Goal: Task Accomplishment & Management: Manage account settings

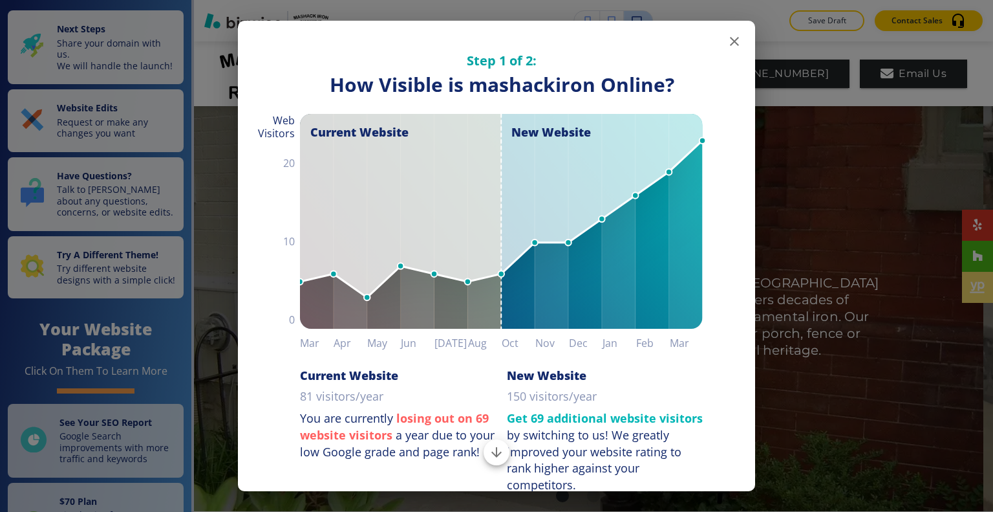
click at [727, 41] on icon "button" at bounding box center [735, 42] width 16 height 16
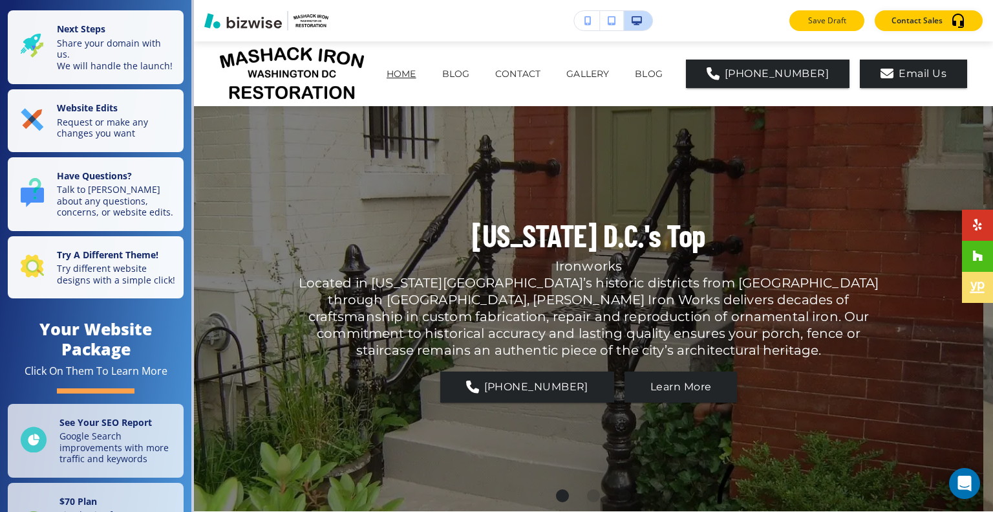
click at [825, 23] on p "Save Draft" at bounding box center [826, 21] width 41 height 12
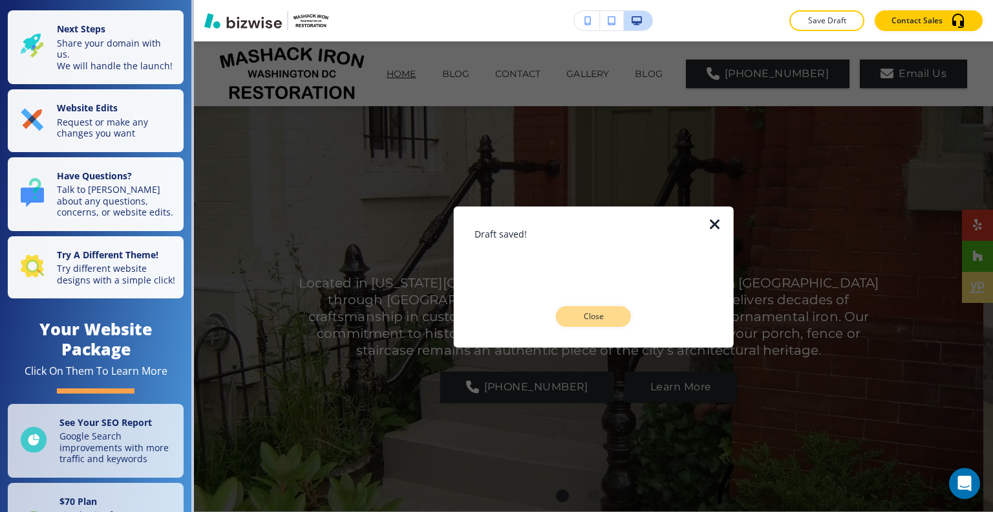
click at [600, 323] on button "Close" at bounding box center [593, 316] width 75 height 21
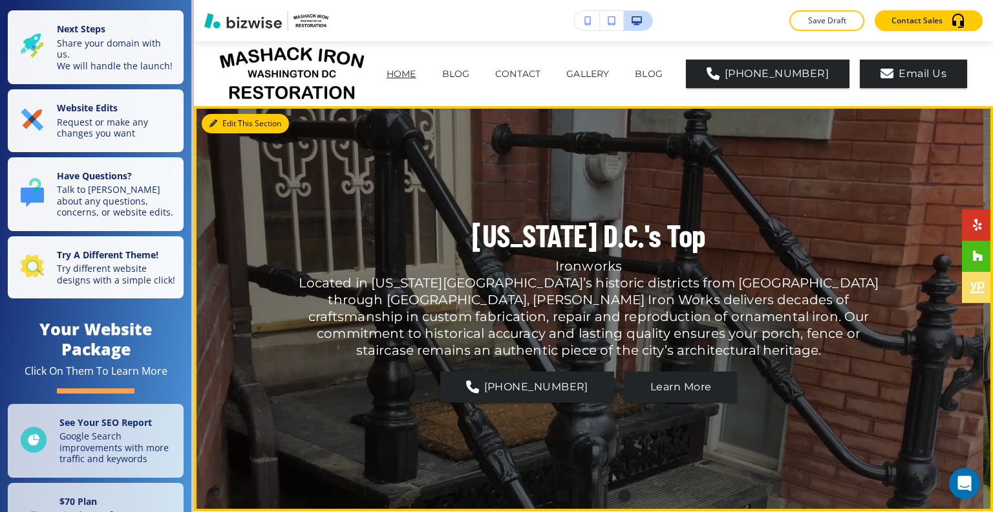
click at [233, 122] on button "Edit This Section" at bounding box center [245, 123] width 87 height 19
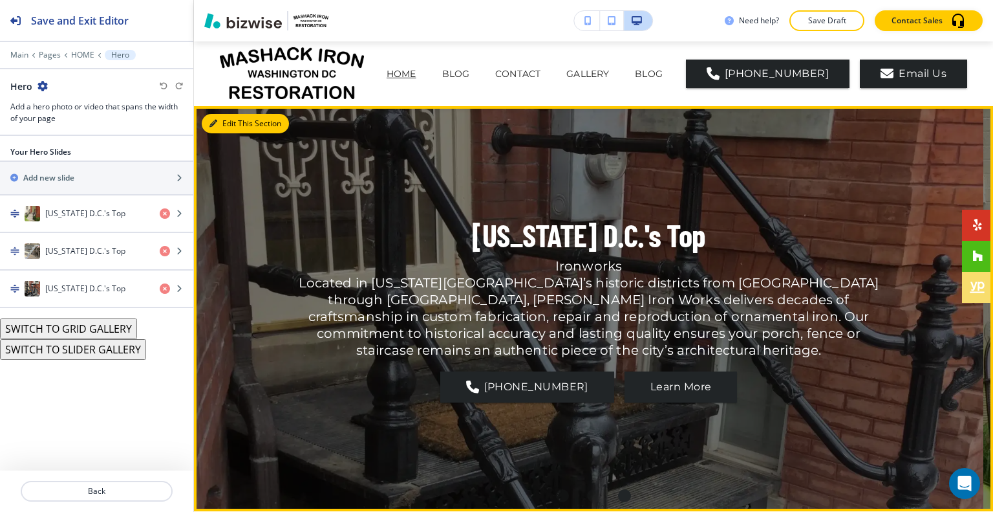
scroll to position [65, 0]
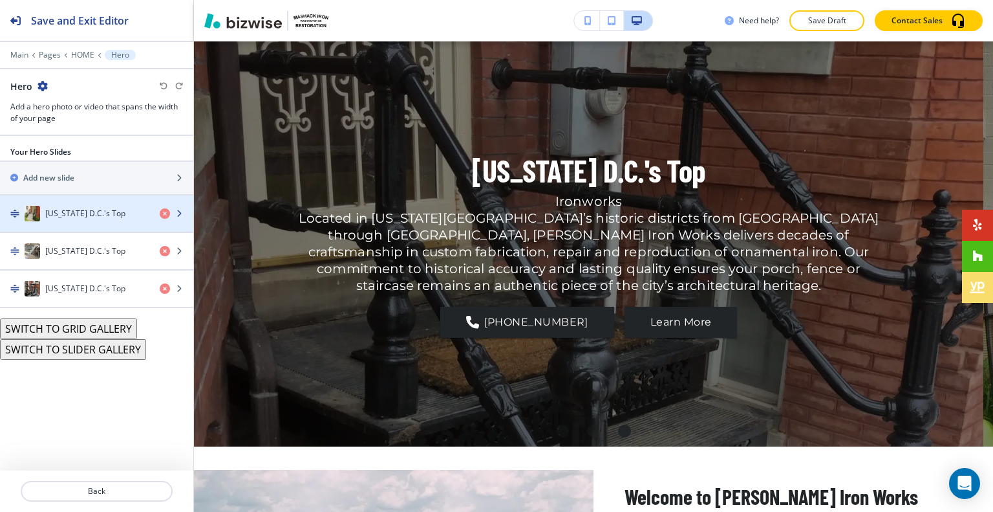
click at [88, 219] on div "[US_STATE] D.C.'s Top" at bounding box center [74, 214] width 149 height 16
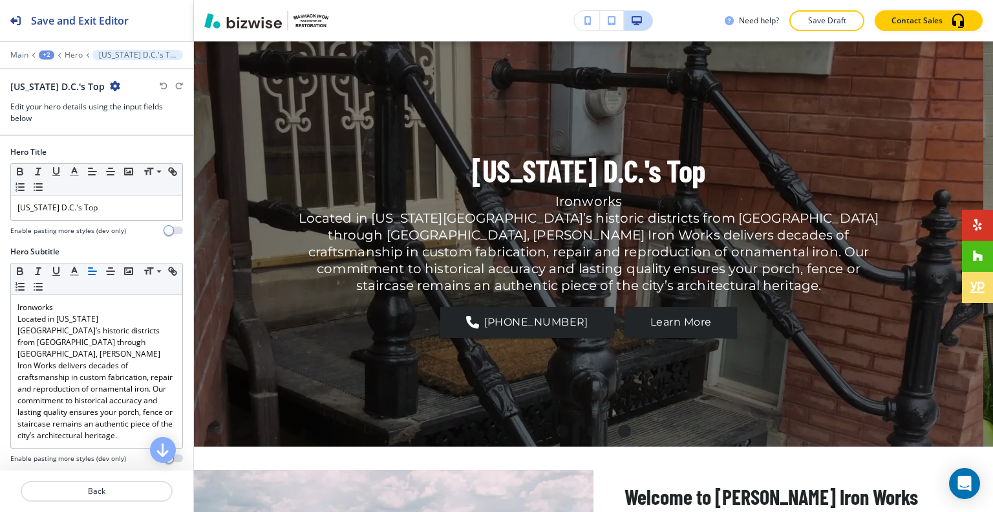
scroll to position [88, 0]
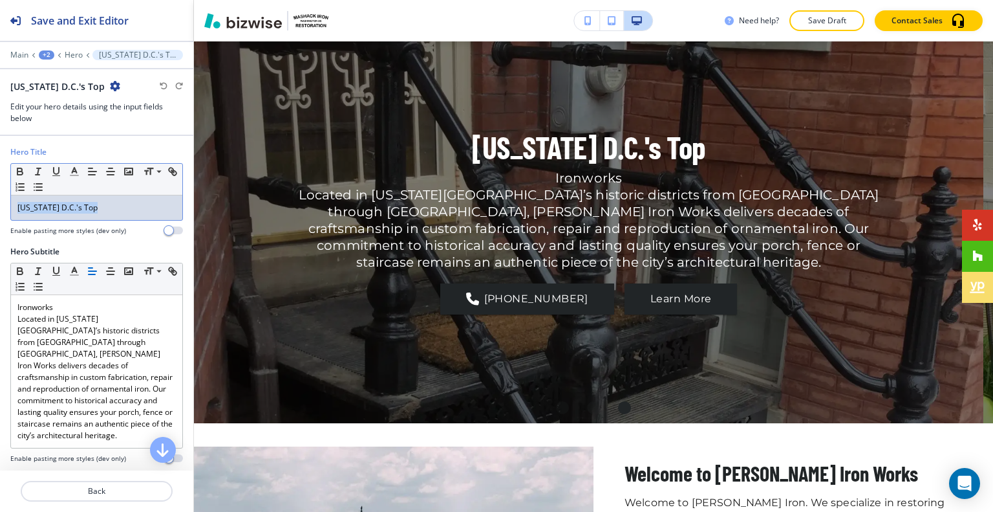
drag, startPoint x: 120, startPoint y: 205, endPoint x: 0, endPoint y: 215, distance: 120.0
click at [0, 215] on div "Hero Title Small Normal Large Huge Washington D.C.'s Top Enable pasting more st…" at bounding box center [96, 196] width 193 height 100
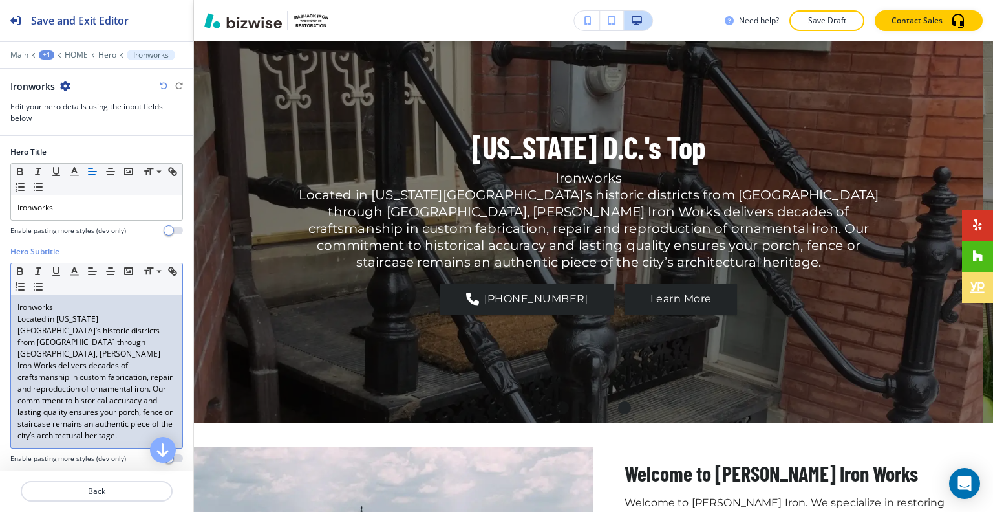
click at [65, 310] on p "Ironworks" at bounding box center [96, 307] width 158 height 12
drag, startPoint x: 79, startPoint y: 306, endPoint x: 5, endPoint y: 302, distance: 74.5
click at [5, 302] on div "Hero Subtitle Small Normal Large Huge Ironworks Located in Washington D.C.’s hi…" at bounding box center [96, 360] width 193 height 228
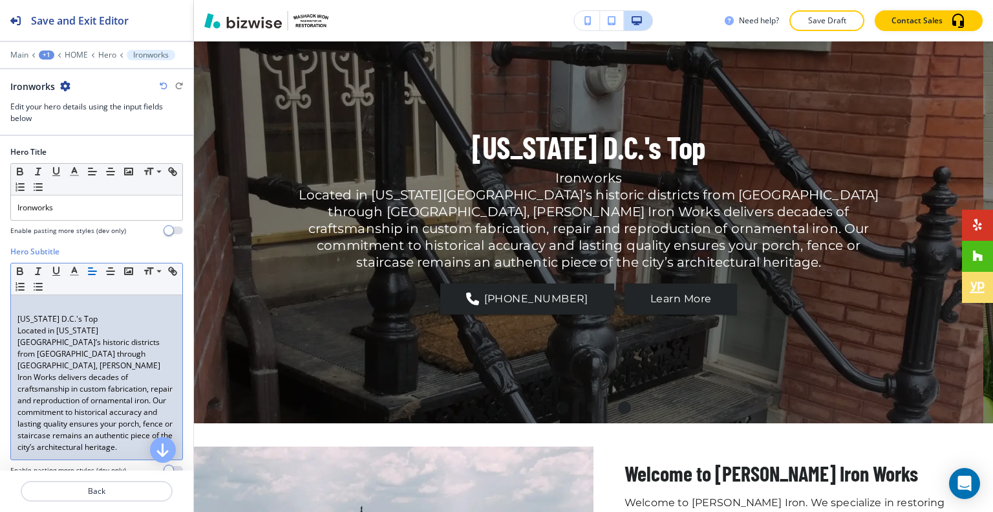
scroll to position [0, 0]
click at [19, 321] on p "[US_STATE] D.C.'s Top" at bounding box center [96, 319] width 158 height 12
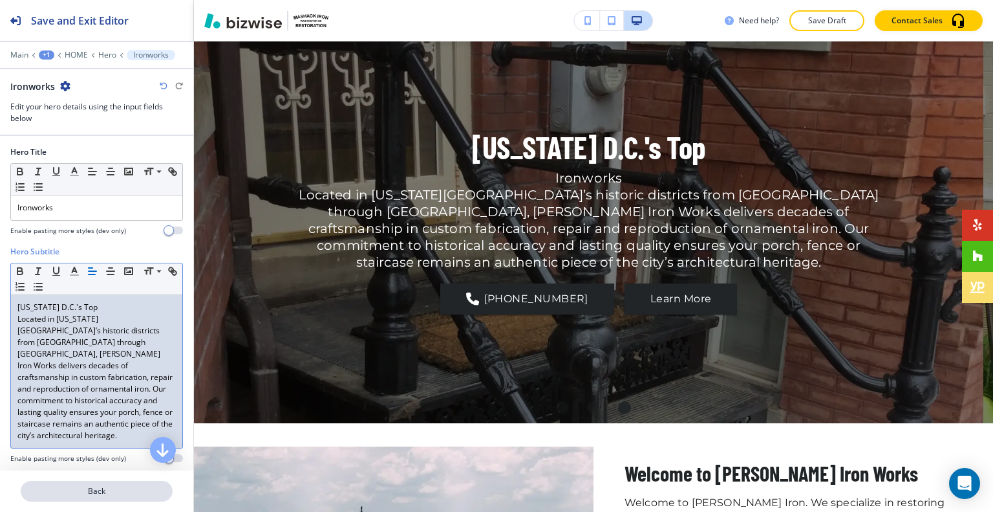
click at [91, 499] on button "Back" at bounding box center [97, 490] width 152 height 21
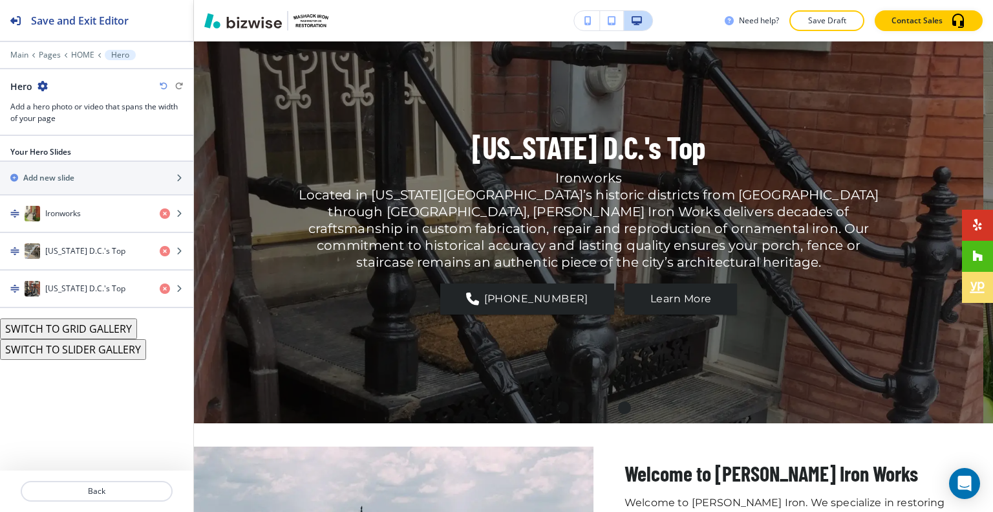
scroll to position [65, 0]
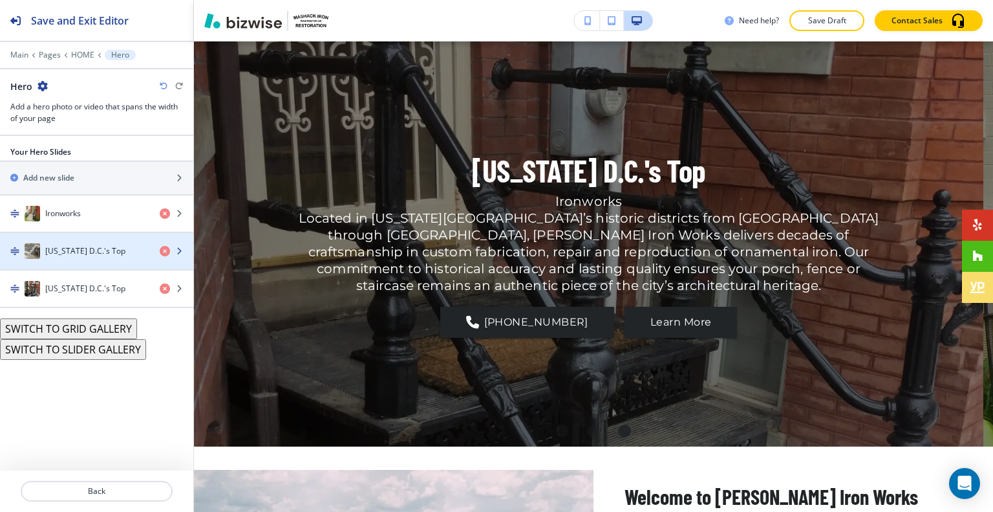
click at [92, 250] on h4 "[US_STATE] D.C.'s Top" at bounding box center [85, 251] width 80 height 12
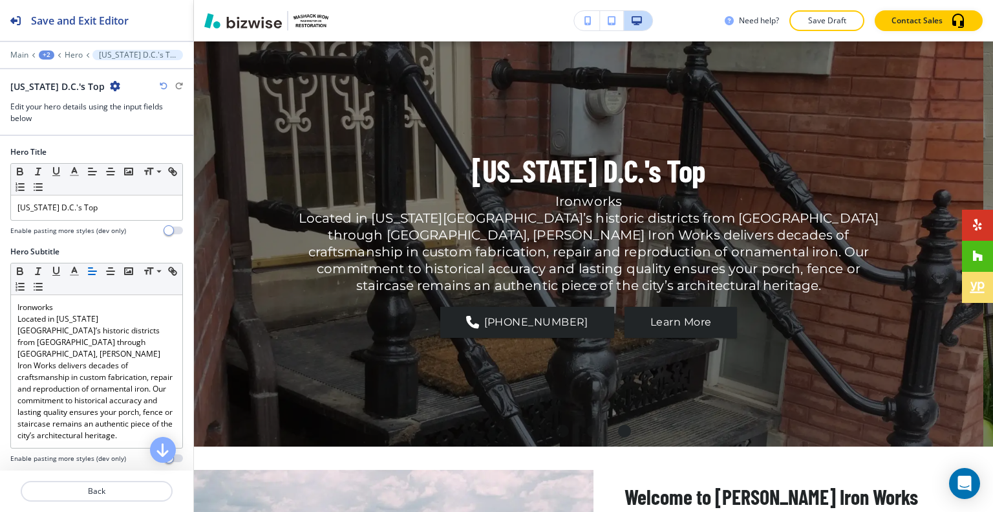
scroll to position [88, 0]
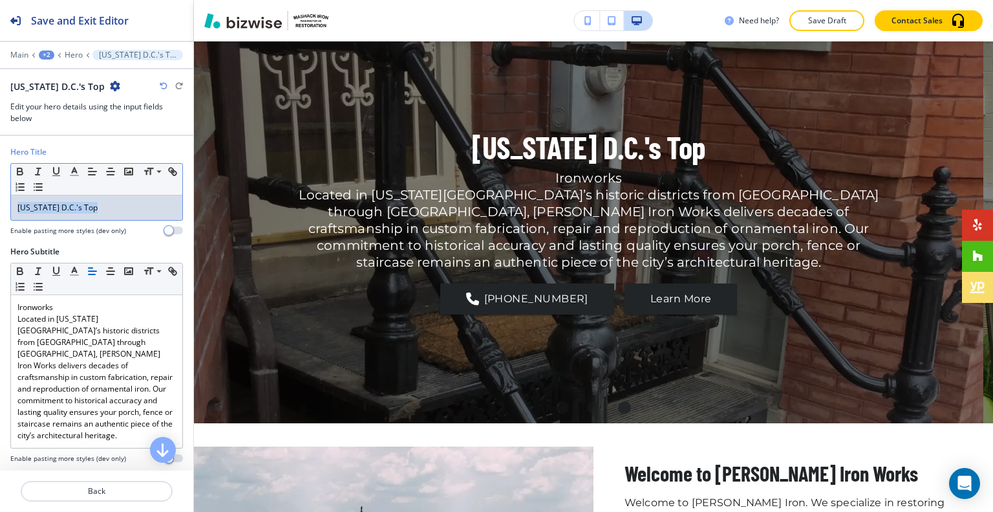
drag, startPoint x: 122, startPoint y: 204, endPoint x: 36, endPoint y: 215, distance: 86.0
click at [1, 209] on div "Hero Title Small Normal Large Huge Washington D.C.'s Top Enable pasting more st…" at bounding box center [96, 196] width 193 height 100
drag, startPoint x: 65, startPoint y: 220, endPoint x: 42, endPoint y: 201, distance: 29.4
click at [40, 201] on div "[US_STATE] D.C.'s Top" at bounding box center [96, 207] width 171 height 25
click at [120, 209] on p "[US_STATE] D.C.'s Top" at bounding box center [96, 208] width 158 height 12
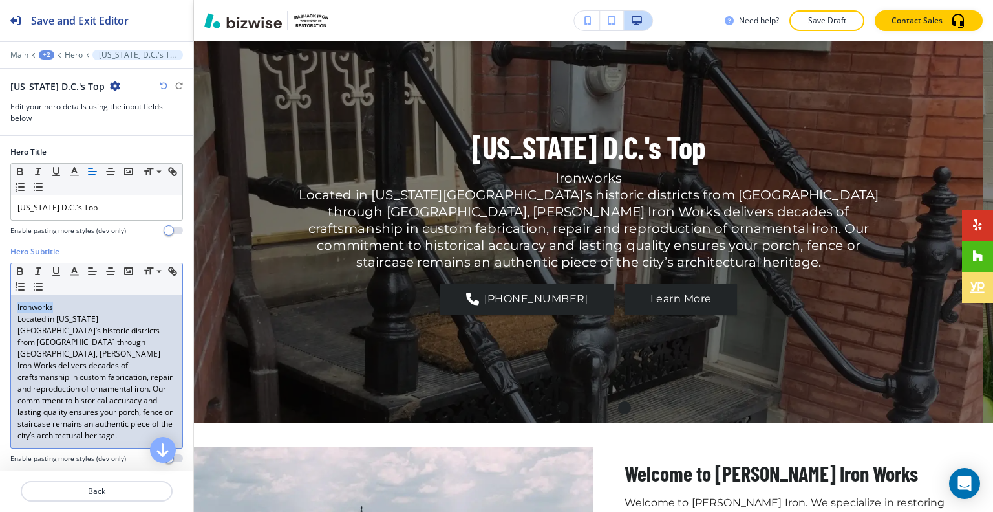
drag, startPoint x: 63, startPoint y: 307, endPoint x: 0, endPoint y: 307, distance: 62.7
click at [0, 307] on div "Hero Subtitle Small Normal Large Huge Ironworks Located in Washington D.C.’s hi…" at bounding box center [96, 360] width 193 height 228
copy p "Ironworks"
click at [15, 325] on div "Located in [US_STATE][GEOGRAPHIC_DATA]’s historic districts from [GEOGRAPHIC_DA…" at bounding box center [96, 371] width 171 height 153
click at [19, 313] on p "Located in [US_STATE][GEOGRAPHIC_DATA]’s historic districts from [GEOGRAPHIC_DA…" at bounding box center [96, 377] width 158 height 128
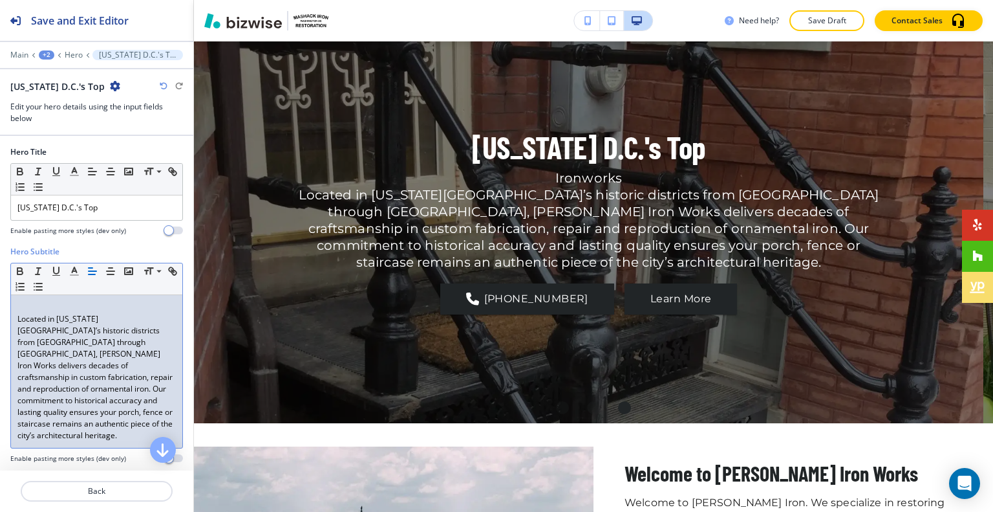
click at [17, 316] on p "Located in [US_STATE][GEOGRAPHIC_DATA]’s historic districts from [GEOGRAPHIC_DA…" at bounding box center [96, 377] width 158 height 128
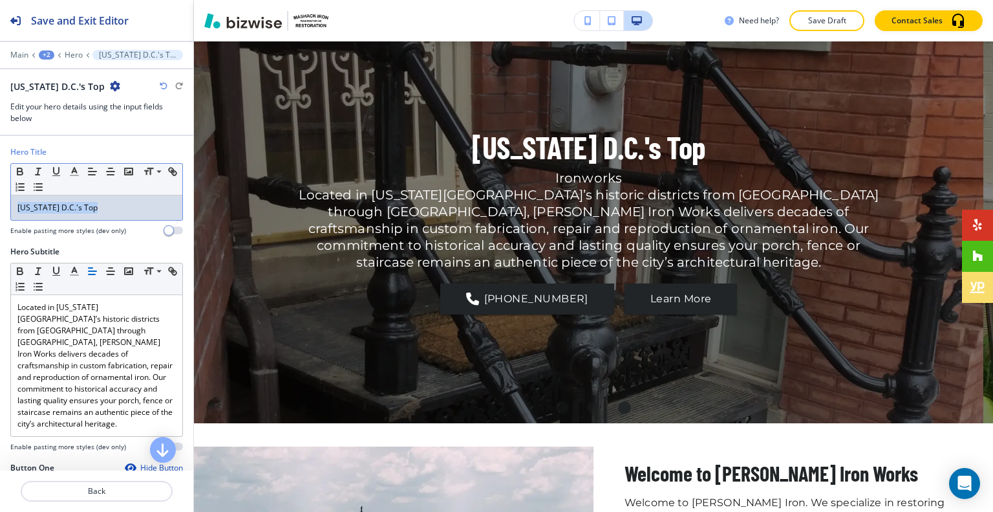
drag, startPoint x: 105, startPoint y: 207, endPoint x: 10, endPoint y: 206, distance: 95.1
click at [9, 206] on div "Hero Title Small Normal Large Huge Washington D.C.'s Top Enable pasting more st…" at bounding box center [96, 196] width 193 height 100
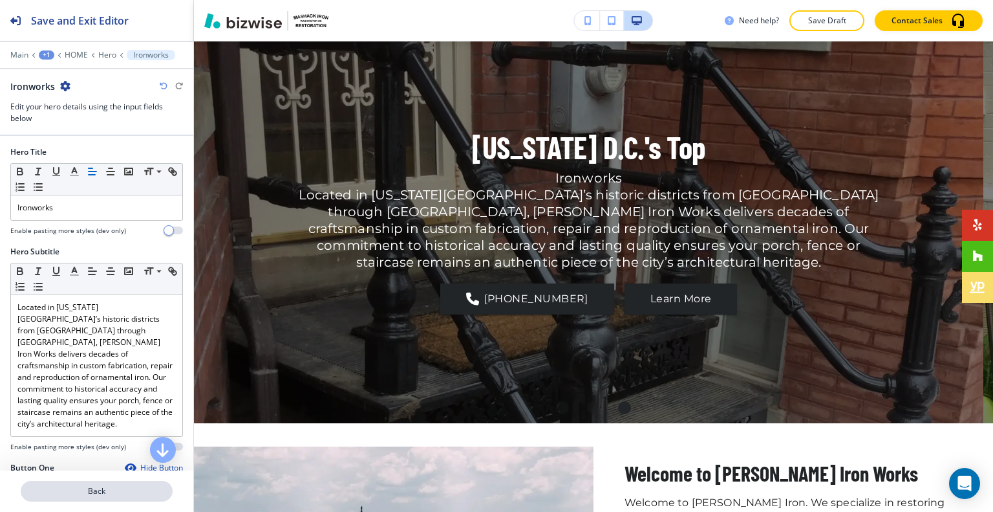
click at [87, 500] on button "Back" at bounding box center [97, 490] width 152 height 21
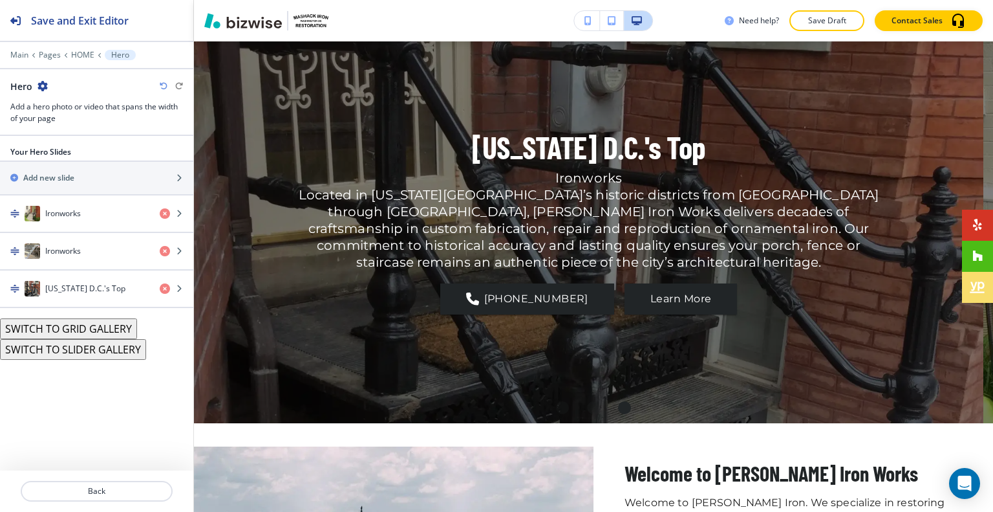
scroll to position [65, 0]
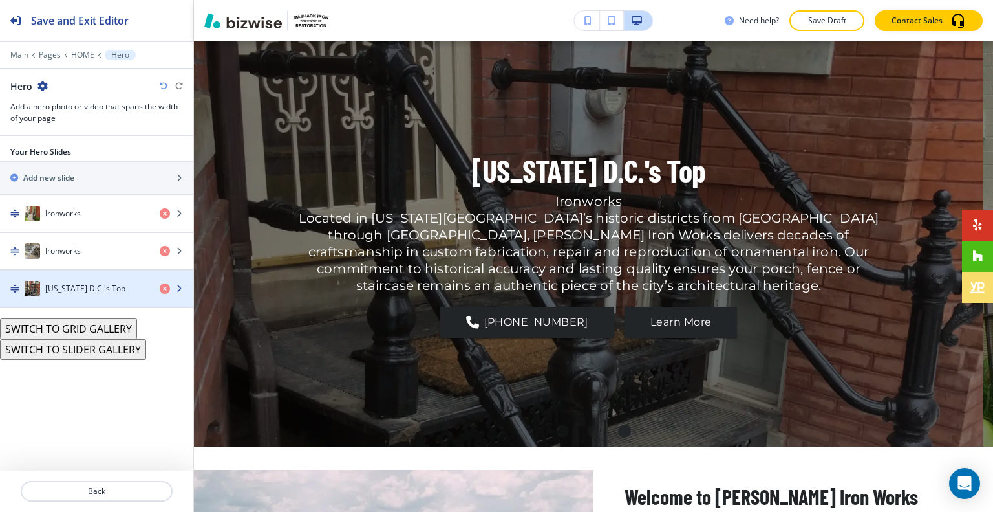
click at [88, 291] on h4 "[US_STATE] D.C.'s Top" at bounding box center [85, 289] width 80 height 12
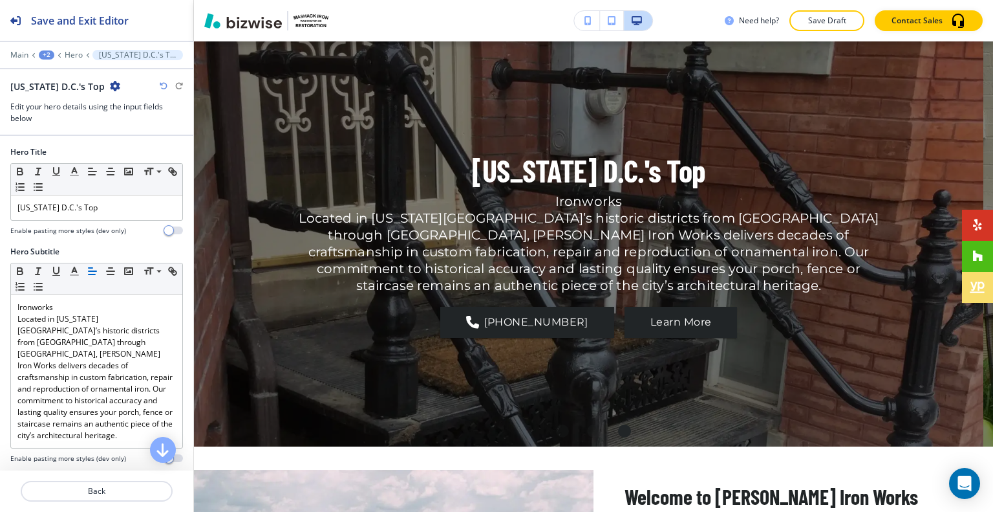
scroll to position [88, 0]
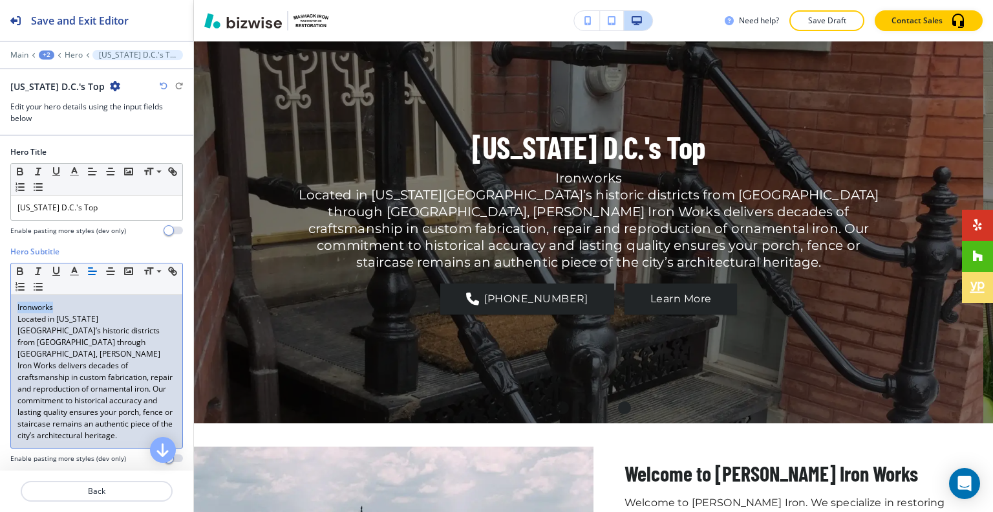
drag, startPoint x: 63, startPoint y: 307, endPoint x: 0, endPoint y: 310, distance: 62.8
click at [0, 310] on div "Hero Subtitle Small Normal Large Huge Ironworks Located in Washington D.C.’s hi…" at bounding box center [96, 360] width 193 height 228
copy p "Ironworks"
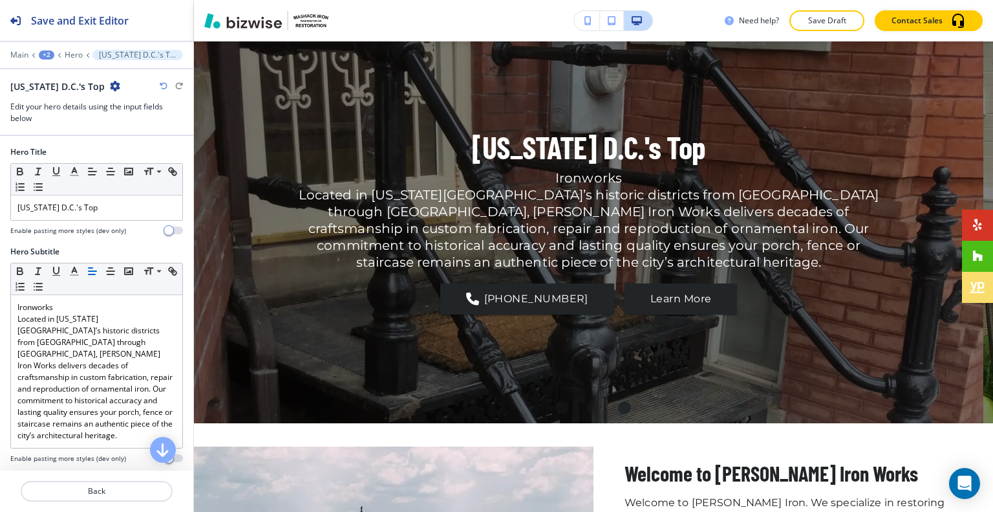
click at [67, 221] on div at bounding box center [96, 223] width 173 height 5
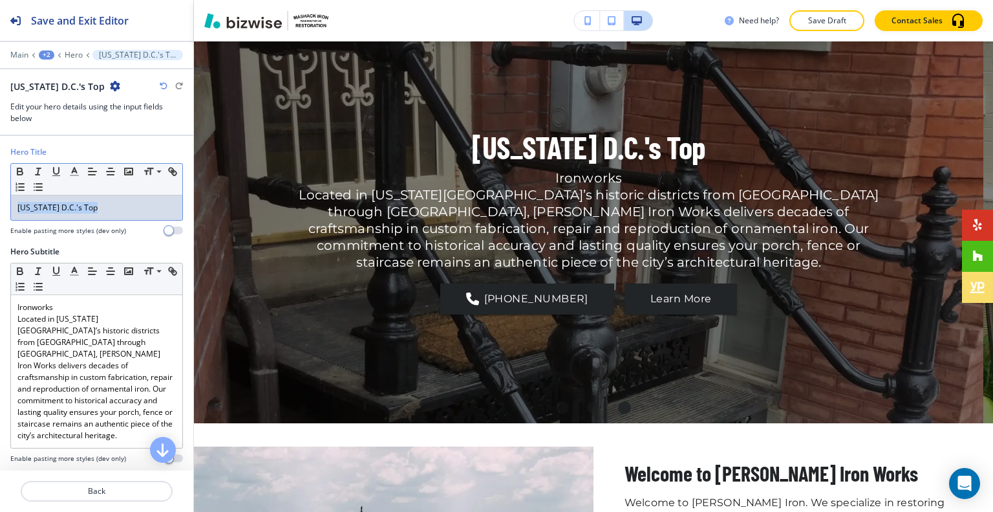
drag, startPoint x: 137, startPoint y: 210, endPoint x: 41, endPoint y: 204, distance: 95.9
click at [8, 200] on div "Hero Title Small Normal Large Huge Washington D.C.'s Top Enable pasting more st…" at bounding box center [96, 196] width 193 height 100
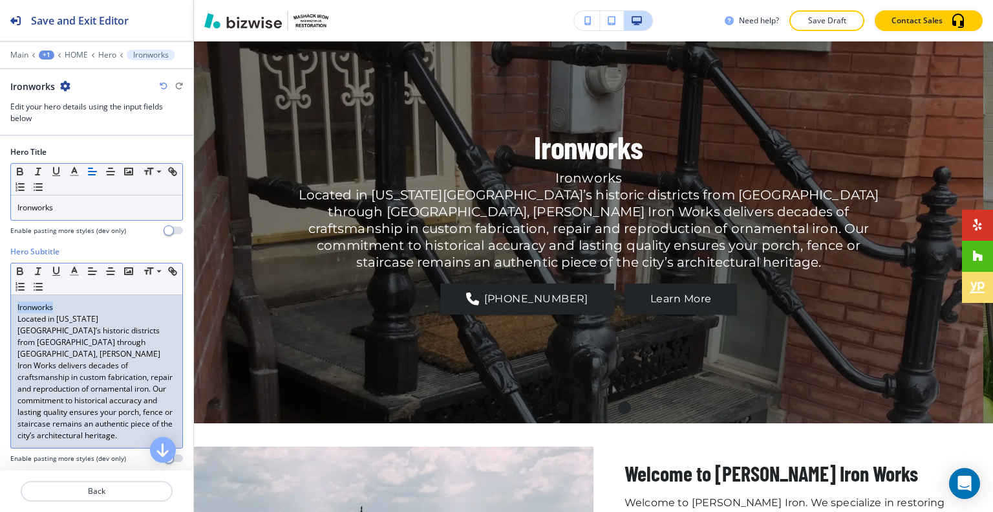
drag, startPoint x: 74, startPoint y: 302, endPoint x: 0, endPoint y: 311, distance: 74.9
click at [0, 311] on div "Hero Subtitle Small Normal Large Huge Ironworks Located in Washington D.C.’s hi…" at bounding box center [96, 360] width 193 height 228
click at [15, 328] on div "Located in [US_STATE][GEOGRAPHIC_DATA]’s historic districts from [GEOGRAPHIC_DA…" at bounding box center [96, 371] width 171 height 153
click at [16, 321] on div "Located in [US_STATE][GEOGRAPHIC_DATA]’s historic districts from [GEOGRAPHIC_DA…" at bounding box center [96, 371] width 171 height 153
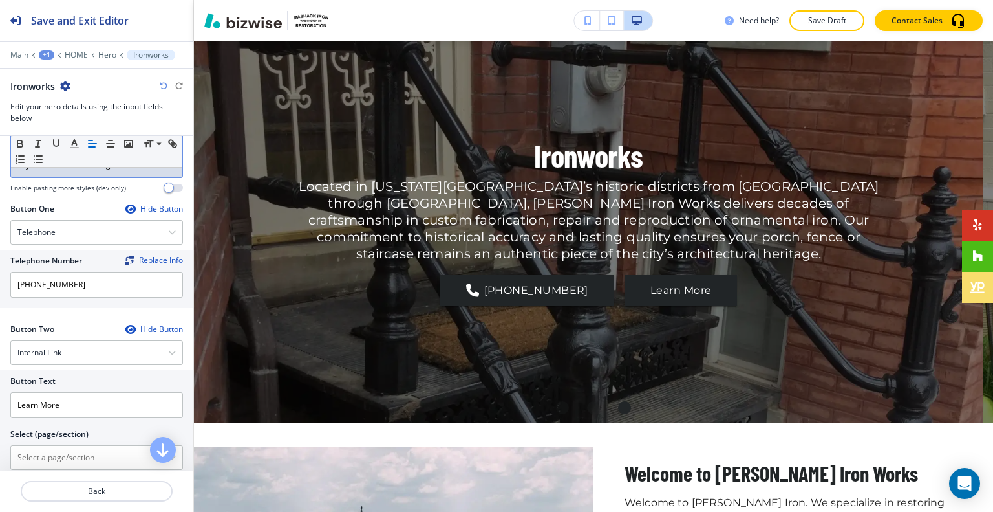
scroll to position [388, 0]
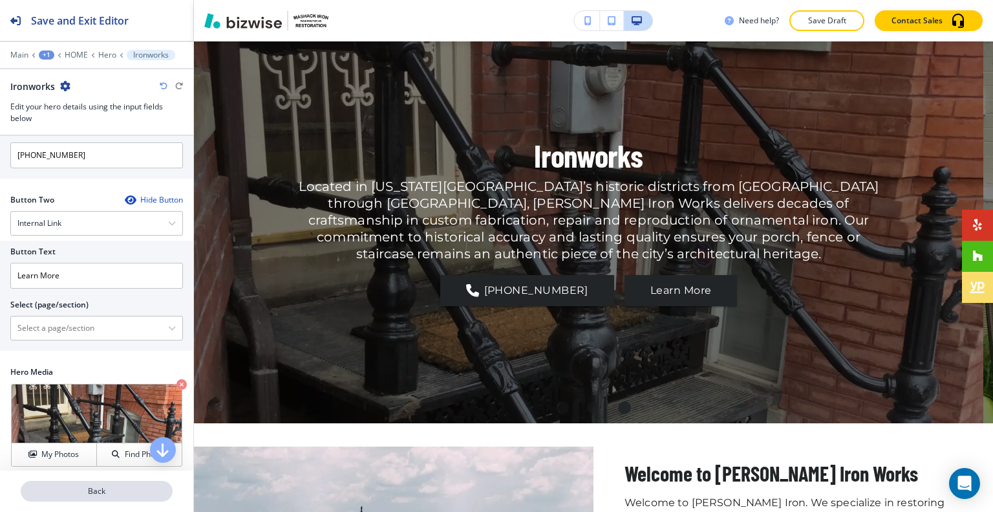
click at [111, 490] on p "Back" at bounding box center [96, 491] width 149 height 12
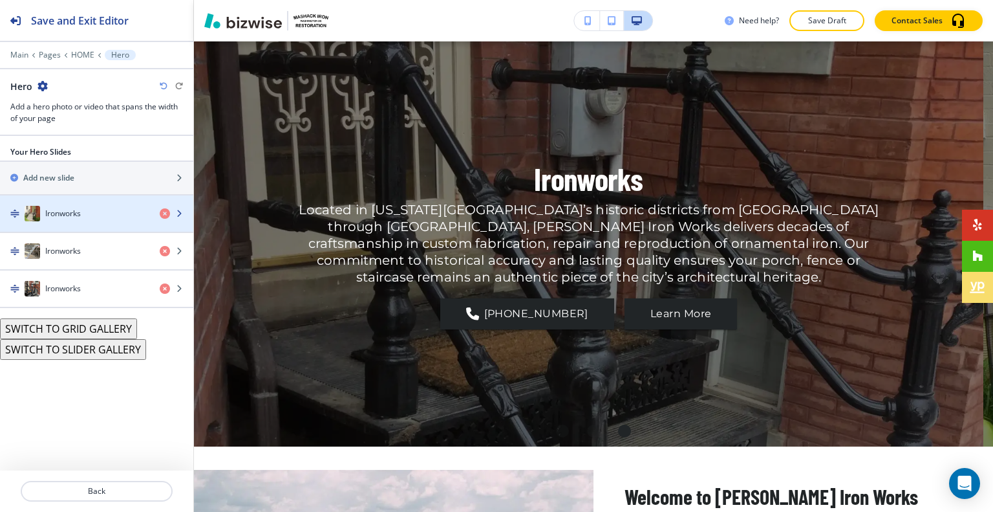
click at [110, 219] on div "Ironworks" at bounding box center [74, 214] width 149 height 16
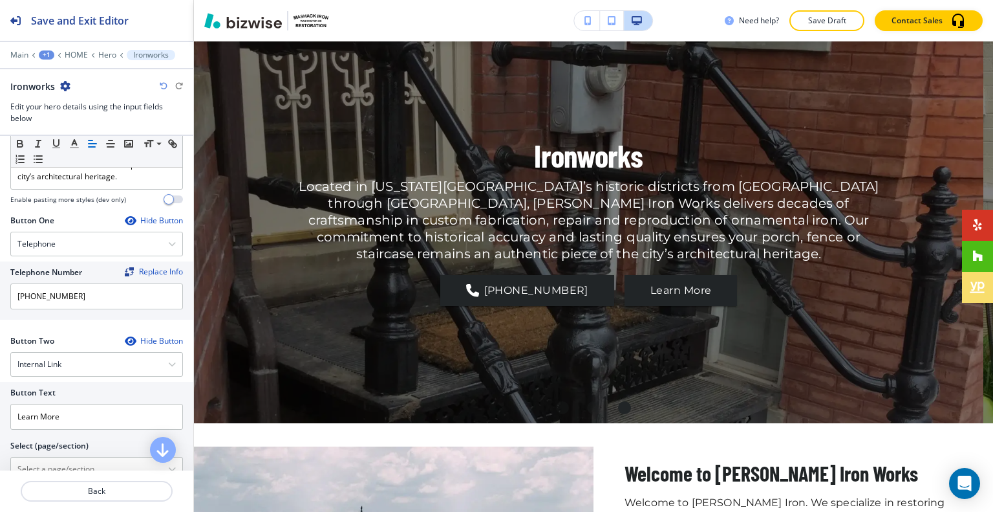
scroll to position [388, 0]
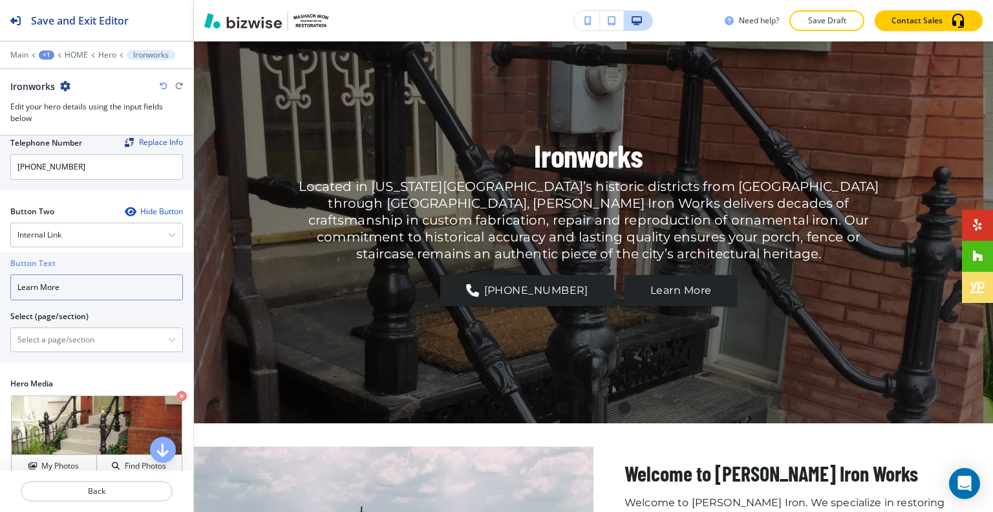
drag, startPoint x: 107, startPoint y: 269, endPoint x: 0, endPoint y: 253, distance: 108.6
click at [0, 253] on div "Button Text Learn More Select (page/section) HOME HOME | Hero HOME | Media and …" at bounding box center [96, 307] width 193 height 110
type input "c"
type input "CONTACT US"
click at [40, 329] on \(page\/section\) "Manual Input" at bounding box center [89, 340] width 157 height 22
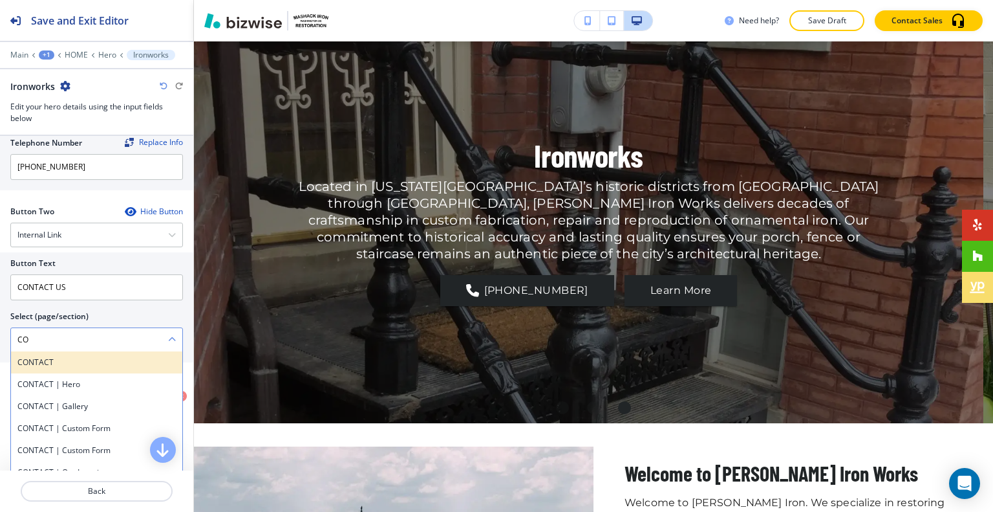
click at [21, 356] on h4 "CONTACT" at bounding box center [96, 362] width 158 height 12
type \(page\/section\) "CONTACT"
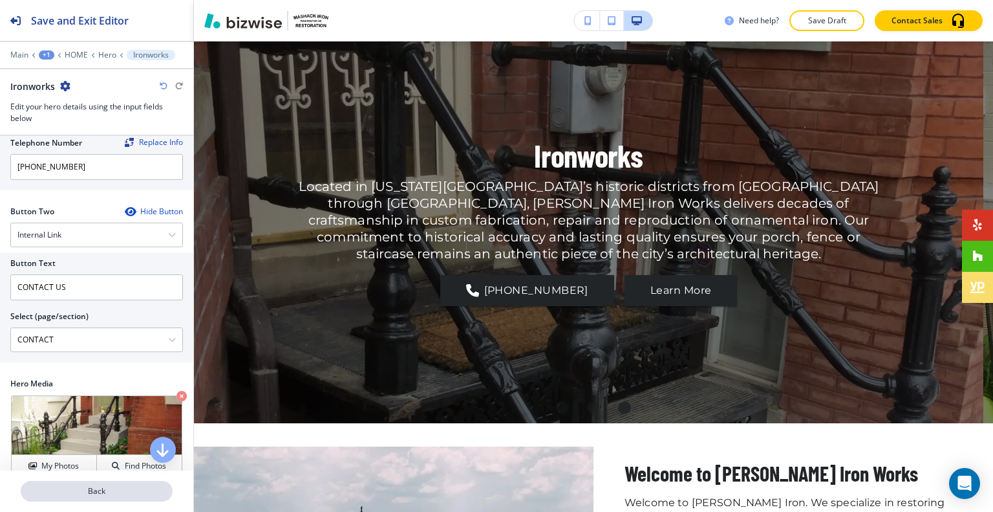
click at [75, 492] on p "Back" at bounding box center [96, 491] width 149 height 12
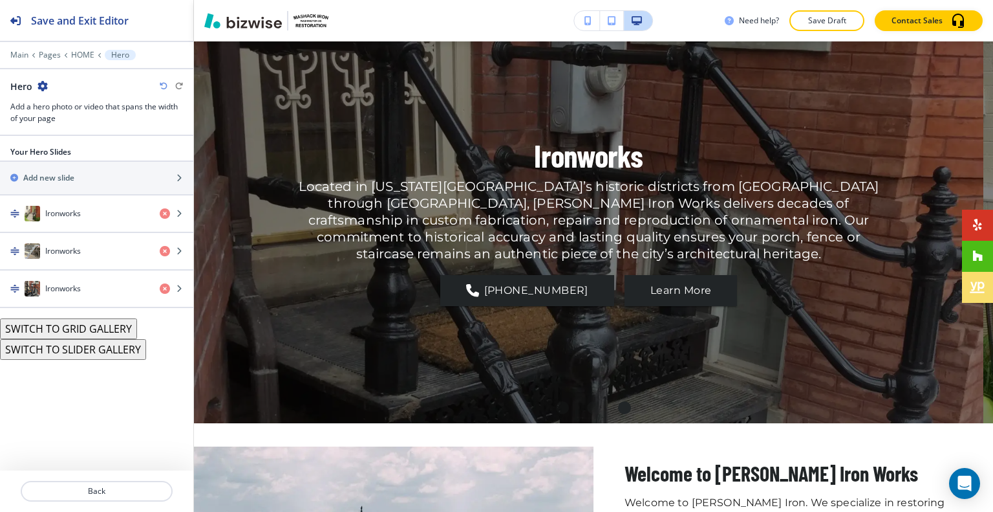
scroll to position [65, 0]
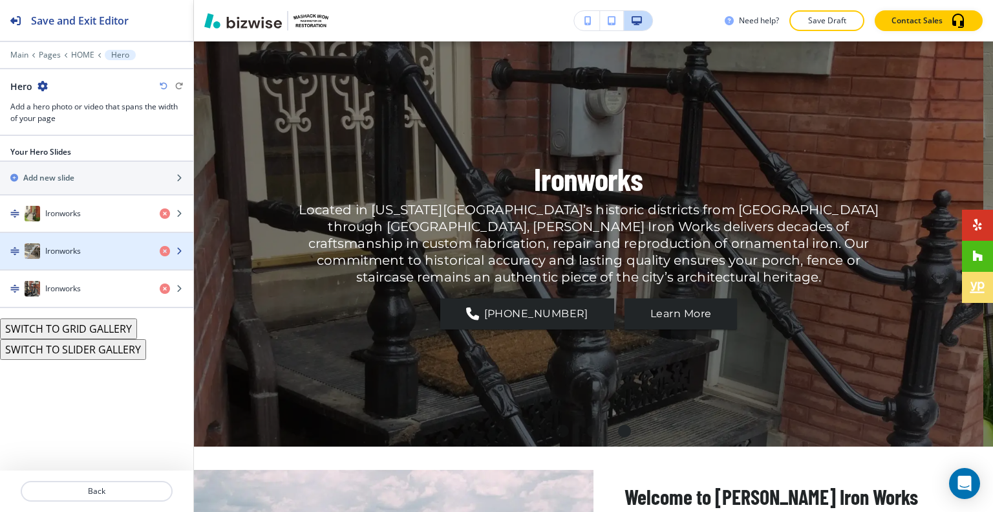
click at [105, 243] on div "Ironworks" at bounding box center [74, 251] width 149 height 16
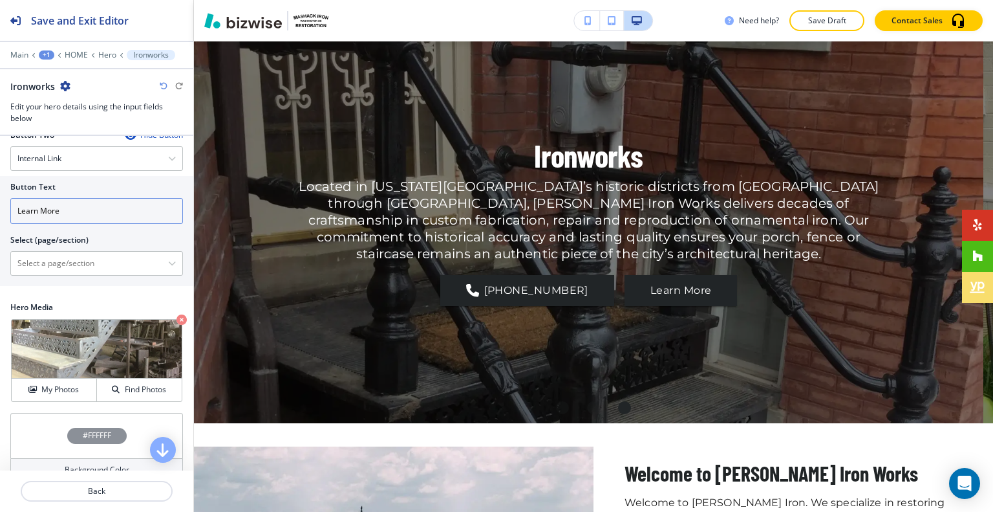
scroll to position [388, 0]
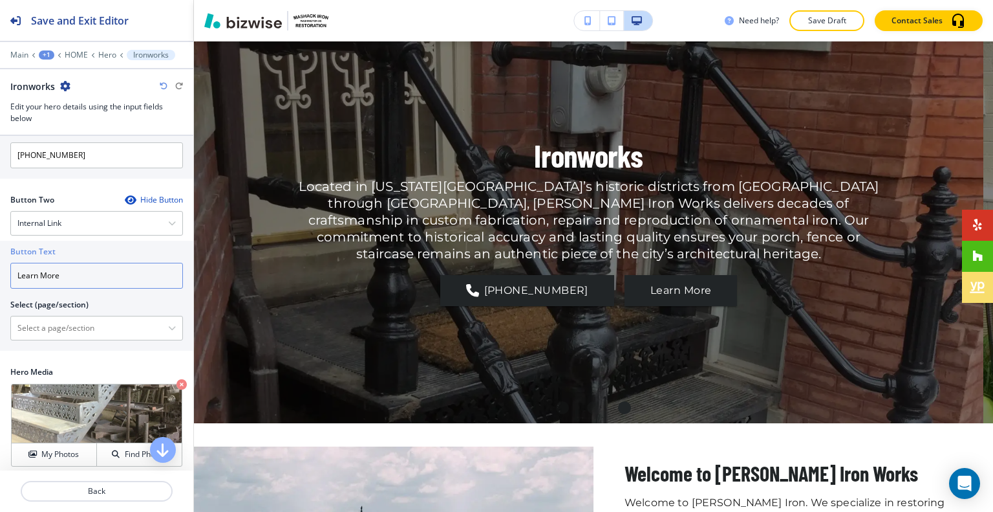
drag, startPoint x: 88, startPoint y: 263, endPoint x: 0, endPoint y: 264, distance: 88.0
click at [0, 264] on div "Button Text Learn More Select (page/section) HOME HOME | Hero HOME | Media and …" at bounding box center [96, 296] width 193 height 110
type input "CONTACT US"
click at [65, 317] on \(page\/section\) "Manual Input" at bounding box center [89, 328] width 157 height 22
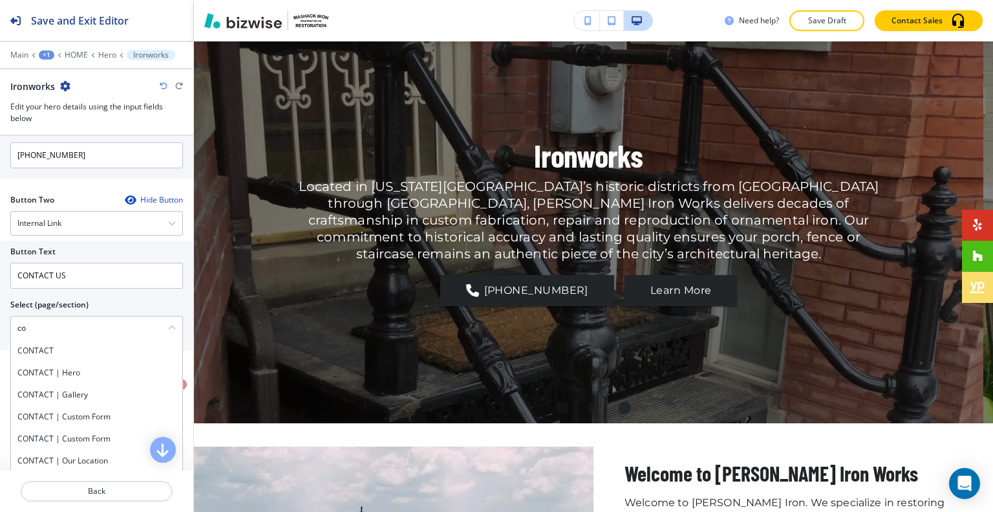
click at [36, 345] on h4 "CONTACT" at bounding box center [96, 351] width 158 height 12
type \(page\/section\) "CONTACT"
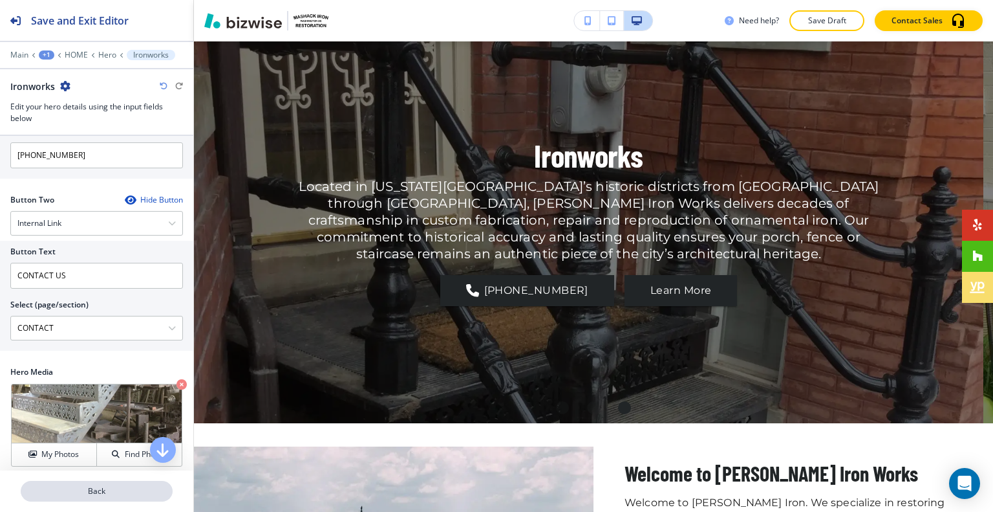
click at [94, 493] on p "Back" at bounding box center [96, 491] width 149 height 12
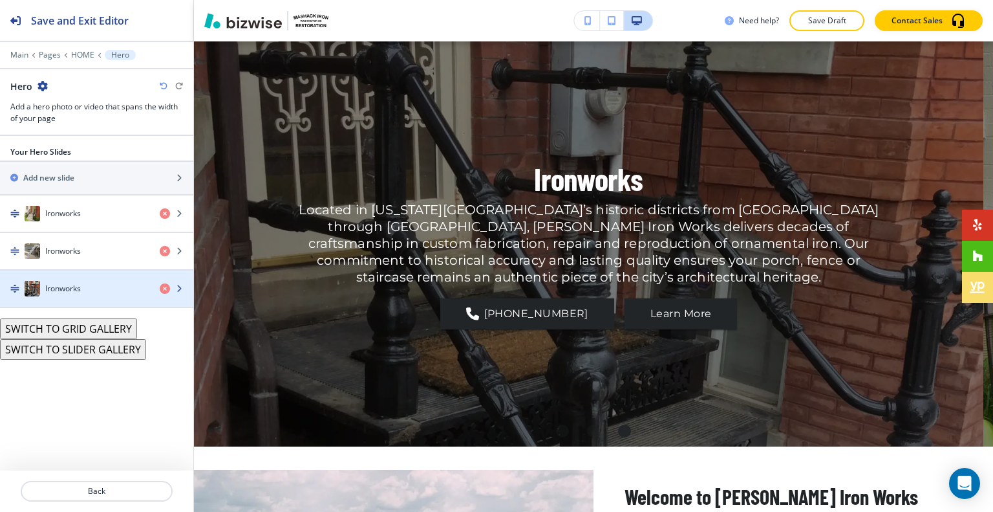
click at [100, 283] on div "Ironworks" at bounding box center [74, 289] width 149 height 16
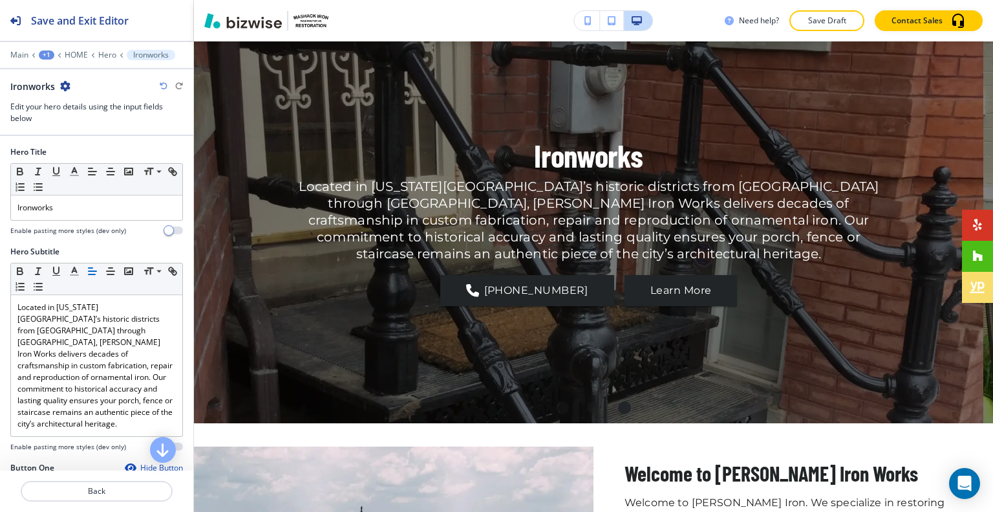
scroll to position [259, 0]
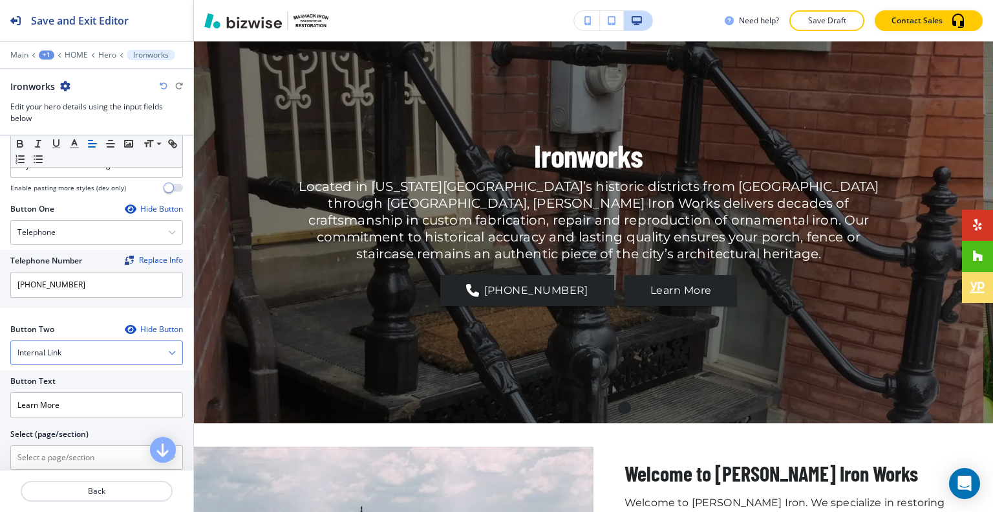
click at [86, 341] on div "Internal Link" at bounding box center [96, 352] width 171 height 23
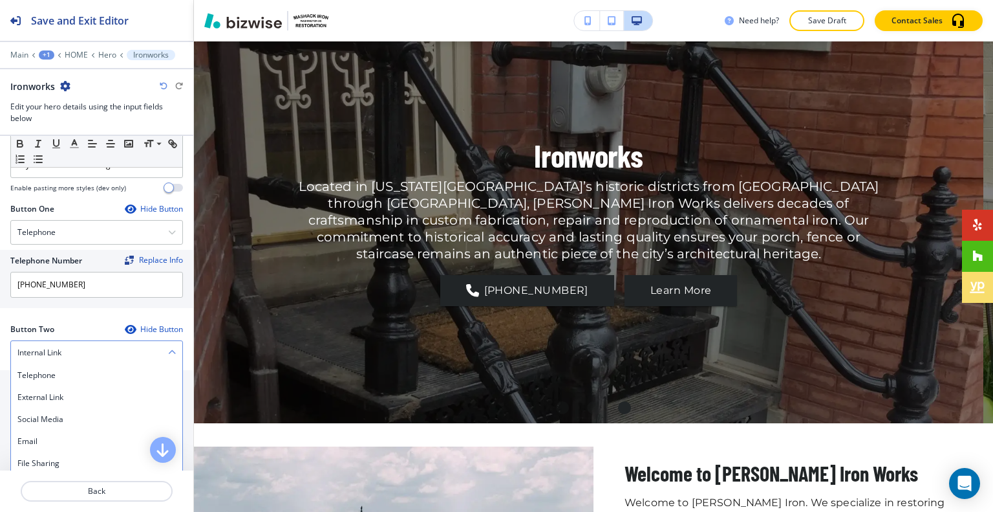
scroll to position [270, 0]
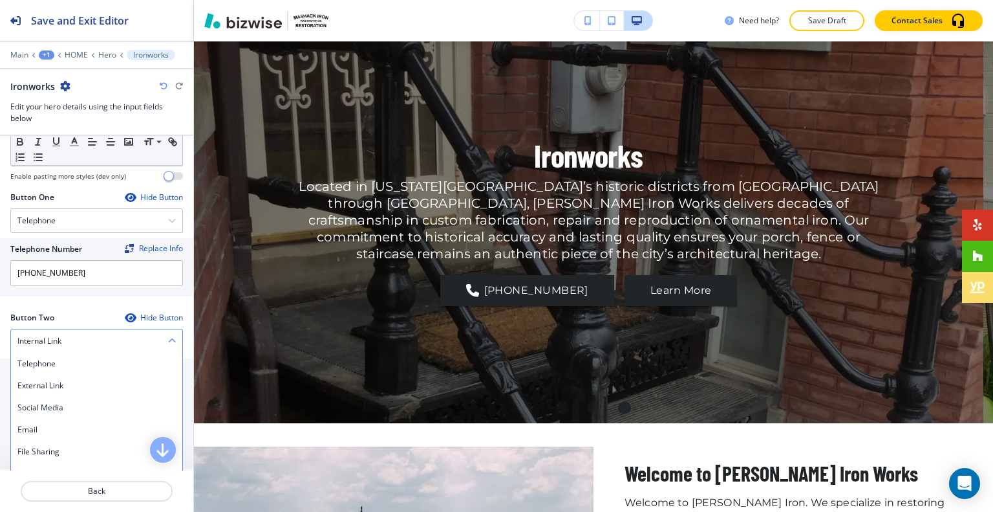
click at [93, 329] on div "Internal Link" at bounding box center [96, 340] width 171 height 23
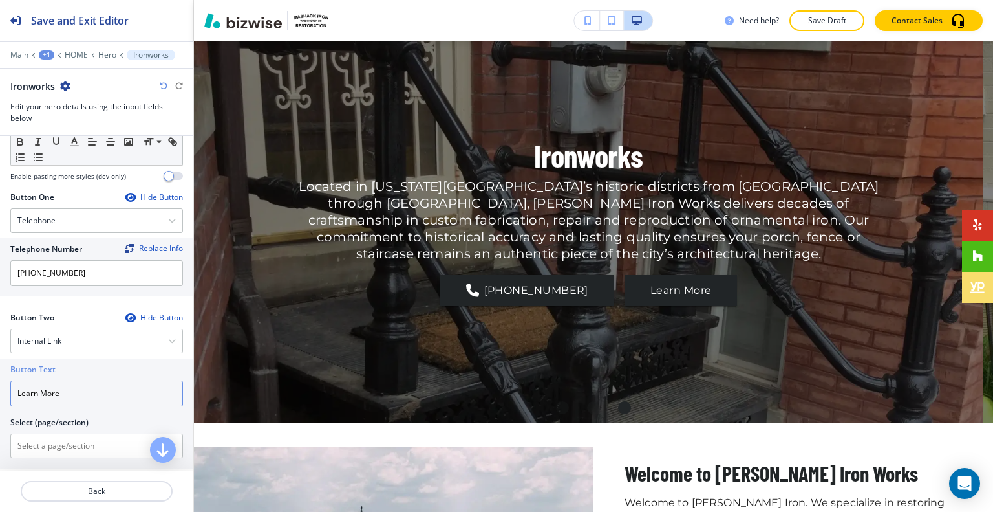
drag, startPoint x: 78, startPoint y: 376, endPoint x: 0, endPoint y: 362, distance: 79.4
click at [0, 362] on div "Button Text Learn More Select (page/section) HOME HOME | Hero HOME | Media and …" at bounding box center [96, 413] width 193 height 110
type input "c"
type input "CONTACT US"
click at [50, 435] on \(page\/section\) "Manual Input" at bounding box center [89, 446] width 157 height 22
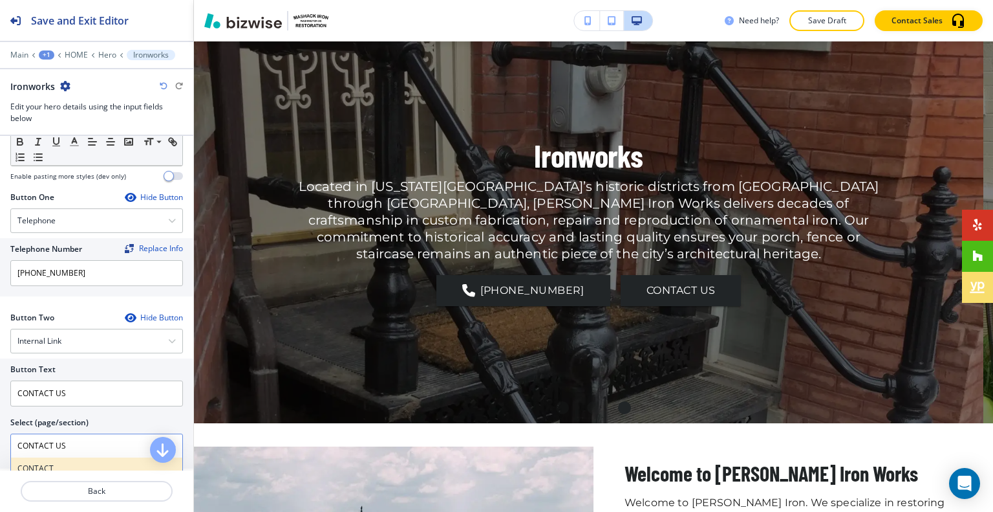
drag, startPoint x: 69, startPoint y: 466, endPoint x: 72, endPoint y: 455, distance: 11.1
click at [72, 462] on h4 "CONTACT" at bounding box center [96, 468] width 158 height 12
type \(page\/section\) "CONTACT"
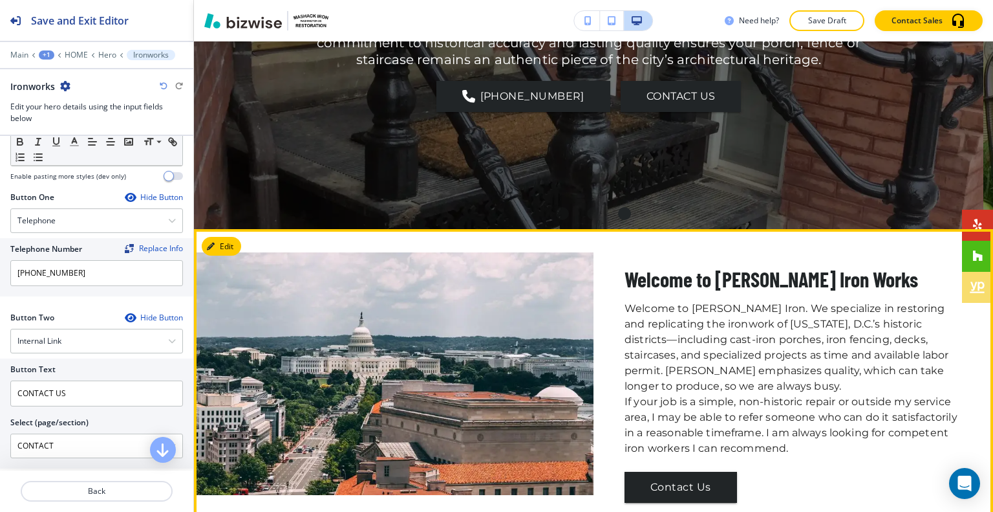
scroll to position [347, 0]
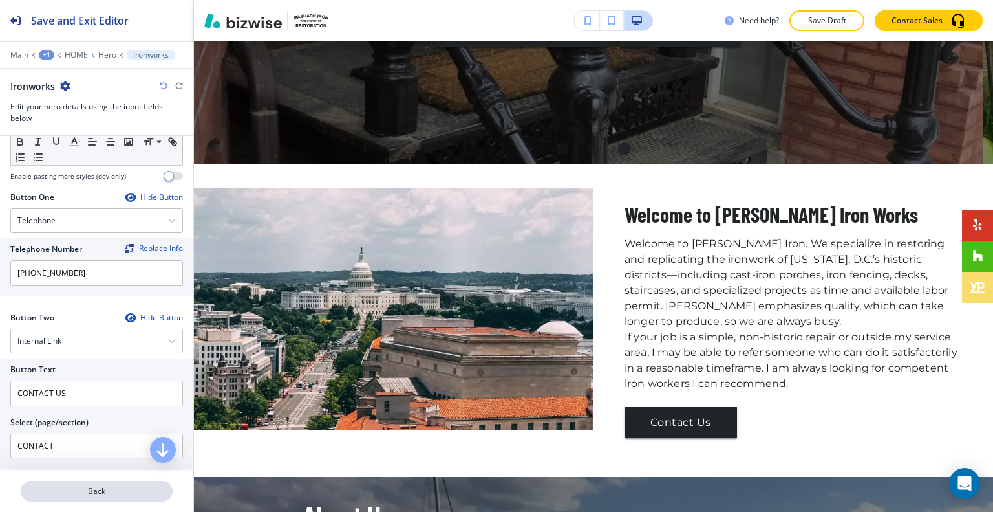
click at [102, 491] on p "Back" at bounding box center [96, 491] width 149 height 12
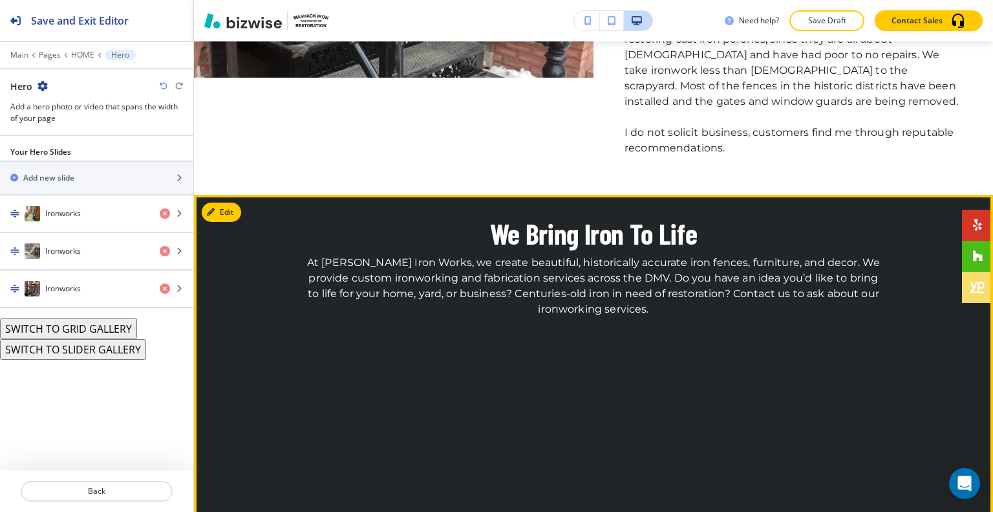
scroll to position [1552, 0]
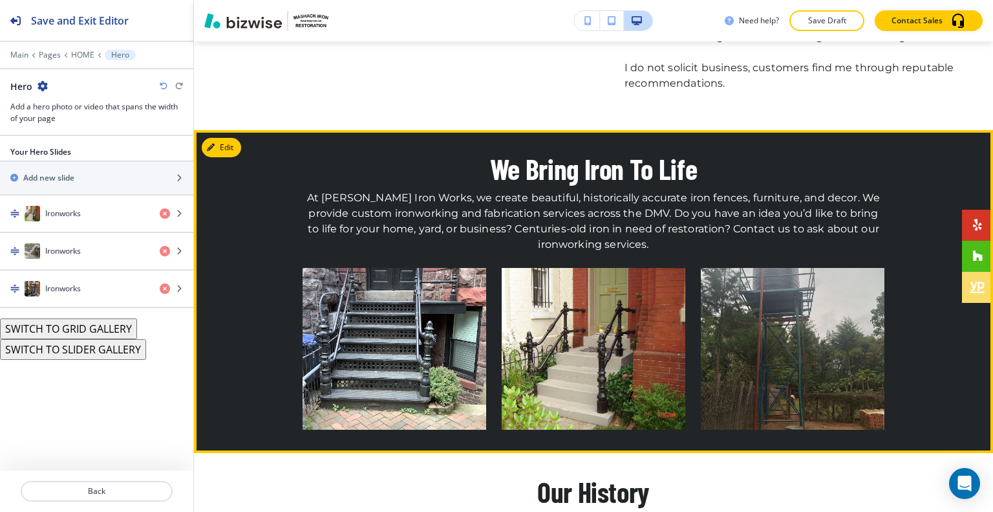
click at [399, 287] on img "button" at bounding box center [395, 349] width 184 height 162
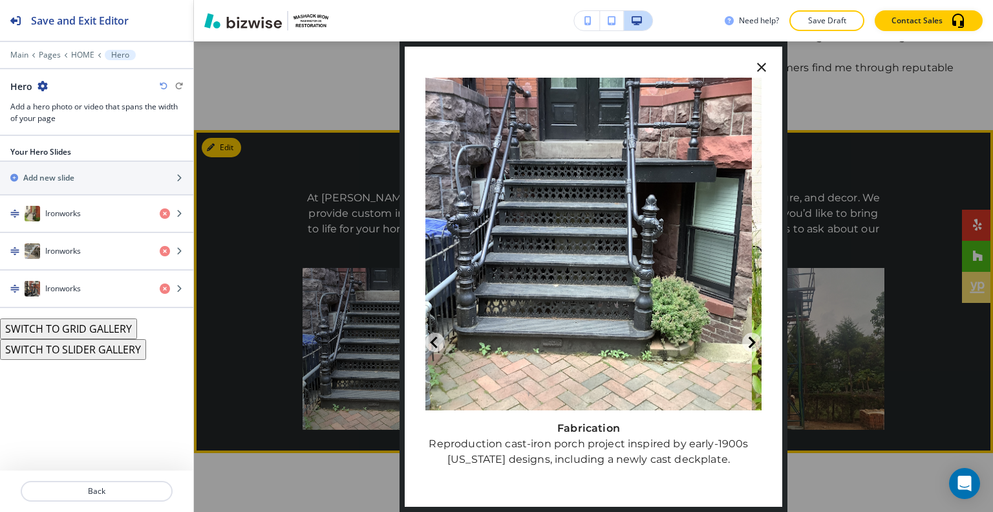
click at [759, 67] on icon "button" at bounding box center [762, 67] width 16 height 16
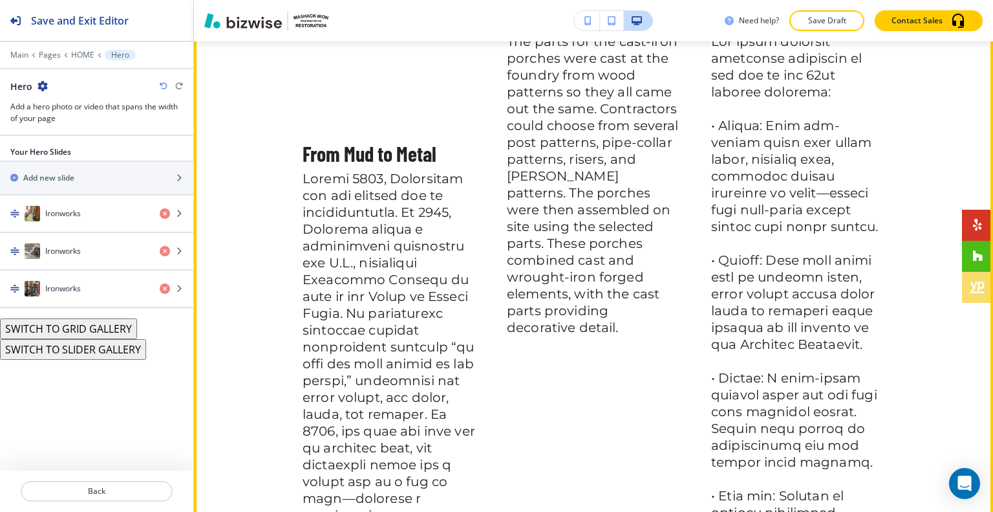
scroll to position [1811, 0]
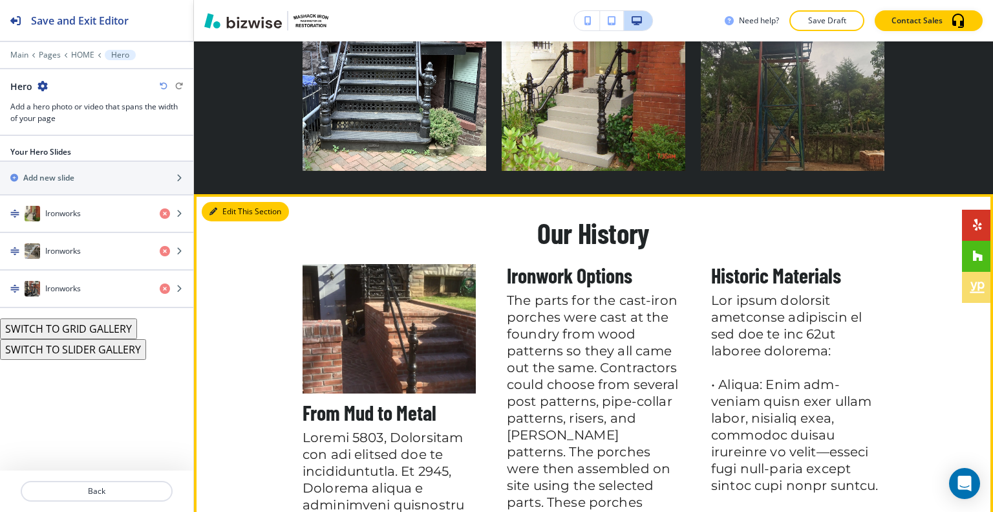
click at [219, 202] on button "Edit This Section" at bounding box center [245, 211] width 87 height 19
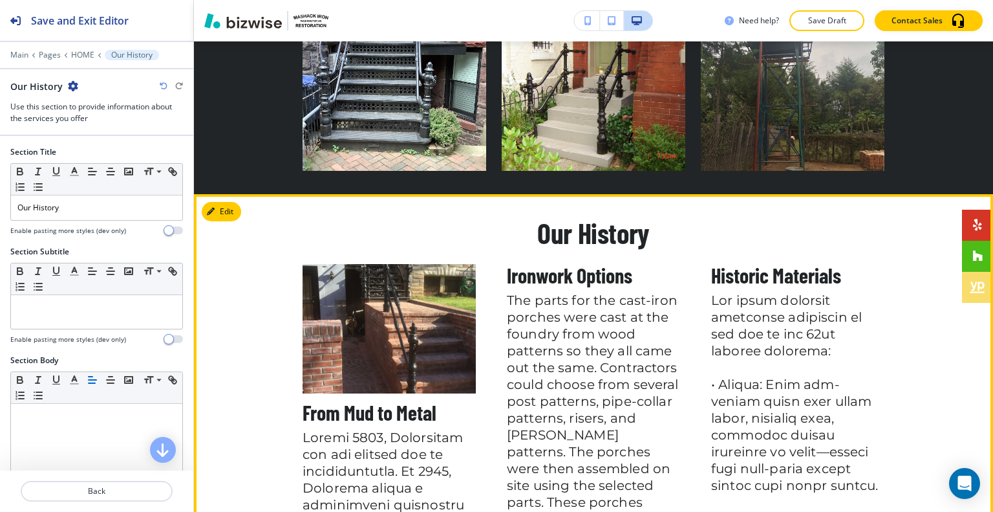
scroll to position [1917, 0]
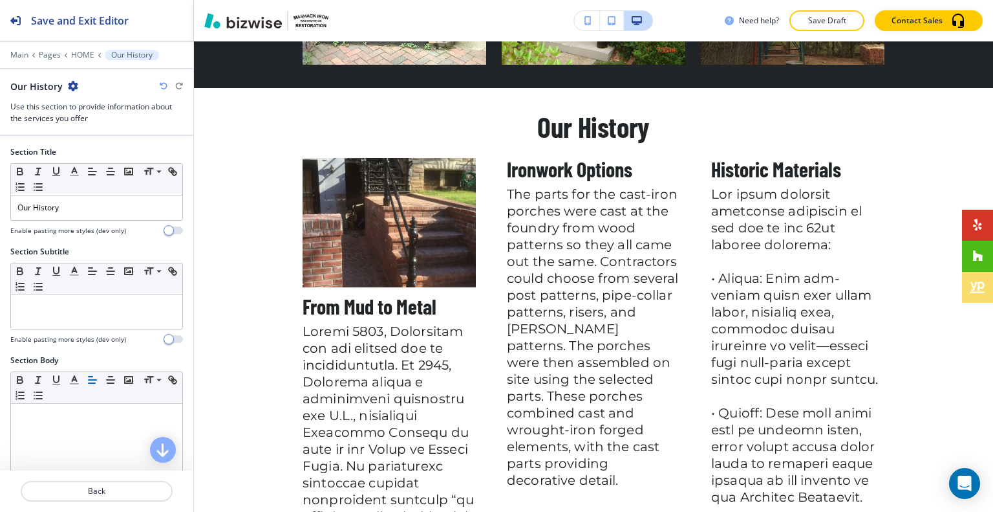
click at [65, 83] on div "Our History" at bounding box center [44, 87] width 68 height 14
click at [76, 85] on icon "button" at bounding box center [73, 86] width 10 height 10
click at [111, 149] on button "Delete Section" at bounding box center [107, 153] width 83 height 23
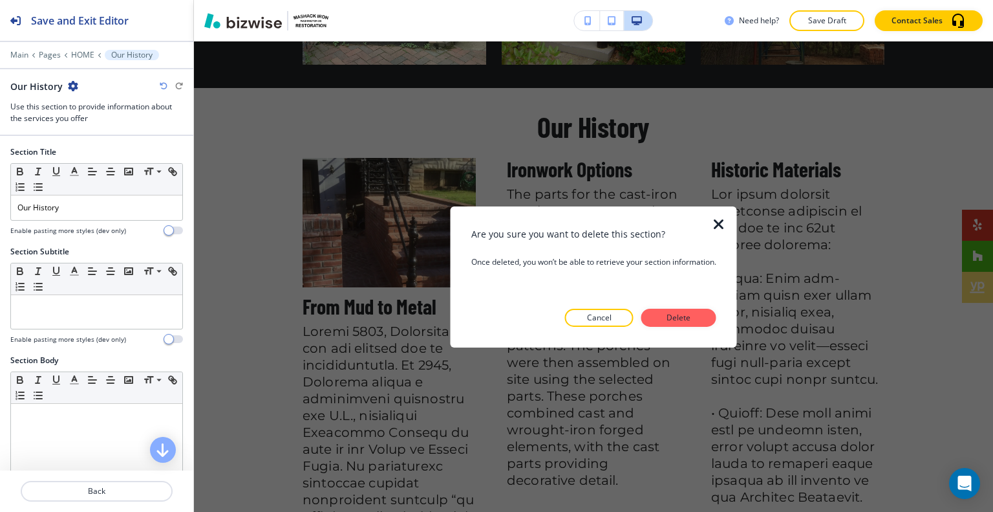
click at [676, 336] on div at bounding box center [593, 337] width 245 height 21
click at [678, 330] on div at bounding box center [593, 337] width 245 height 21
click at [677, 325] on button "Delete" at bounding box center [679, 317] width 75 height 18
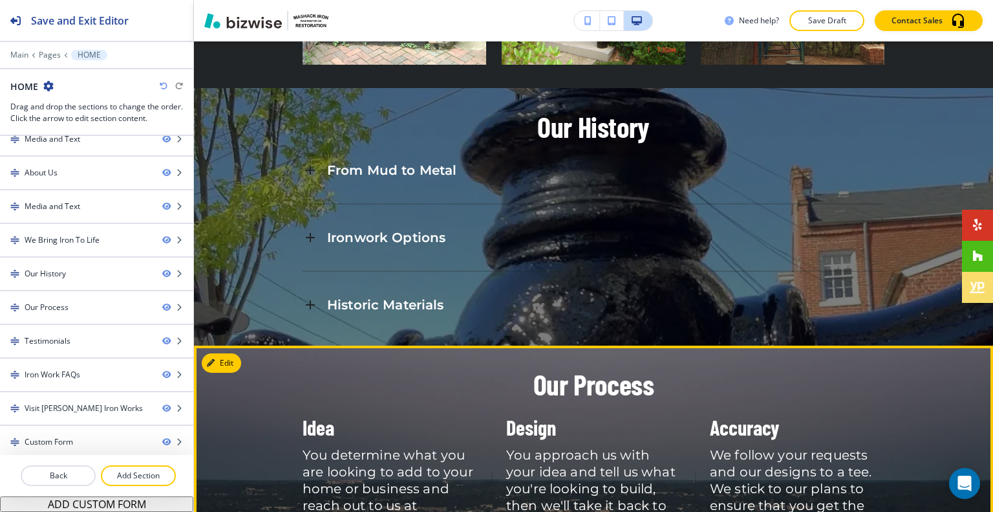
scroll to position [1787, 0]
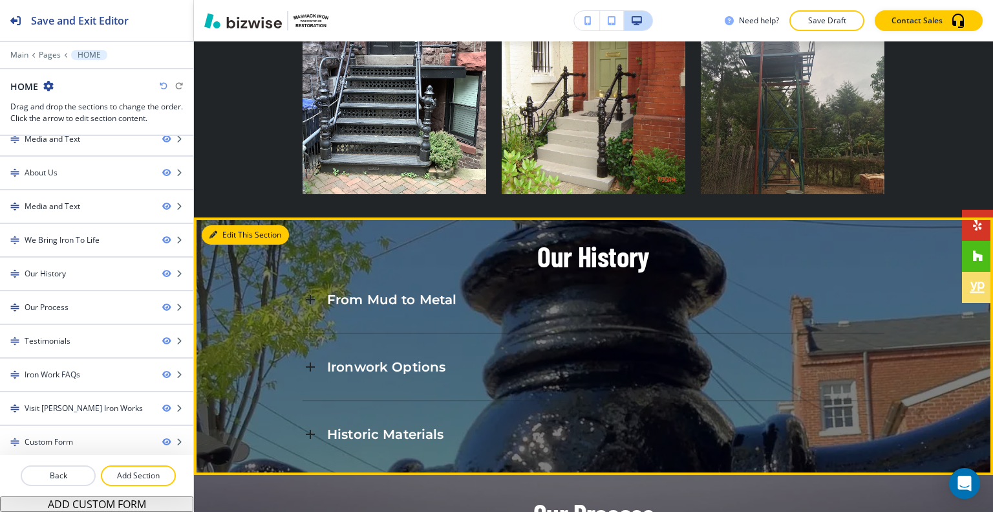
click at [235, 225] on button "Edit This Section" at bounding box center [245, 234] width 87 height 19
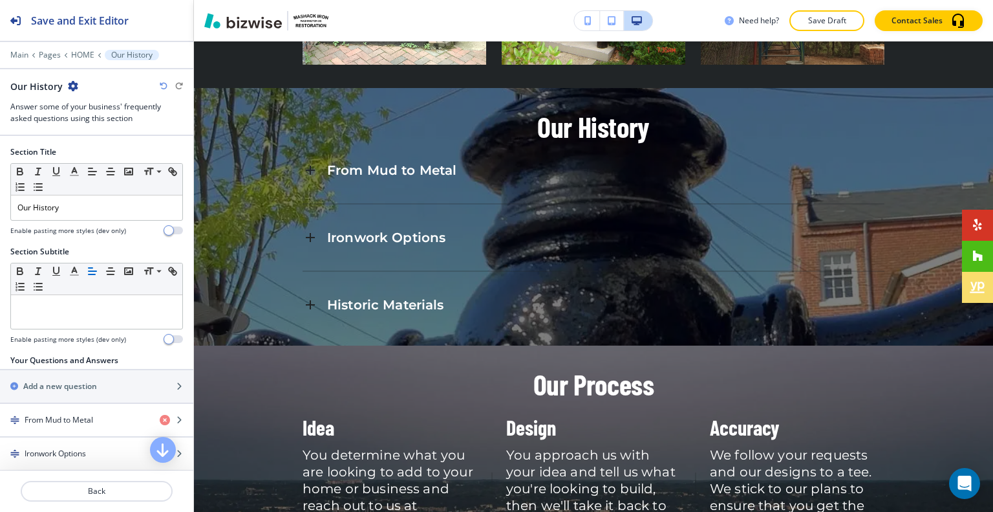
scroll to position [294, 0]
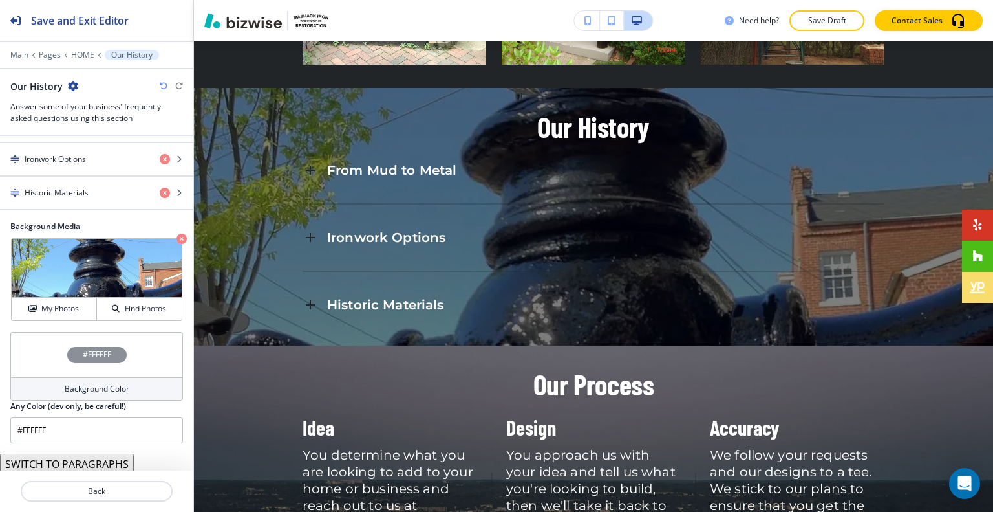
click at [57, 351] on div "#FFFFFF" at bounding box center [96, 354] width 173 height 45
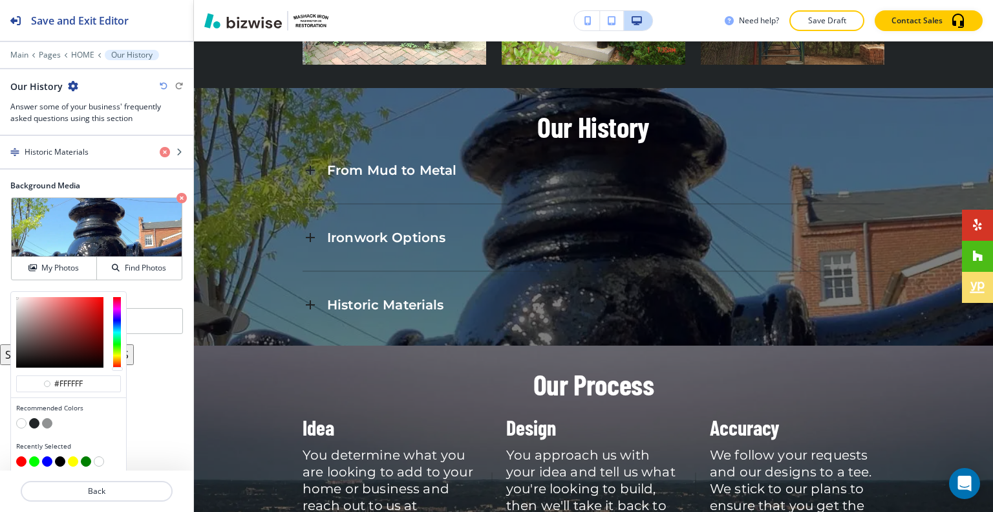
click at [34, 418] on button "button" at bounding box center [34, 423] width 10 height 10
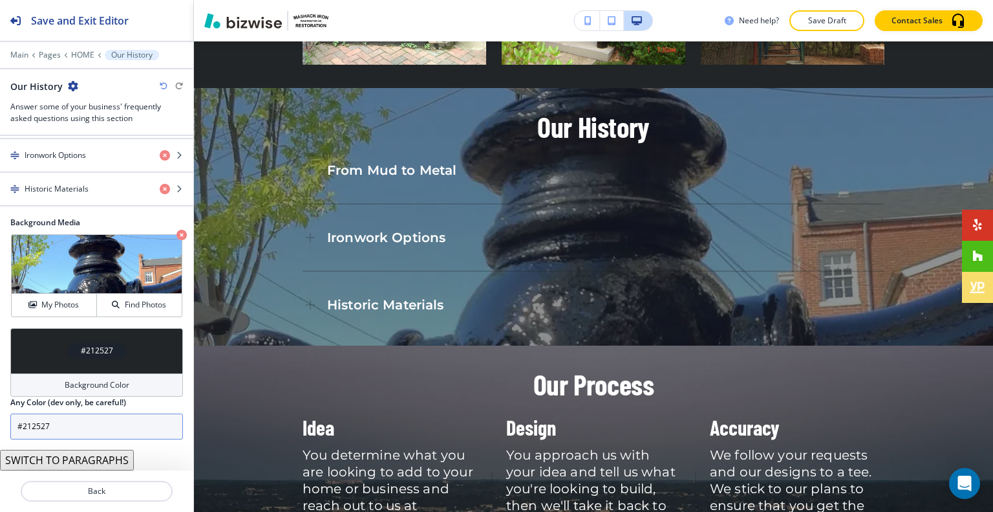
scroll to position [295, 0]
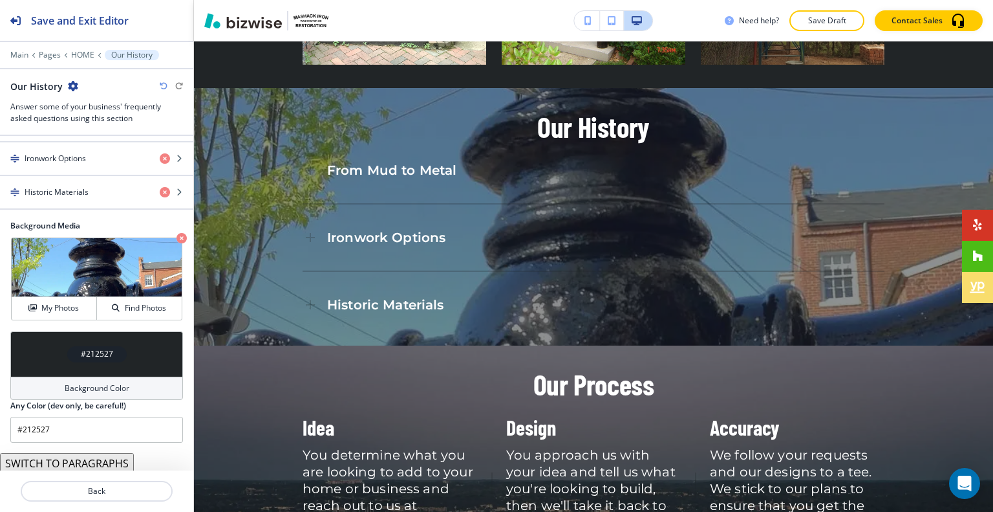
click at [52, 346] on div "#212527" at bounding box center [96, 353] width 173 height 45
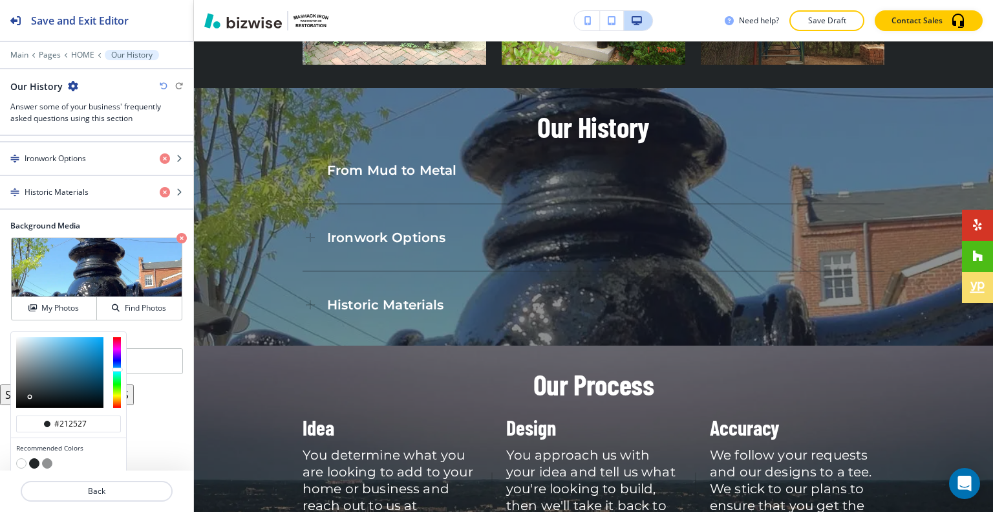
scroll to position [335, 0]
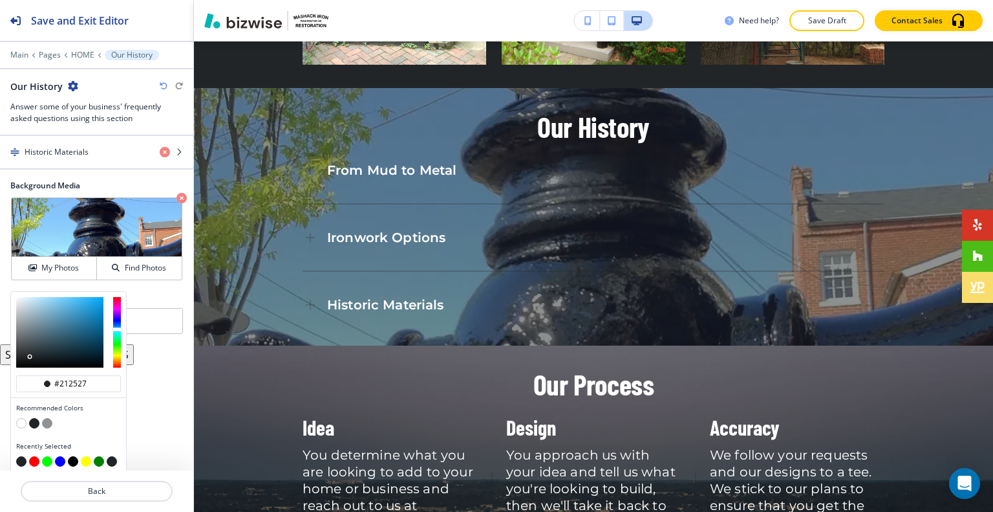
click at [49, 418] on button "button" at bounding box center [47, 423] width 10 height 10
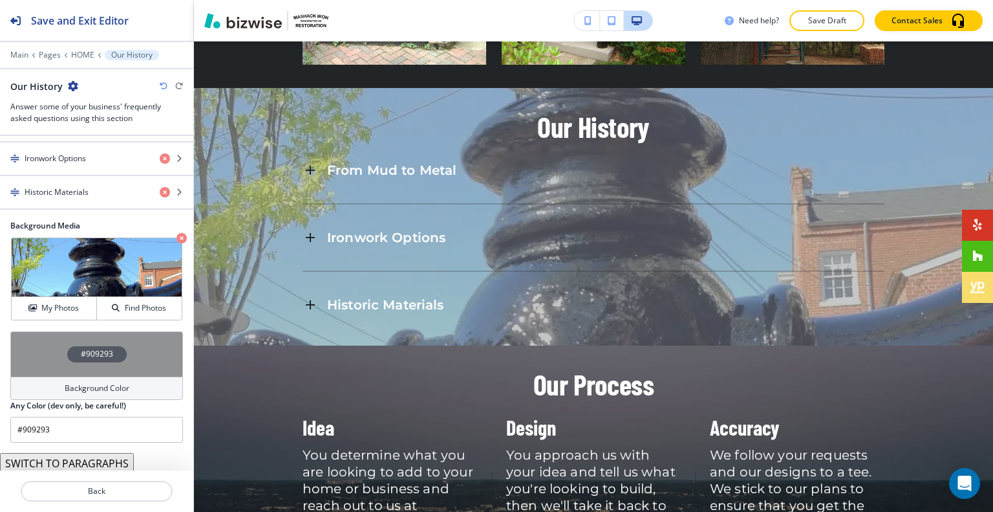
click at [158, 90] on div "Our History" at bounding box center [96, 87] width 173 height 14
click at [164, 83] on icon "button" at bounding box center [164, 86] width 8 height 8
type input "#212527"
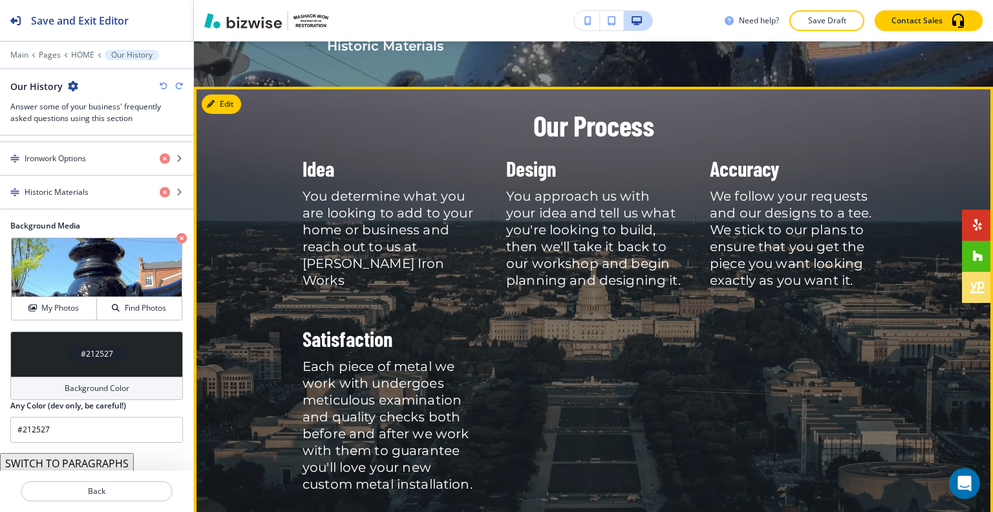
scroll to position [2434, 0]
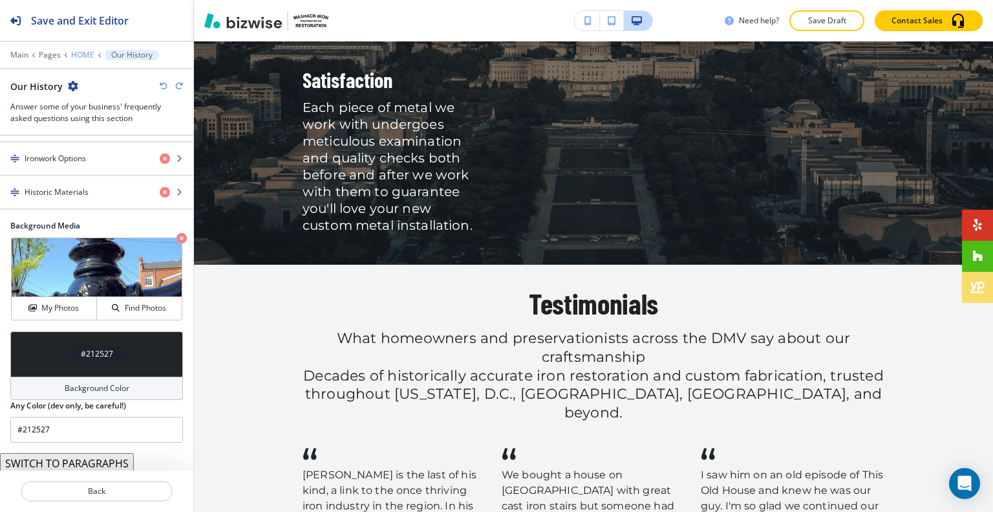
click at [85, 52] on p "HOME" at bounding box center [82, 54] width 23 height 9
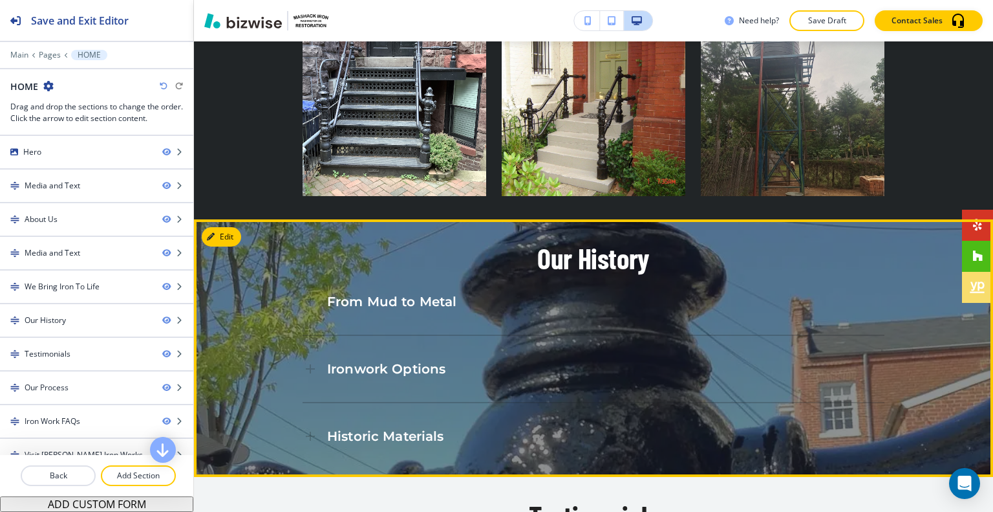
scroll to position [1656, 0]
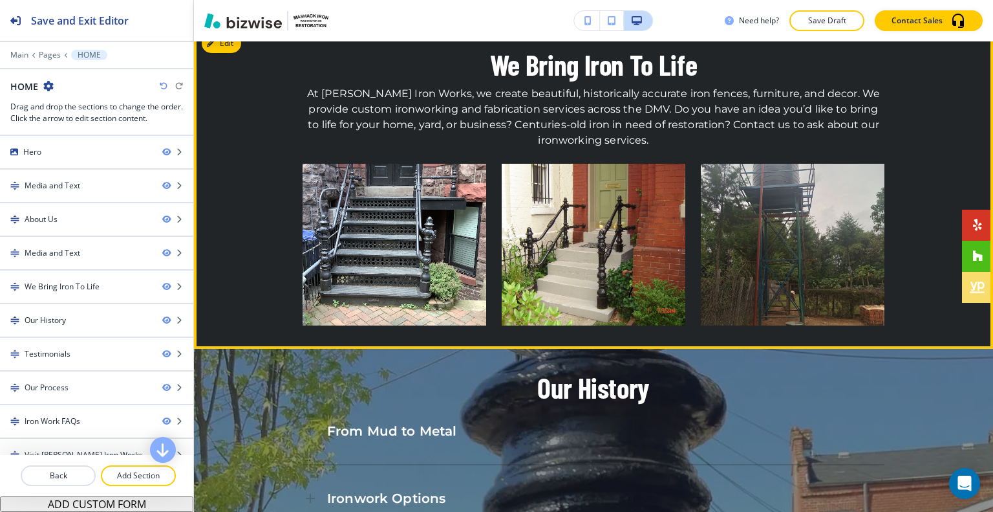
click at [942, 158] on div "We Bring Iron To Life At Mashack Frederick Iron Works, we create beautiful, his…" at bounding box center [593, 186] width 799 height 275
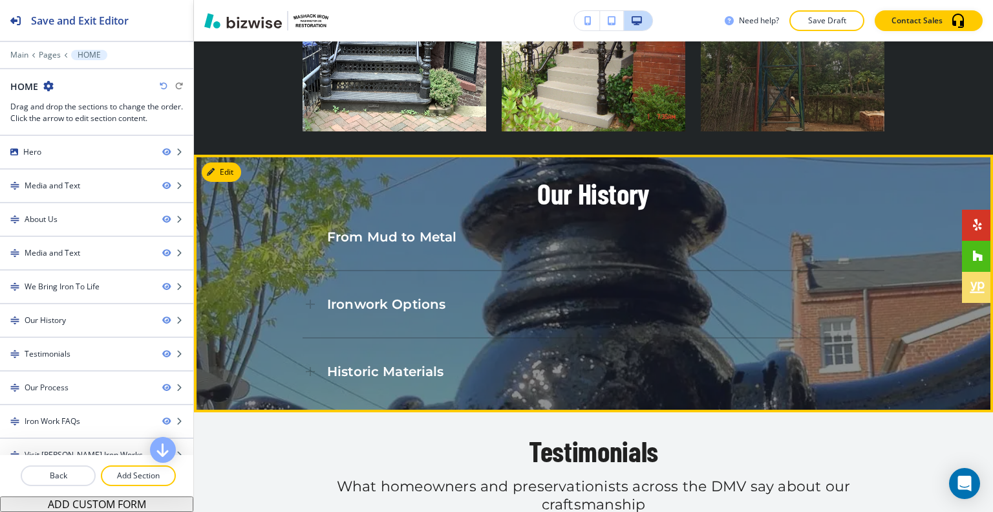
scroll to position [1915, 0]
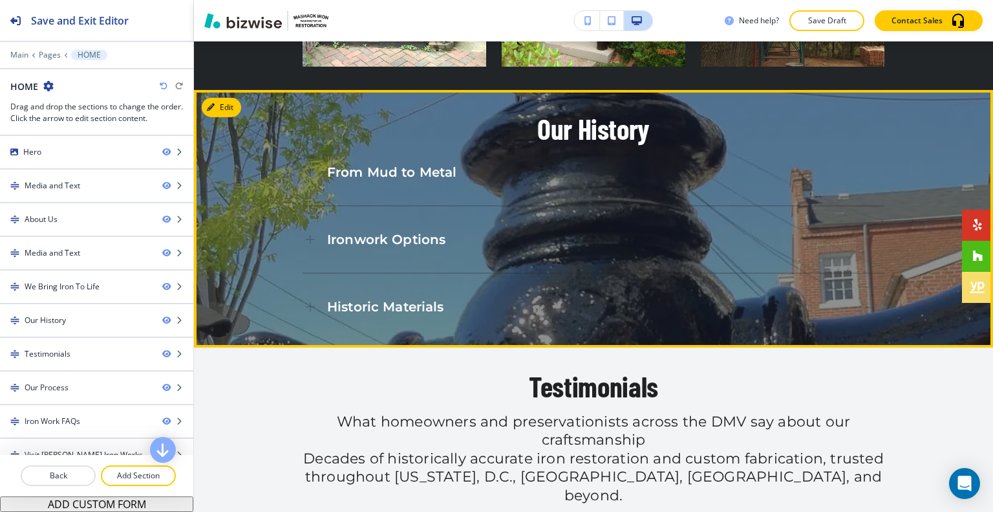
click at [535, 155] on div "From Mud to Metal" at bounding box center [594, 172] width 582 height 35
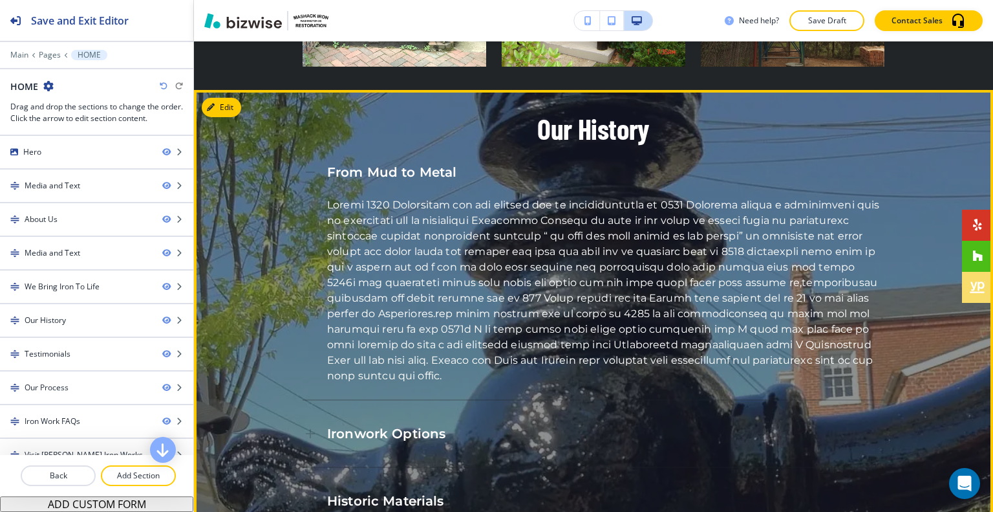
click at [541, 155] on div "From Mud to Metal" at bounding box center [594, 172] width 582 height 35
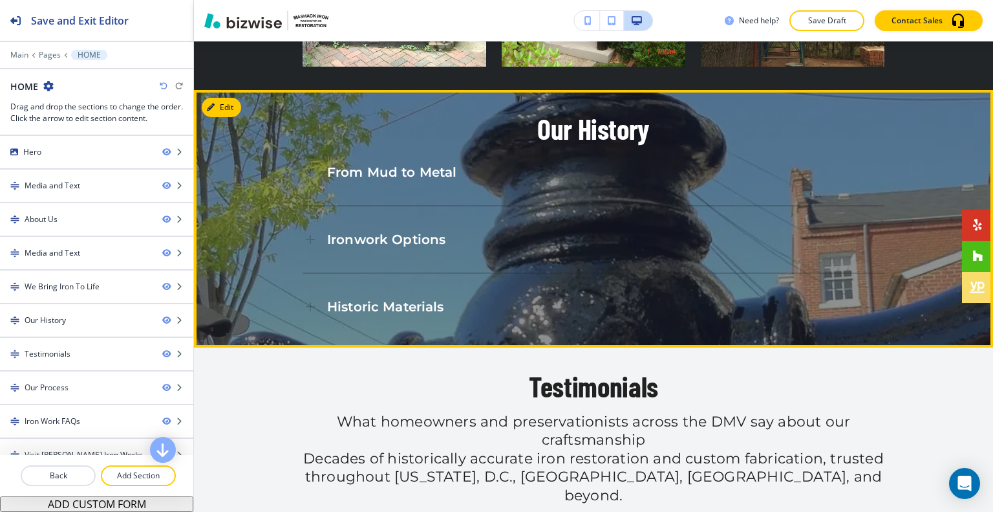
click at [442, 222] on div "Ironwork Options" at bounding box center [594, 239] width 582 height 35
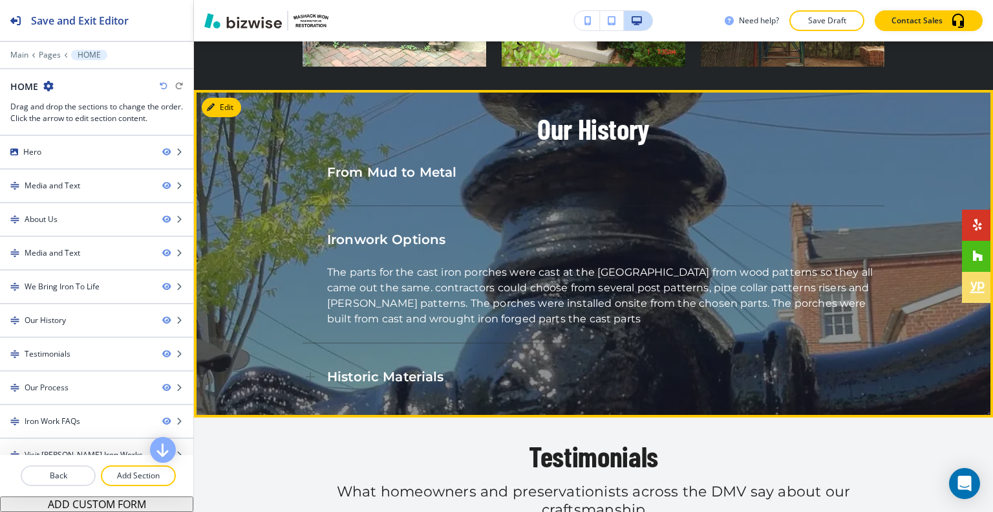
click at [442, 222] on div "Ironwork Options" at bounding box center [594, 239] width 582 height 35
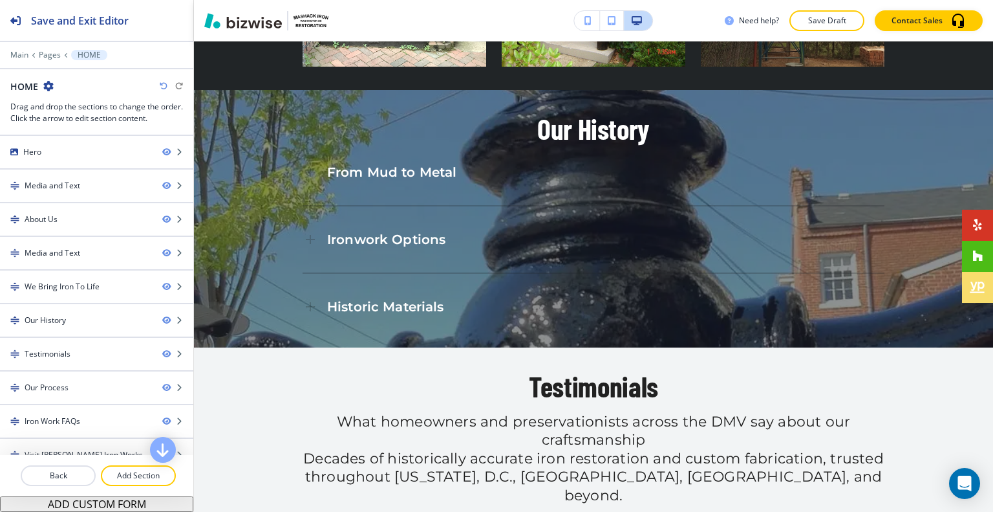
click at [226, 90] on div "Edit Our History From Mud to Metal Ironwork Options The parts for the cast iron…" at bounding box center [593, 218] width 799 height 257
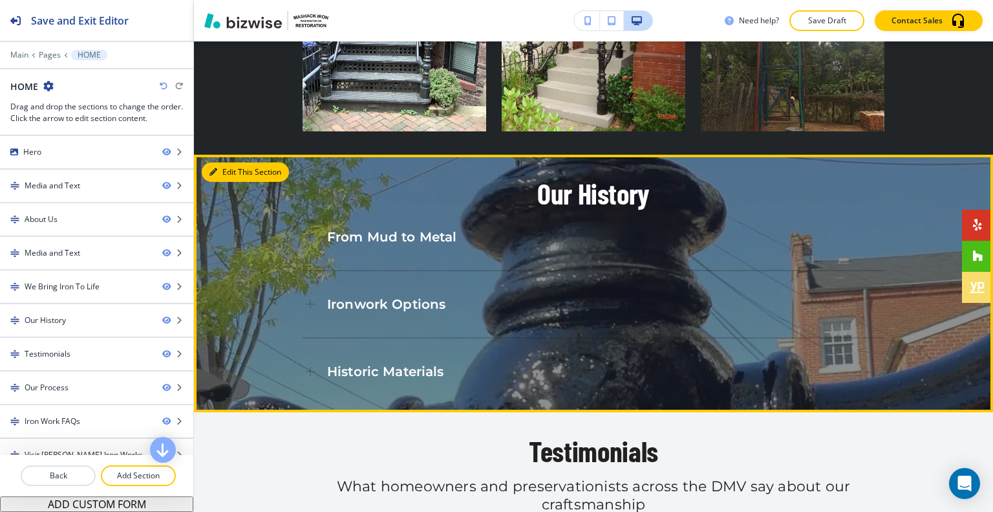
click at [233, 162] on button "Edit This Section" at bounding box center [245, 171] width 87 height 19
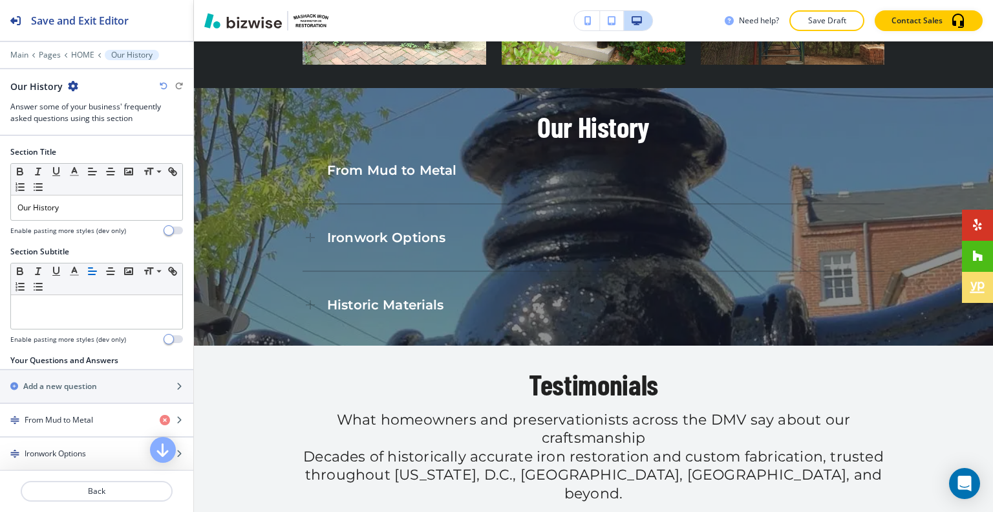
scroll to position [294, 0]
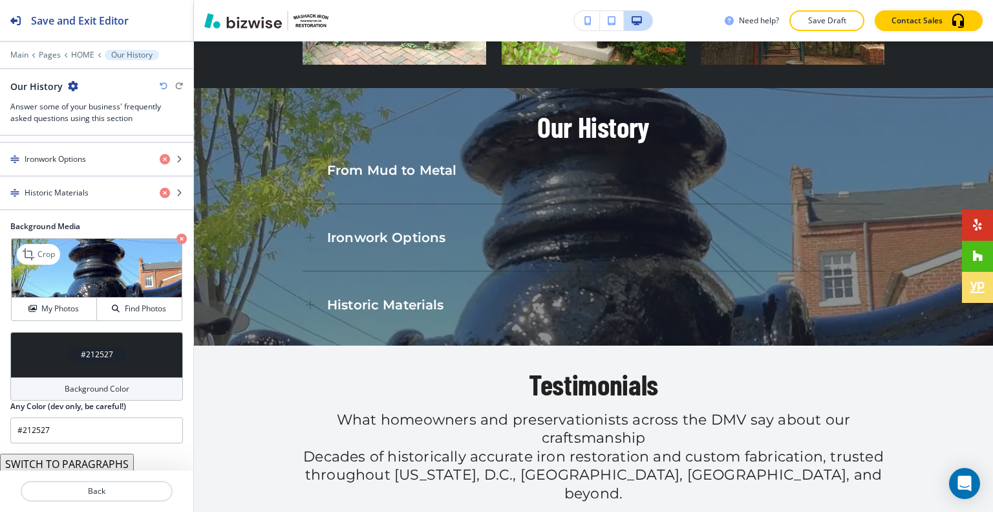
click at [177, 234] on icon "button" at bounding box center [182, 238] width 10 height 10
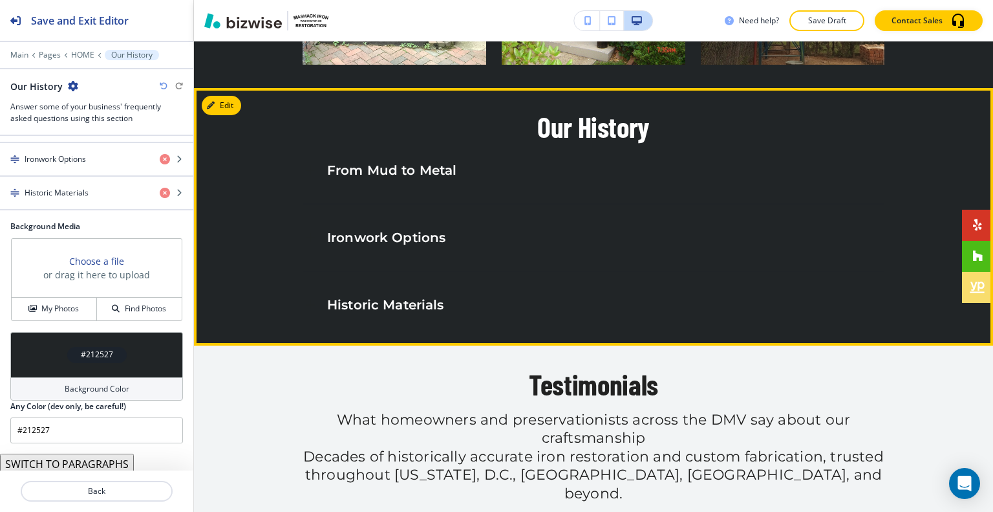
click at [400, 162] on span "From Mud to Metal" at bounding box center [391, 170] width 129 height 16
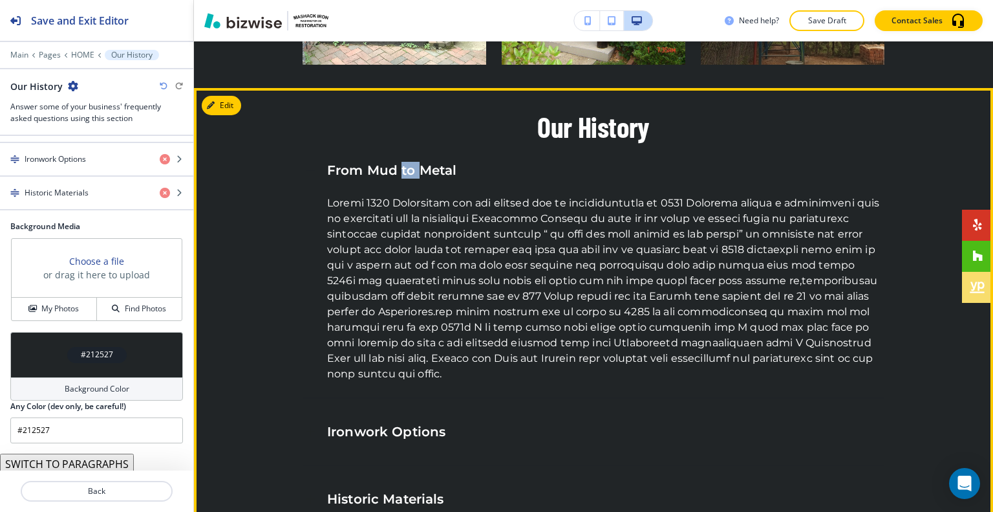
click at [400, 162] on span "From Mud to Metal" at bounding box center [391, 170] width 129 height 16
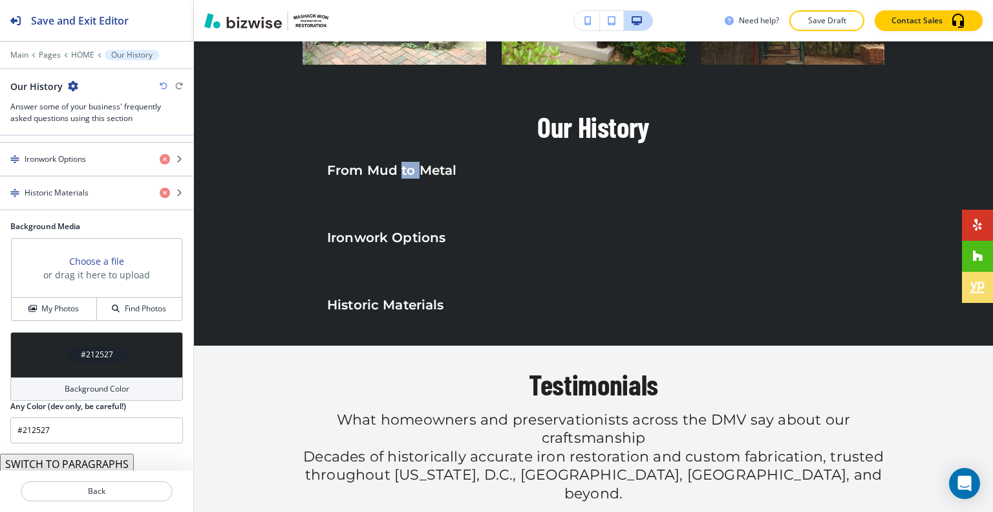
click at [29, 338] on div "#212527" at bounding box center [96, 354] width 173 height 45
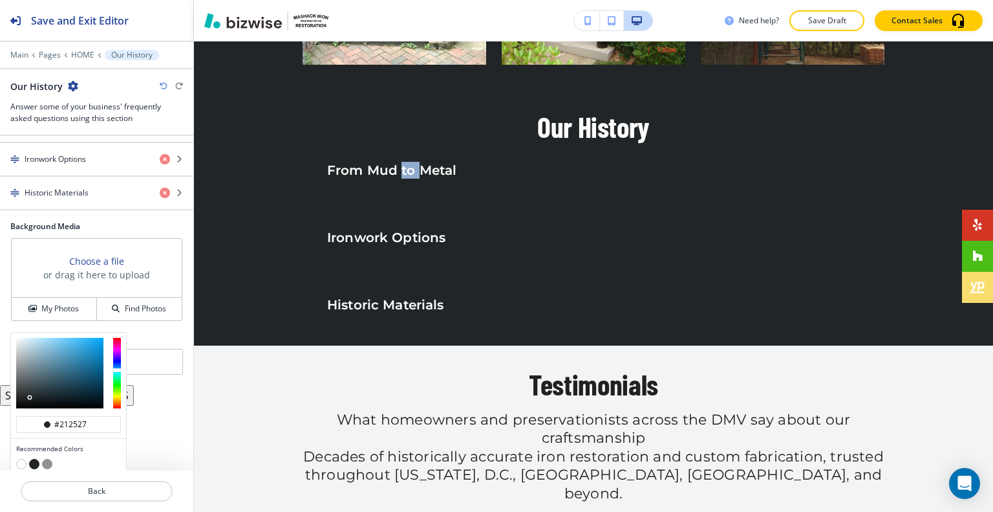
scroll to position [335, 0]
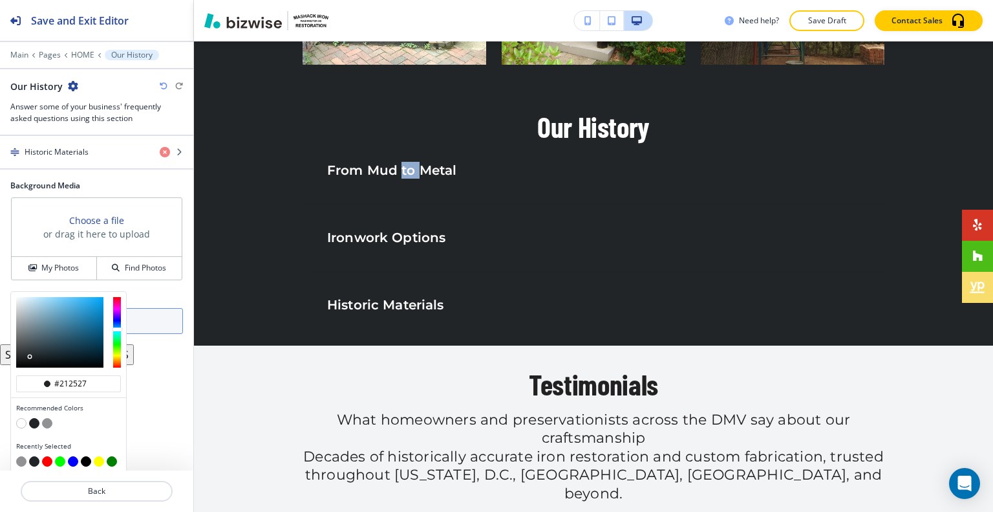
click at [45, 421] on button "button" at bounding box center [47, 423] width 10 height 10
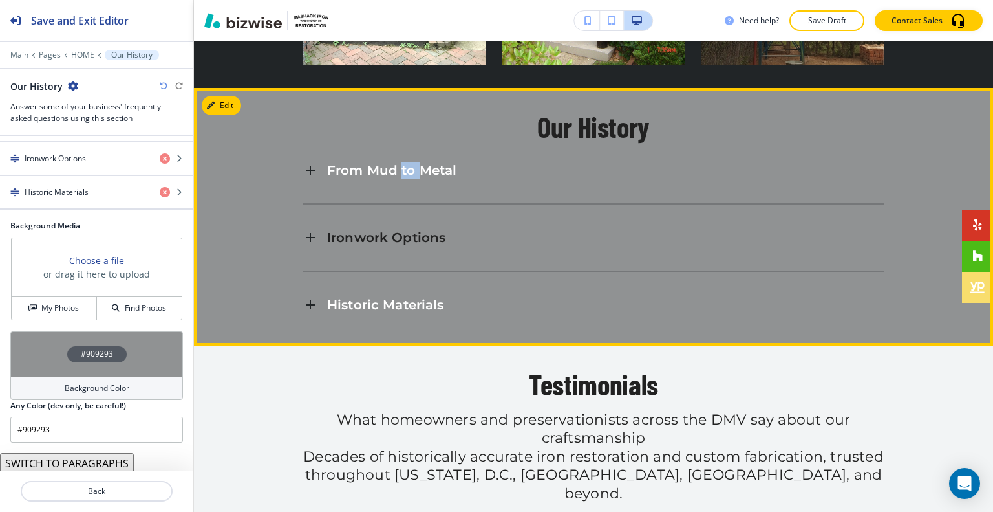
click at [403, 153] on div "From Mud to Metal" at bounding box center [594, 170] width 582 height 35
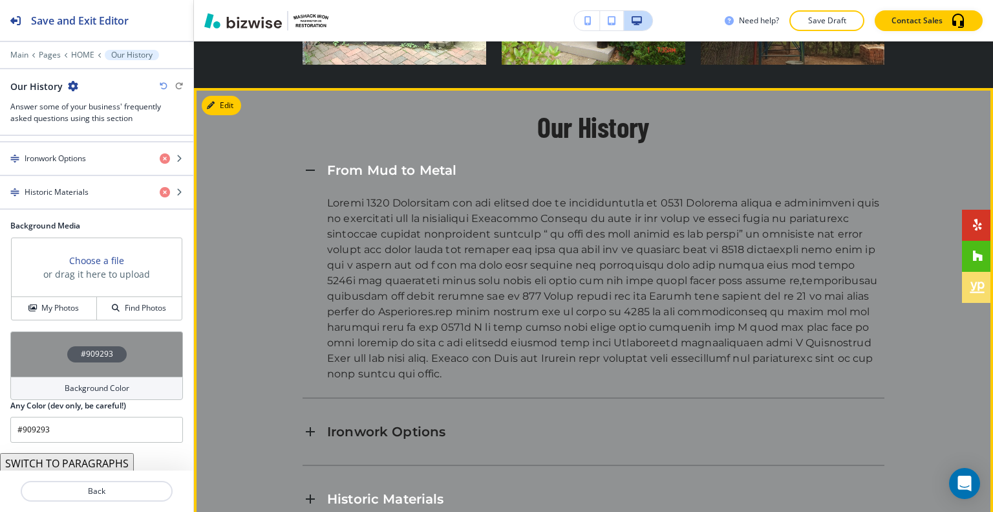
click at [421, 162] on span "From Mud to Metal" at bounding box center [391, 170] width 129 height 16
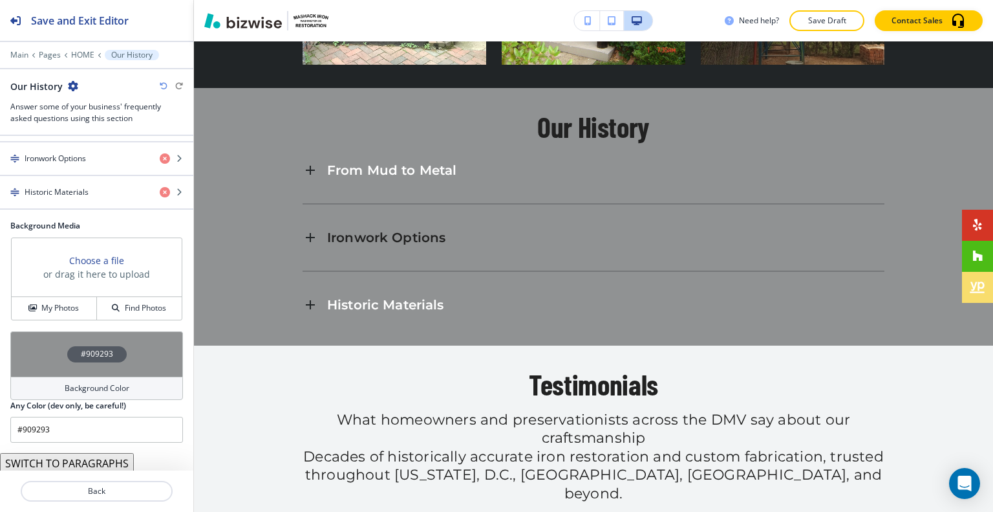
click at [59, 342] on div "#909293" at bounding box center [96, 353] width 173 height 45
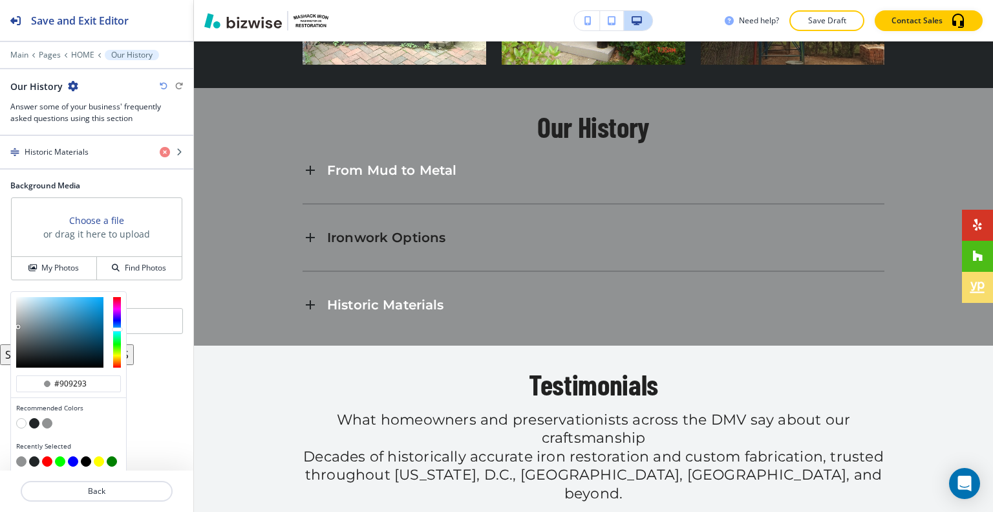
click at [24, 420] on button "button" at bounding box center [21, 423] width 10 height 10
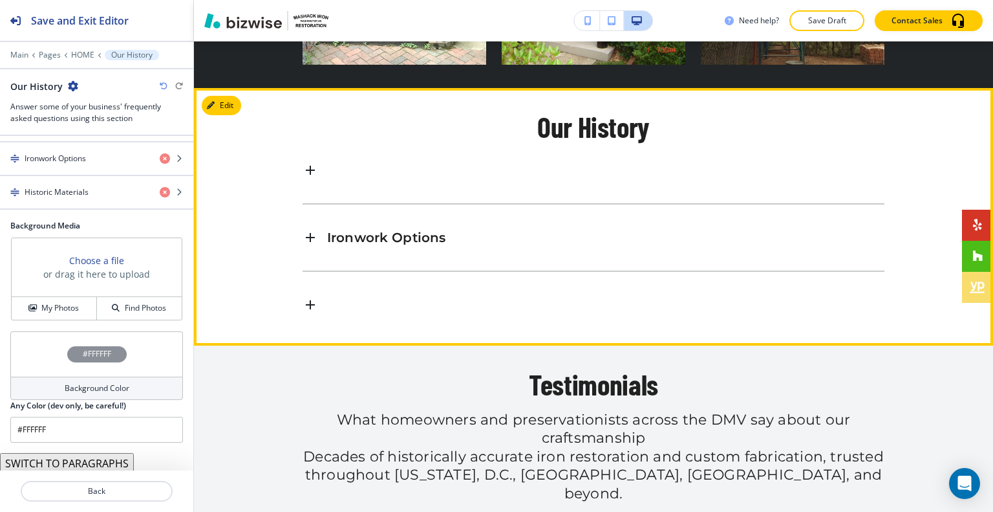
click at [398, 153] on div "From Mud to Metal" at bounding box center [594, 170] width 582 height 35
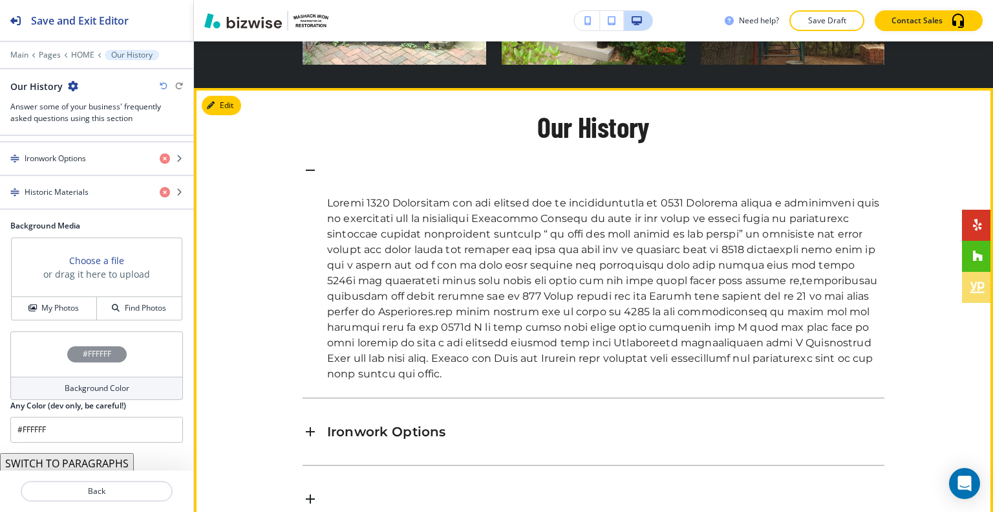
click at [399, 162] on p "From Mud to Metal" at bounding box center [391, 170] width 129 height 17
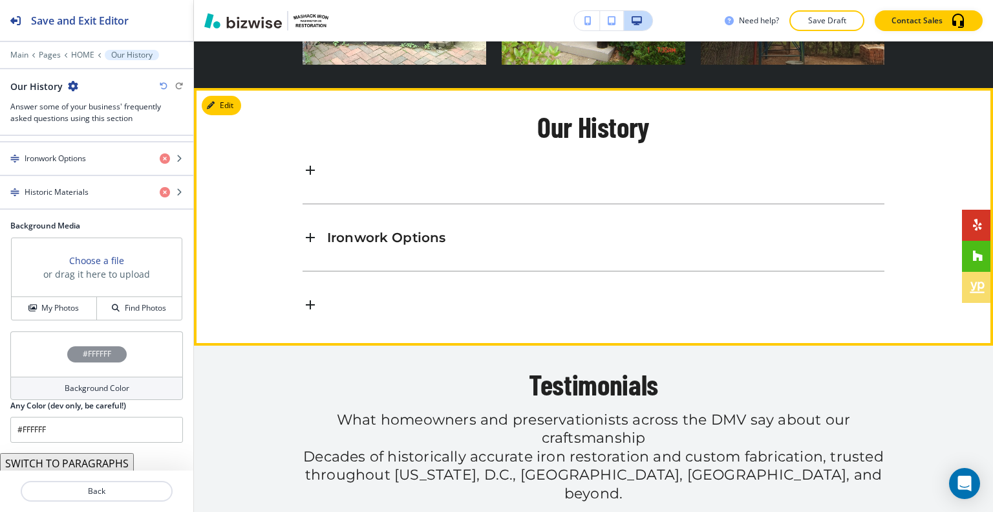
scroll to position [1723, 0]
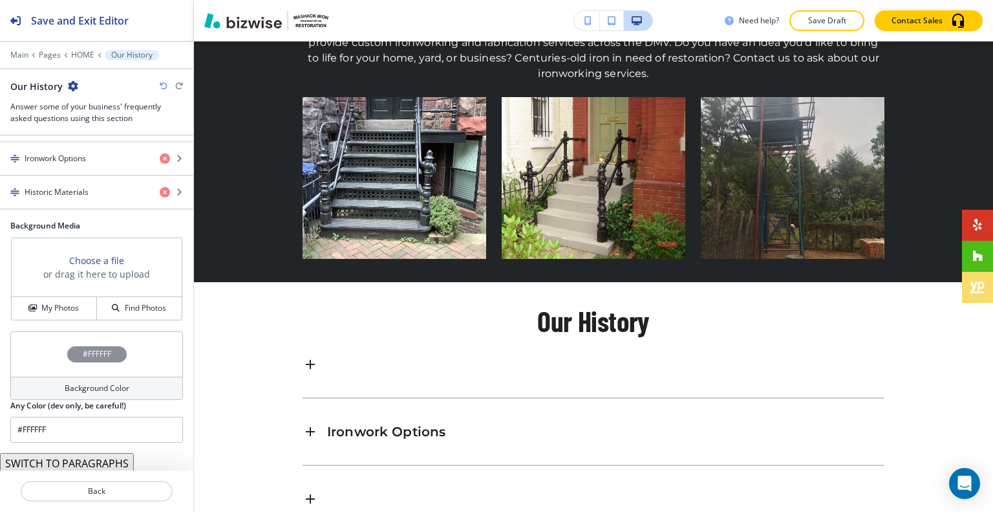
click at [166, 90] on div "Our History" at bounding box center [96, 87] width 173 height 14
drag, startPoint x: 171, startPoint y: 85, endPoint x: 164, endPoint y: 85, distance: 6.5
click at [169, 85] on div at bounding box center [171, 86] width 23 height 8
click at [164, 85] on icon "button" at bounding box center [164, 86] width 8 height 8
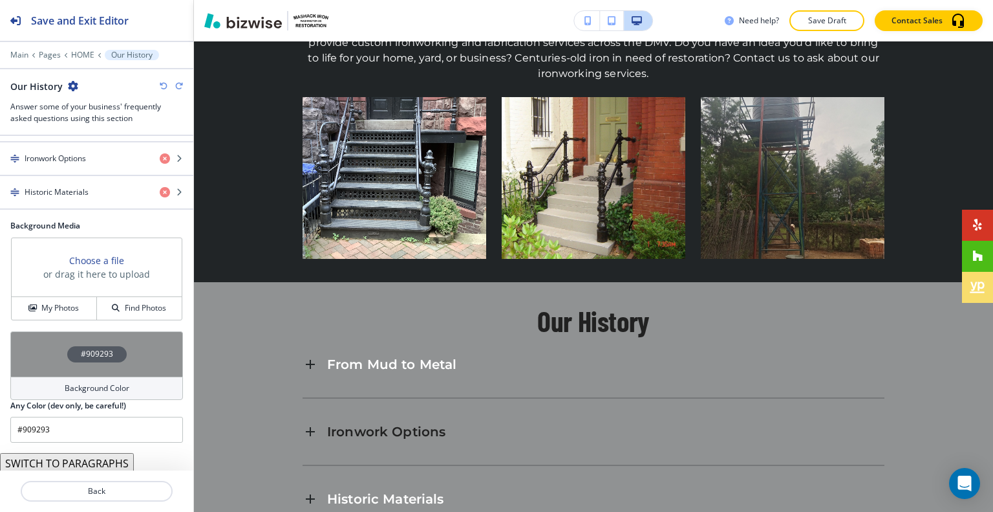
click at [164, 85] on icon "button" at bounding box center [164, 86] width 8 height 8
type input "#212527"
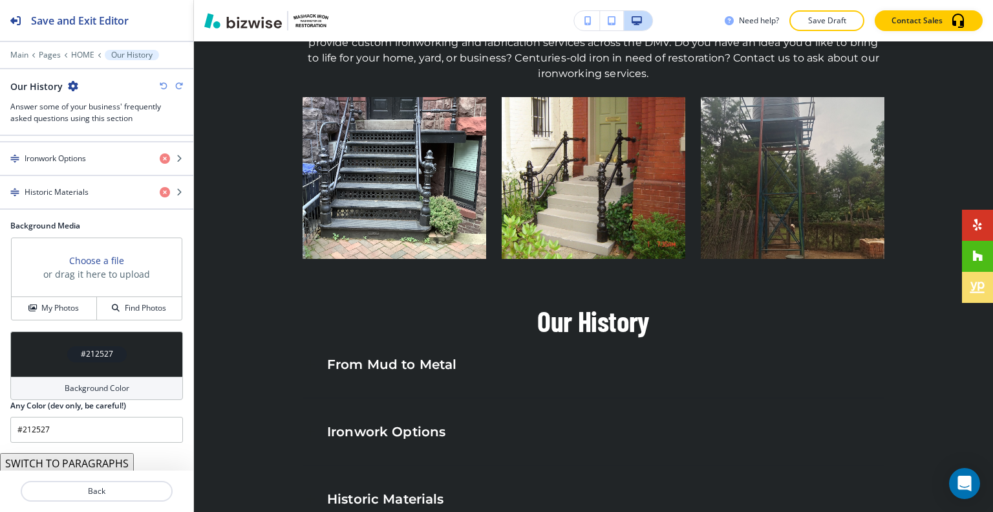
click at [164, 85] on icon "button" at bounding box center [164, 86] width 8 height 8
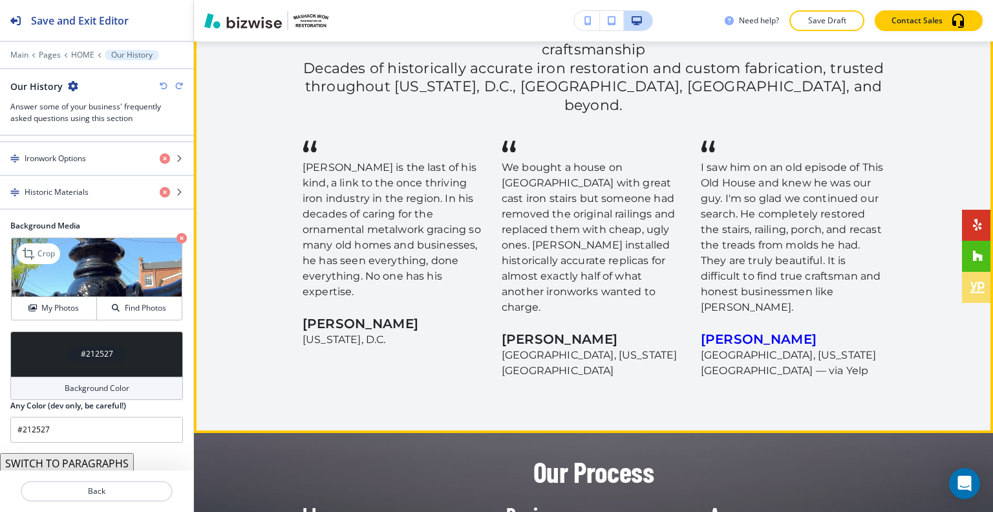
scroll to position [2111, 0]
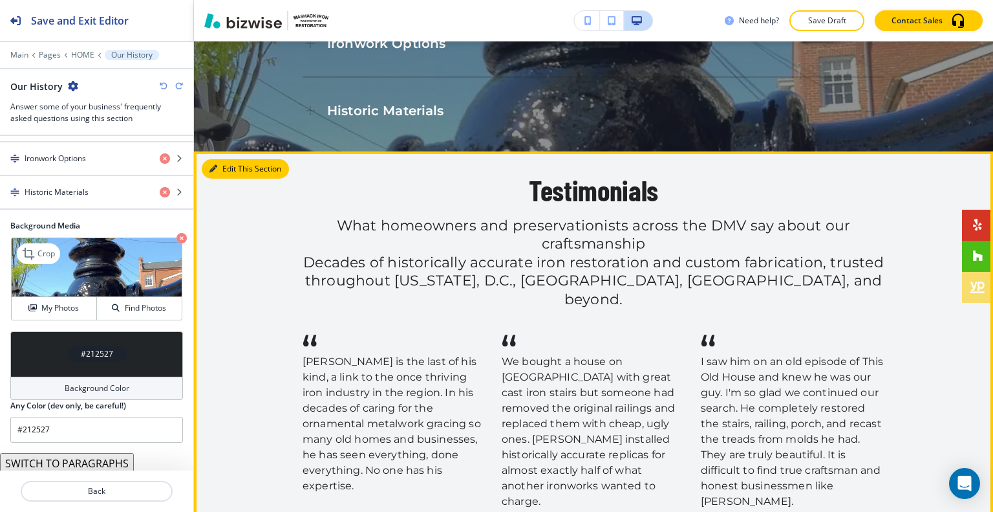
click at [230, 159] on button "Edit This Section" at bounding box center [245, 168] width 87 height 19
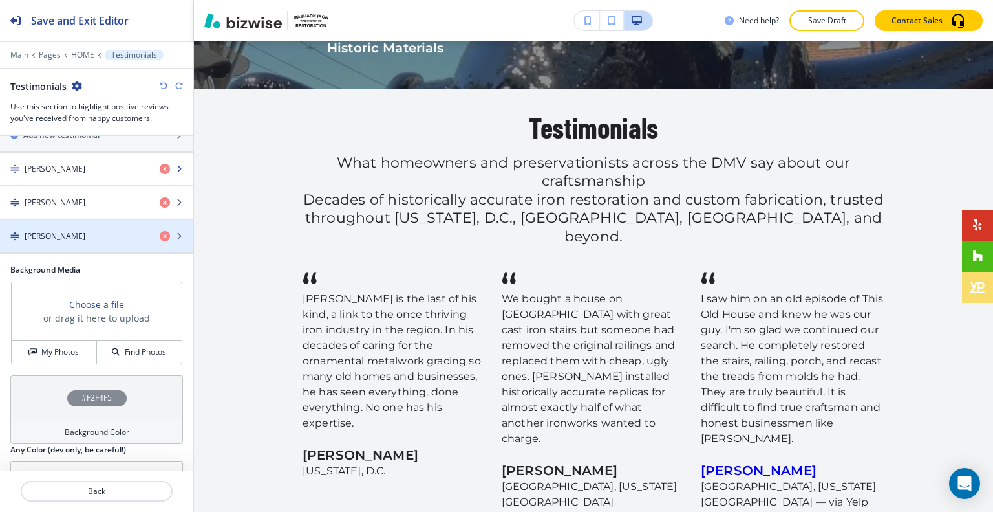
scroll to position [259, 0]
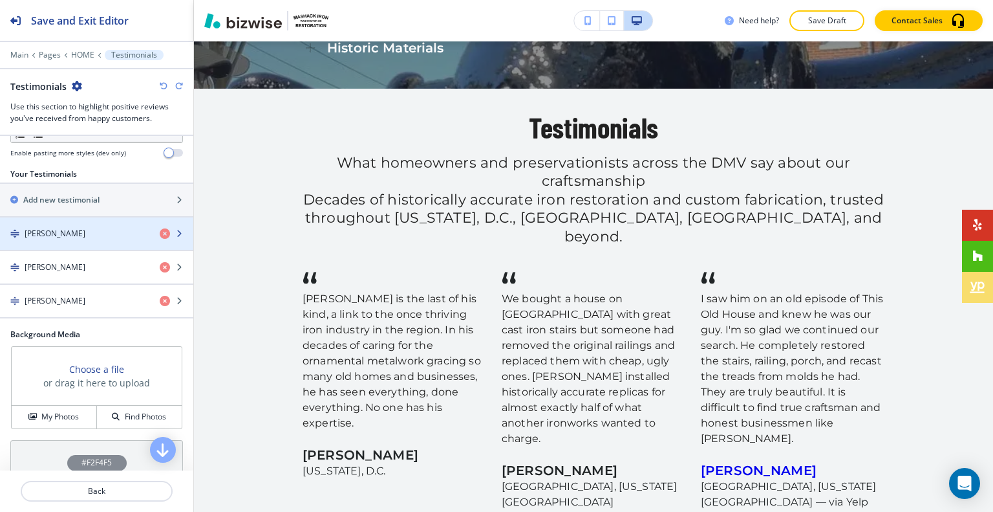
click at [79, 239] on div "button" at bounding box center [96, 244] width 193 height 10
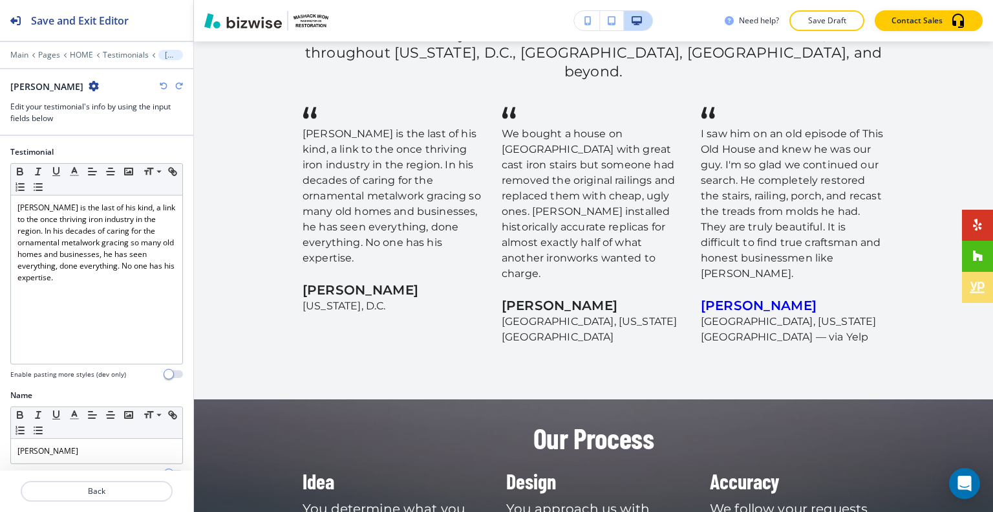
scroll to position [116, 0]
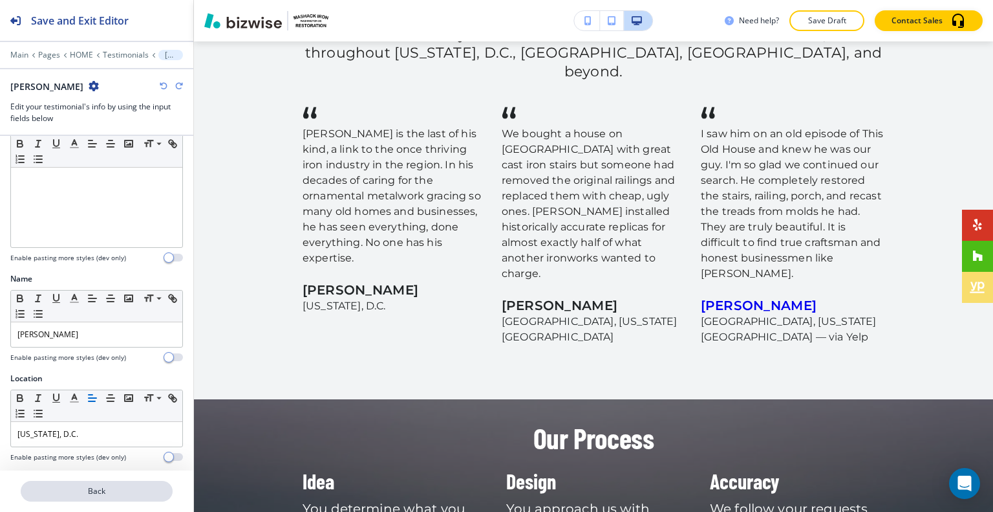
click at [100, 490] on p "Back" at bounding box center [96, 491] width 149 height 12
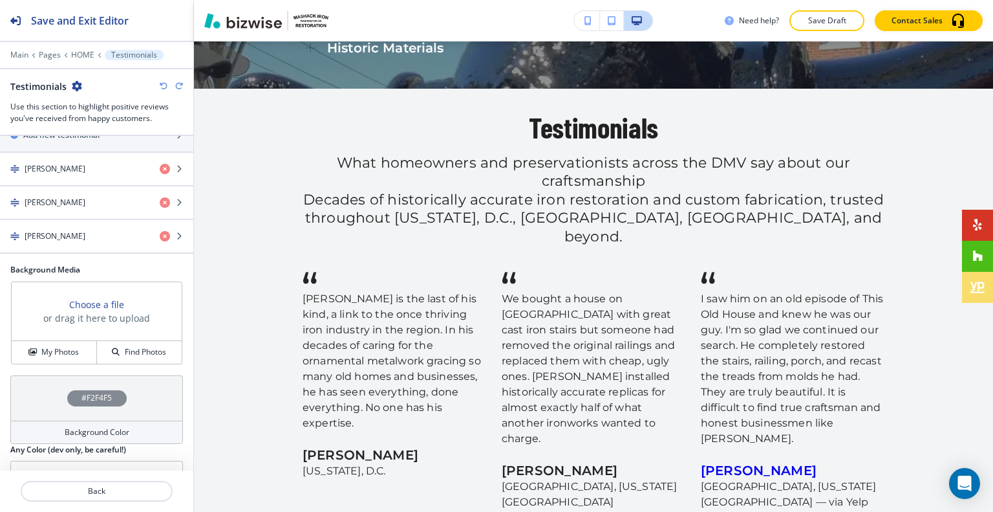
scroll to position [334, 0]
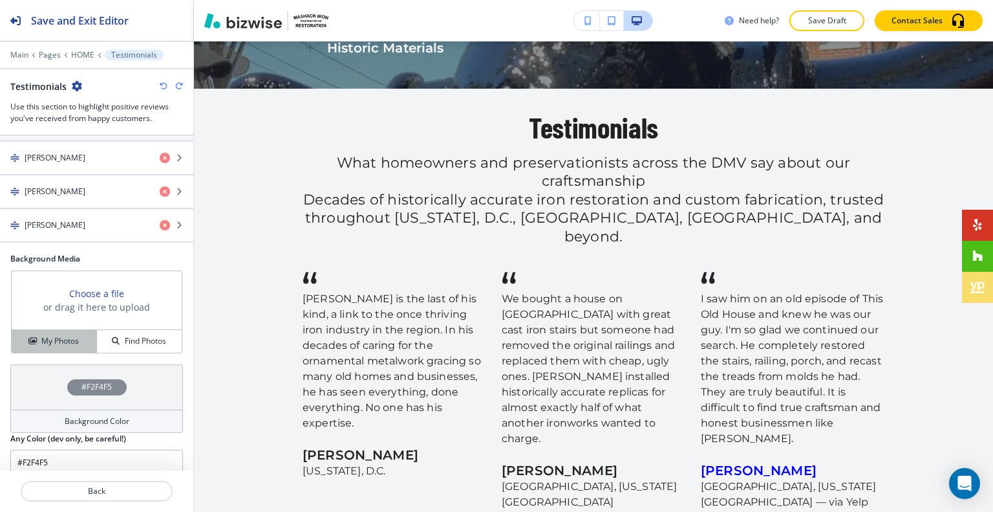
click at [72, 335] on h4 "My Photos" at bounding box center [60, 341] width 38 height 12
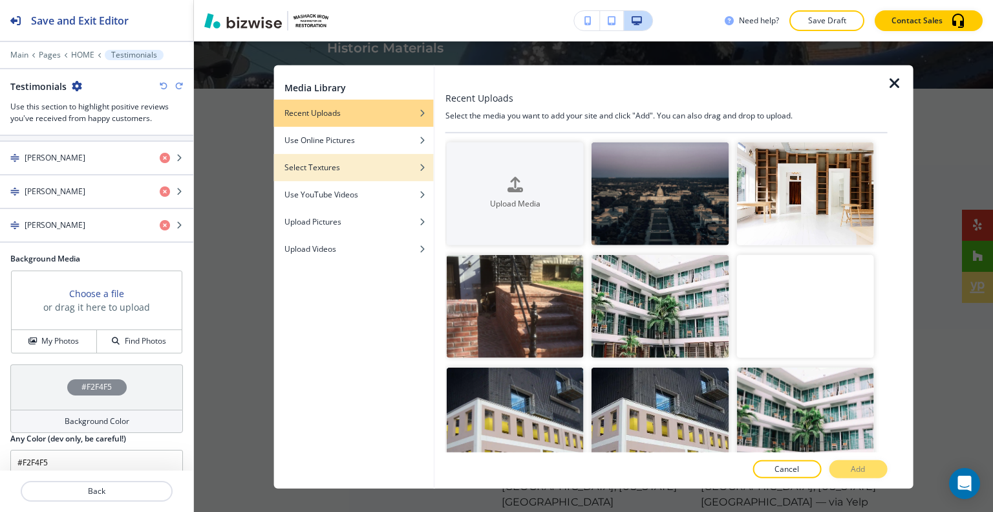
click at [346, 169] on div "Select Textures" at bounding box center [354, 167] width 160 height 12
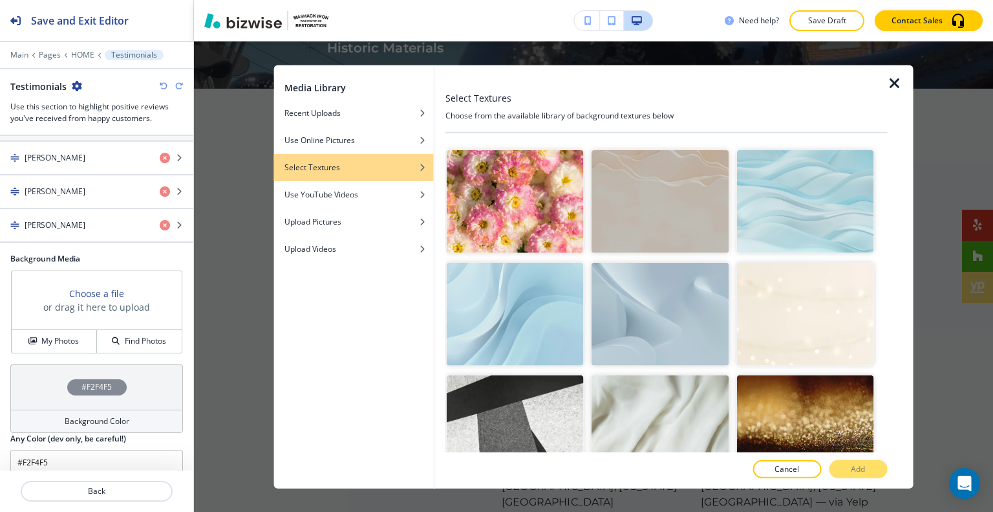
click at [644, 297] on img "button" at bounding box center [660, 314] width 137 height 103
click at [663, 325] on img "button" at bounding box center [660, 314] width 137 height 103
click at [854, 465] on p "Add" at bounding box center [858, 469] width 14 height 12
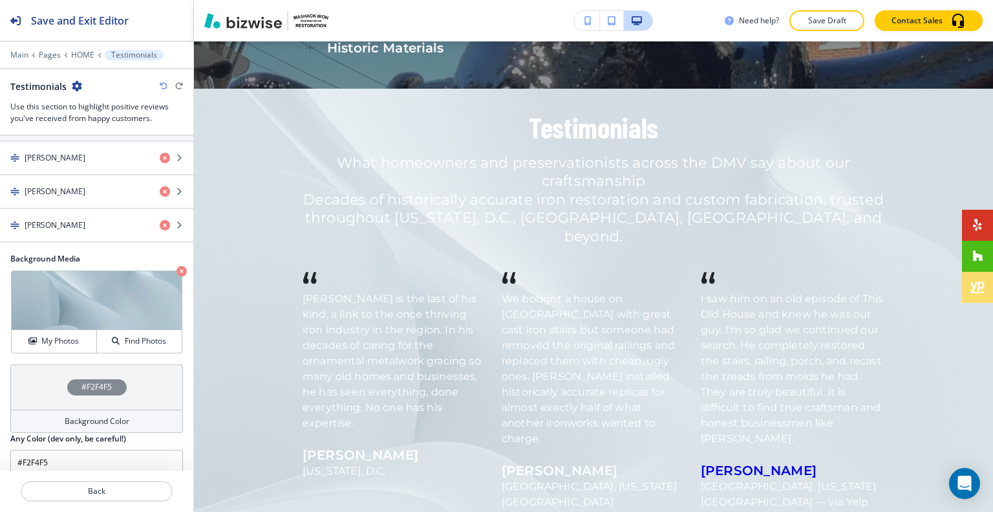
scroll to position [1979, 0]
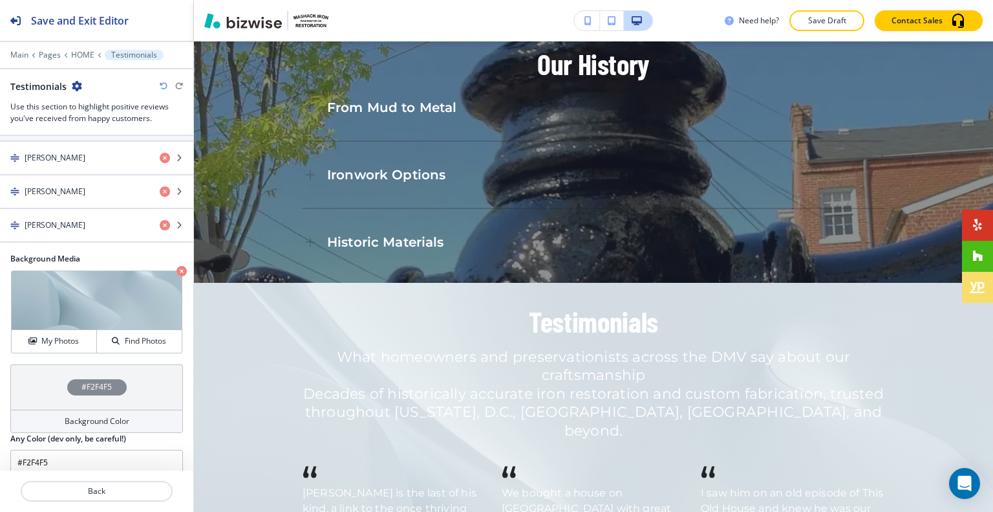
click at [160, 85] on div "Testimonials" at bounding box center [96, 87] width 173 height 14
click at [160, 84] on icon "button" at bounding box center [164, 86] width 8 height 8
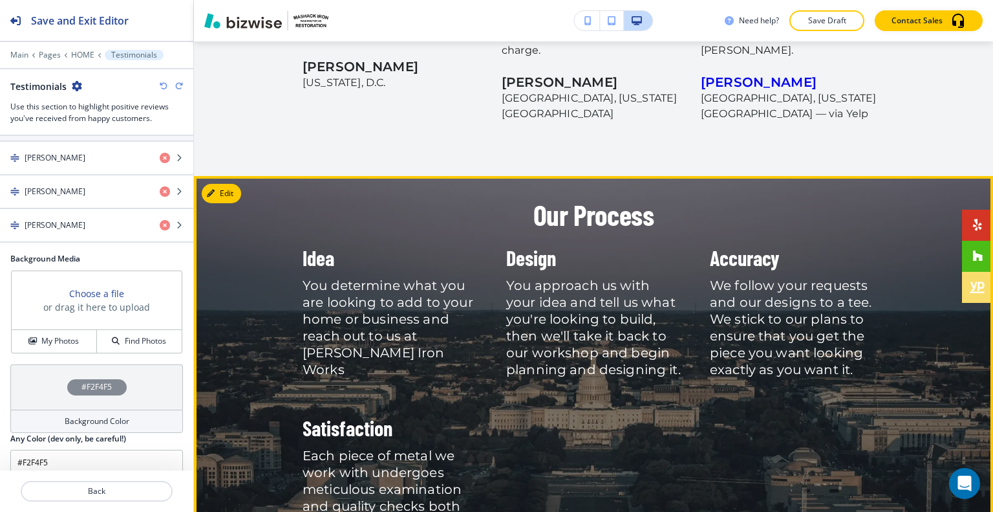
scroll to position [2691, 0]
click at [230, 184] on button "Edit This Section" at bounding box center [245, 193] width 87 height 19
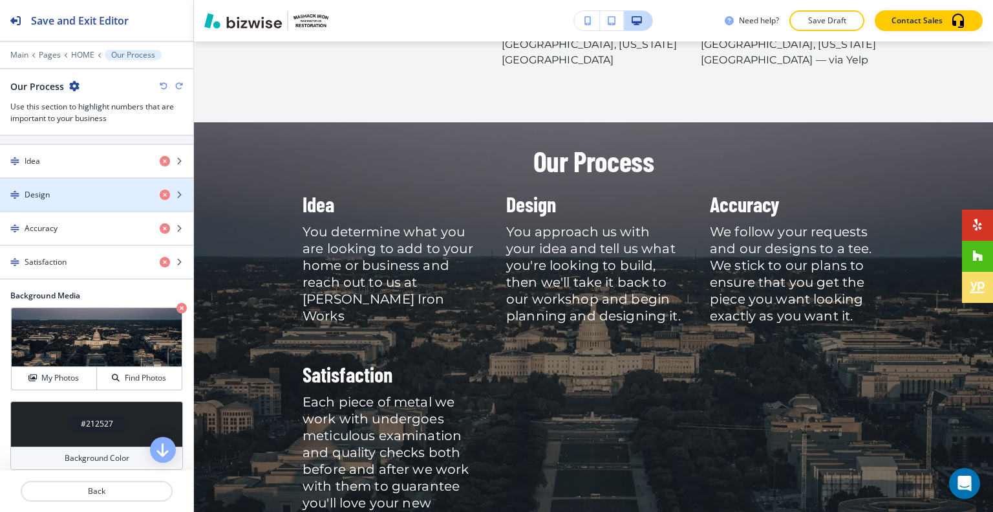
scroll to position [388, 0]
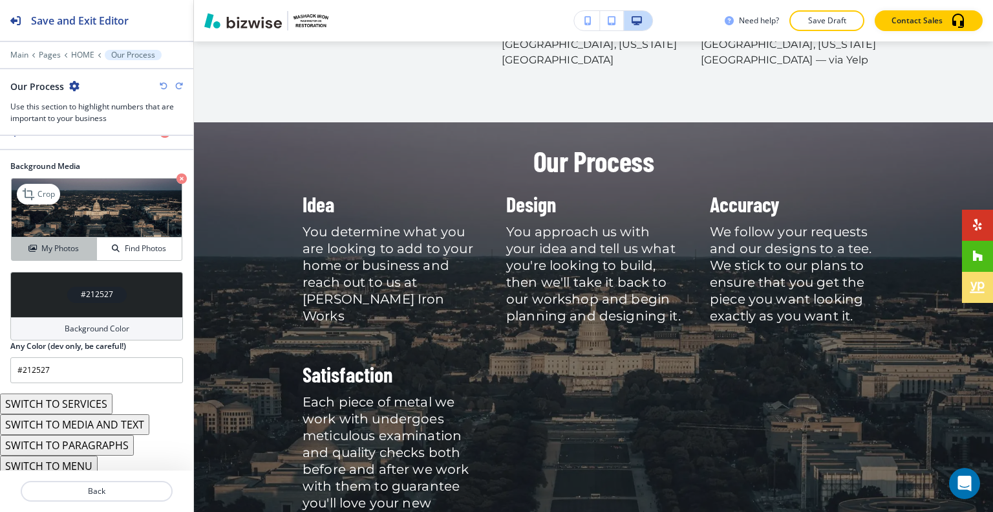
click at [57, 245] on h4 "My Photos" at bounding box center [60, 249] width 38 height 12
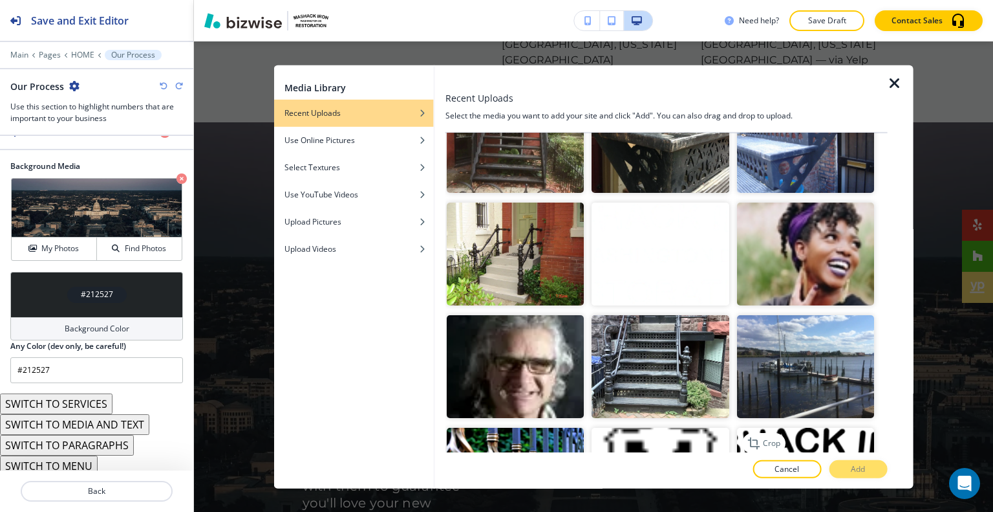
scroll to position [1035, 0]
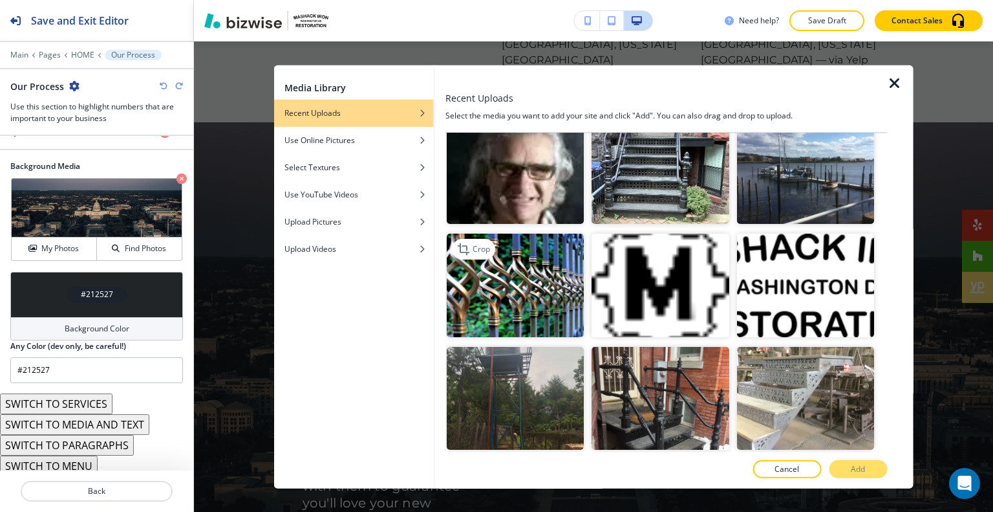
click at [483, 269] on img "button" at bounding box center [515, 284] width 137 height 103
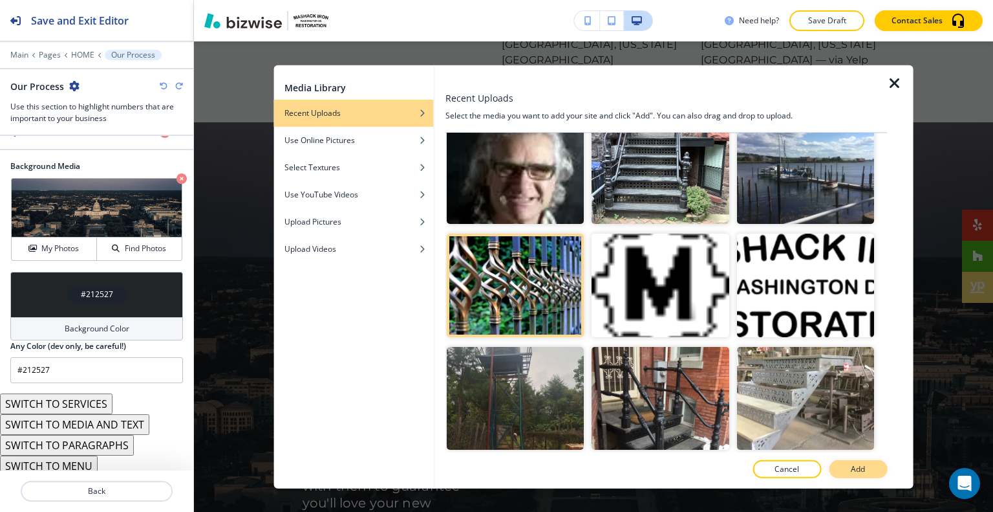
click at [871, 470] on button "Add" at bounding box center [858, 469] width 58 height 18
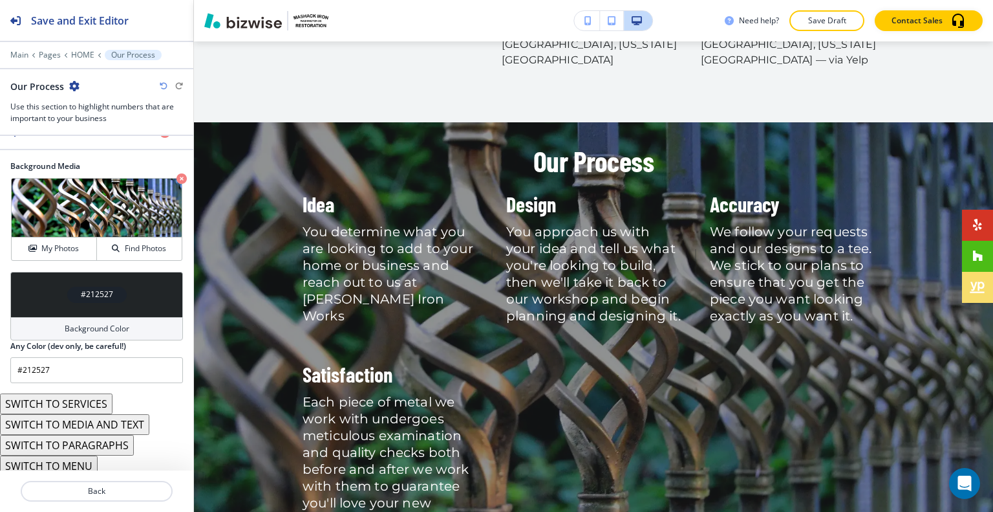
click at [166, 82] on icon "button" at bounding box center [164, 86] width 8 height 8
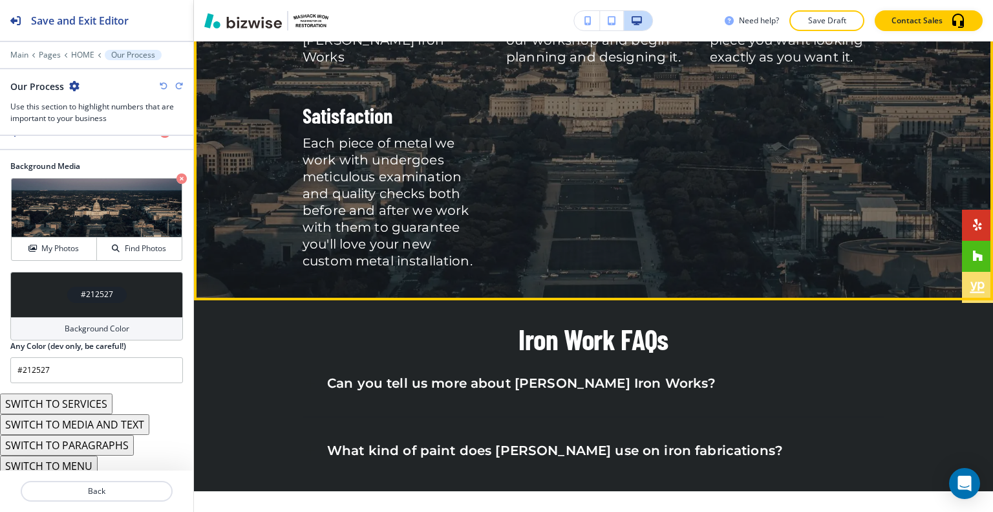
scroll to position [3003, 0]
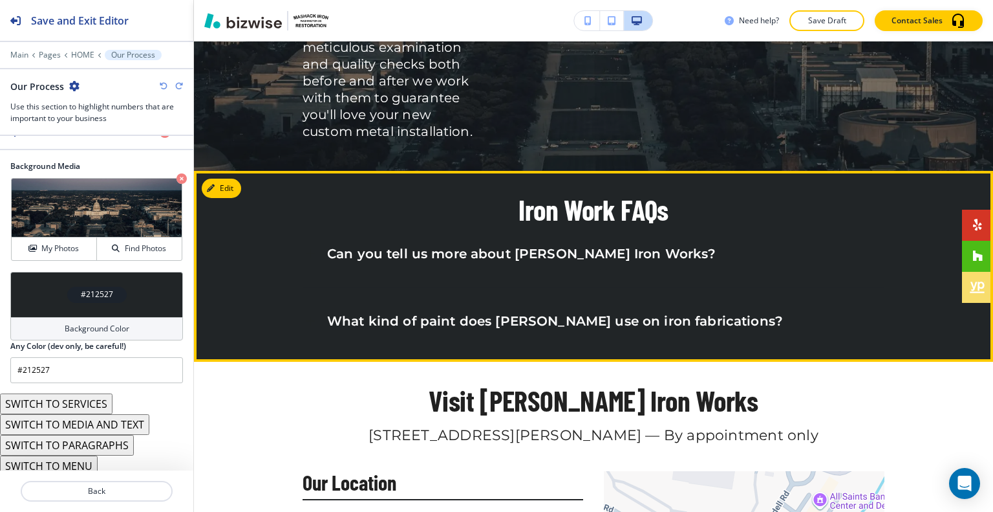
click at [550, 245] on h6 "Can you tell us more about [PERSON_NAME] Iron Works?" at bounding box center [521, 253] width 389 height 17
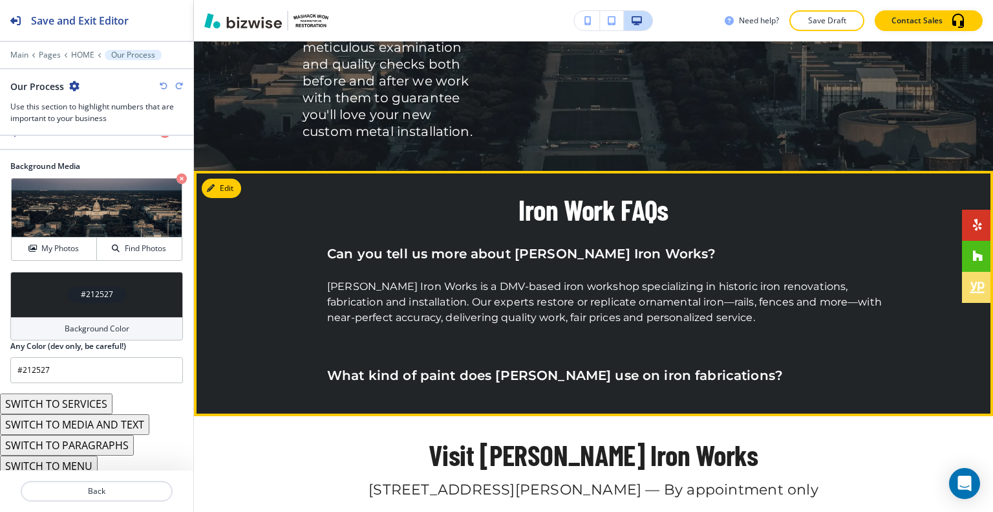
click at [550, 245] on h6 "Can you tell us more about [PERSON_NAME] Iron Works?" at bounding box center [521, 253] width 389 height 17
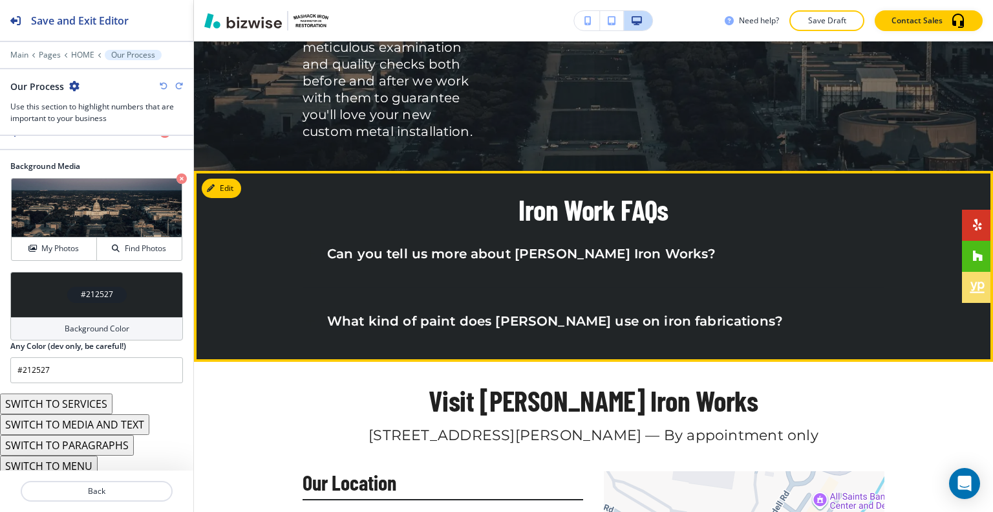
click at [485, 312] on h6 "What kind of paint does [PERSON_NAME] use on iron fabrications?" at bounding box center [555, 320] width 456 height 17
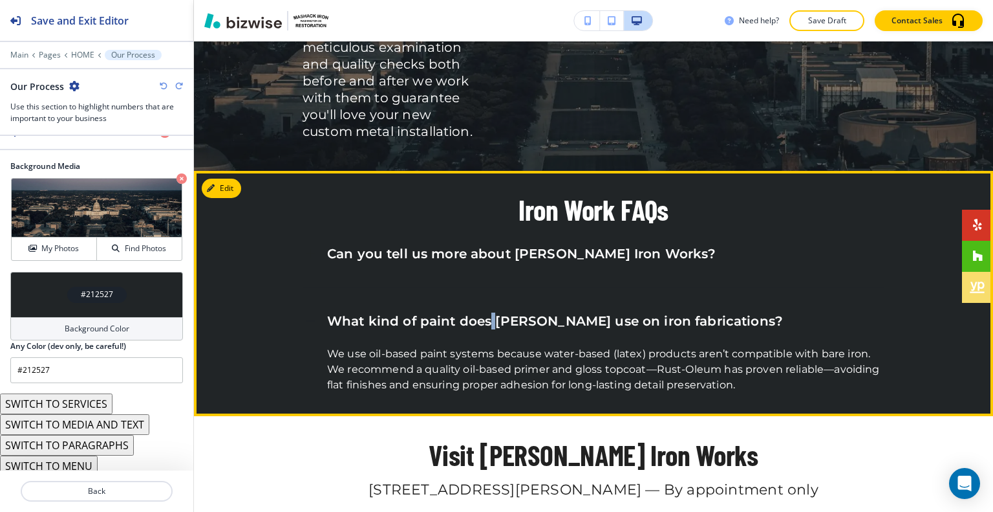
click at [485, 312] on h6 "What kind of paint does [PERSON_NAME] use on iron fabrications?" at bounding box center [555, 320] width 456 height 17
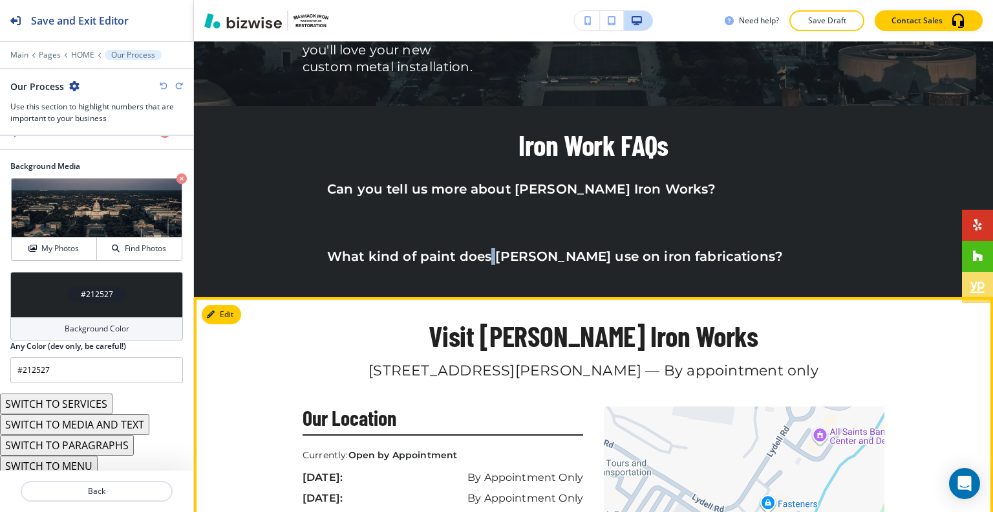
scroll to position [3262, 0]
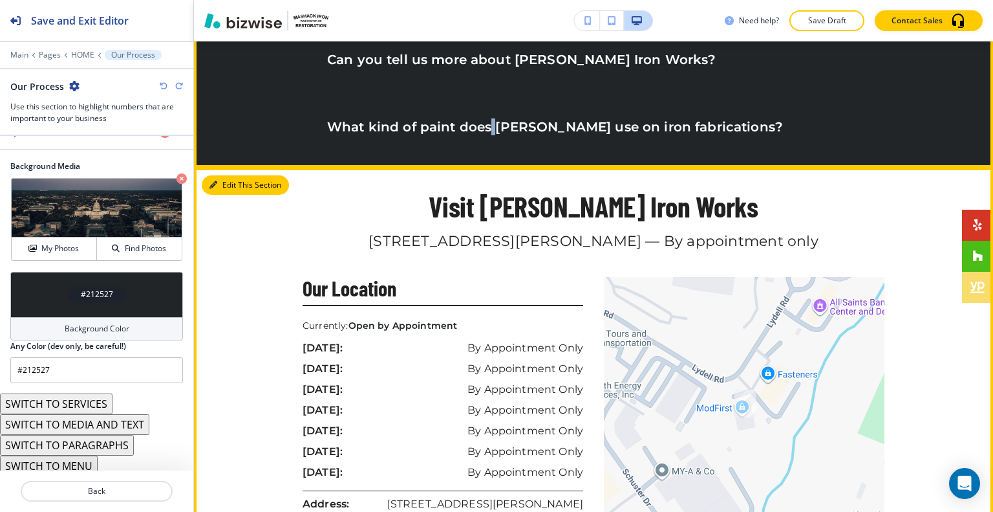
click at [233, 175] on button "Edit This Section" at bounding box center [245, 184] width 87 height 19
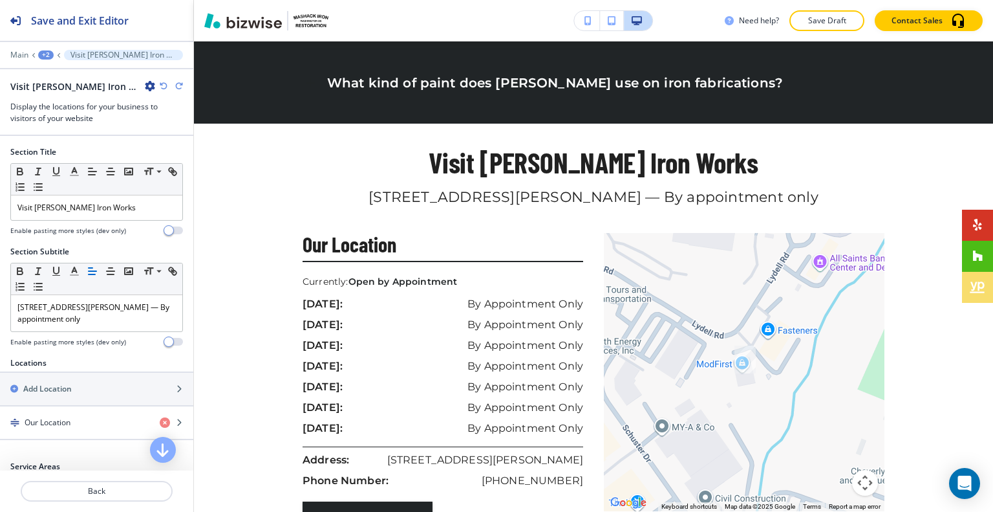
scroll to position [259, 0]
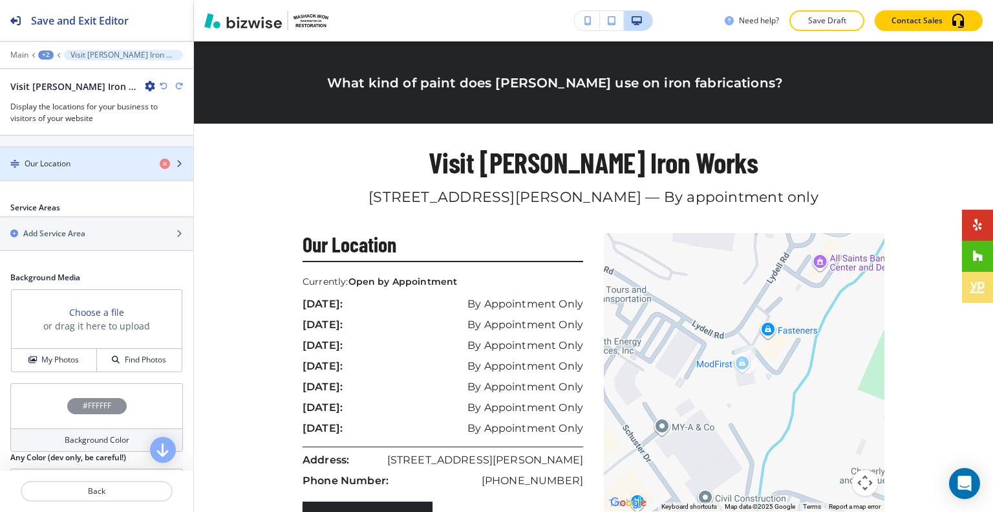
click at [96, 164] on div "Our Location" at bounding box center [74, 164] width 149 height 12
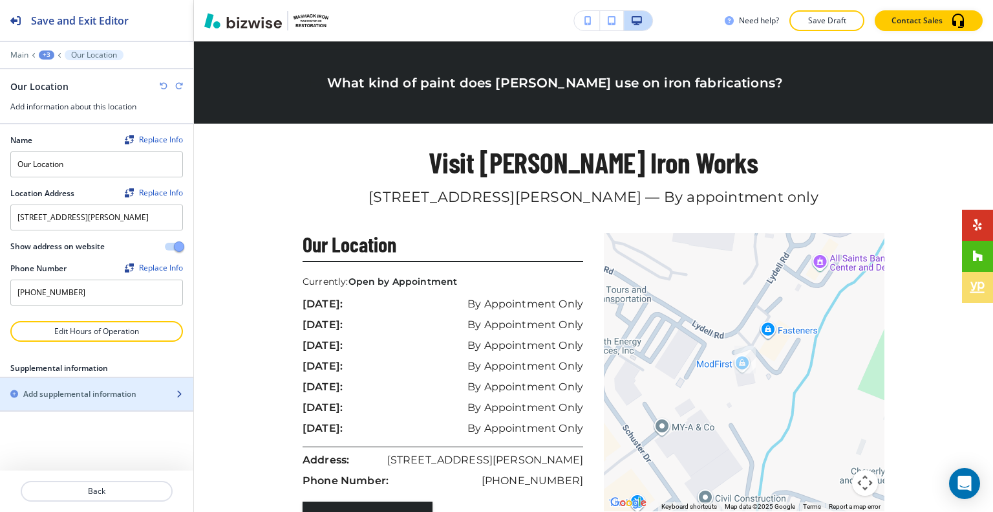
click at [92, 391] on h2 "Add supplemental information" at bounding box center [79, 394] width 113 height 12
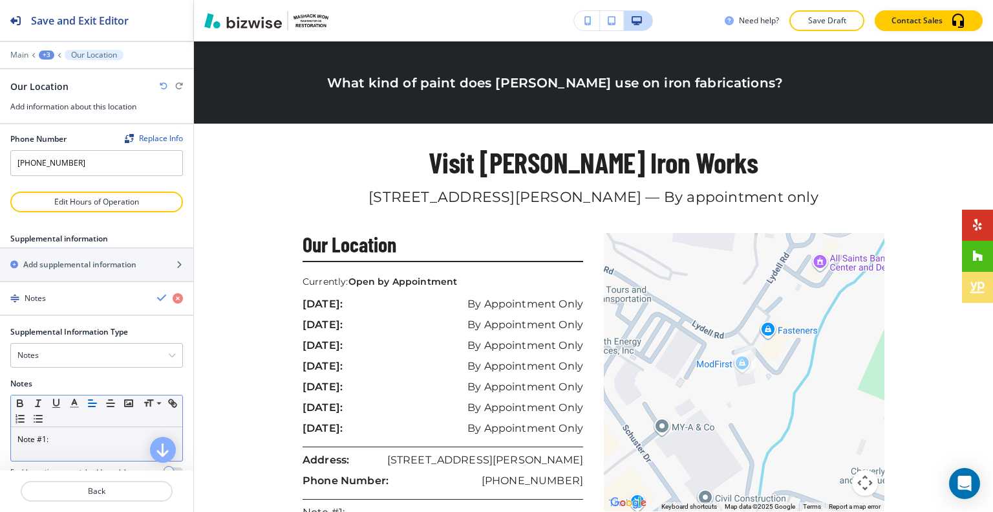
scroll to position [165, 0]
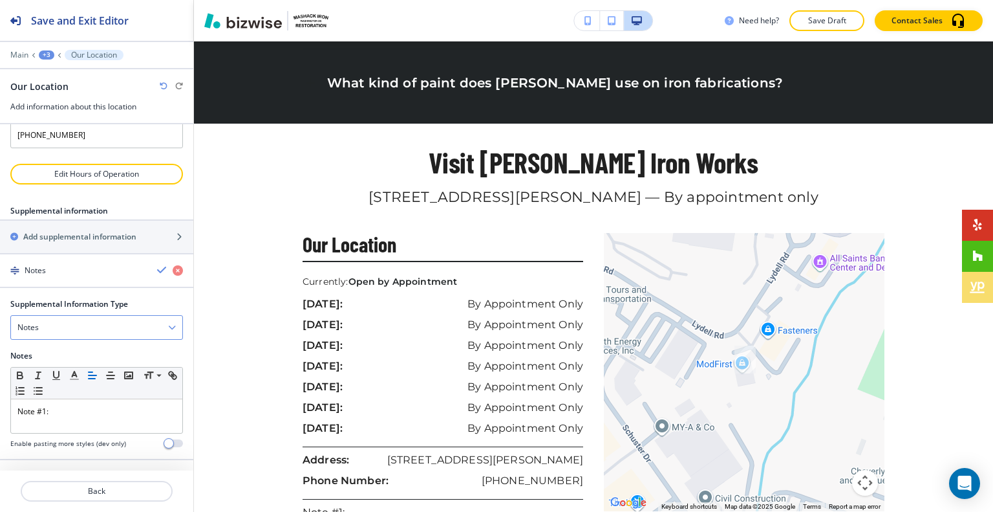
click at [80, 325] on div "Notes" at bounding box center [96, 327] width 171 height 23
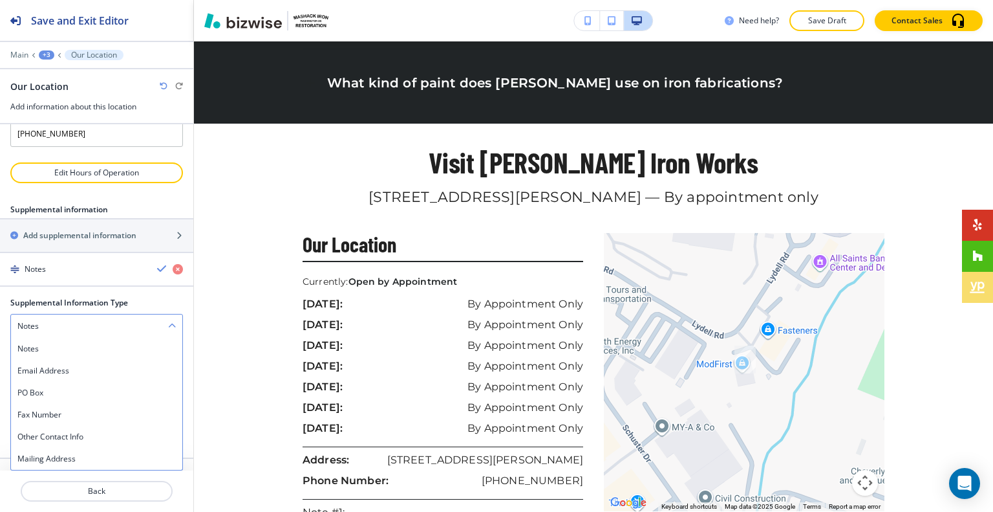
click at [72, 374] on h4 "Email Address" at bounding box center [96, 371] width 158 height 12
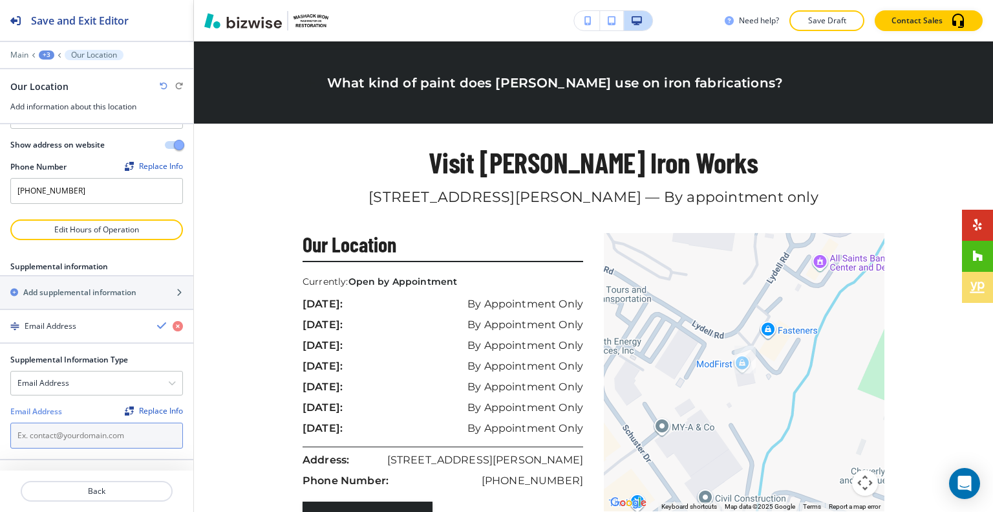
paste input "[EMAIL_ADDRESS][DOMAIN_NAME]"
click at [116, 432] on input "[EMAIL_ADDRESS][DOMAIN_NAME]" at bounding box center [96, 435] width 173 height 26
type input "[EMAIL_ADDRESS][DOMAIN_NAME]"
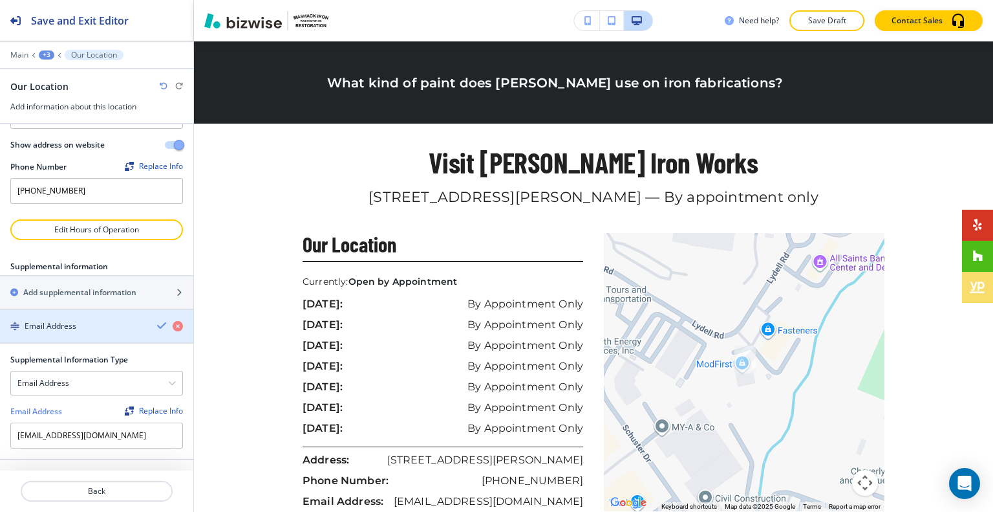
click at [146, 326] on div "Email Address" at bounding box center [96, 326] width 193 height 12
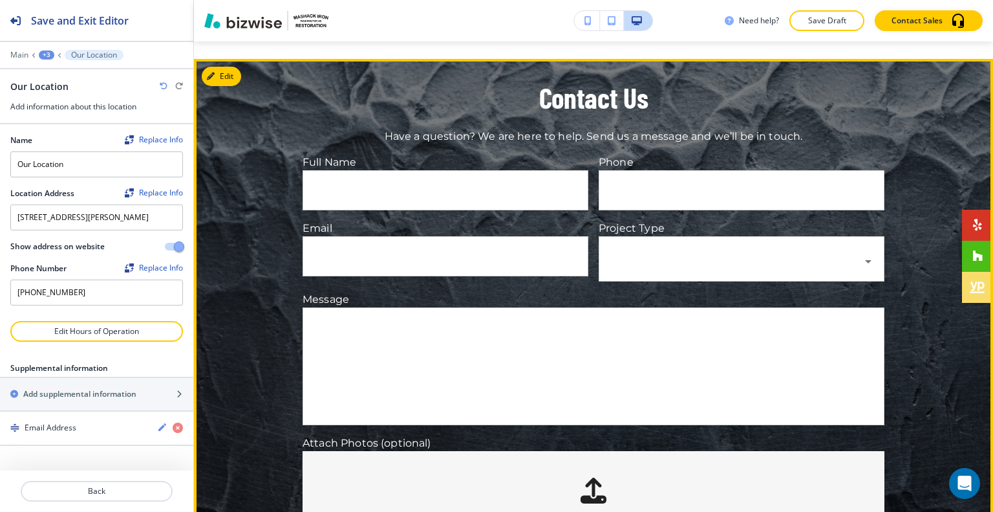
scroll to position [3629, 0]
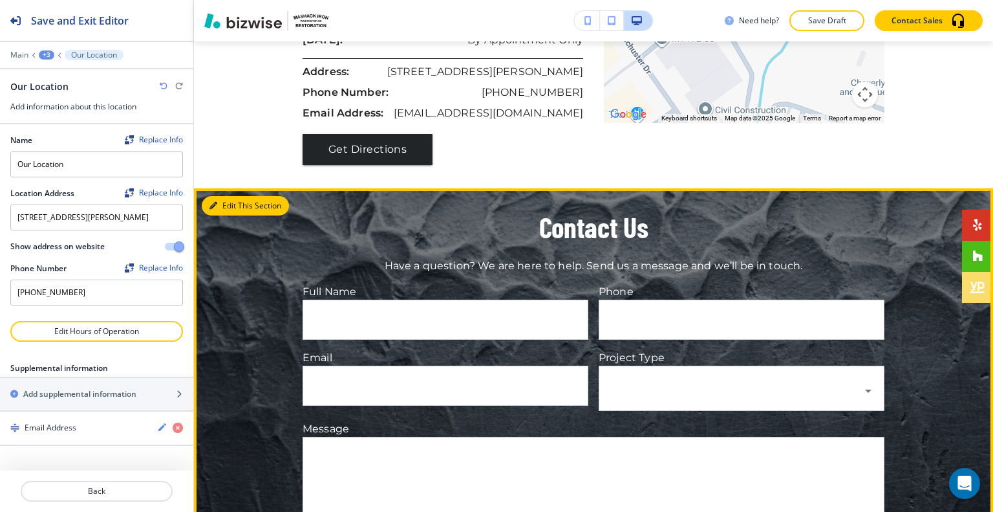
click at [216, 196] on button "Edit This Section" at bounding box center [245, 205] width 87 height 19
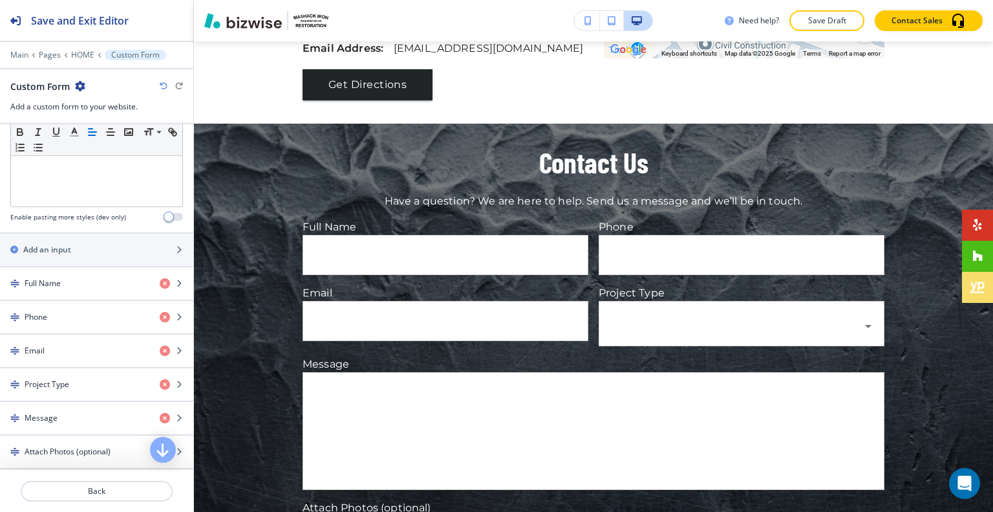
scroll to position [711, 0]
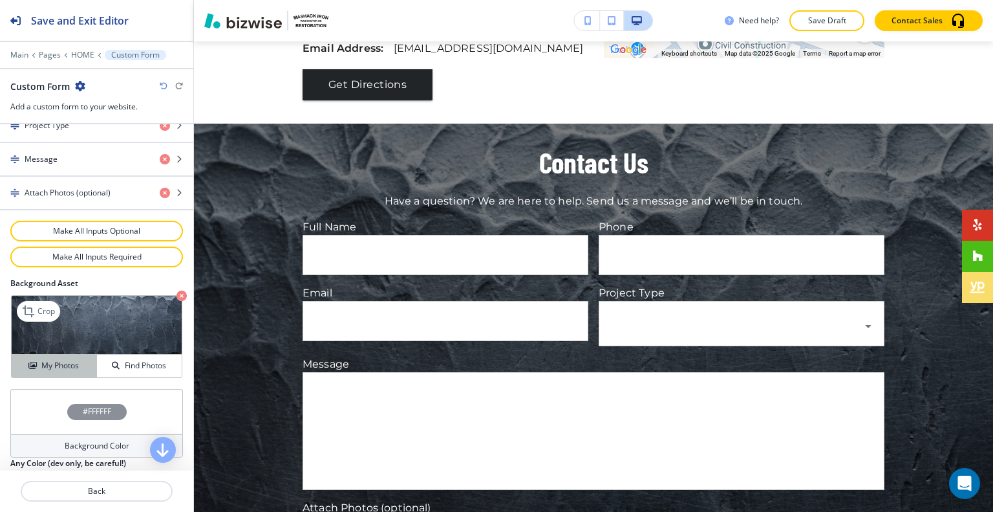
click at [58, 354] on button "My Photos" at bounding box center [54, 365] width 85 height 23
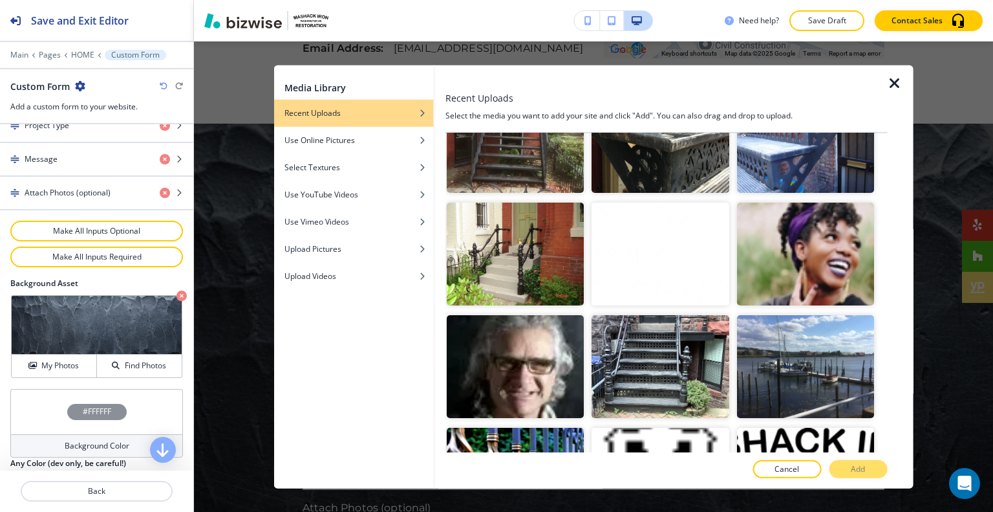
scroll to position [1099, 0]
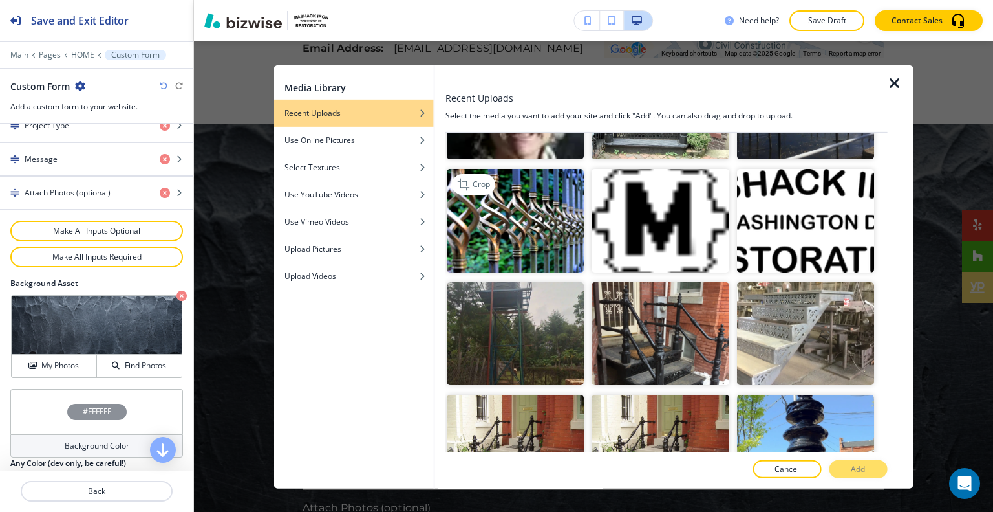
click at [559, 229] on img "button" at bounding box center [515, 220] width 137 height 103
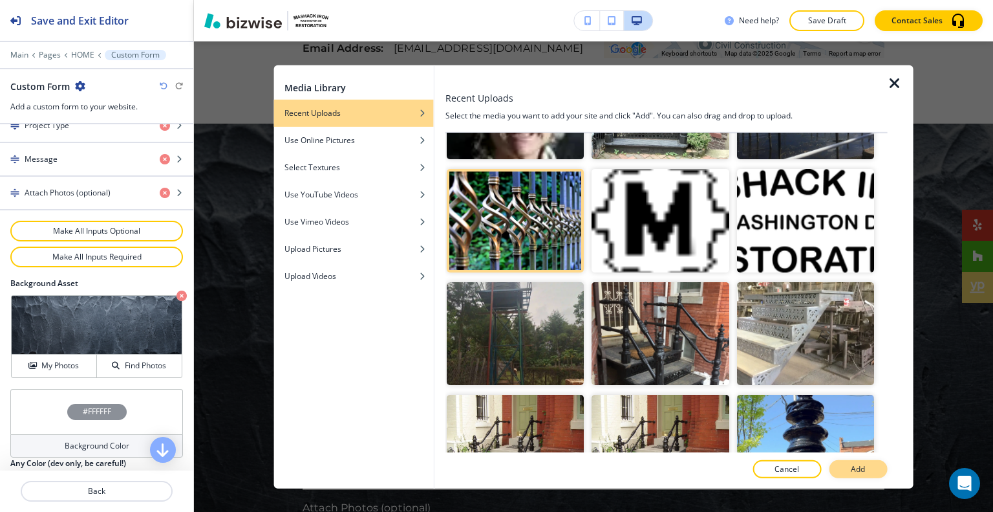
click at [850, 472] on button "Add" at bounding box center [858, 469] width 58 height 18
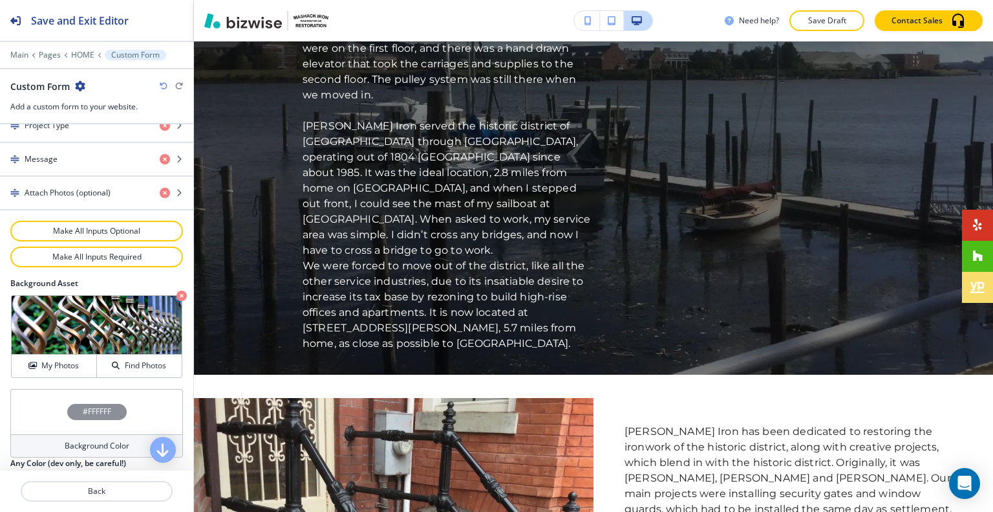
scroll to position [0, 0]
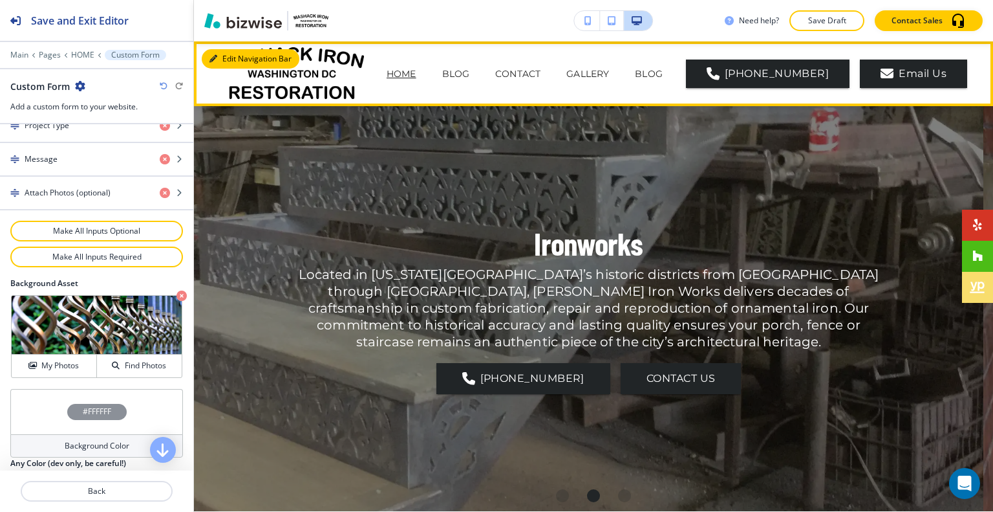
click at [227, 57] on button "Edit Navigation Bar" at bounding box center [251, 58] width 98 height 19
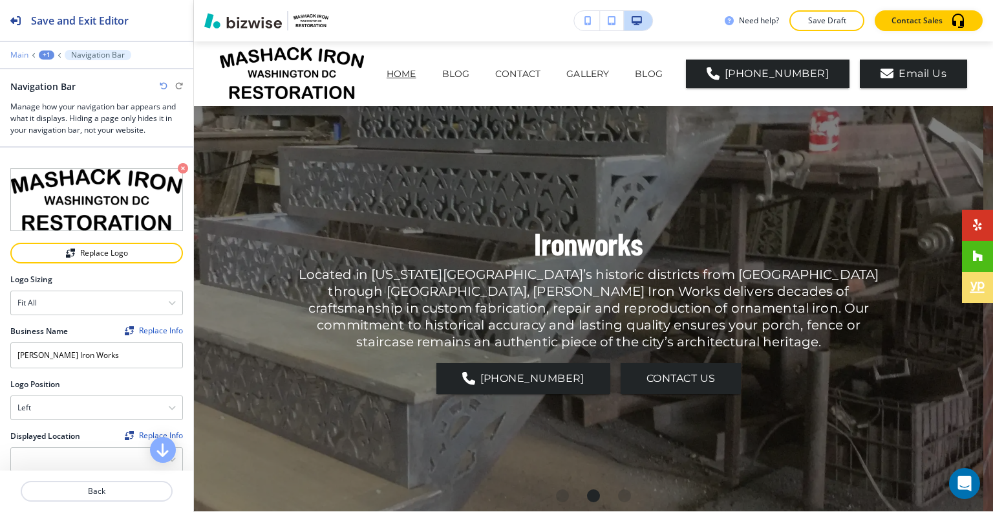
click at [26, 52] on p "Main" at bounding box center [19, 54] width 18 height 9
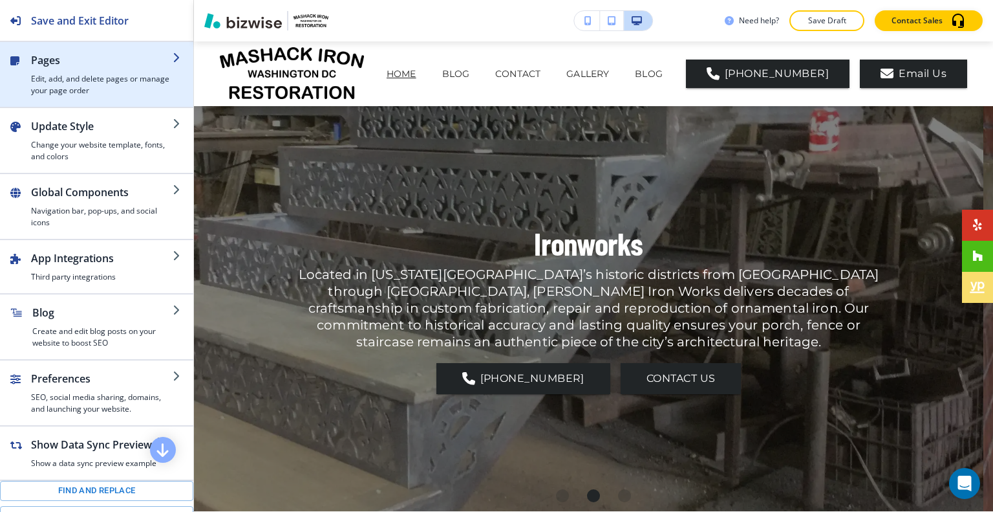
click at [61, 64] on h2 "Pages" at bounding box center [102, 60] width 142 height 16
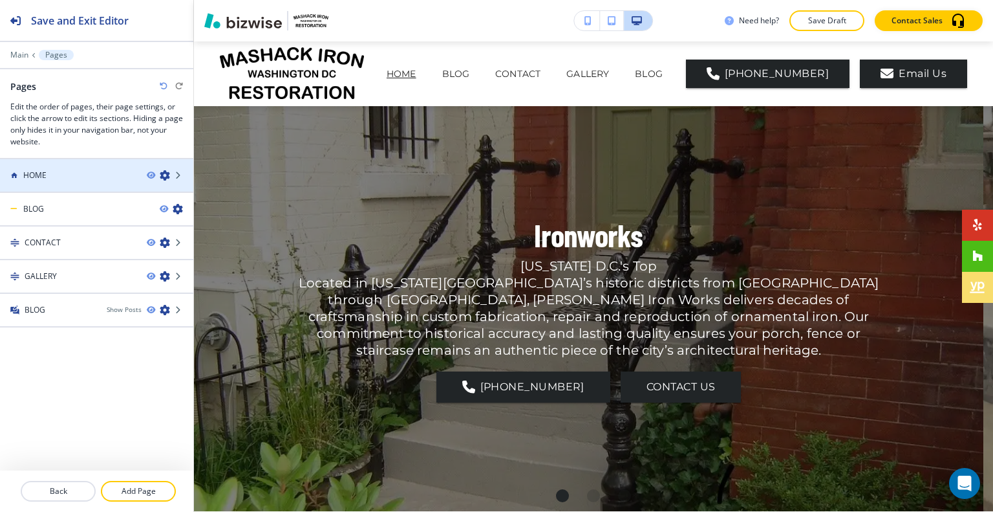
click at [167, 175] on icon "button" at bounding box center [165, 175] width 10 height 10
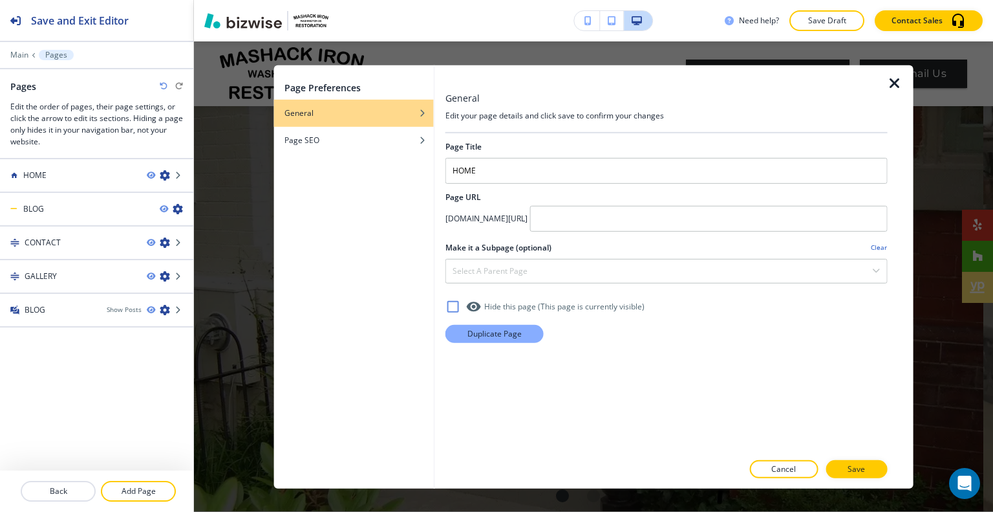
click at [513, 335] on p "Duplicate Page" at bounding box center [495, 333] width 54 height 12
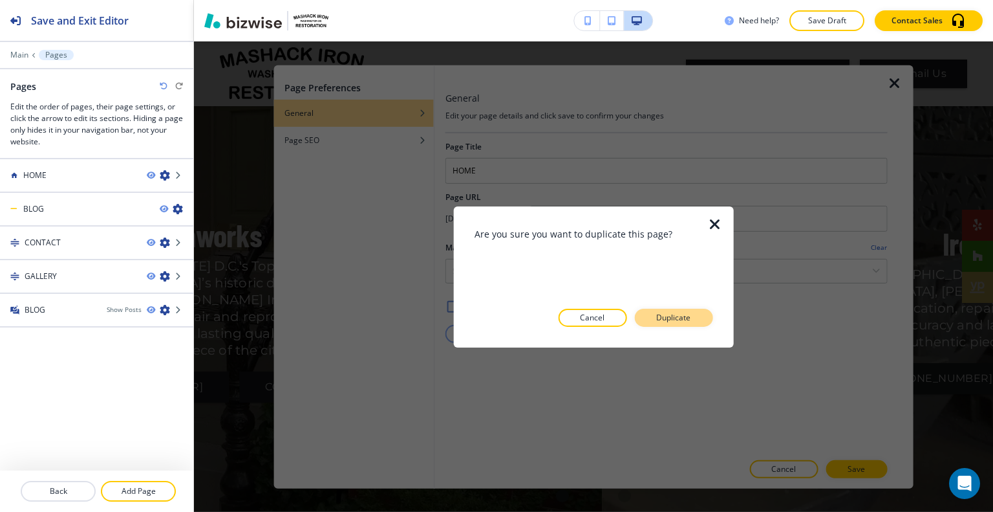
click at [685, 316] on p "Duplicate" at bounding box center [673, 318] width 34 height 12
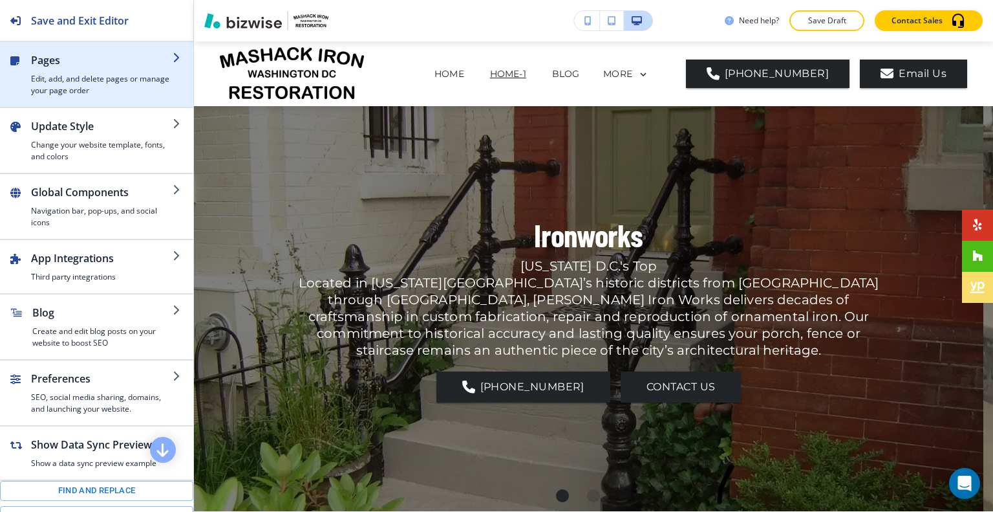
click at [54, 65] on h2 "Pages" at bounding box center [102, 60] width 142 height 16
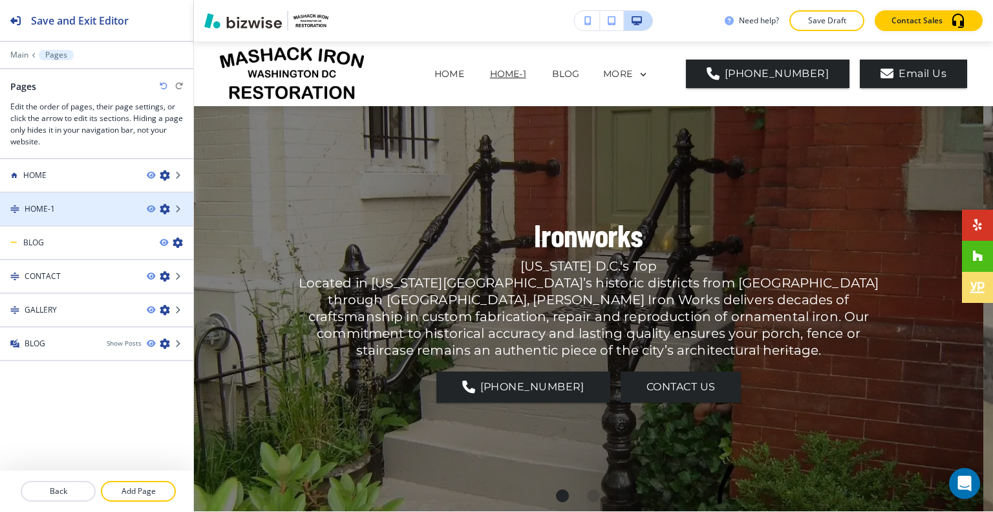
click at [169, 211] on icon "button" at bounding box center [165, 209] width 10 height 10
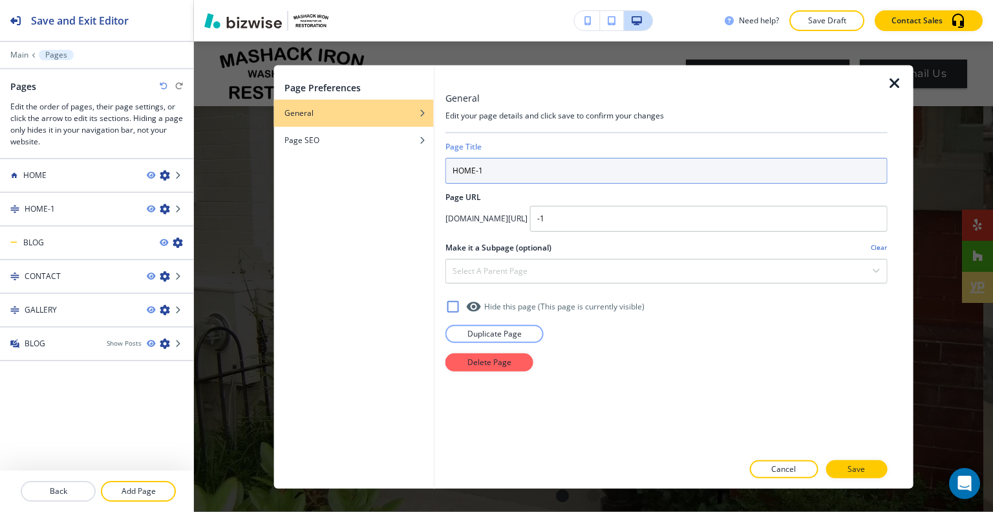
drag, startPoint x: 512, startPoint y: 159, endPoint x: 244, endPoint y: 148, distance: 268.6
click at [244, 148] on div "Page Preferences General Page SEO General Edit your page details and click save…" at bounding box center [593, 276] width 799 height 470
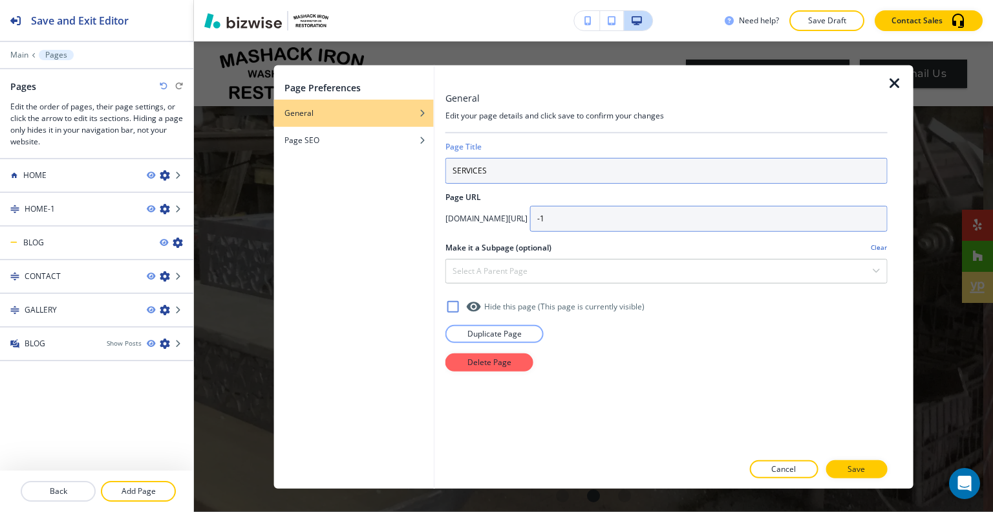
type input "SERVICES"
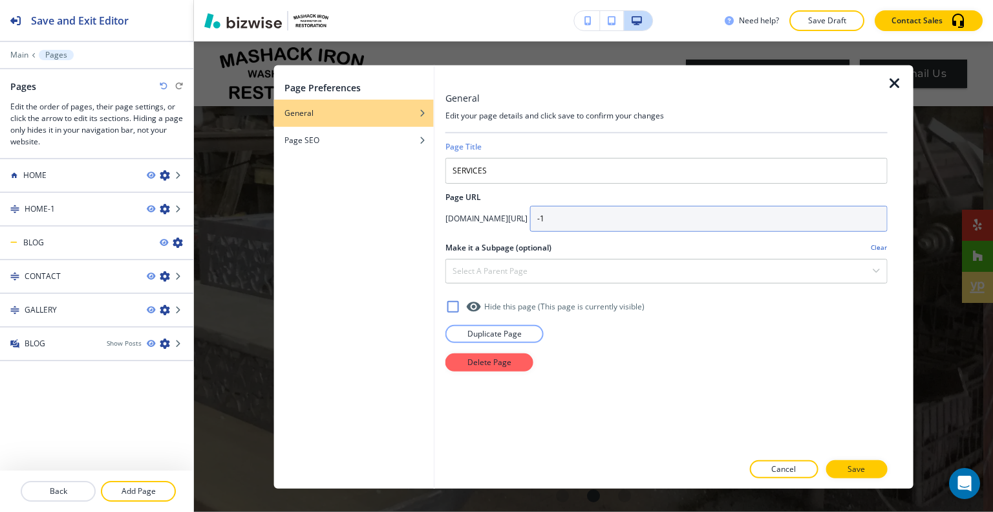
click at [642, 217] on input "-1" at bounding box center [709, 218] width 358 height 26
type input "-"
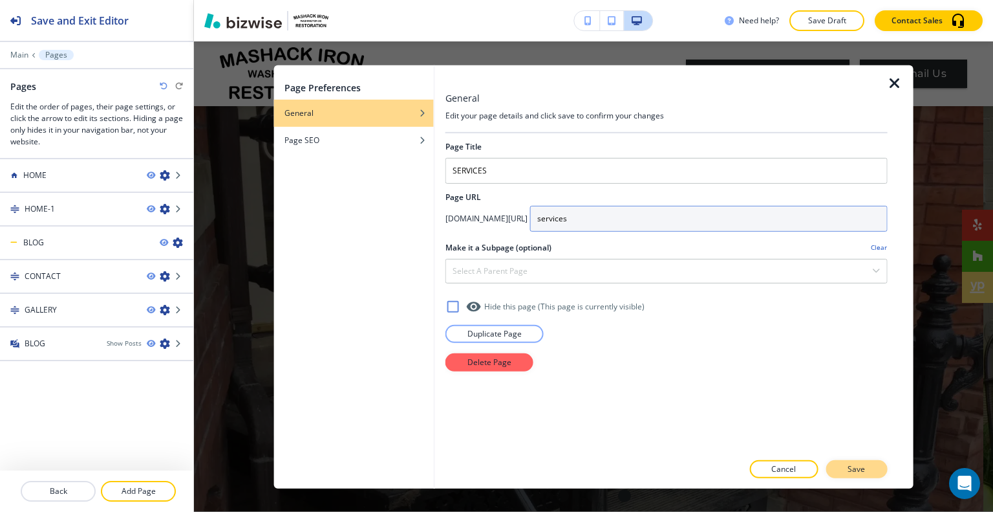
type input "services"
click at [875, 467] on button "Save" at bounding box center [856, 469] width 61 height 18
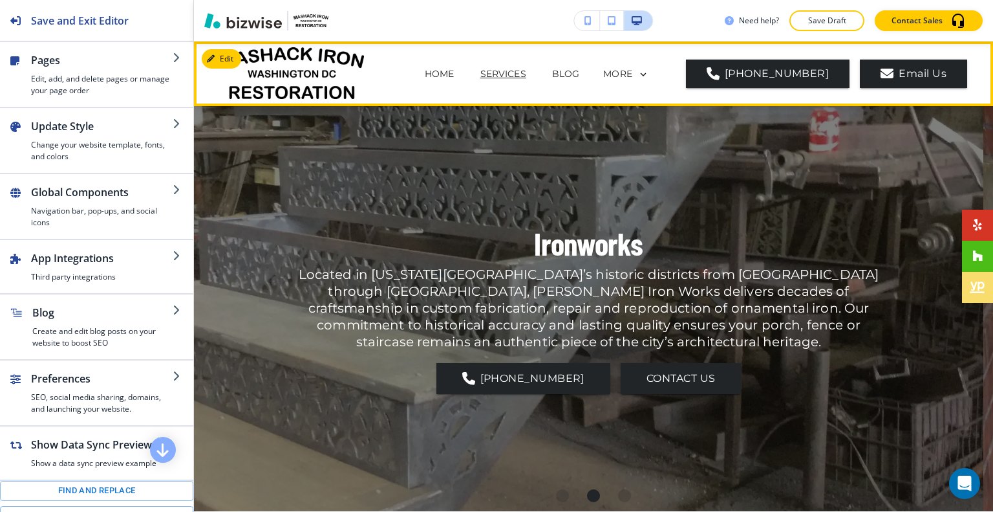
click at [519, 78] on p "SERVICES" at bounding box center [503, 74] width 46 height 14
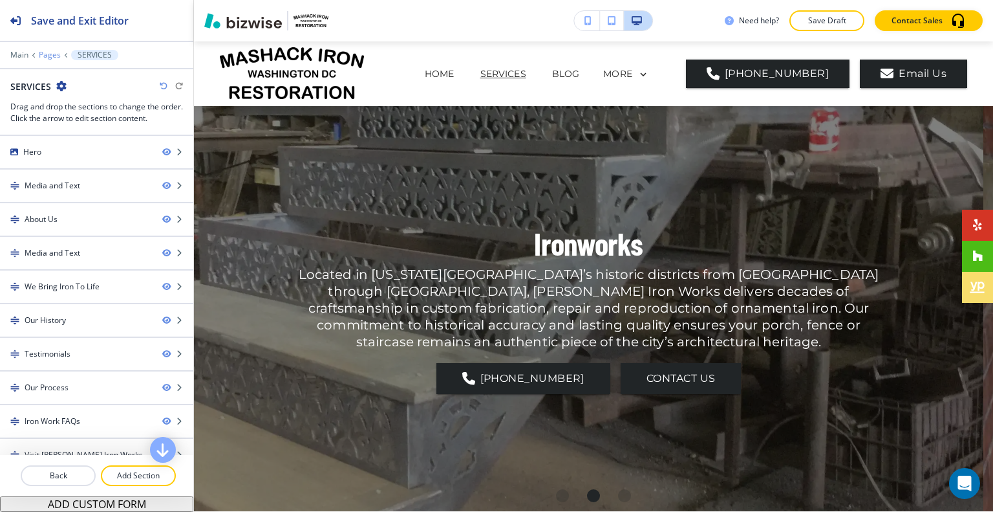
click at [47, 52] on p "Pages" at bounding box center [50, 54] width 22 height 9
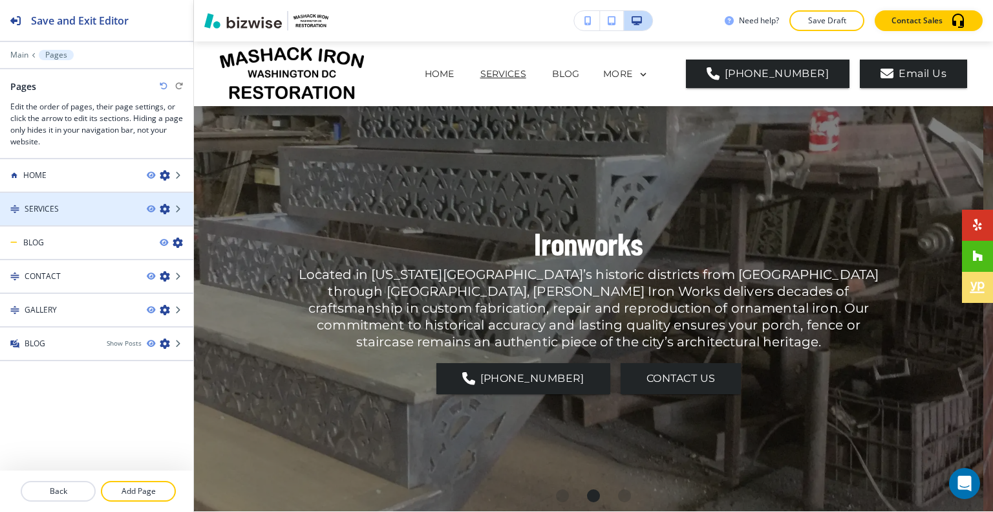
click at [67, 205] on div "SERVICES" at bounding box center [68, 209] width 136 height 12
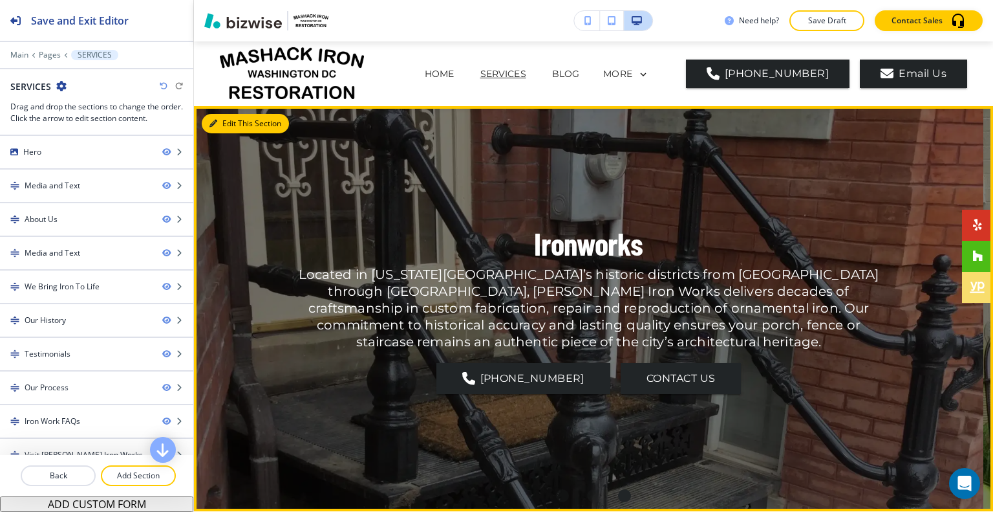
click at [229, 124] on button "Edit This Section" at bounding box center [245, 123] width 87 height 19
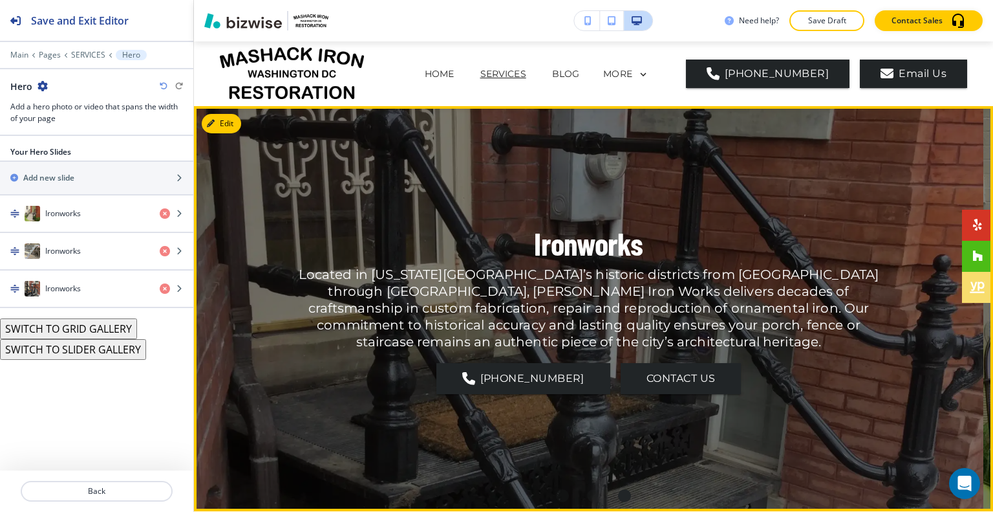
scroll to position [65, 0]
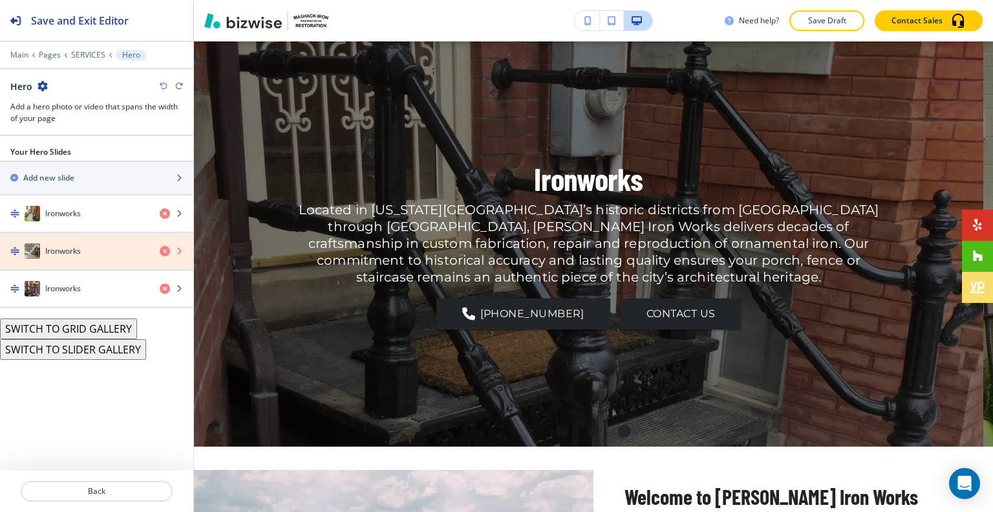
click at [164, 248] on icon "button" at bounding box center [165, 251] width 10 height 10
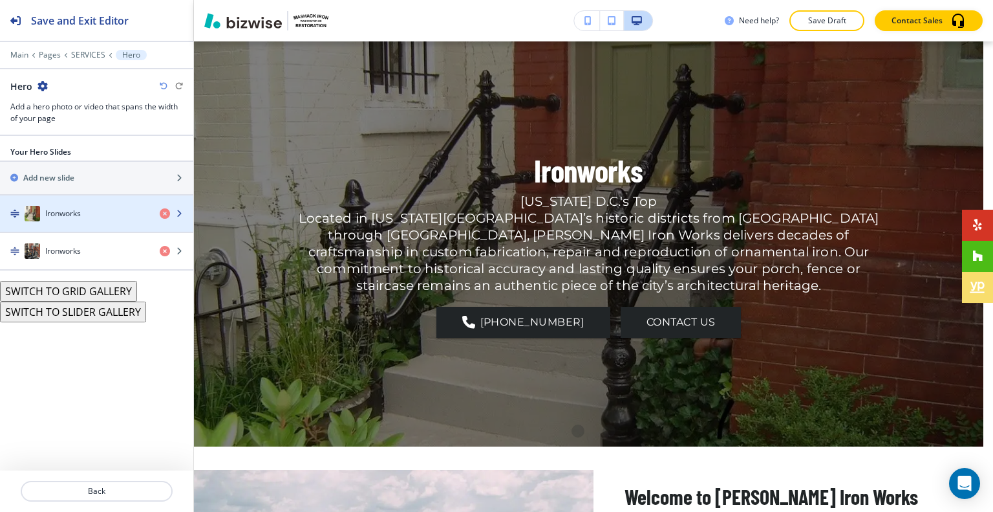
click at [115, 211] on div "Ironworks" at bounding box center [74, 214] width 149 height 16
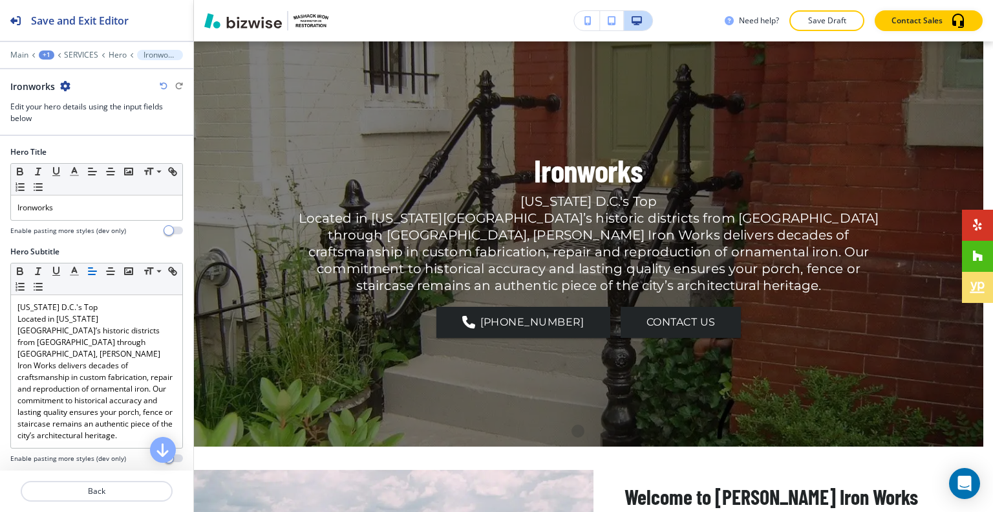
scroll to position [88, 0]
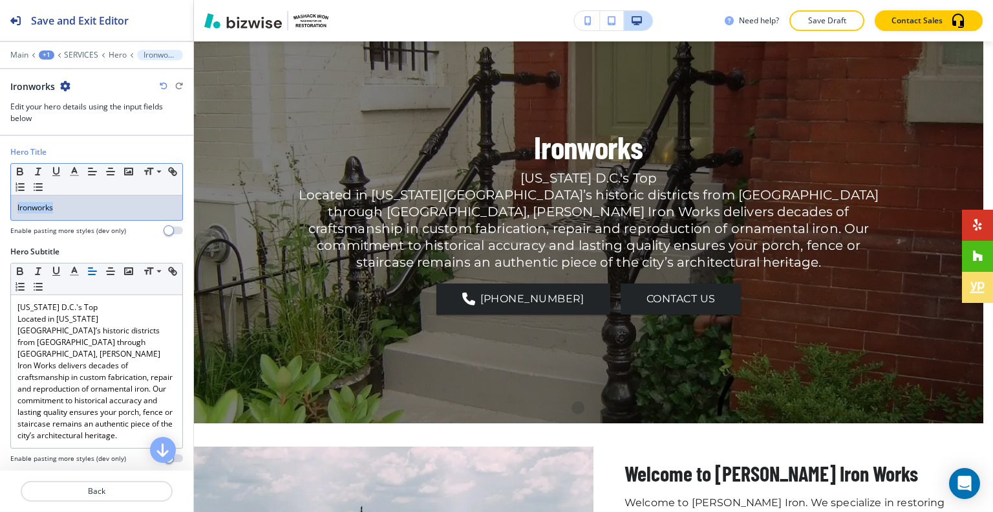
drag, startPoint x: 92, startPoint y: 208, endPoint x: 0, endPoint y: 213, distance: 92.6
click at [0, 213] on div "Hero Title Small Normal Large Huge Ironworks Enable pasting more styles (dev on…" at bounding box center [96, 196] width 193 height 100
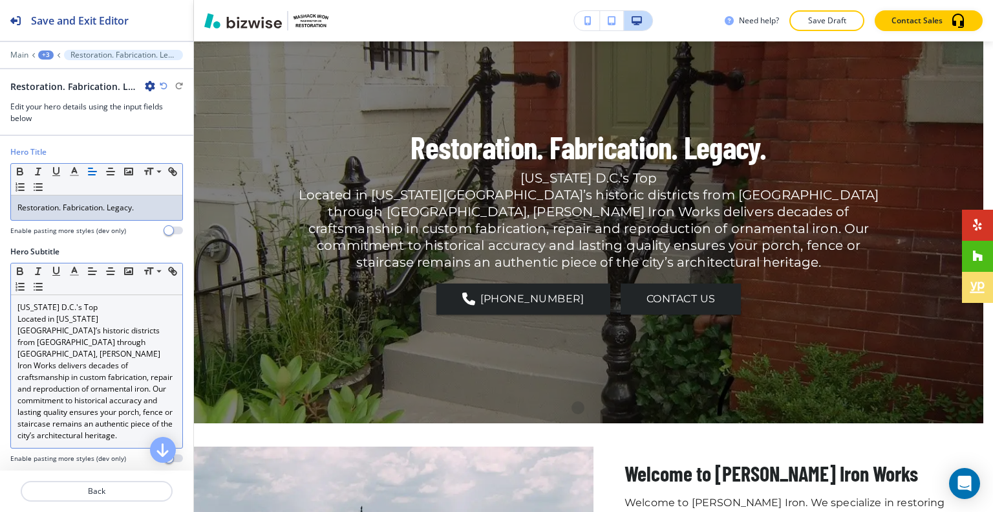
scroll to position [65, 0]
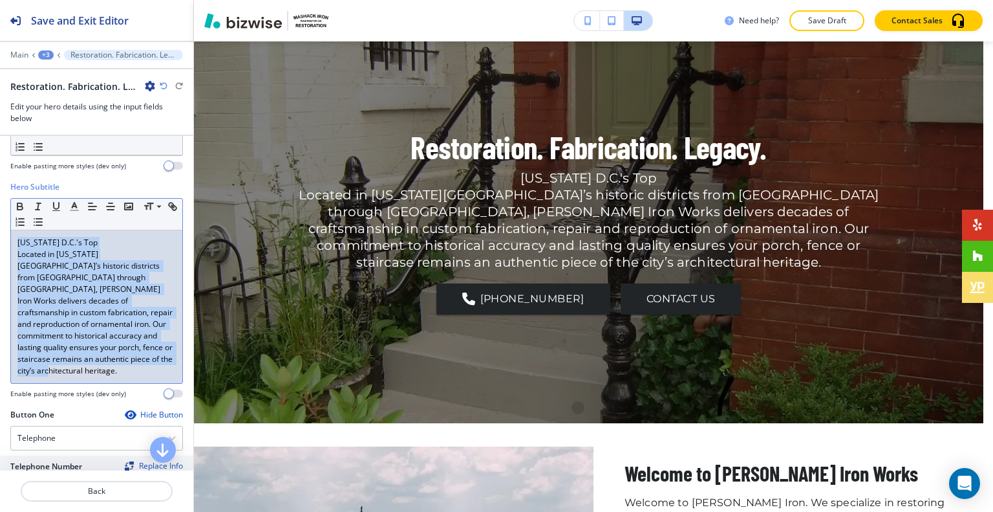
drag, startPoint x: 148, startPoint y: 362, endPoint x: 0, endPoint y: 243, distance: 190.0
click at [0, 243] on div "Hero Subtitle Small Normal Large Huge Washington D.C.'s Top Located in Washingt…" at bounding box center [96, 295] width 193 height 228
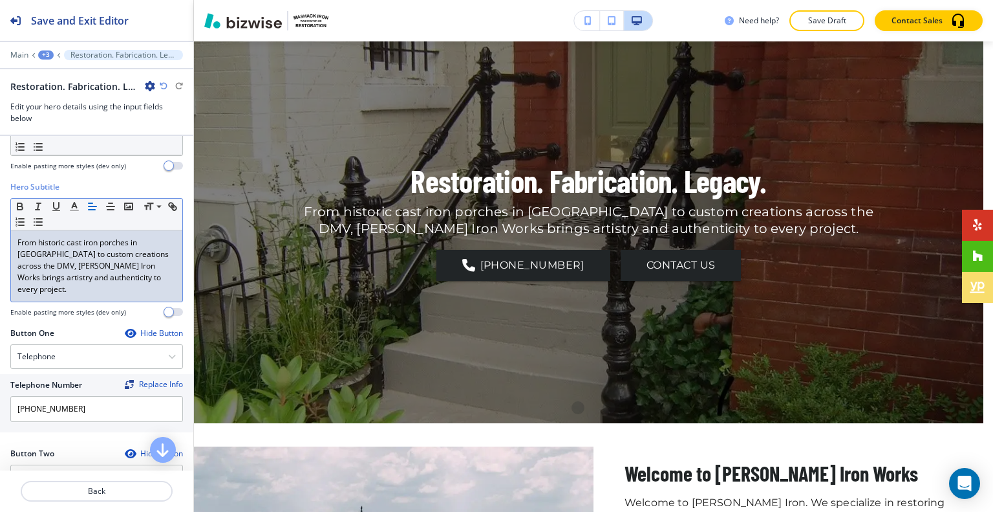
scroll to position [259, 0]
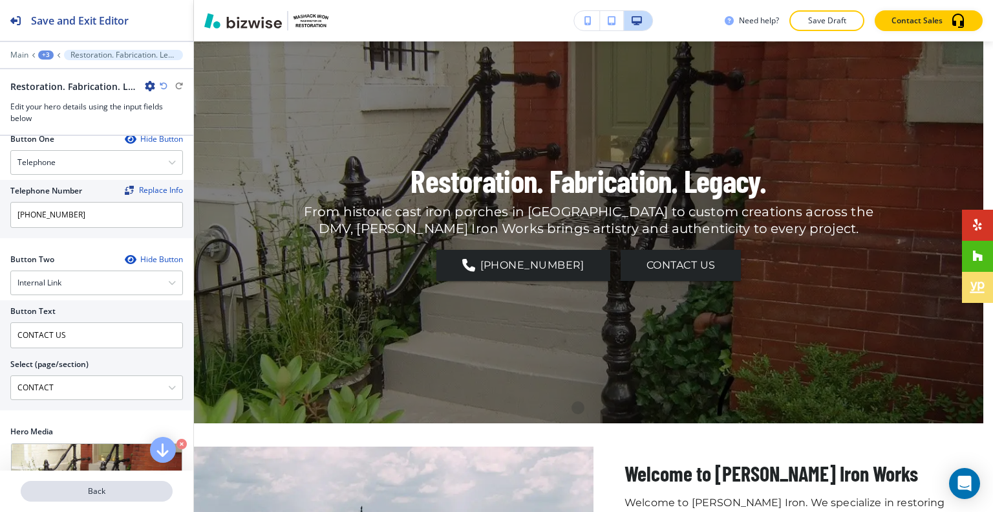
click at [105, 493] on p "Back" at bounding box center [96, 491] width 149 height 12
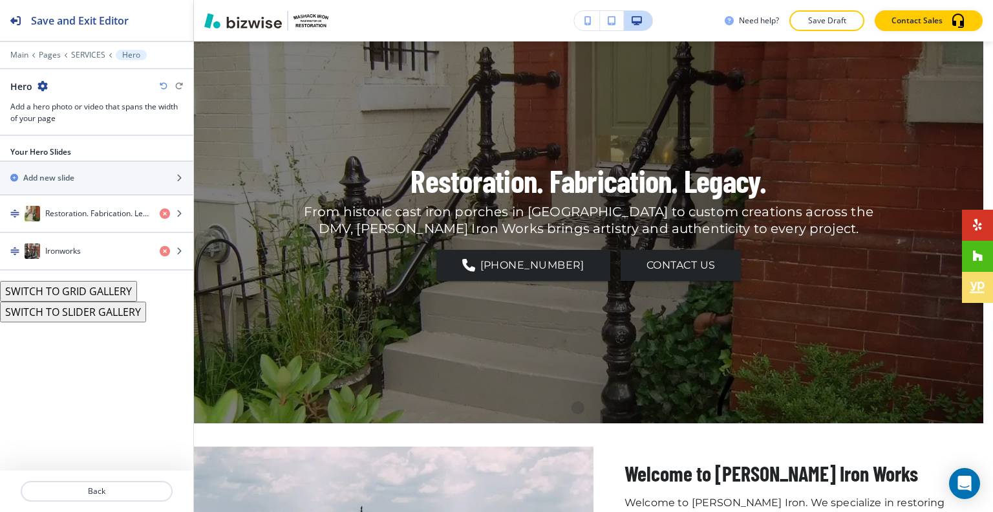
scroll to position [65, 0]
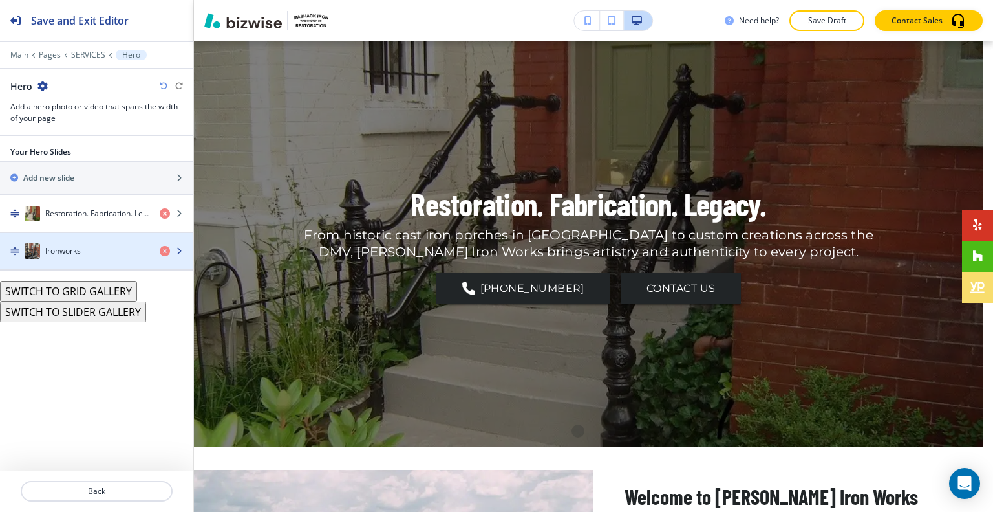
click at [93, 245] on div "Ironworks" at bounding box center [74, 251] width 149 height 16
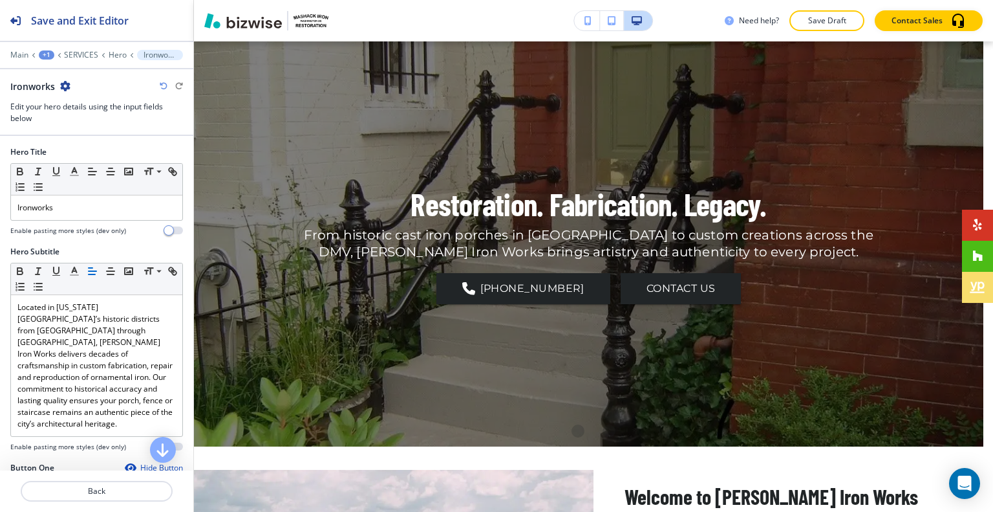
scroll to position [88, 0]
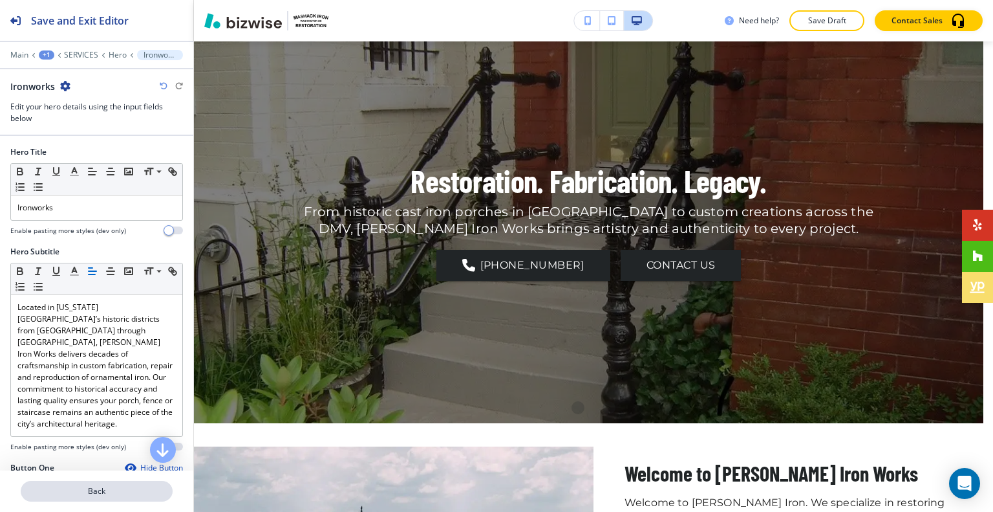
click at [103, 496] on p "Back" at bounding box center [96, 491] width 149 height 12
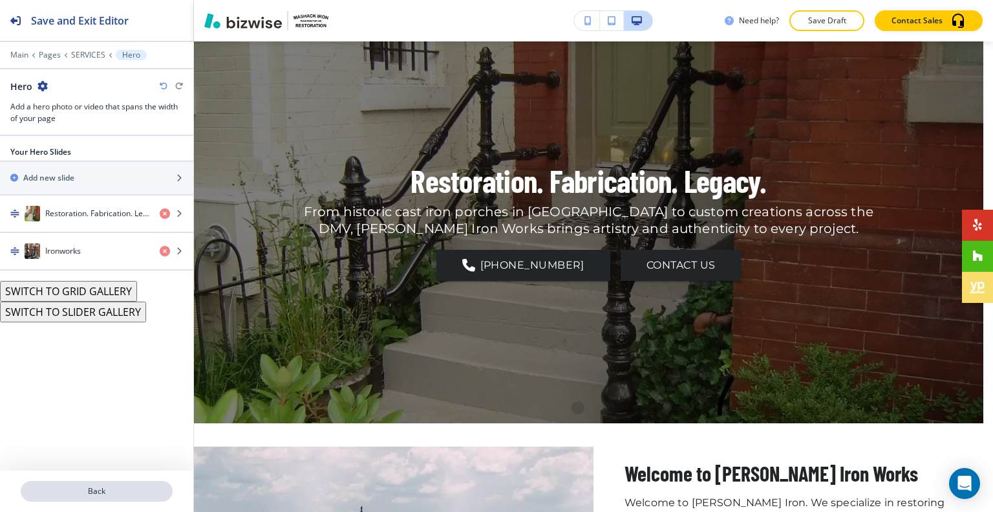
scroll to position [65, 0]
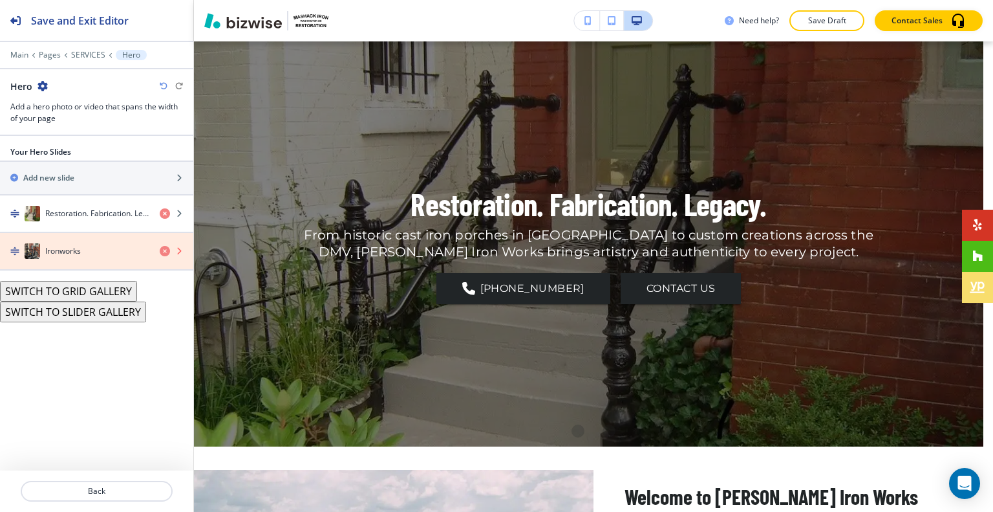
click at [167, 250] on icon "button" at bounding box center [165, 251] width 10 height 10
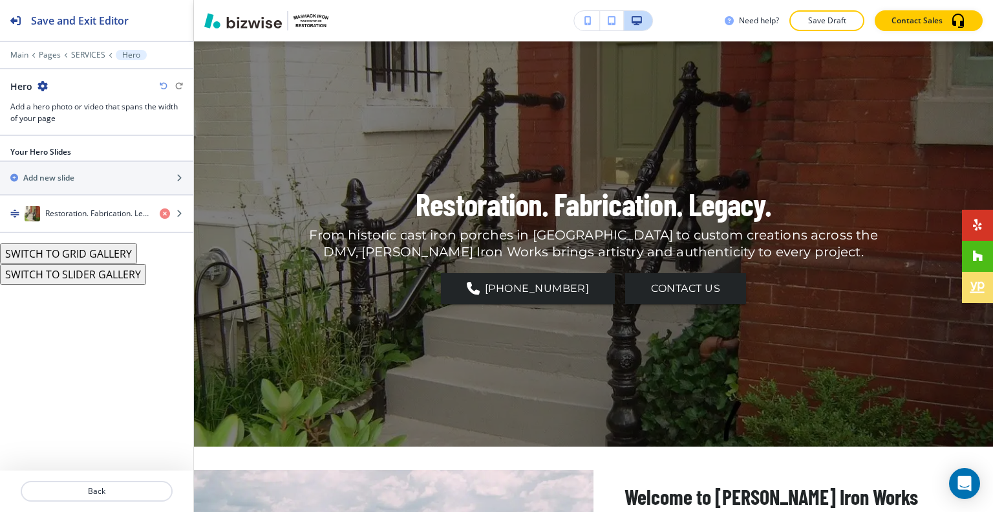
drag, startPoint x: 36, startPoint y: 217, endPoint x: 1, endPoint y: 294, distance: 84.5
click at [1, 294] on div "Your Hero Slides Add new slide Restoration. Fabrication. Legacy. SWITCH TO GRID…" at bounding box center [96, 303] width 193 height 334
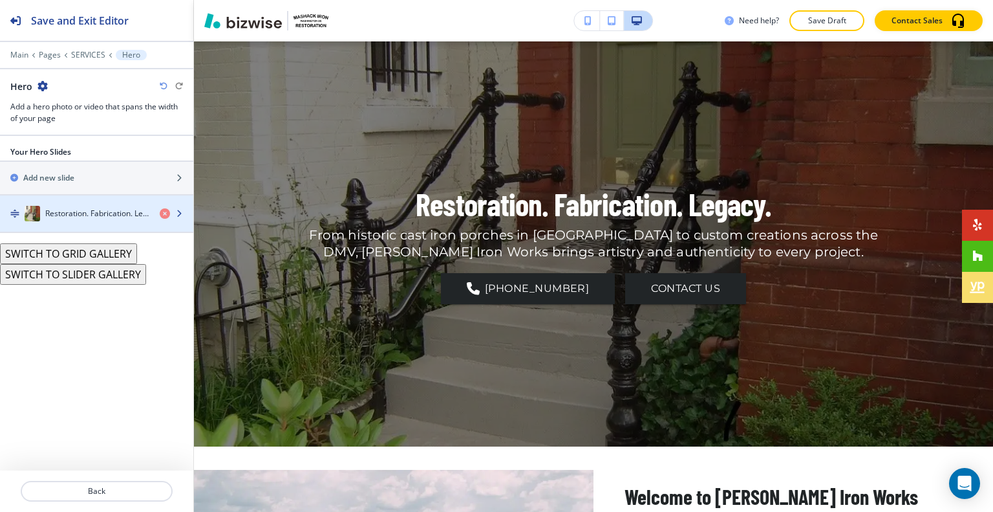
click at [18, 211] on img "button" at bounding box center [14, 213] width 9 height 9
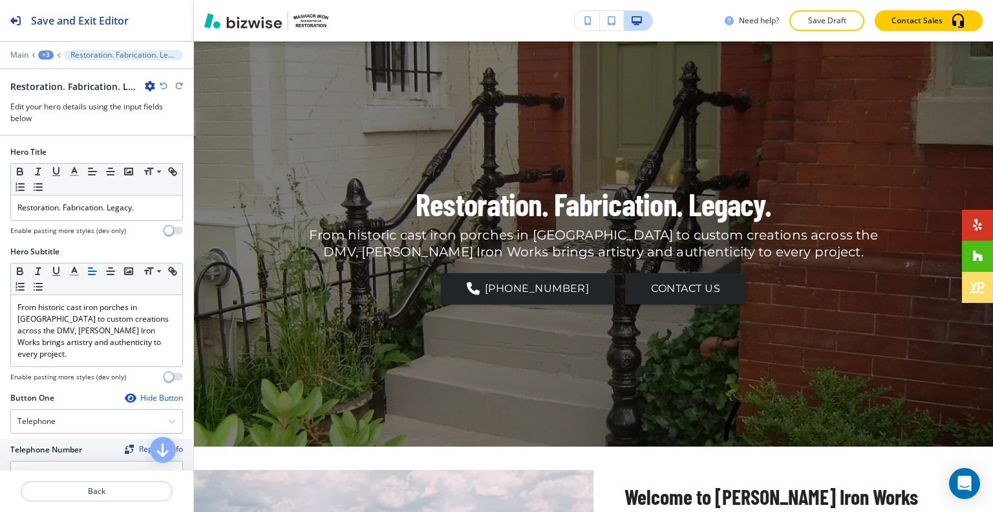
click at [155, 84] on div "Restoration. Fabrication. Legacy." at bounding box center [96, 87] width 173 height 14
click at [153, 86] on icon "button" at bounding box center [150, 86] width 10 height 10
click at [171, 129] on p "Duplicate Restoration. Fabrication. Legacy." at bounding box center [186, 131] width 66 height 12
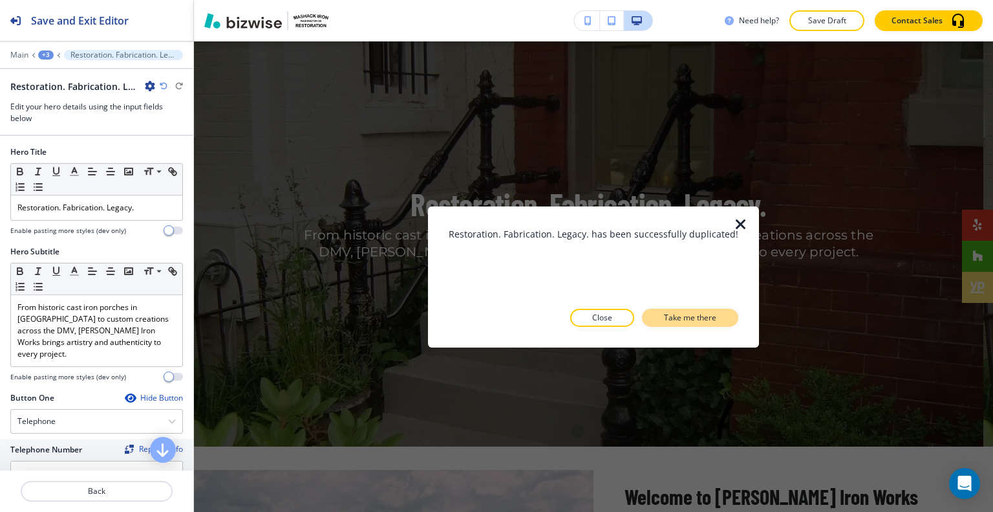
click at [719, 316] on button "Take me there" at bounding box center [690, 317] width 96 height 18
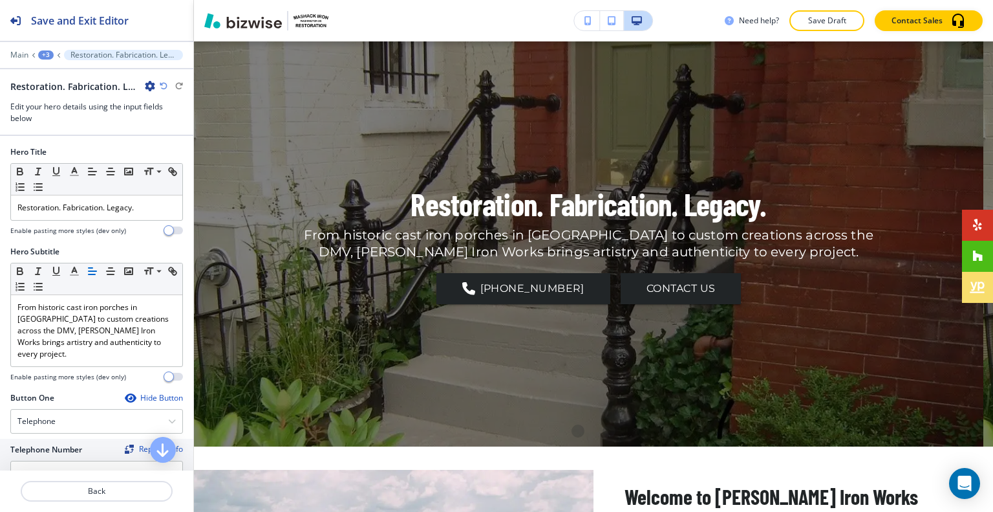
scroll to position [88, 0]
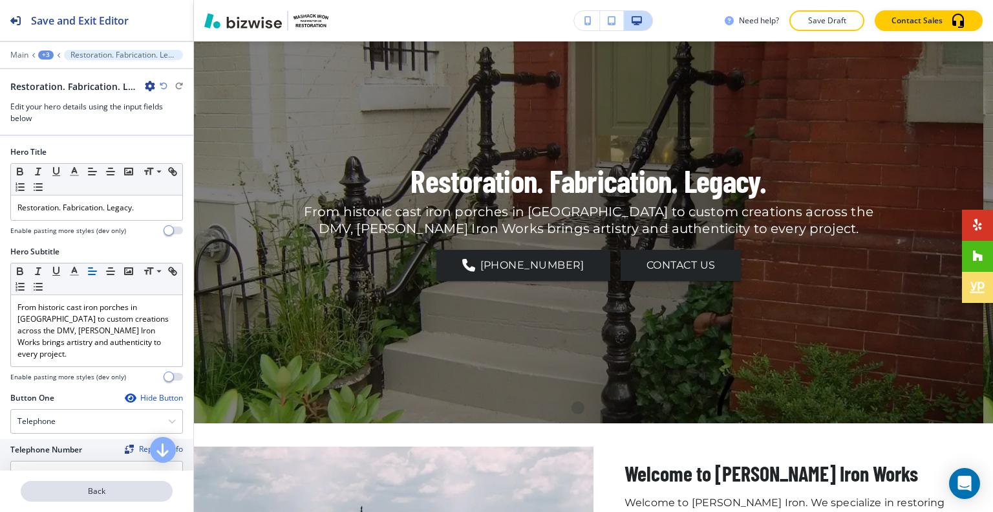
click at [103, 480] on button "Back" at bounding box center [97, 490] width 152 height 21
click at [103, 484] on button "Back" at bounding box center [97, 490] width 152 height 21
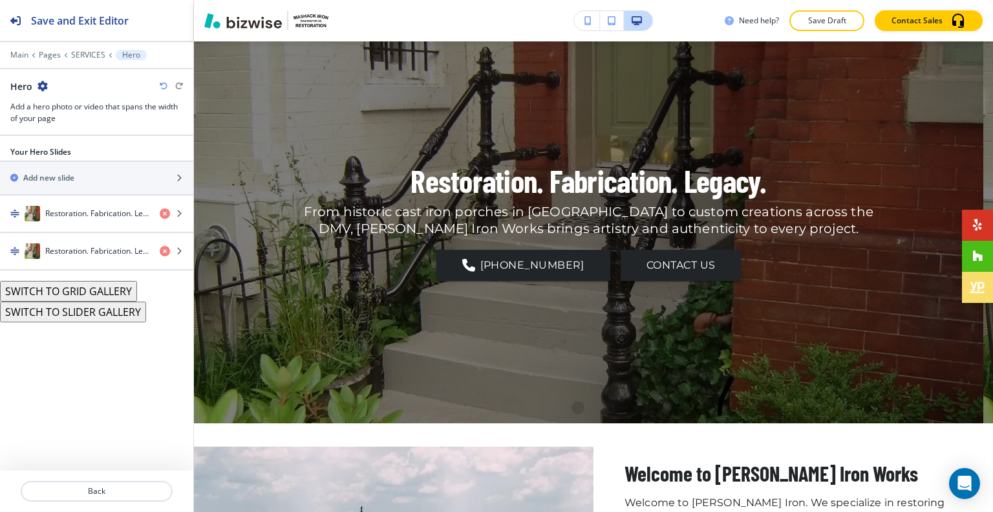
scroll to position [65, 0]
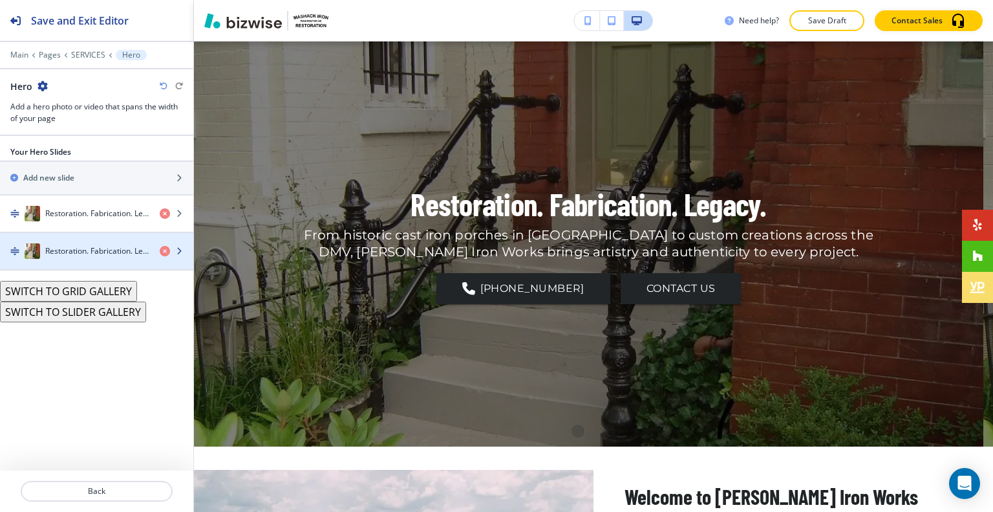
click at [65, 255] on div "Restoration. Fabrication. Legacy." at bounding box center [74, 251] width 149 height 16
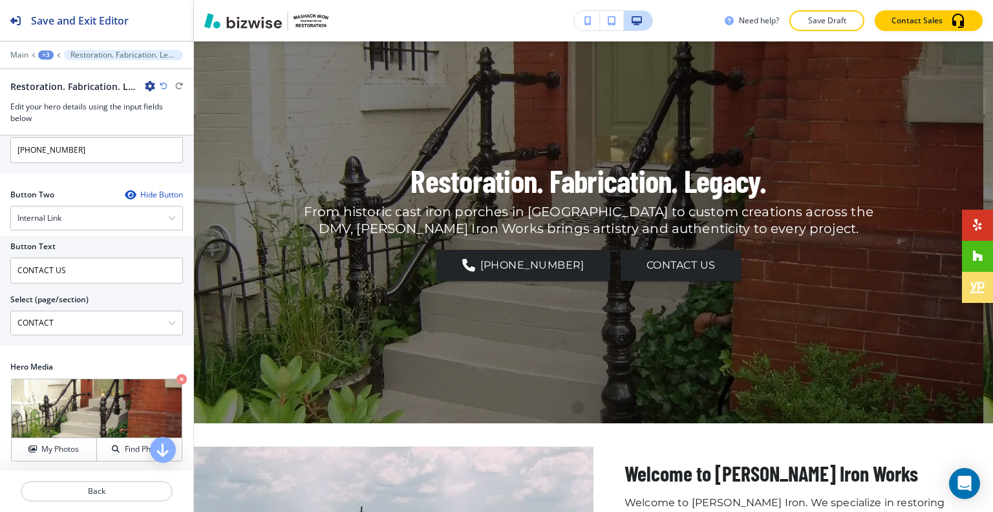
scroll to position [388, 0]
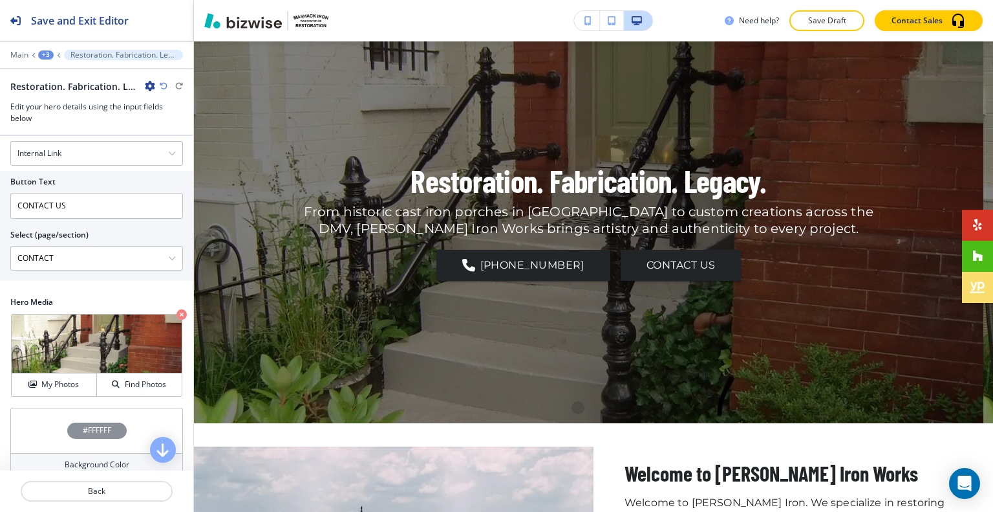
click at [49, 385] on div "Hero Media Crop My Photos Find Photos" at bounding box center [96, 351] width 193 height 111
click at [53, 378] on h4 "My Photos" at bounding box center [60, 384] width 38 height 12
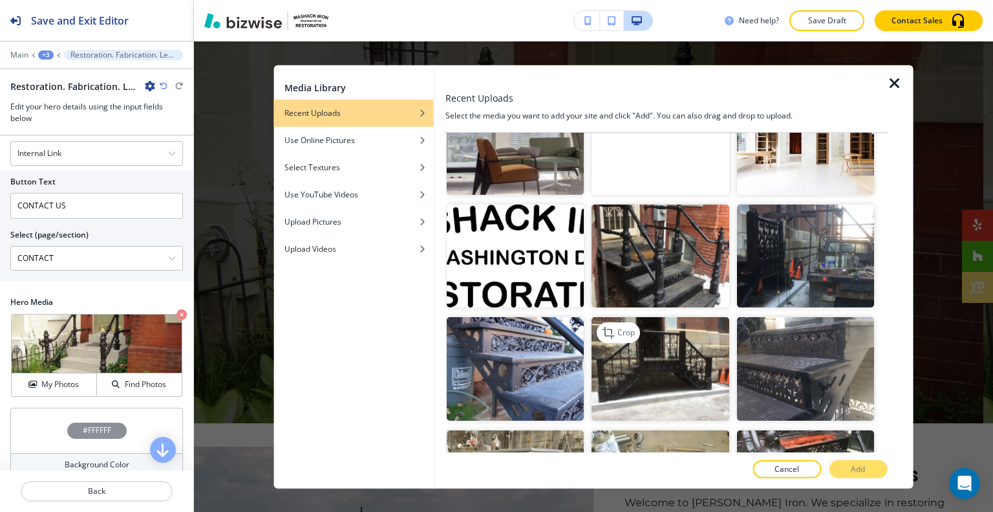
scroll to position [517, 0]
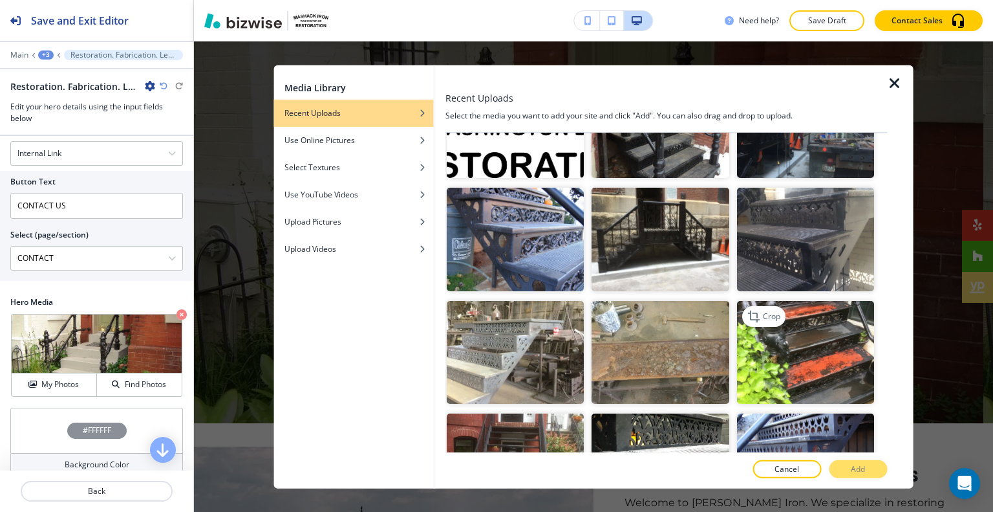
click at [826, 346] on img "button" at bounding box center [805, 351] width 137 height 103
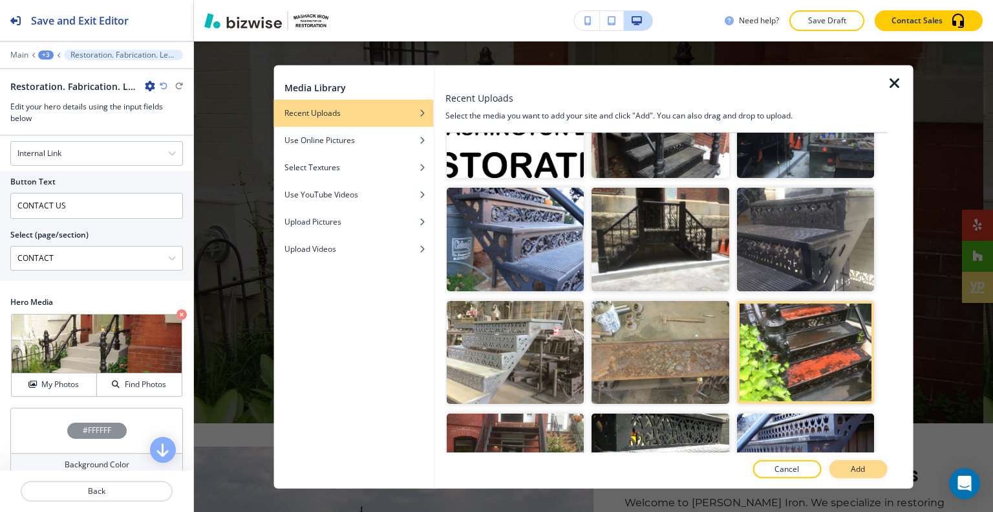
click at [853, 469] on p "Add" at bounding box center [858, 469] width 14 height 12
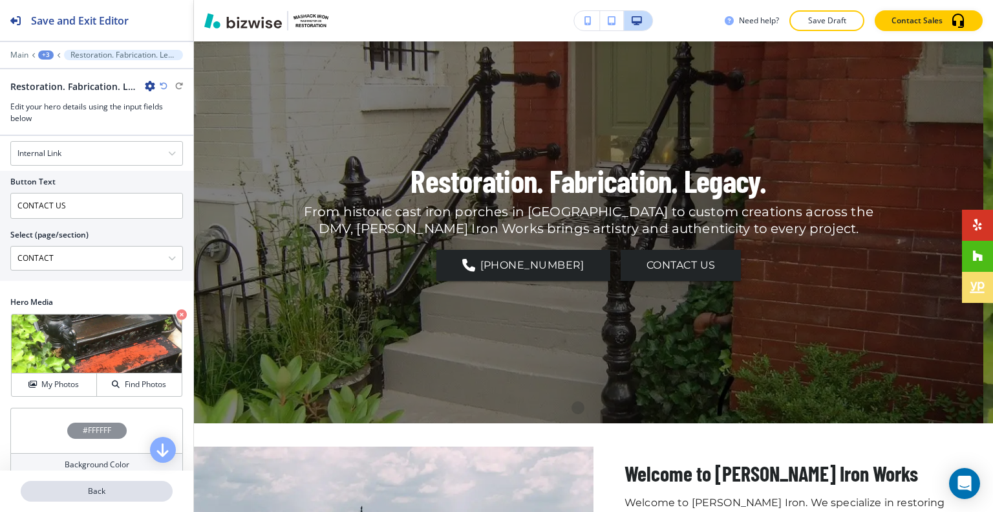
click at [110, 493] on p "Back" at bounding box center [96, 491] width 149 height 12
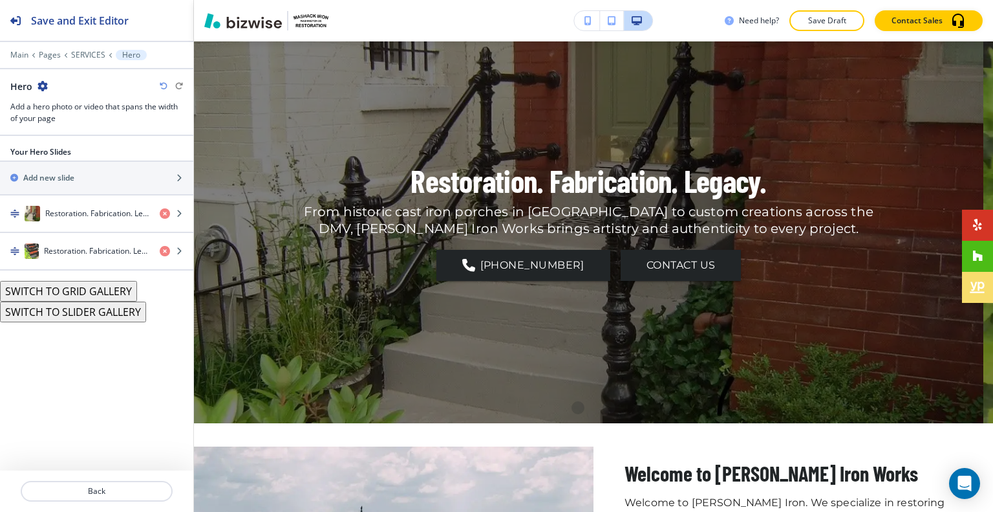
scroll to position [65, 0]
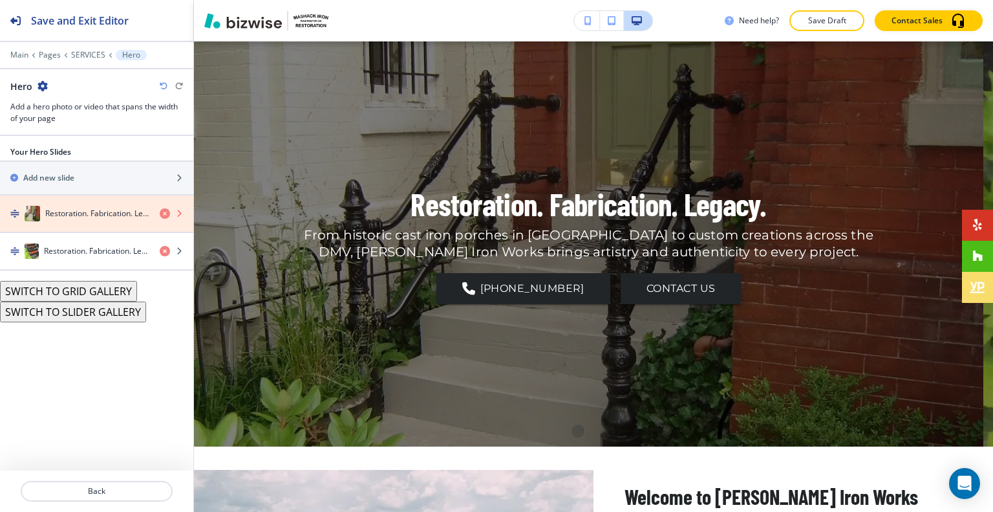
click at [160, 211] on icon "button" at bounding box center [165, 213] width 10 height 10
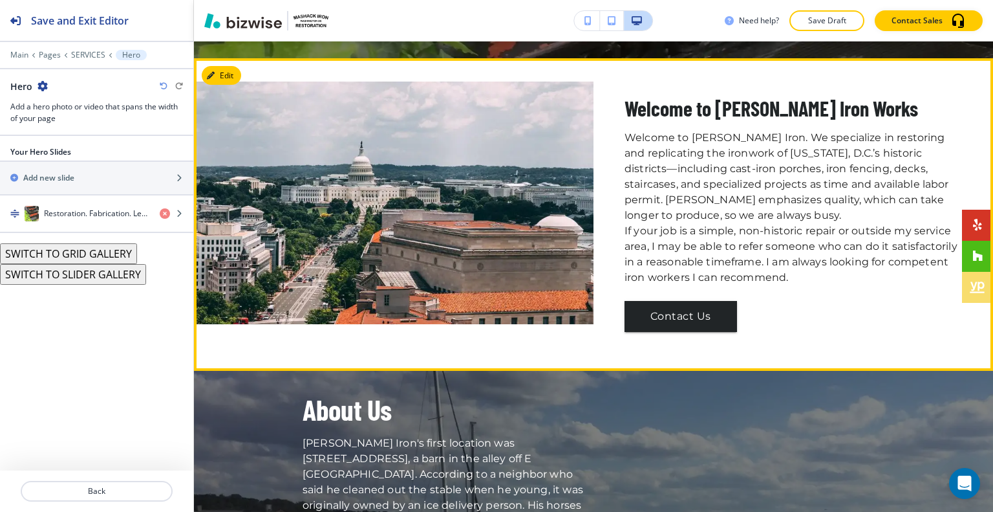
scroll to position [388, 0]
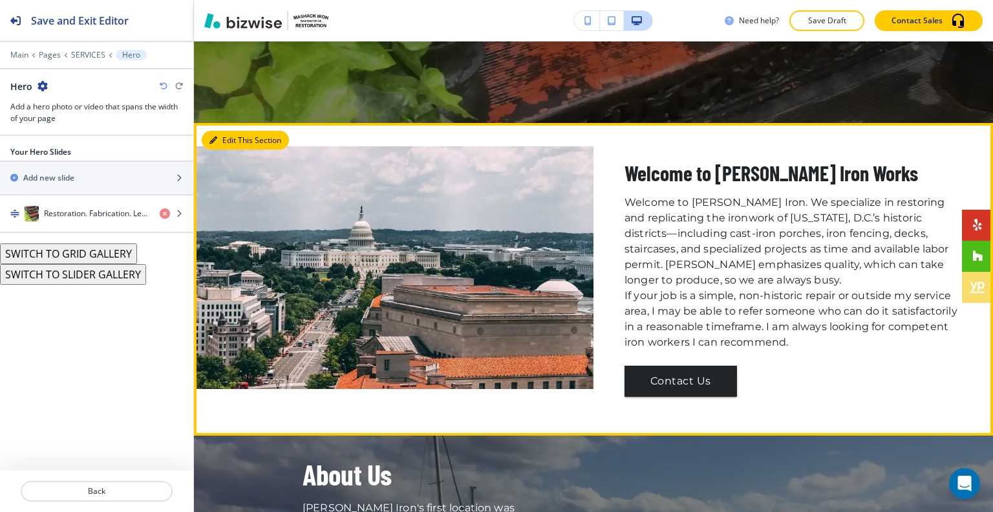
click at [229, 138] on button "Edit This Section" at bounding box center [245, 140] width 87 height 19
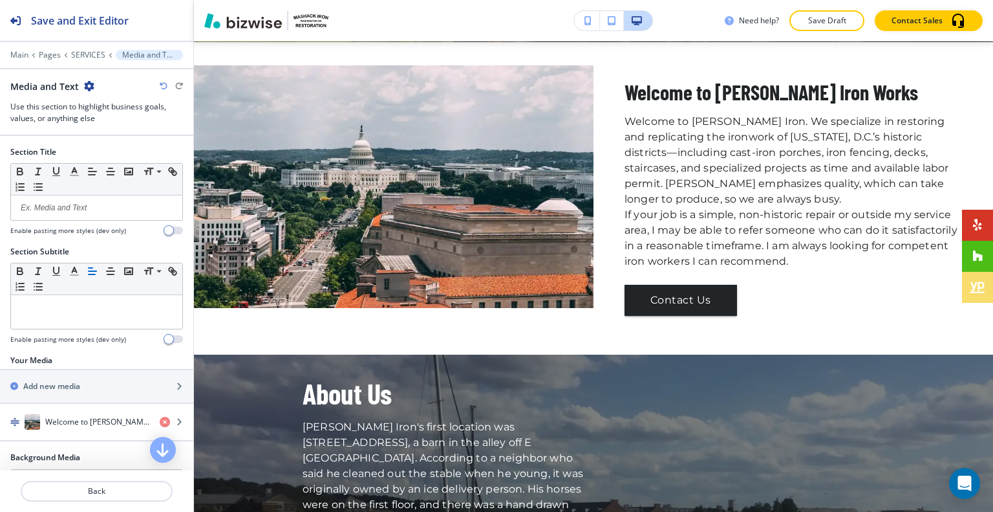
click at [90, 85] on icon "button" at bounding box center [89, 86] width 10 height 10
click at [117, 149] on p "Delete Section" at bounding box center [124, 153] width 66 height 12
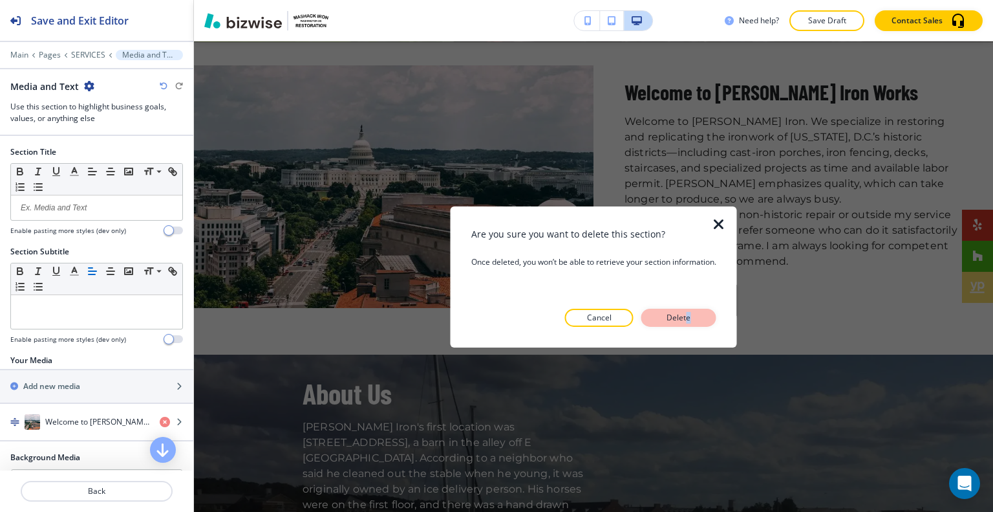
click at [686, 315] on div "Are you sure you want to delete this section? Once deleted, you won’t be able t…" at bounding box center [593, 276] width 245 height 100
click at [686, 315] on p "Delete" at bounding box center [678, 318] width 31 height 12
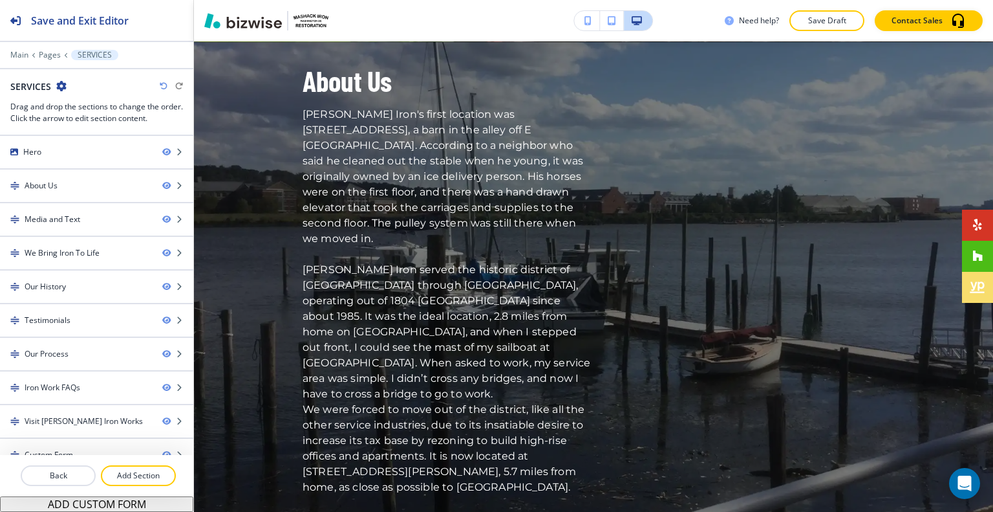
scroll to position [340, 0]
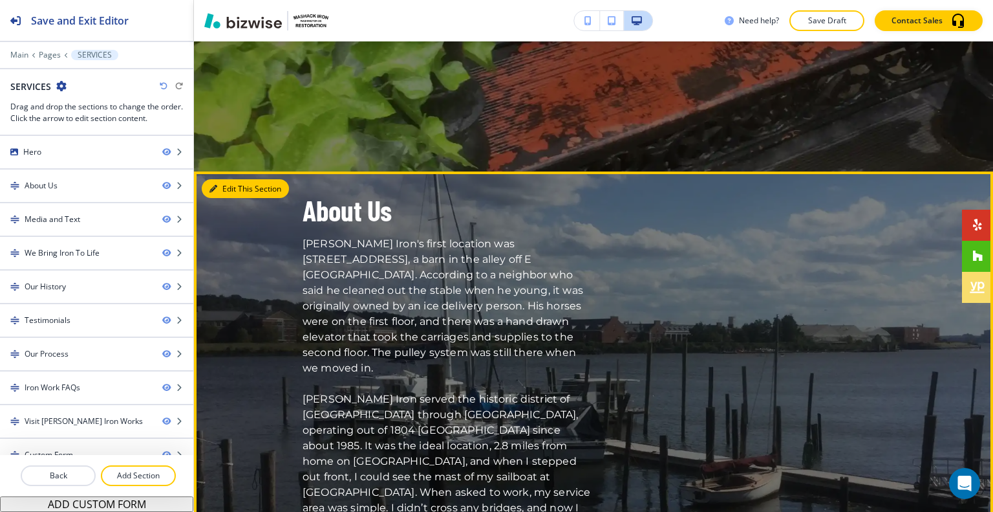
click at [215, 191] on icon "button" at bounding box center [214, 189] width 8 height 8
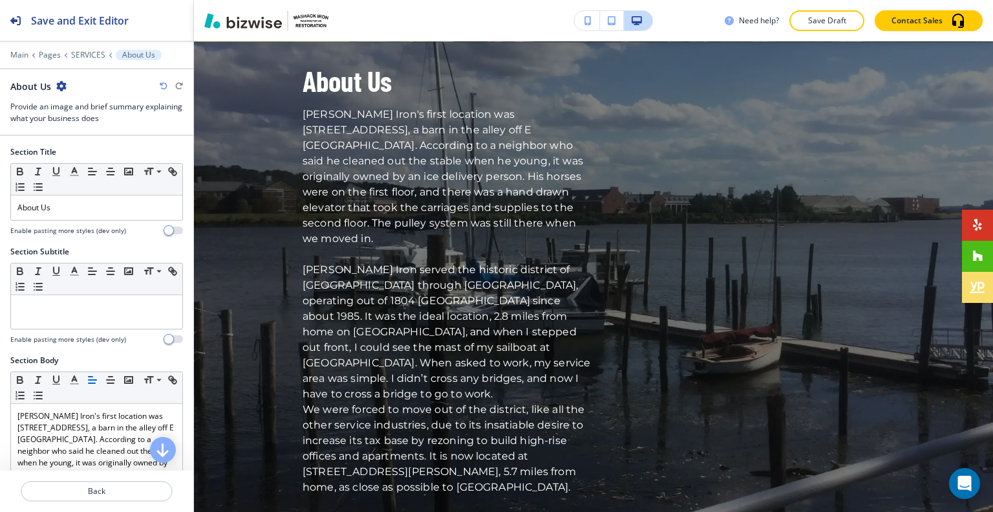
click at [52, 83] on div "About Us" at bounding box center [38, 87] width 56 height 14
click at [59, 84] on icon "button" at bounding box center [61, 86] width 10 height 10
click at [94, 152] on p "Delete Section" at bounding box center [97, 153] width 66 height 12
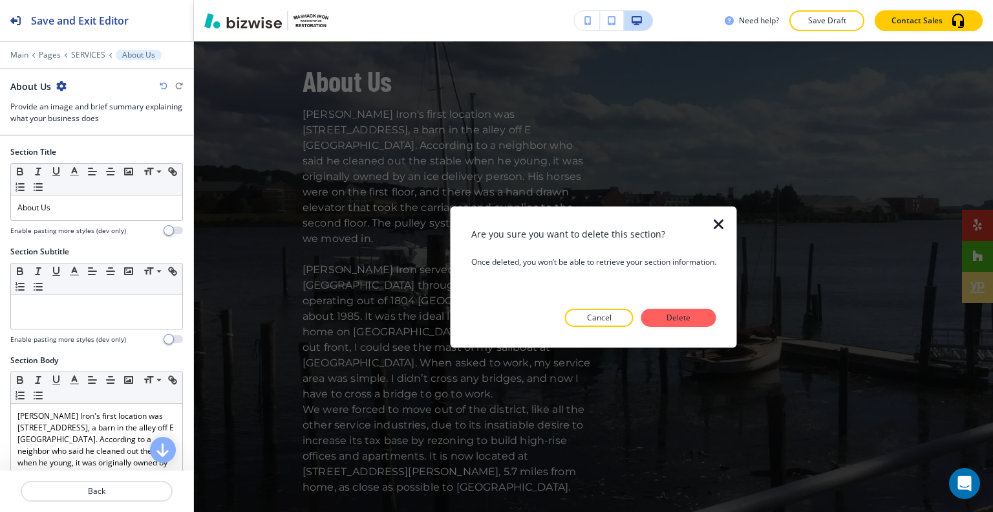
click at [676, 305] on div "Are you sure you want to delete this section? Once deleted, you won’t be able t…" at bounding box center [593, 276] width 245 height 100
click at [678, 315] on p "Delete" at bounding box center [678, 318] width 31 height 12
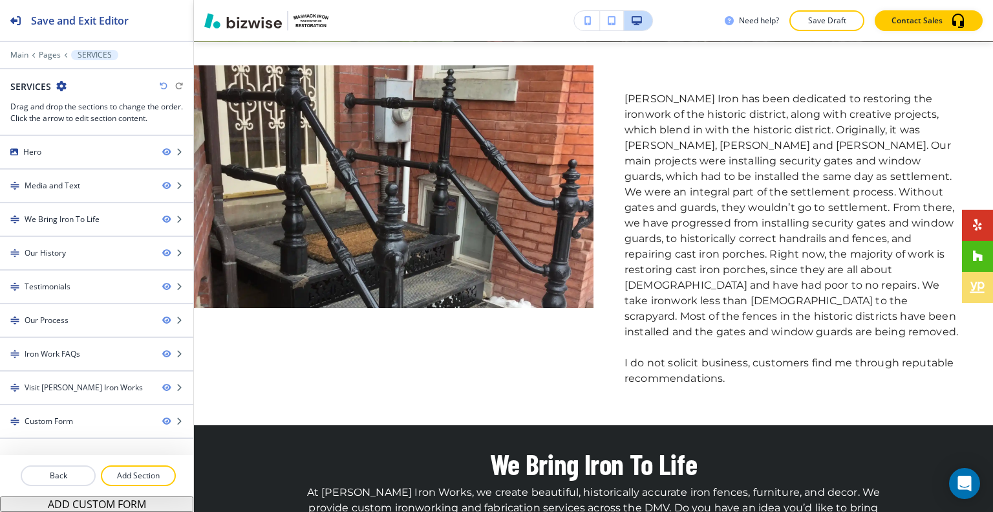
scroll to position [404, 0]
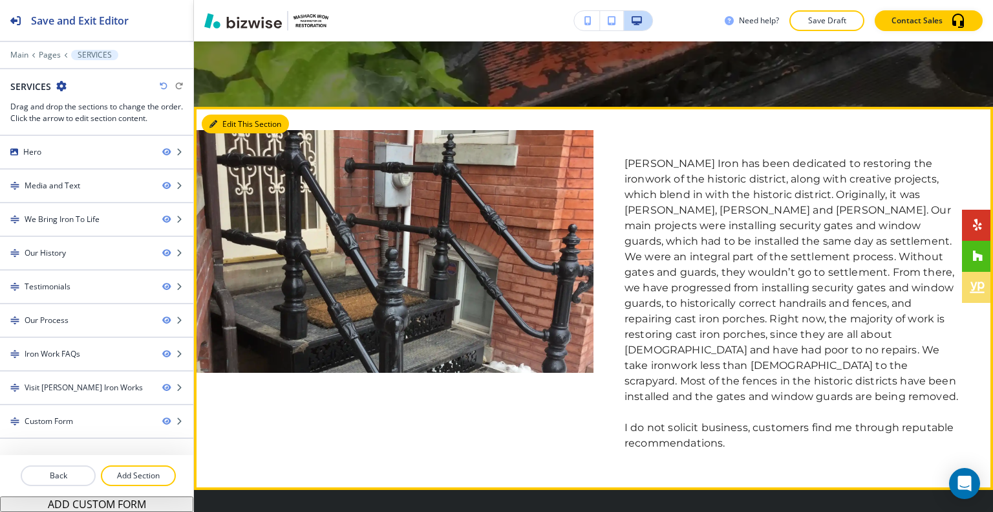
click at [206, 120] on button "Edit This Section" at bounding box center [245, 123] width 87 height 19
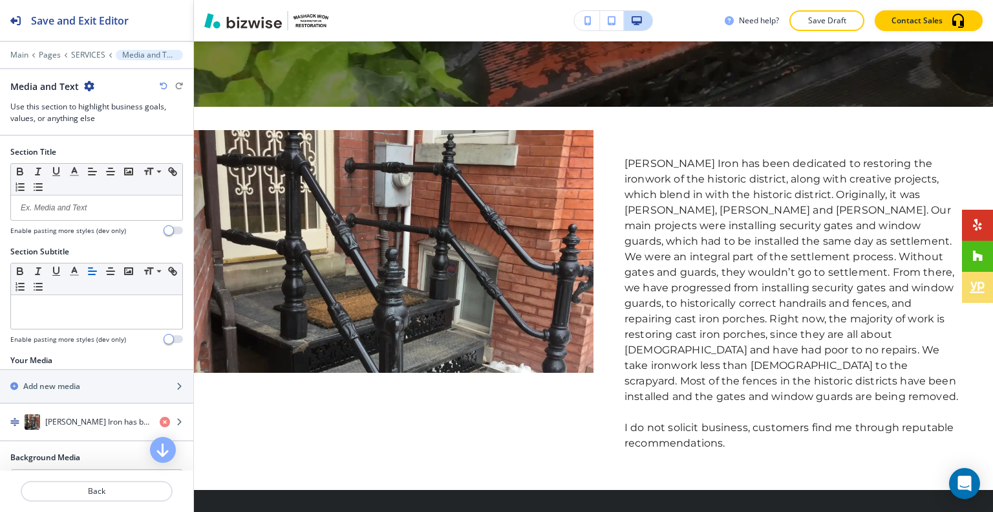
scroll to position [469, 0]
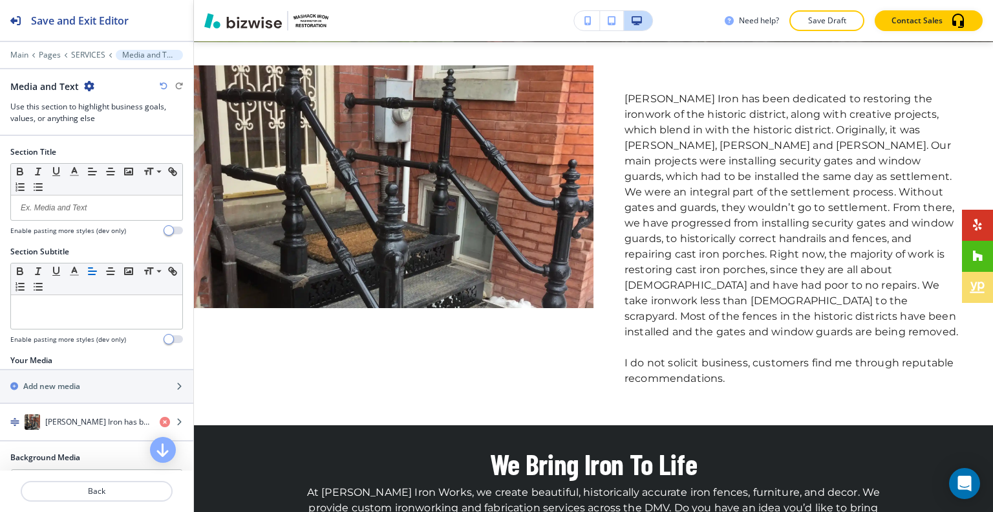
click at [87, 85] on icon "button" at bounding box center [89, 86] width 10 height 10
click at [128, 147] on p "Delete Section" at bounding box center [124, 153] width 66 height 12
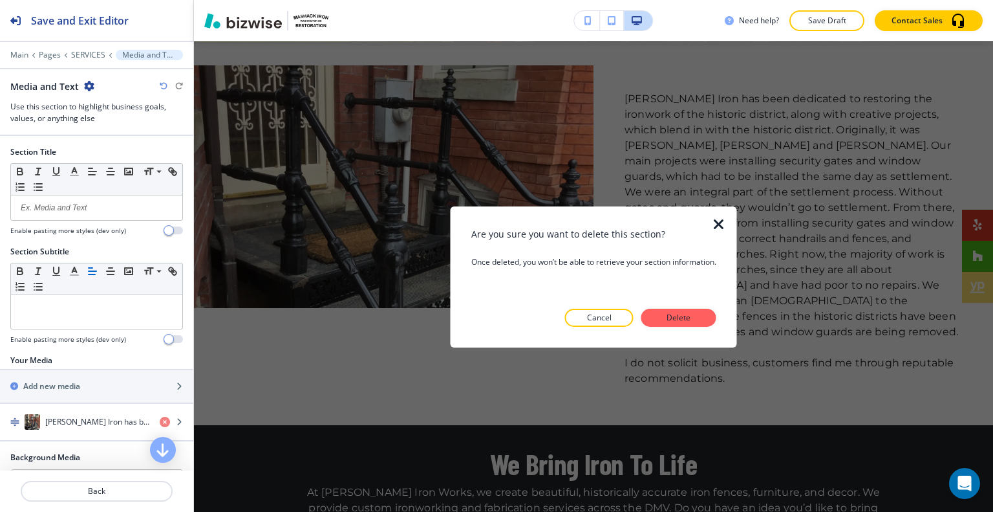
click at [683, 323] on p "Delete" at bounding box center [678, 318] width 31 height 12
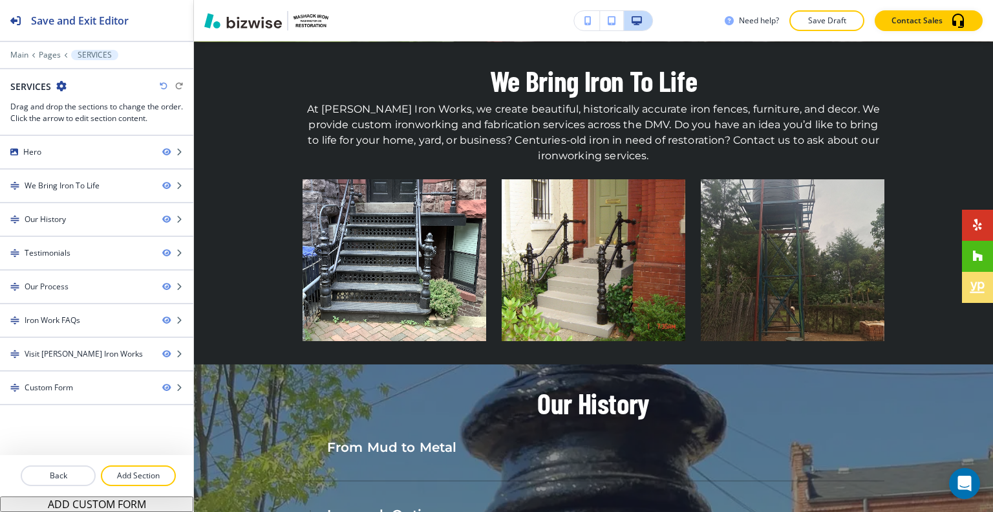
scroll to position [404, 0]
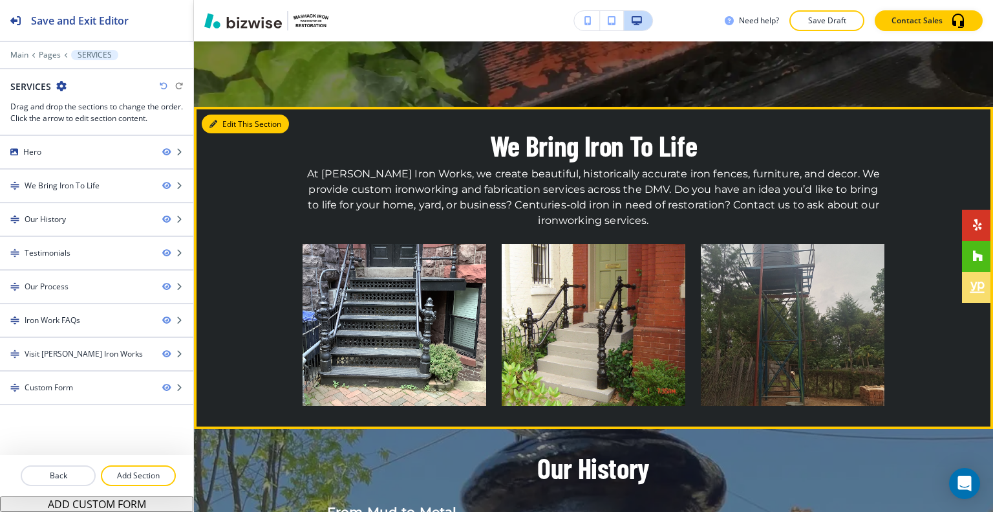
click at [217, 123] on icon "button" at bounding box center [214, 124] width 8 height 8
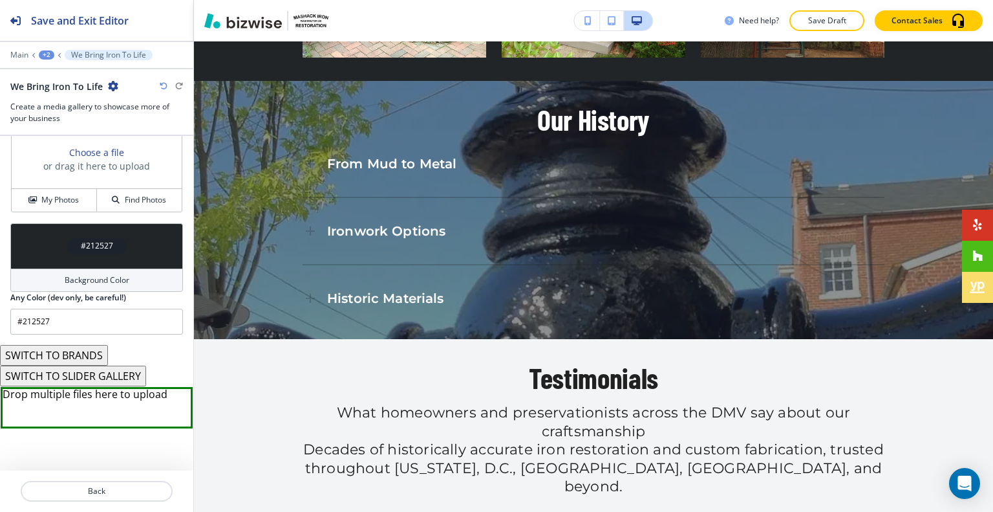
scroll to position [0, 0]
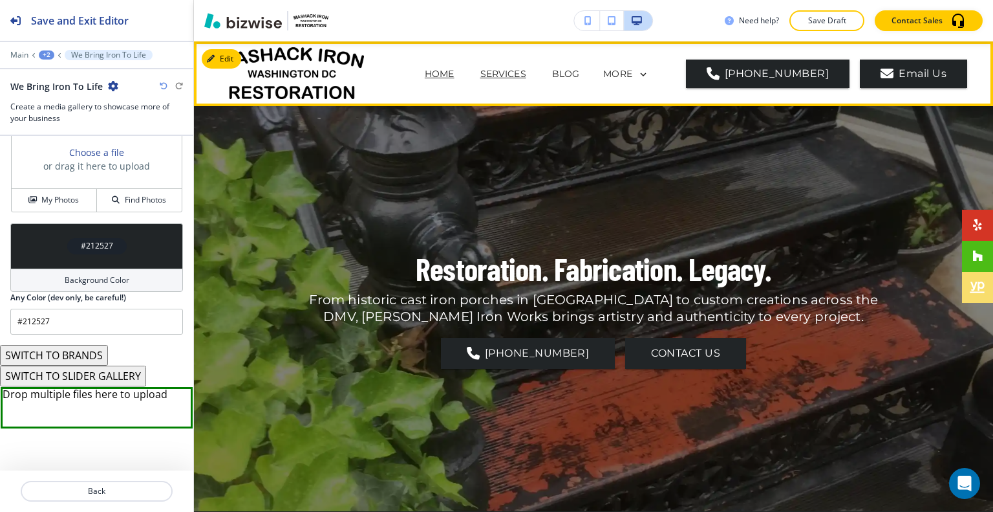
click at [455, 72] on p "HOME" at bounding box center [440, 74] width 30 height 14
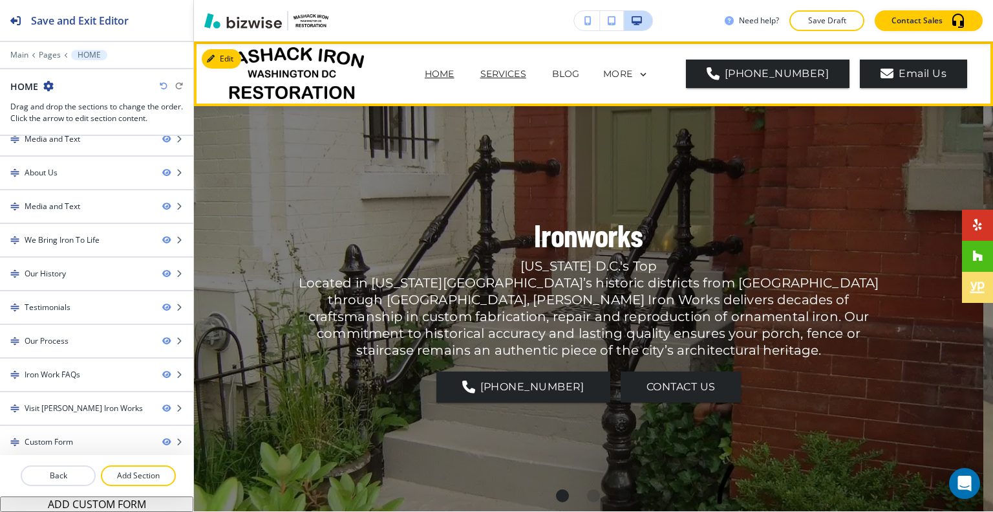
click at [526, 69] on p "SERVICES" at bounding box center [503, 74] width 46 height 14
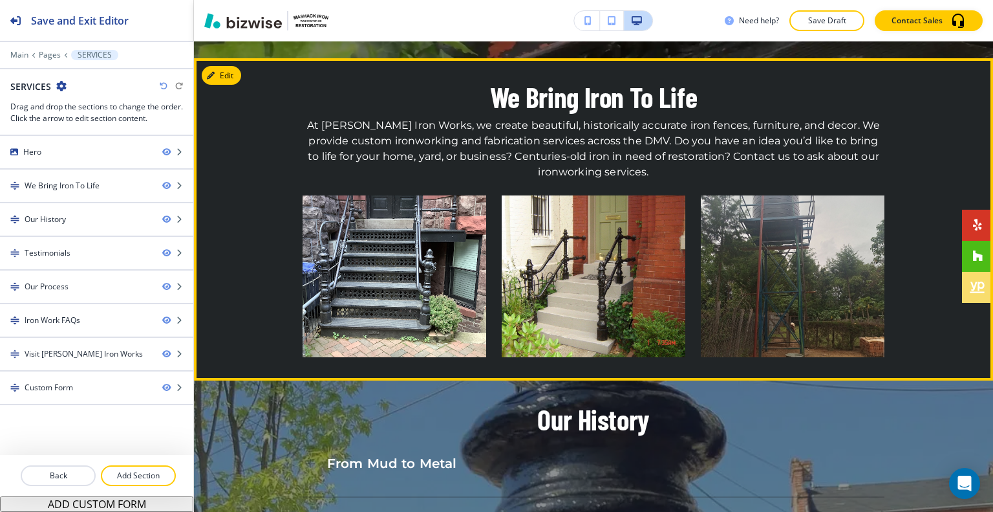
scroll to position [388, 0]
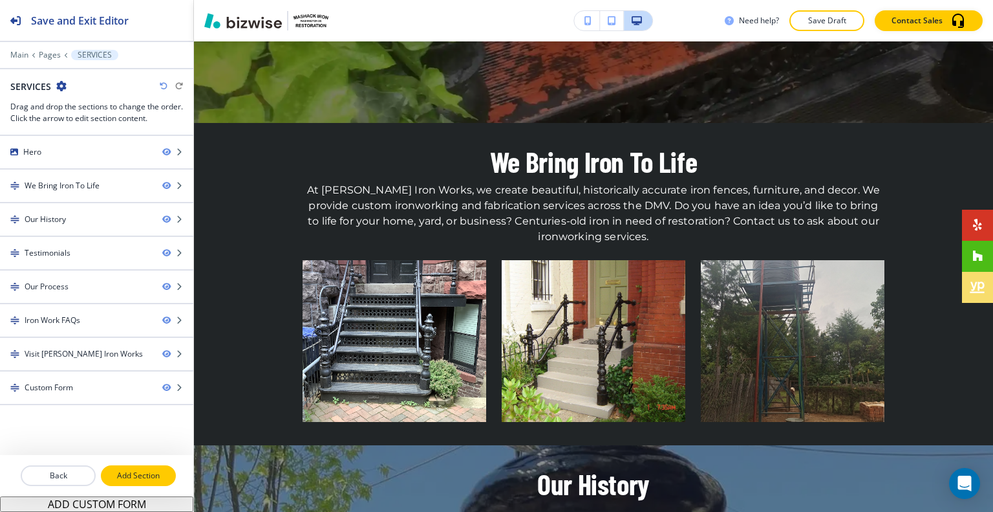
click at [147, 471] on p "Add Section" at bounding box center [138, 475] width 72 height 12
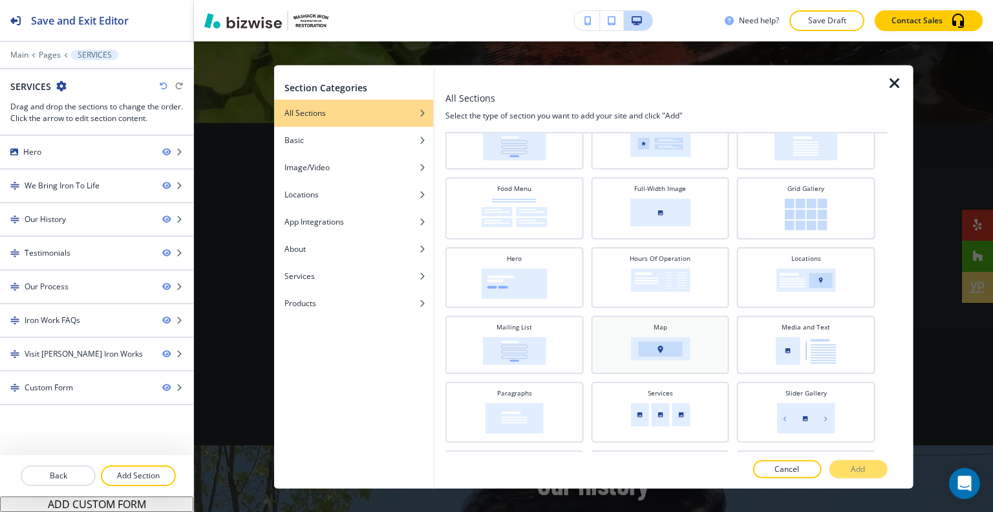
scroll to position [323, 0]
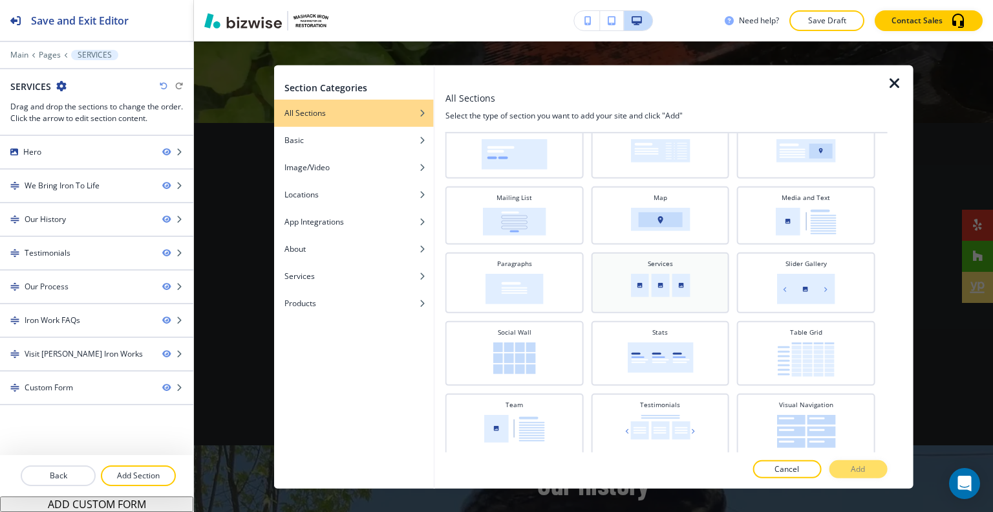
click at [689, 285] on div "Services" at bounding box center [660, 280] width 125 height 45
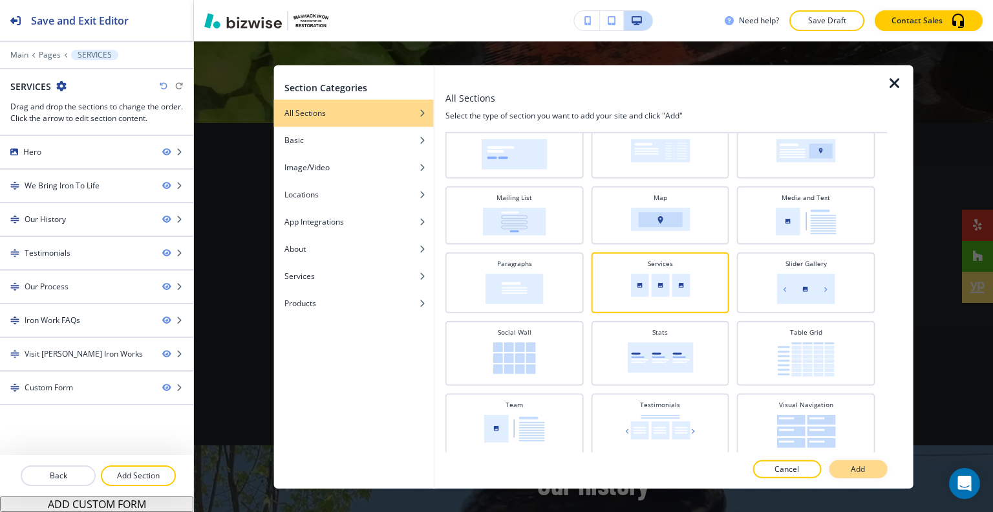
click at [850, 469] on button "Add" at bounding box center [858, 469] width 58 height 18
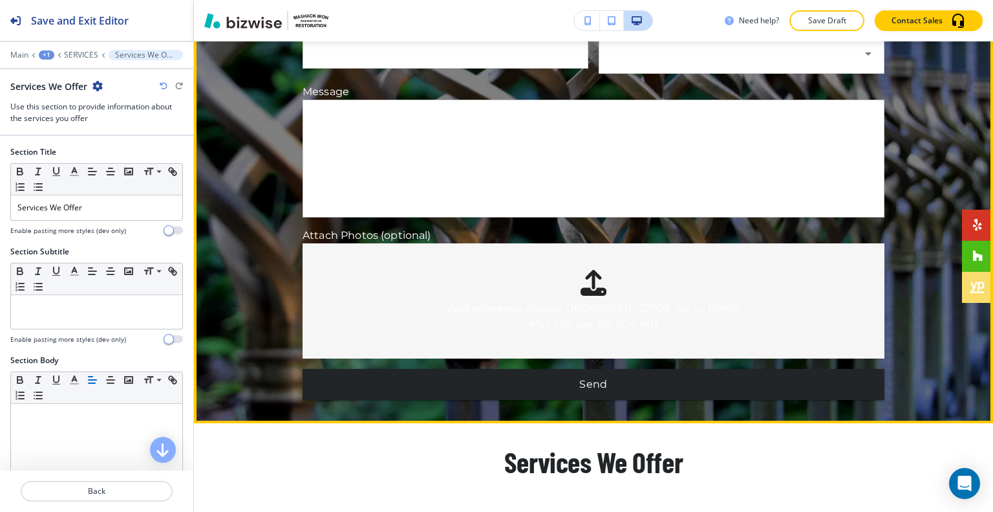
scroll to position [2951, 0]
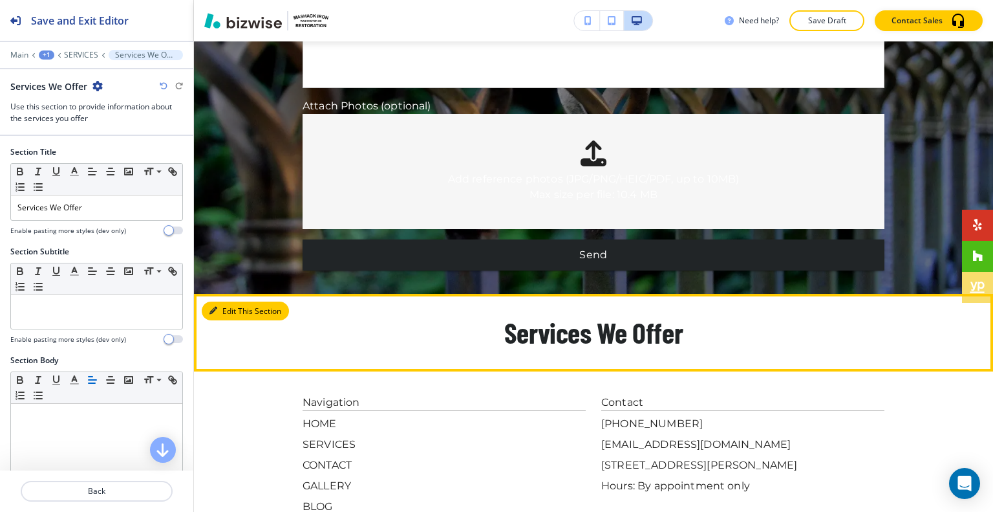
click at [235, 301] on button "Edit This Section" at bounding box center [245, 310] width 87 height 19
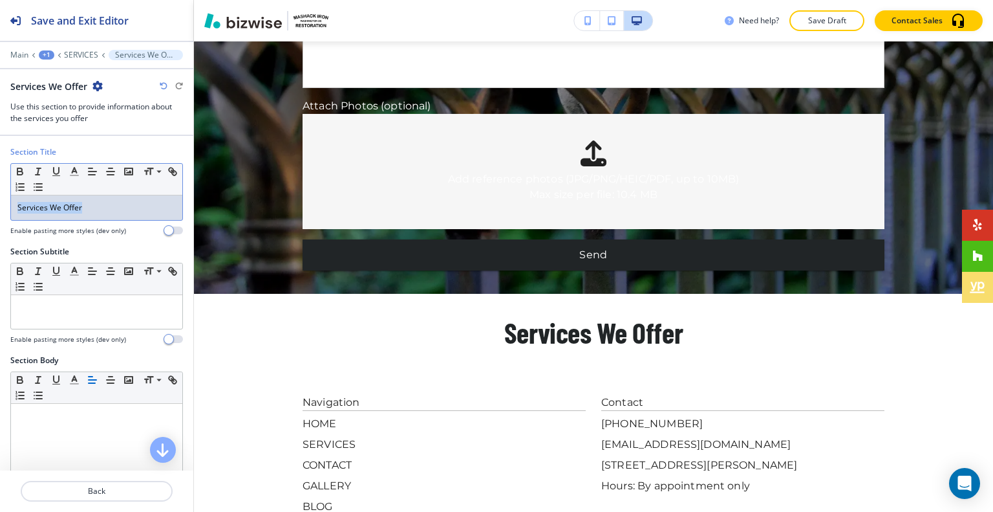
drag, startPoint x: 110, startPoint y: 208, endPoint x: 4, endPoint y: 199, distance: 106.4
click at [0, 199] on div "Section Title Small Normal Large Huge Services We Offer Enable pasting more sty…" at bounding box center [96, 196] width 193 height 100
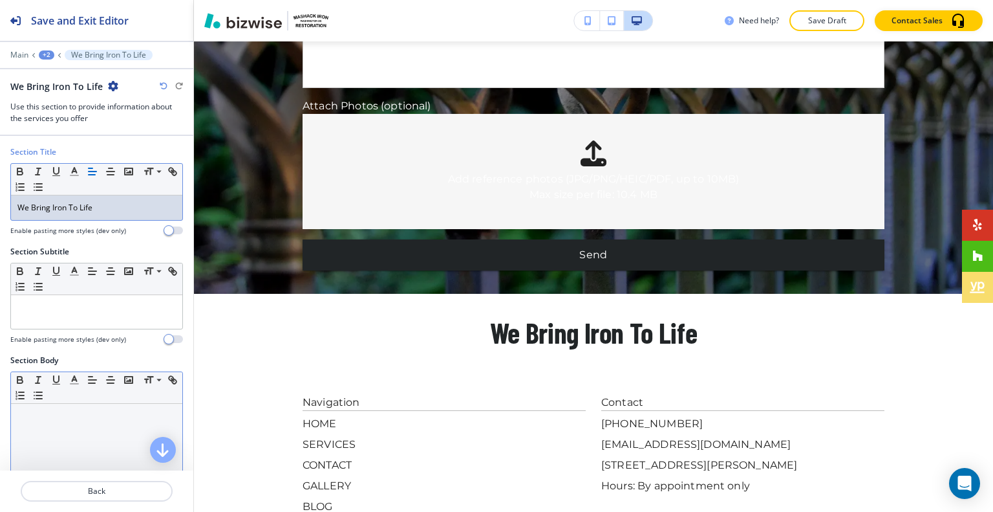
click at [54, 461] on div at bounding box center [96, 488] width 171 height 168
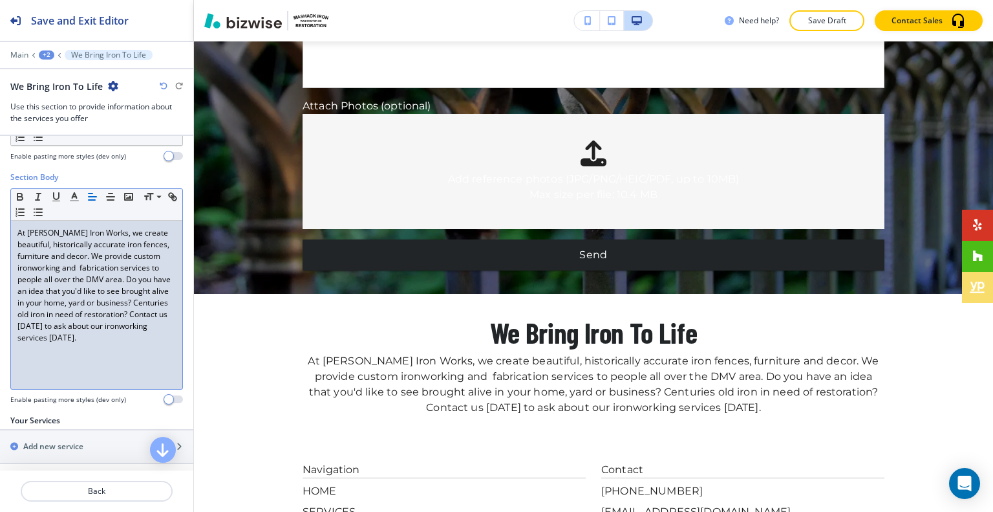
scroll to position [377, 0]
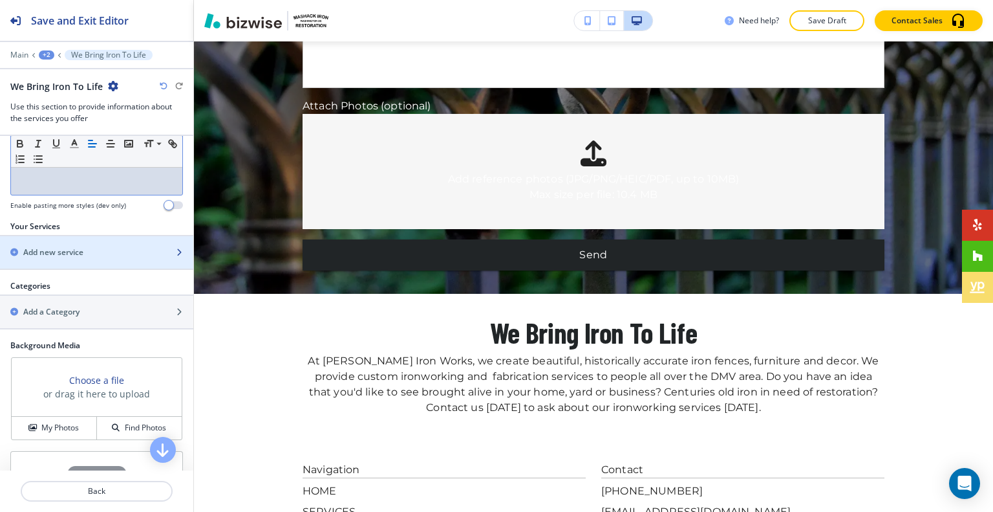
click at [70, 251] on h2 "Add new service" at bounding box center [53, 252] width 60 height 12
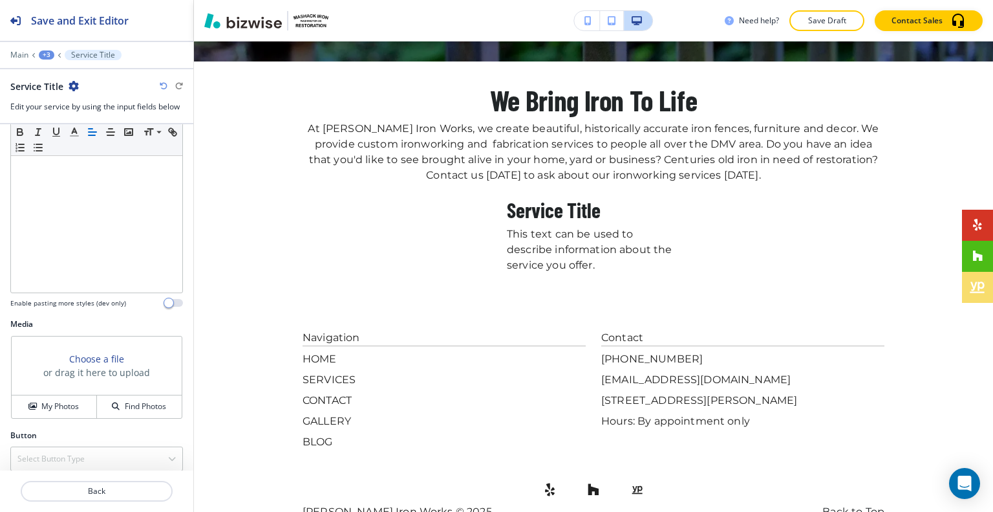
scroll to position [266, 0]
click at [59, 402] on h4 "My Photos" at bounding box center [60, 399] width 38 height 12
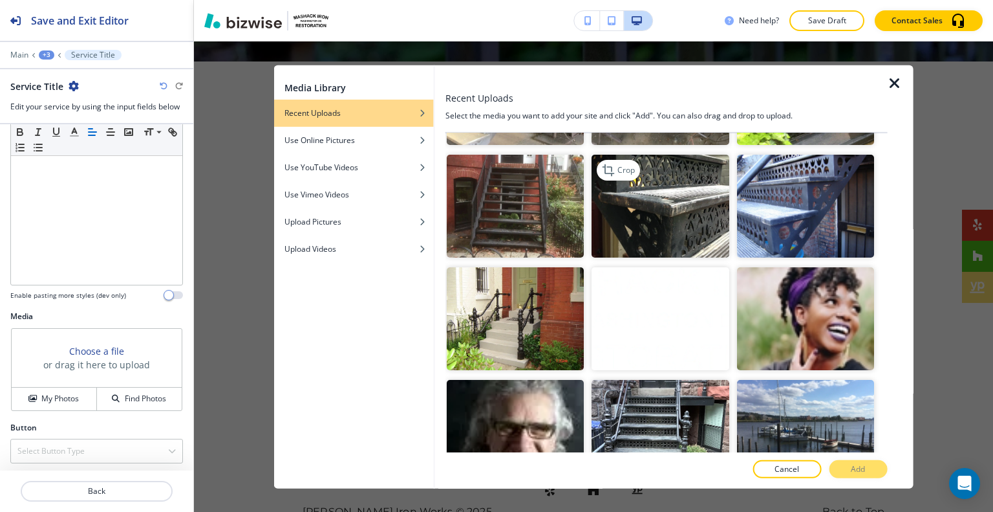
scroll to position [841, 0]
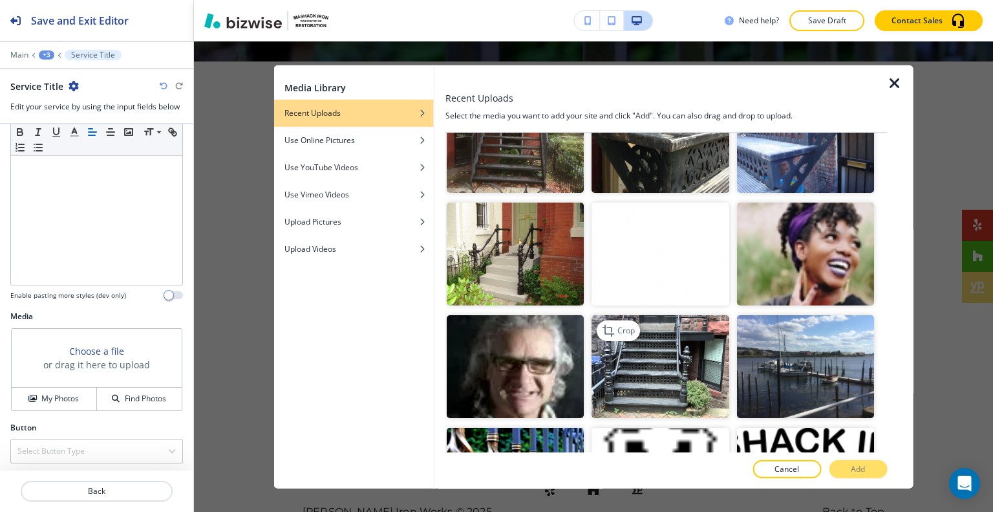
click at [673, 327] on img "button" at bounding box center [660, 366] width 137 height 103
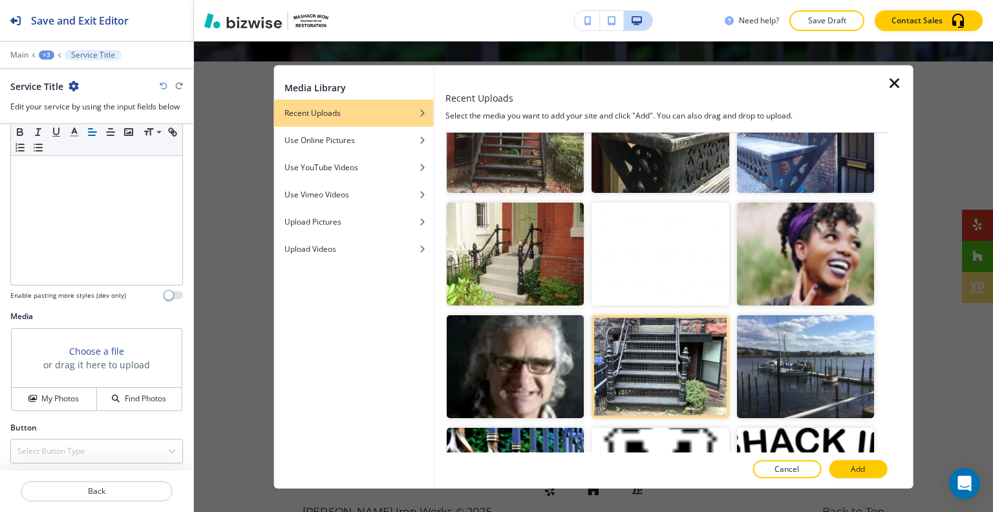
click at [859, 480] on div at bounding box center [667, 483] width 442 height 10
click at [859, 474] on p "Add" at bounding box center [858, 469] width 14 height 12
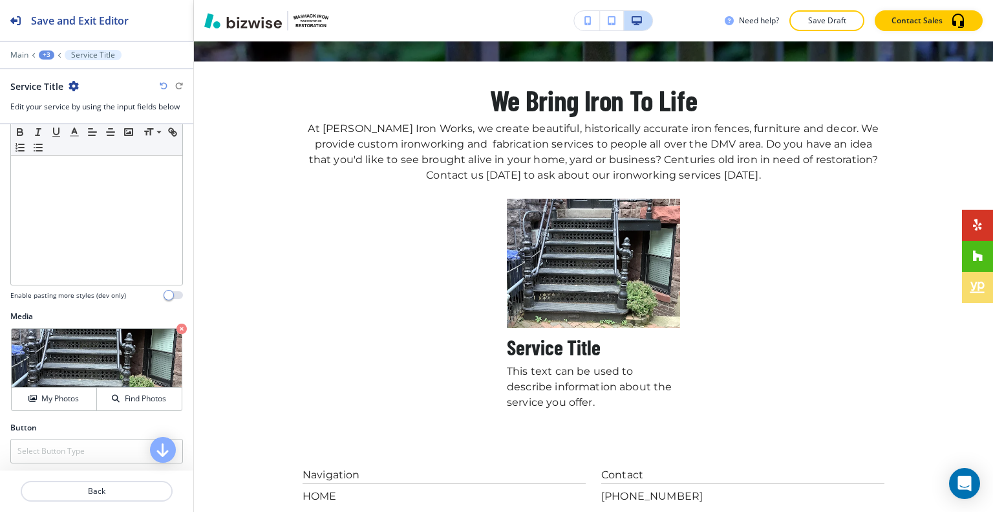
scroll to position [8, 0]
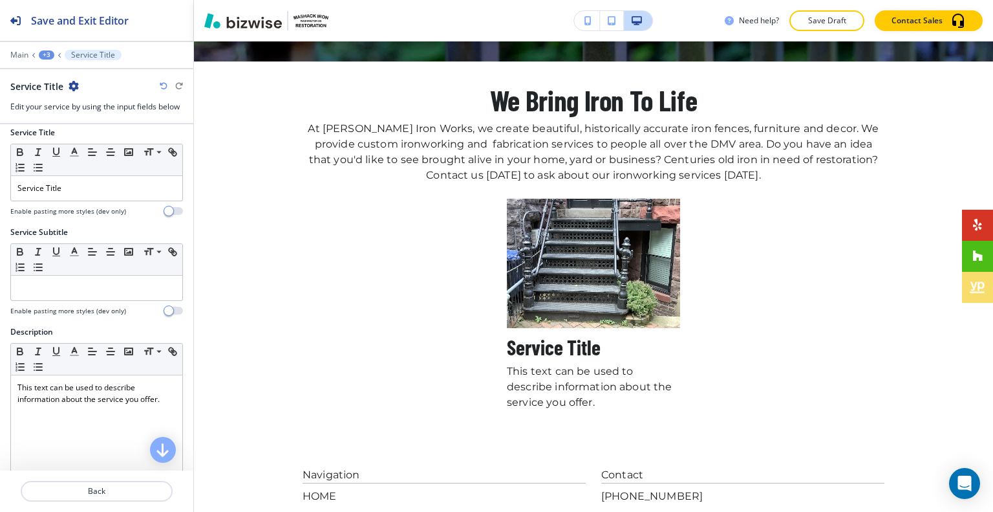
drag, startPoint x: 85, startPoint y: 173, endPoint x: 6, endPoint y: 171, distance: 79.6
click at [4, 170] on div "Service Title Small Normal Large Huge Service Title Enable pasting more styles …" at bounding box center [96, 177] width 193 height 100
drag, startPoint x: 56, startPoint y: 184, endPoint x: 22, endPoint y: 183, distance: 33.7
click at [0, 183] on div "Service Title Small Normal Large Huge Service Title Enable pasting more styles …" at bounding box center [96, 177] width 193 height 100
click at [87, 183] on p "Service Title" at bounding box center [96, 188] width 158 height 12
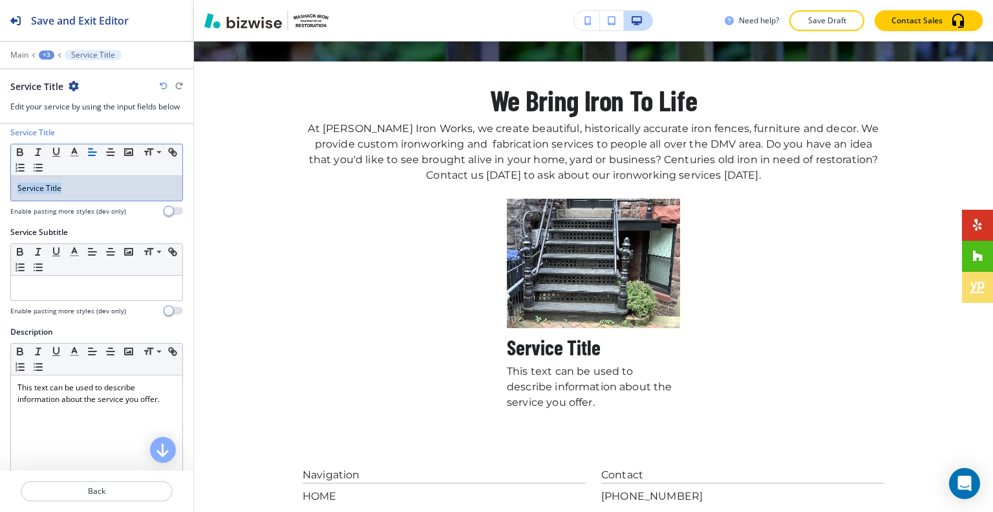
drag, startPoint x: 90, startPoint y: 190, endPoint x: 8, endPoint y: 184, distance: 82.3
click at [0, 184] on div "Service Title Small Normal Large Huge Service Title Enable pasting more styles …" at bounding box center [96, 177] width 193 height 100
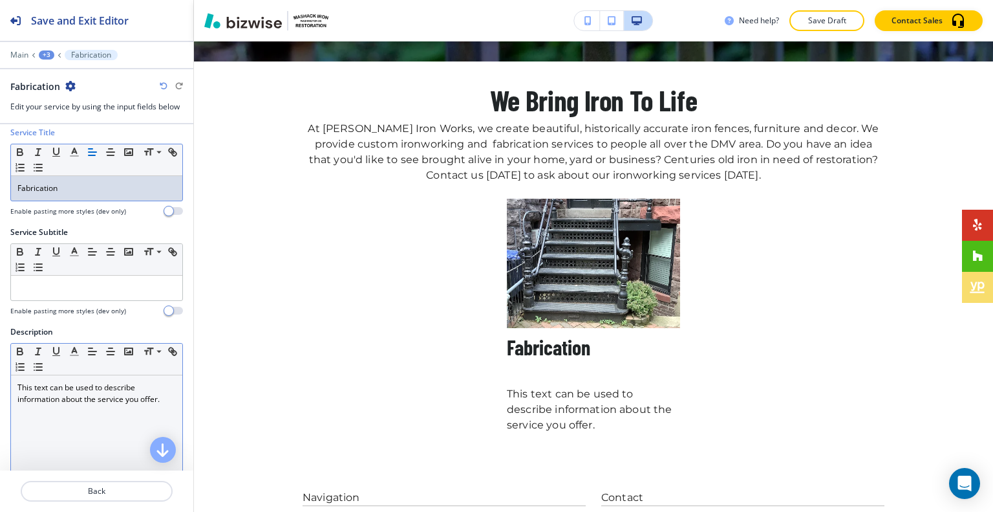
scroll to position [72, 0]
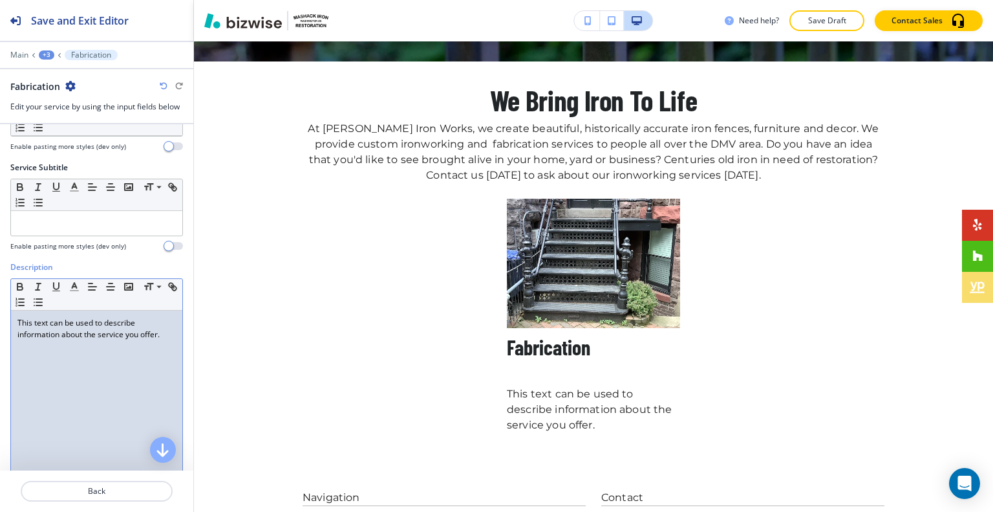
click at [122, 384] on div "This text can be used to describe information about the service you offer." at bounding box center [96, 394] width 171 height 168
drag, startPoint x: 165, startPoint y: 332, endPoint x: 41, endPoint y: 320, distance: 124.1
click at [11, 312] on div "This text can be used to describe information about the service you offer." at bounding box center [96, 394] width 171 height 168
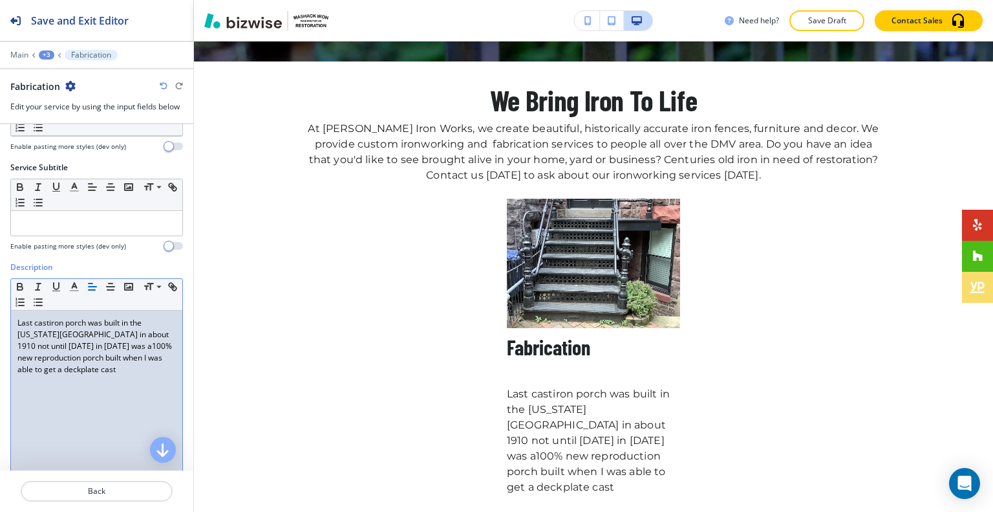
scroll to position [8, 0]
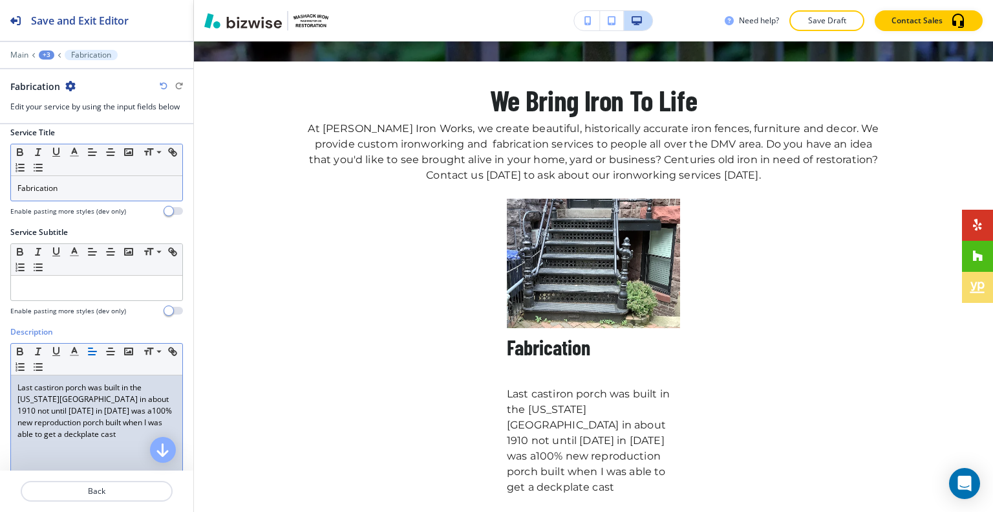
click at [86, 193] on div "Fabrication" at bounding box center [96, 188] width 171 height 25
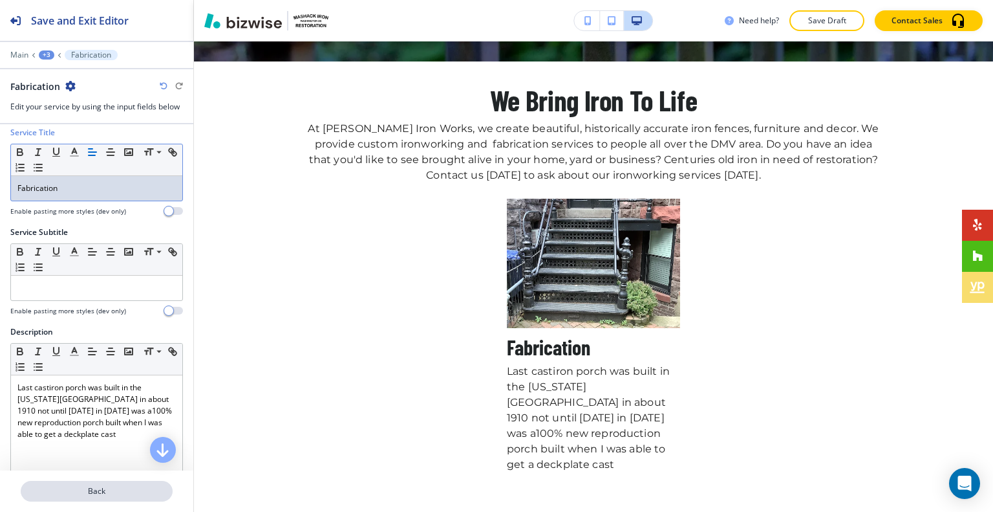
click at [52, 488] on p "Back" at bounding box center [96, 491] width 149 height 12
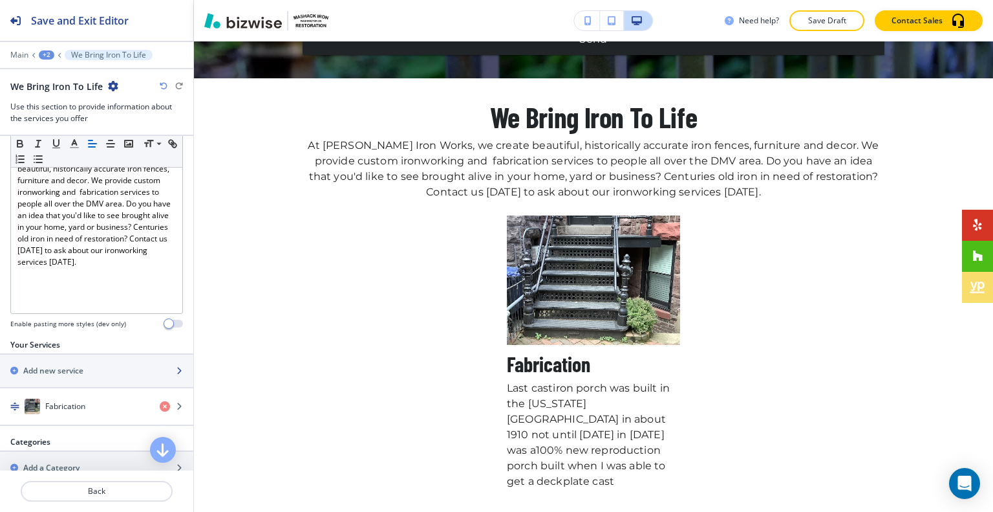
scroll to position [323, 0]
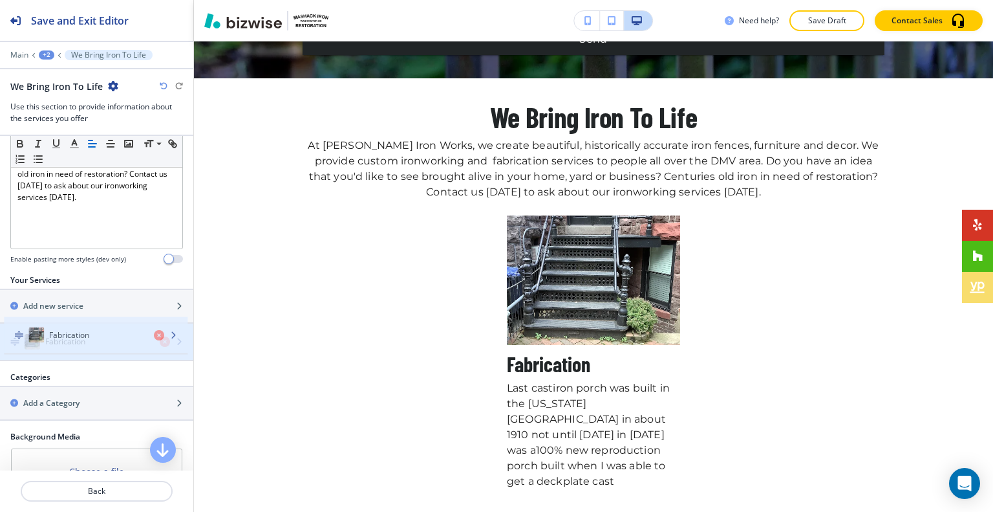
click at [78, 342] on div "Fabrication" at bounding box center [96, 341] width 193 height 36
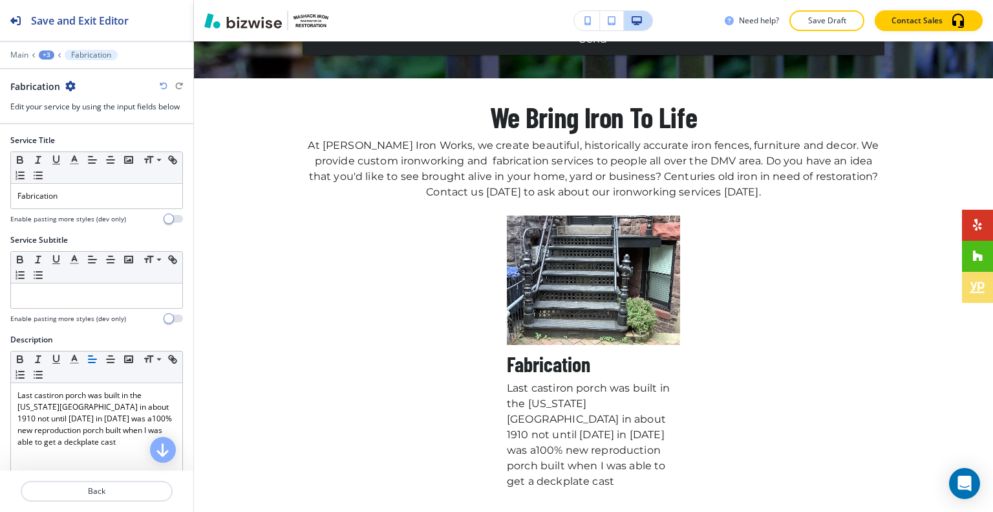
scroll to position [3303, 0]
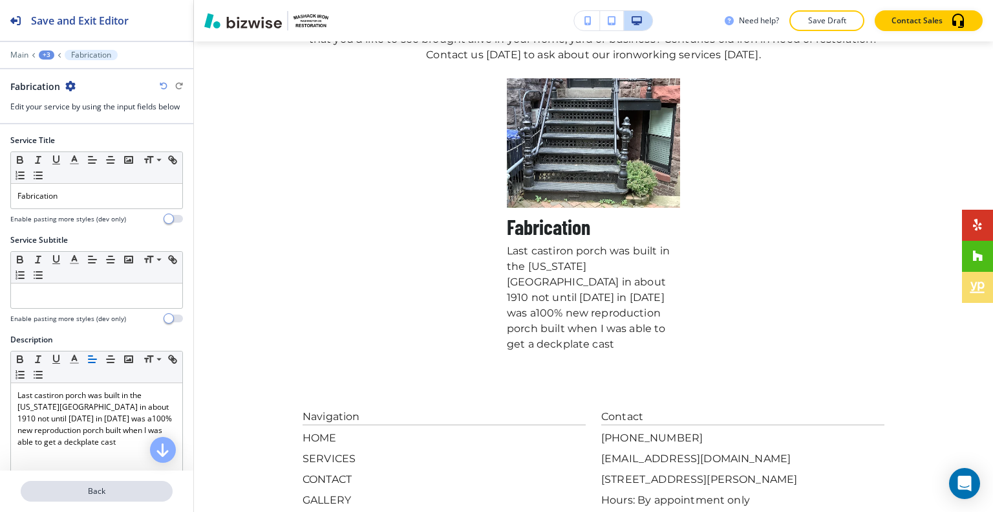
click at [100, 487] on p "Back" at bounding box center [96, 491] width 149 height 12
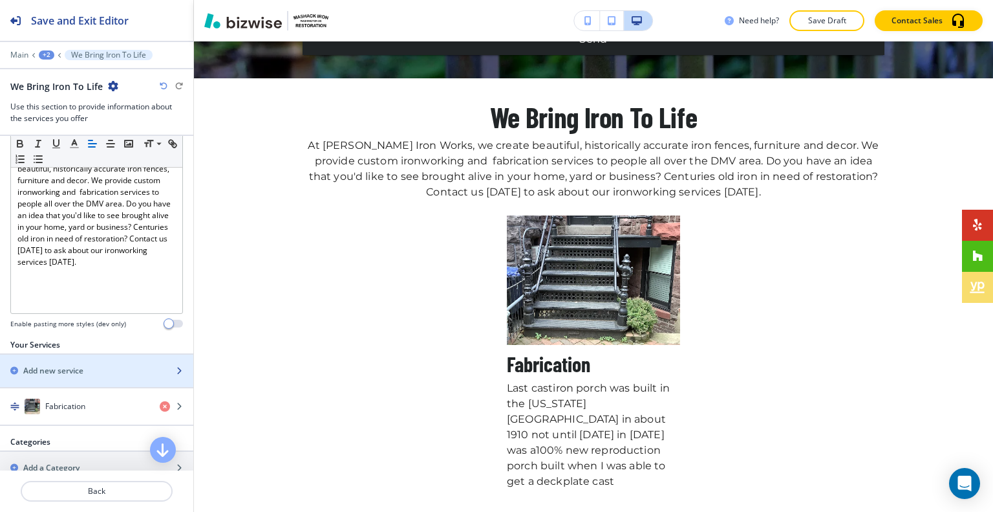
scroll to position [323, 0]
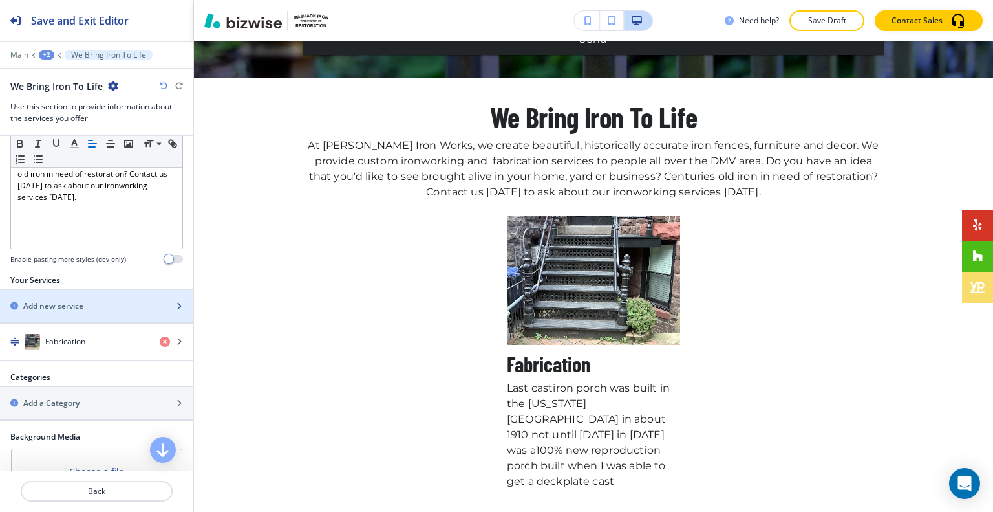
click at [89, 302] on div "Add new service" at bounding box center [82, 306] width 165 height 12
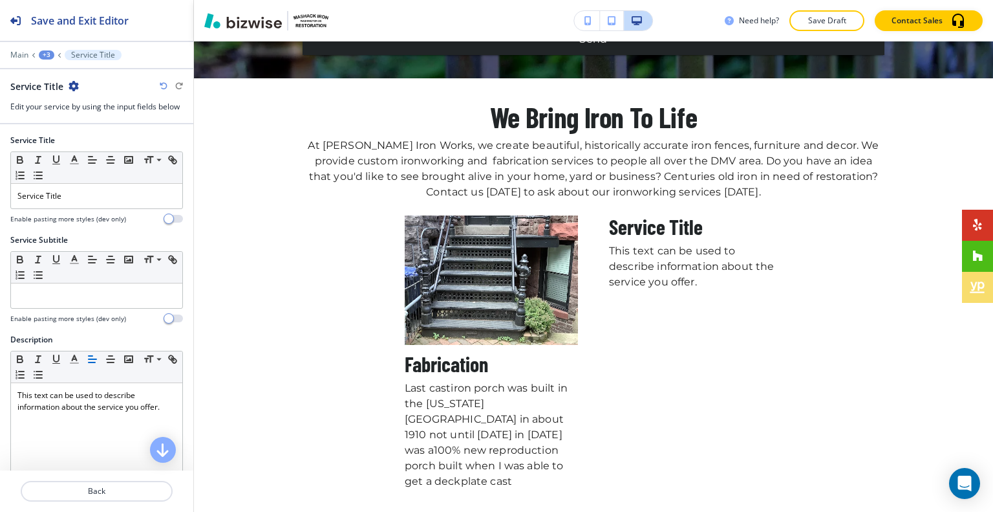
scroll to position [3303, 0]
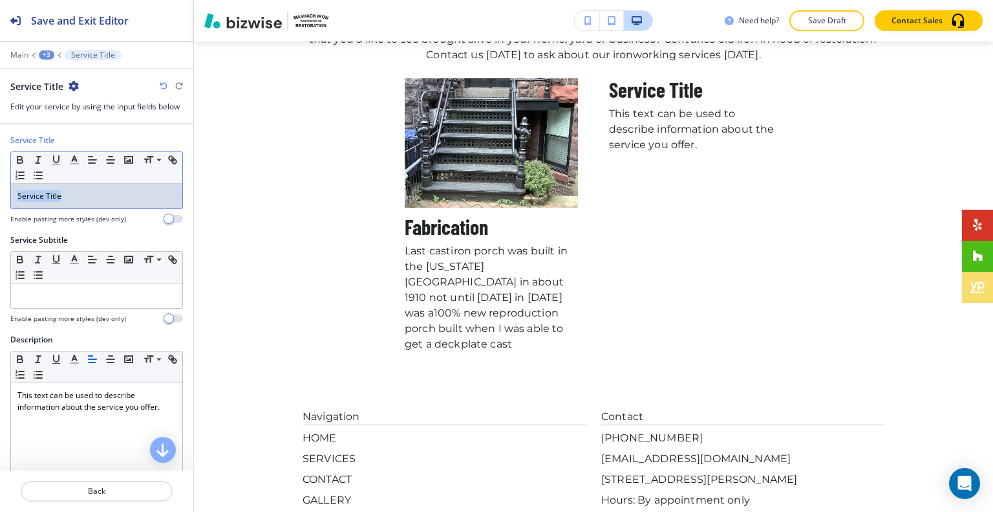
drag, startPoint x: 93, startPoint y: 203, endPoint x: 0, endPoint y: 194, distance: 93.6
click at [0, 194] on div "Service Title Small Normal Large Huge Service Title Enable pasting more styles …" at bounding box center [96, 185] width 193 height 100
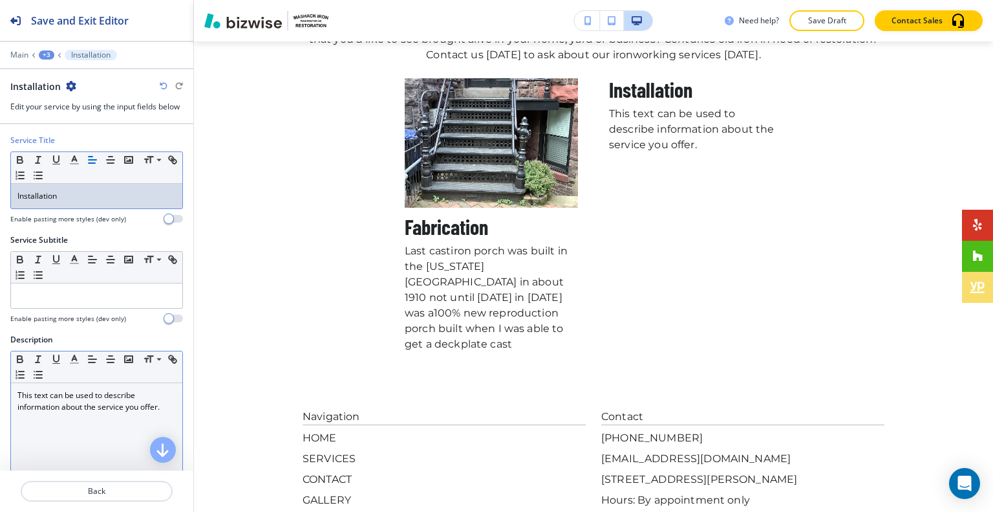
scroll to position [194, 0]
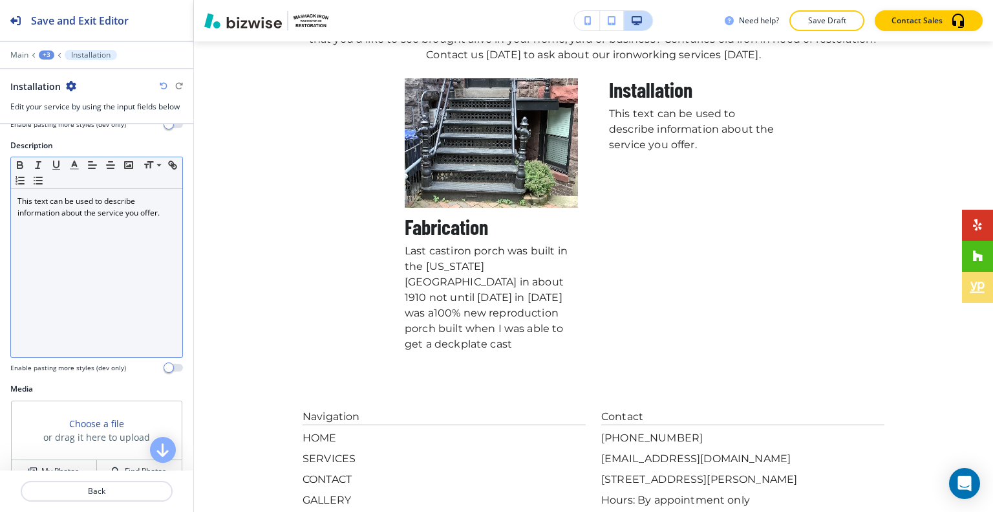
click at [96, 222] on div "This text can be used to describe information about the service you offer." at bounding box center [96, 273] width 171 height 168
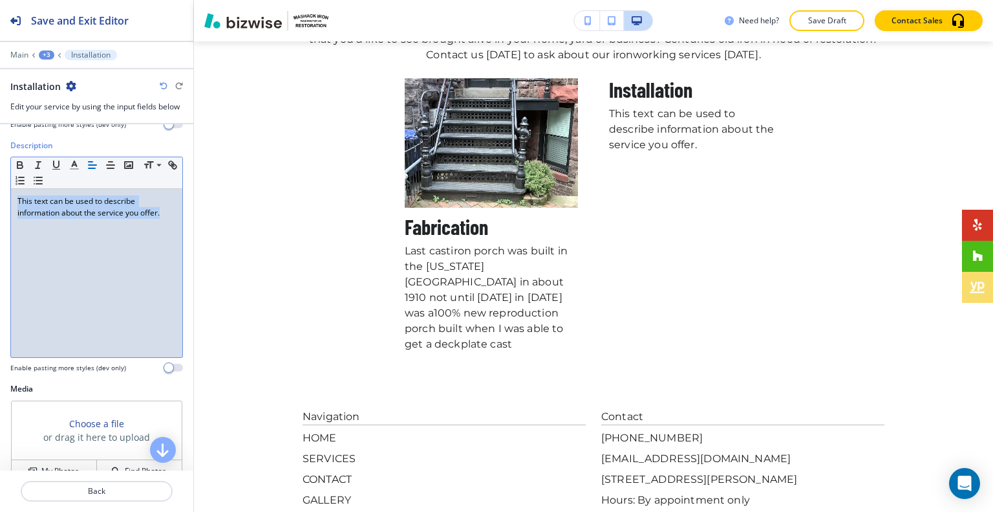
drag, startPoint x: 166, startPoint y: 215, endPoint x: 0, endPoint y: 205, distance: 165.9
click at [0, 205] on div "Description Small Normal Large Huge This text can be used to describe informati…" at bounding box center [96, 261] width 193 height 243
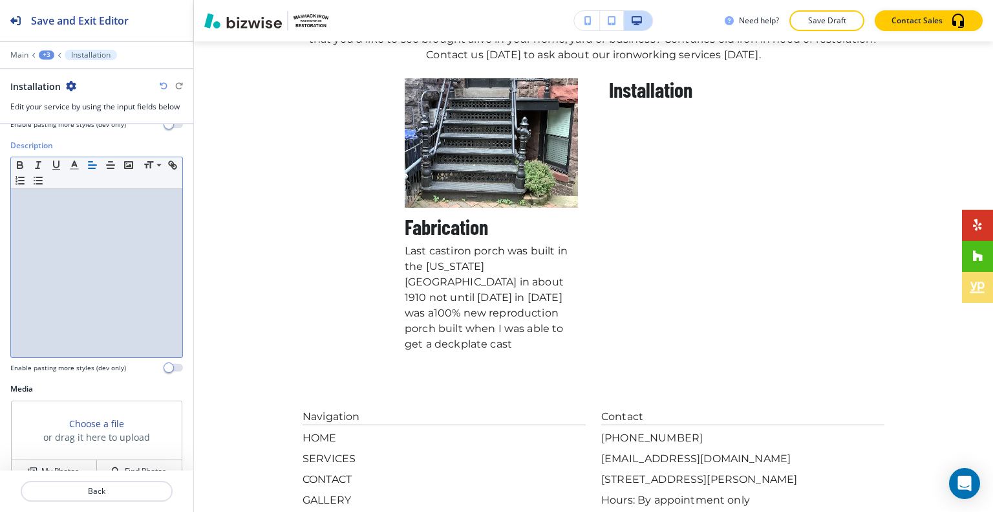
scroll to position [266, 0]
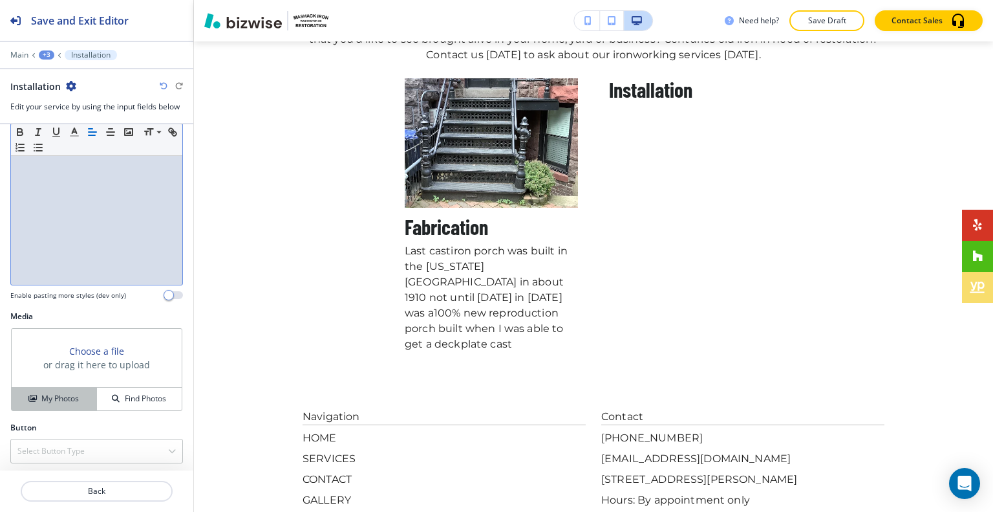
click at [56, 405] on button "My Photos" at bounding box center [54, 398] width 85 height 23
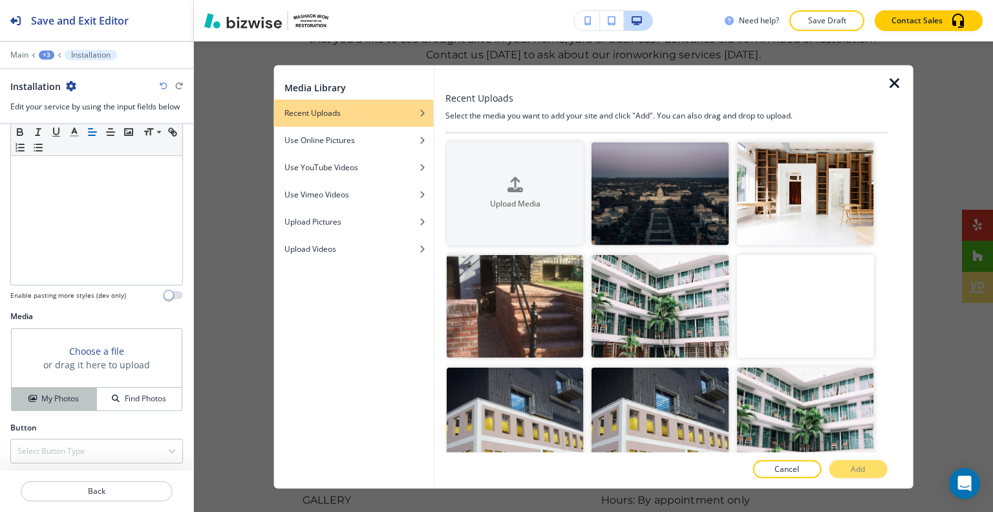
click at [62, 395] on h4 "My Photos" at bounding box center [60, 399] width 38 height 12
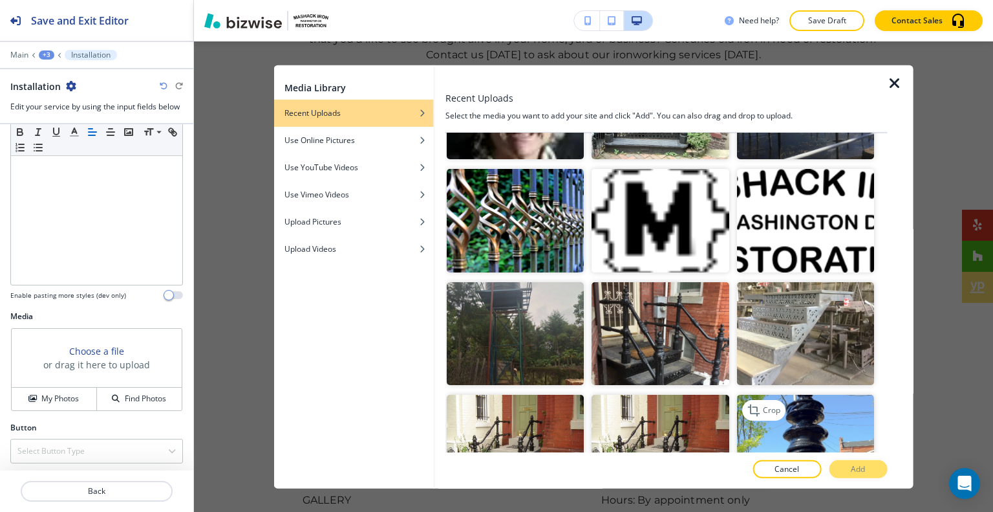
scroll to position [1230, 0]
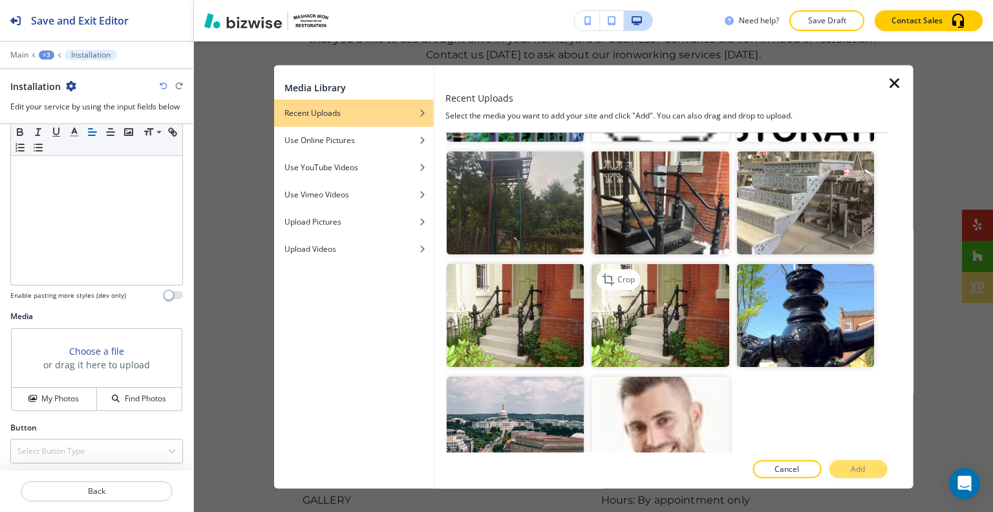
click at [641, 272] on img "button" at bounding box center [660, 315] width 137 height 103
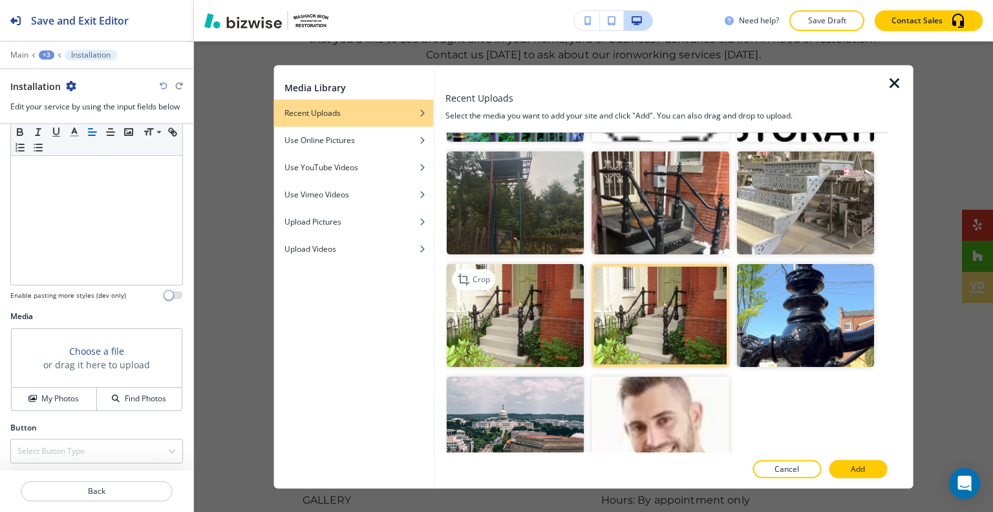
click at [483, 285] on img "button" at bounding box center [515, 315] width 137 height 103
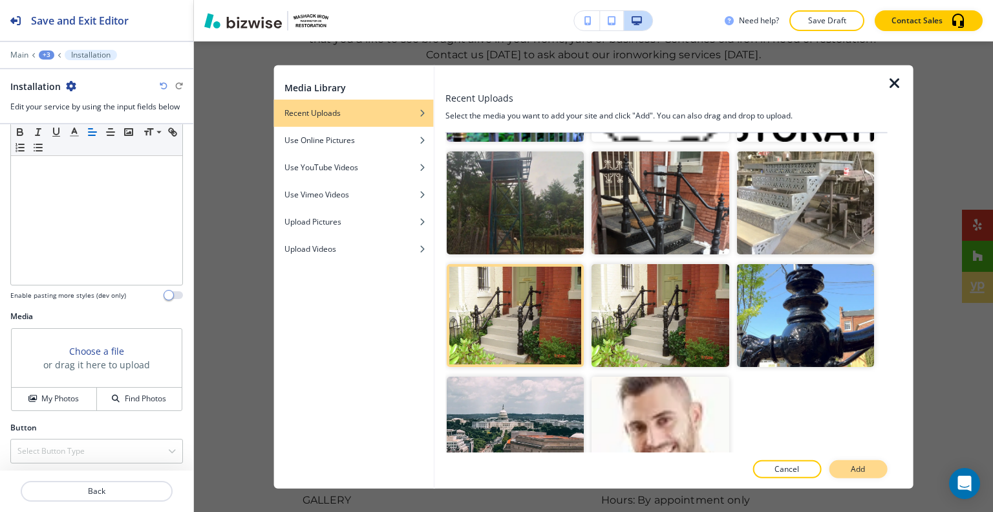
click at [887, 469] on div at bounding box center [900, 276] width 26 height 423
click at [874, 469] on button "Add" at bounding box center [858, 469] width 58 height 18
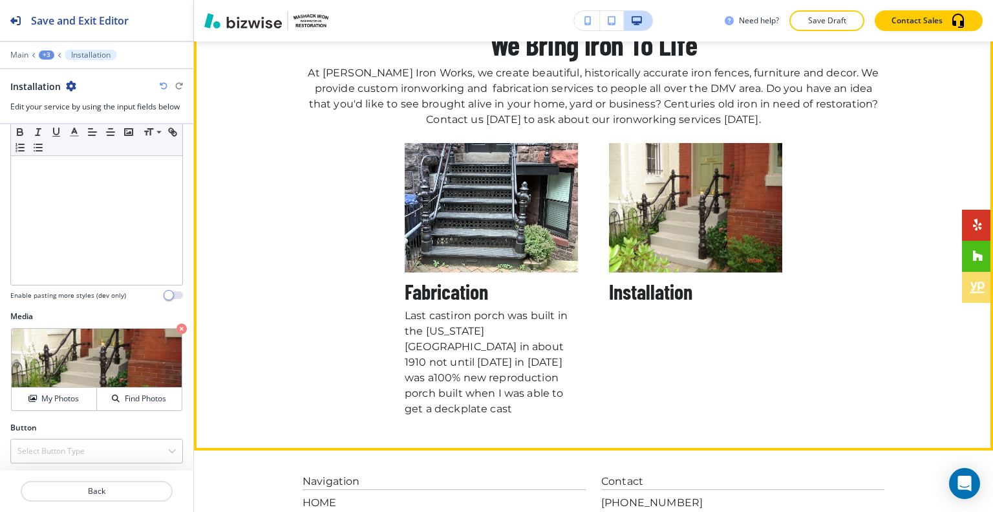
scroll to position [3174, 0]
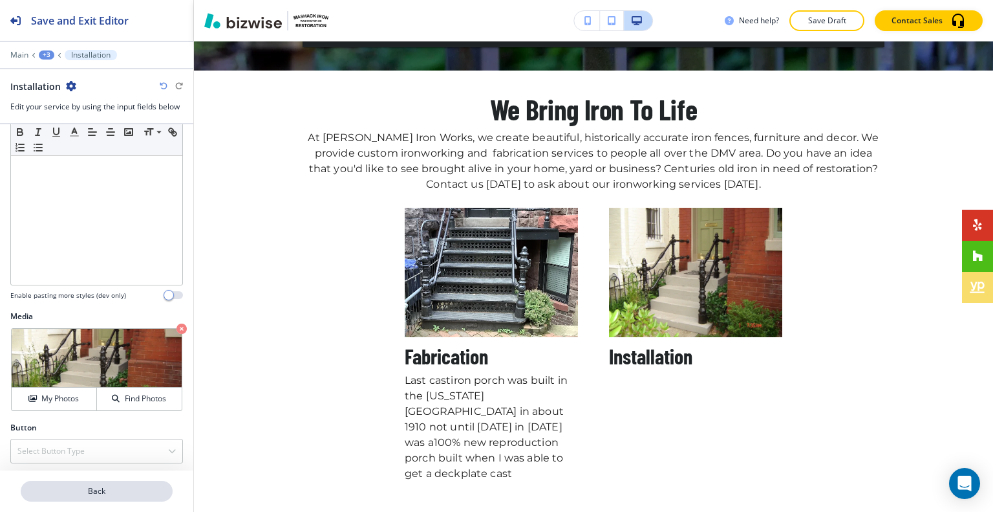
click at [109, 492] on p "Back" at bounding box center [96, 491] width 149 height 12
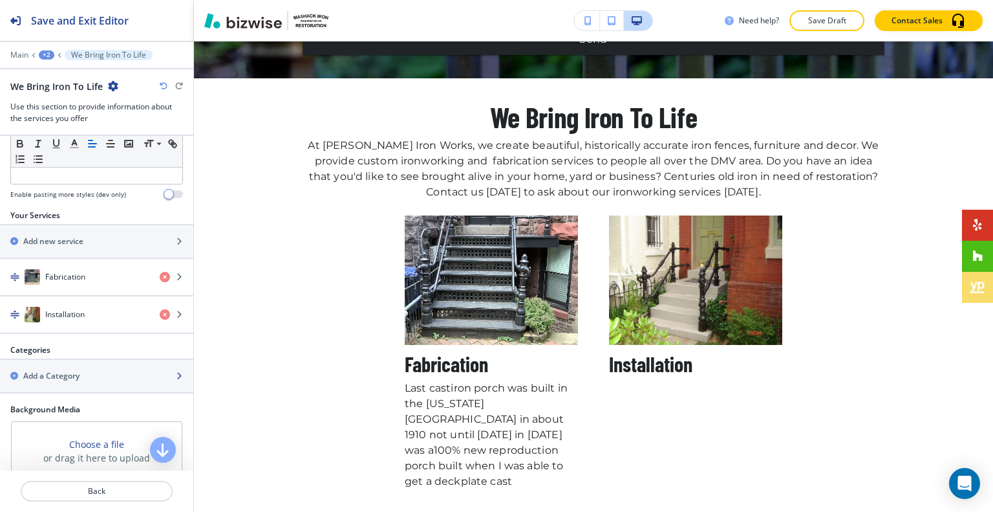
scroll to position [453, 0]
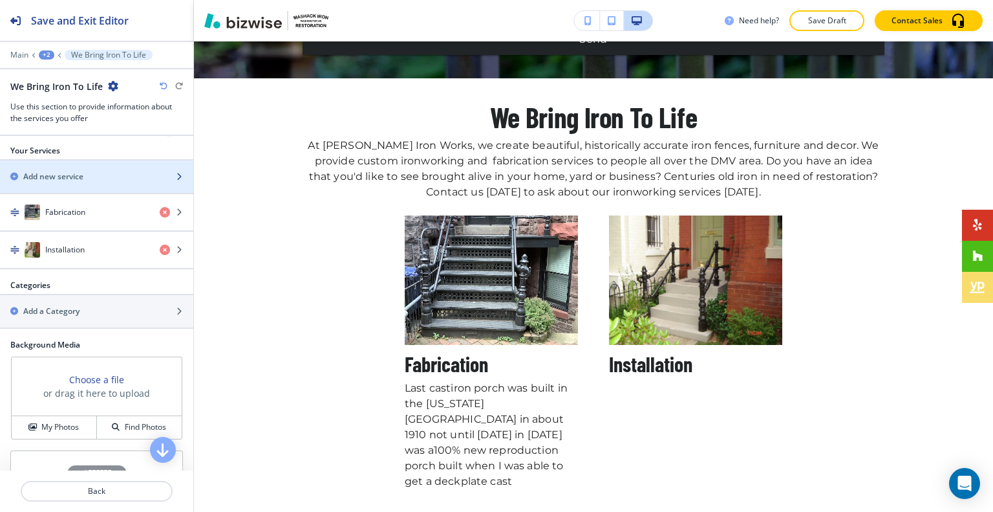
click at [73, 182] on div "button" at bounding box center [96, 187] width 193 height 10
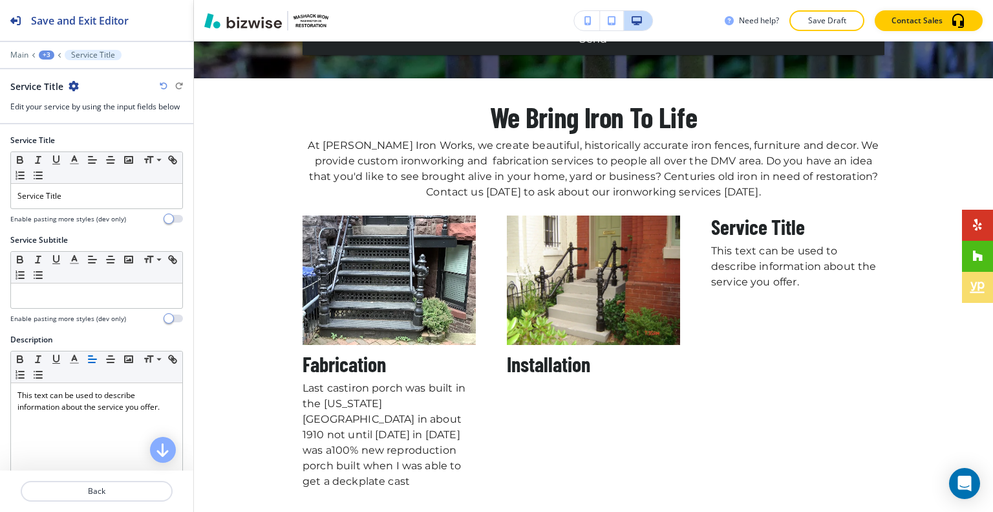
scroll to position [3303, 0]
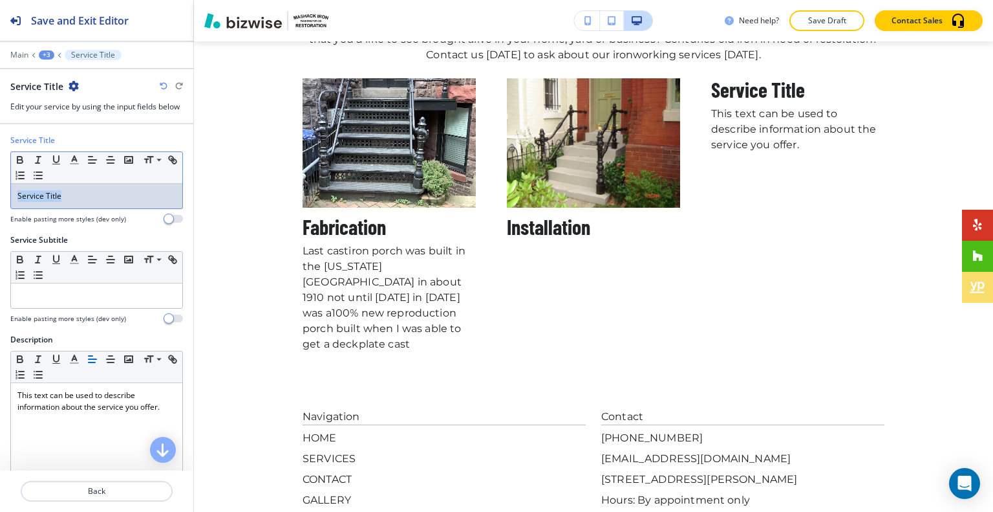
drag, startPoint x: 117, startPoint y: 214, endPoint x: 13, endPoint y: 201, distance: 104.9
click at [6, 204] on div "Service Title Small Normal Large Huge Service Title Enable pasting more styles …" at bounding box center [96, 185] width 193 height 100
click at [73, 198] on p "Service Title" at bounding box center [96, 196] width 158 height 12
drag, startPoint x: 83, startPoint y: 191, endPoint x: 32, endPoint y: 180, distance: 52.9
click at [0, 181] on div "Service Title Small Normal Large Huge Service Title Enable pasting more styles …" at bounding box center [96, 185] width 193 height 100
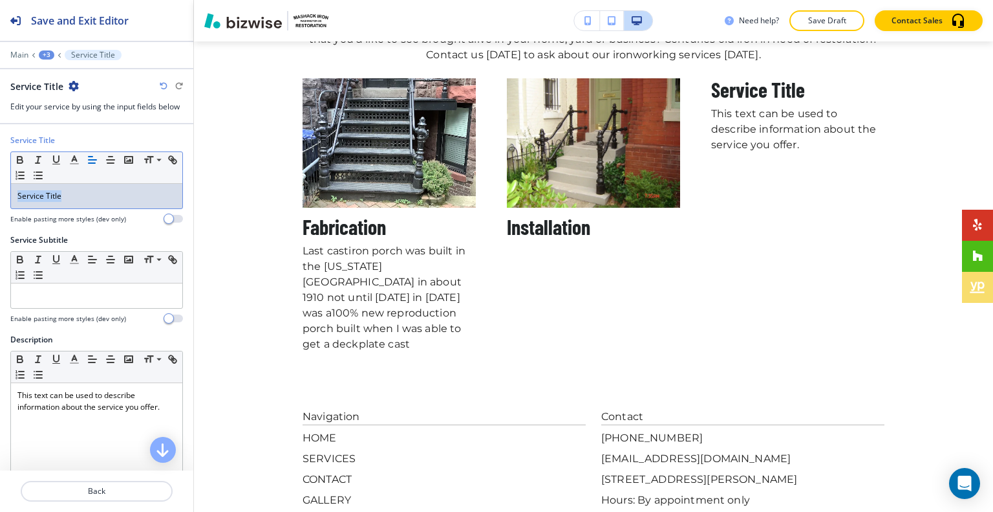
drag, startPoint x: 58, startPoint y: 181, endPoint x: 37, endPoint y: 189, distance: 22.3
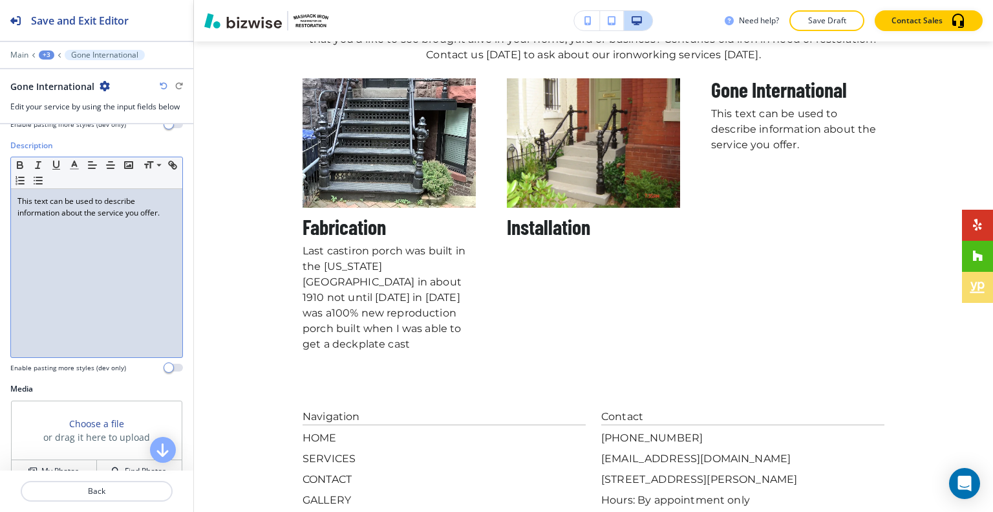
click at [120, 259] on div "This text can be used to describe information about the service you offer." at bounding box center [96, 273] width 171 height 168
click at [164, 213] on p "This text can be used to describe information about the service you offer." at bounding box center [96, 206] width 158 height 23
click at [145, 219] on div "This text can be used to describe information about the service you offer." at bounding box center [96, 273] width 171 height 168
click at [160, 206] on p "This text can be used to describe information about the service you offer." at bounding box center [96, 206] width 158 height 23
drag, startPoint x: 167, startPoint y: 211, endPoint x: 16, endPoint y: 192, distance: 151.8
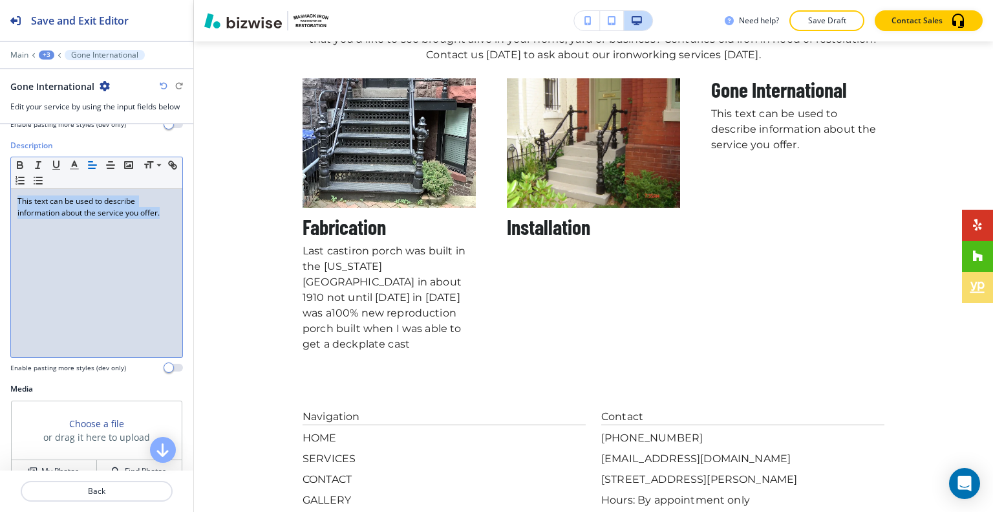
click at [15, 191] on div "This text can be used to describe information about the service you offer." at bounding box center [96, 273] width 171 height 168
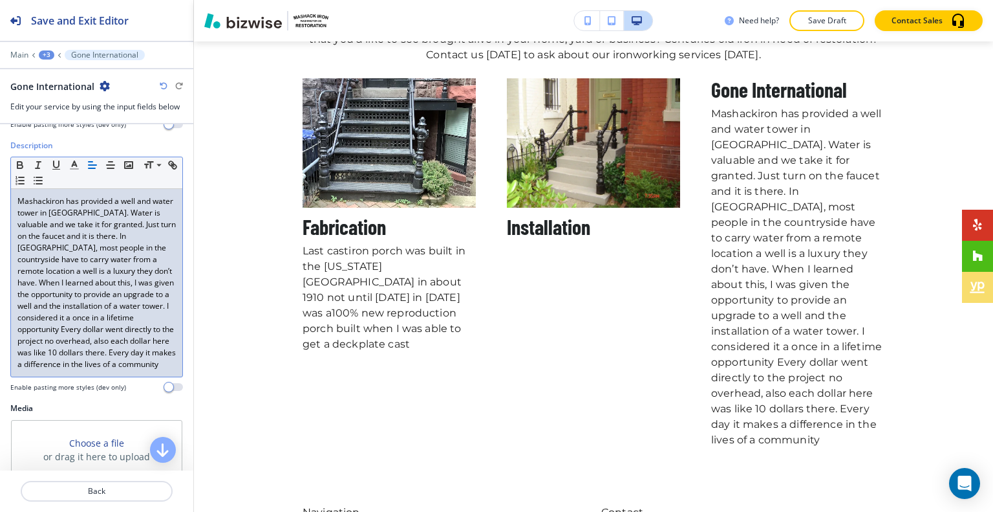
scroll to position [297, 0]
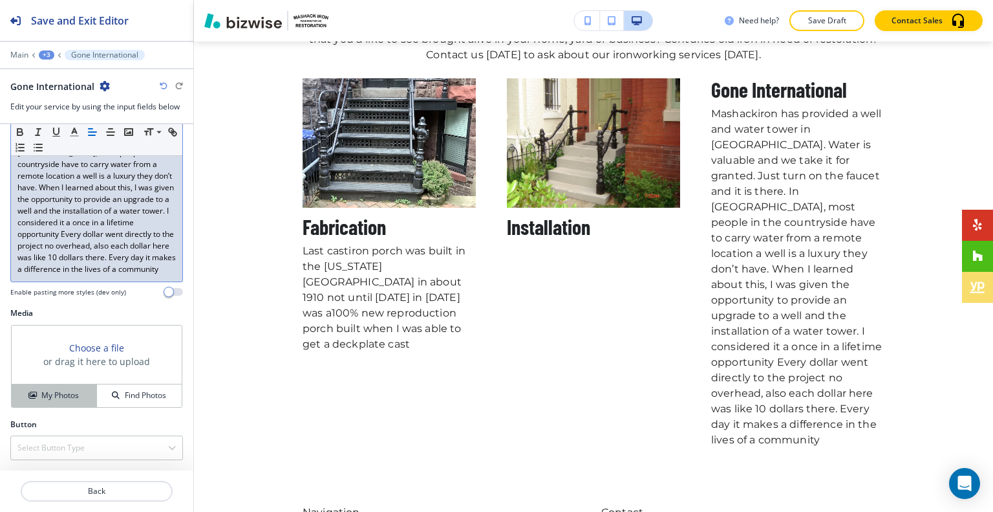
click at [68, 405] on button "My Photos" at bounding box center [54, 395] width 85 height 23
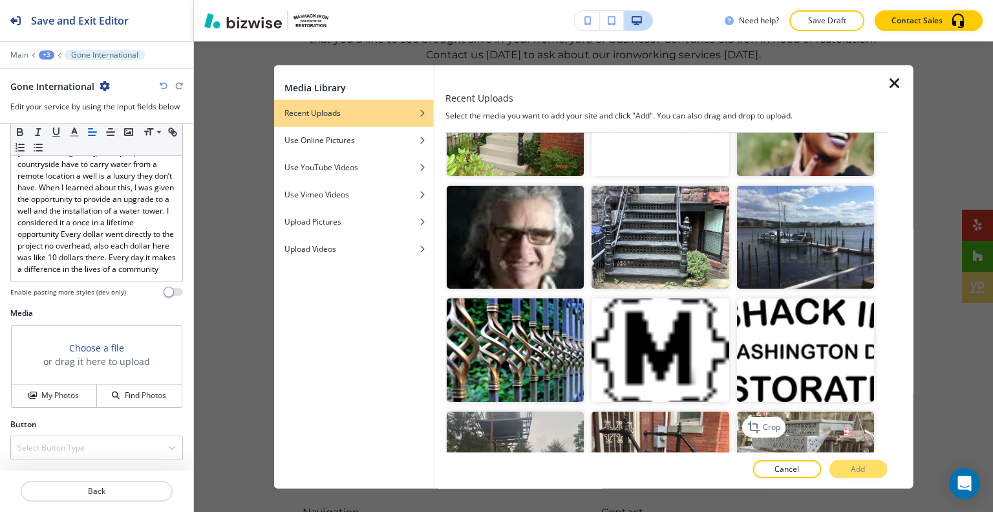
scroll to position [1164, 0]
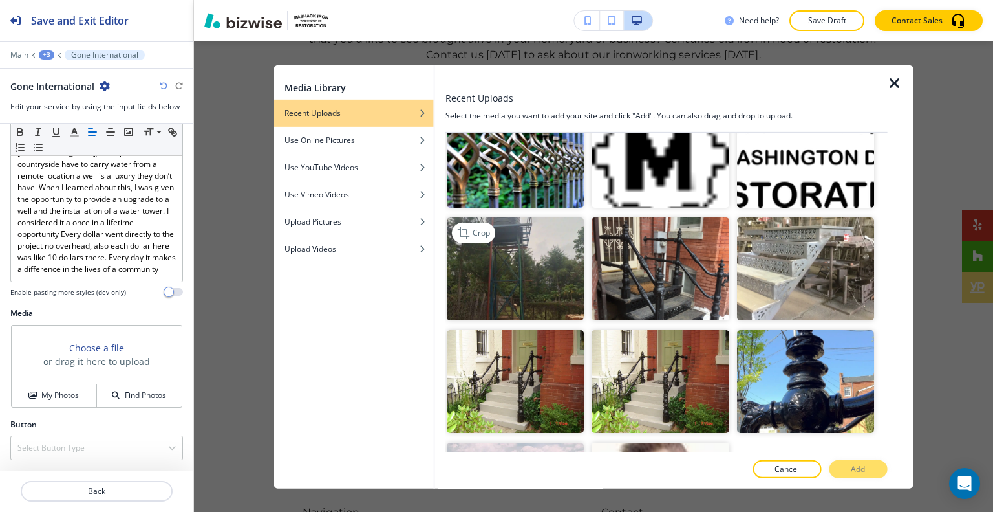
click at [554, 252] on img "button" at bounding box center [515, 268] width 137 height 103
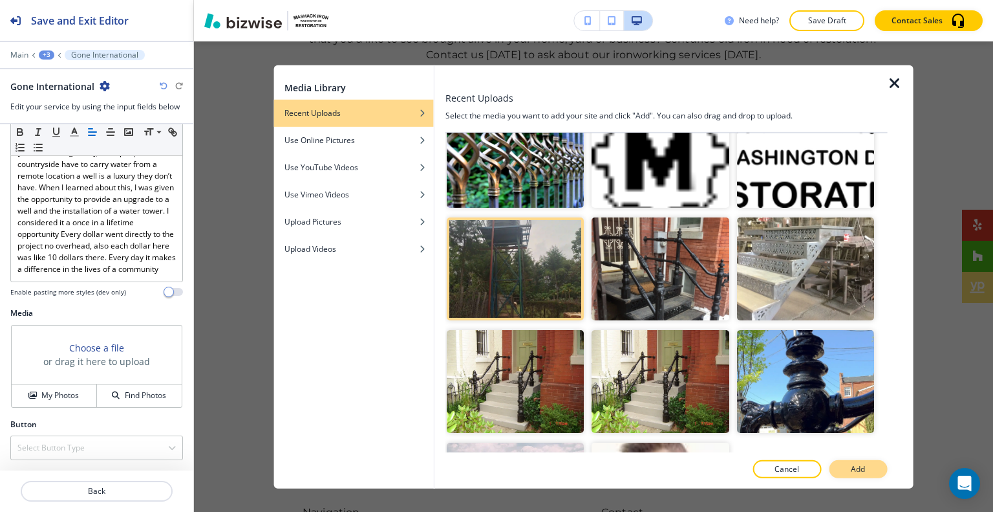
click at [859, 467] on p "Add" at bounding box center [858, 469] width 14 height 12
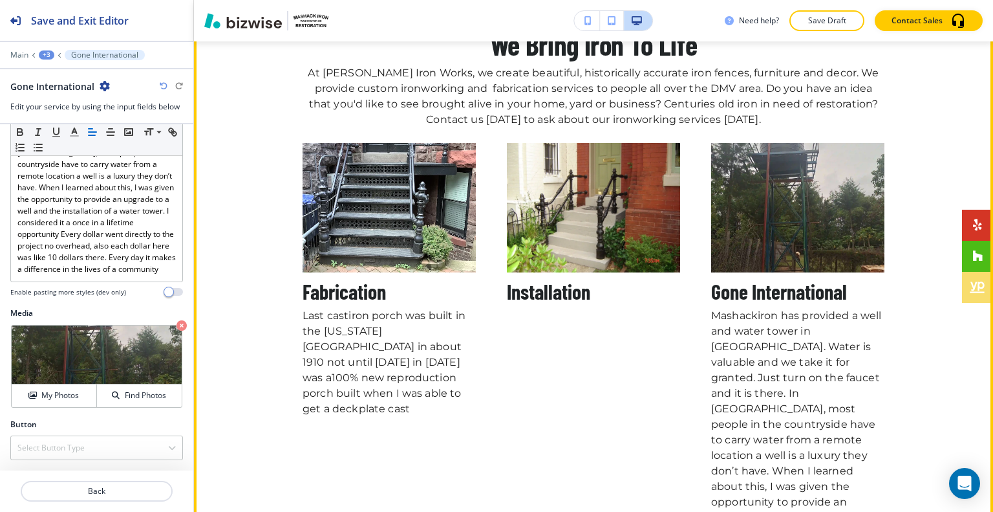
scroll to position [2915, 0]
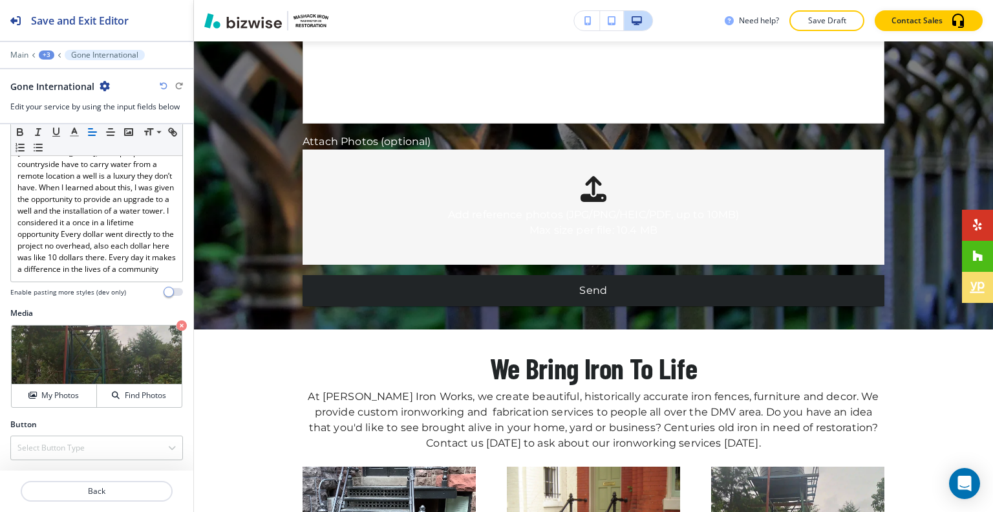
click at [50, 51] on div "+3" at bounding box center [47, 54] width 16 height 9
click at [75, 95] on p "SERVICES" at bounding box center [80, 98] width 66 height 12
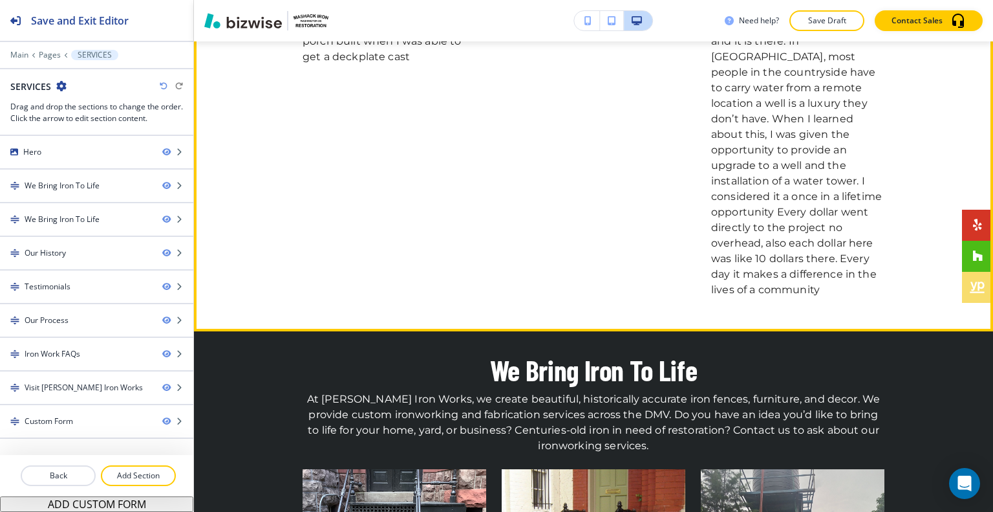
scroll to position [922, 0]
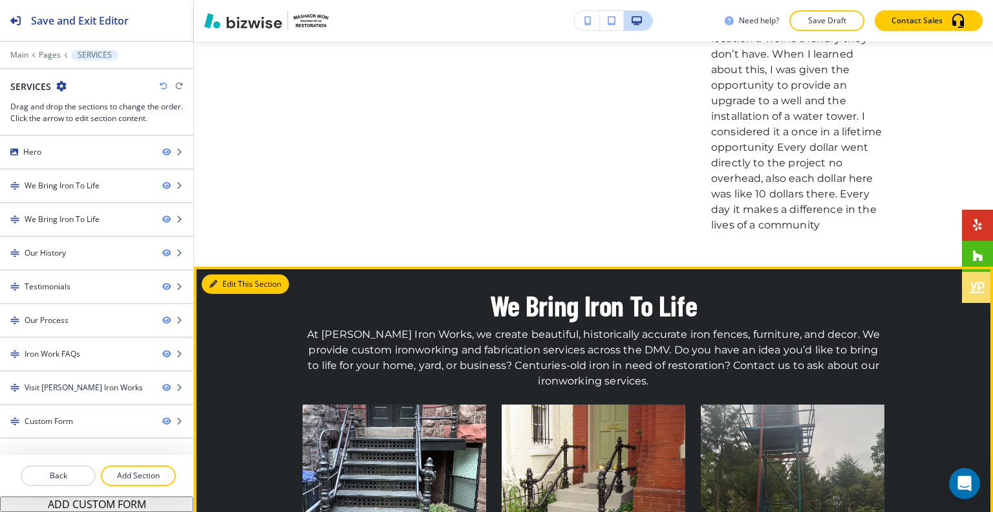
click at [225, 274] on button "Edit This Section" at bounding box center [245, 283] width 87 height 19
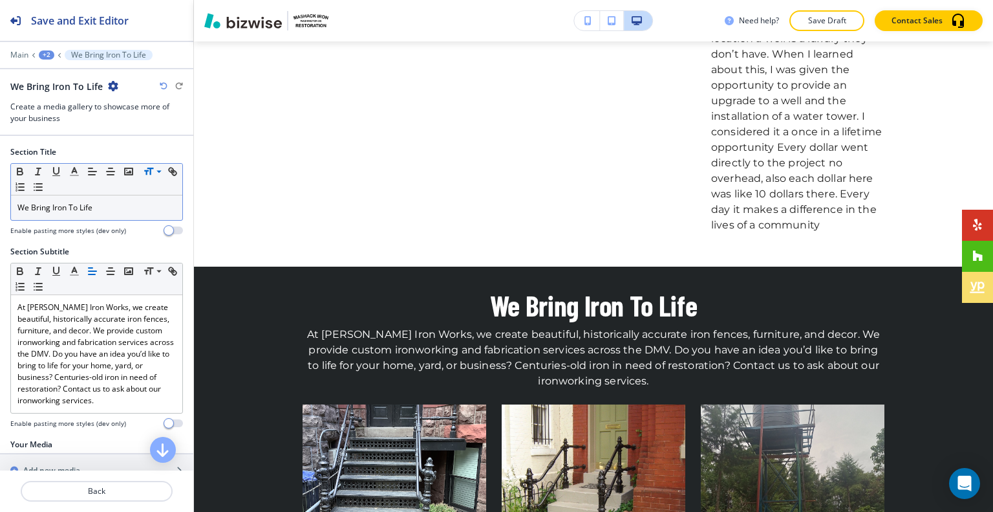
scroll to position [1116, 0]
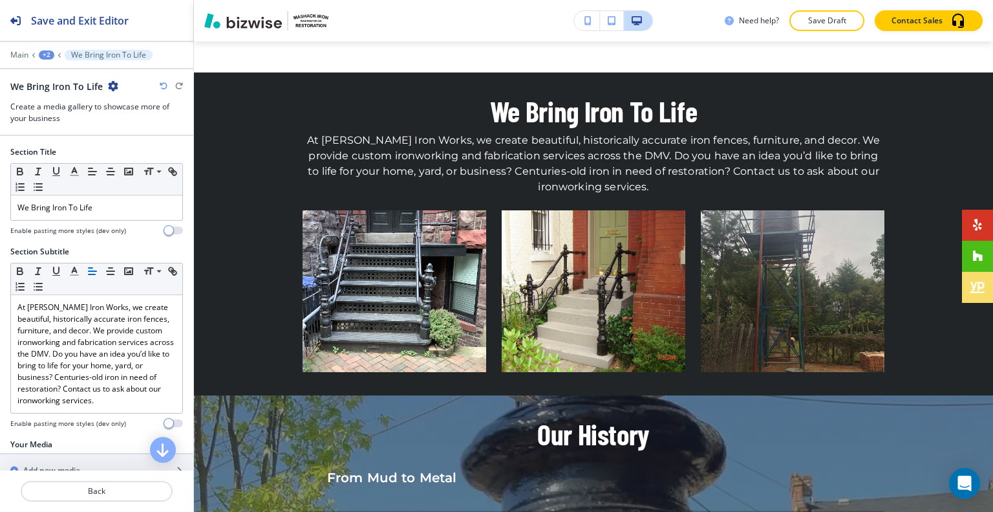
click at [107, 80] on div "We Bring Iron To Life" at bounding box center [64, 87] width 108 height 14
click at [111, 83] on icon "button" at bounding box center [113, 86] width 10 height 10
click at [143, 147] on p "Delete Section" at bounding box center [148, 153] width 66 height 12
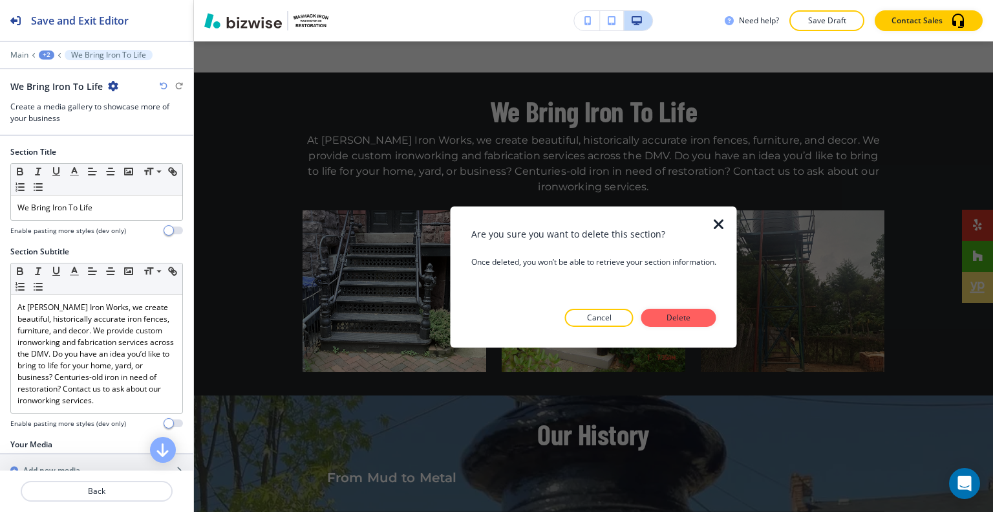
drag, startPoint x: 675, startPoint y: 317, endPoint x: 673, endPoint y: 323, distance: 7.0
click at [674, 323] on p "Delete" at bounding box center [678, 318] width 31 height 12
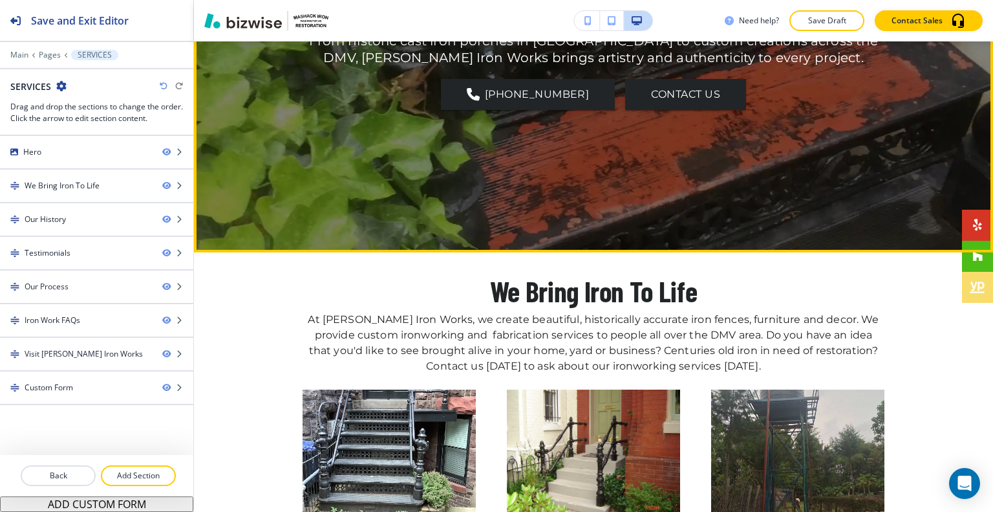
scroll to position [323, 0]
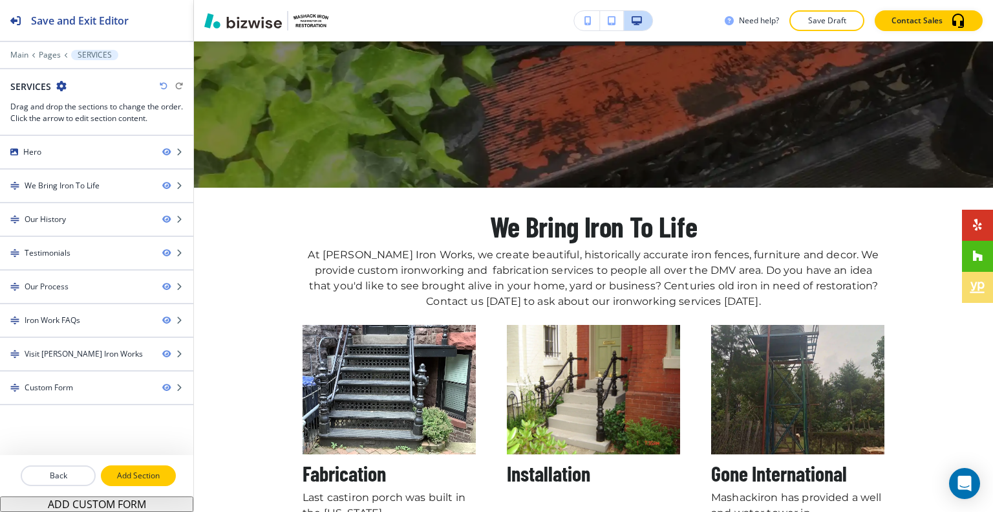
click at [153, 474] on p "Add Section" at bounding box center [138, 475] width 72 height 12
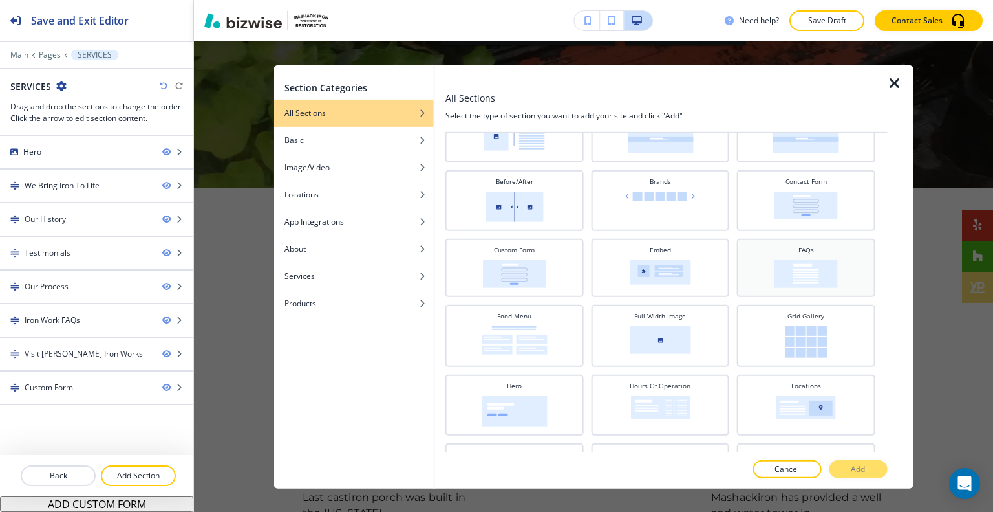
scroll to position [0, 0]
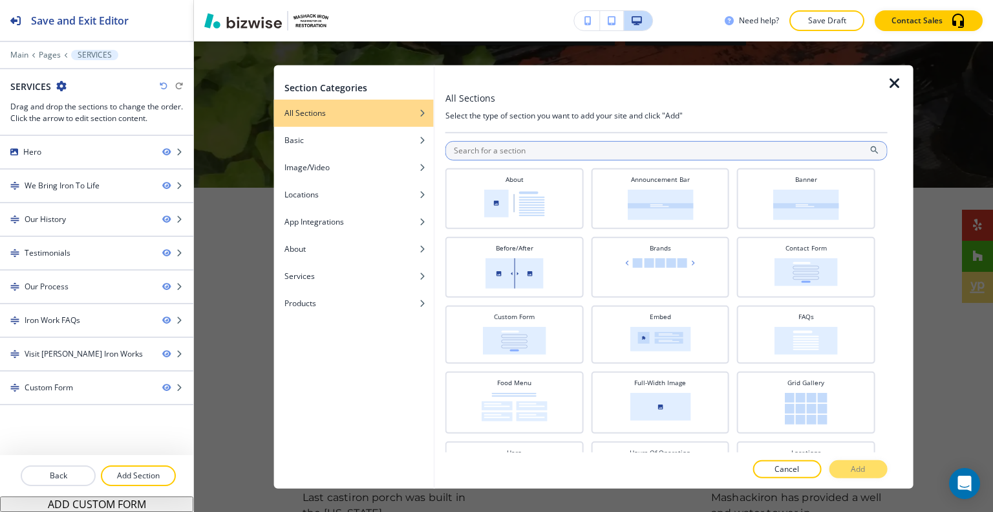
drag, startPoint x: 577, startPoint y: 156, endPoint x: 572, endPoint y: 146, distance: 11.0
click at [574, 150] on input "text" at bounding box center [667, 149] width 442 height 19
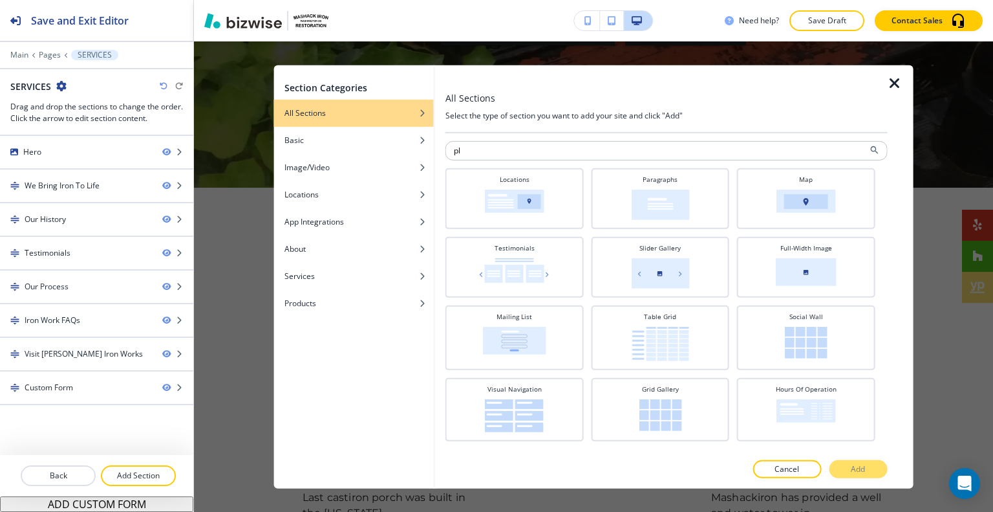
type input "p"
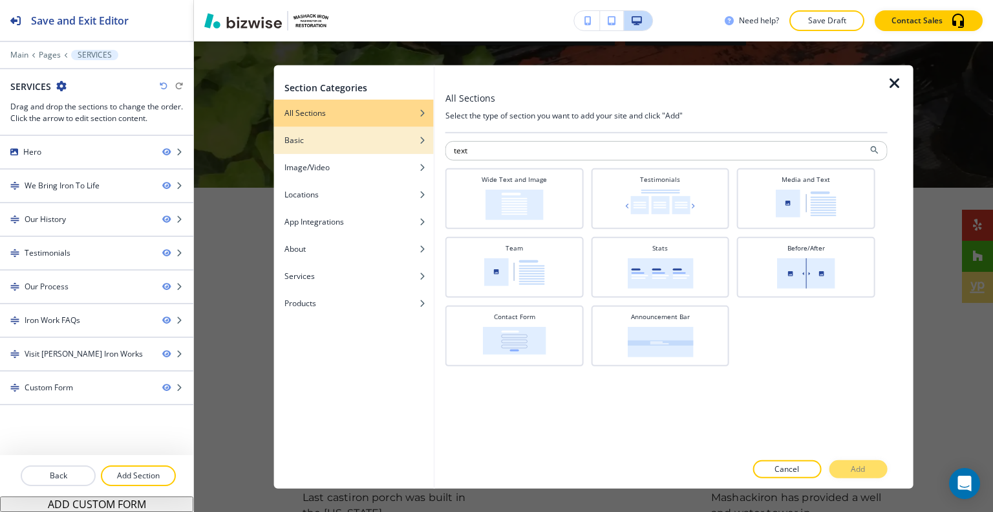
type input "text"
click at [307, 133] on div "button" at bounding box center [354, 130] width 160 height 8
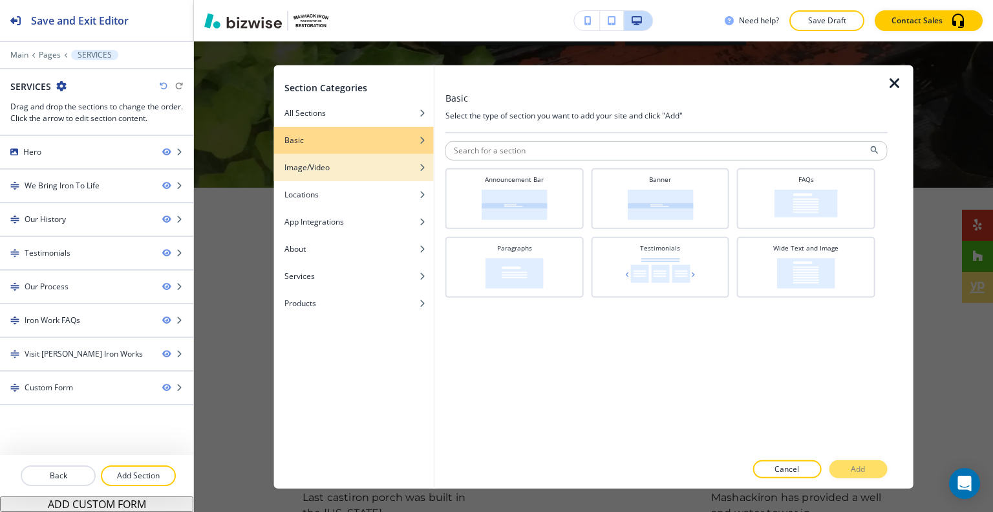
click at [314, 171] on h4 "Image/Video" at bounding box center [307, 167] width 45 height 12
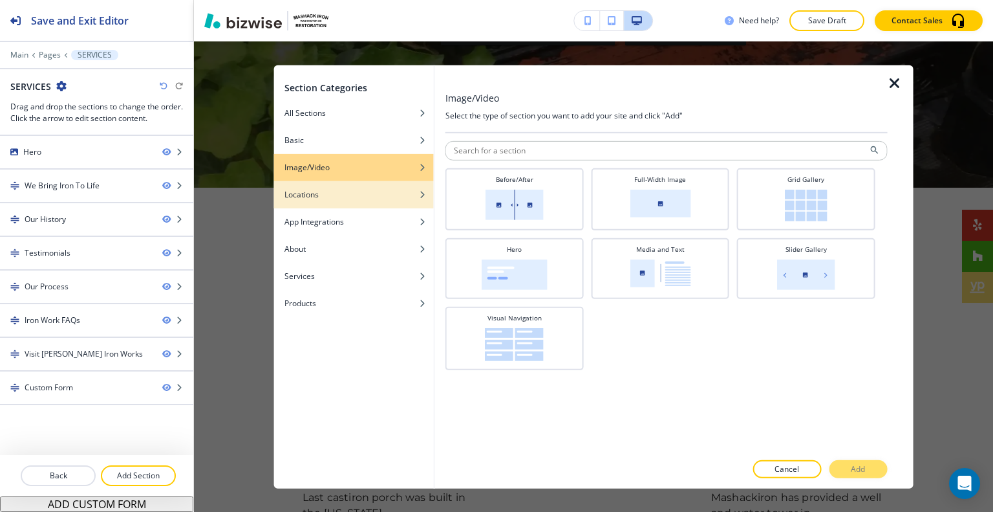
click at [314, 191] on h4 "Locations" at bounding box center [302, 194] width 34 height 12
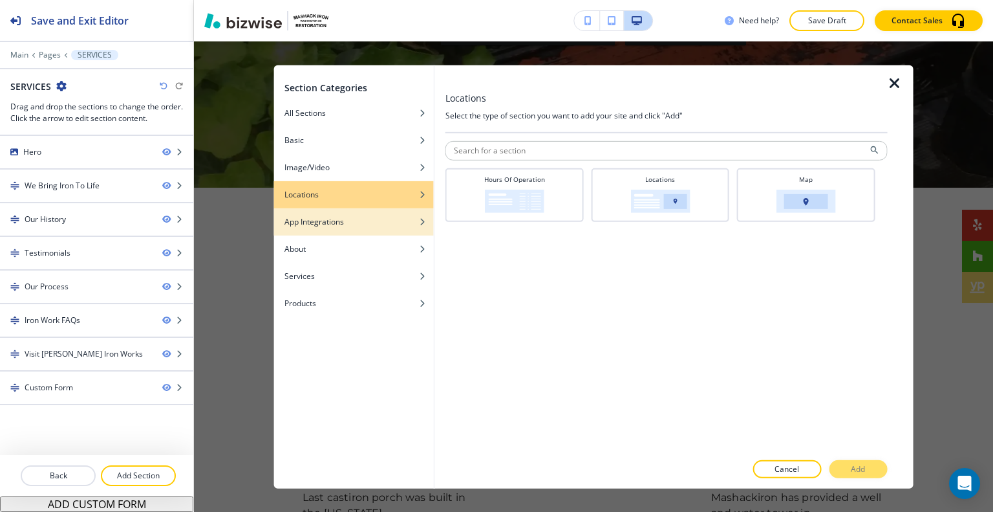
click at [321, 223] on h4 "App Integrations" at bounding box center [314, 221] width 59 height 12
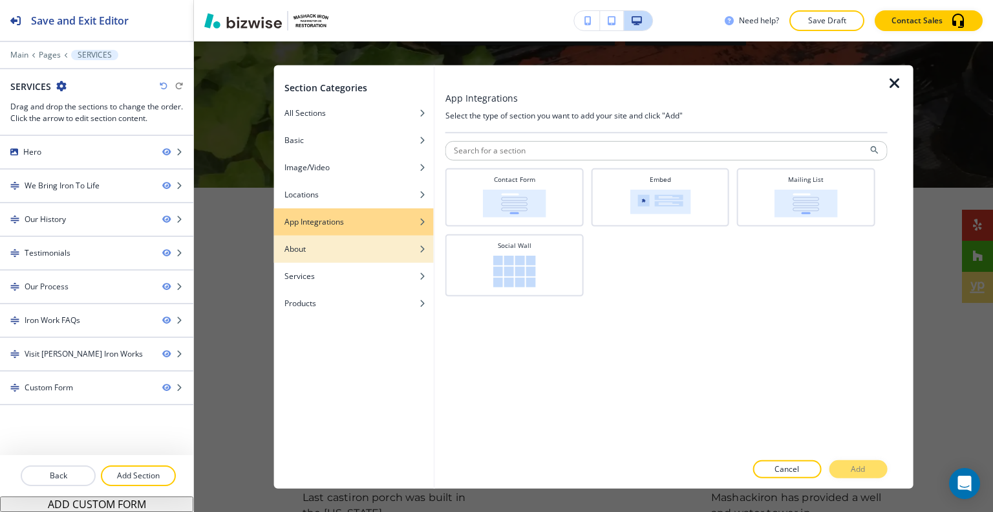
click at [321, 243] on div "About" at bounding box center [354, 249] width 160 height 12
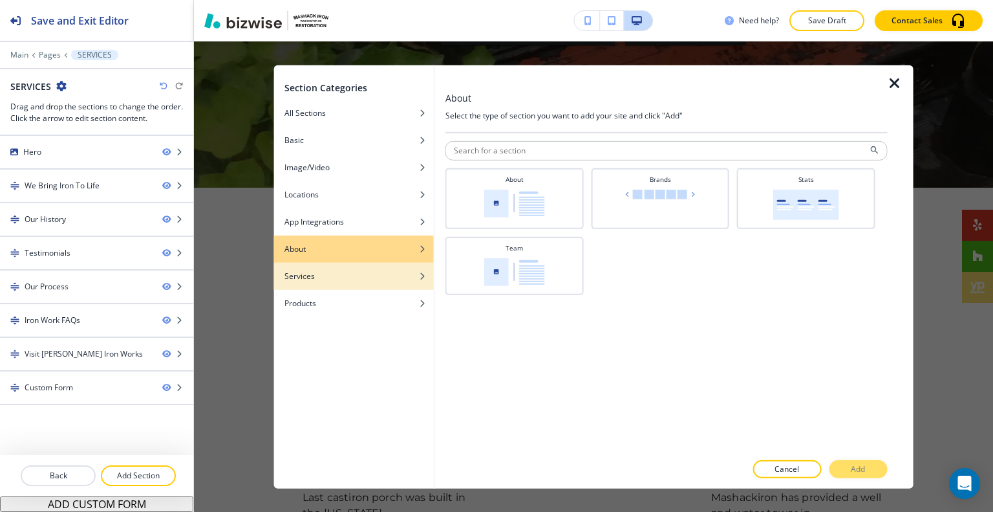
click at [321, 274] on div "Services" at bounding box center [354, 276] width 160 height 12
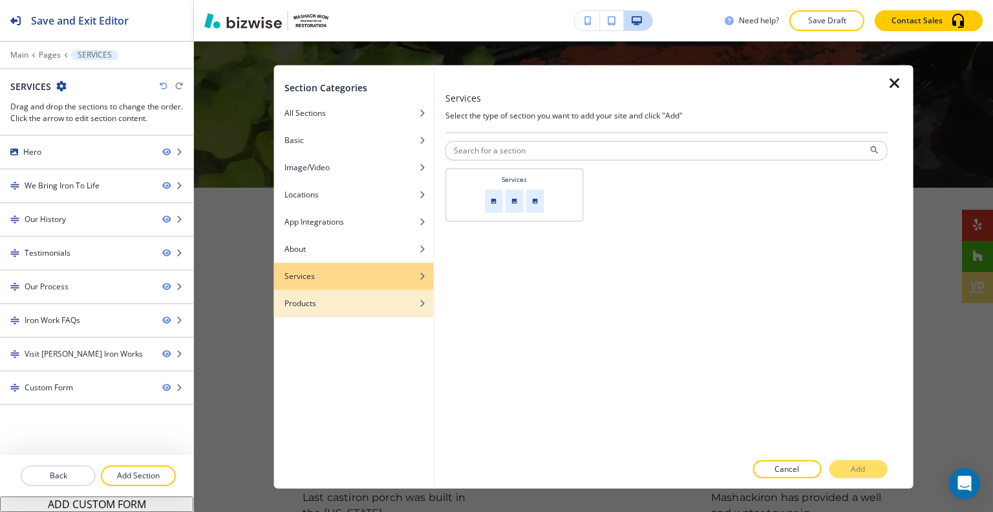
click at [321, 290] on div "button" at bounding box center [354, 293] width 160 height 8
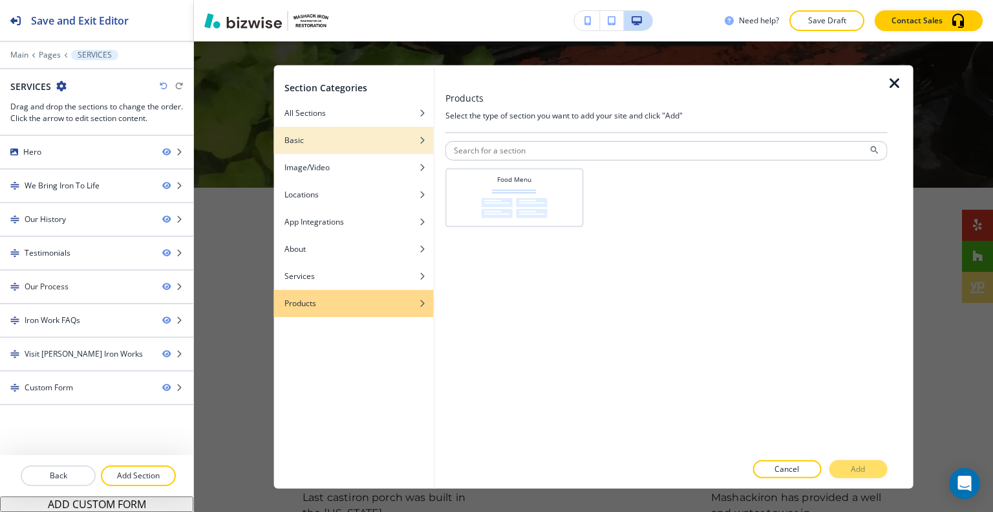
click at [341, 130] on div "button" at bounding box center [354, 130] width 160 height 8
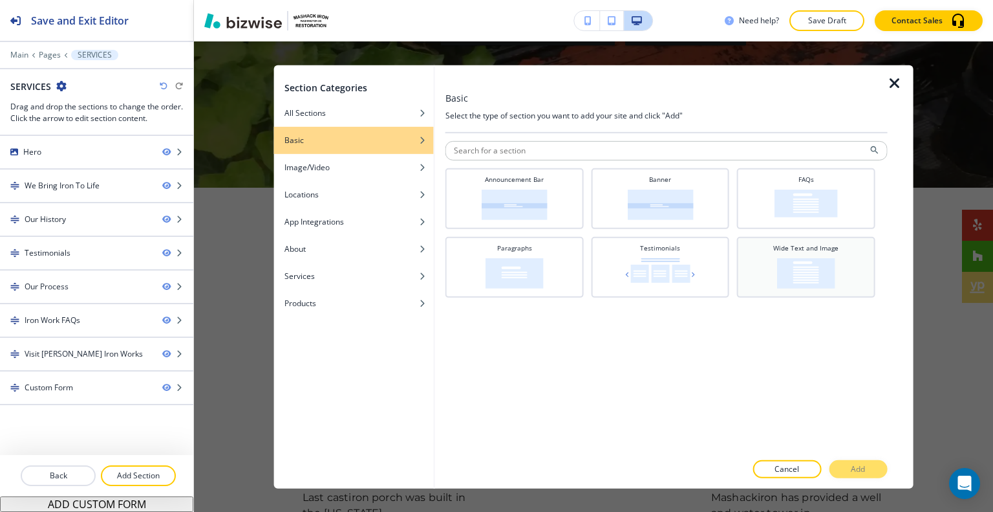
click at [841, 252] on div "Wide Text and Image" at bounding box center [806, 265] width 125 height 45
click at [876, 469] on button "Add" at bounding box center [858, 469] width 58 height 18
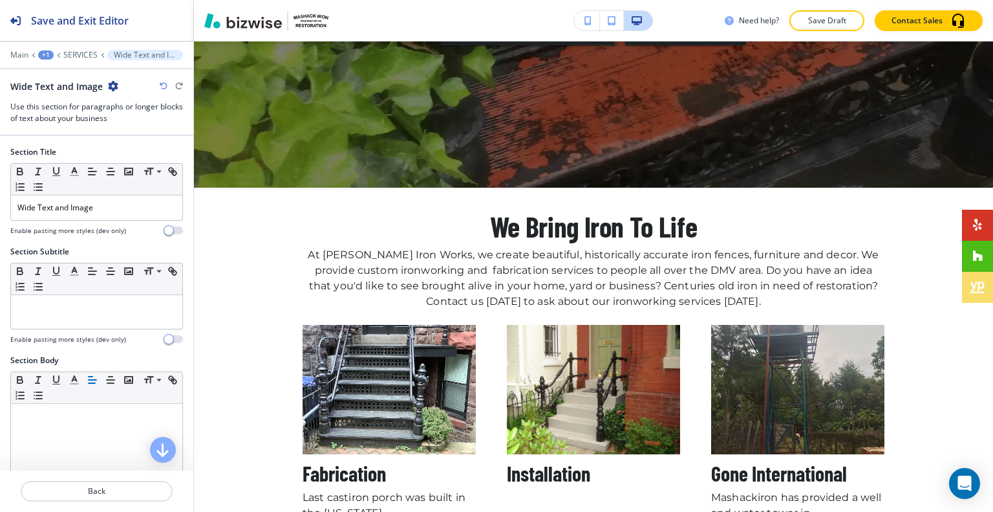
scroll to position [3347, 0]
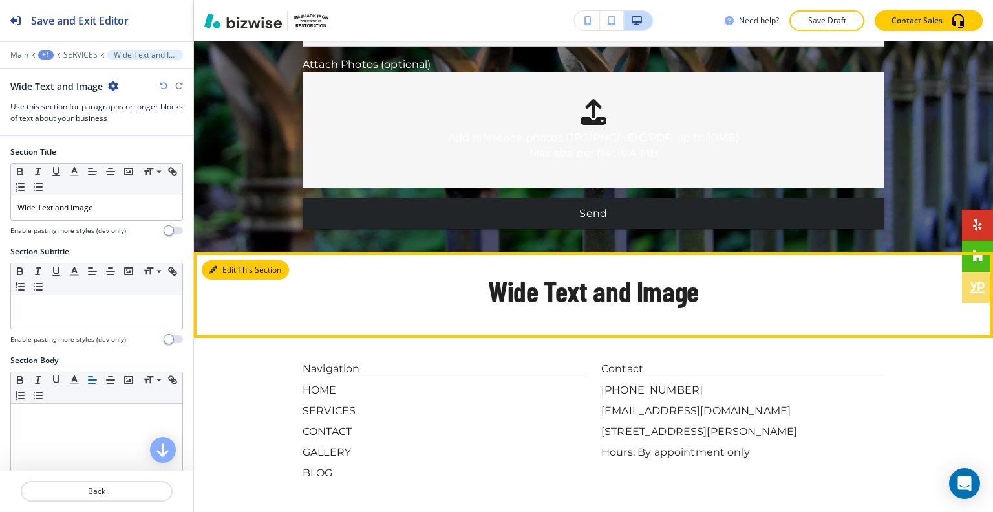
click at [222, 260] on button "Edit This Section" at bounding box center [245, 269] width 87 height 19
drag, startPoint x: 228, startPoint y: 199, endPoint x: 204, endPoint y: 208, distance: 25.0
click at [228, 260] on button "Edit This Section" at bounding box center [245, 269] width 87 height 19
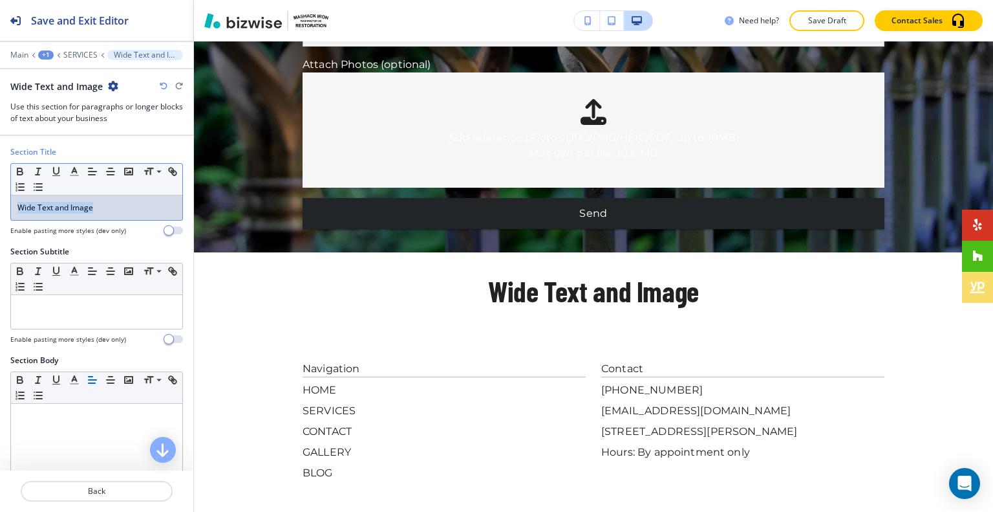
drag, startPoint x: 130, startPoint y: 204, endPoint x: 0, endPoint y: 202, distance: 130.0
click at [0, 202] on div "Section Title Small Normal Large Huge Wide Text and Image Enable pasting more s…" at bounding box center [96, 196] width 193 height 100
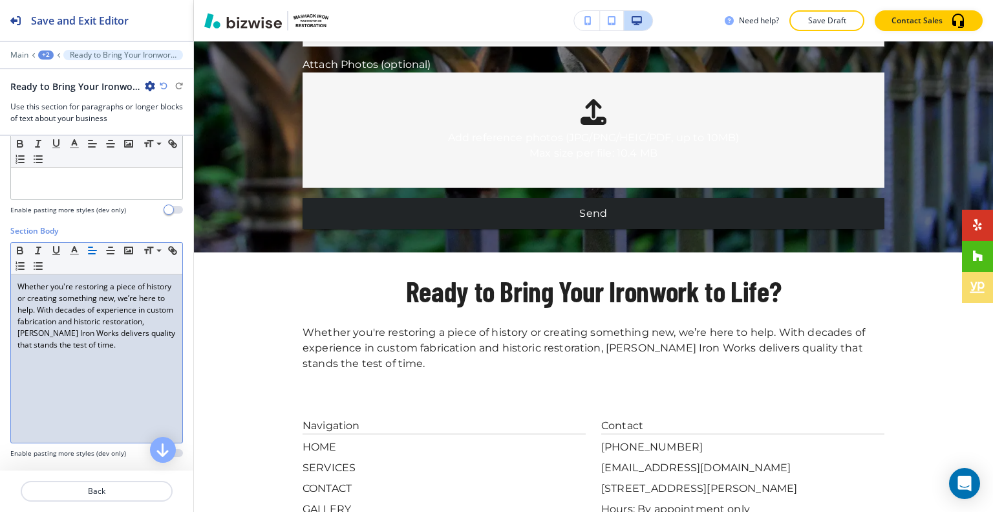
scroll to position [259, 0]
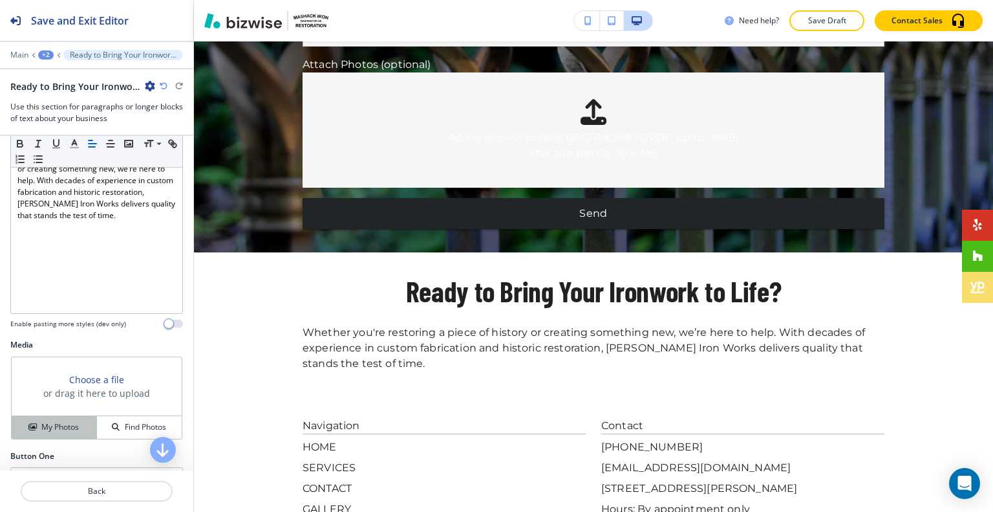
click at [65, 429] on h4 "My Photos" at bounding box center [60, 427] width 38 height 12
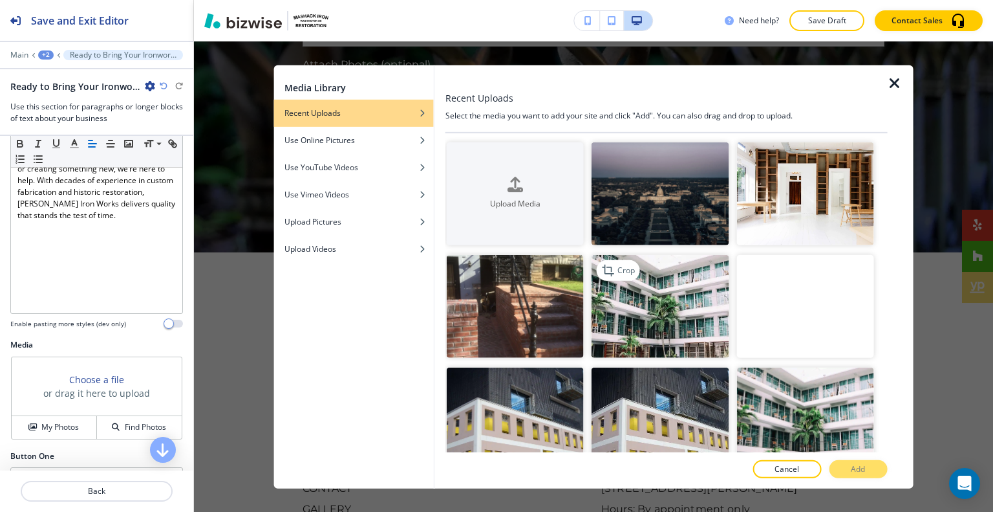
click at [680, 277] on img "button" at bounding box center [660, 306] width 137 height 103
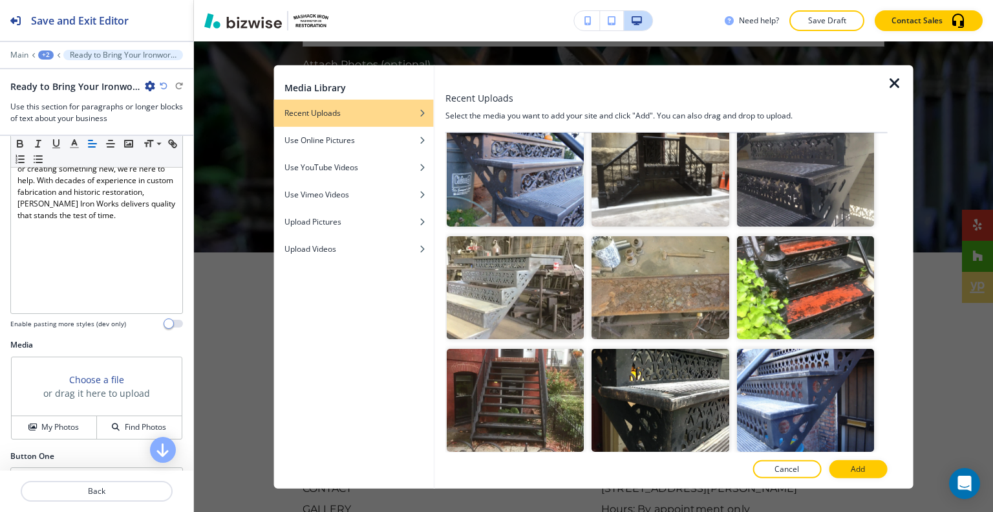
scroll to position [647, 0]
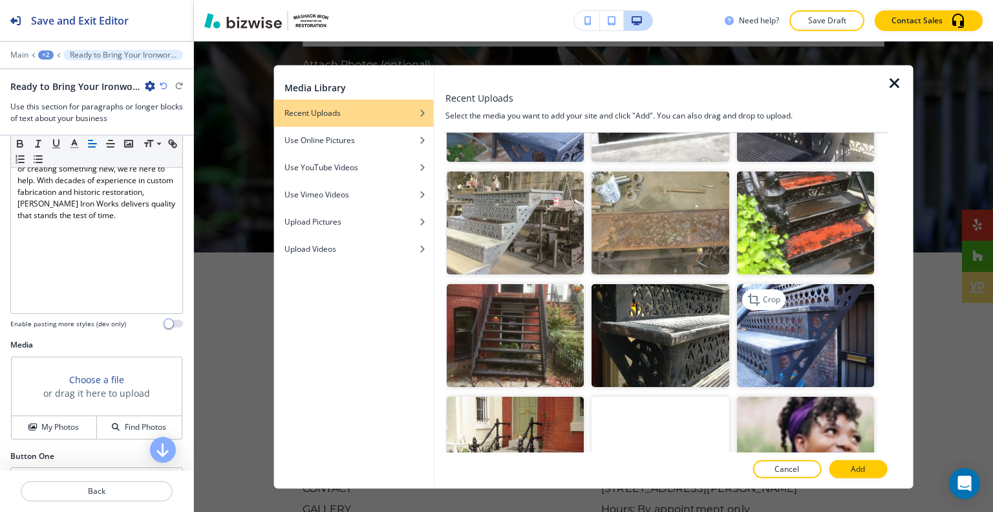
click at [754, 323] on img "button" at bounding box center [805, 335] width 137 height 103
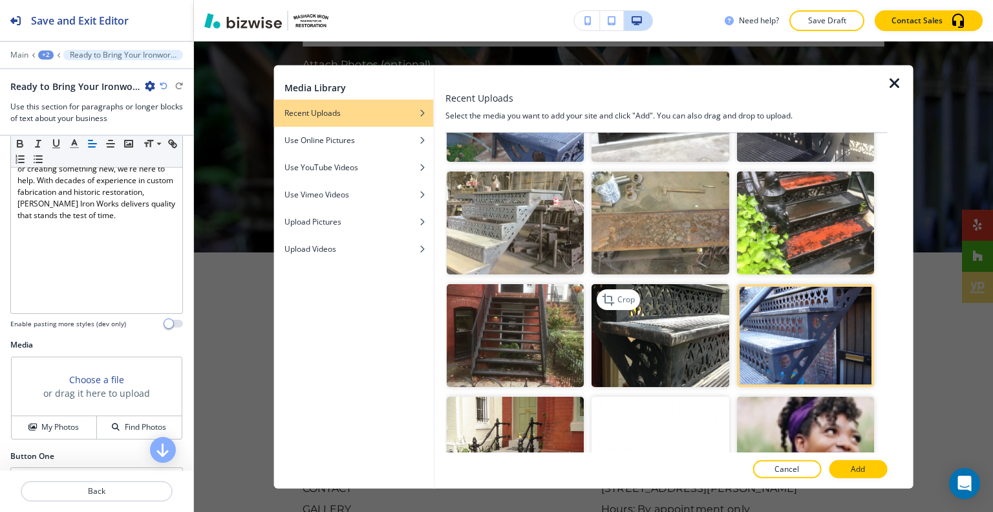
click at [687, 324] on img "button" at bounding box center [660, 335] width 137 height 103
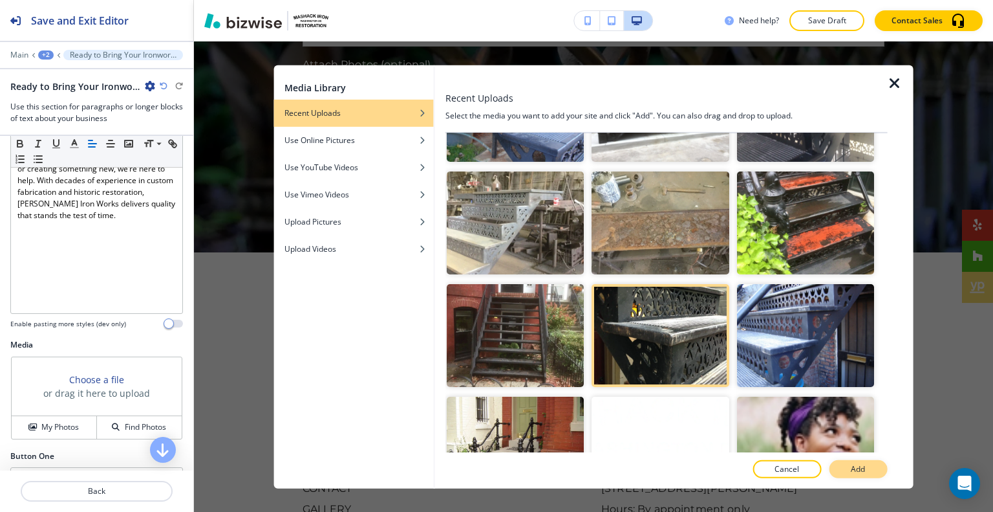
click at [861, 467] on p "Add" at bounding box center [858, 469] width 14 height 12
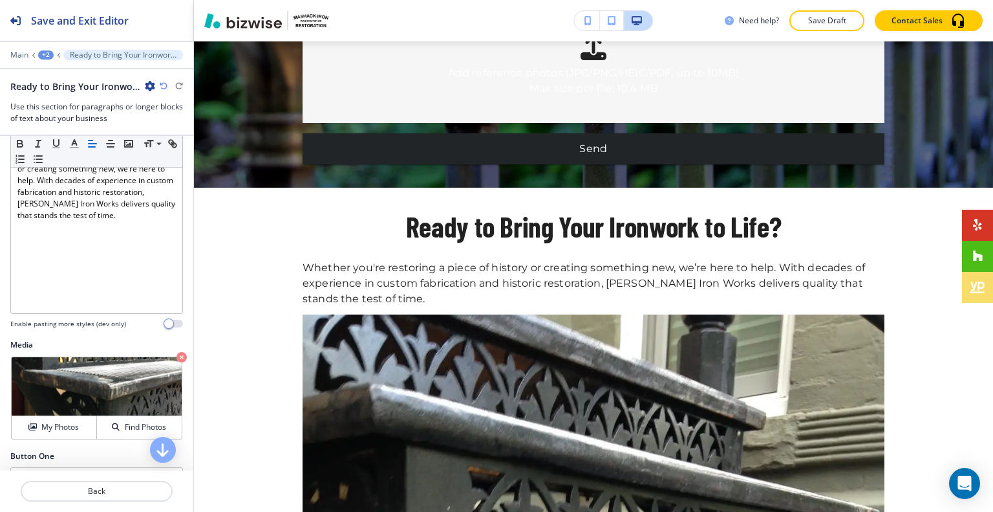
scroll to position [517, 0]
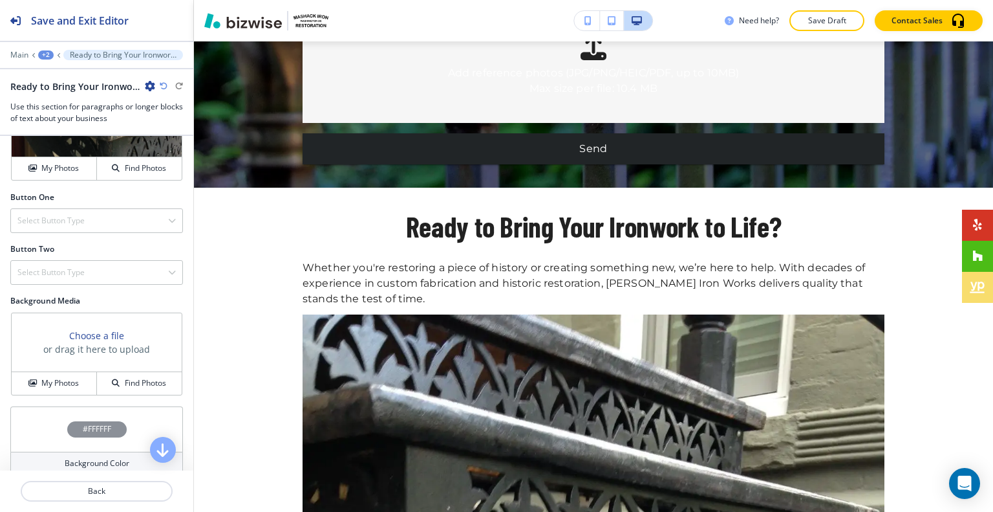
click at [79, 371] on div "My Photos Find Photos" at bounding box center [97, 382] width 170 height 23
click at [76, 378] on h4 "My Photos" at bounding box center [60, 383] width 38 height 12
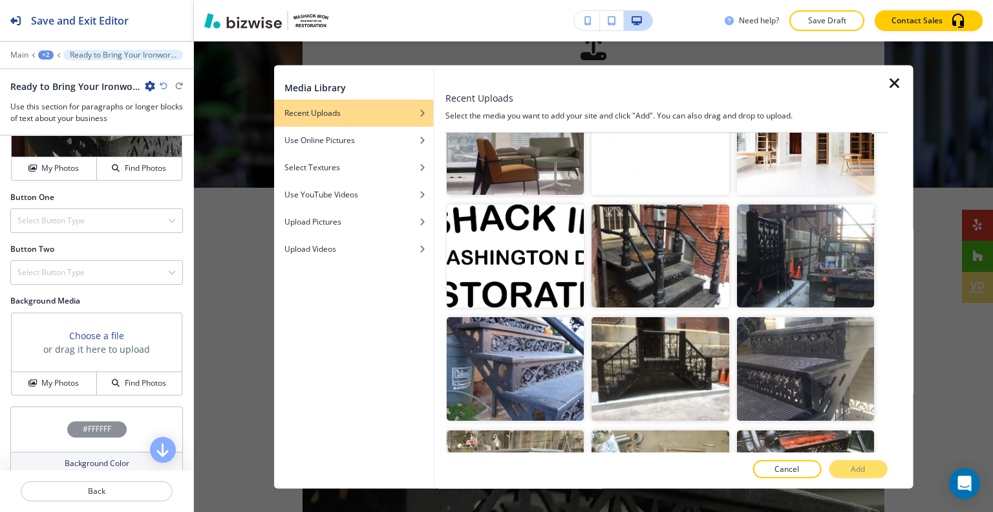
scroll to position [582, 0]
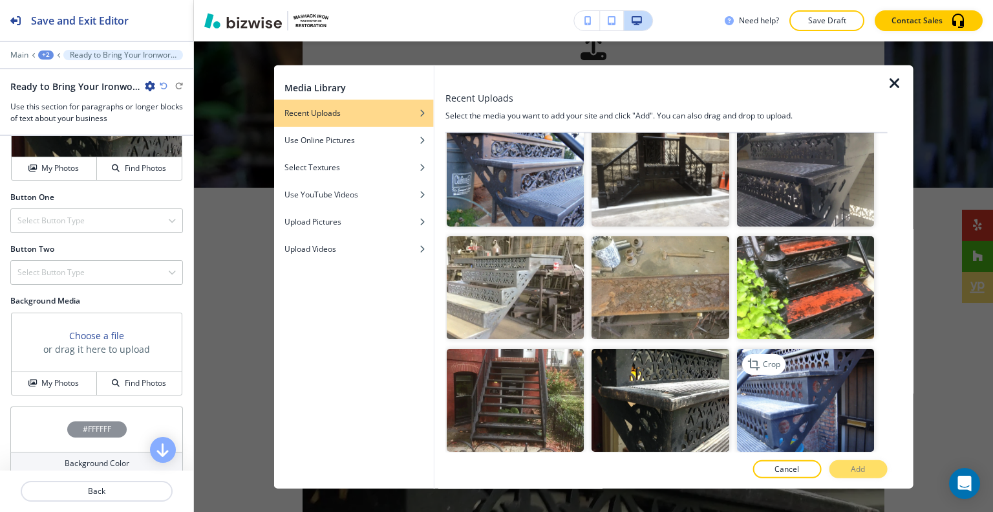
click at [807, 361] on img "button" at bounding box center [805, 400] width 137 height 103
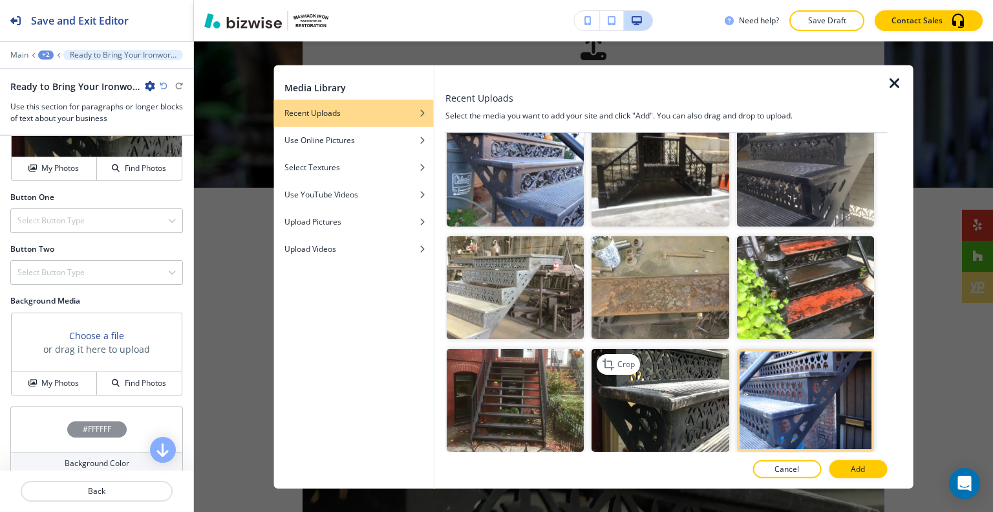
click at [642, 377] on img "button" at bounding box center [660, 400] width 137 height 103
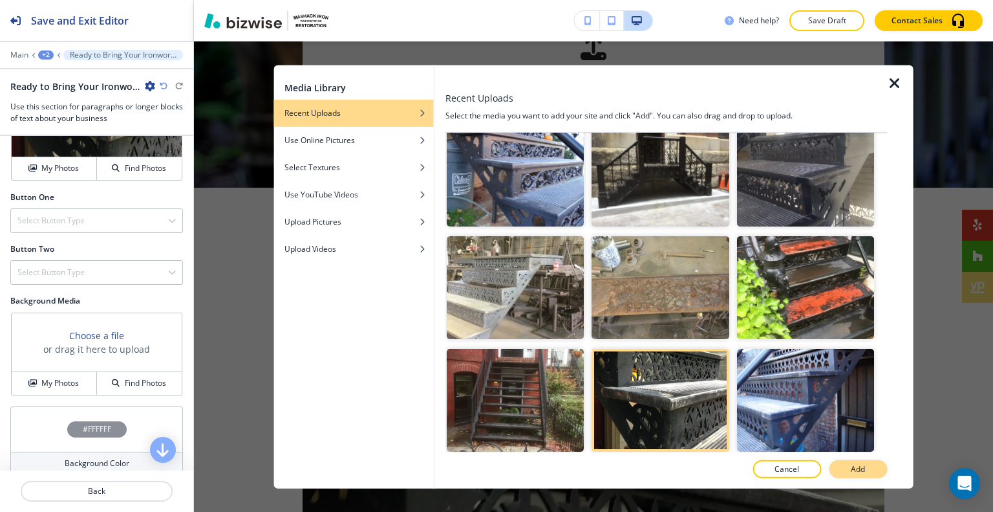
click at [872, 472] on button "Add" at bounding box center [858, 469] width 58 height 18
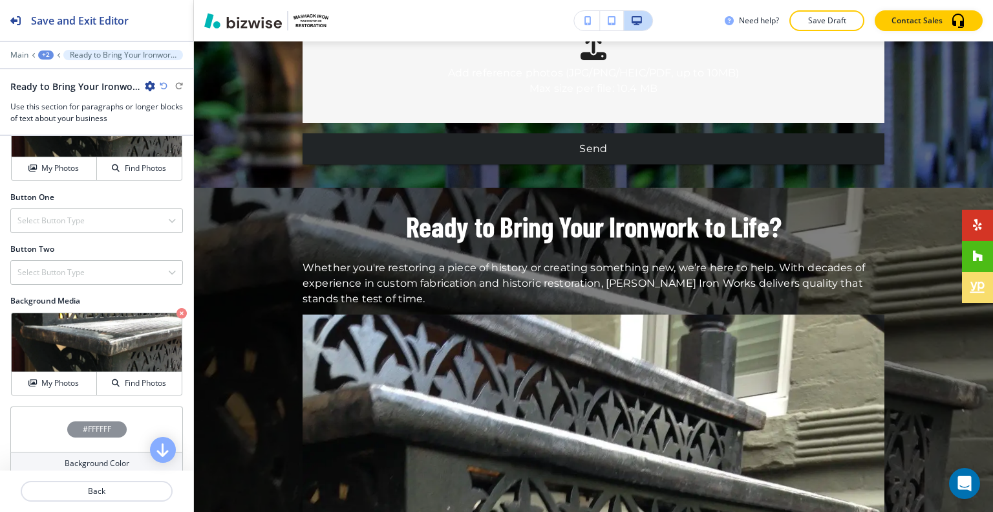
scroll to position [323, 0]
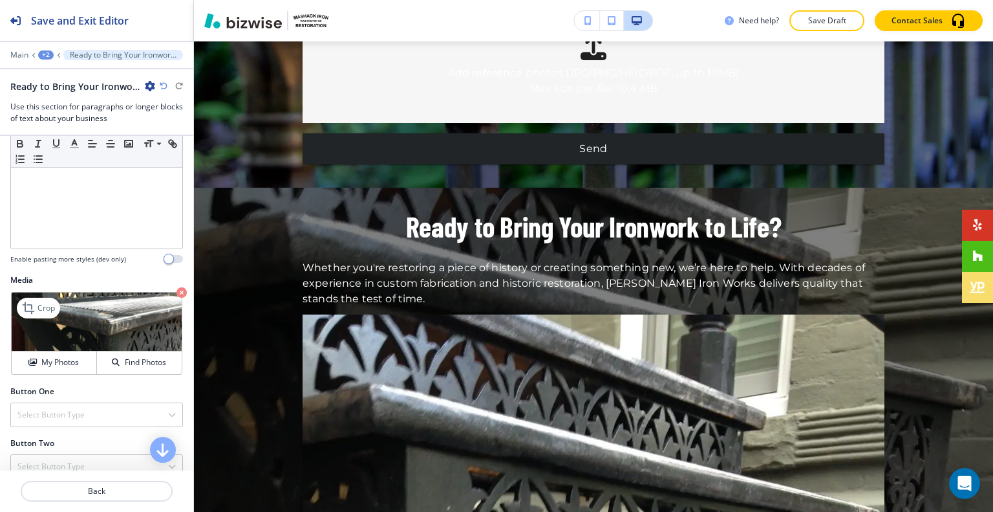
click at [177, 288] on icon "button" at bounding box center [182, 292] width 10 height 10
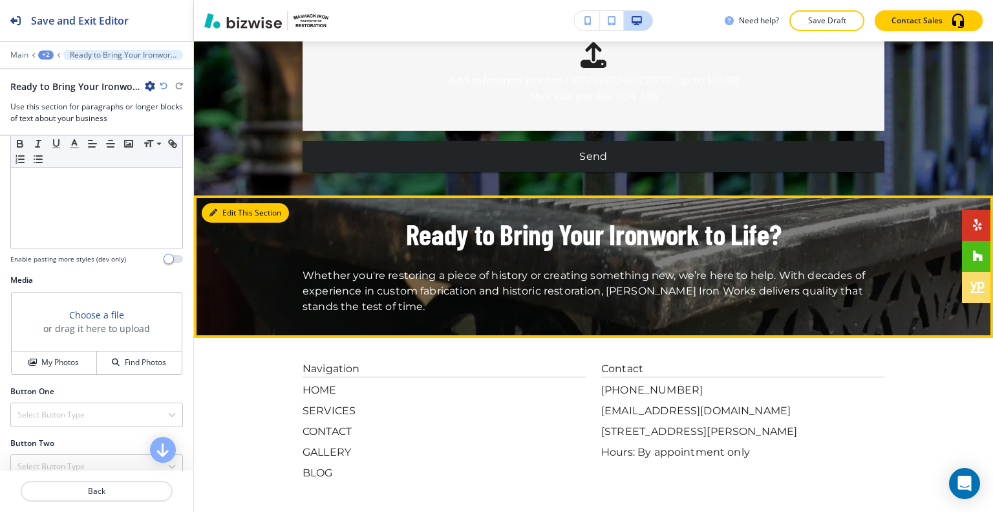
click at [222, 203] on button "Edit This Section" at bounding box center [245, 212] width 87 height 19
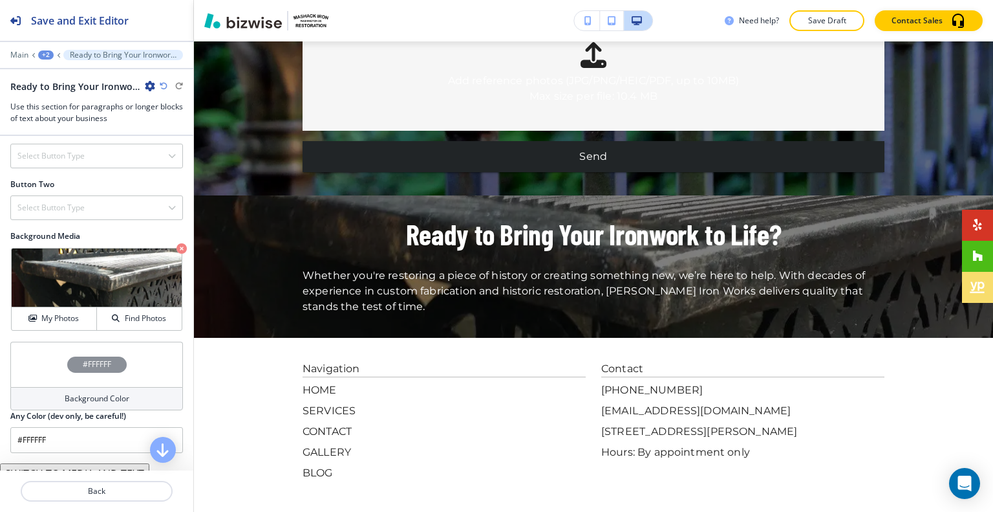
scroll to position [517, 0]
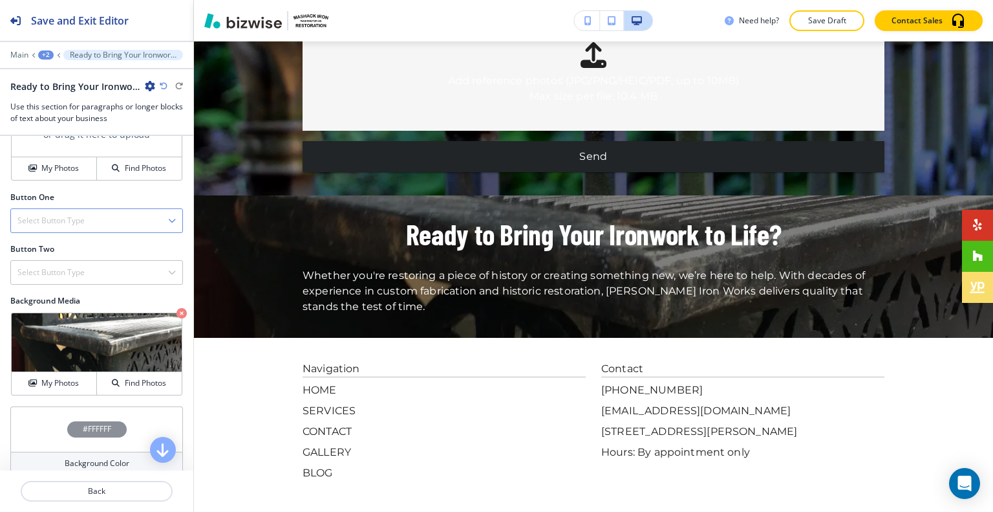
click at [119, 213] on div "Select Button Type" at bounding box center [96, 220] width 171 height 23
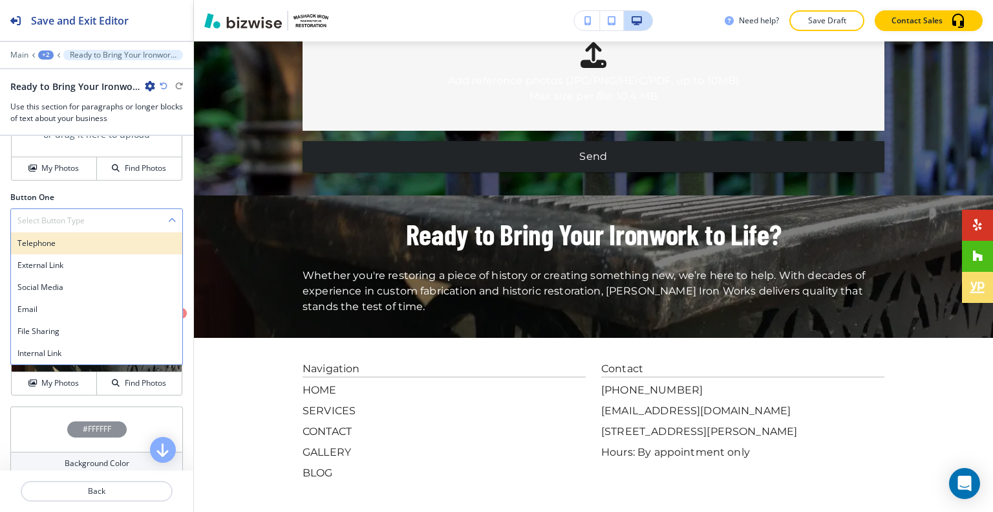
click at [107, 232] on div "Telephone" at bounding box center [96, 243] width 171 height 22
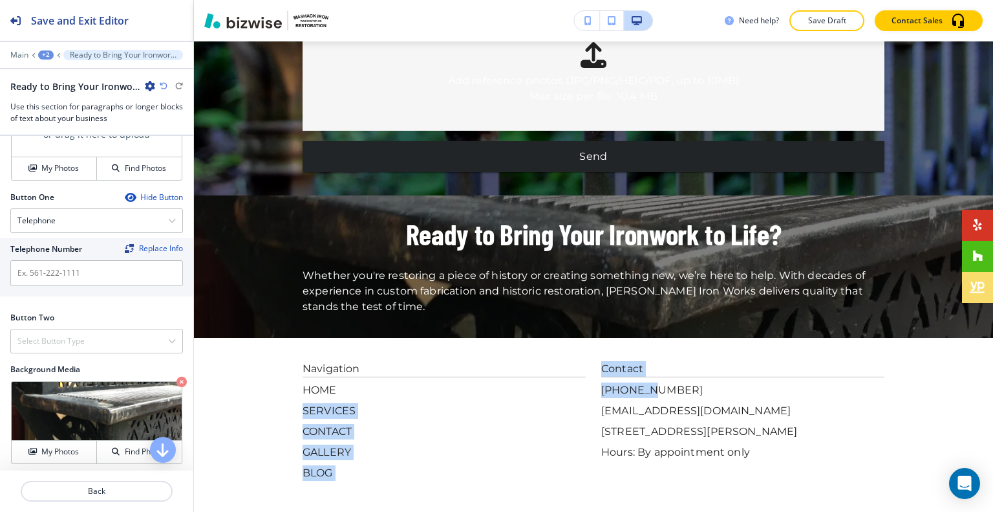
drag, startPoint x: 581, startPoint y: 317, endPoint x: 640, endPoint y: 312, distance: 59.1
click at [640, 361] on div "Navigation HOME SERVICES CONTACT GALLERY BLOG Contact (202) 554-4455 fjmashack@…" at bounding box center [594, 421] width 582 height 120
click at [508, 382] on div "HOME SERVICES CONTACT GALLERY BLOG" at bounding box center [444, 431] width 283 height 98
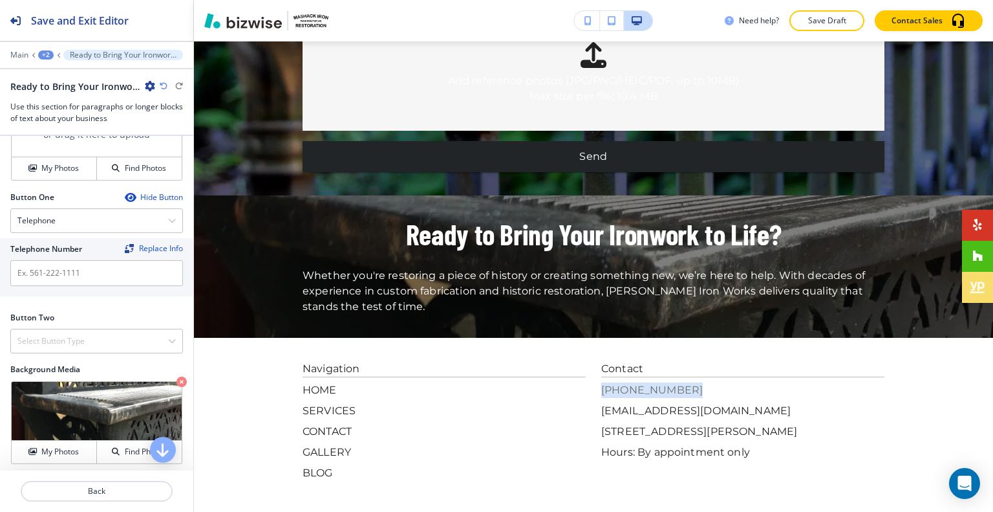
drag, startPoint x: 592, startPoint y: 319, endPoint x: 660, endPoint y: 326, distance: 68.3
click at [679, 361] on div "Navigation HOME SERVICES CONTACT GALLERY BLOG Contact (202) 554-4455 fjmashack@…" at bounding box center [594, 421] width 582 height 120
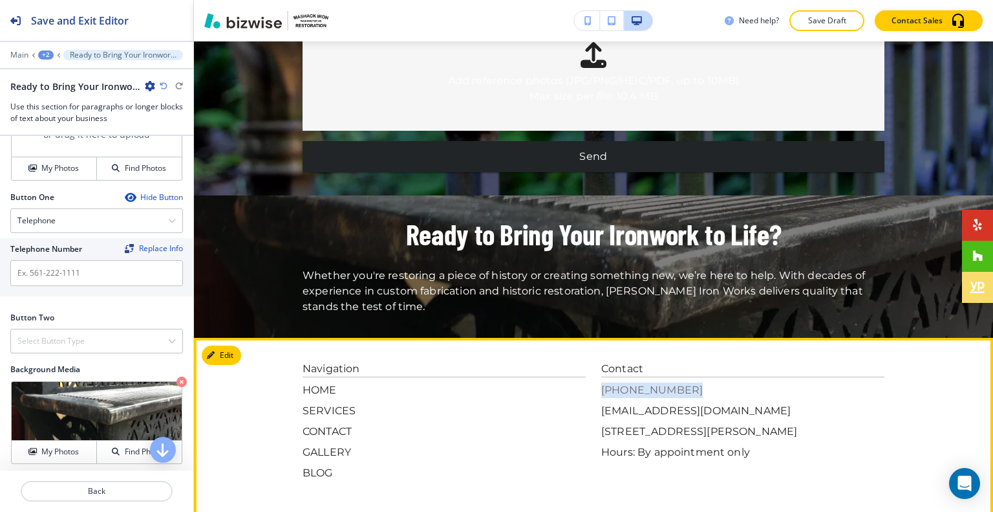
copy p "[PHONE_NUMBER]"
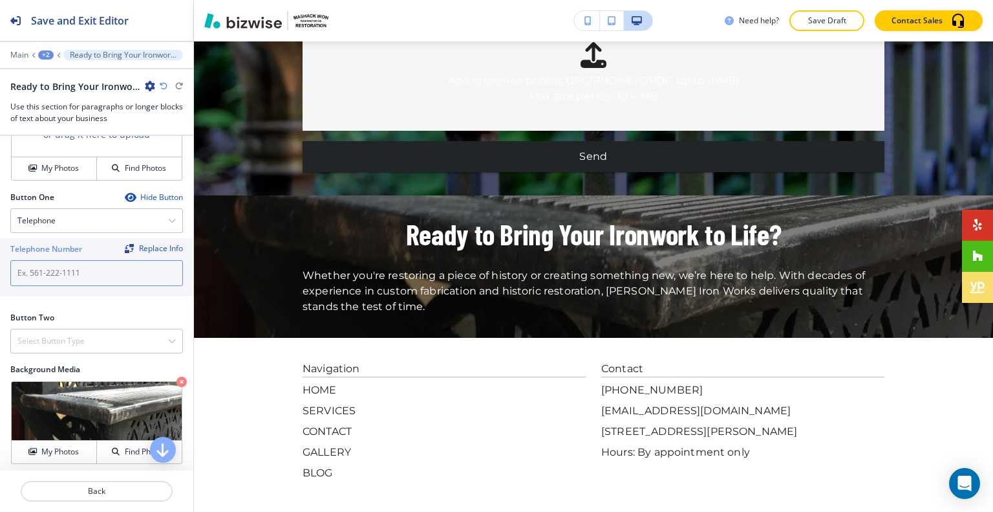
paste input "[PHONE_NUMBER]"
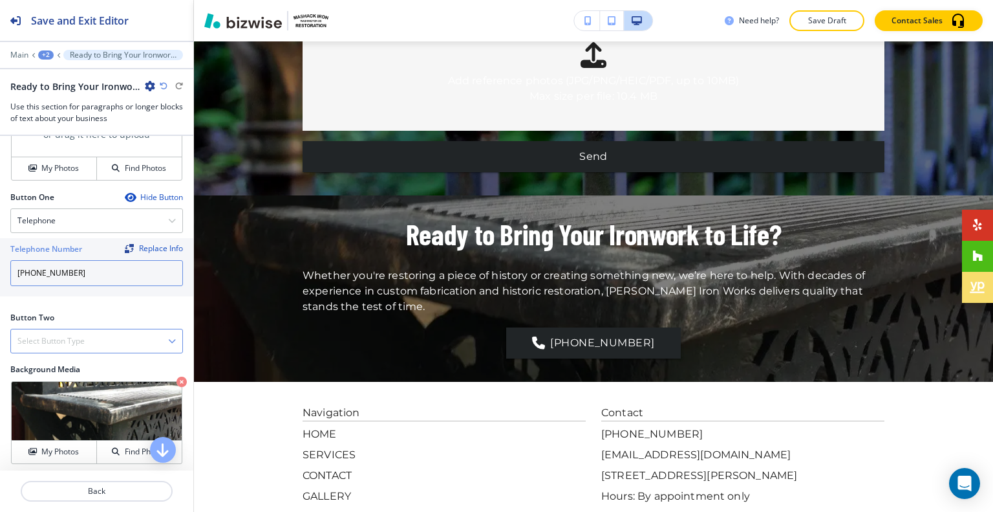
type input "[PHONE_NUMBER]"
click at [108, 349] on div "Select Button Type Telephone External Link Social Media Email File Sharing Inte…" at bounding box center [96, 341] width 173 height 25
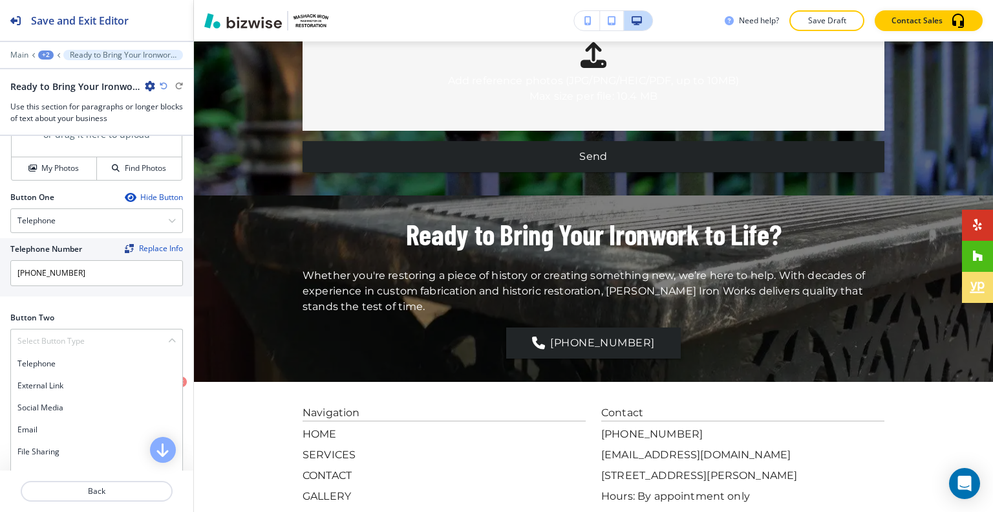
scroll to position [647, 0]
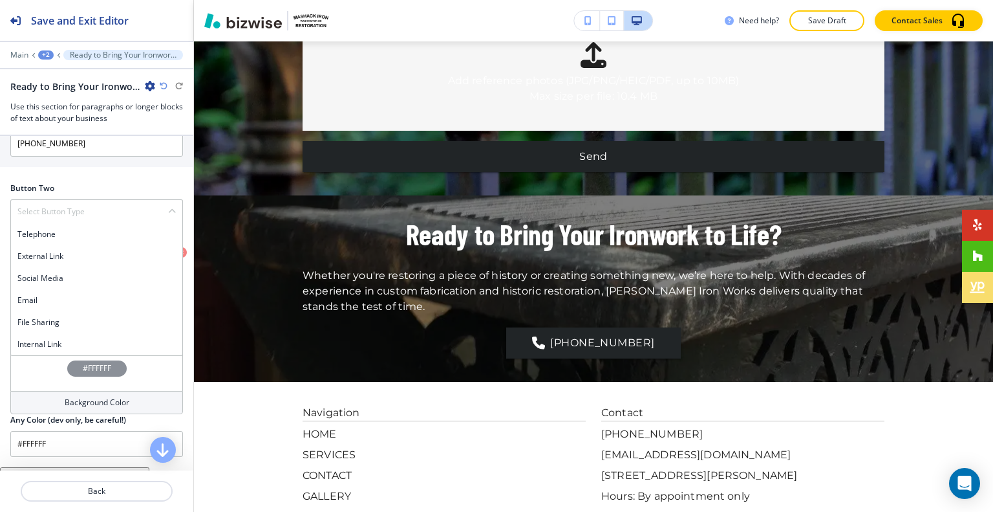
click at [102, 339] on h4 "Internal Link" at bounding box center [96, 344] width 158 height 12
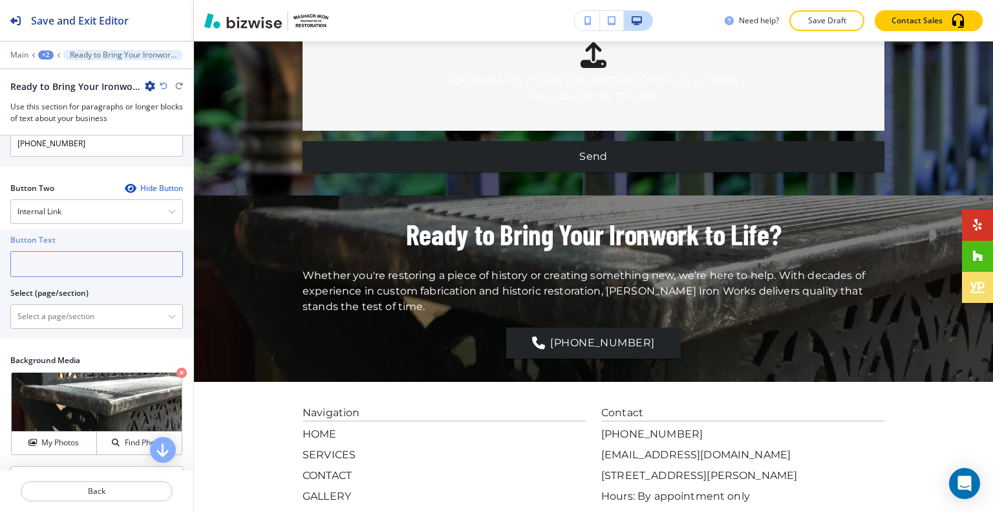
click at [47, 264] on input "text" at bounding box center [96, 264] width 173 height 26
type input "c"
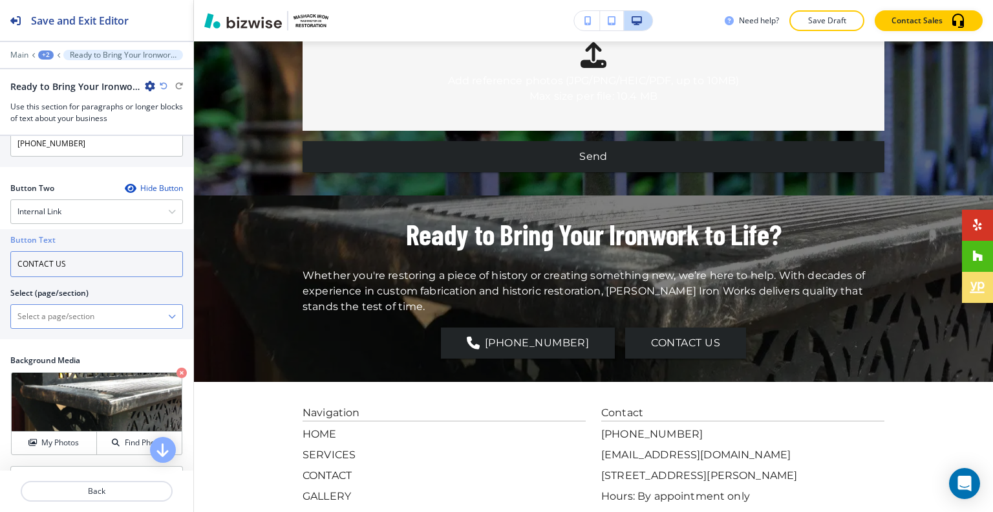
type input "CONTACT US"
click at [53, 323] on \(page\/section\) "Manual Input" at bounding box center [89, 316] width 157 height 22
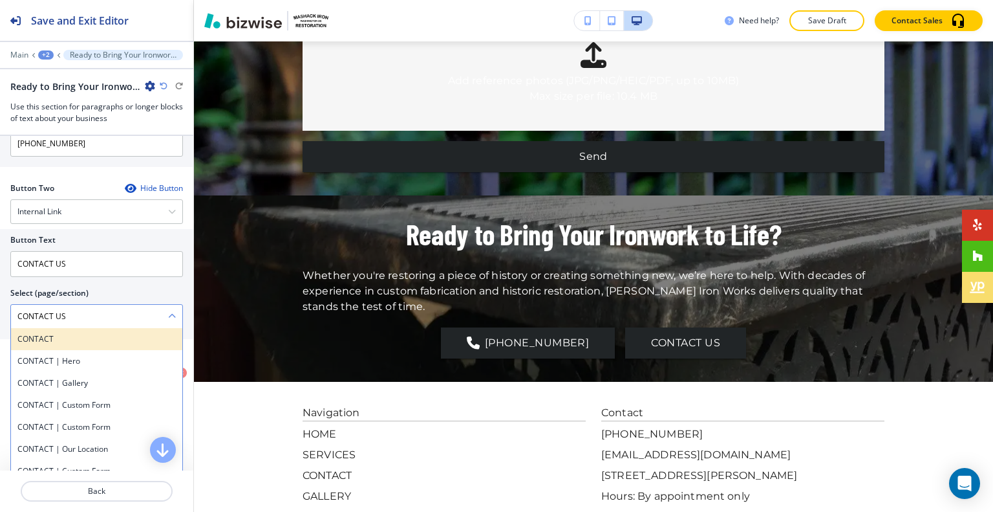
click at [63, 335] on h4 "CONTACT" at bounding box center [96, 339] width 158 height 12
type \(page\/section\) "CONTACT"
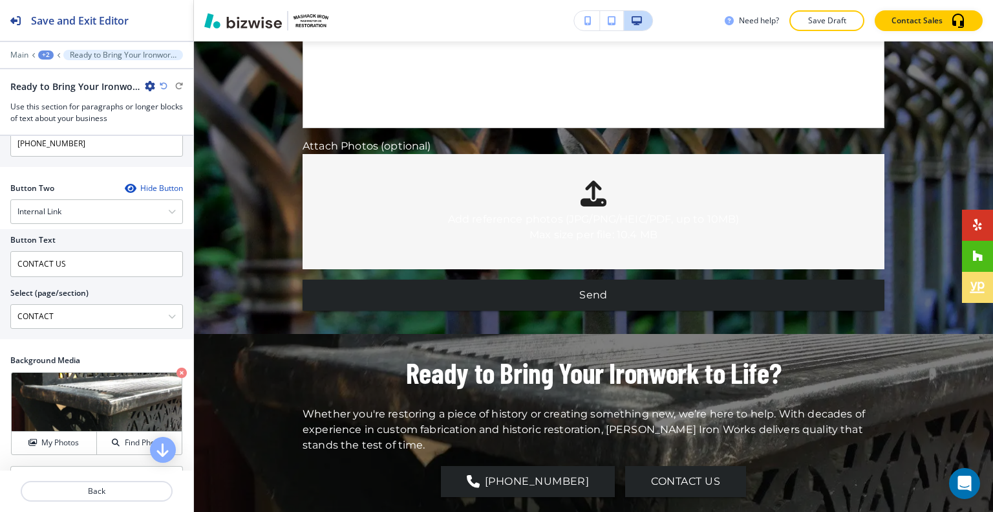
scroll to position [3248, 0]
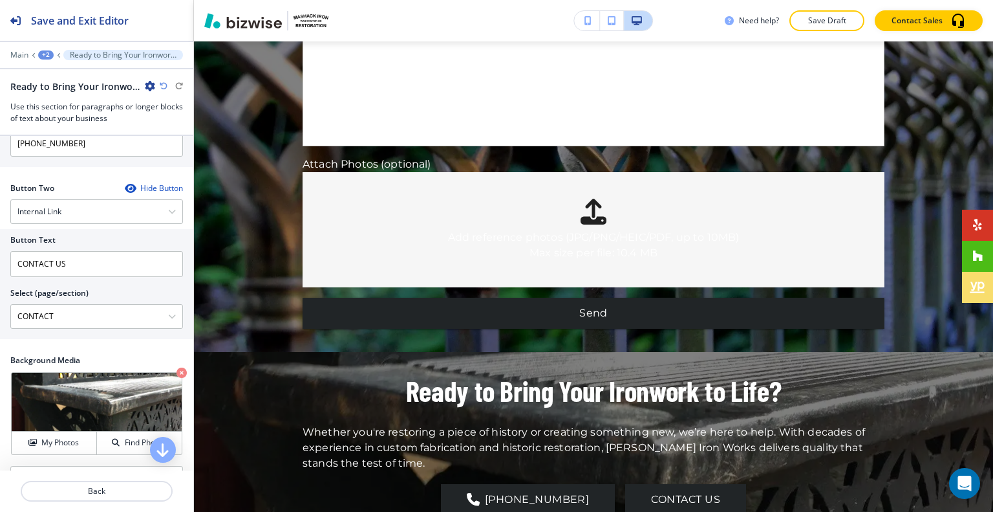
click at [52, 60] on div at bounding box center [96, 64] width 193 height 8
click at [50, 58] on div "+2" at bounding box center [46, 54] width 16 height 9
click at [67, 97] on p "SERVICES" at bounding box center [80, 98] width 66 height 12
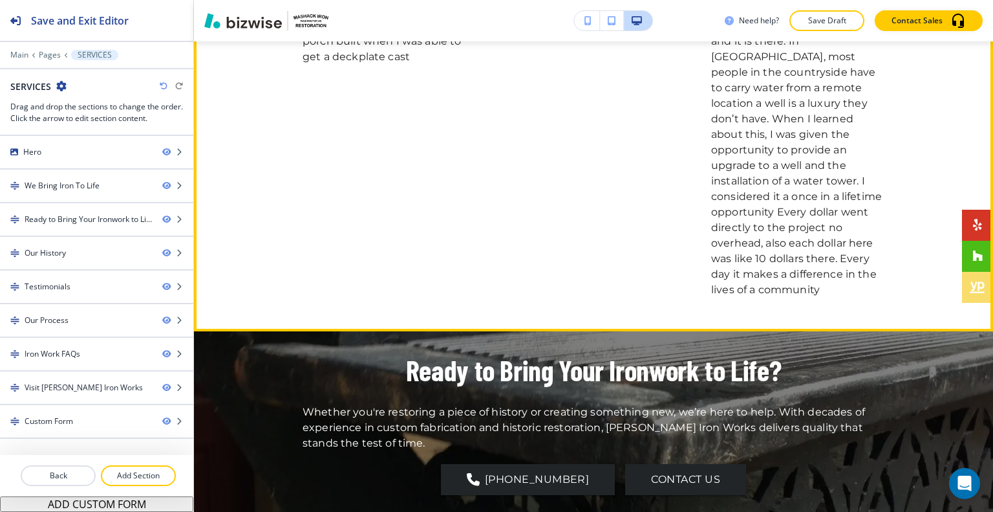
scroll to position [1180, 0]
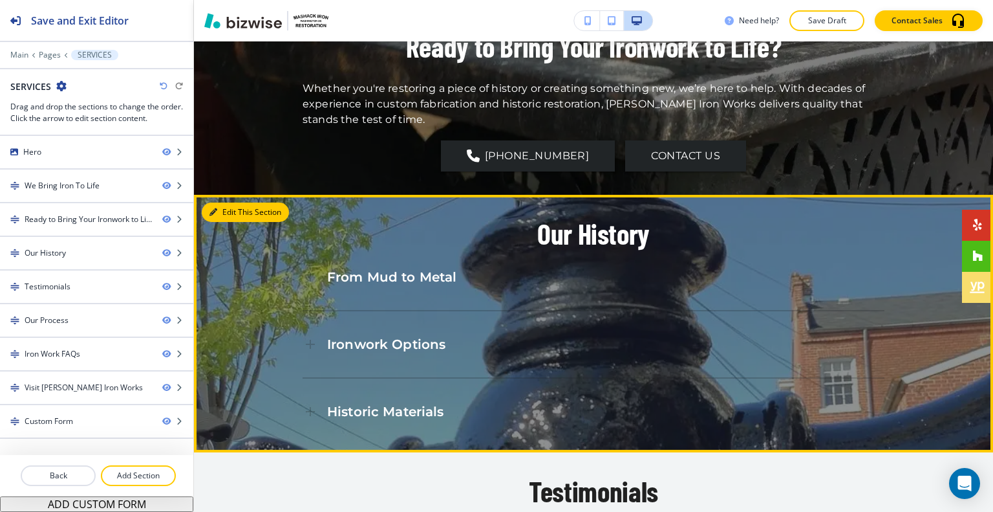
click at [230, 202] on button "Edit This Section" at bounding box center [245, 211] width 87 height 19
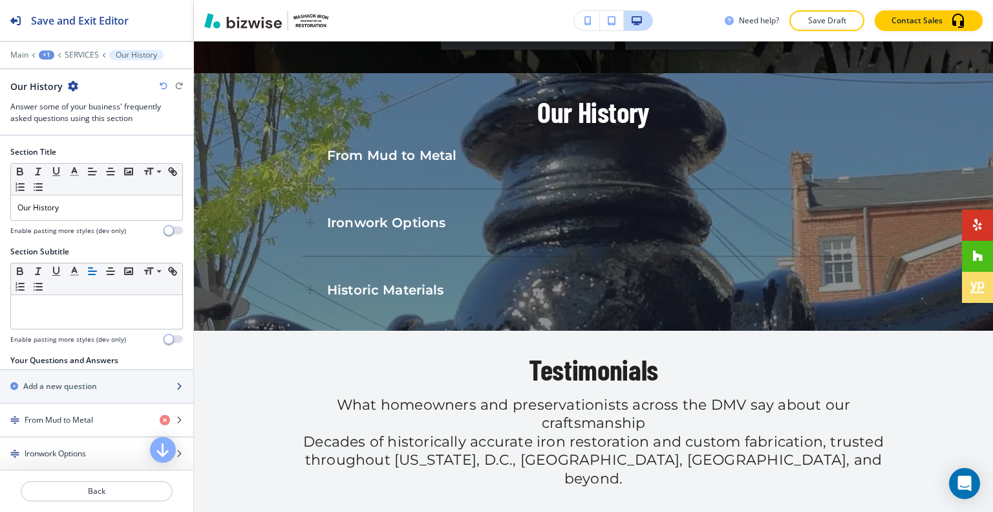
scroll to position [294, 0]
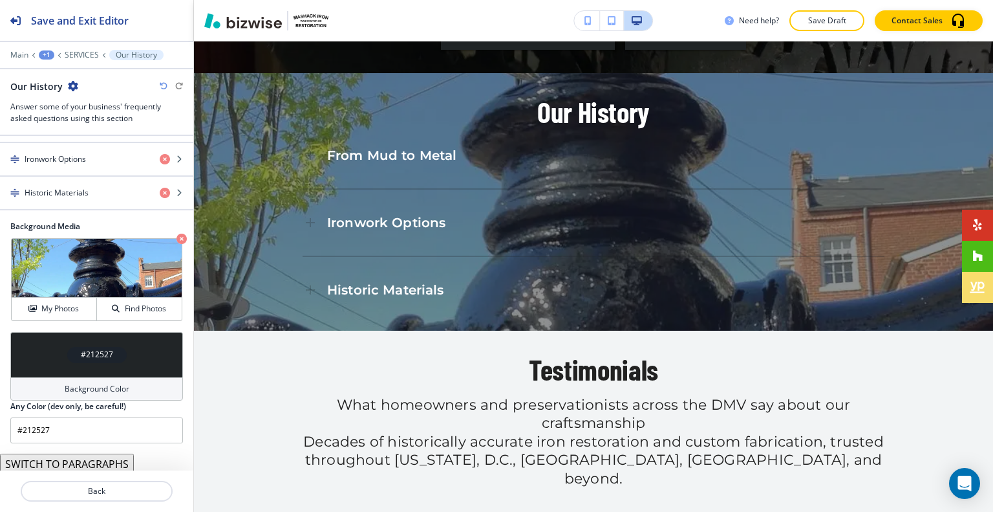
click at [33, 346] on div "#212527" at bounding box center [96, 354] width 173 height 45
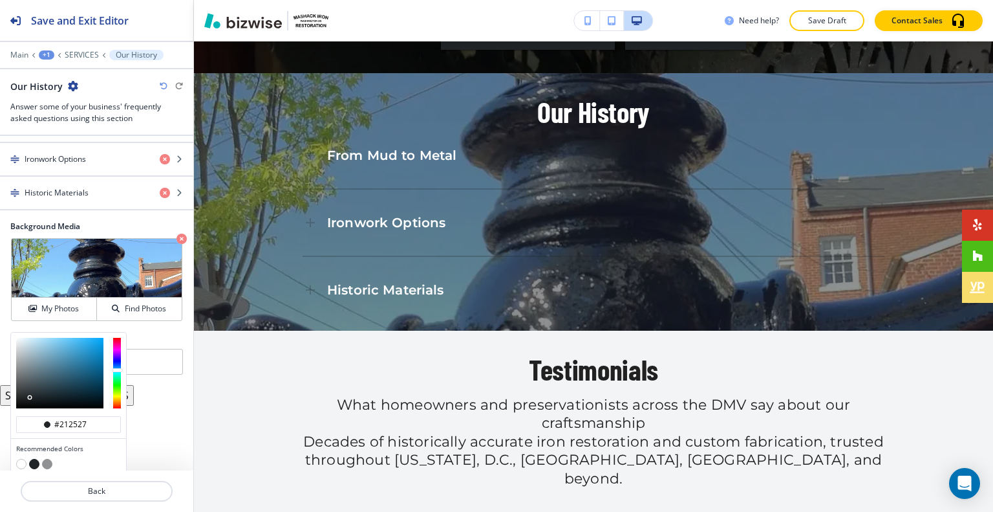
scroll to position [335, 0]
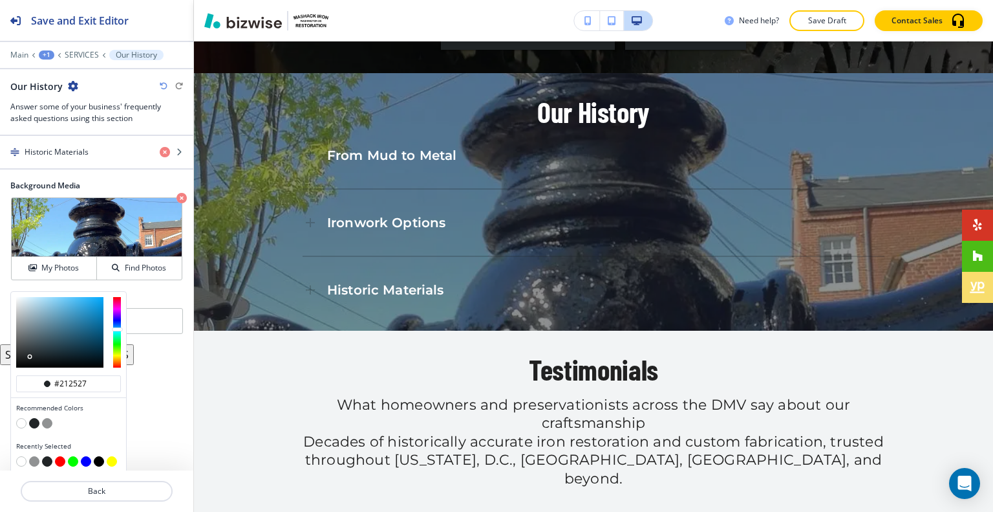
click at [47, 421] on button "button" at bounding box center [47, 423] width 10 height 10
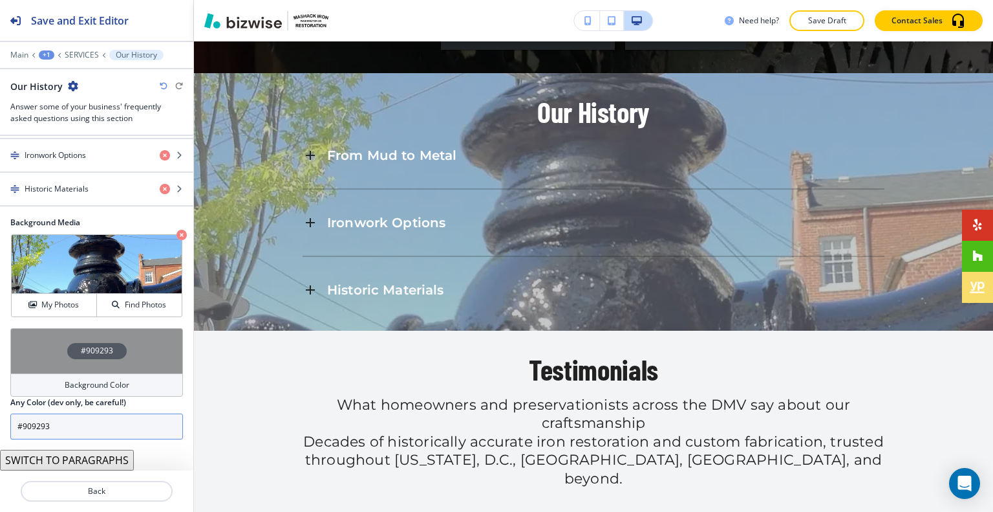
scroll to position [295, 0]
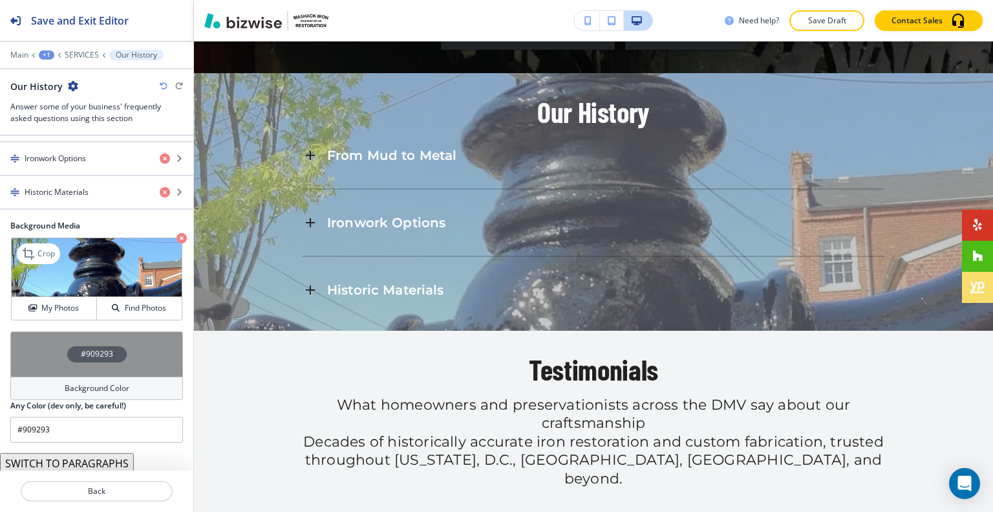
click at [177, 234] on icon "button" at bounding box center [182, 238] width 10 height 10
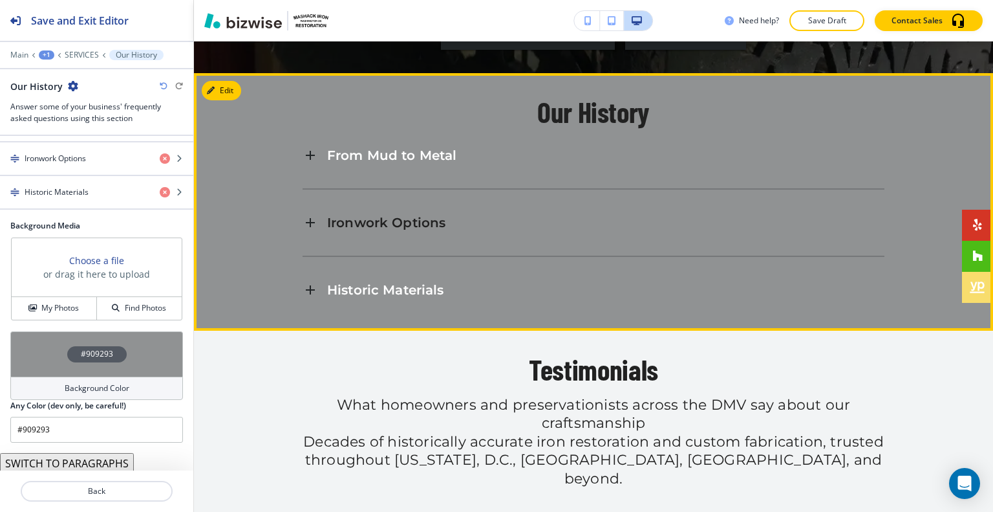
scroll to position [1237, 0]
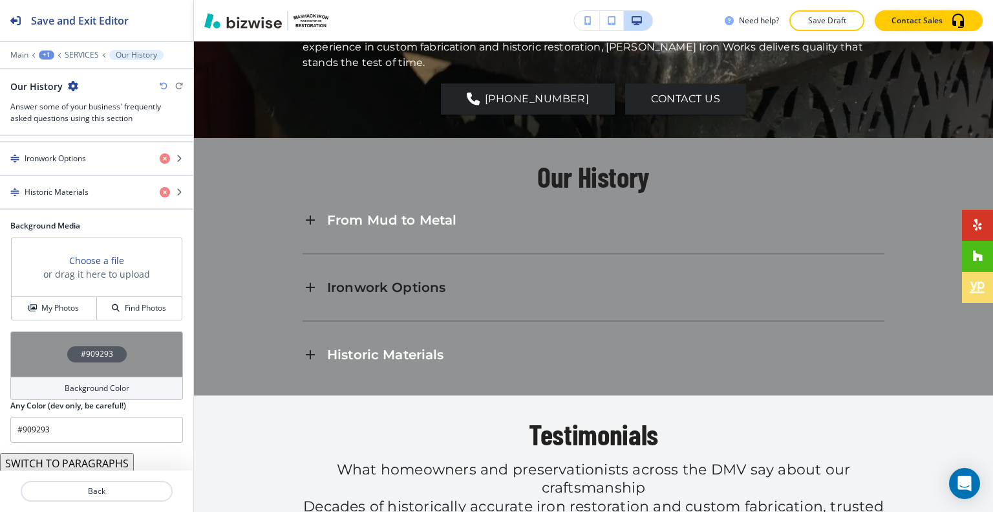
click at [162, 85] on icon "button" at bounding box center [164, 86] width 8 height 8
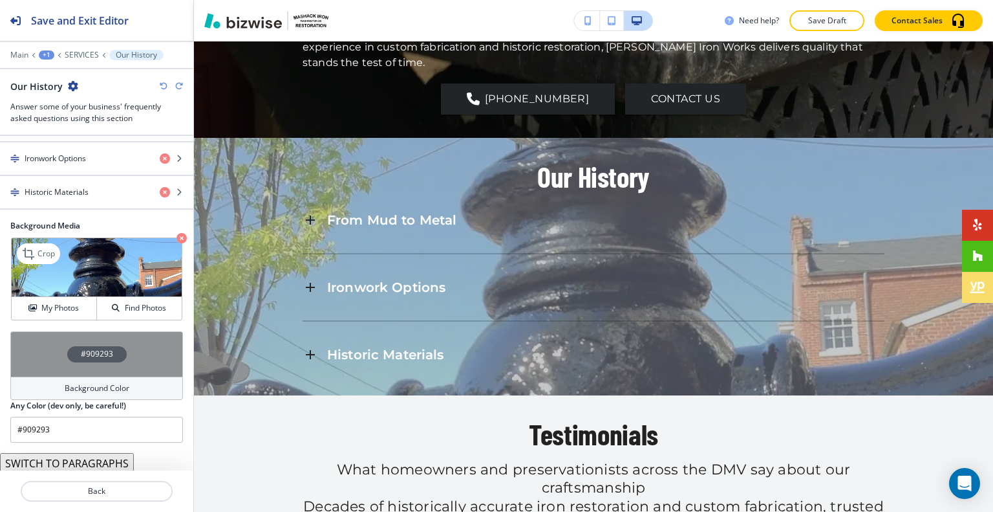
click at [162, 85] on icon "button" at bounding box center [164, 86] width 8 height 8
type input "#212527"
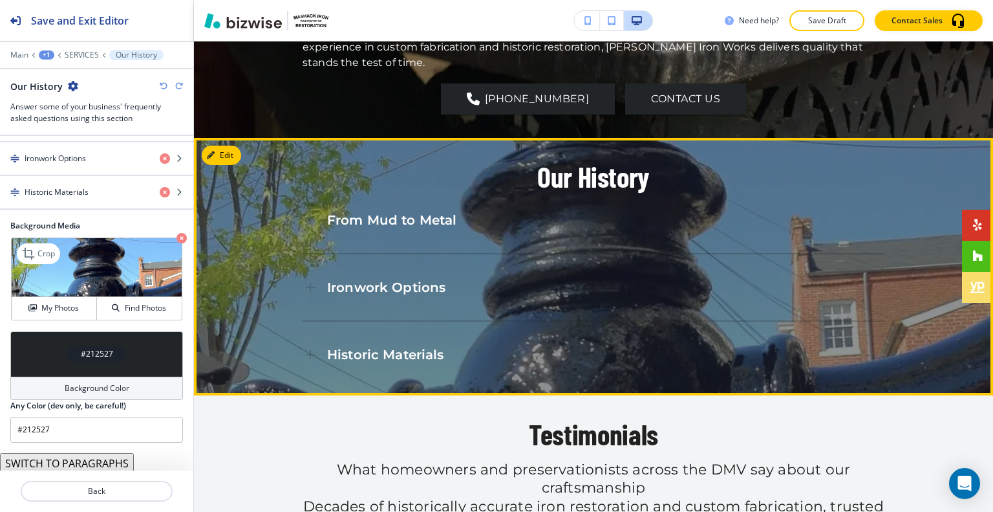
click at [331, 212] on span "From Mud to Metal" at bounding box center [391, 220] width 129 height 16
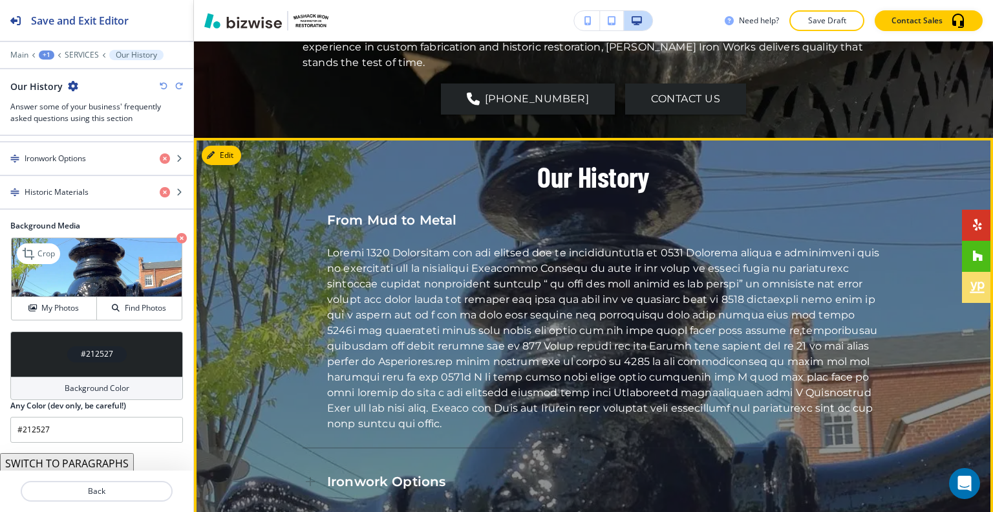
click at [333, 212] on span "From Mud to Metal" at bounding box center [391, 220] width 129 height 16
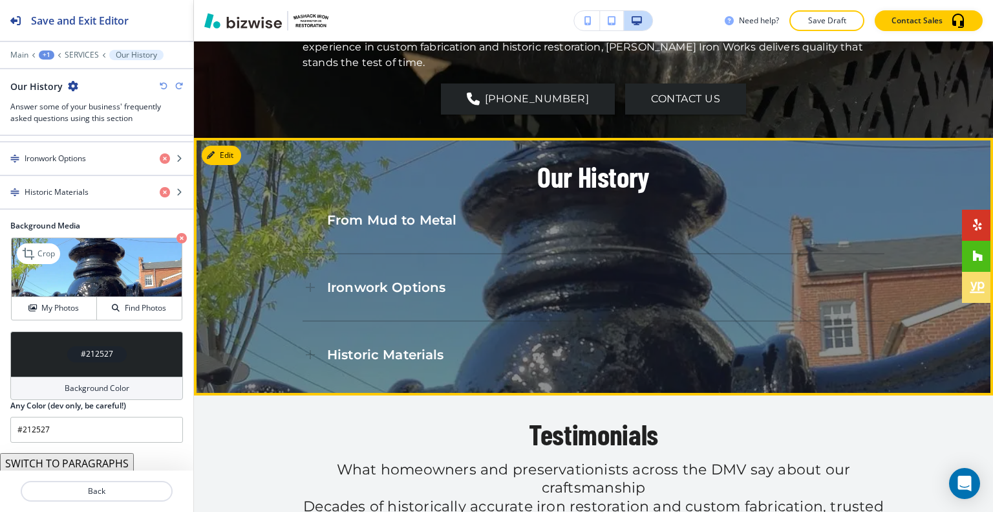
click at [402, 279] on p "Ironwork Options" at bounding box center [386, 287] width 118 height 17
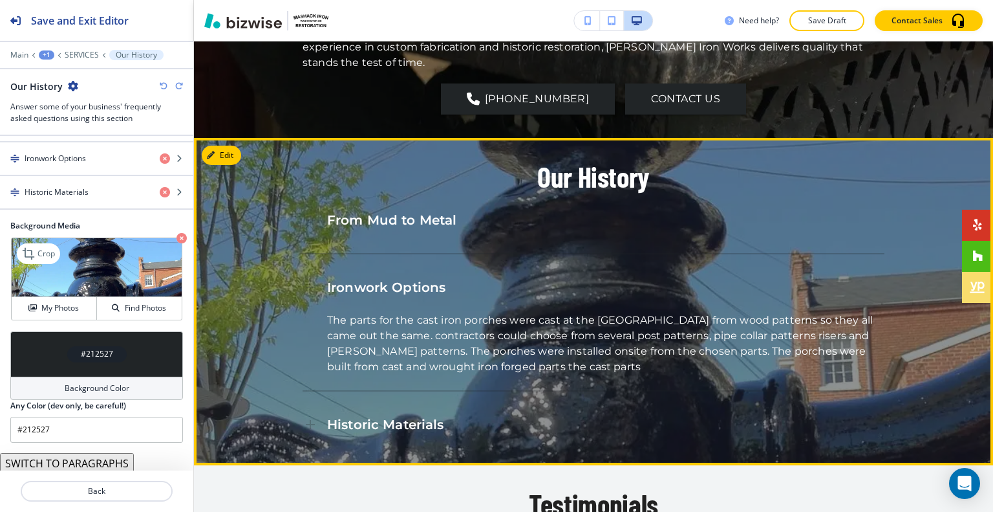
click at [399, 279] on p "Ironwork Options" at bounding box center [386, 287] width 118 height 17
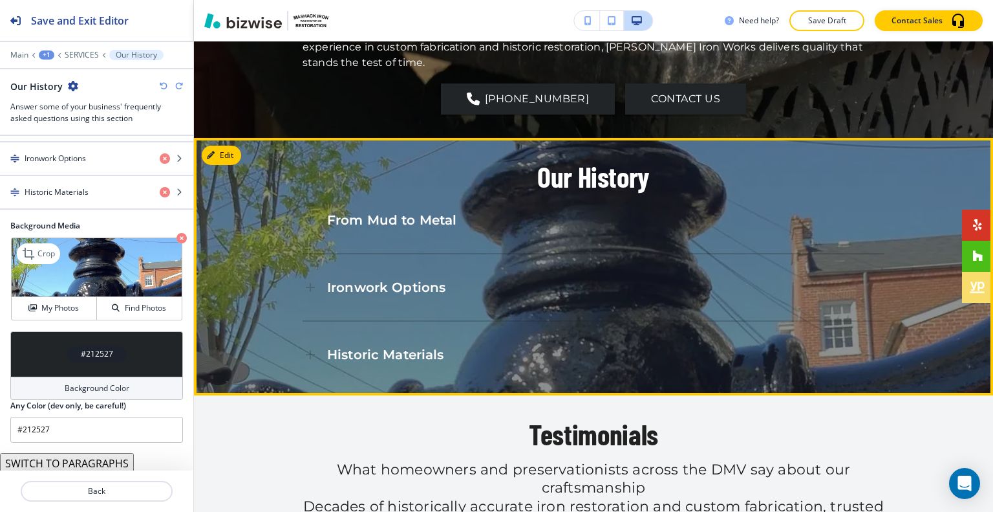
click at [396, 337] on div "Historic Materials" at bounding box center [594, 354] width 582 height 35
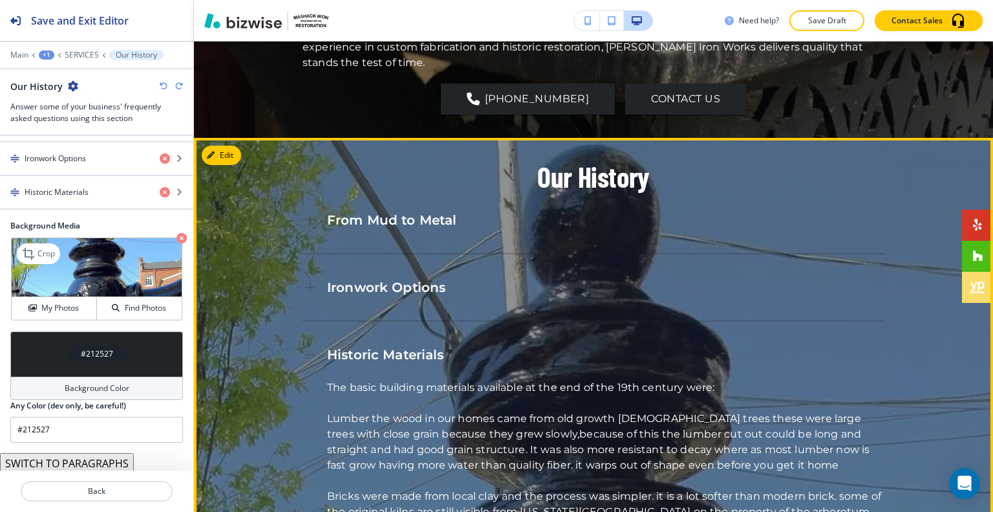
click at [394, 347] on span "Historic Materials" at bounding box center [385, 355] width 117 height 16
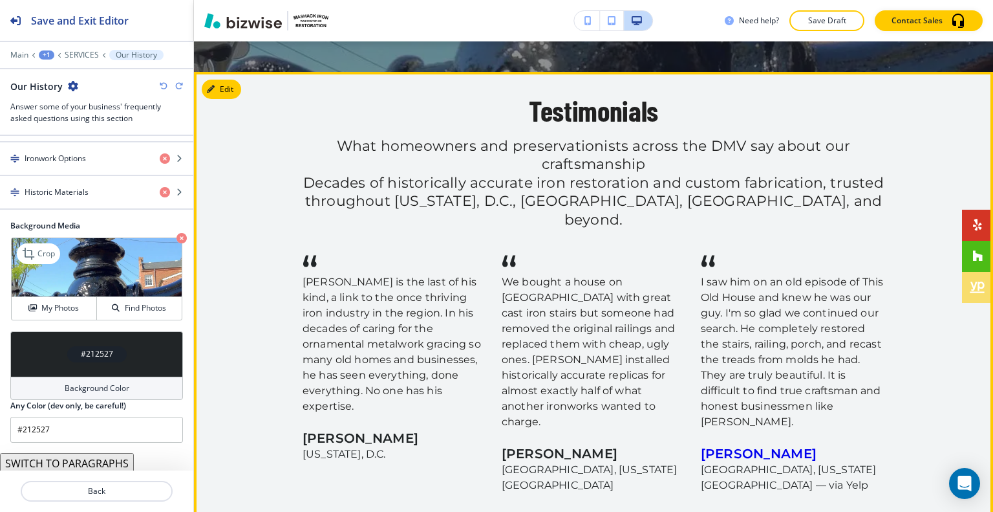
scroll to position [1431, 0]
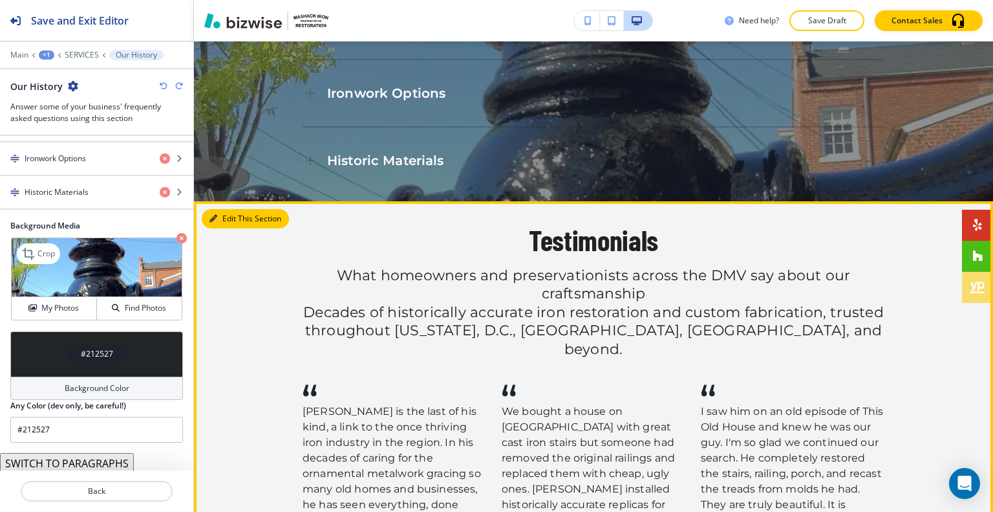
click at [219, 209] on button "Edit This Section" at bounding box center [245, 218] width 87 height 19
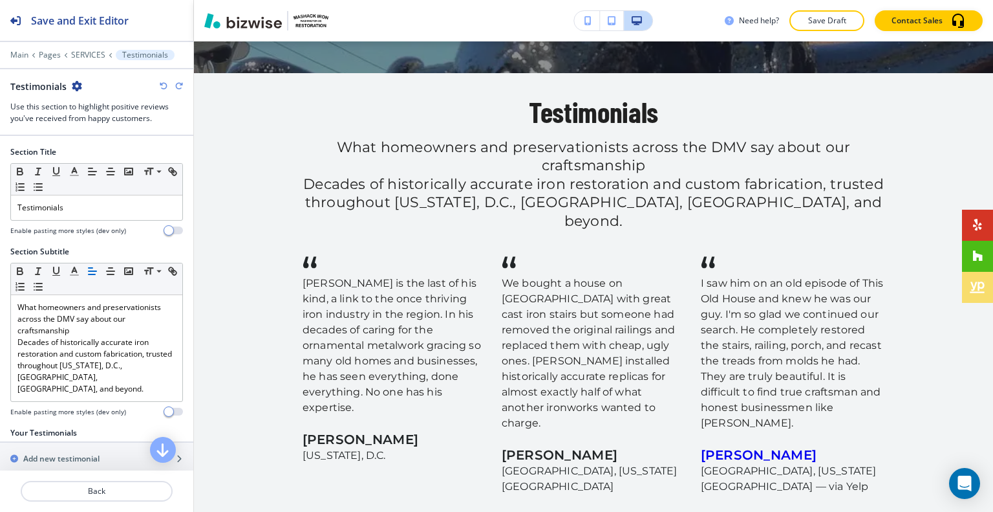
scroll to position [259, 0]
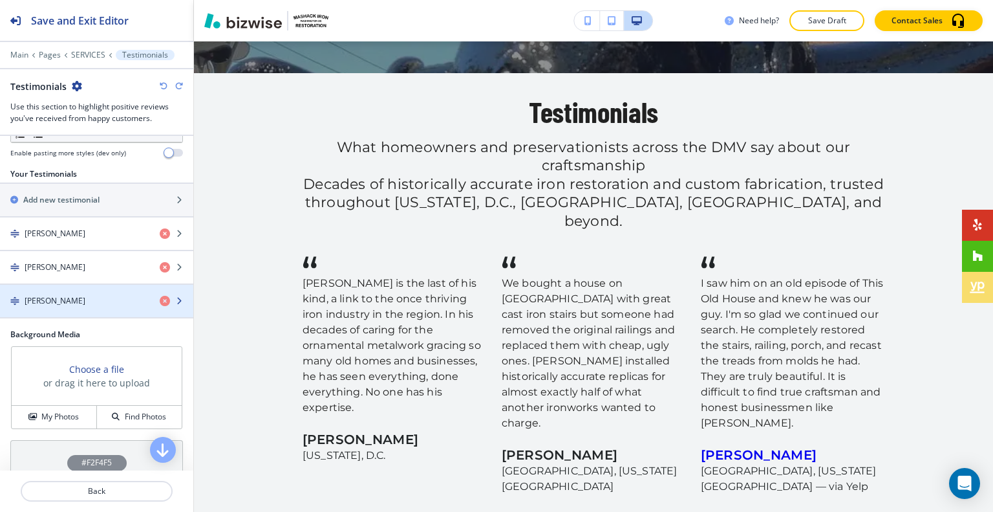
click at [85, 295] on div "[PERSON_NAME]" at bounding box center [74, 301] width 149 height 12
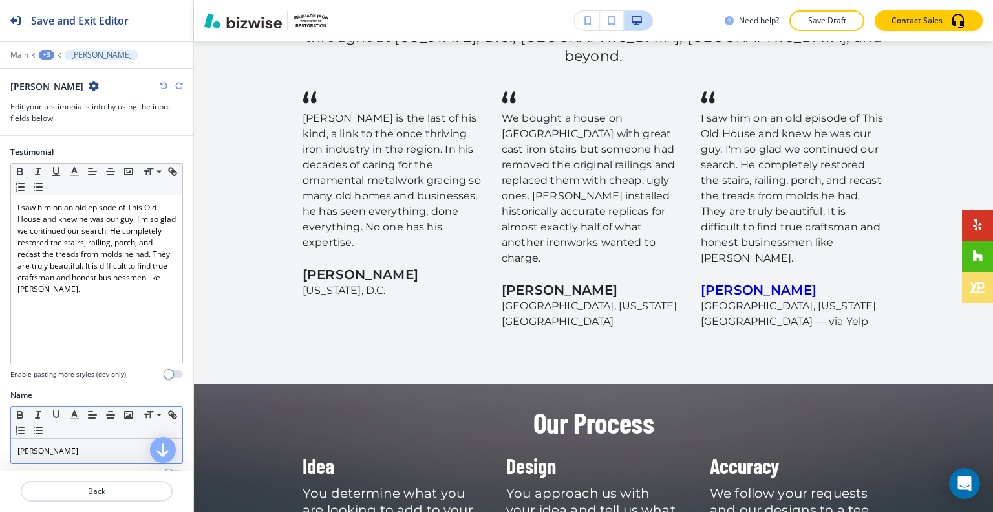
scroll to position [127, 0]
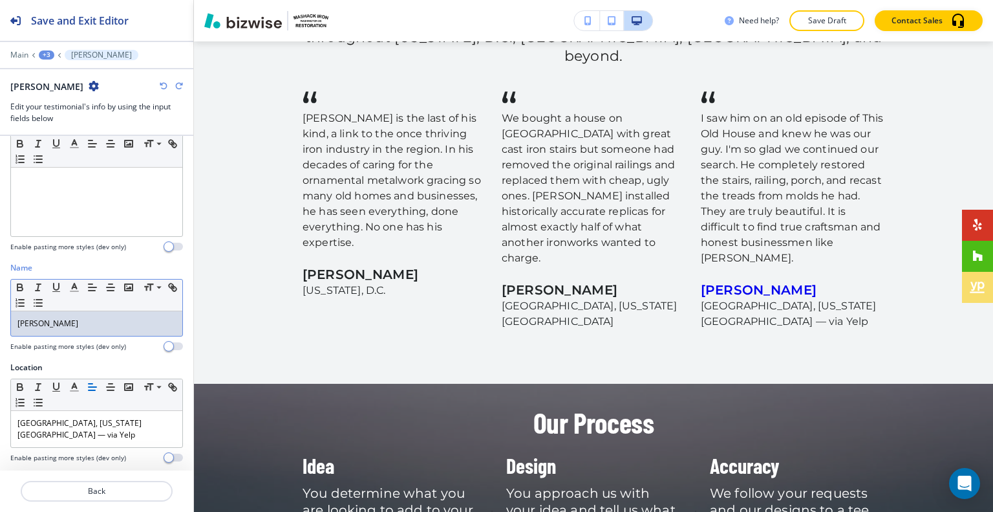
click at [86, 327] on div "[PERSON_NAME]" at bounding box center [96, 323] width 171 height 25
drag, startPoint x: 89, startPoint y: 325, endPoint x: 0, endPoint y: 310, distance: 89.9
click at [0, 310] on div "Name Small Normal Large Huge Eulonda L. Enable pasting more styles (dev only)" at bounding box center [96, 312] width 193 height 100
click at [167, 293] on icon "button" at bounding box center [173, 287] width 12 height 12
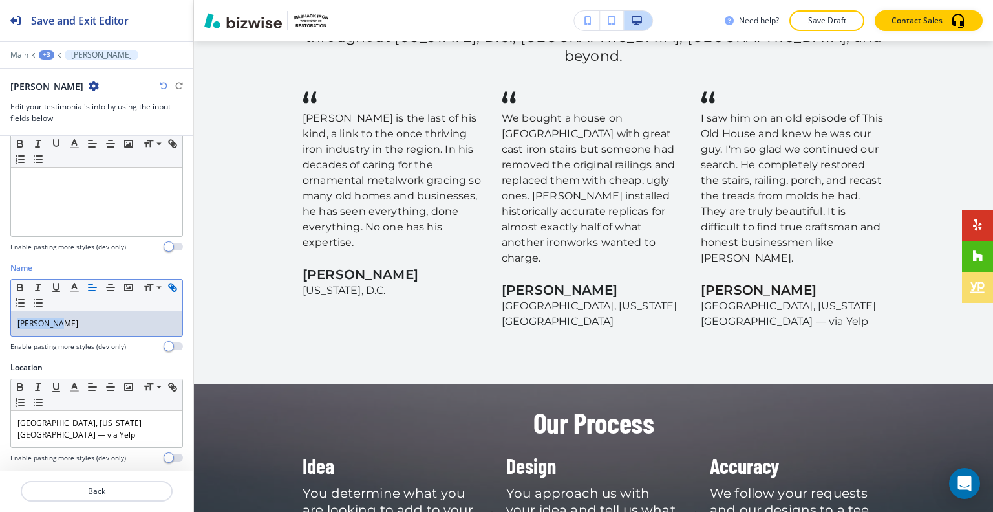
type input "[PERSON_NAME]"
click at [147, 298] on link at bounding box center [150, 299] width 28 height 9
click at [104, 323] on p "[PERSON_NAME]" at bounding box center [96, 324] width 158 height 12
drag, startPoint x: 105, startPoint y: 322, endPoint x: 12, endPoint y: 323, distance: 93.1
click at [3, 324] on div "Name Small Normal Large Huge Eulonda L. Enable pasting more styles (dev only)" at bounding box center [96, 312] width 193 height 100
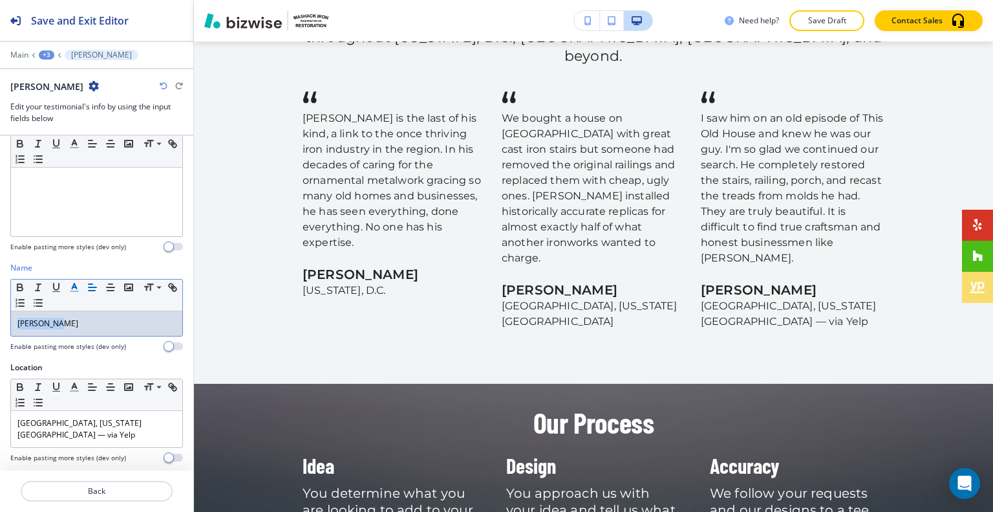
click at [76, 291] on line "button" at bounding box center [74, 291] width 8 height 0
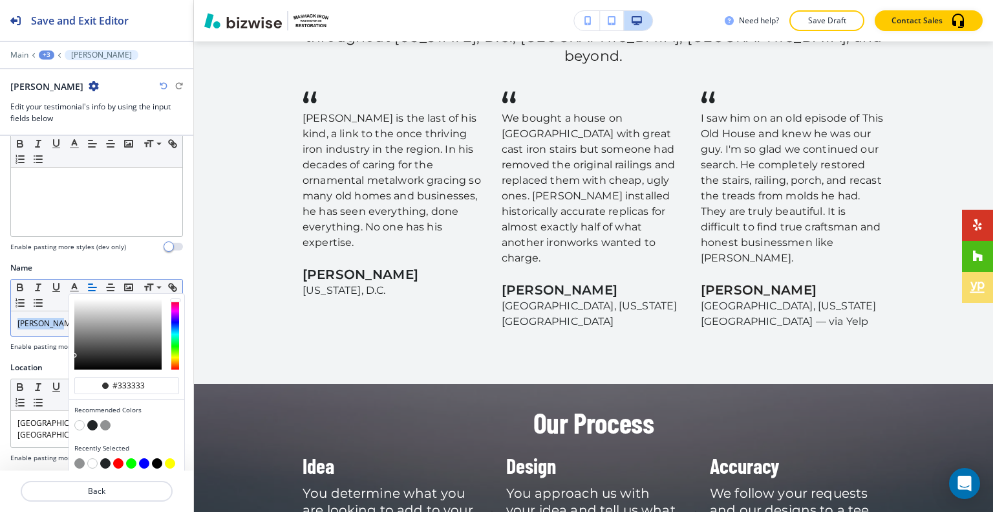
click at [56, 318] on p "[PERSON_NAME]" at bounding box center [96, 324] width 158 height 12
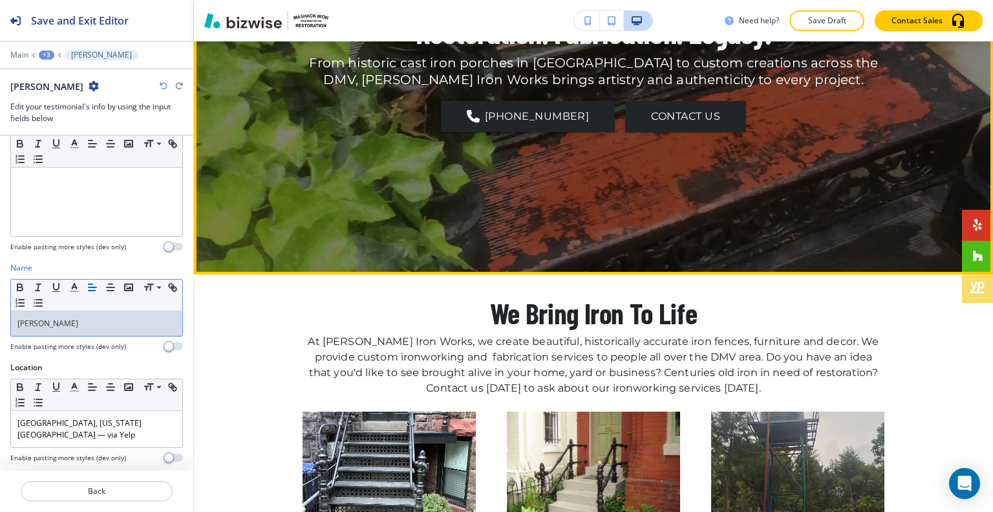
scroll to position [0, 0]
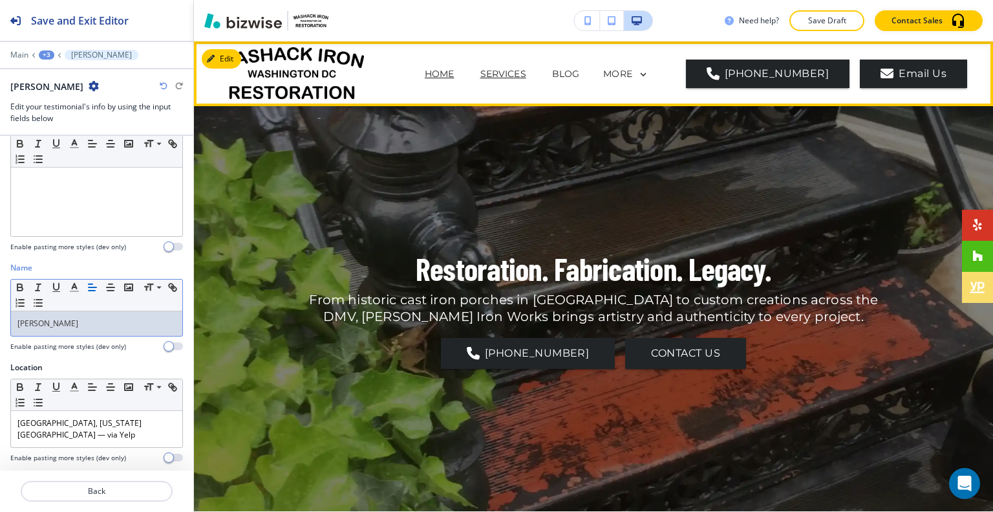
click at [448, 69] on p "HOME" at bounding box center [440, 74] width 30 height 14
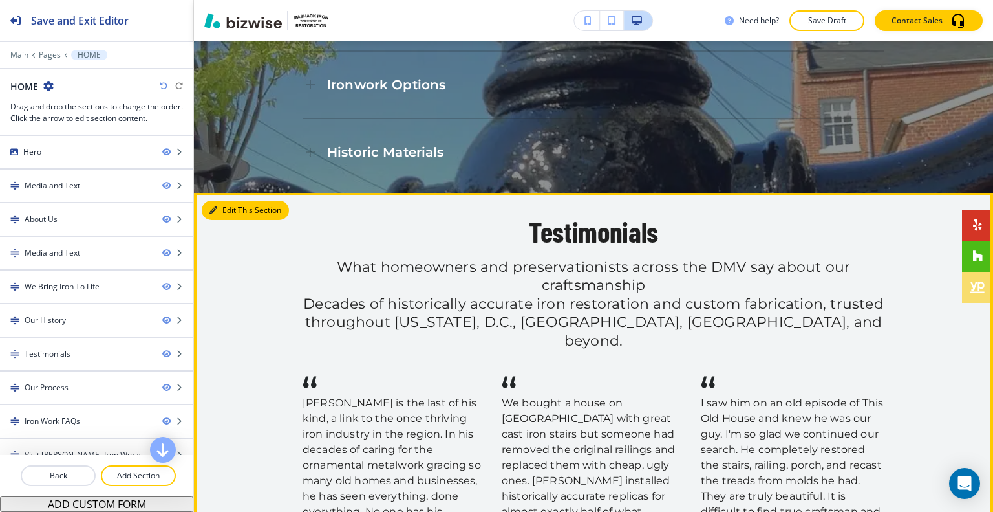
click at [239, 200] on button "Edit This Section" at bounding box center [245, 209] width 87 height 19
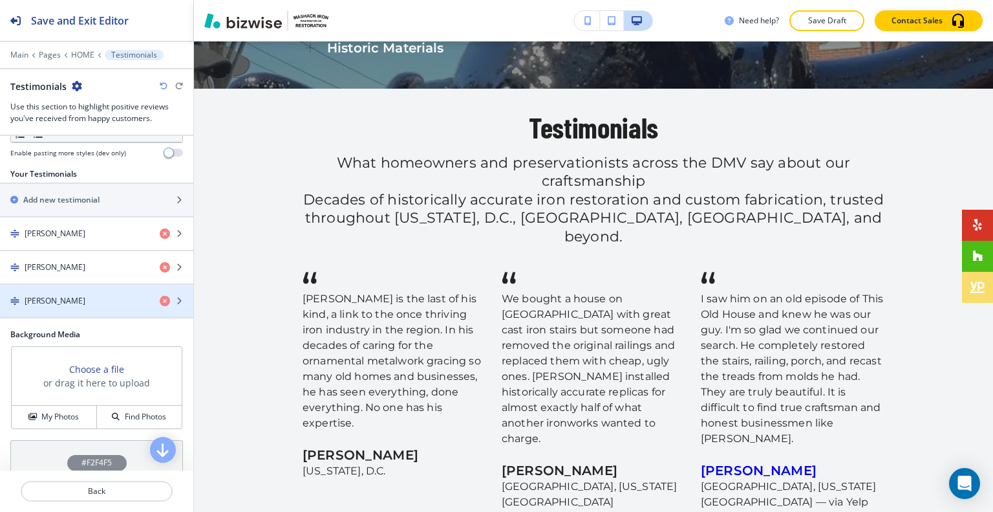
scroll to position [323, 0]
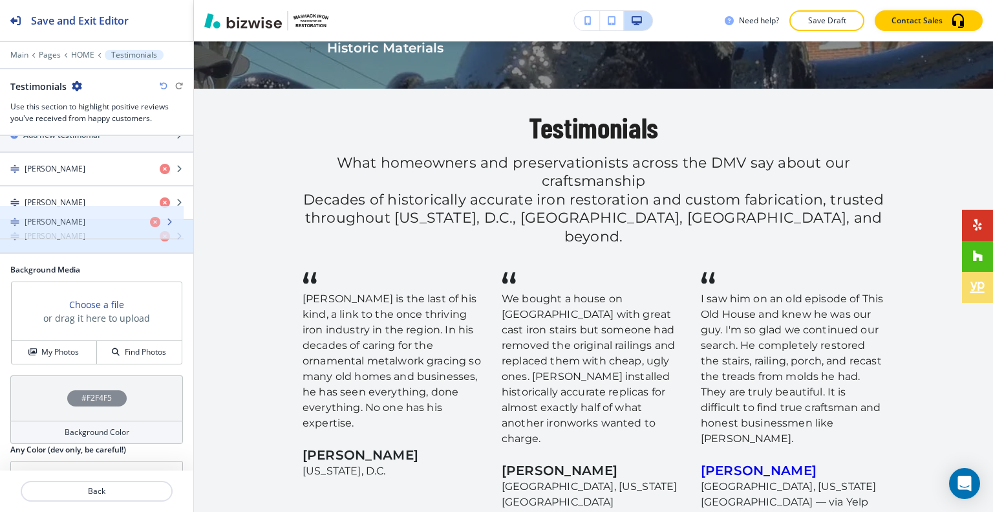
click at [80, 227] on div "[PERSON_NAME]" at bounding box center [96, 236] width 193 height 32
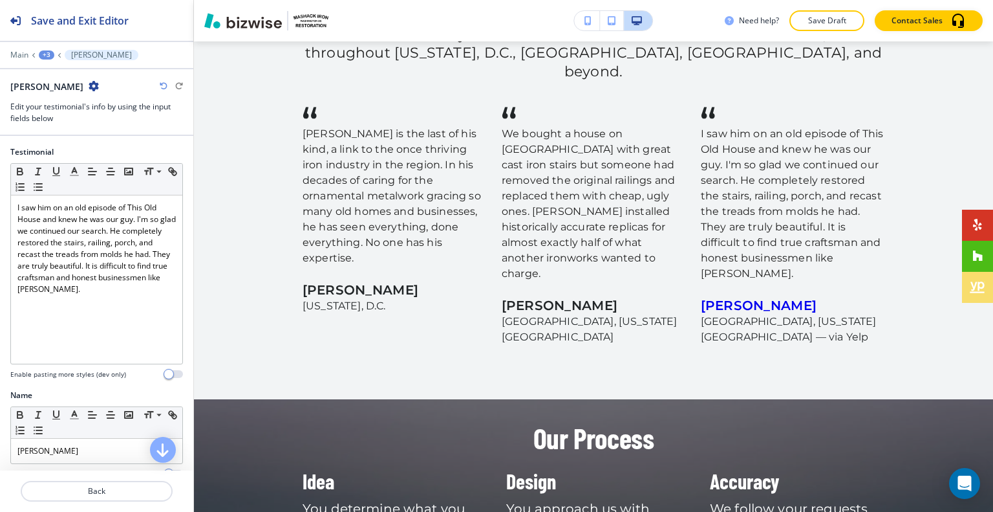
scroll to position [127, 0]
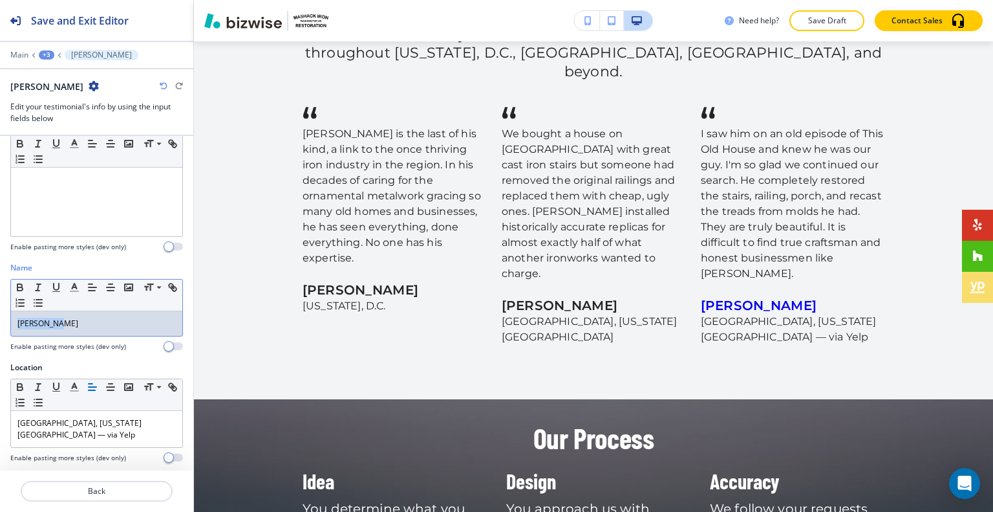
drag, startPoint x: 85, startPoint y: 326, endPoint x: 0, endPoint y: 318, distance: 85.8
click at [0, 318] on div "Name Small Normal Large Huge Eulonda L. Enable pasting more styles (dev only)" at bounding box center [96, 312] width 193 height 100
click at [164, 295] on button "button" at bounding box center [173, 287] width 18 height 16
click at [169, 288] on icon "button" at bounding box center [171, 285] width 5 height 5
type input "[PERSON_NAME]"
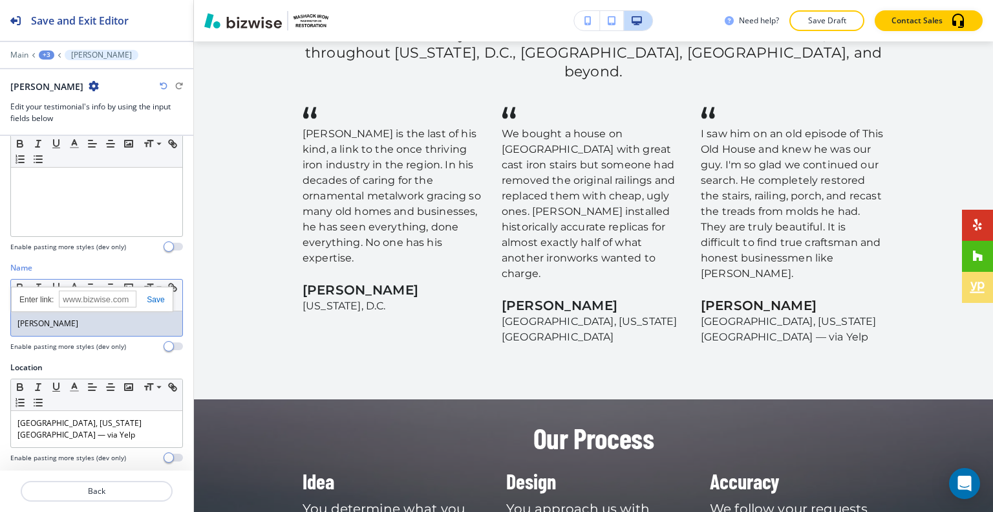
click at [162, 292] on div at bounding box center [92, 298] width 162 height 25
click at [159, 296] on link at bounding box center [150, 299] width 28 height 9
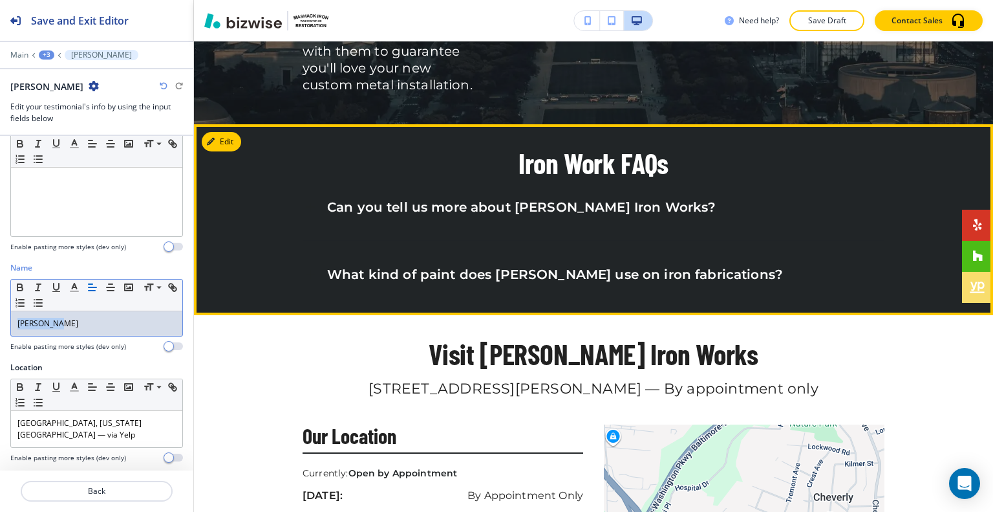
scroll to position [2791, 0]
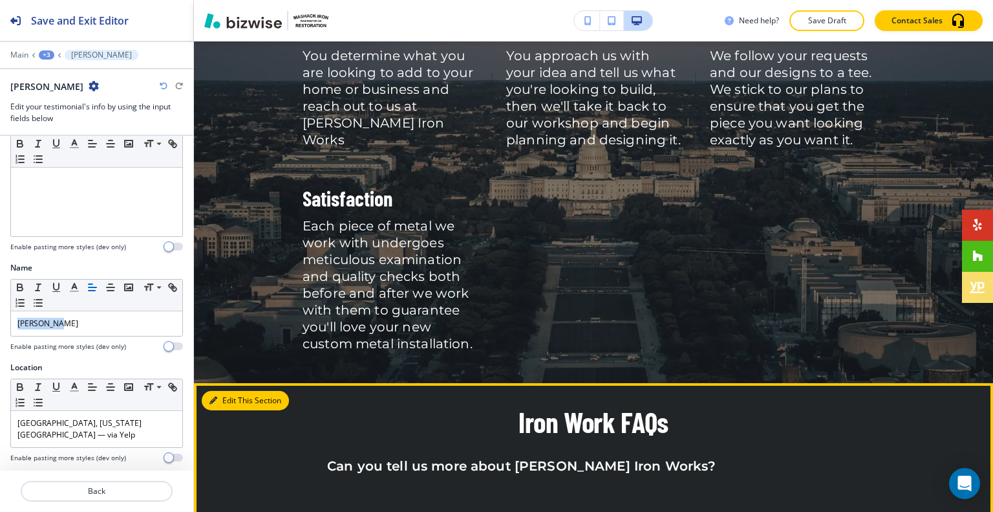
click at [234, 391] on button "Edit This Section" at bounding box center [245, 400] width 87 height 19
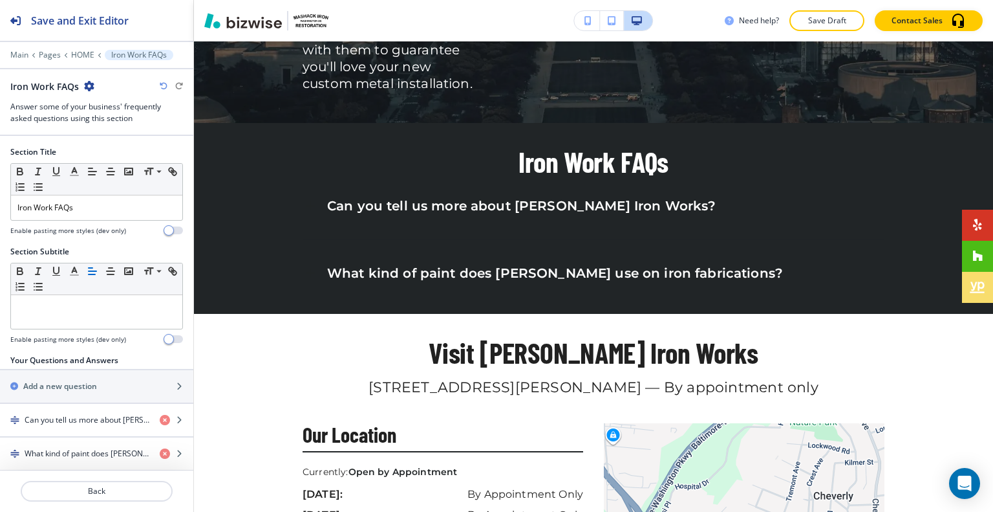
scroll to position [261, 0]
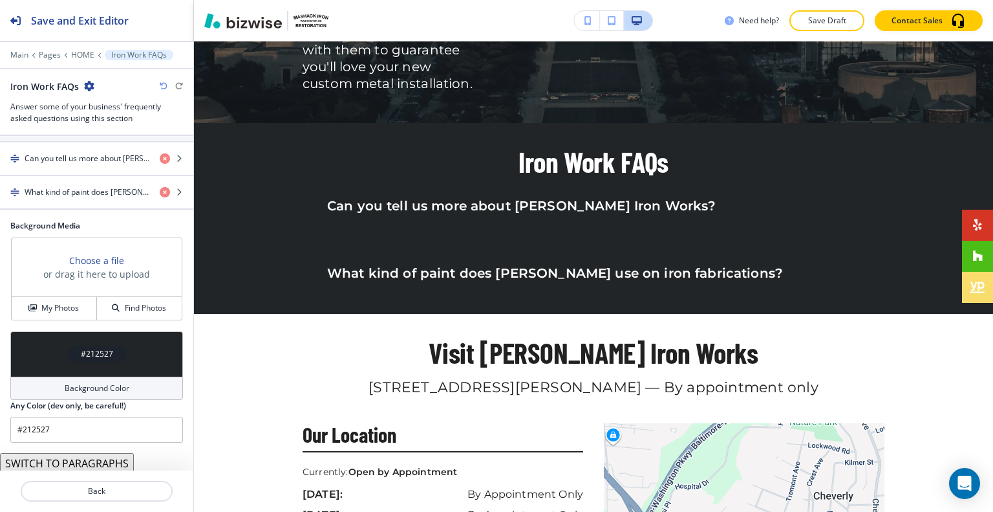
click at [67, 351] on div "#212527" at bounding box center [96, 354] width 59 height 16
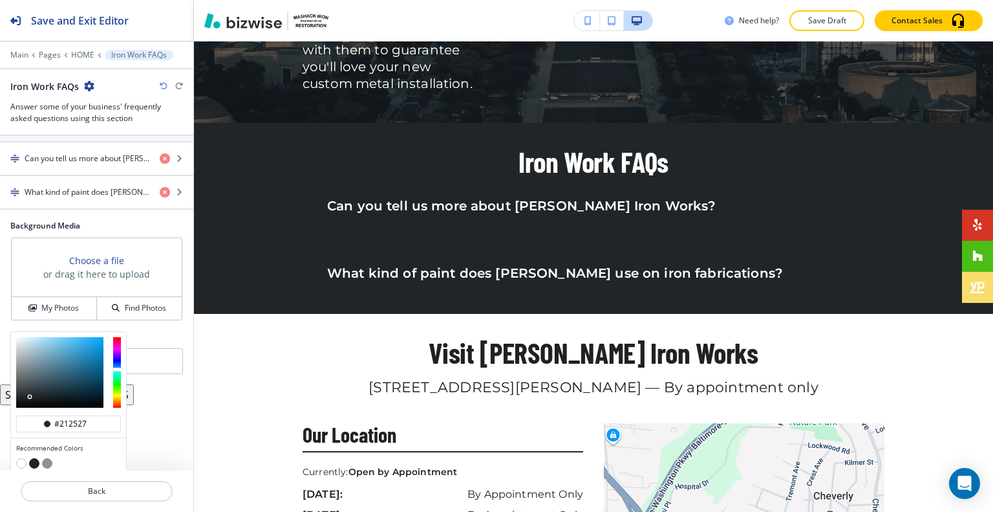
scroll to position [302, 0]
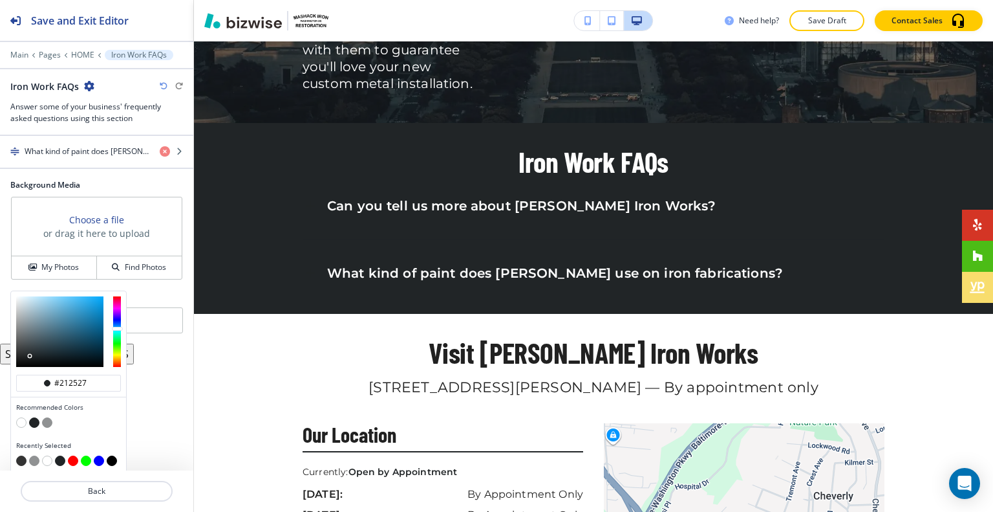
type input "#6691a6"
click at [50, 318] on div at bounding box center [59, 331] width 87 height 70
type input "#6691a6"
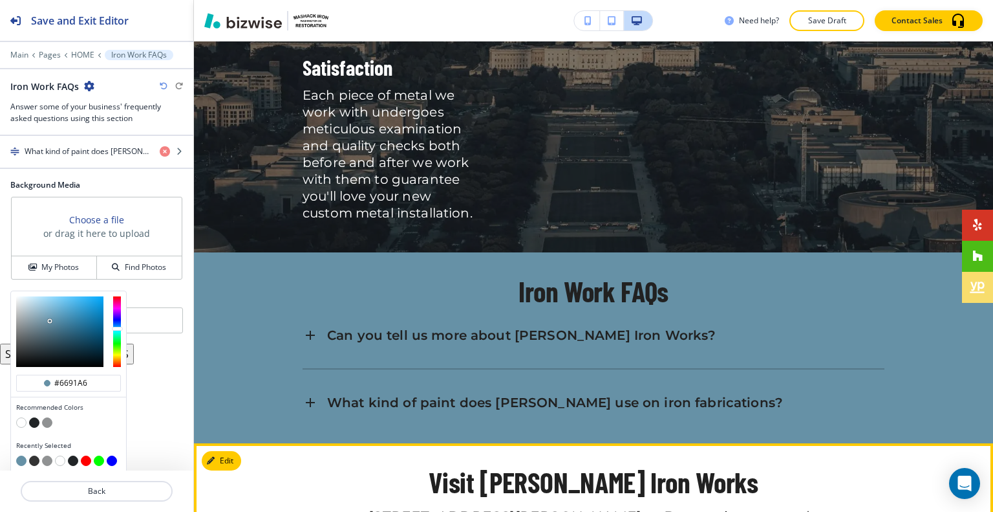
scroll to position [2857, 0]
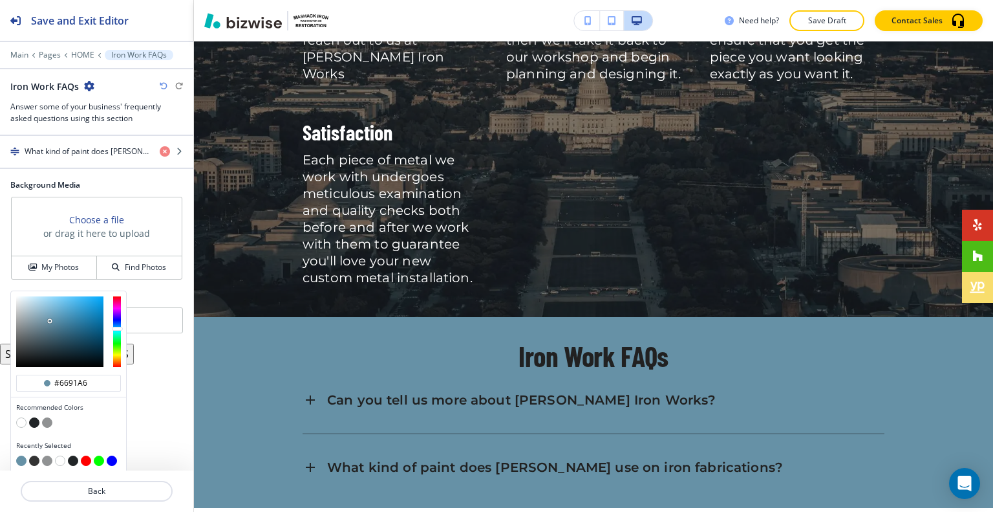
type input "#55717e"
click at [45, 329] on div at bounding box center [59, 331] width 87 height 70
type input "#55717e"
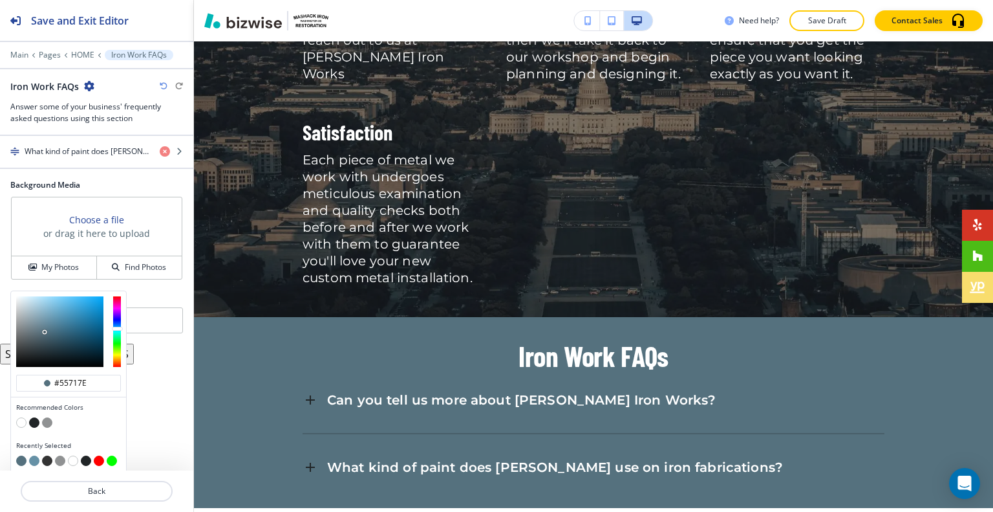
type input "#71909f"
click at [41, 319] on div at bounding box center [59, 331] width 87 height 70
type input "#71909f"
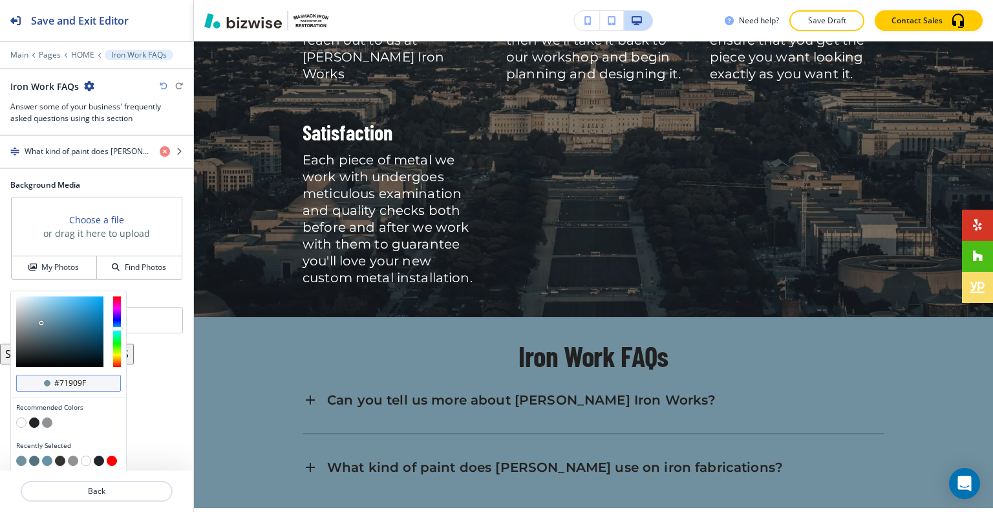
click at [98, 375] on div "#71909f" at bounding box center [68, 382] width 105 height 17
drag, startPoint x: 86, startPoint y: 380, endPoint x: 41, endPoint y: 382, distance: 45.3
click at [41, 382] on div "#71909f" at bounding box center [68, 382] width 105 height 17
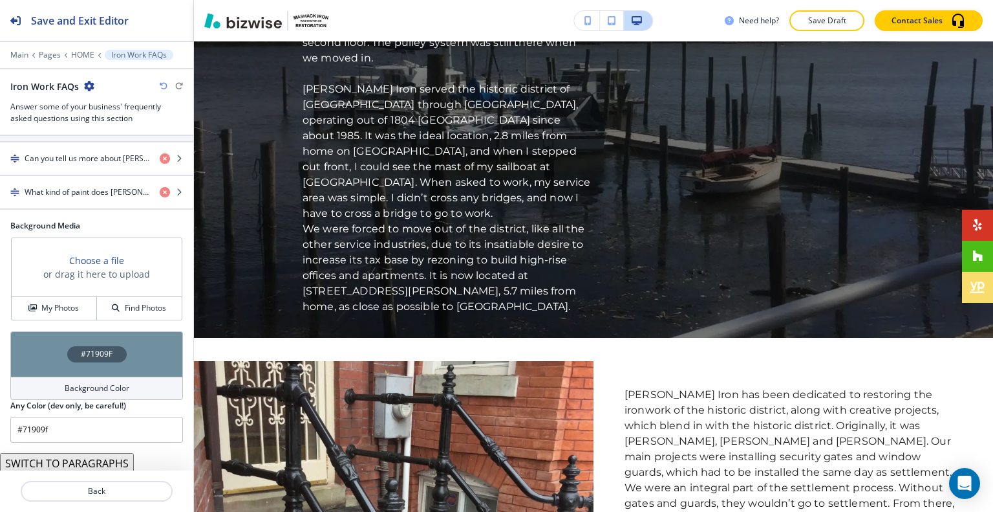
scroll to position [0, 0]
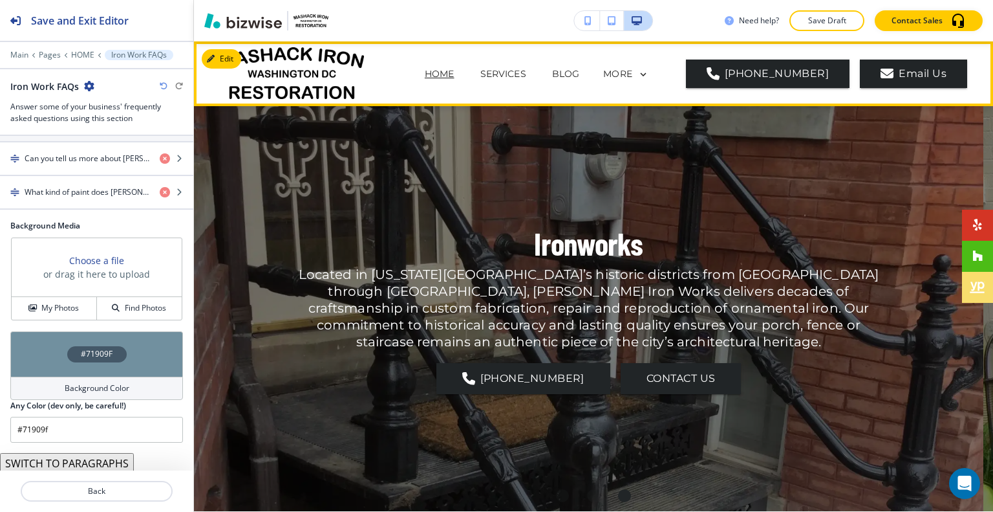
click at [455, 71] on p "HOME" at bounding box center [440, 74] width 30 height 14
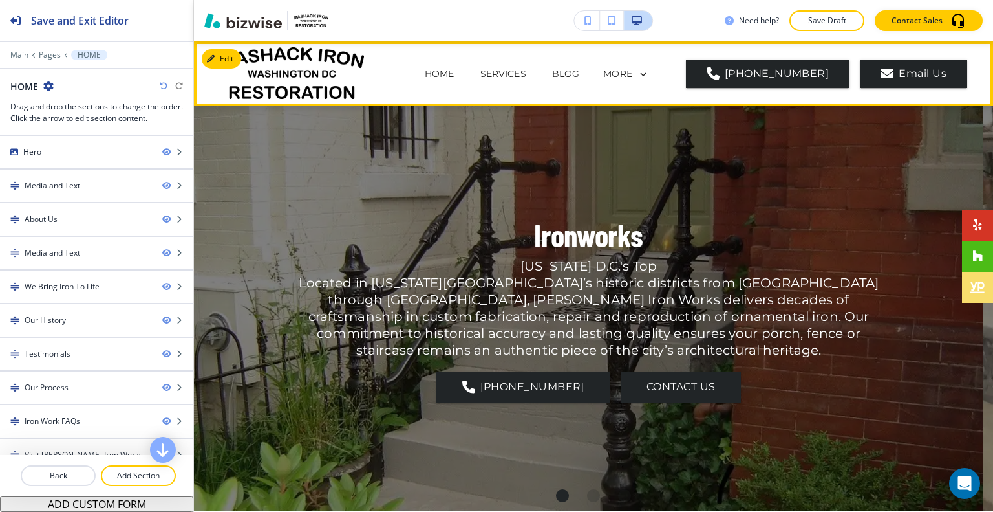
click at [500, 73] on p "SERVICES" at bounding box center [503, 74] width 46 height 14
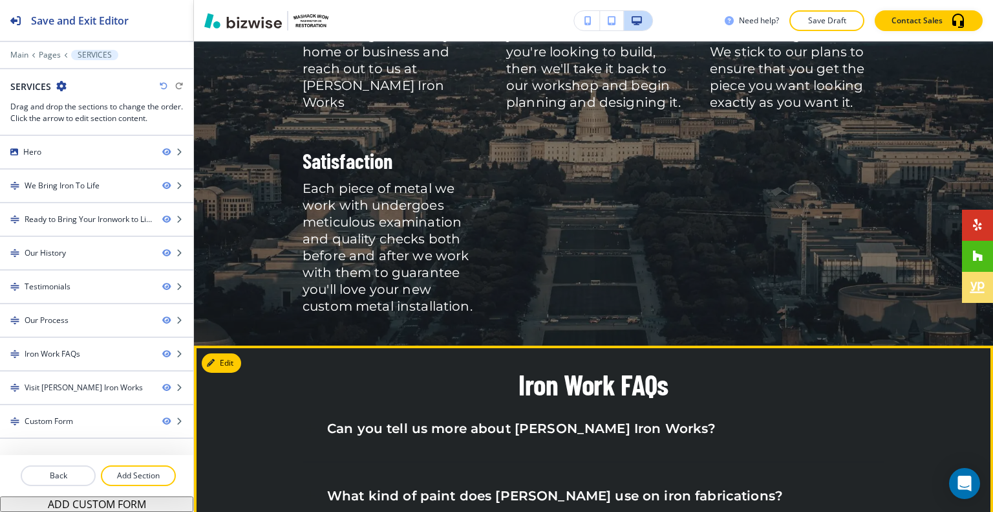
scroll to position [2263, 0]
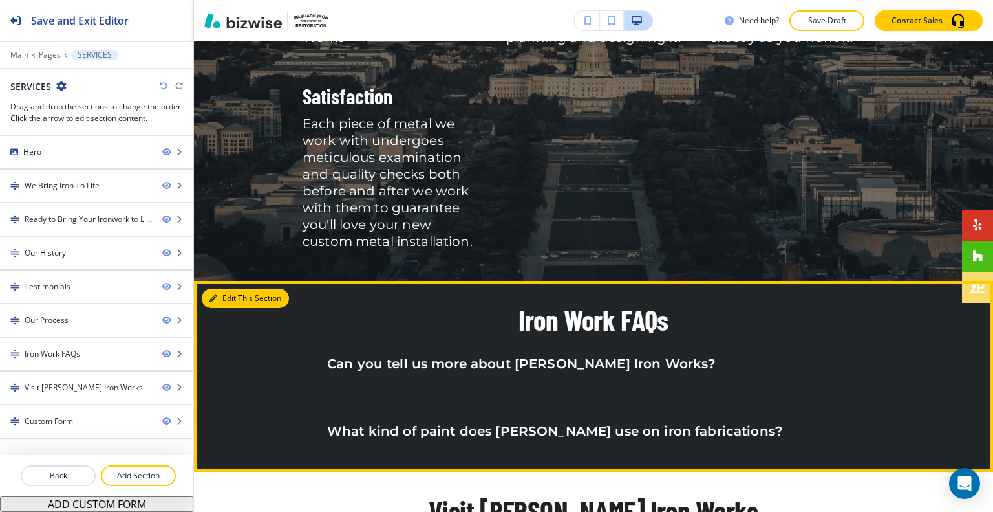
click at [236, 288] on button "Edit This Section" at bounding box center [245, 297] width 87 height 19
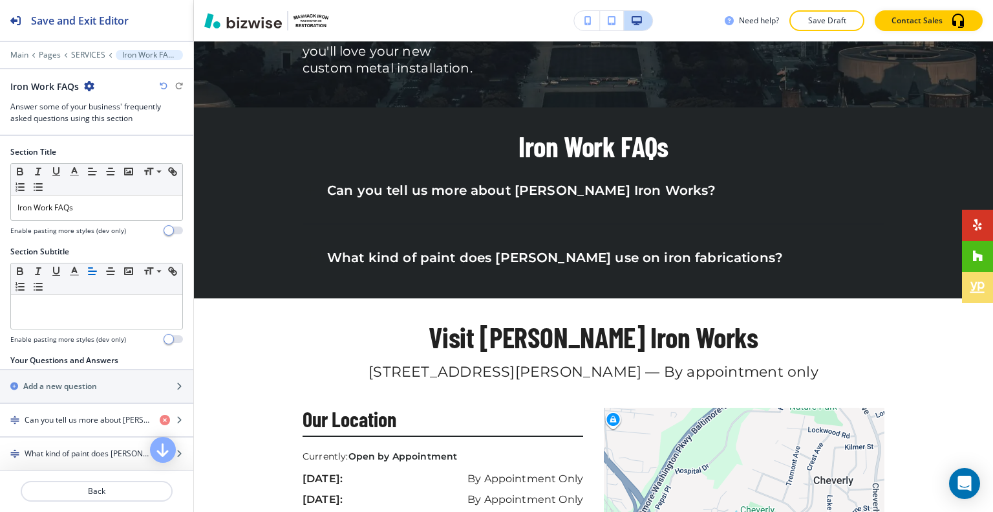
scroll to position [261, 0]
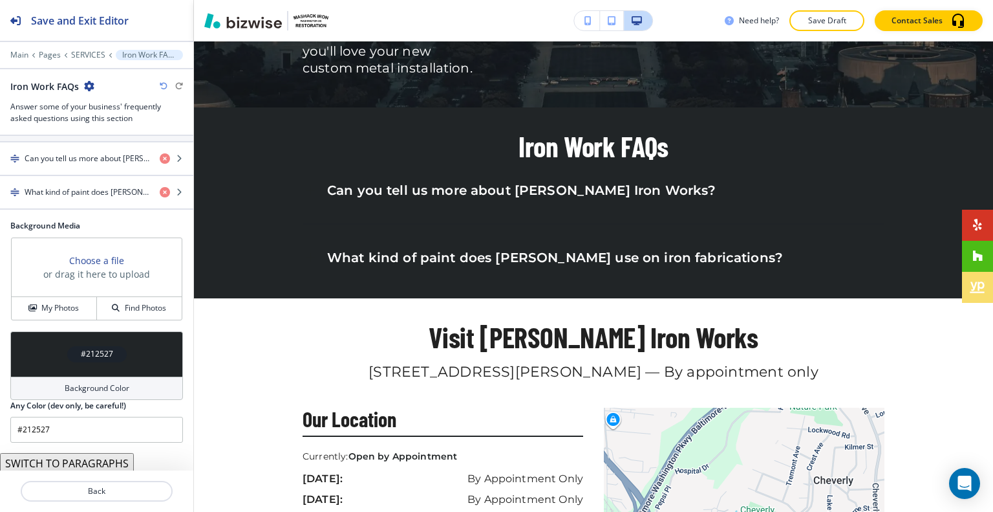
click at [52, 356] on div "#212527" at bounding box center [96, 353] width 173 height 45
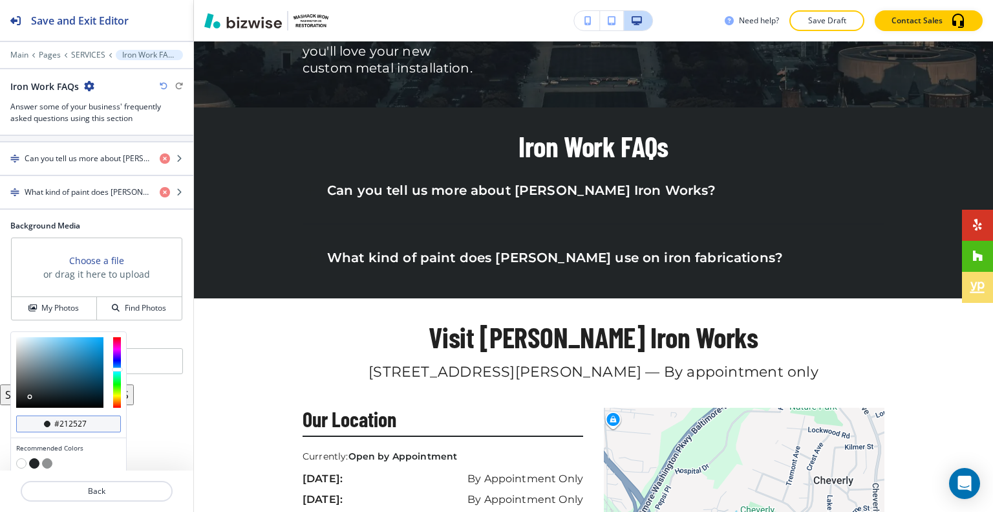
scroll to position [302, 0]
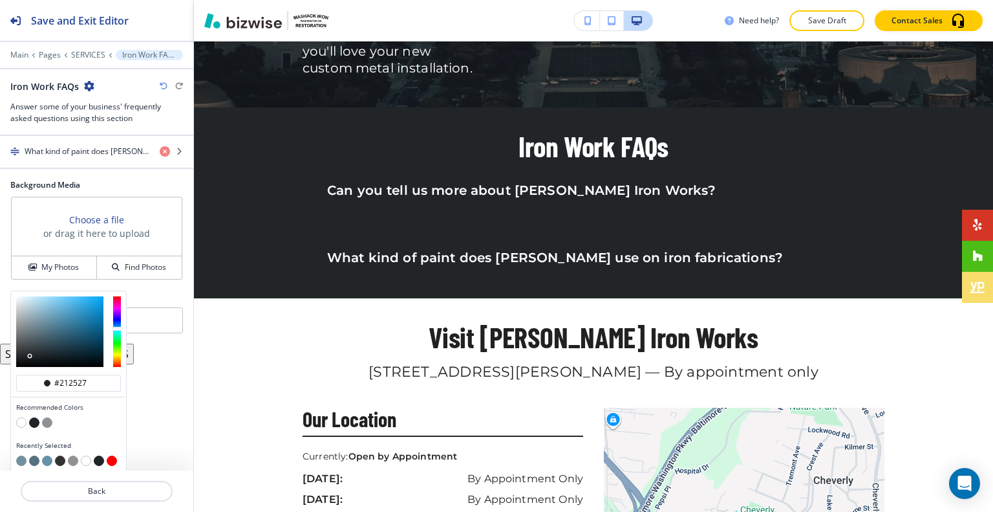
click at [21, 455] on button "button" at bounding box center [21, 460] width 10 height 10
type input "#71909f"
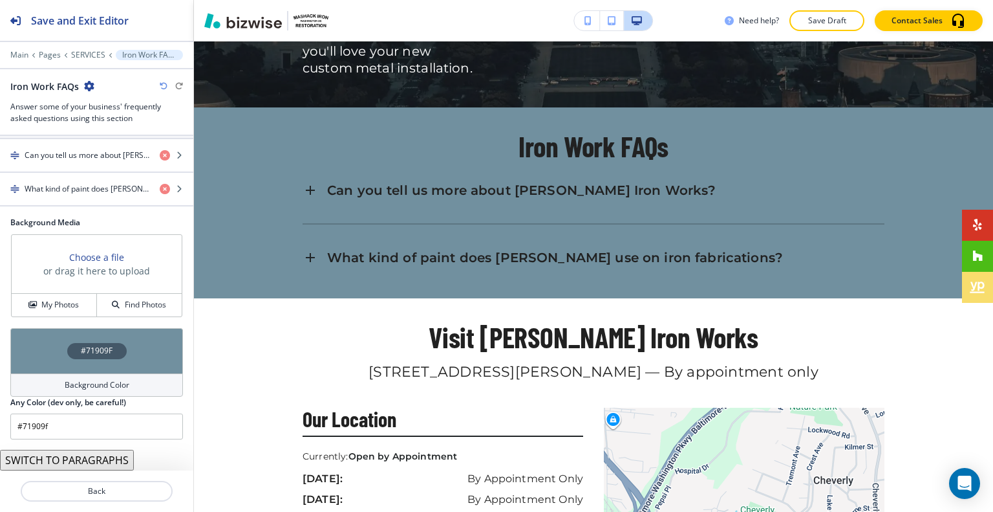
scroll to position [261, 0]
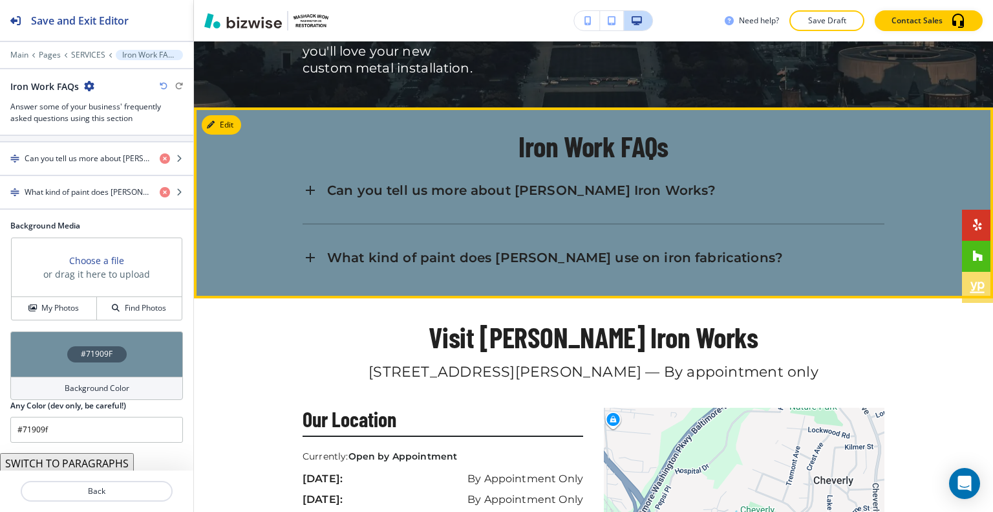
click at [568, 173] on div "Can you tell us more about [PERSON_NAME] Iron Works?" at bounding box center [594, 190] width 582 height 35
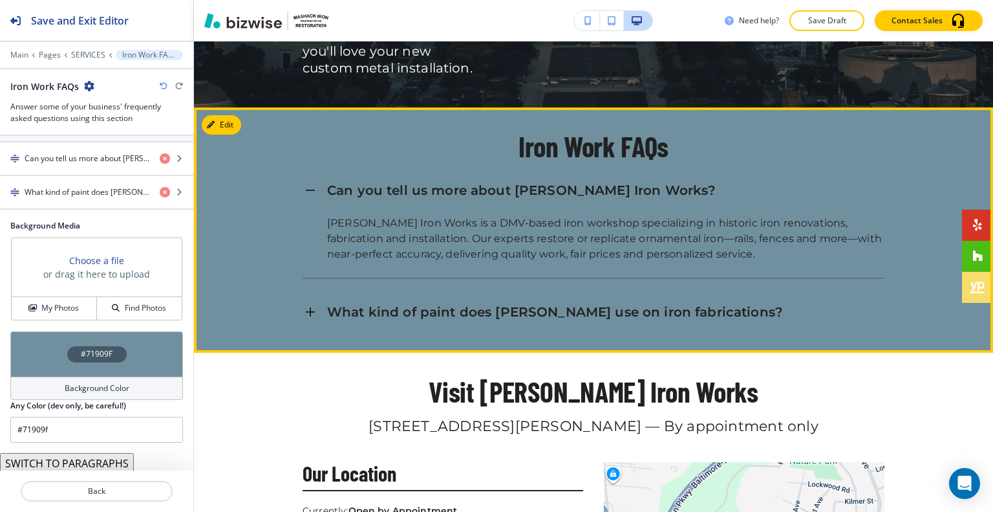
click at [568, 173] on div "Can you tell us more about [PERSON_NAME] Iron Works?" at bounding box center [594, 190] width 582 height 35
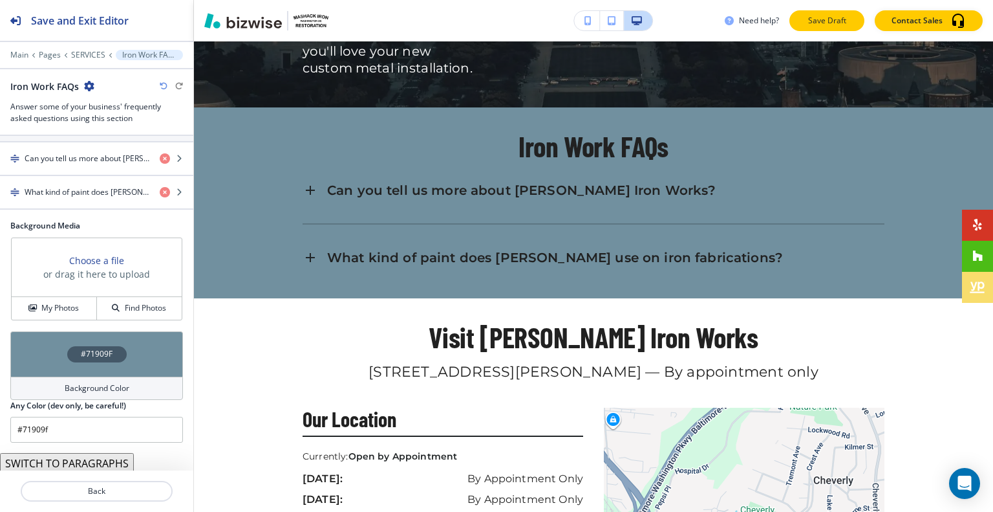
drag, startPoint x: 864, startPoint y: 1, endPoint x: 847, endPoint y: 10, distance: 19.1
click at [864, 2] on div "Need help? Save Draft Contact Sales" at bounding box center [593, 20] width 799 height 41
click at [841, 19] on p "Save Draft" at bounding box center [826, 21] width 41 height 12
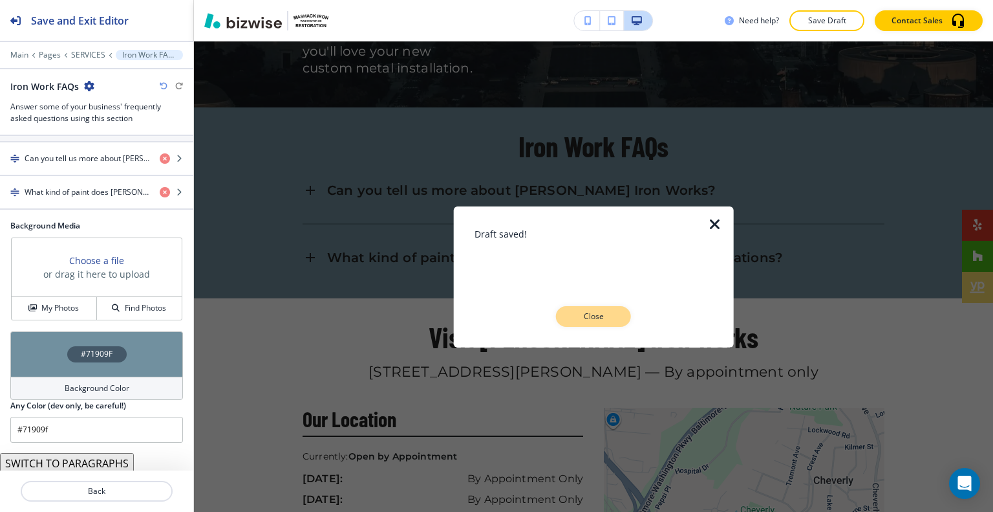
click at [612, 315] on p "Close" at bounding box center [593, 316] width 41 height 12
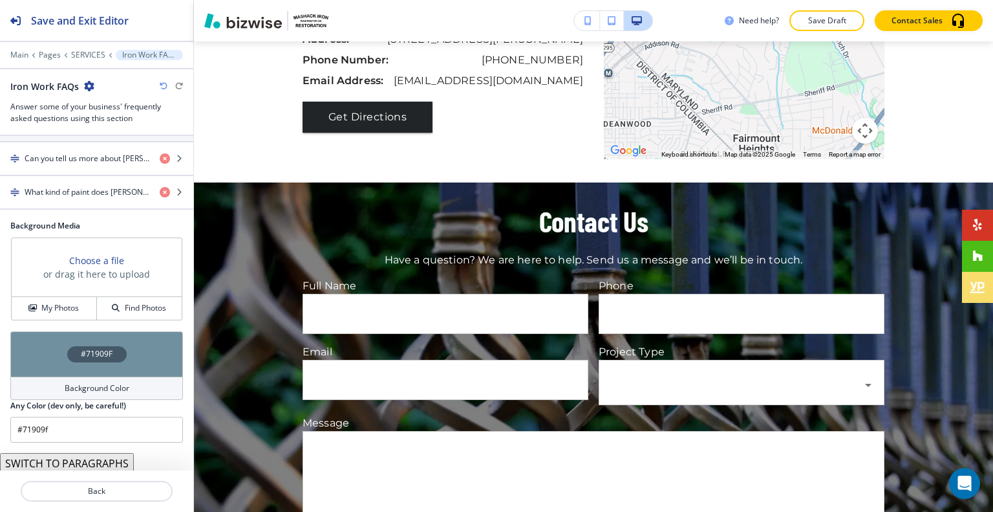
scroll to position [3027, 0]
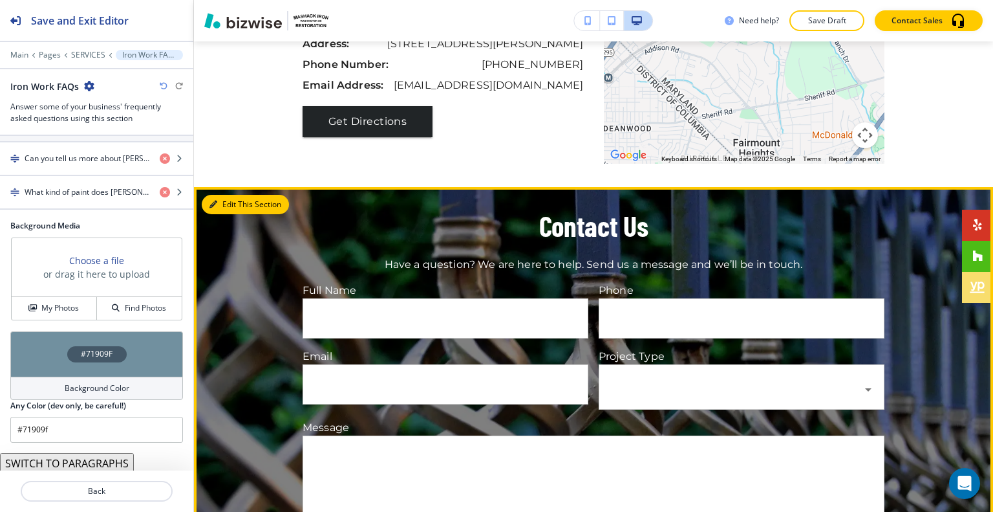
click at [213, 195] on button "Edit This Section" at bounding box center [245, 204] width 87 height 19
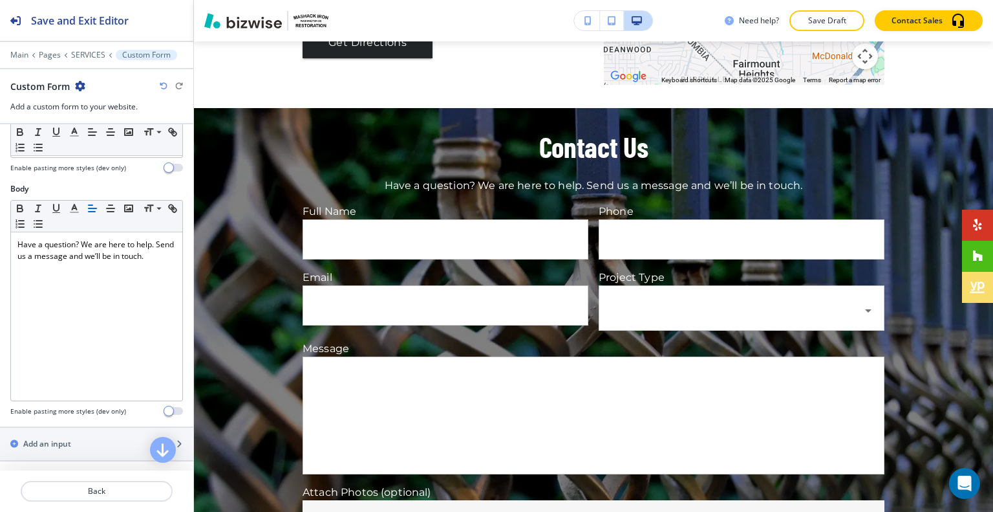
scroll to position [517, 0]
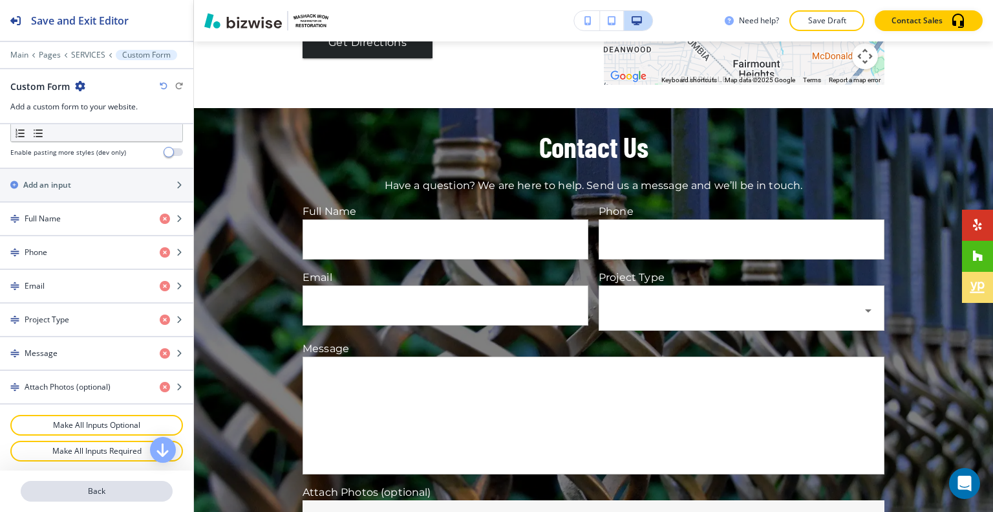
click at [103, 488] on p "Back" at bounding box center [96, 491] width 149 height 12
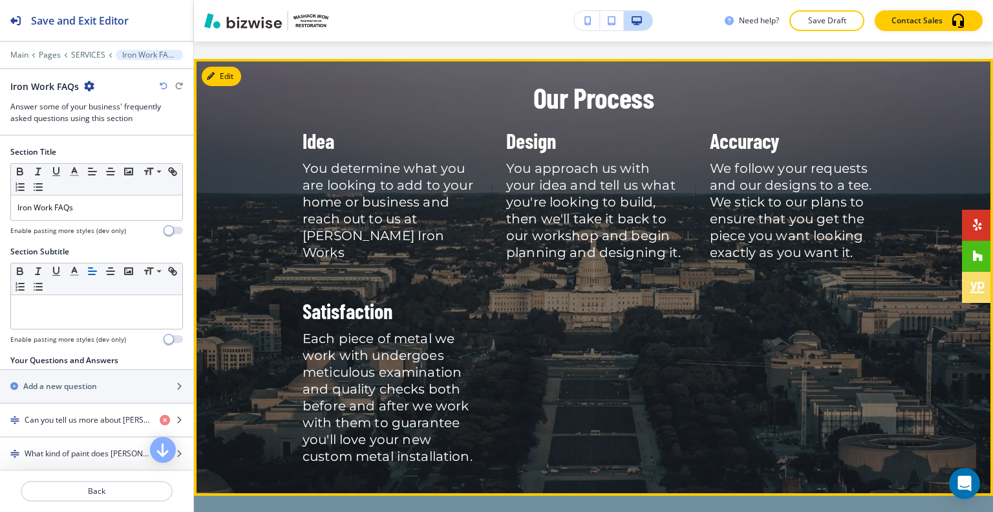
scroll to position [1984, 0]
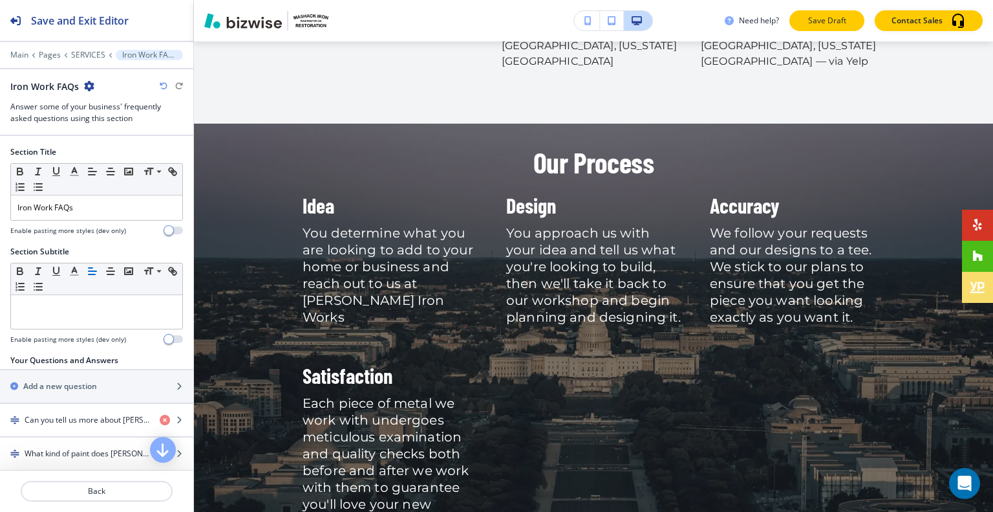
click at [832, 18] on p "Save Draft" at bounding box center [826, 21] width 41 height 12
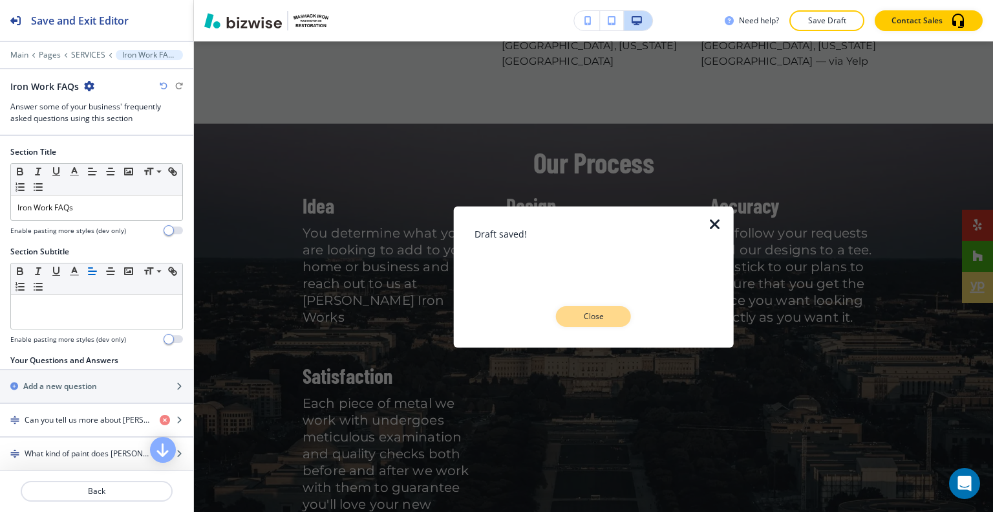
click at [600, 320] on p "Close" at bounding box center [593, 316] width 41 height 12
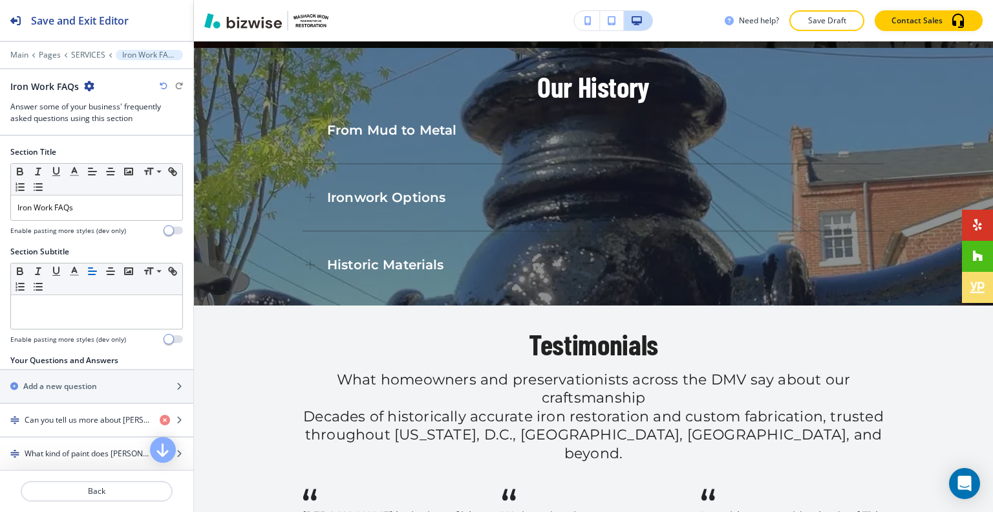
scroll to position [0, 0]
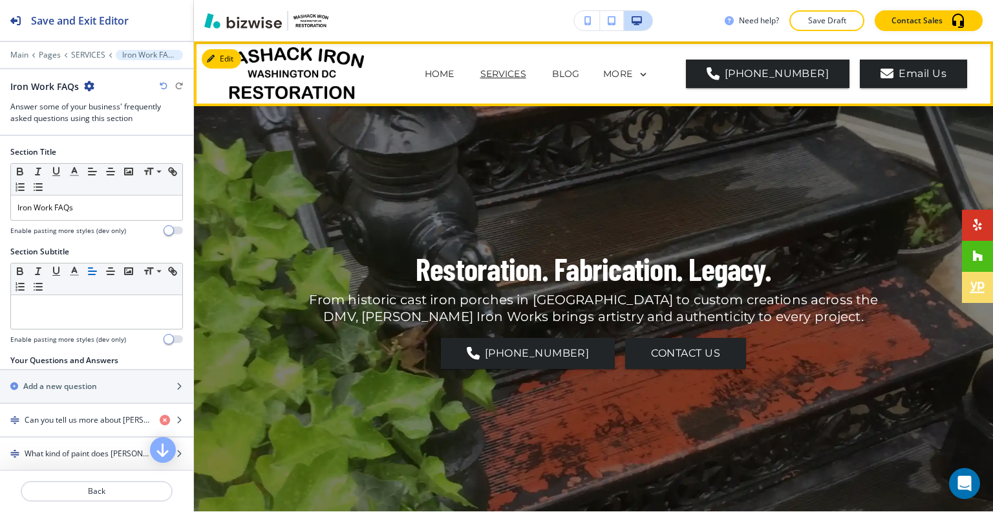
click at [647, 78] on div "MORE" at bounding box center [626, 75] width 46 height 12
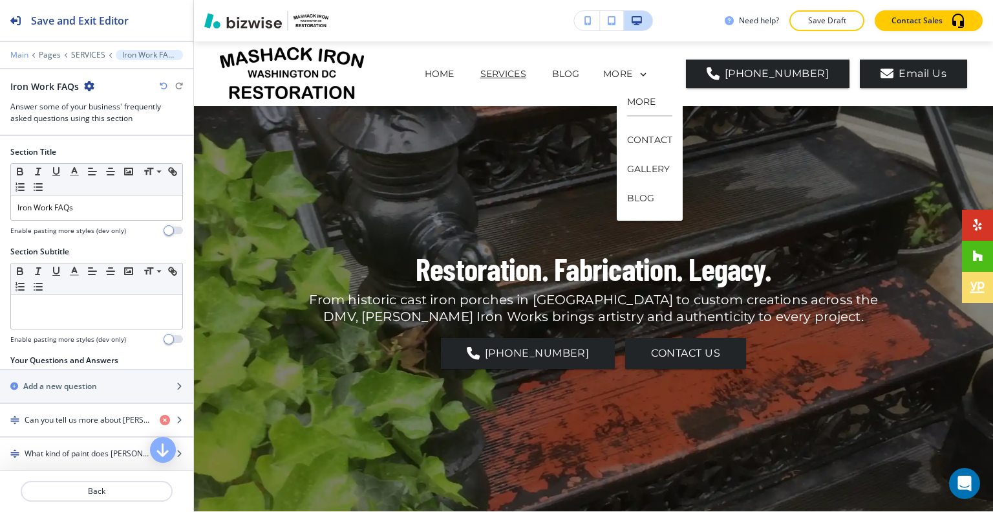
click at [26, 54] on p "Main" at bounding box center [19, 54] width 18 height 9
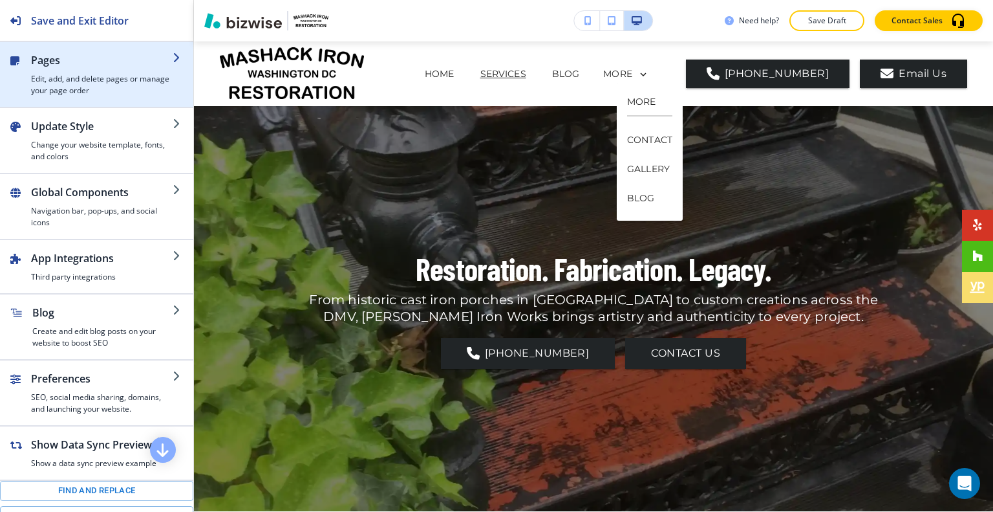
click at [67, 65] on h2 "Pages" at bounding box center [102, 60] width 142 height 16
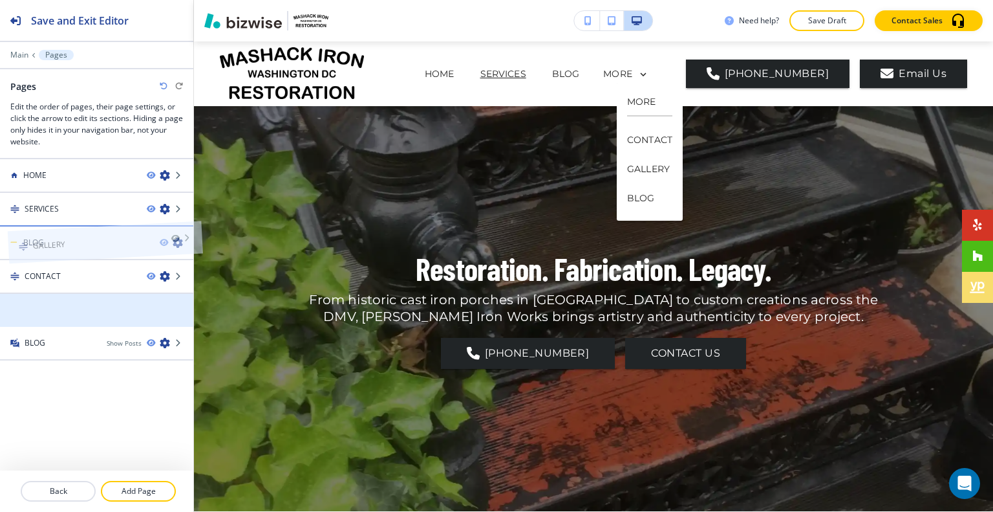
drag, startPoint x: 54, startPoint y: 316, endPoint x: 61, endPoint y: 230, distance: 87.0
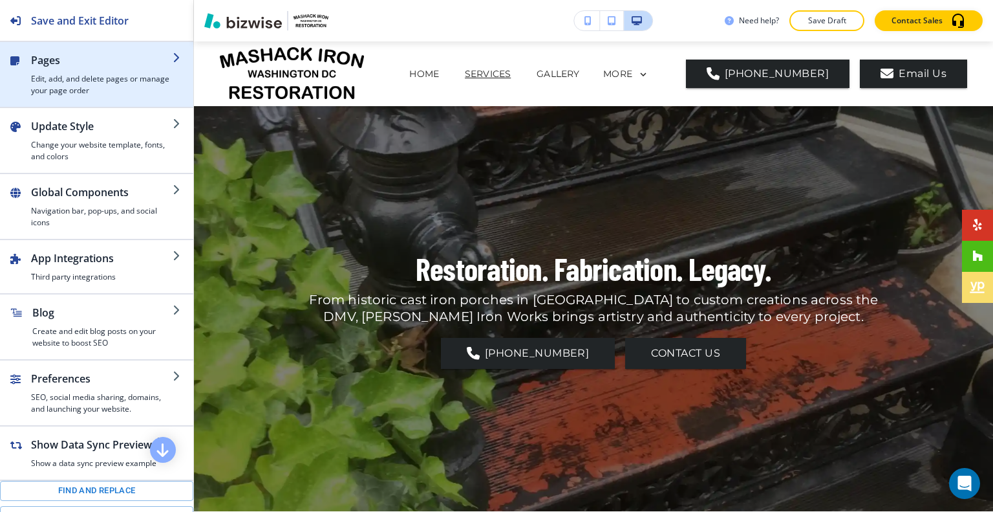
click at [68, 69] on div "button" at bounding box center [102, 70] width 142 height 5
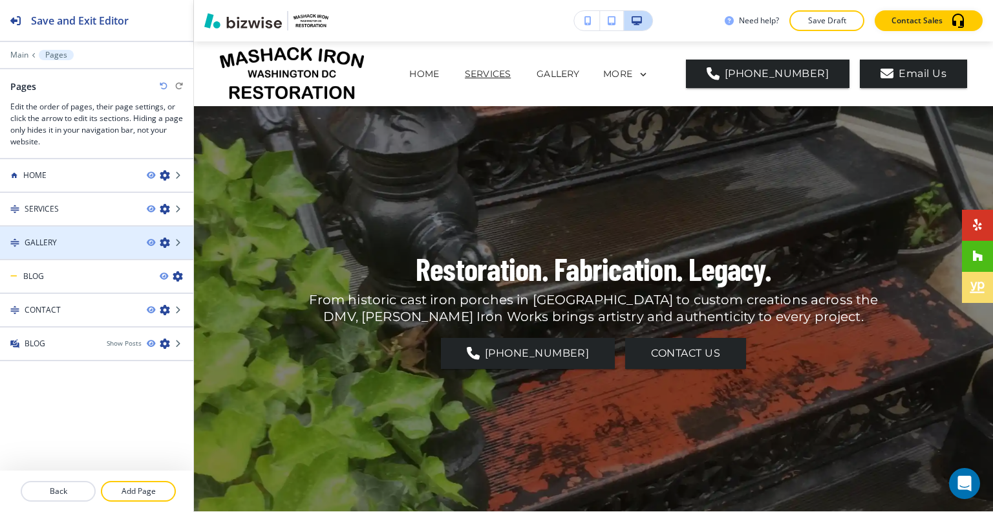
click at [61, 248] on div at bounding box center [96, 253] width 193 height 10
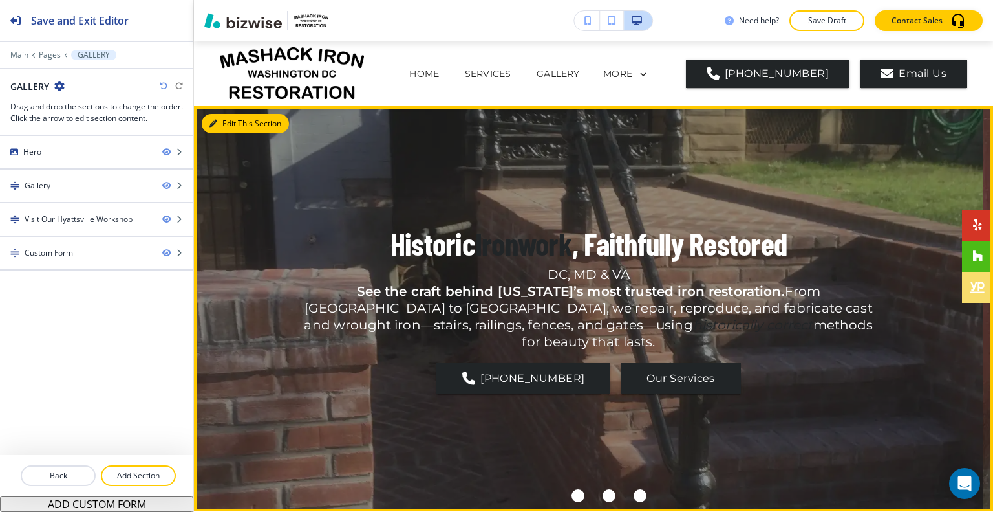
click at [233, 120] on button "Edit This Section" at bounding box center [245, 123] width 87 height 19
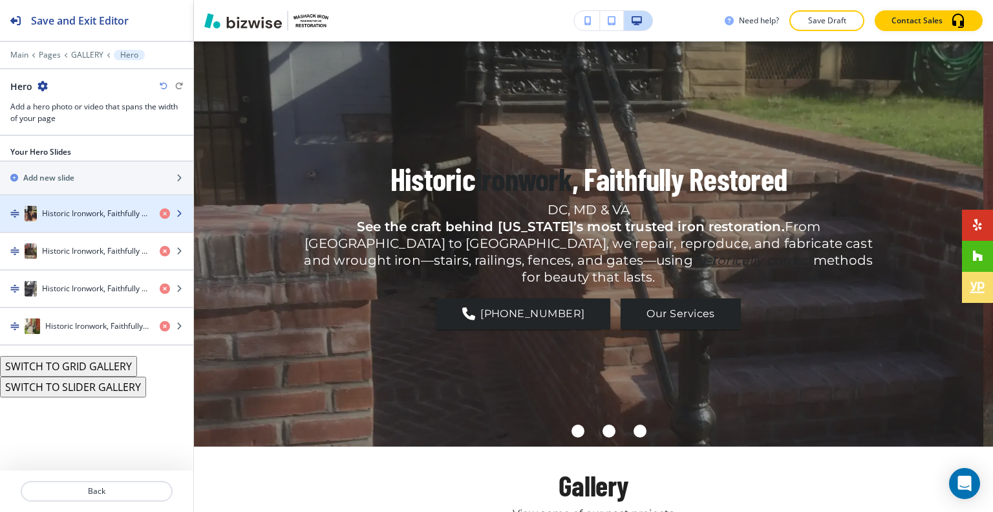
click at [94, 216] on h4 "Historic Ironwork, Faithfully Restored" at bounding box center [95, 214] width 107 height 12
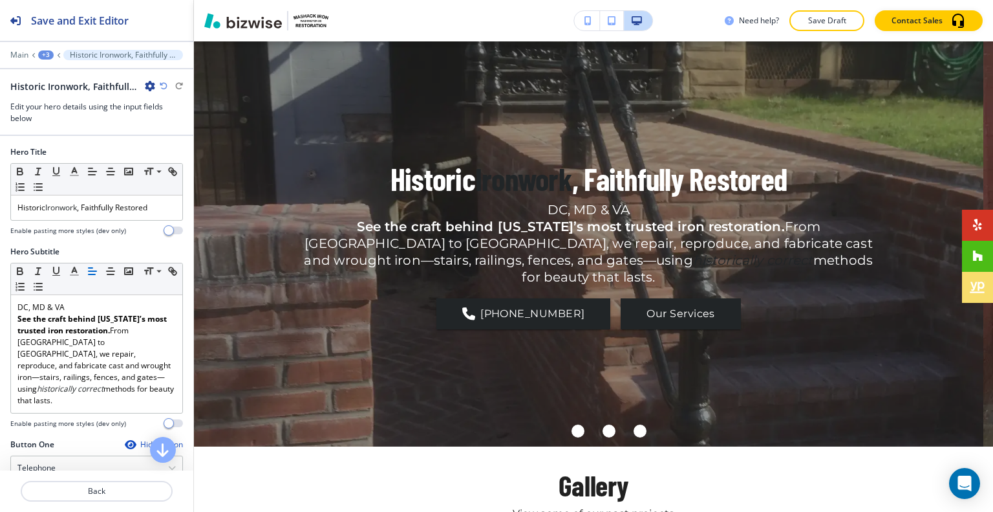
scroll to position [88, 0]
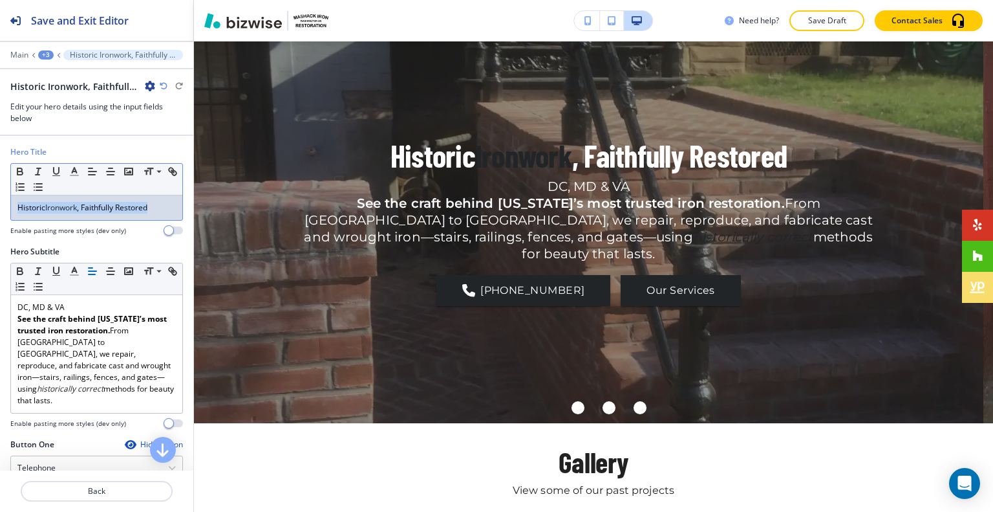
drag, startPoint x: 169, startPoint y: 199, endPoint x: 58, endPoint y: 182, distance: 112.6
click at [0, 201] on div "Hero Title Small Normal Large Huge Historic Ironwork , Faithfully Restored Enab…" at bounding box center [96, 196] width 193 height 100
click at [70, 171] on icon "button" at bounding box center [75, 172] width 12 height 12
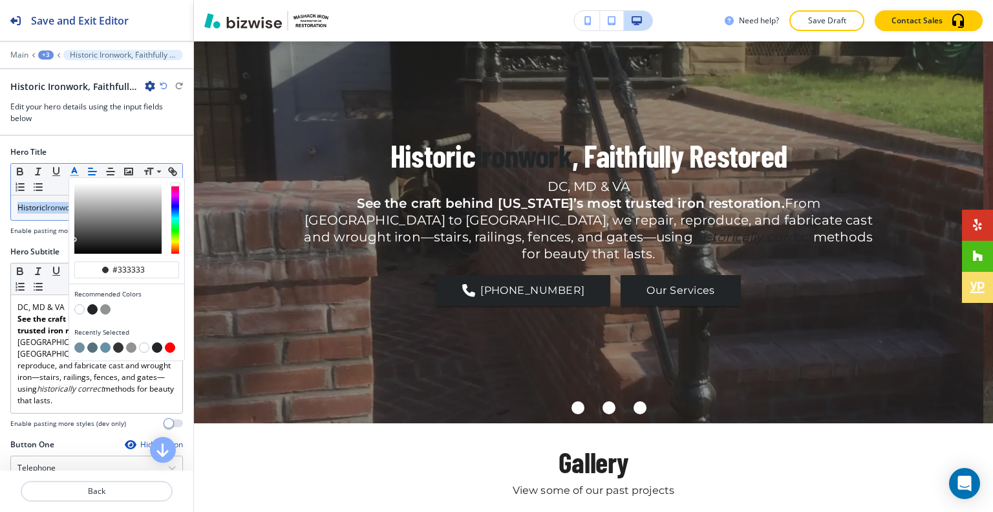
click at [85, 305] on div "button" at bounding box center [126, 310] width 105 height 13
click at [81, 307] on button "button" at bounding box center [79, 309] width 10 height 10
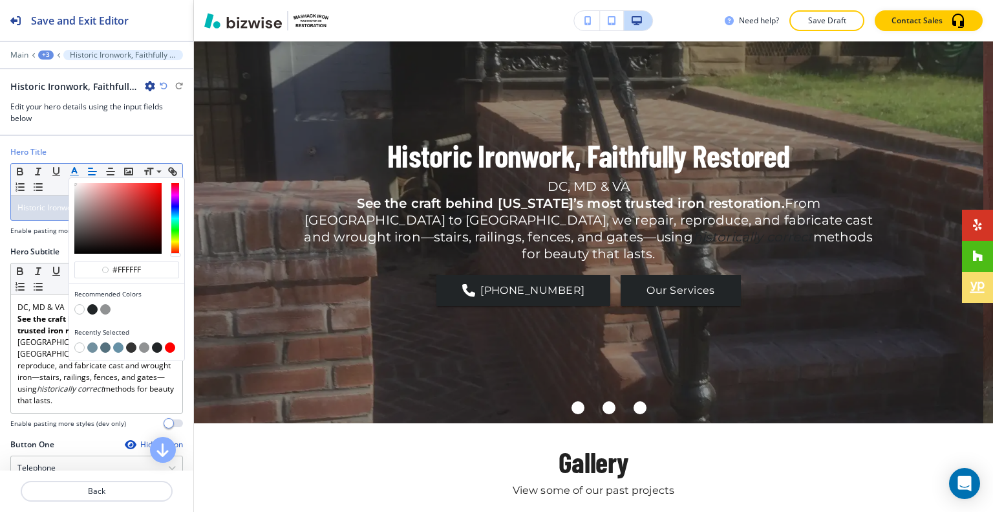
type input "#ffffff"
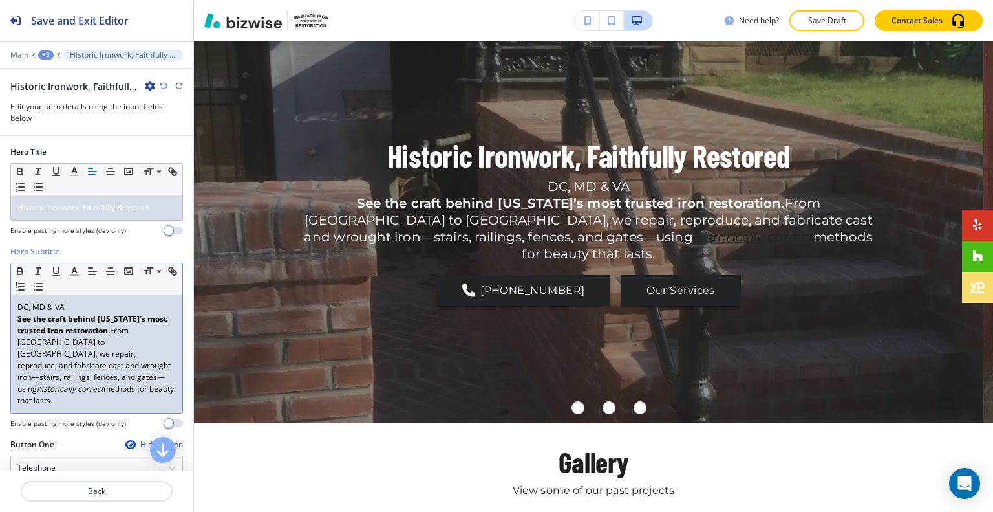
click at [52, 364] on p "See the craft behind Washington’s most trusted iron restoration. From Capitol H…" at bounding box center [96, 359] width 158 height 93
click at [164, 385] on p "See the craft behind Washington’s most trusted iron restoration. From Capitol H…" at bounding box center [96, 359] width 158 height 93
drag, startPoint x: 171, startPoint y: 384, endPoint x: 14, endPoint y: 334, distance: 165.7
click at [10, 337] on div "Hero Subtitle Small Normal Large Huge DC, MD & VA See the craft behind Washingt…" at bounding box center [96, 342] width 193 height 193
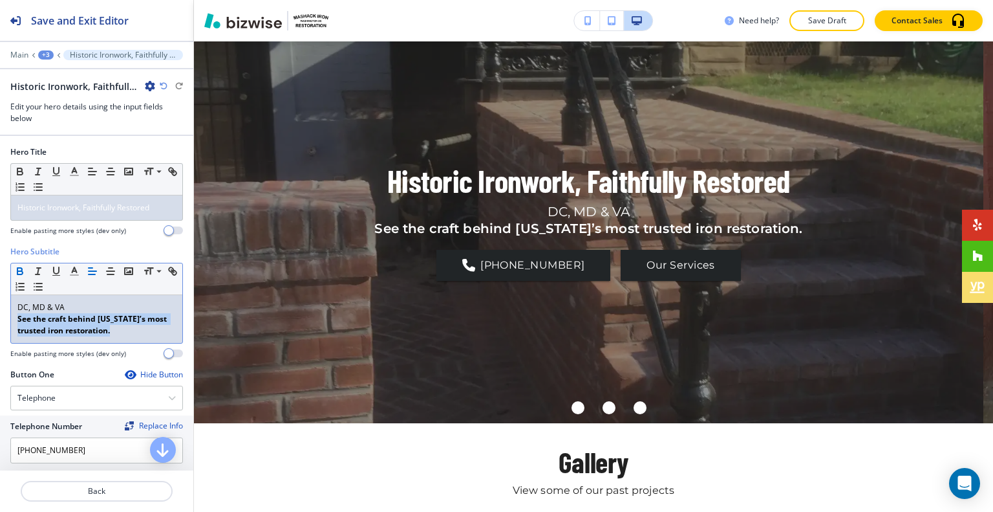
drag, startPoint x: 151, startPoint y: 338, endPoint x: 0, endPoint y: 323, distance: 152.1
click at [0, 323] on div "Hero Subtitle Small Normal Large Huge DC, MD & VA See the craft behind Washingt…" at bounding box center [96, 307] width 193 height 123
click at [18, 271] on icon "button" at bounding box center [19, 272] width 5 height 3
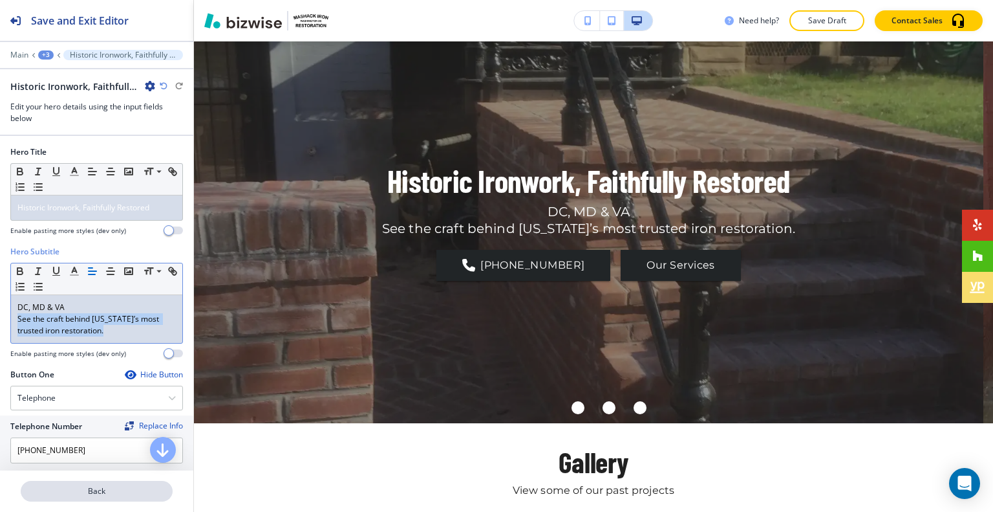
click at [114, 490] on p "Back" at bounding box center [96, 491] width 149 height 12
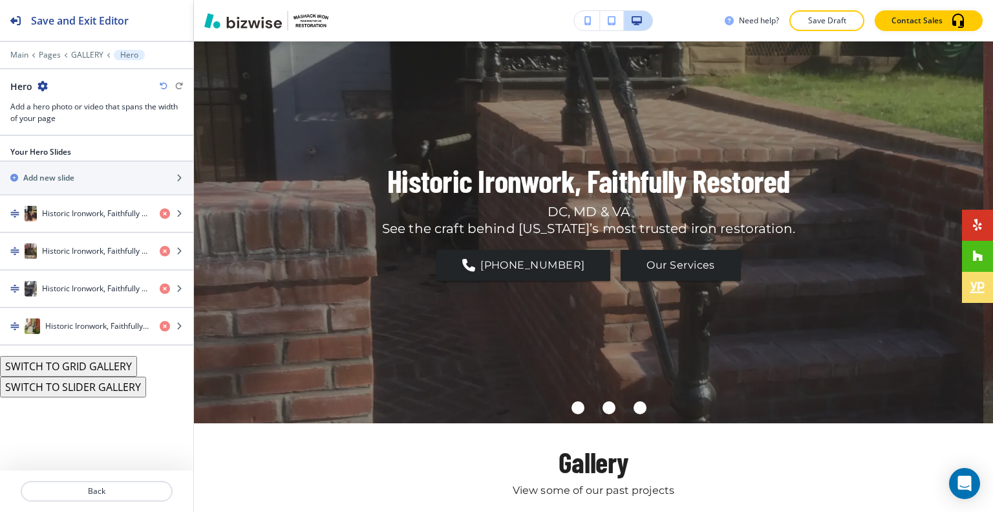
scroll to position [65, 0]
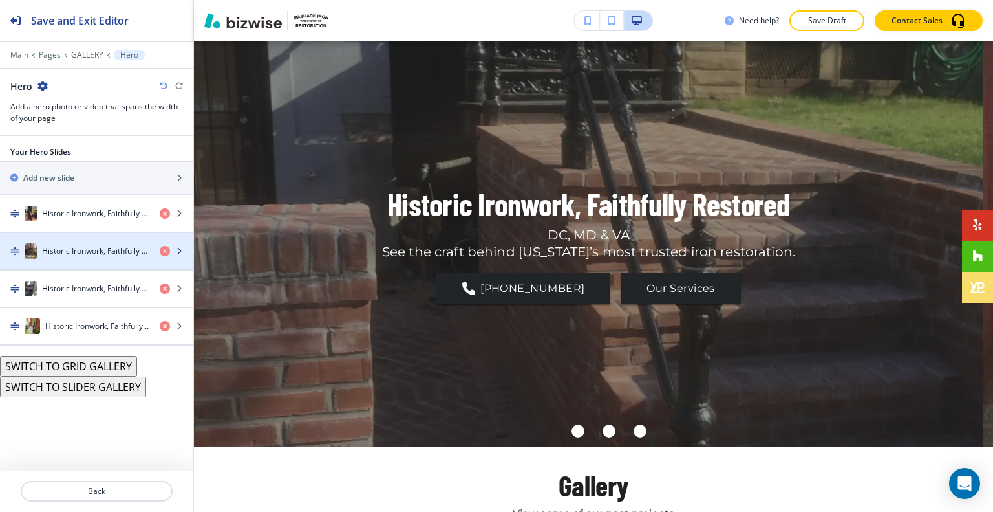
click at [92, 252] on h4 "Historic Ironwork, Faithfully Restored" at bounding box center [95, 251] width 107 height 12
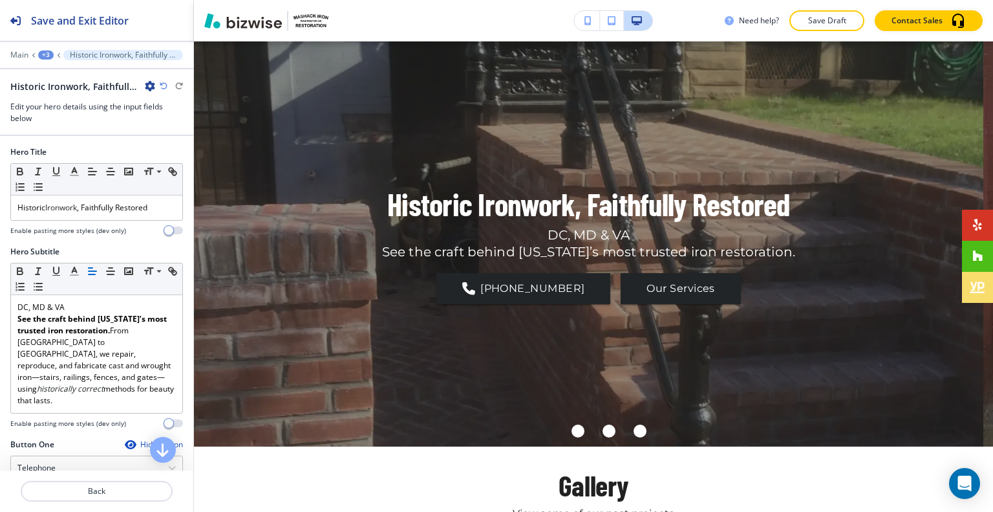
scroll to position [88, 0]
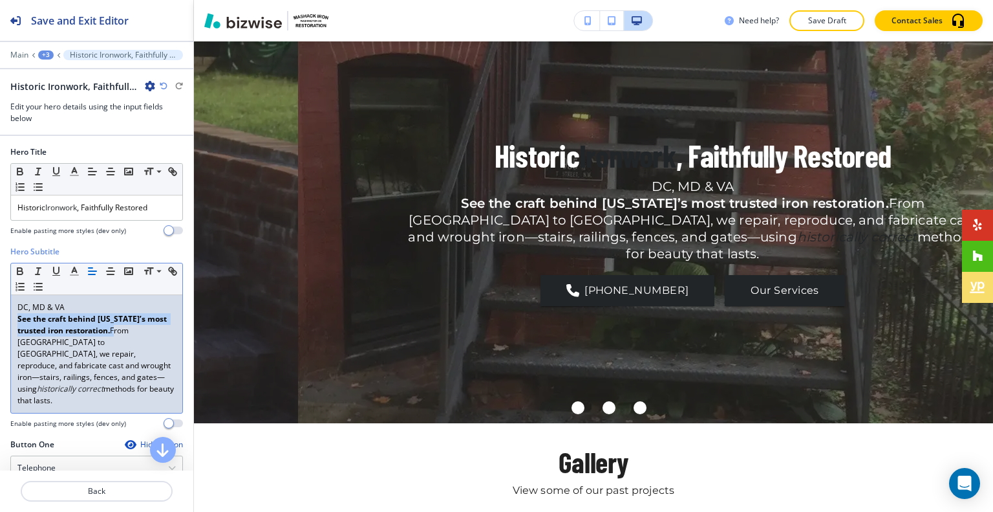
drag, startPoint x: 136, startPoint y: 330, endPoint x: 0, endPoint y: 319, distance: 136.9
click at [0, 319] on div "Hero Subtitle Small Normal Large Huge DC, MD & VA See the craft behind Washingt…" at bounding box center [96, 342] width 193 height 193
click at [19, 268] on icon "button" at bounding box center [20, 271] width 12 height 12
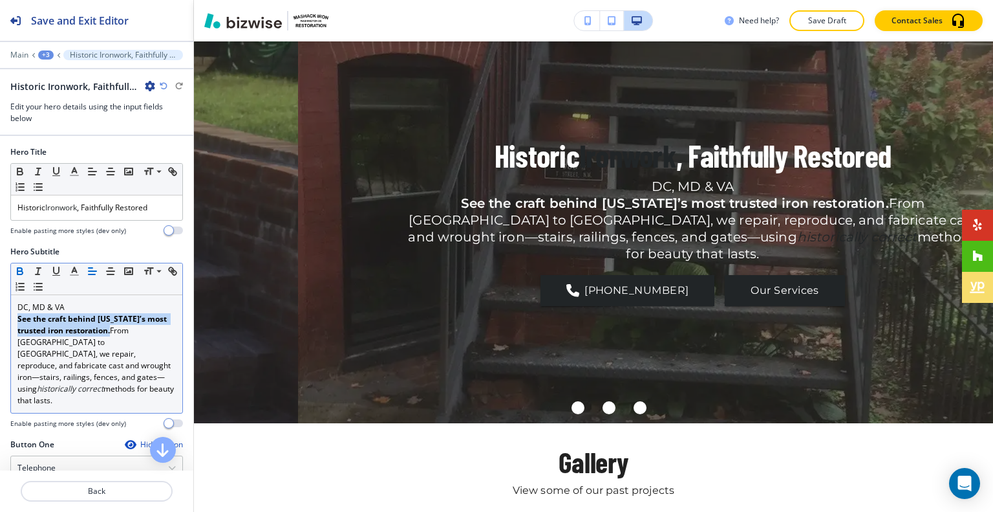
click at [21, 268] on icon "button" at bounding box center [19, 269] width 5 height 3
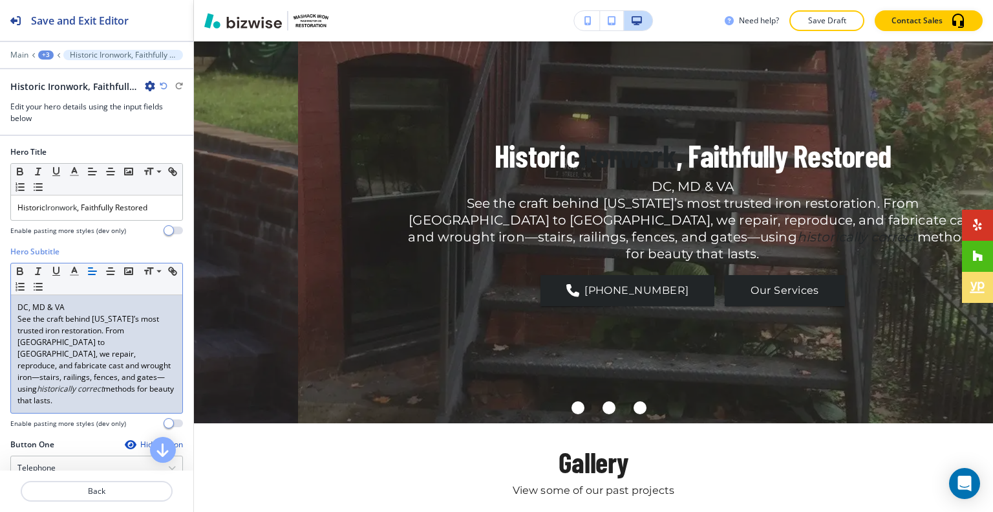
click at [90, 346] on p "See the craft behind Washington’s most trusted iron restoration. From Capitol H…" at bounding box center [96, 359] width 158 height 93
drag, startPoint x: 132, startPoint y: 388, endPoint x: 110, endPoint y: 330, distance: 61.6
click at [110, 330] on p "See the craft behind Washington’s most trusted iron restoration. From Capitol H…" at bounding box center [96, 359] width 158 height 93
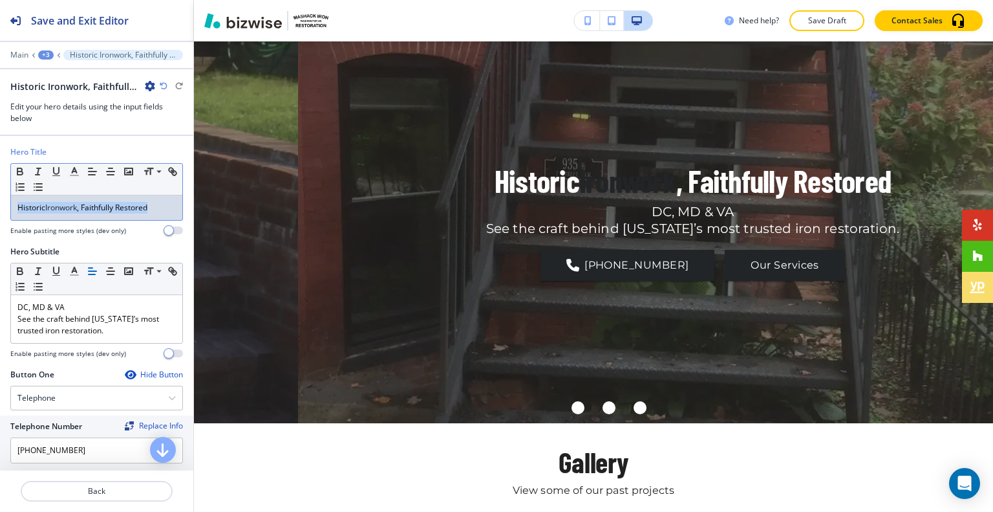
drag, startPoint x: 158, startPoint y: 209, endPoint x: 1, endPoint y: 194, distance: 158.5
click at [0, 195] on div "Hero Title Small Normal Large Huge Historic Ironwork , Faithfully Restored Enab…" at bounding box center [96, 196] width 193 height 100
click at [70, 167] on icon "button" at bounding box center [75, 172] width 12 height 12
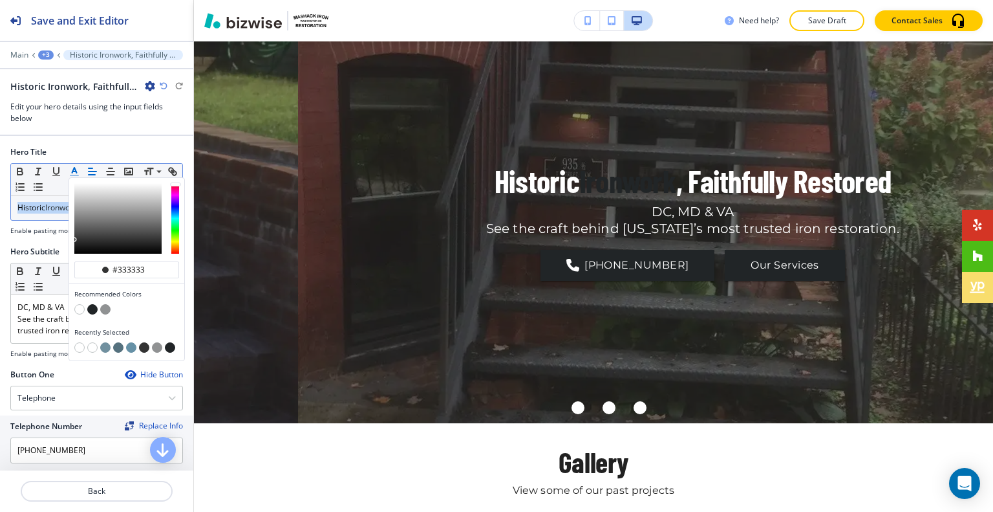
click at [75, 312] on div "button" at bounding box center [126, 310] width 105 height 13
click at [75, 307] on button "button" at bounding box center [79, 309] width 10 height 10
type input "#ffffff"
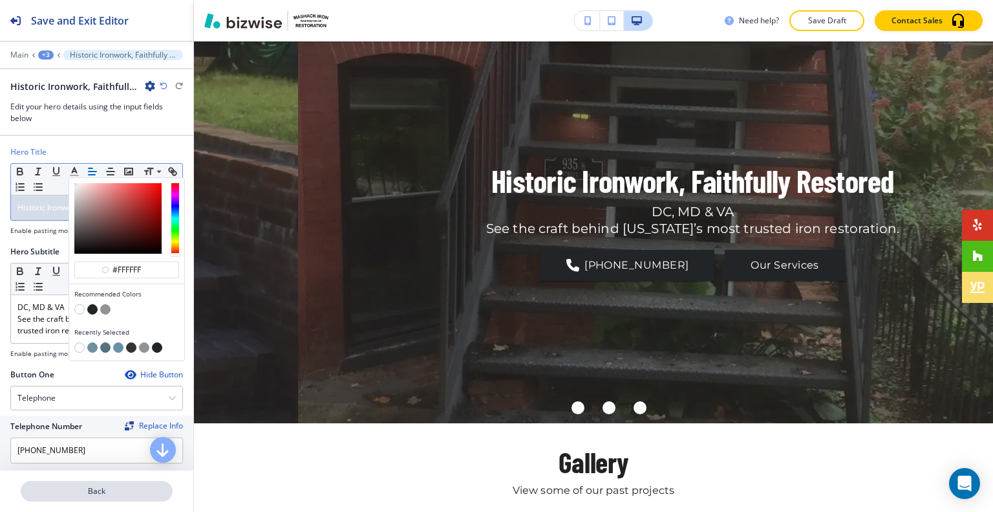
click at [96, 497] on button "Back" at bounding box center [97, 490] width 152 height 21
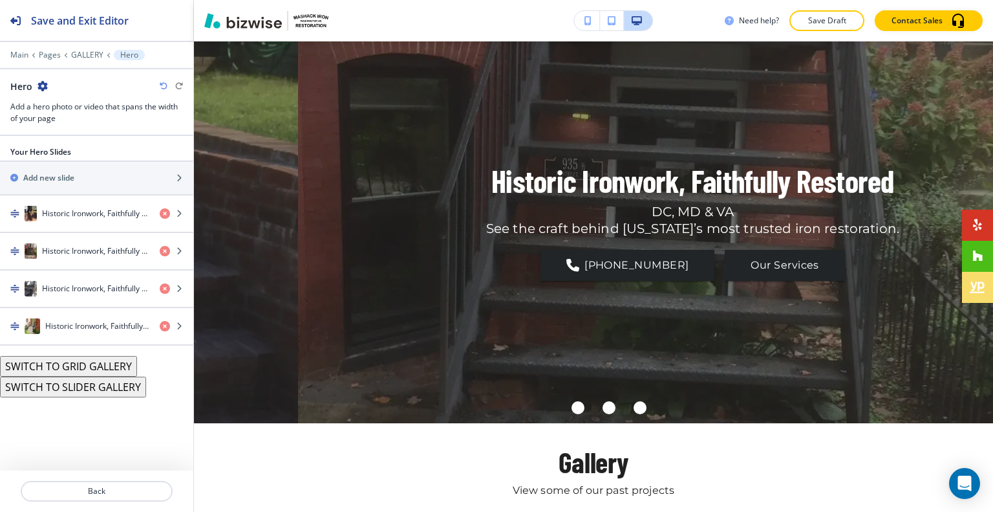
scroll to position [65, 0]
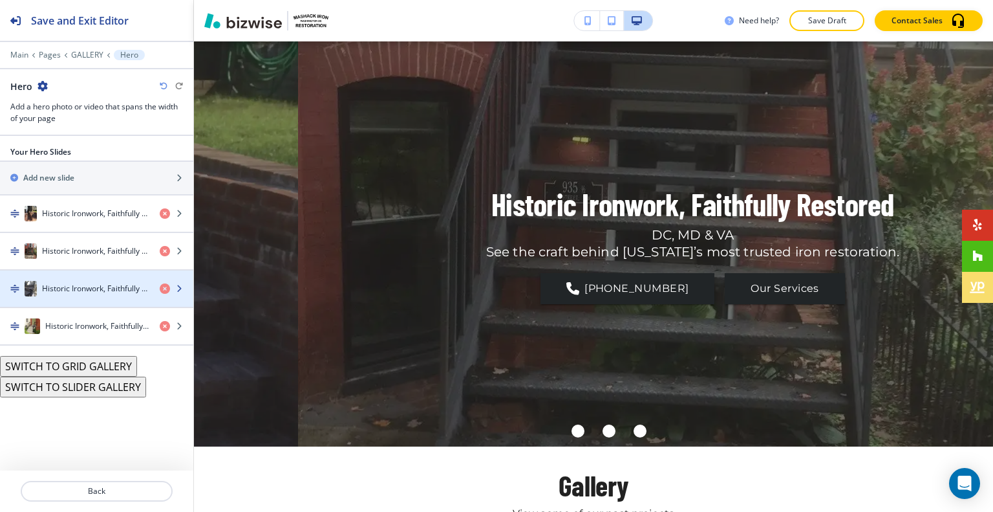
click at [103, 286] on h4 "Historic Ironwork, Faithfully Restored" at bounding box center [95, 289] width 107 height 12
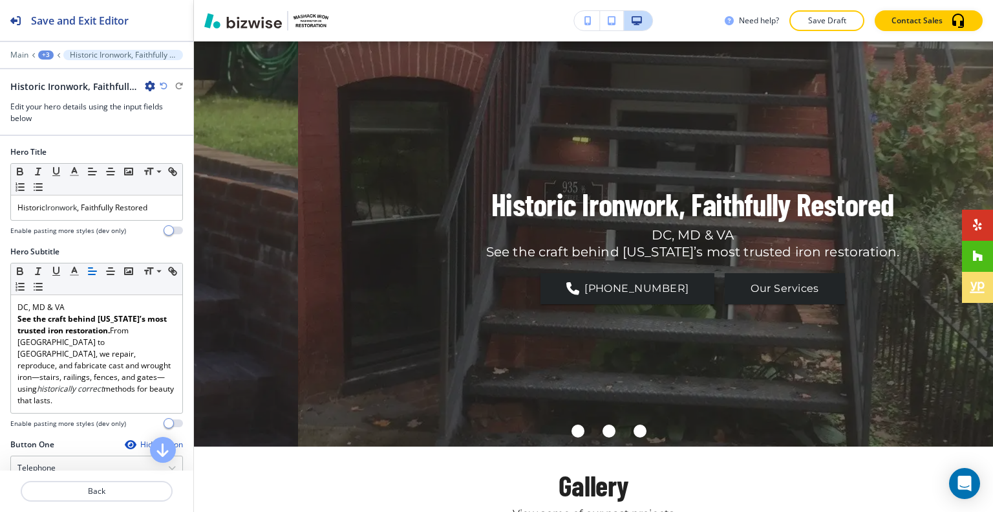
scroll to position [88, 0]
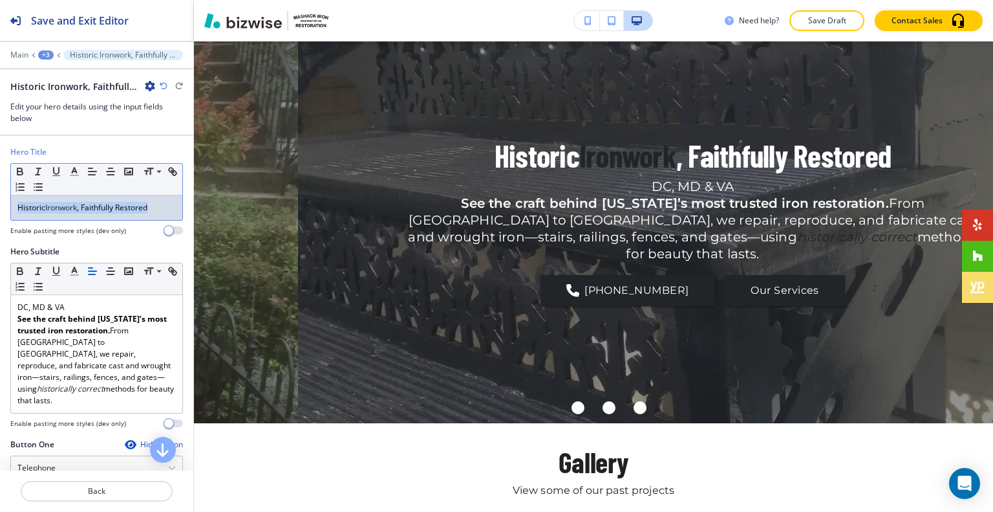
drag, startPoint x: 149, startPoint y: 204, endPoint x: 0, endPoint y: 199, distance: 149.5
click at [0, 199] on div "Hero Title Small Normal Large Huge Historic Ironwork , Faithfully Restored Enab…" at bounding box center [96, 196] width 193 height 100
click at [75, 167] on polyline "button" at bounding box center [74, 169] width 5 height 5
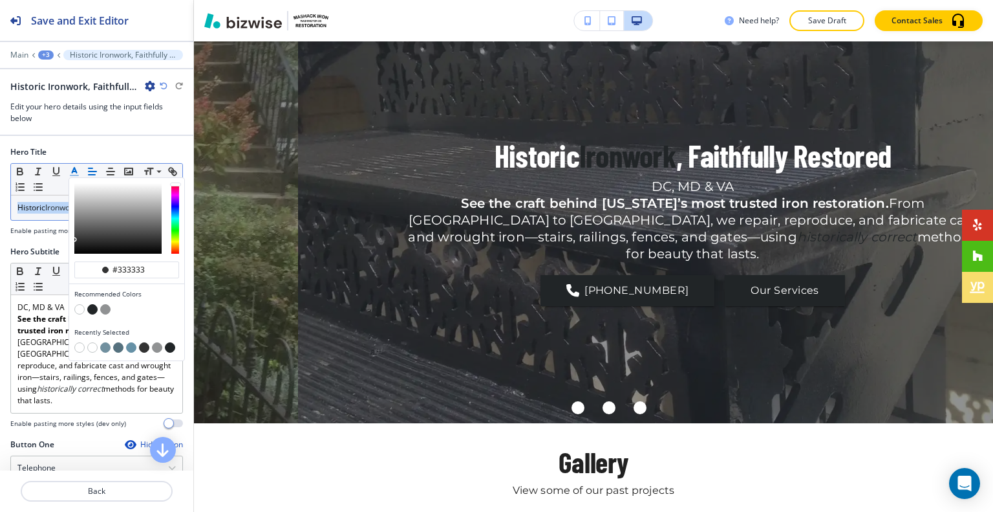
click at [76, 305] on button "button" at bounding box center [79, 309] width 10 height 10
type input "#ffffff"
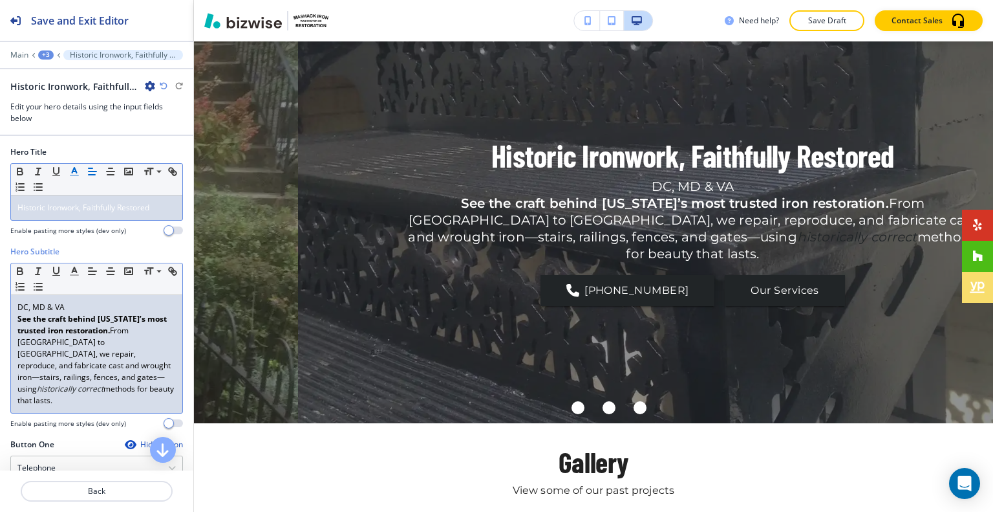
click at [31, 328] on strong "See the craft behind Washington’s most trusted iron restoration." at bounding box center [92, 324] width 151 height 23
drag, startPoint x: 126, startPoint y: 390, endPoint x: 135, endPoint y: 334, distance: 56.3
click at [135, 334] on div "DC, MD & VA See the craft behind Washington’s most trusted iron restoration. Fr…" at bounding box center [96, 354] width 171 height 118
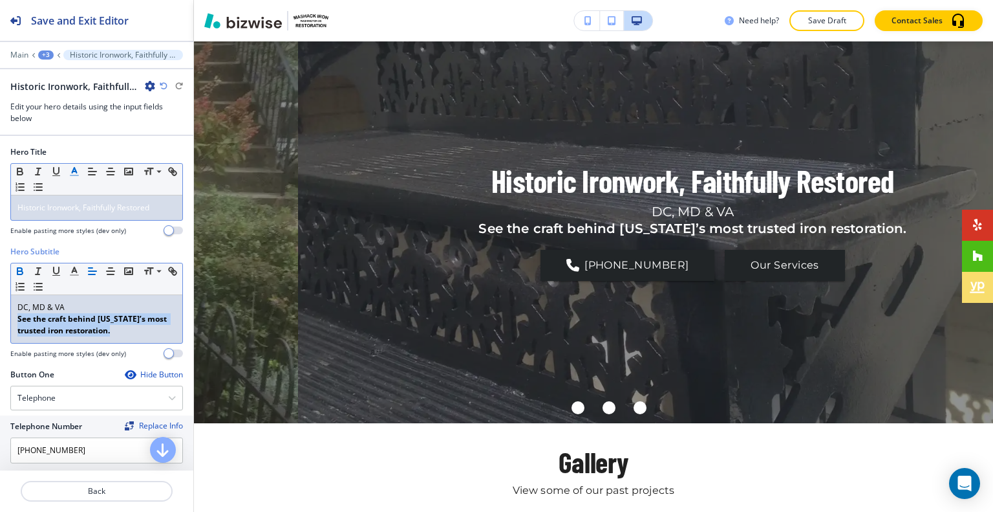
drag, startPoint x: 135, startPoint y: 336, endPoint x: 5, endPoint y: 321, distance: 130.1
click at [5, 321] on div "Hero Subtitle Small Normal Large Huge DC, MD & VA See the craft behind Washingt…" at bounding box center [96, 307] width 193 height 123
click at [21, 265] on icon "button" at bounding box center [20, 271] width 12 height 12
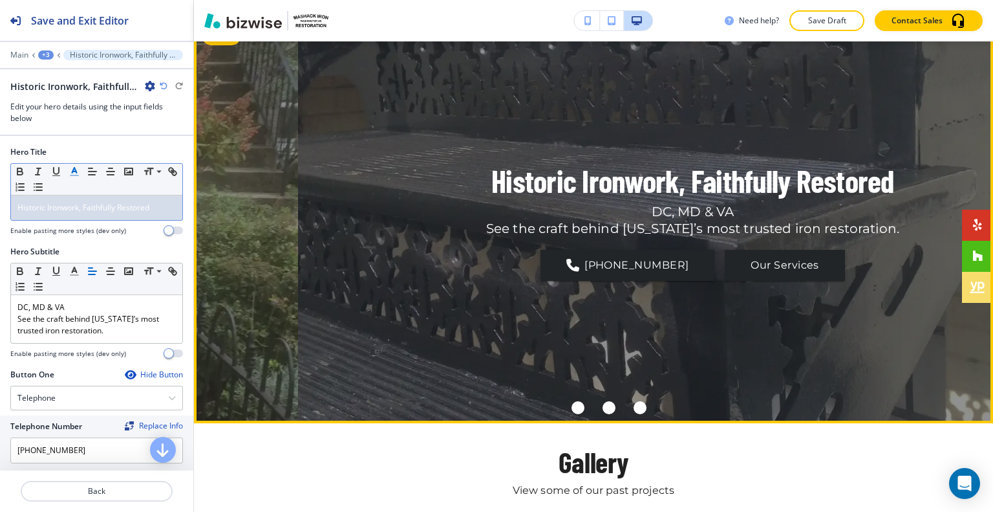
click at [312, 279] on div "Historic Ironwork, Faithfully Restored DC, MD & VA See the craft behind Washing…" at bounding box center [693, 220] width 790 height 358
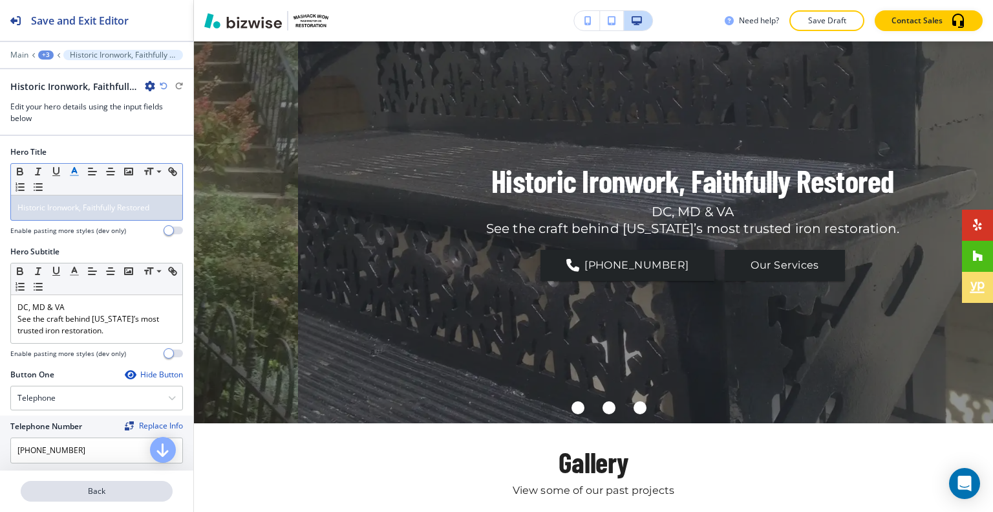
click at [119, 486] on p "Back" at bounding box center [96, 491] width 149 height 12
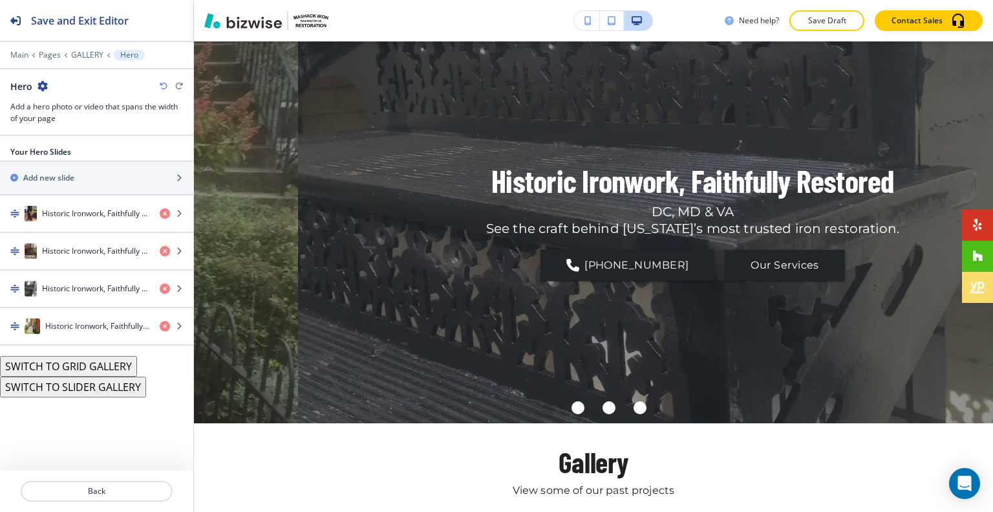
scroll to position [65, 0]
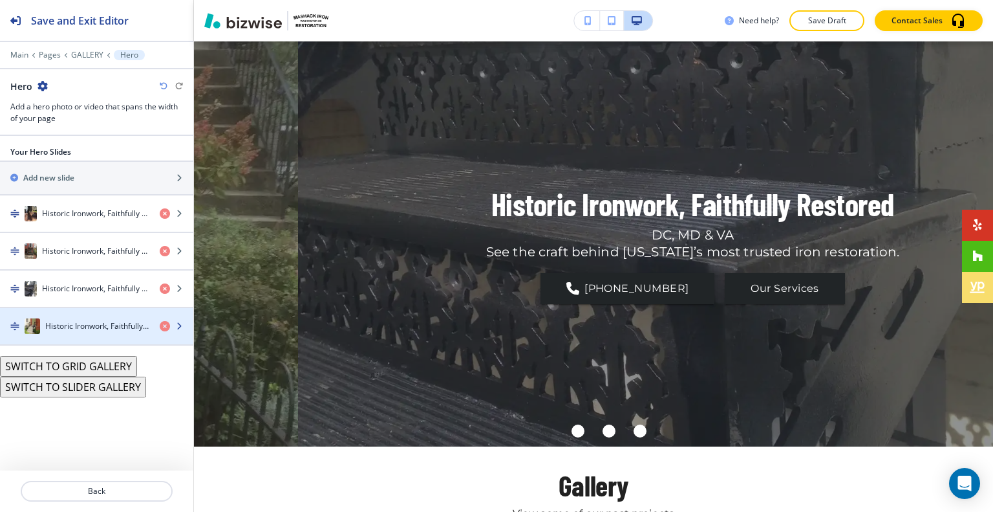
click at [103, 330] on div "Historic Ironwork, Faithfully Restored" at bounding box center [74, 326] width 149 height 16
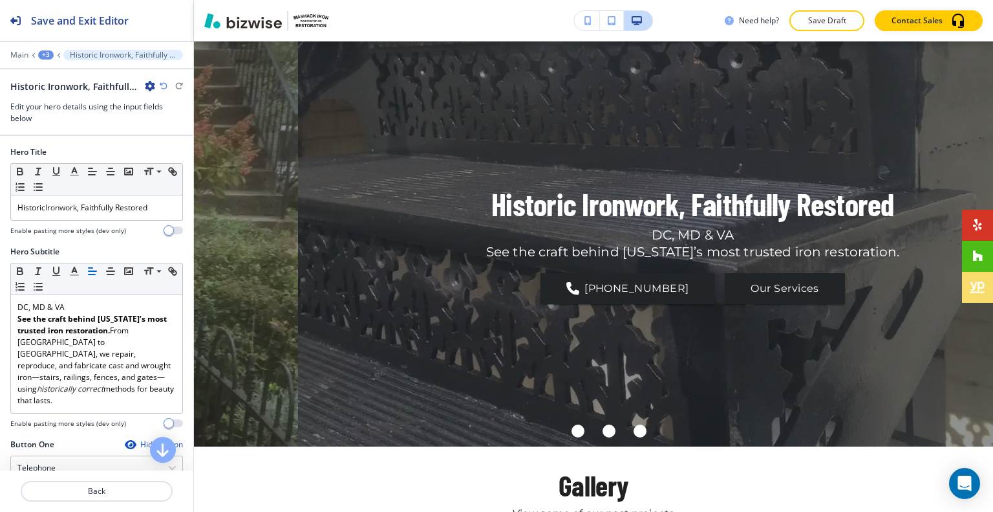
scroll to position [88, 0]
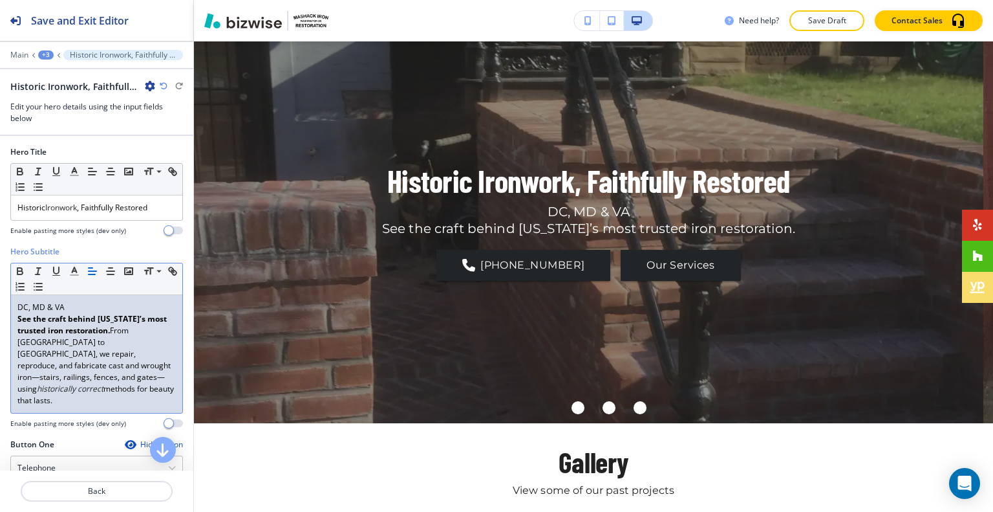
drag, startPoint x: 140, startPoint y: 386, endPoint x: 0, endPoint y: 341, distance: 147.3
click at [0, 341] on div "Hero Subtitle Small Normal Large Huge DC, MD & VA See the craft behind Washingt…" at bounding box center [96, 342] width 193 height 193
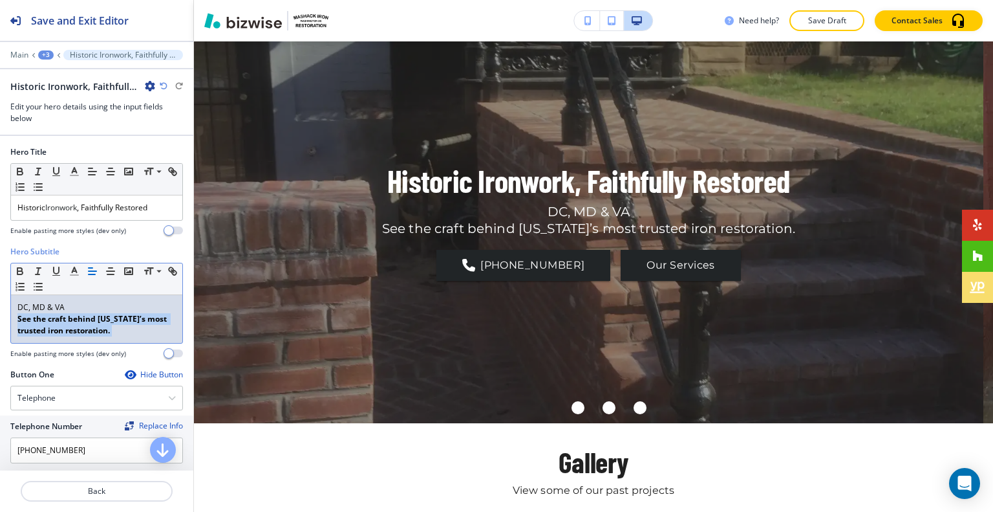
drag, startPoint x: 140, startPoint y: 329, endPoint x: 0, endPoint y: 314, distance: 140.5
click at [0, 314] on div "Hero Subtitle Small Normal Large Huge DC, MD & VA See the craft behind Washingt…" at bounding box center [96, 307] width 193 height 123
click at [21, 271] on icon "button" at bounding box center [20, 271] width 12 height 12
click at [111, 315] on strong "See the craft behind Washington’s most trusted iron restoration." at bounding box center [92, 324] width 151 height 23
drag, startPoint x: 141, startPoint y: 331, endPoint x: 0, endPoint y: 319, distance: 141.5
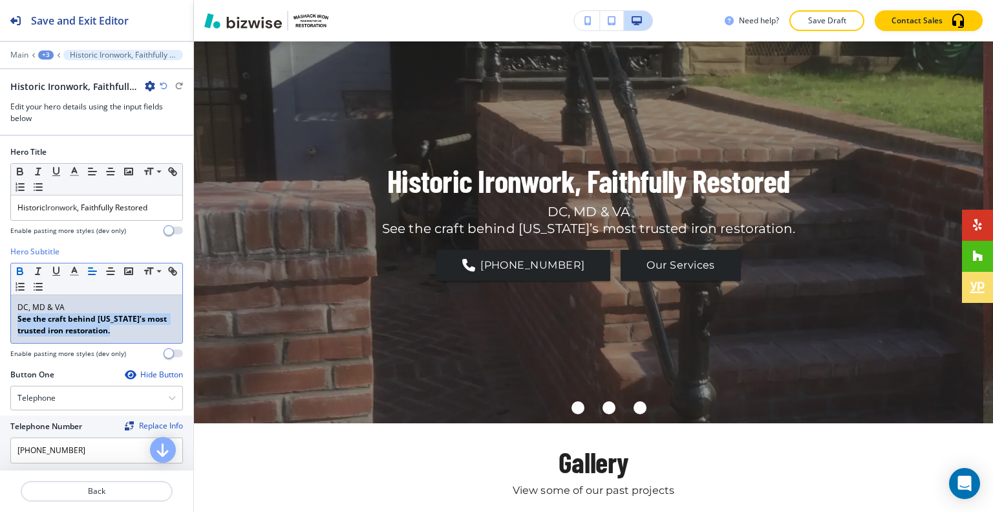
click at [0, 319] on div "Hero Subtitle Small Normal Large Huge DC, MD & VA See the craft behind Washingt…" at bounding box center [96, 307] width 193 height 123
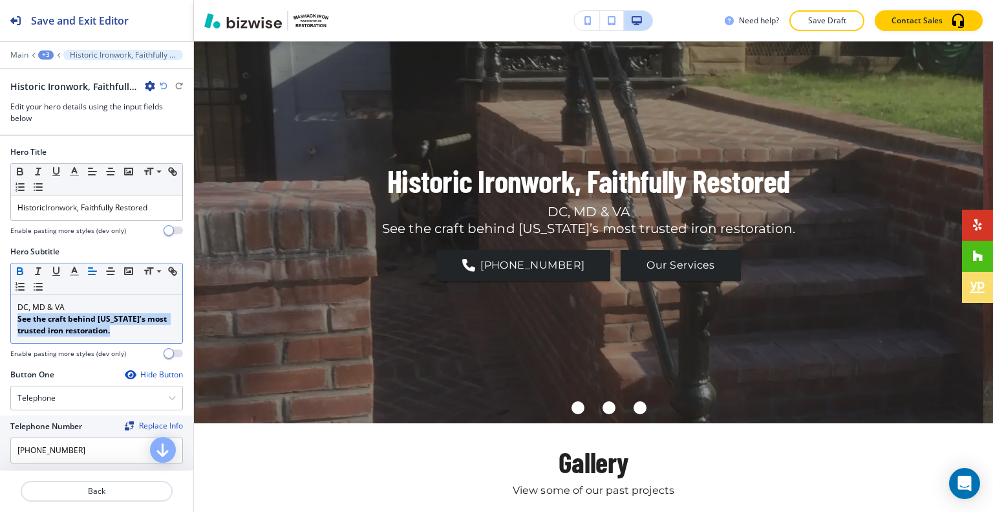
click at [19, 270] on icon "button" at bounding box center [20, 271] width 12 height 12
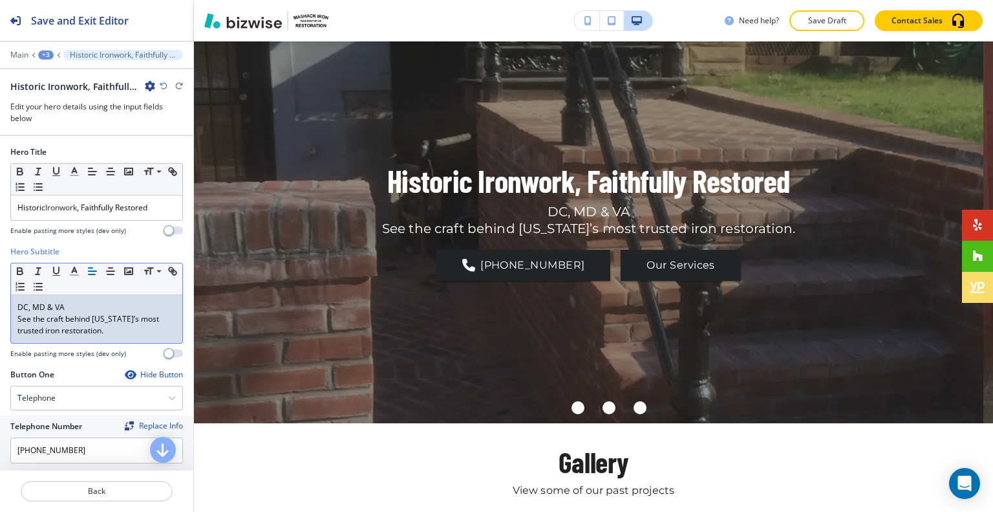
click at [127, 319] on p "See the craft behind Washington’s most trusted iron restoration." at bounding box center [96, 324] width 158 height 23
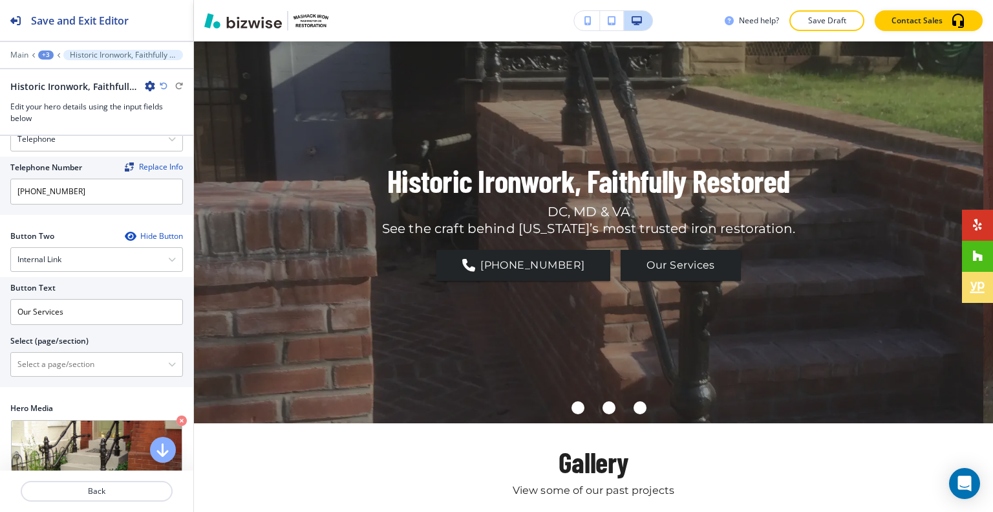
click at [73, 378] on div "Button Text Our Services Select (page/section) HOME HOME | Hero HOME | Media an…" at bounding box center [96, 332] width 193 height 110
click at [74, 372] on div "HOME HOME | Hero HOME | Media and Text HOME | About Us HOME | Media and Text HO…" at bounding box center [96, 364] width 173 height 25
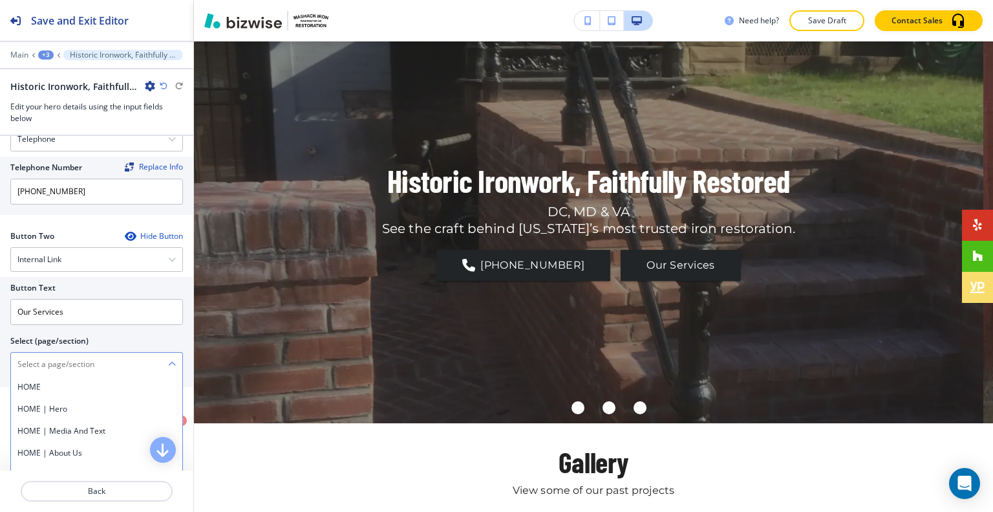
click at [74, 369] on \(page\/section\) "Manual Input" at bounding box center [89, 364] width 157 height 22
click at [74, 361] on \(page\/section\) "Manual Input" at bounding box center [89, 364] width 157 height 22
click at [67, 387] on h4 "SERVICES" at bounding box center [96, 387] width 158 height 12
type \(page\/section\) "SERVICES"
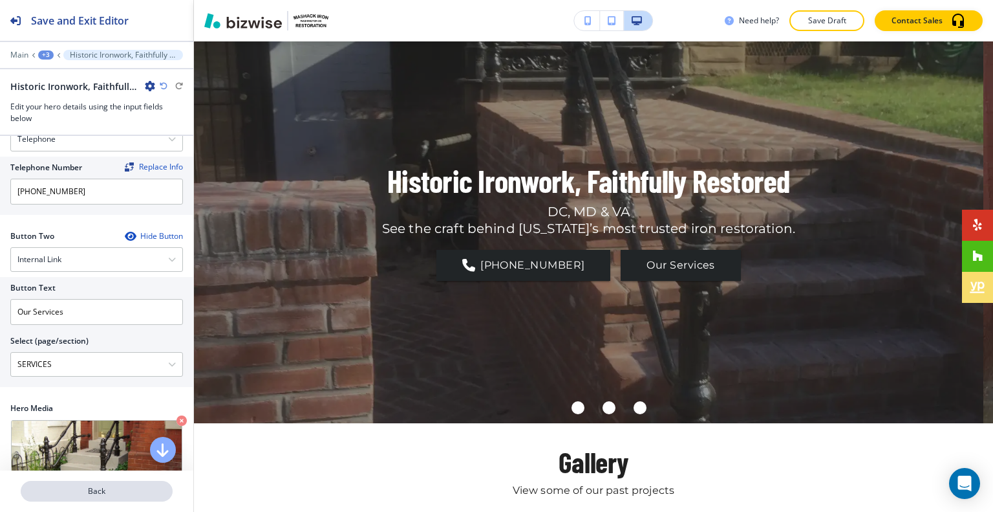
click at [102, 496] on p "Back" at bounding box center [96, 491] width 149 height 12
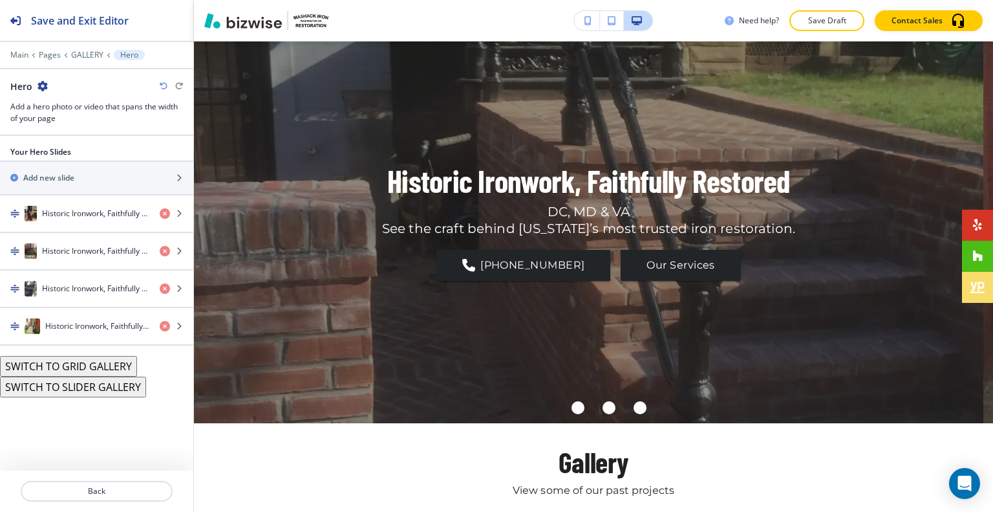
scroll to position [65, 0]
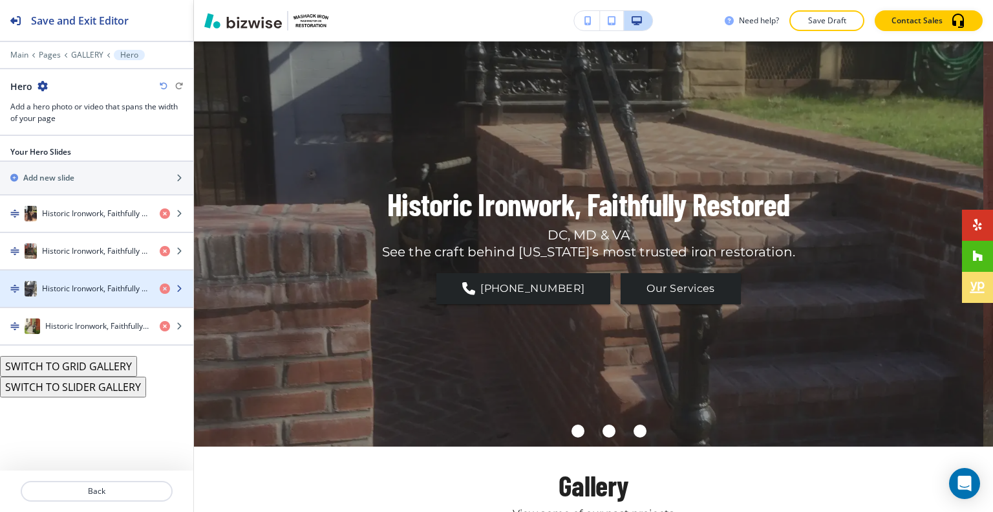
click at [92, 286] on h4 "Historic Ironwork, Faithfully Restored" at bounding box center [95, 289] width 107 height 12
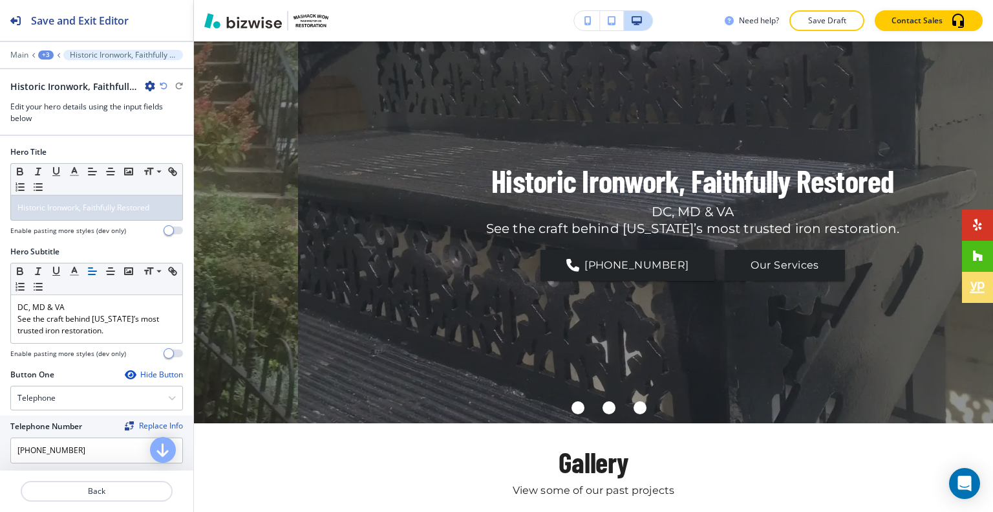
scroll to position [259, 0]
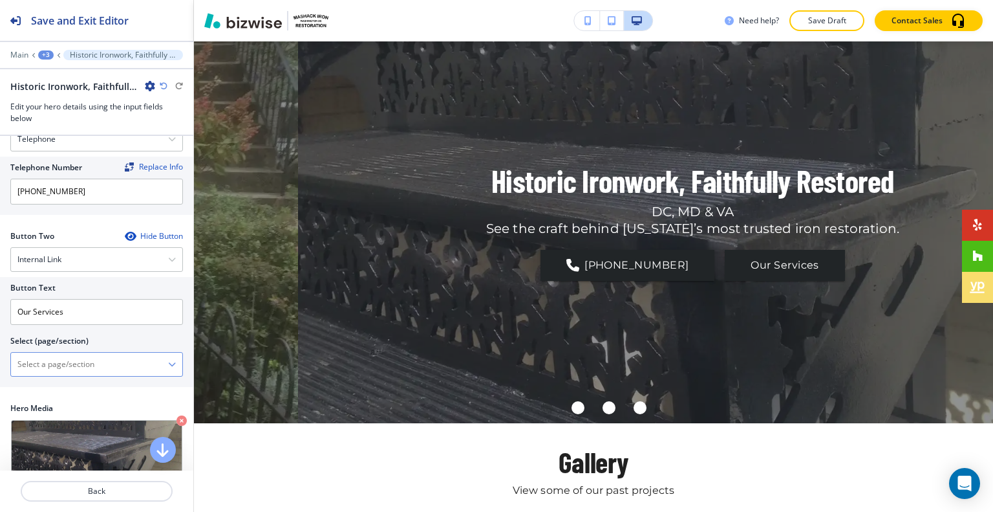
click at [58, 362] on \(page\/section\) "Manual Input" at bounding box center [89, 364] width 157 height 22
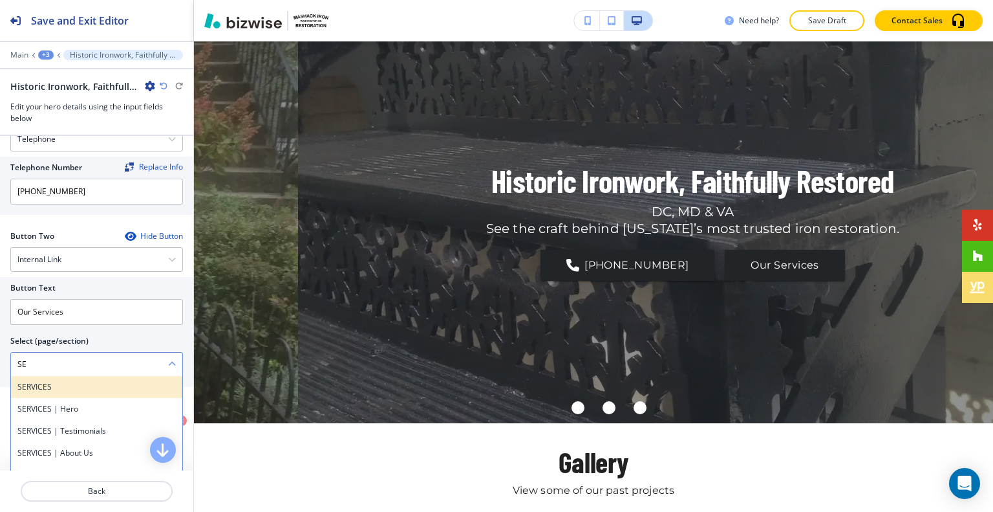
drag, startPoint x: 62, startPoint y: 385, endPoint x: 64, endPoint y: 393, distance: 7.4
click at [62, 387] on h4 "SERVICES" at bounding box center [96, 387] width 158 height 12
type \(page\/section\) "SERVICES"
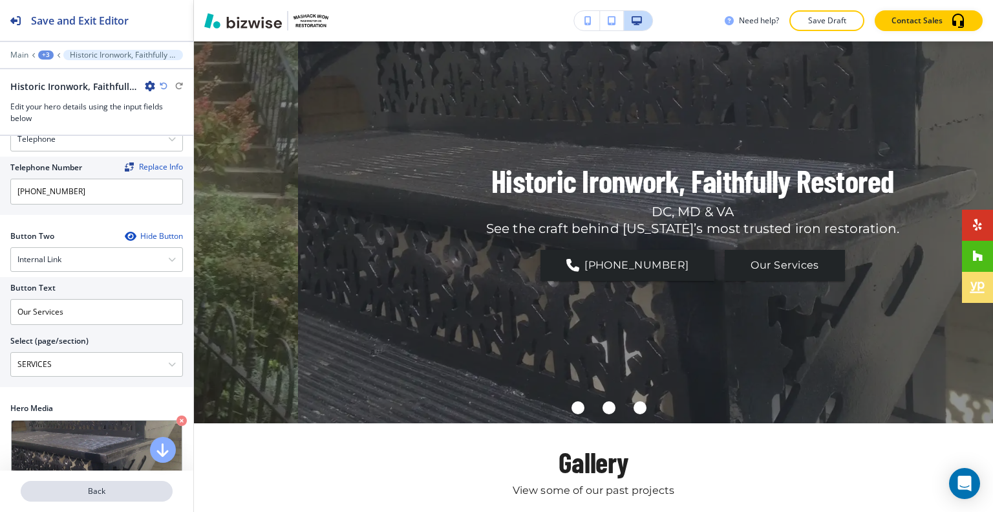
click at [95, 491] on p "Back" at bounding box center [96, 491] width 149 height 12
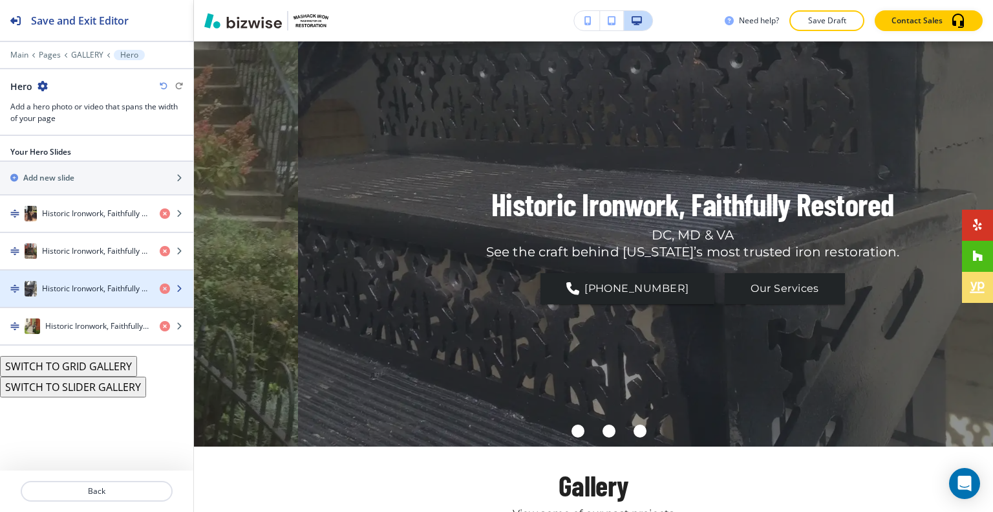
click at [98, 290] on h4 "Historic Ironwork, Faithfully Restored" at bounding box center [95, 289] width 107 height 12
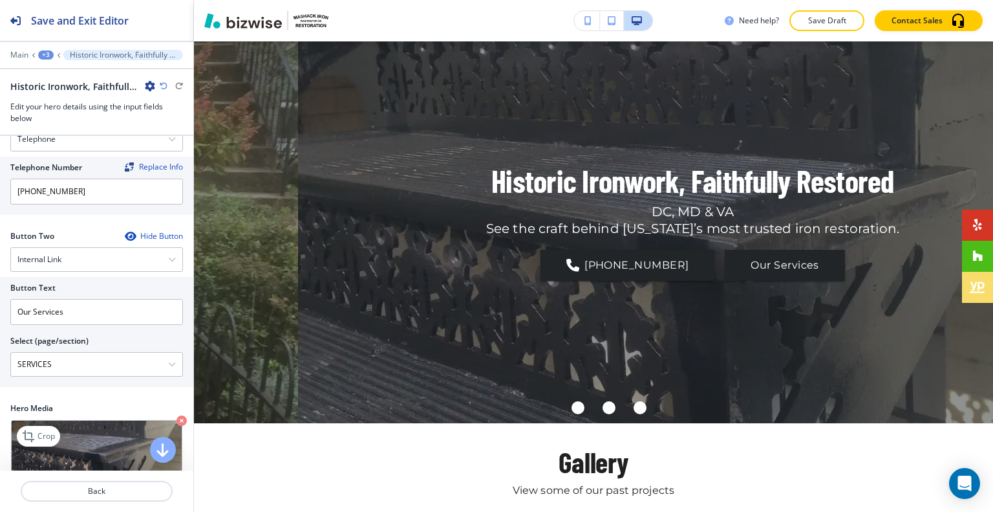
scroll to position [323, 0]
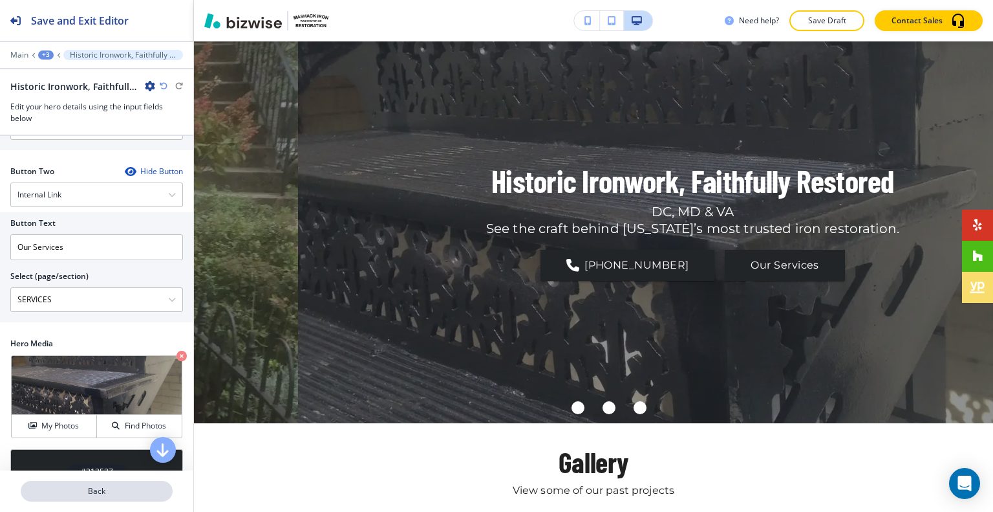
click at [85, 490] on p "Back" at bounding box center [96, 491] width 149 height 12
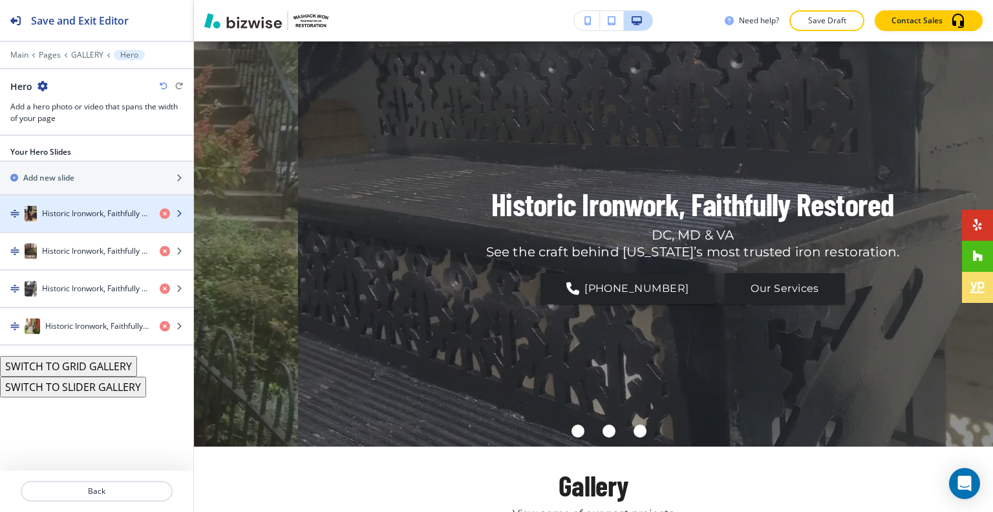
click at [74, 219] on div "Historic Ironwork, Faithfully Restored" at bounding box center [74, 214] width 149 height 16
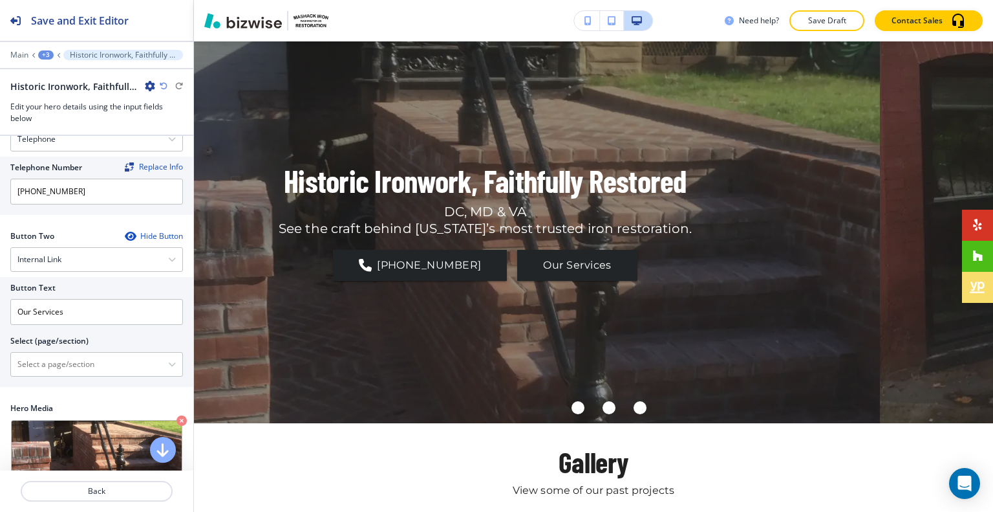
scroll to position [420, 0]
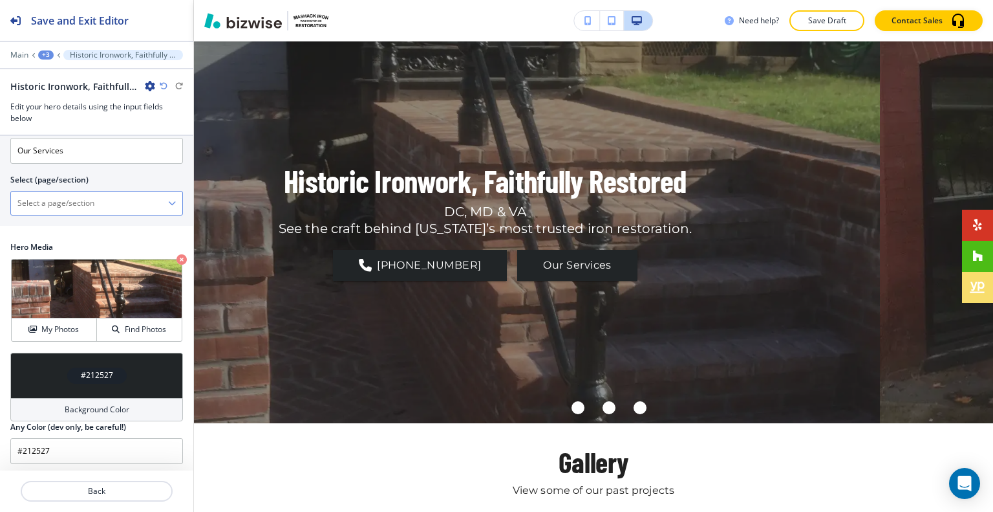
click at [54, 192] on \(page\/section\) "Manual Input" at bounding box center [89, 203] width 157 height 22
click at [34, 201] on \(page\/section\) "Manual Input" at bounding box center [89, 203] width 157 height 22
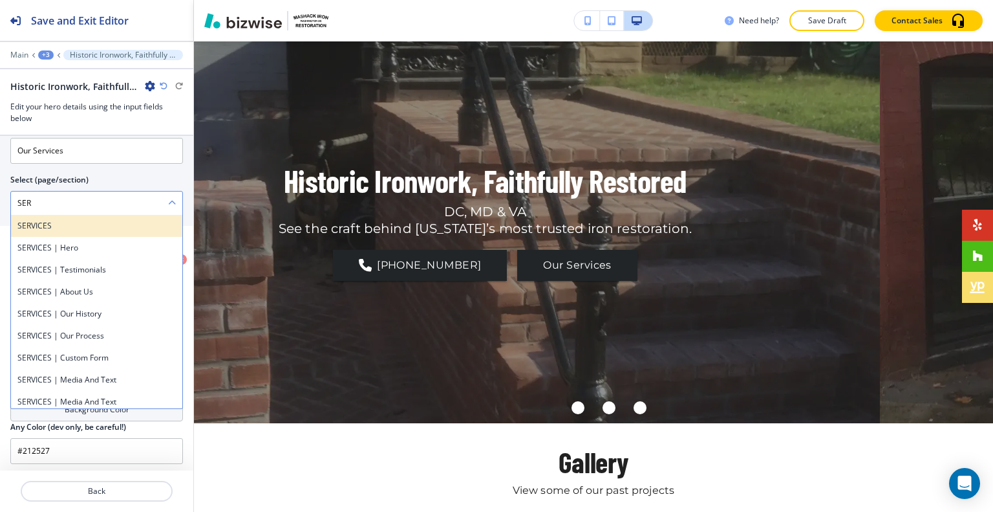
click at [41, 224] on h4 "SERVICES" at bounding box center [96, 226] width 158 height 12
type \(page\/section\) "SERVICES"
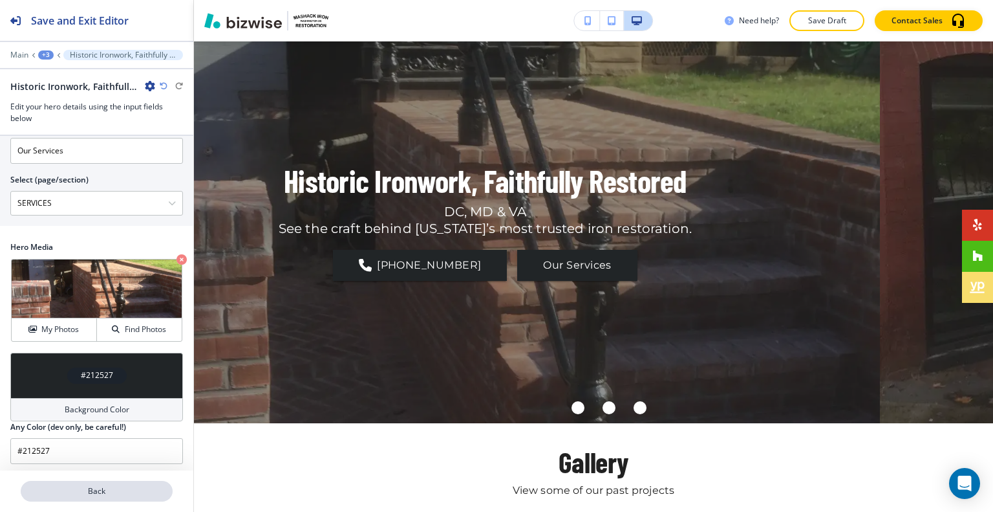
click at [108, 484] on button "Back" at bounding box center [97, 490] width 152 height 21
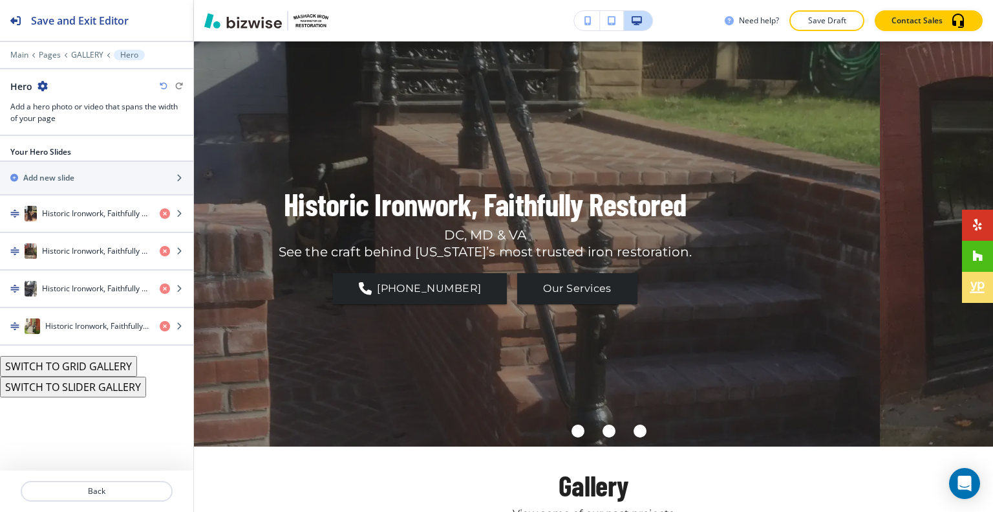
click at [842, 5] on div "Need help? Save Draft Contact Sales" at bounding box center [593, 20] width 799 height 41
click at [834, 16] on p "Save Draft" at bounding box center [826, 21] width 41 height 12
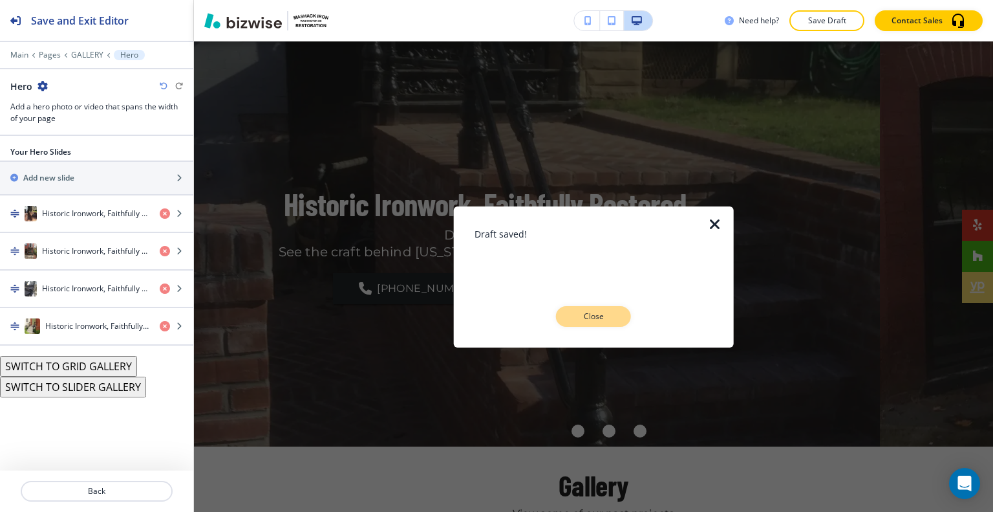
click at [605, 313] on p "Close" at bounding box center [593, 316] width 41 height 12
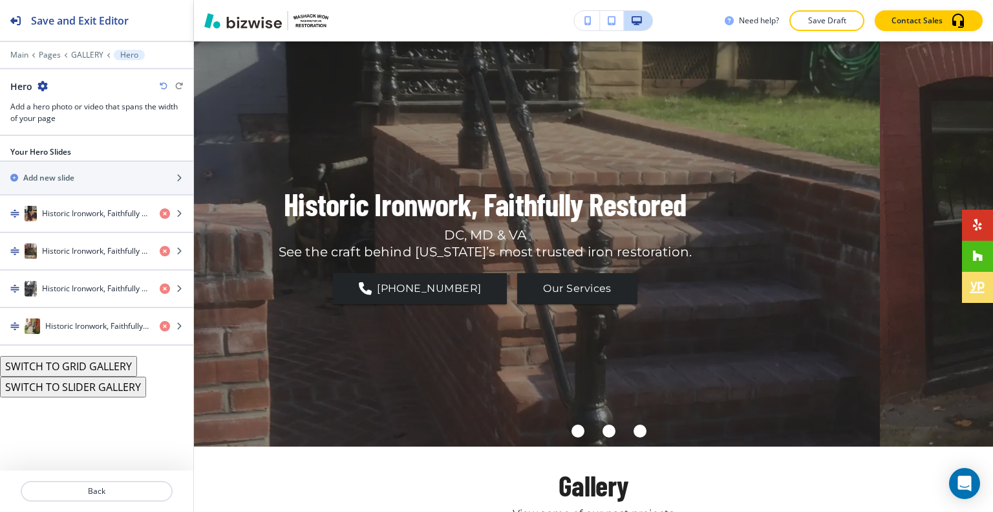
scroll to position [0, 0]
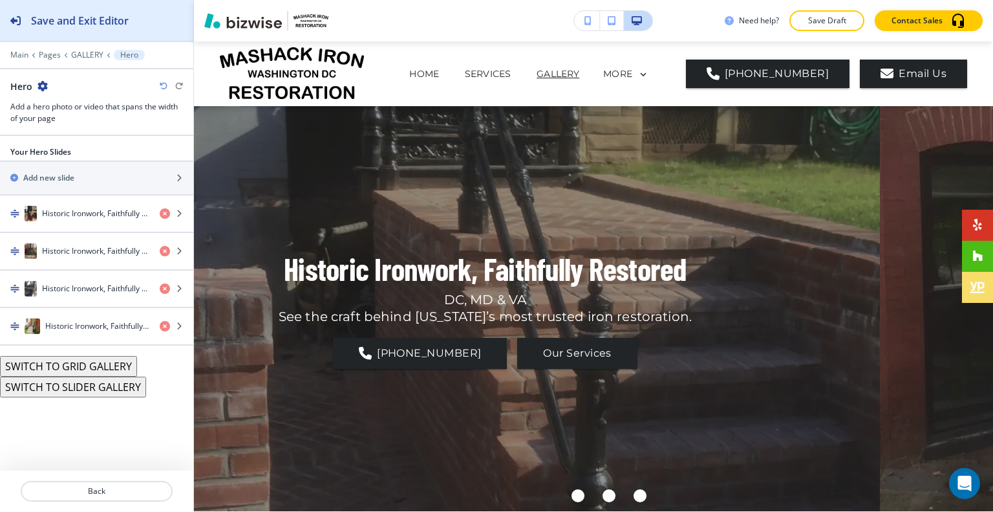
click at [140, 24] on button "Save and Exit Editor" at bounding box center [96, 20] width 193 height 41
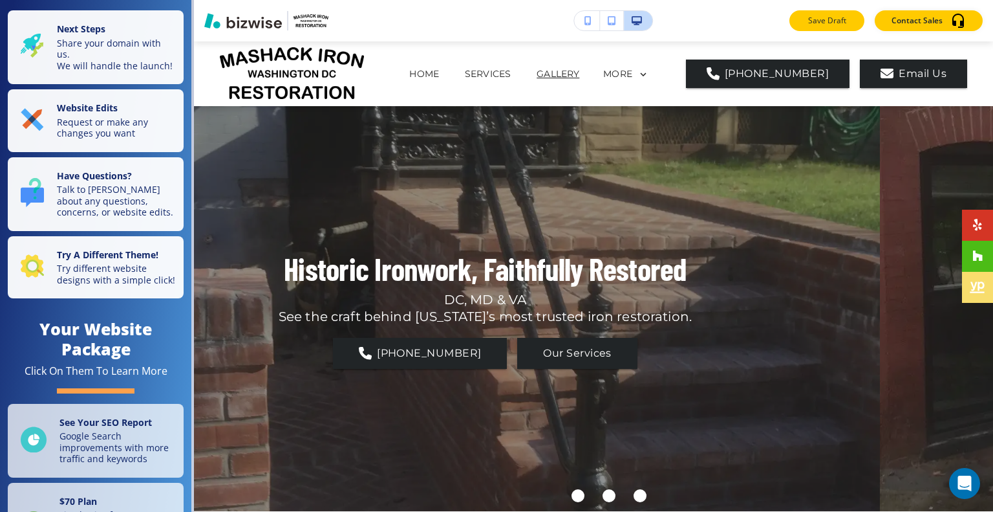
click at [861, 20] on button "Save Draft" at bounding box center [827, 20] width 75 height 21
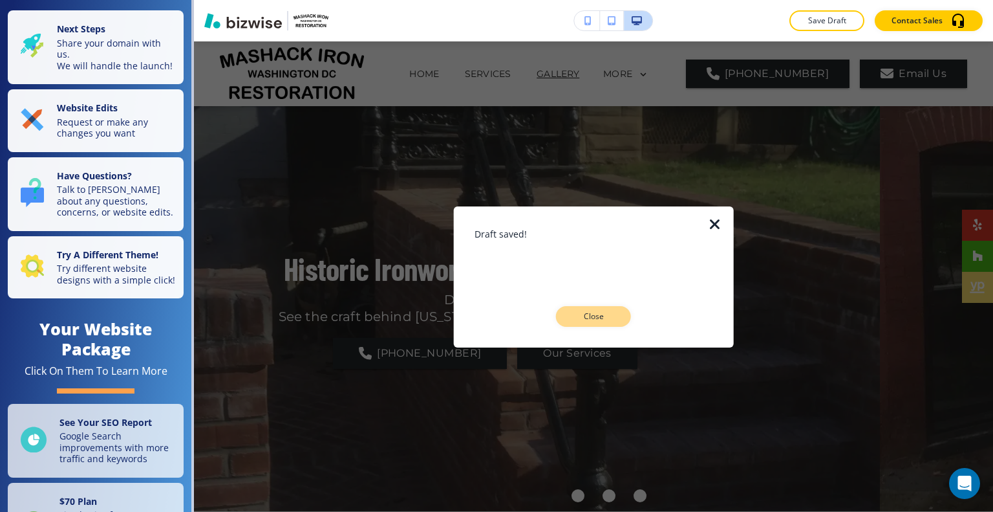
click at [594, 325] on button "Close" at bounding box center [593, 316] width 75 height 21
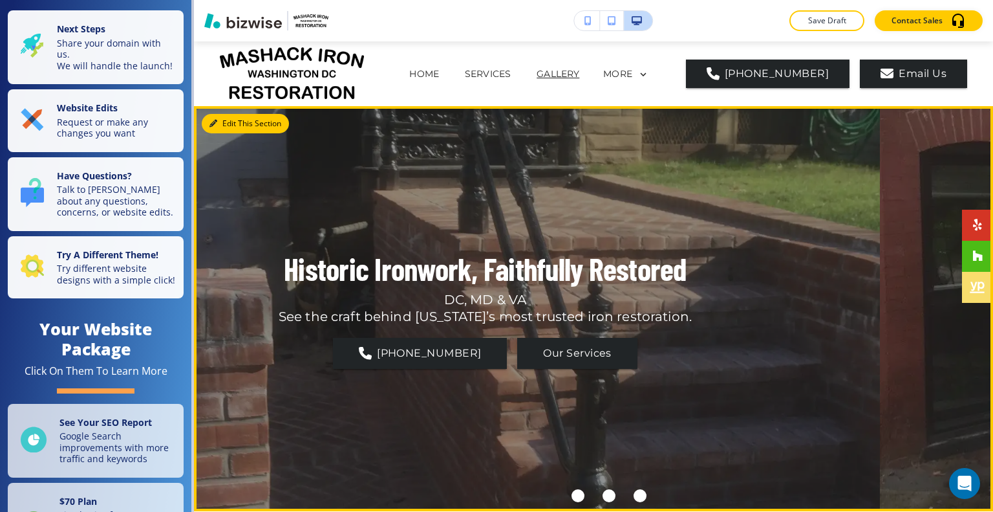
click at [235, 125] on button "Edit This Section" at bounding box center [245, 123] width 87 height 19
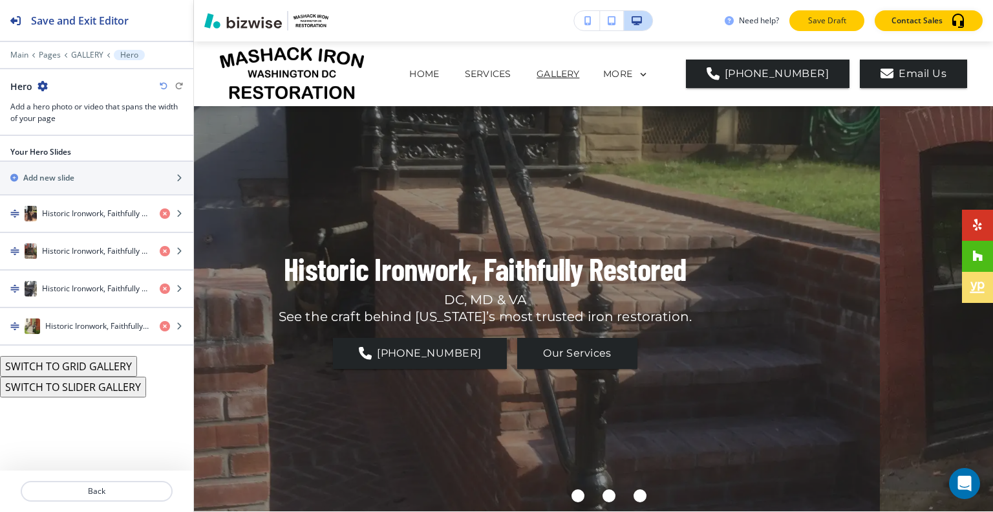
click at [836, 25] on p "Save Draft" at bounding box center [826, 21] width 41 height 12
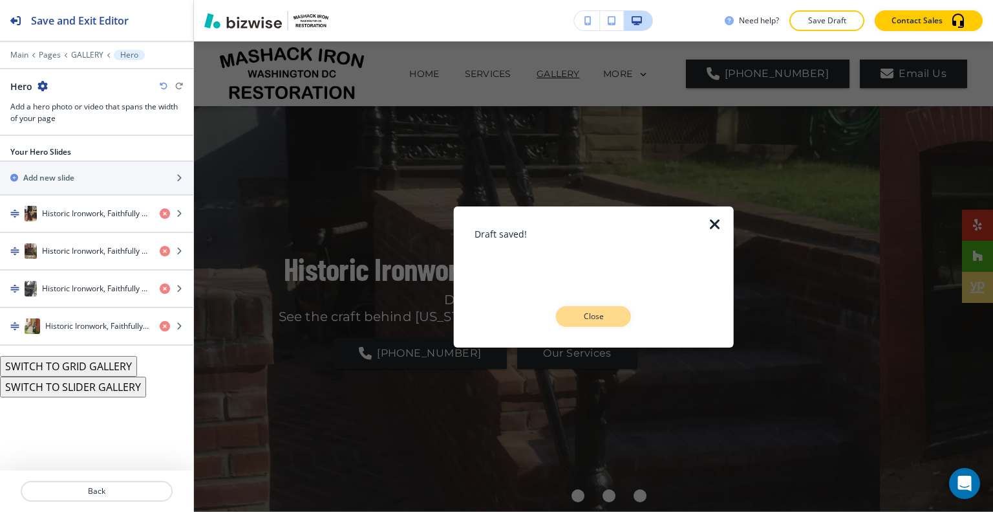
click at [595, 309] on button "Close" at bounding box center [593, 316] width 75 height 21
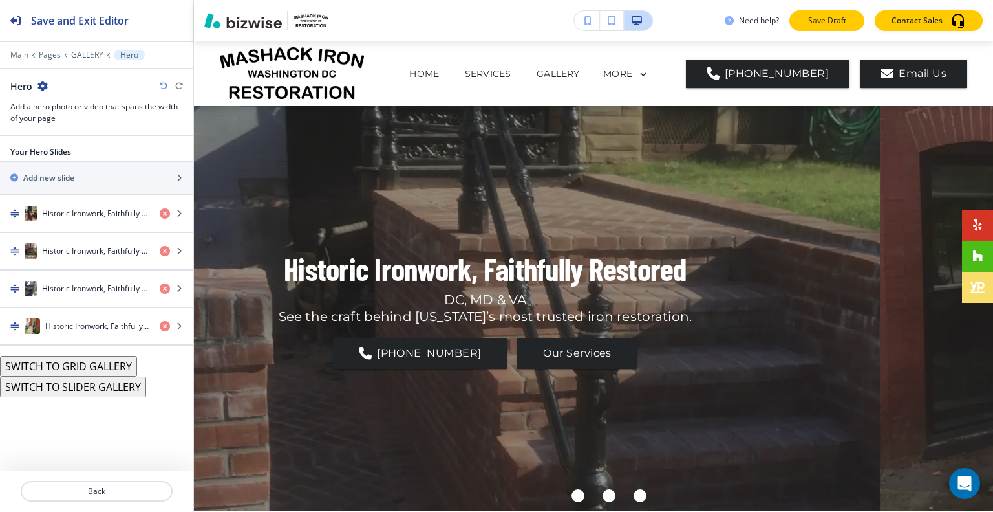
click at [820, 18] on p "Save Draft" at bounding box center [826, 21] width 41 height 12
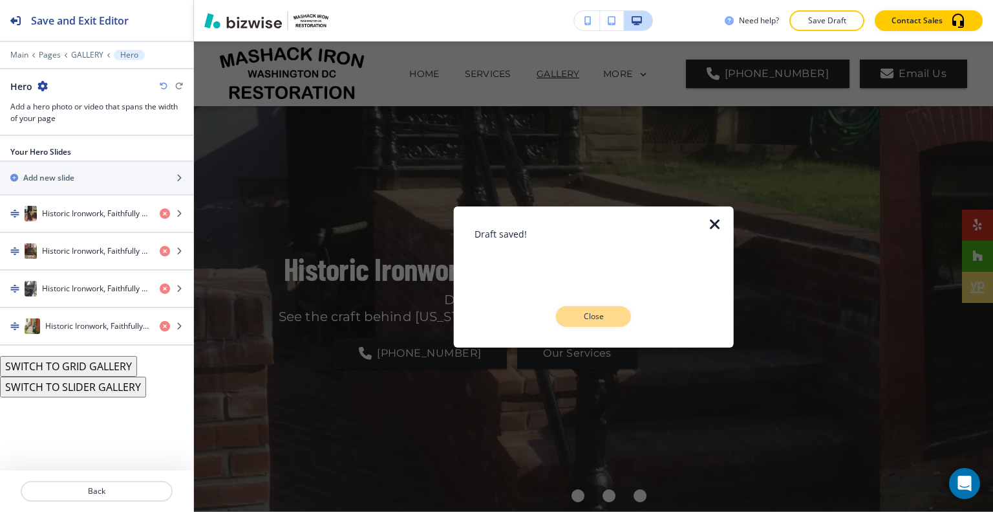
click at [605, 307] on button "Close" at bounding box center [593, 316] width 75 height 21
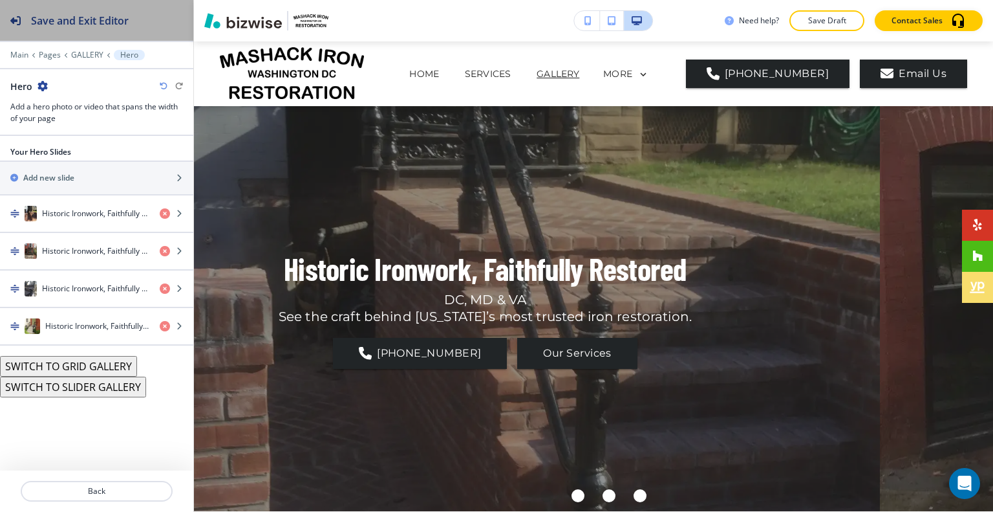
drag, startPoint x: 142, startPoint y: 28, endPoint x: 818, endPoint y: 32, distance: 676.4
click at [141, 28] on button "Save and Exit Editor" at bounding box center [96, 20] width 193 height 41
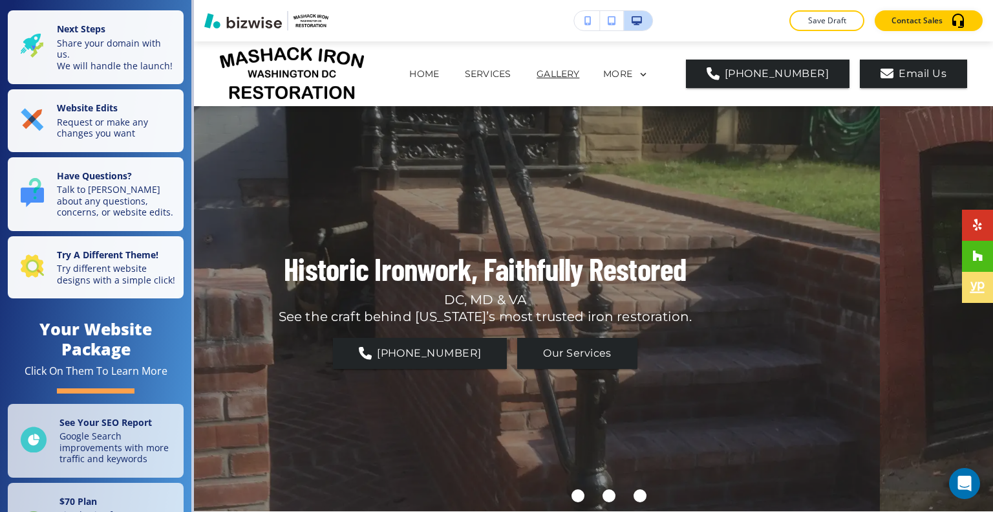
click at [823, 20] on p "Save Draft" at bounding box center [826, 21] width 41 height 12
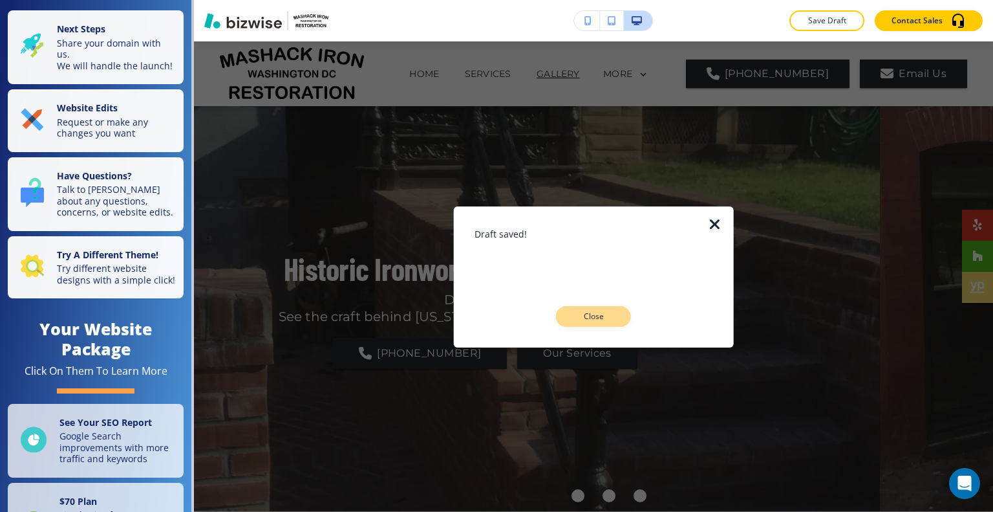
click at [608, 320] on p "Close" at bounding box center [593, 316] width 41 height 12
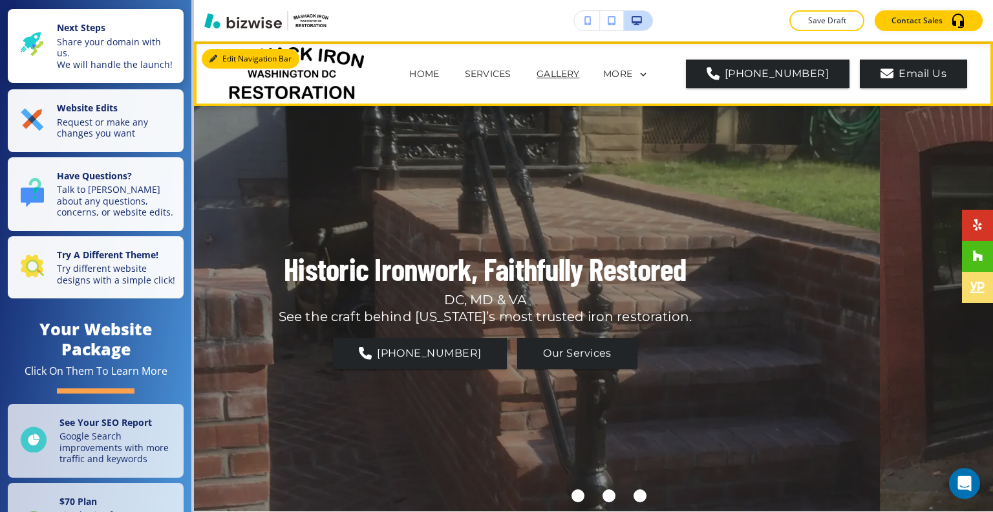
click at [225, 58] on button "Edit Navigation Bar" at bounding box center [251, 58] width 98 height 19
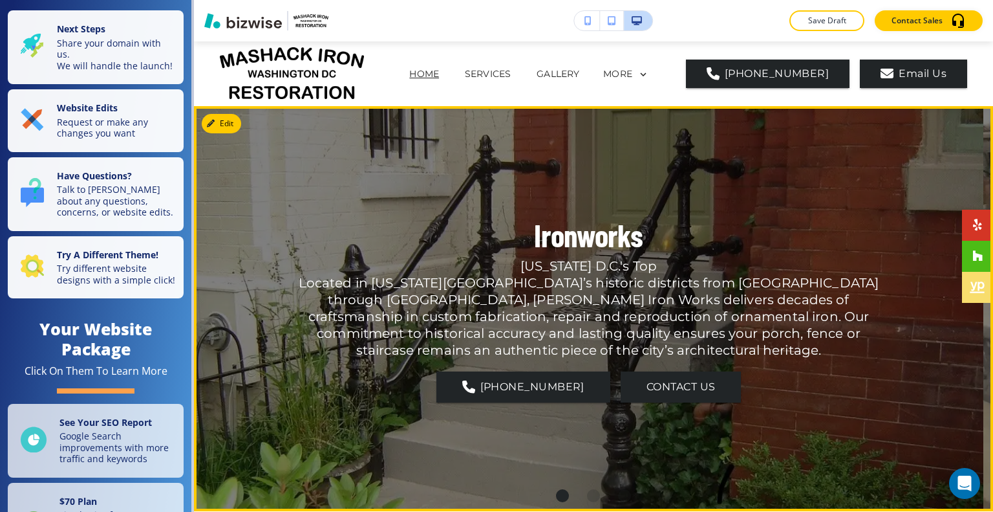
scroll to position [259, 0]
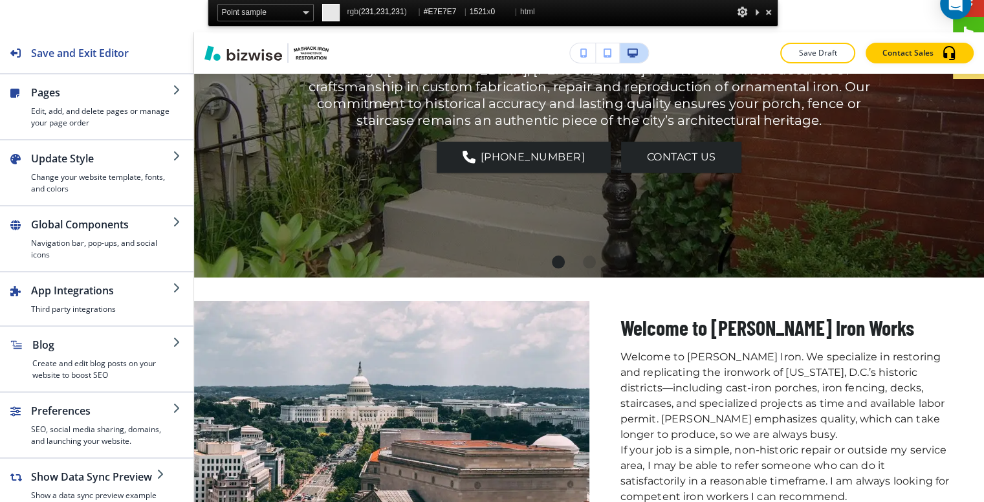
click at [768, 12] on div at bounding box center [768, 12] width 13 height 16
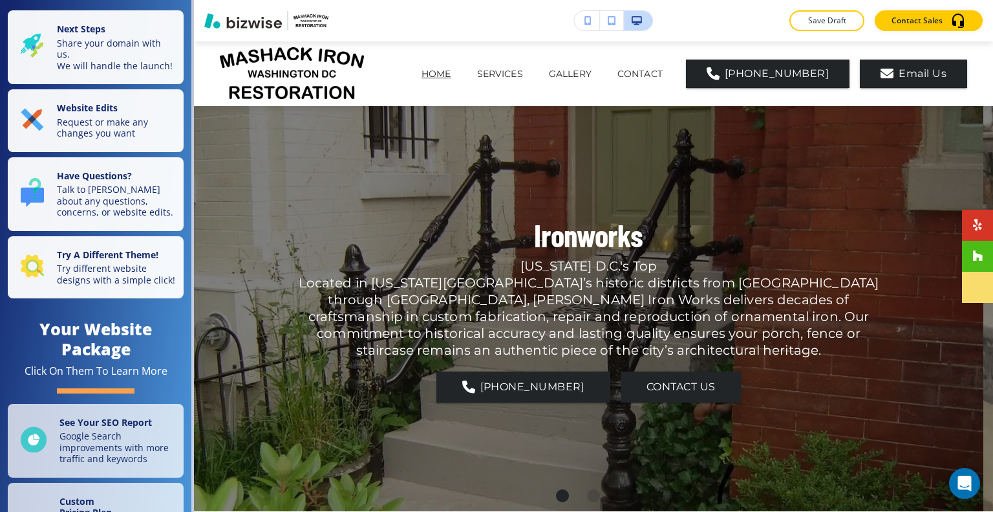
click at [812, 25] on p "Save Draft" at bounding box center [826, 21] width 41 height 12
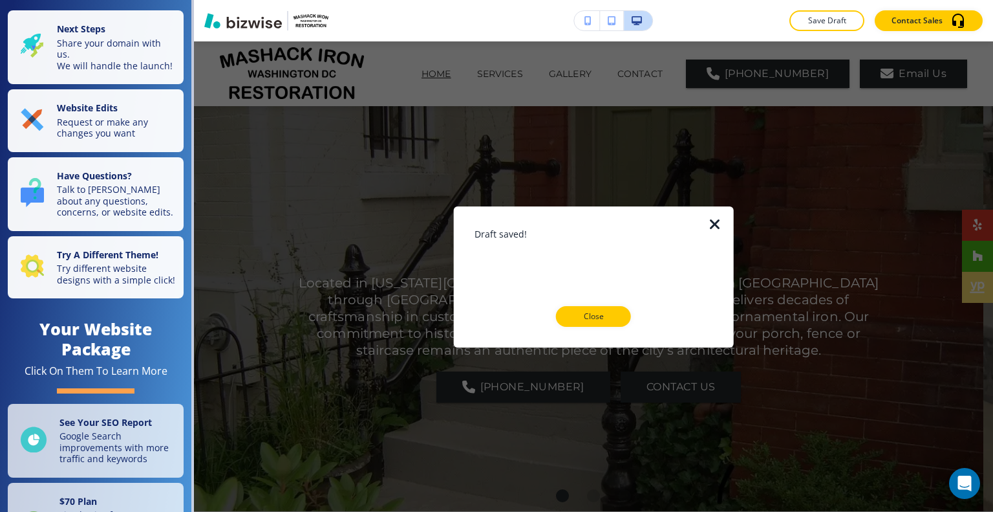
click at [614, 312] on button "Close" at bounding box center [593, 316] width 75 height 21
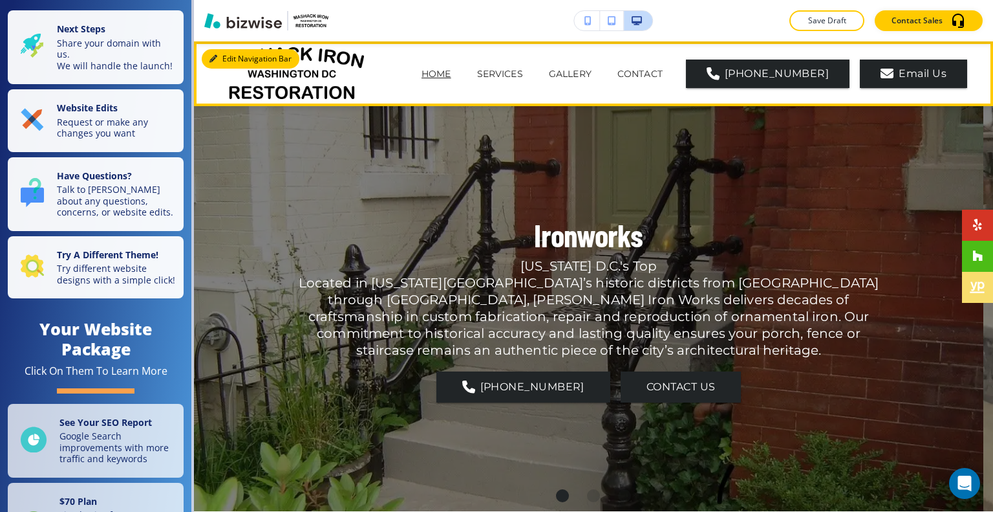
click at [230, 54] on button "Edit Navigation Bar" at bounding box center [251, 58] width 98 height 19
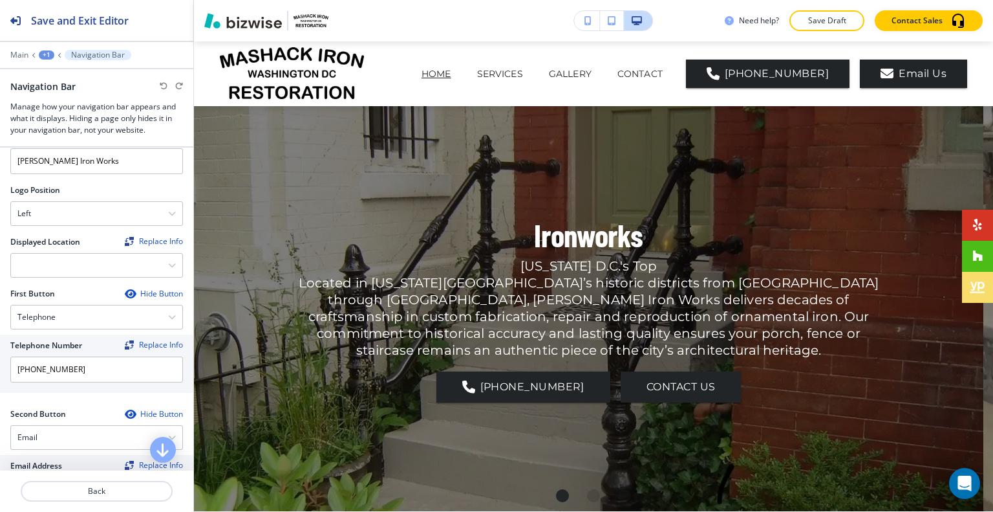
scroll to position [323, 0]
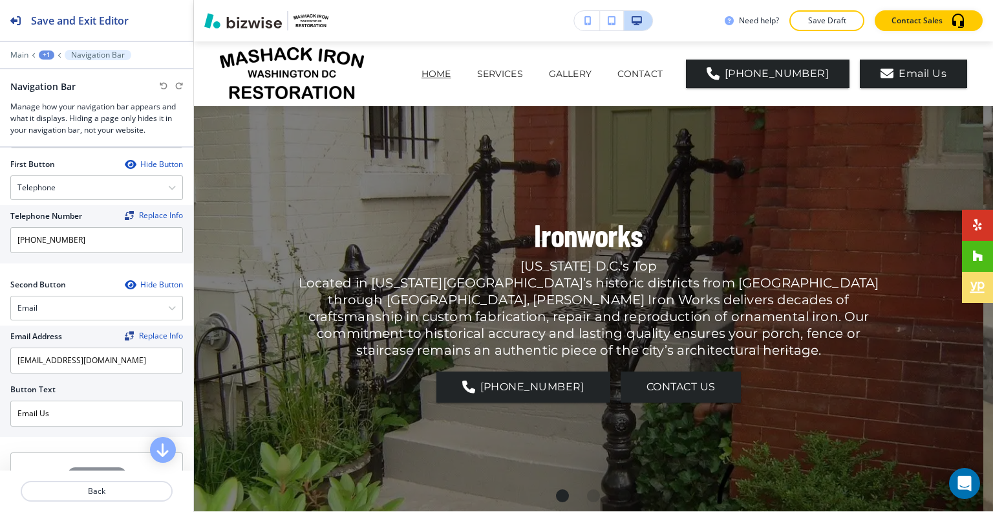
click at [115, 505] on div "Back" at bounding box center [96, 490] width 193 height 41
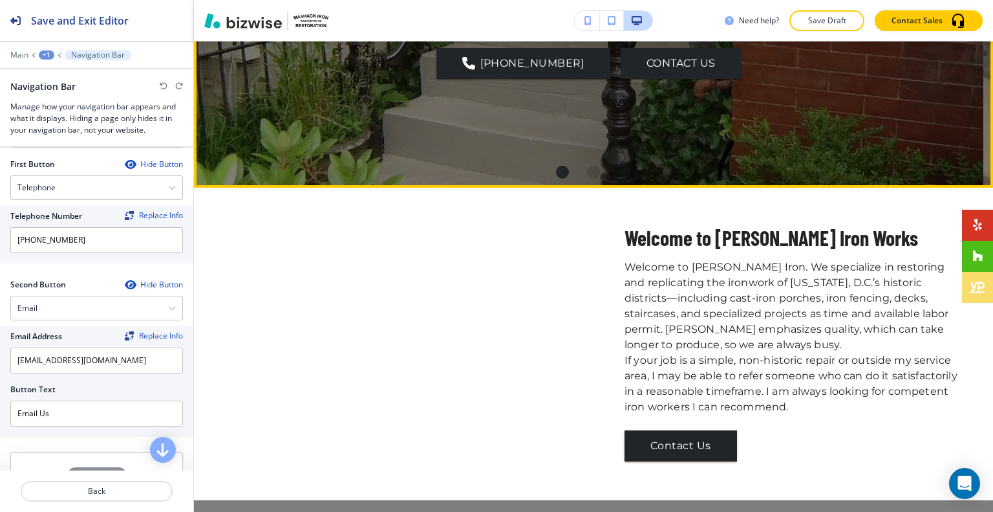
scroll to position [0, 0]
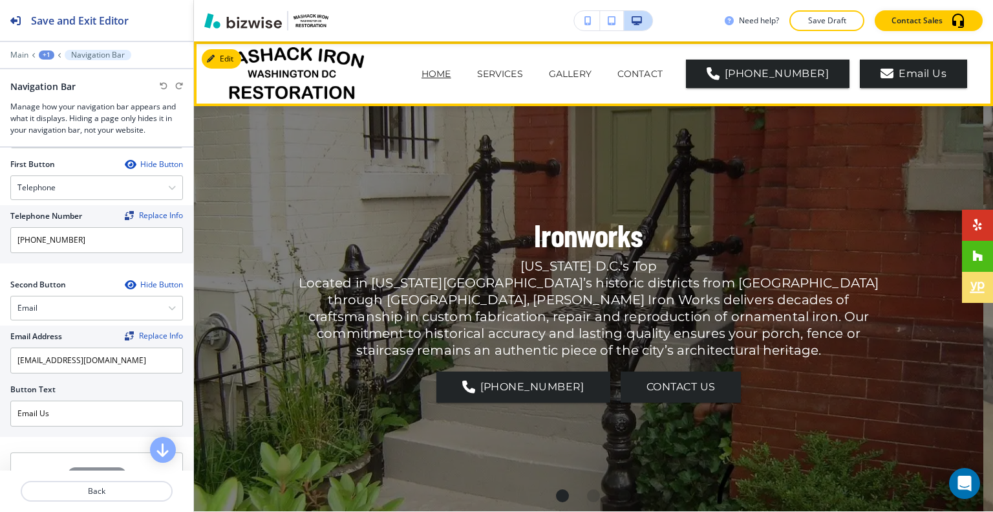
click at [667, 100] on span "BLOG" at bounding box center [649, 126] width 54 height 52
click at [663, 119] on p "BLOG" at bounding box center [649, 126] width 28 height 14
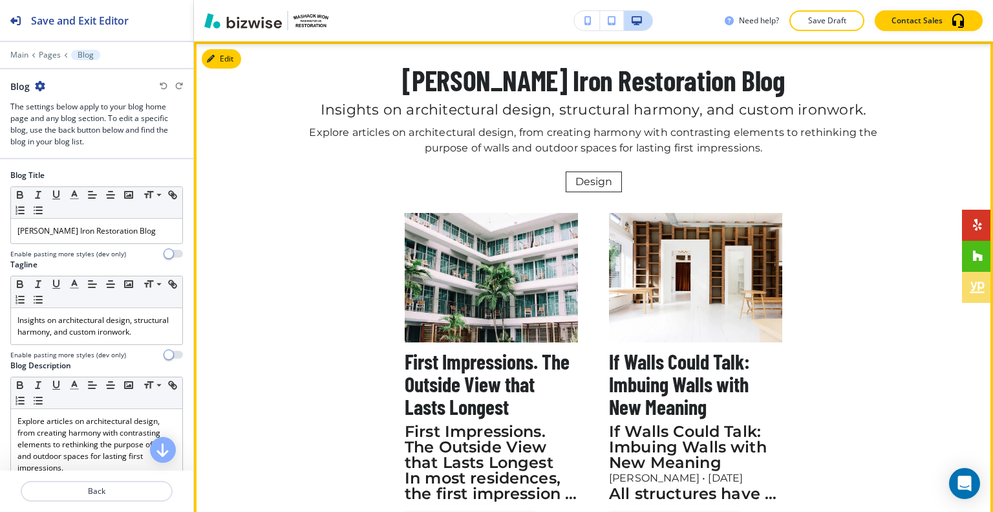
click at [667, 72] on h2 "Mashack Iron Restoration Blog" at bounding box center [594, 80] width 582 height 31
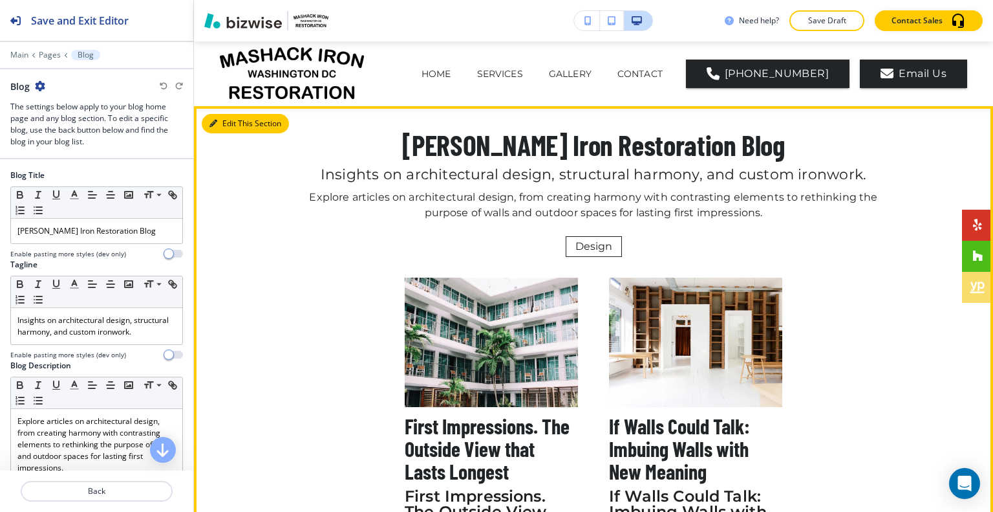
click at [248, 131] on button "Edit This Section" at bounding box center [245, 123] width 87 height 19
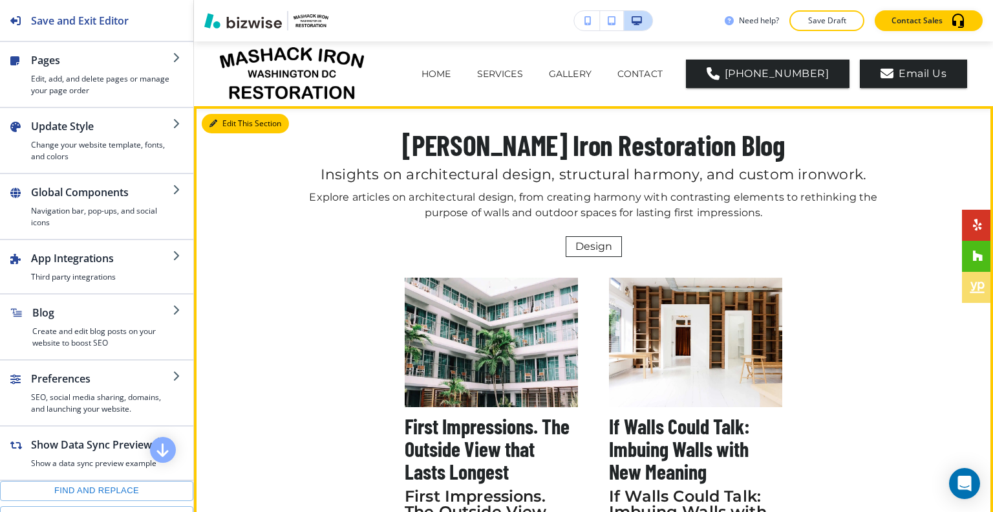
click at [232, 122] on button "Edit This Section" at bounding box center [245, 123] width 87 height 19
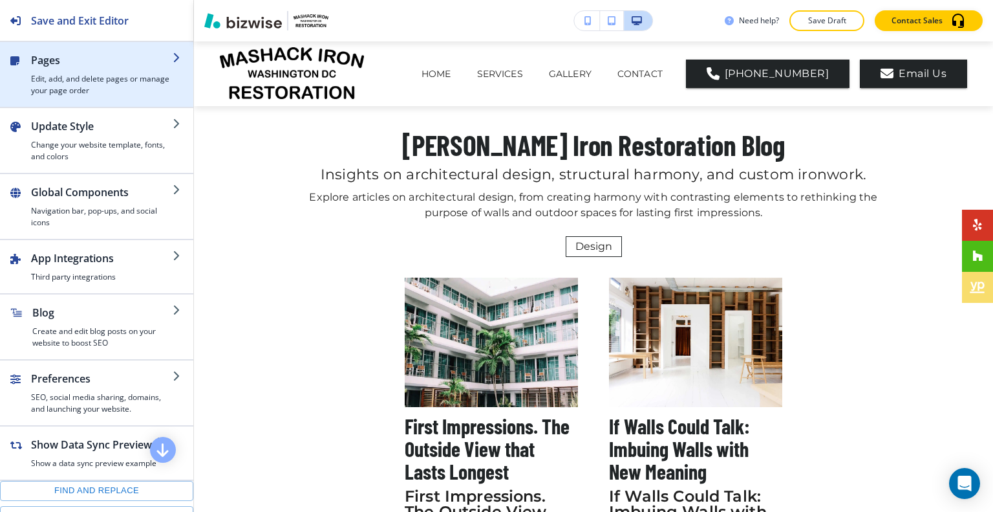
click at [100, 78] on h4 "Edit, add, and delete pages or manage your page order" at bounding box center [102, 84] width 142 height 23
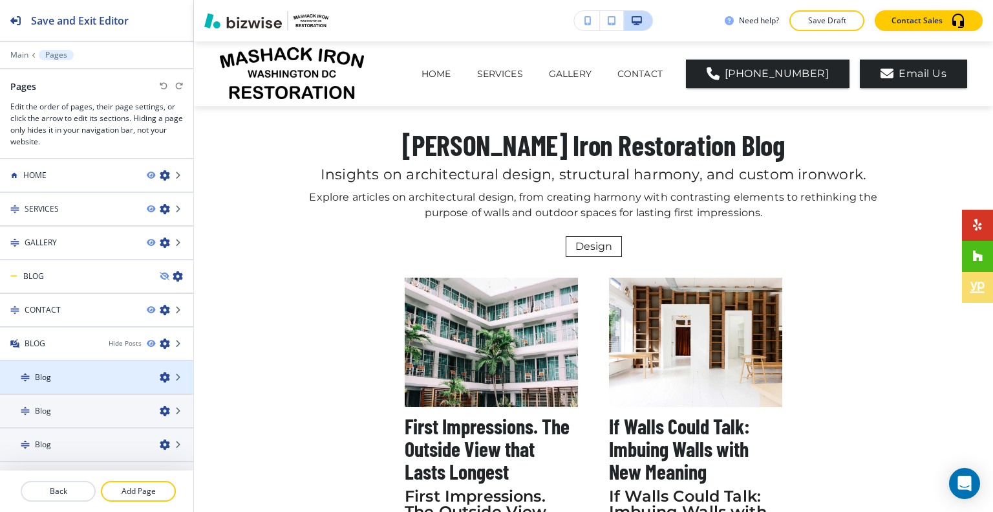
scroll to position [21, 0]
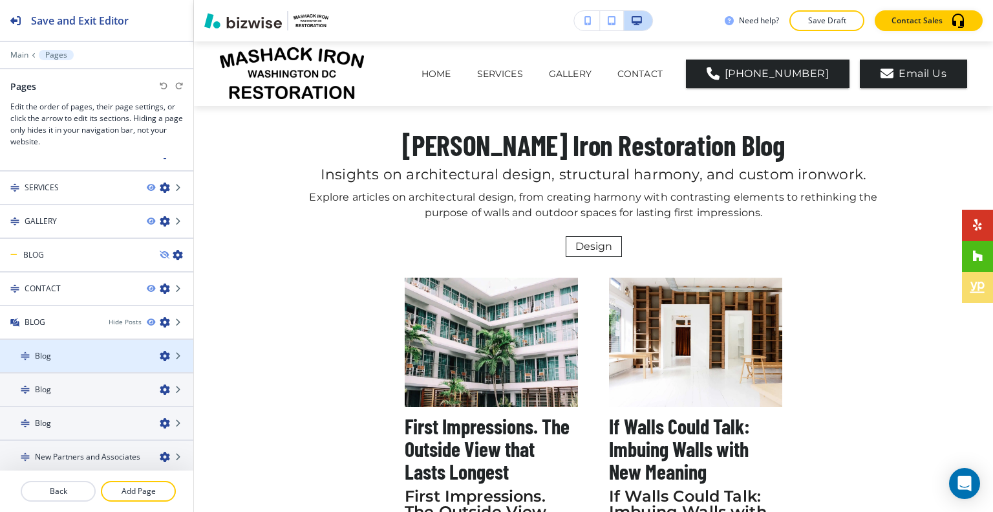
click at [75, 350] on div "Blog" at bounding box center [74, 356] width 149 height 12
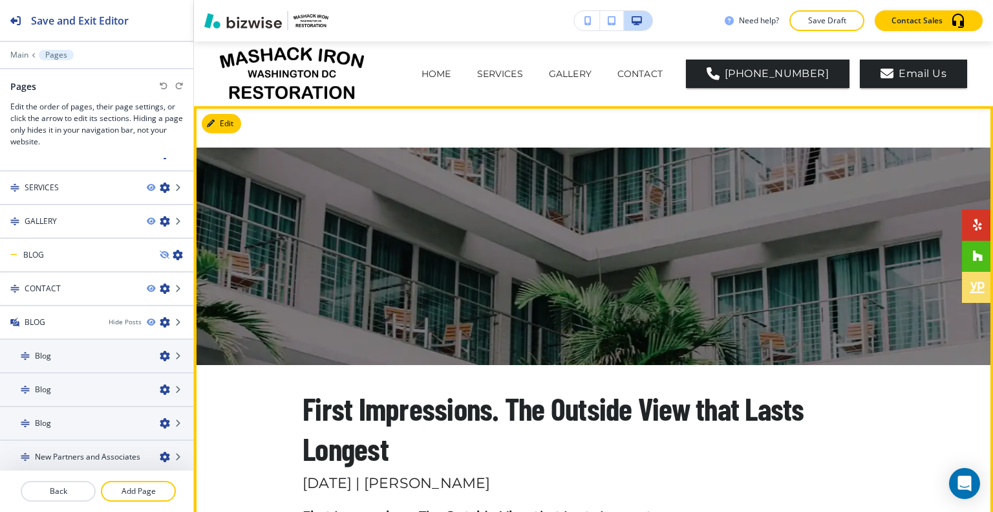
scroll to position [259, 0]
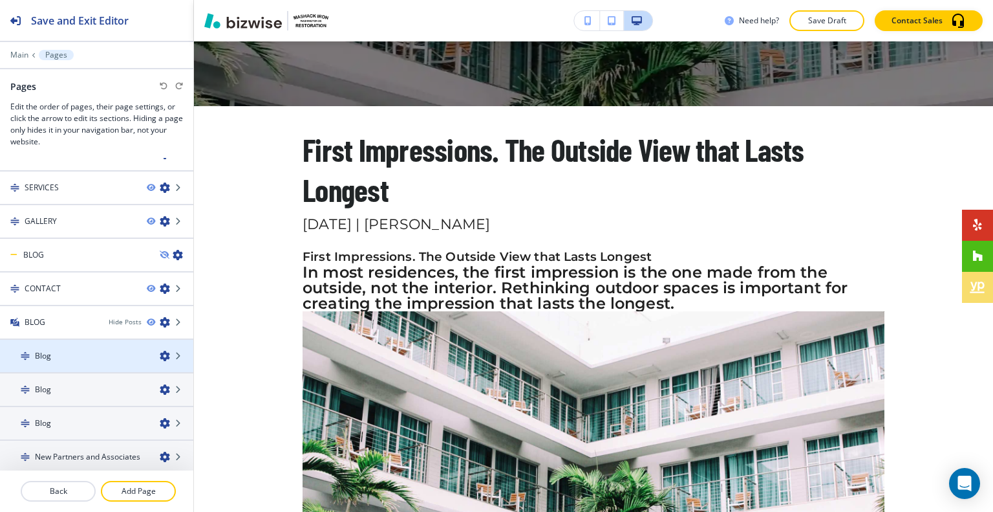
click at [101, 340] on div at bounding box center [96, 345] width 193 height 10
click at [97, 350] on div "Blog" at bounding box center [74, 356] width 149 height 12
click at [97, 351] on div "Blog" at bounding box center [74, 356] width 149 height 12
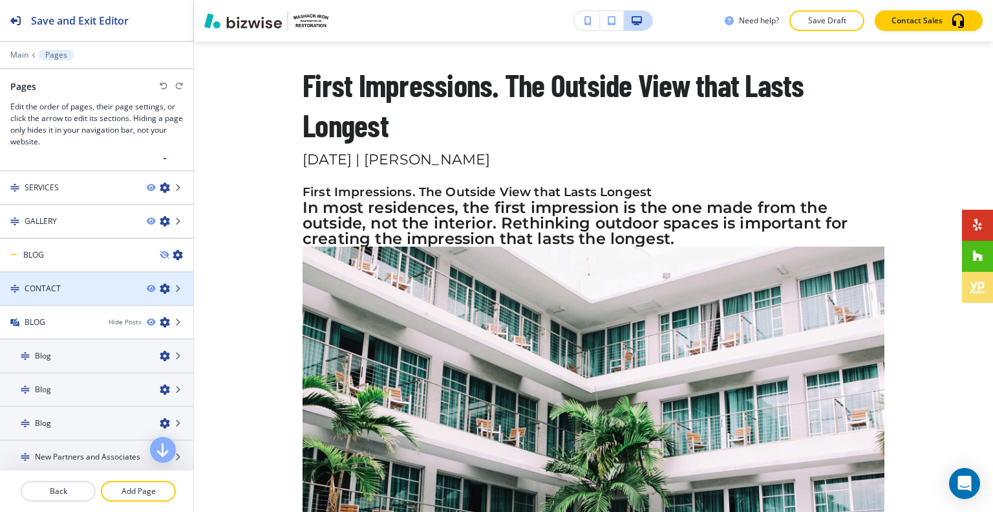
scroll to position [0, 0]
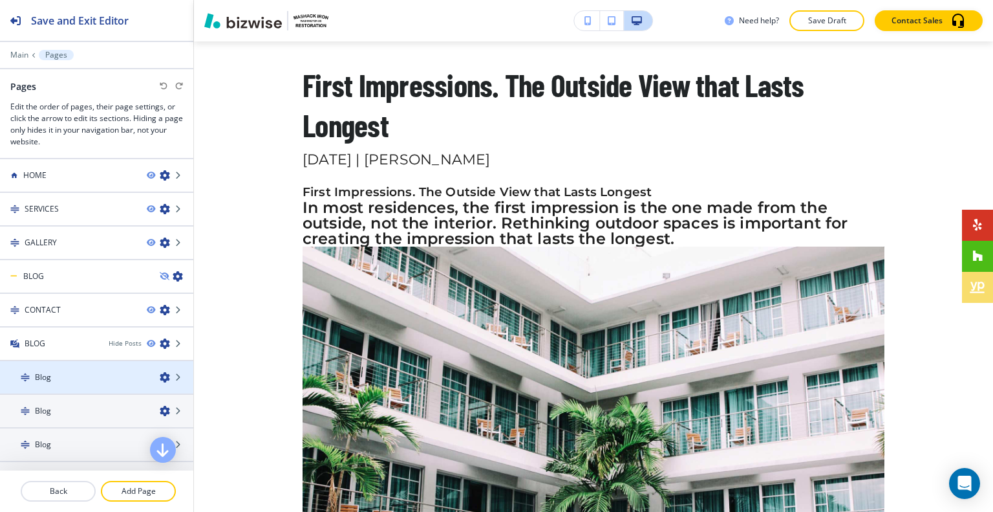
click at [160, 374] on icon "button" at bounding box center [165, 377] width 10 height 10
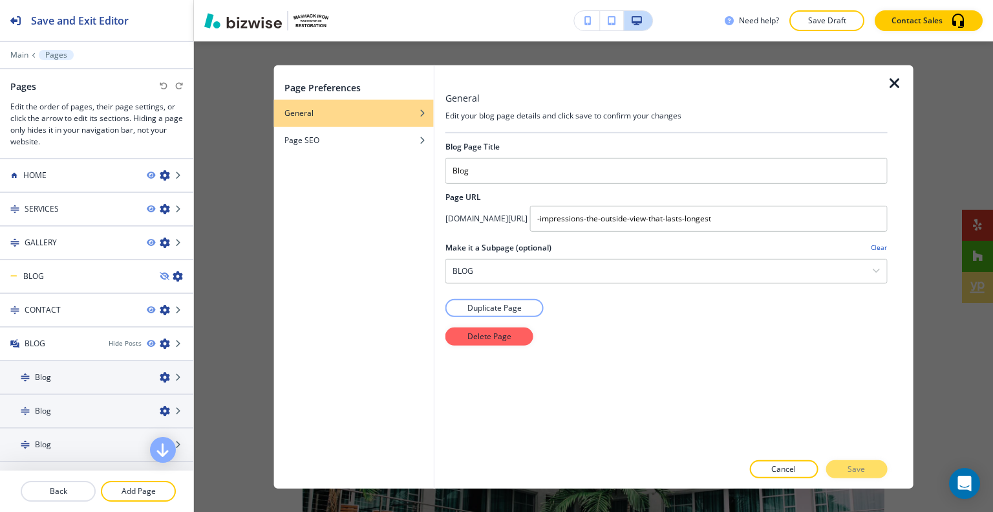
click at [901, 78] on icon "button" at bounding box center [895, 83] width 16 height 16
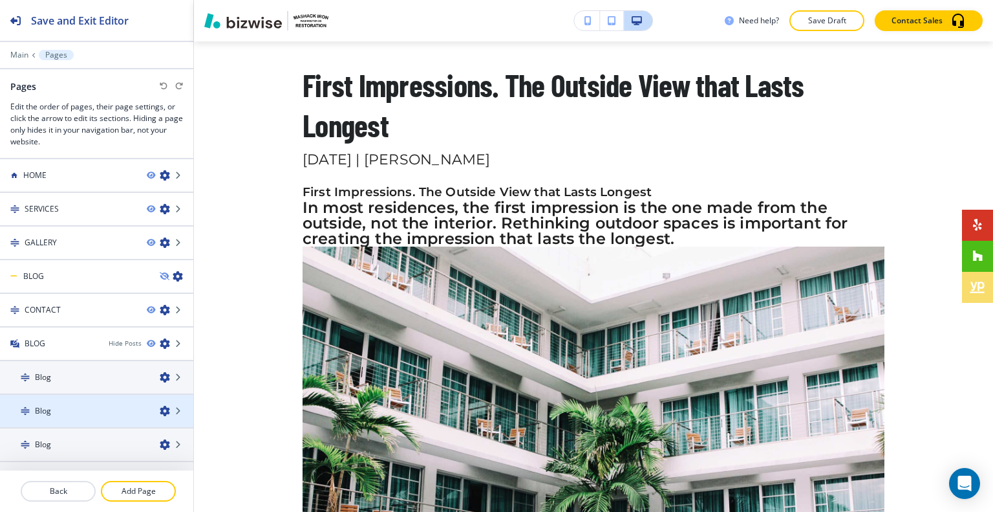
scroll to position [21, 0]
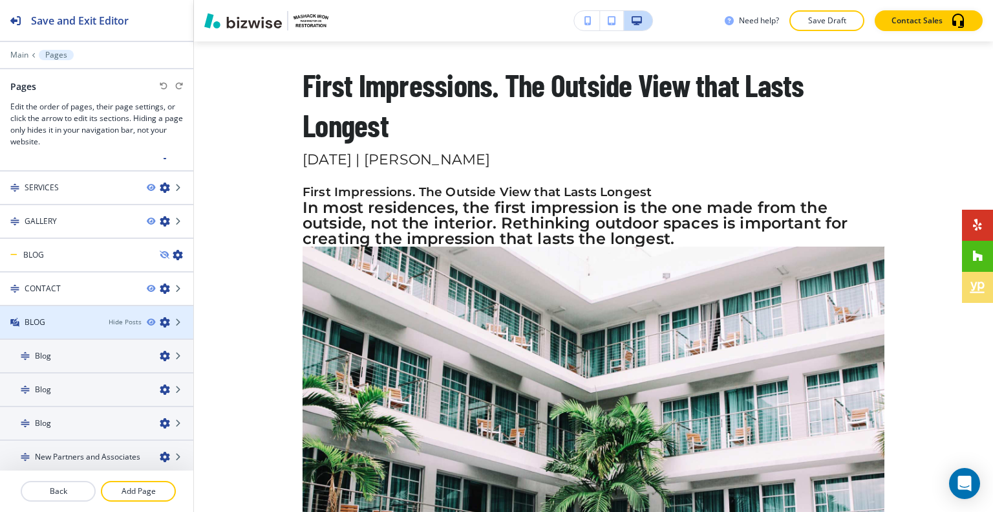
click at [21, 321] on div "BLOG" at bounding box center [49, 322] width 98 height 12
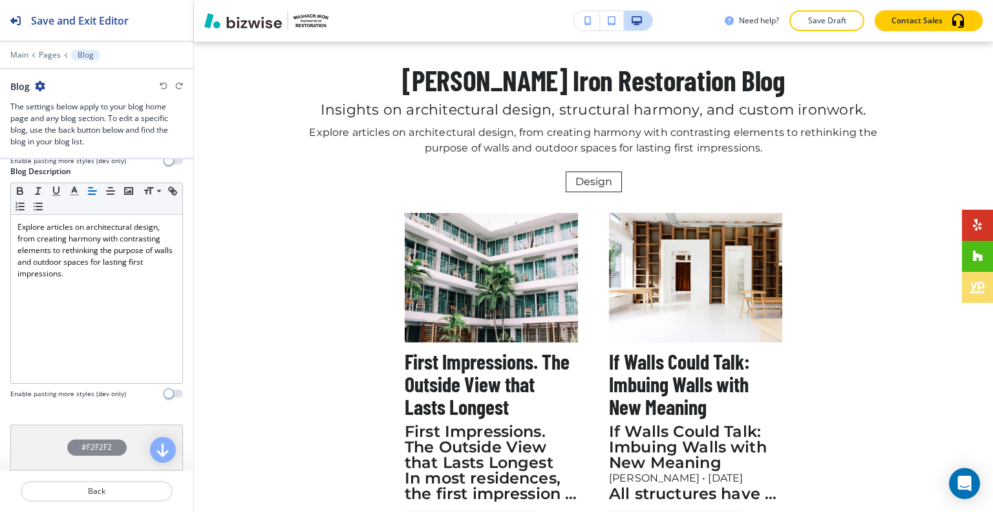
scroll to position [453, 0]
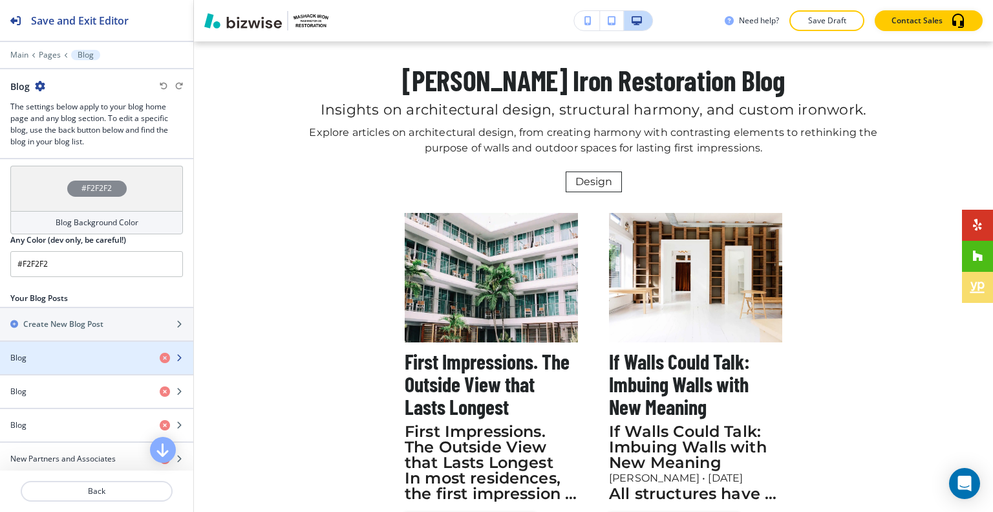
click at [89, 352] on div "button" at bounding box center [96, 346] width 193 height 10
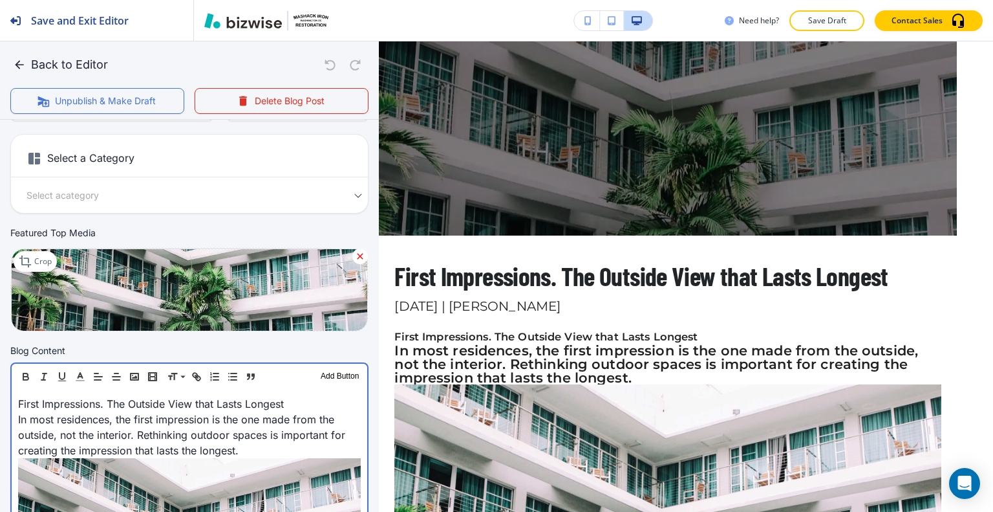
scroll to position [194, 0]
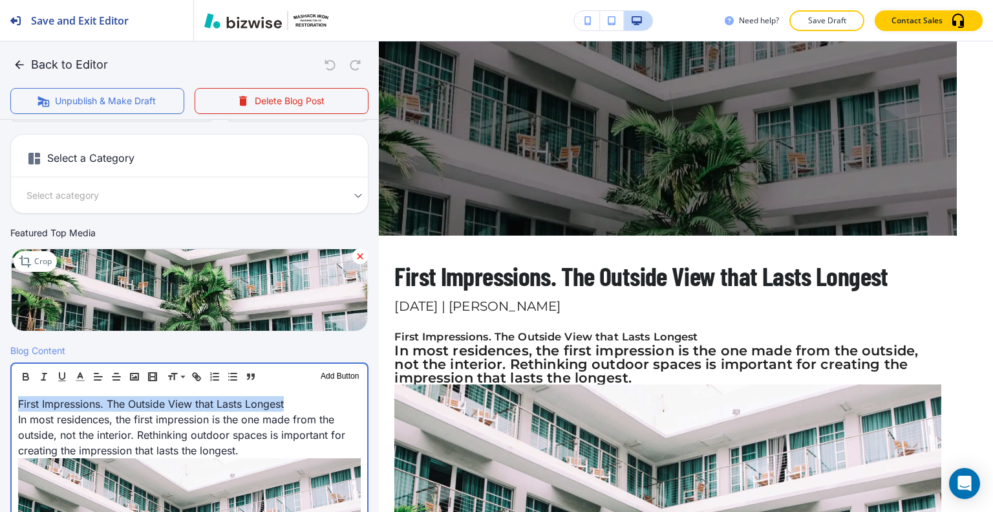
drag, startPoint x: 295, startPoint y: 402, endPoint x: 15, endPoint y: 409, distance: 280.1
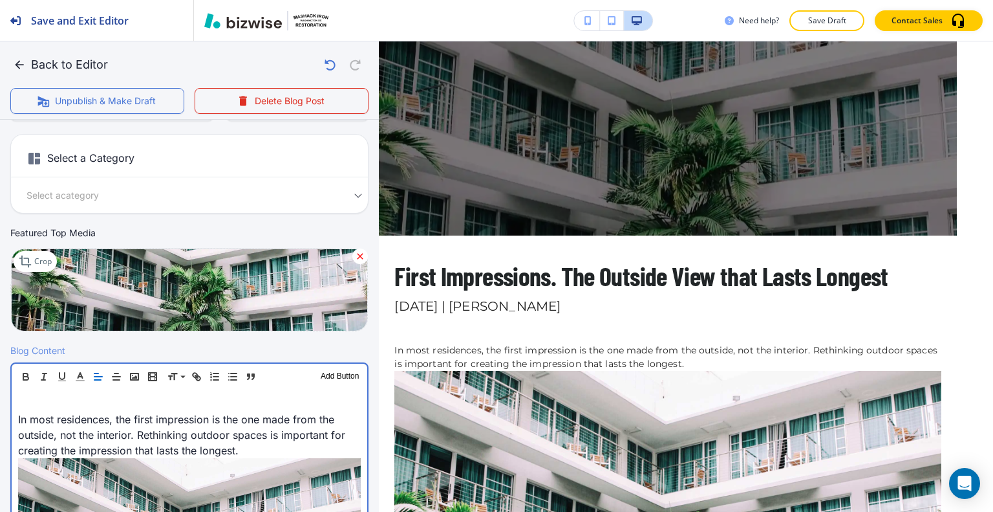
click at [19, 420] on p "In most residences, the first impression is the one made from the outside, not …" at bounding box center [189, 434] width 343 height 47
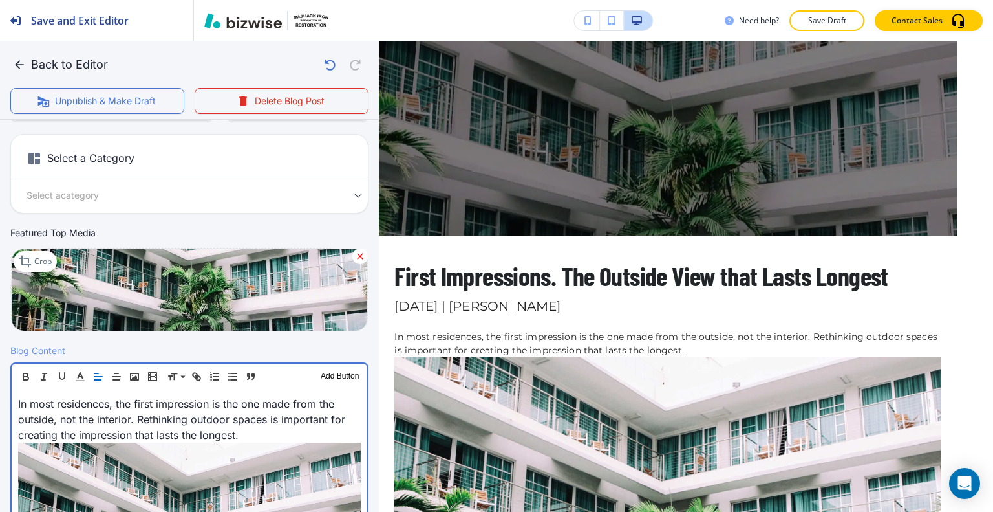
scroll to position [178, 0]
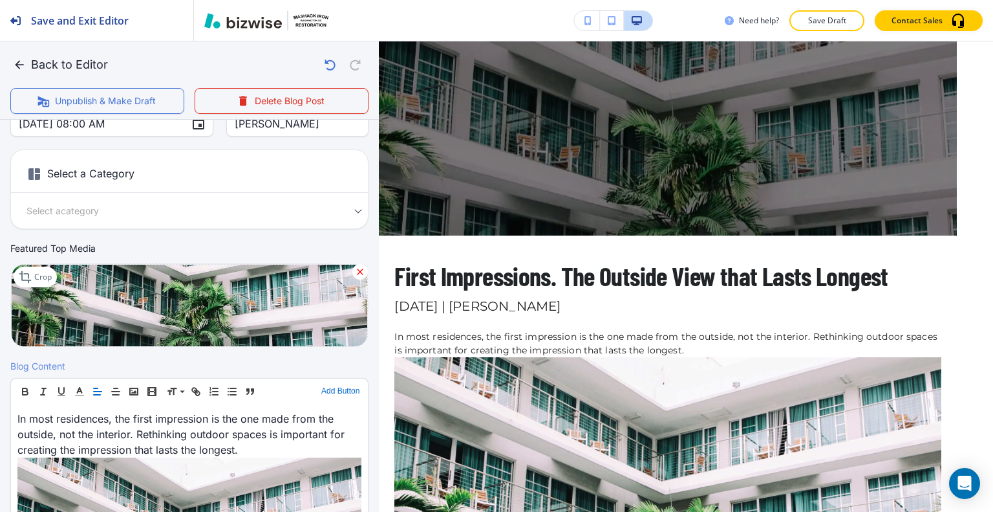
click at [323, 390] on button "Add Button" at bounding box center [340, 391] width 45 height 16
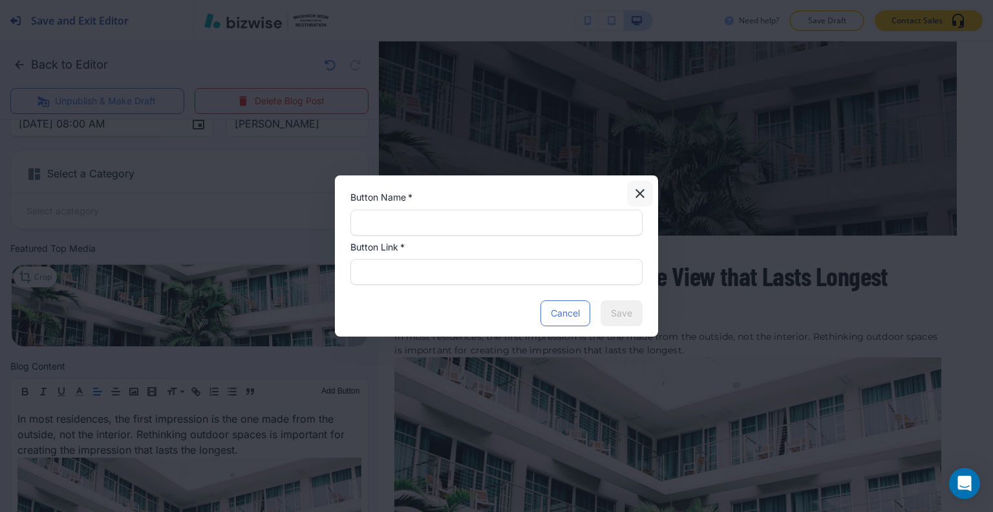
click at [638, 193] on icon "button" at bounding box center [640, 194] width 16 height 16
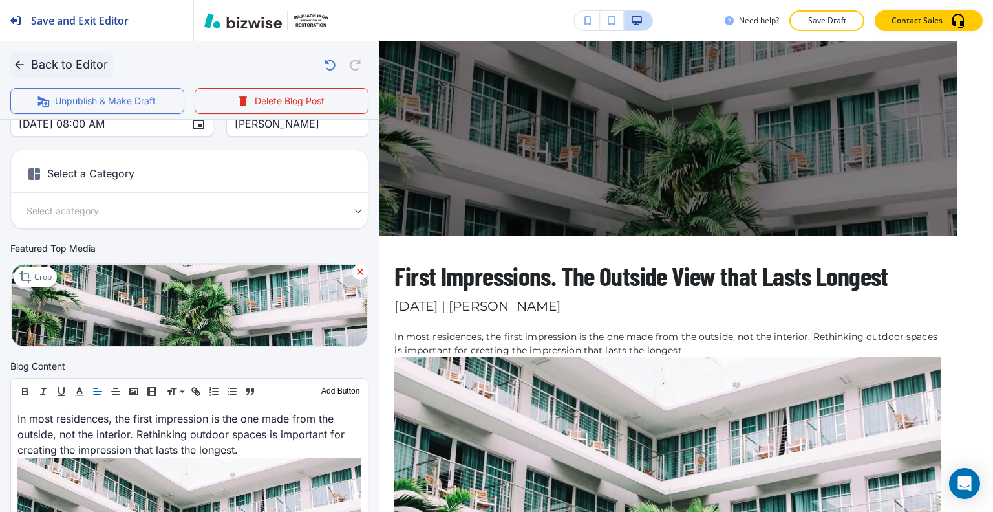
click at [47, 59] on button "Back to Editor" at bounding box center [61, 65] width 103 height 26
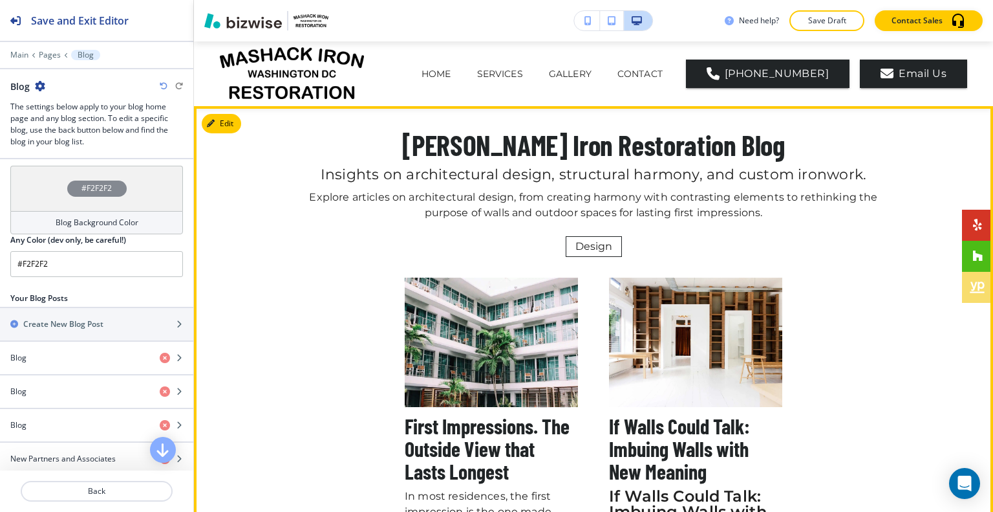
scroll to position [129, 0]
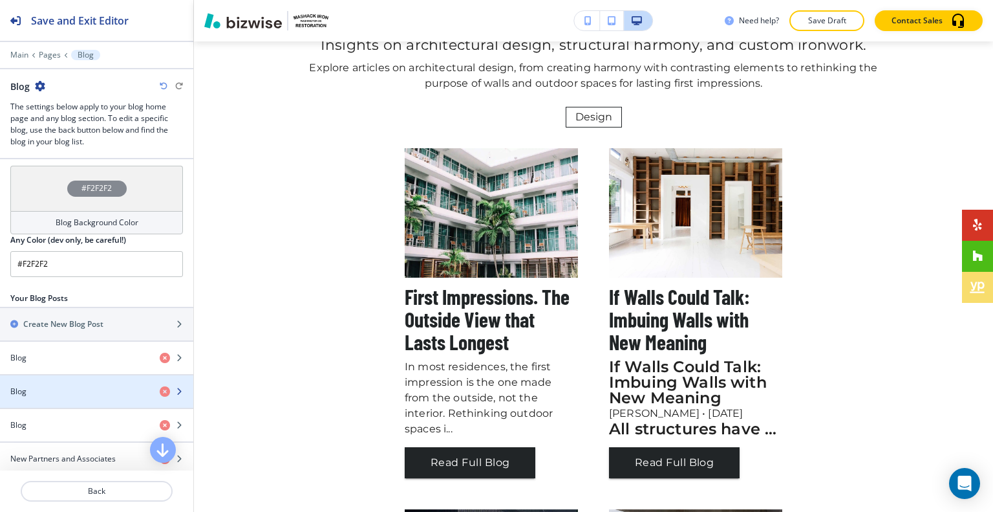
click at [69, 396] on div "Blog" at bounding box center [74, 391] width 149 height 12
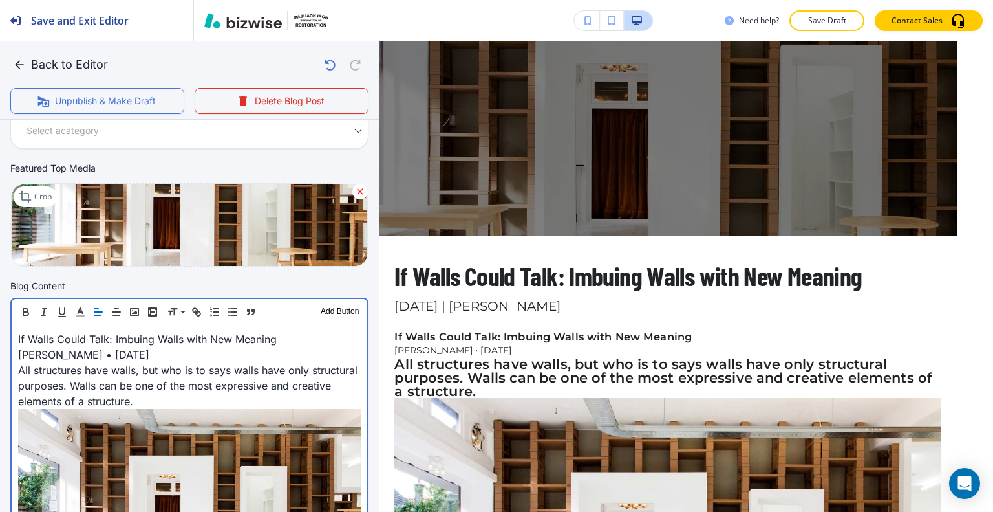
scroll to position [259, 0]
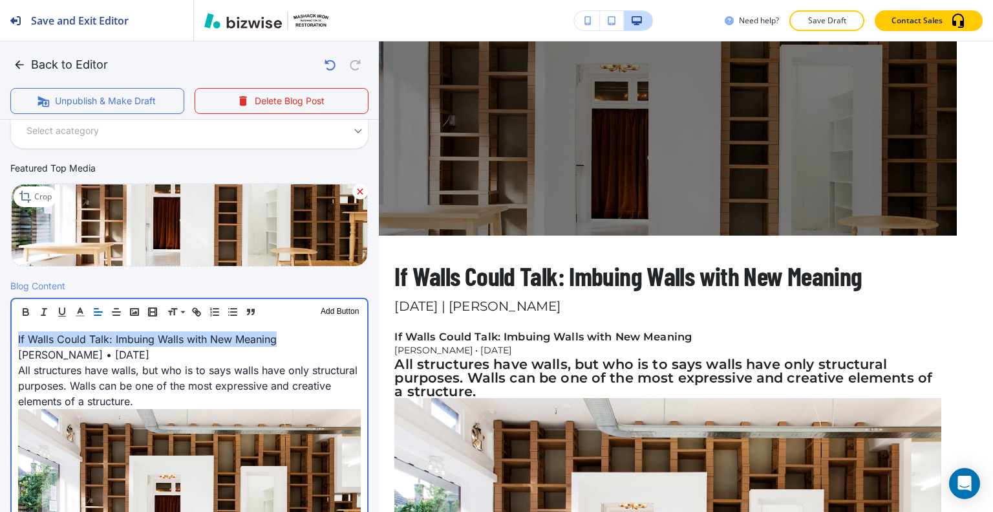
drag, startPoint x: 285, startPoint y: 333, endPoint x: 5, endPoint y: 340, distance: 279.5
click at [5, 340] on div "Blog Content Header 1 Header 2 Header 3 Body Text Add Button If Walls Could Tal…" at bounding box center [189, 491] width 379 height 424
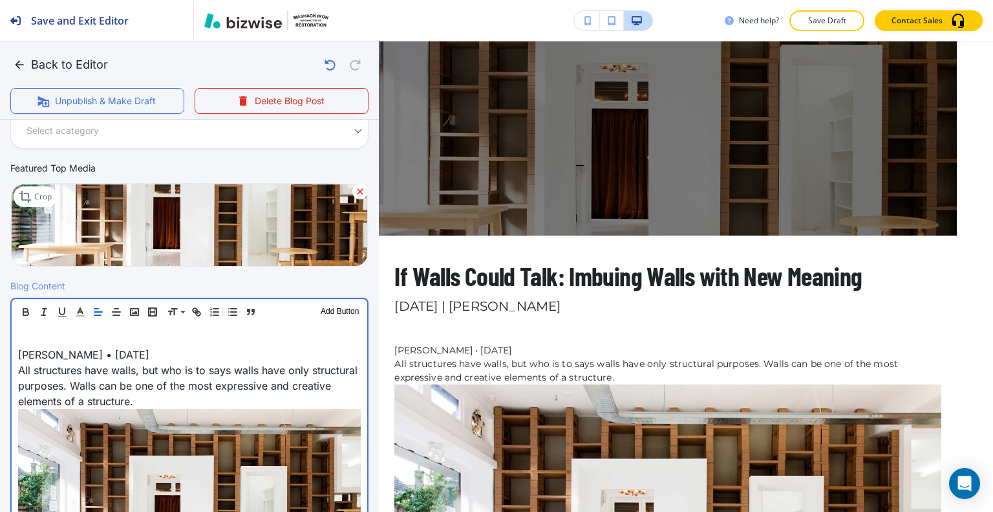
click at [14, 356] on div "Bob Hansen • March 12, 2019 All structures have walls, but who is to says walls…" at bounding box center [190, 501] width 356 height 352
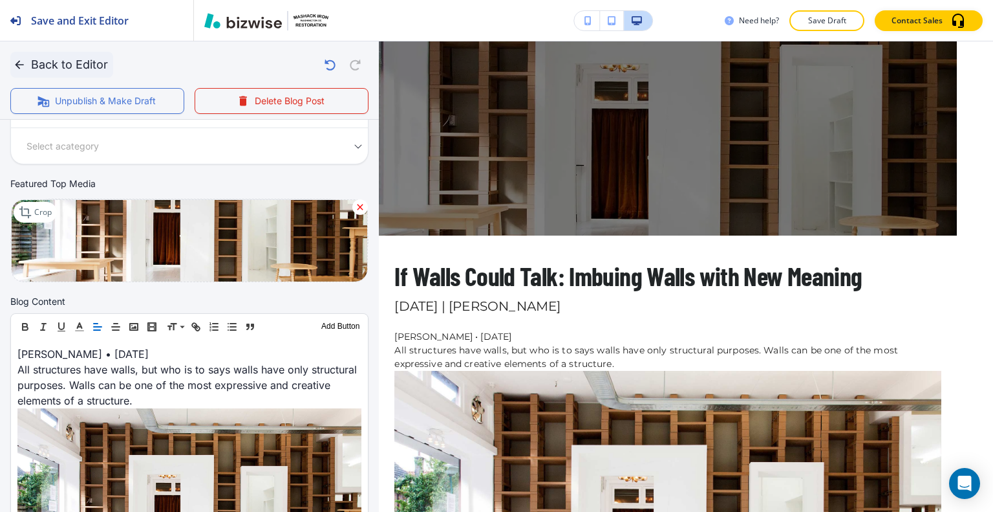
click at [21, 66] on icon "button" at bounding box center [19, 64] width 13 height 13
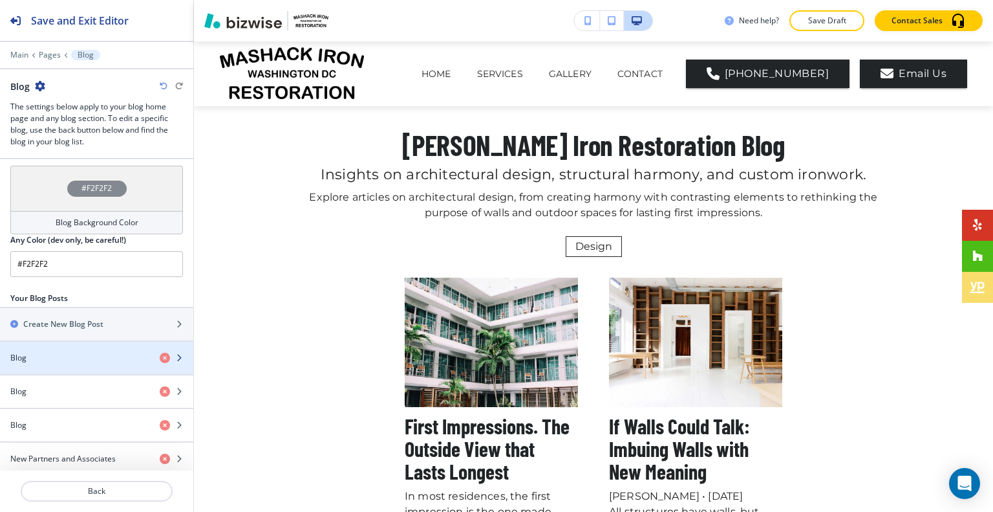
scroll to position [481, 0]
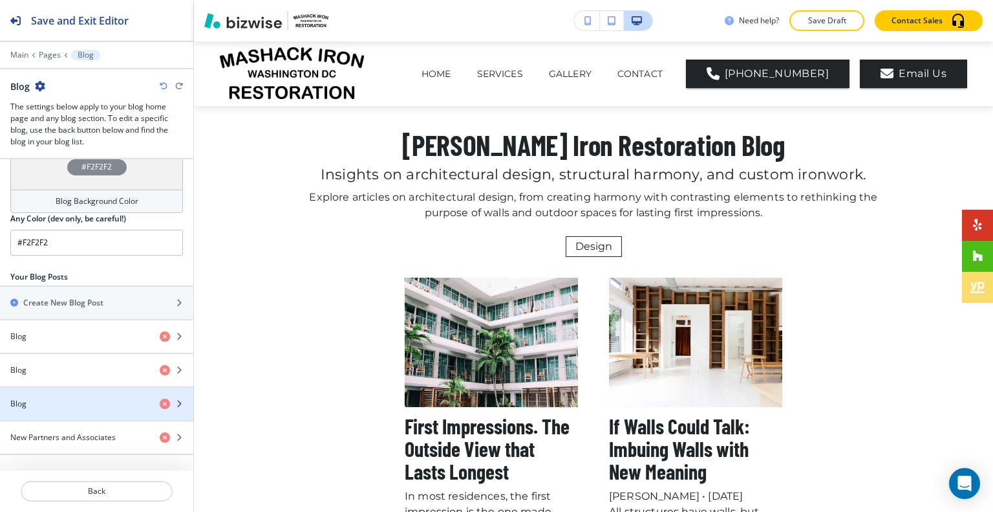
click at [65, 397] on div "button" at bounding box center [96, 392] width 193 height 10
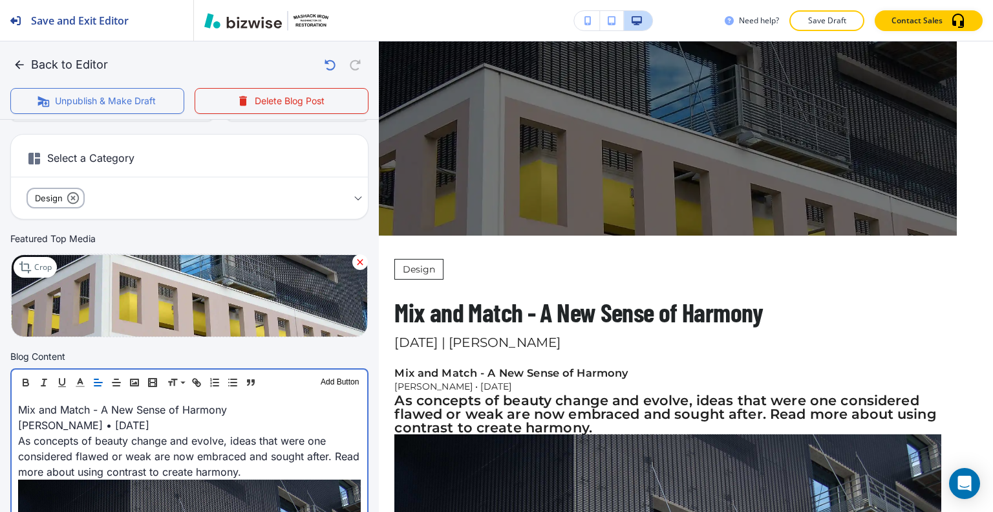
scroll to position [194, 0]
click at [235, 424] on p "Bob Hansen • March 12, 2019" at bounding box center [189, 425] width 343 height 16
drag, startPoint x: 235, startPoint y: 408, endPoint x: 12, endPoint y: 403, distance: 223.8
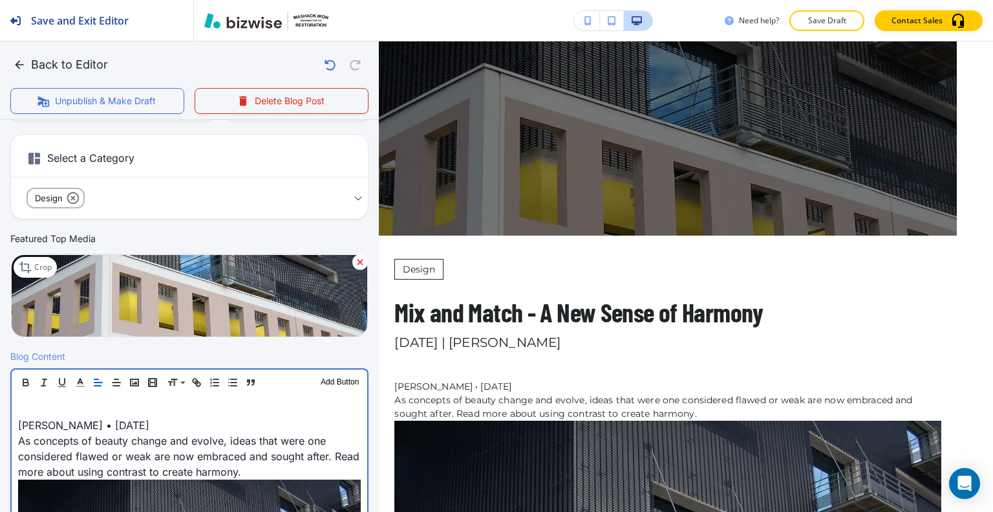
click at [18, 417] on p "Bob Hansen • March 12, 2019" at bounding box center [189, 425] width 343 height 16
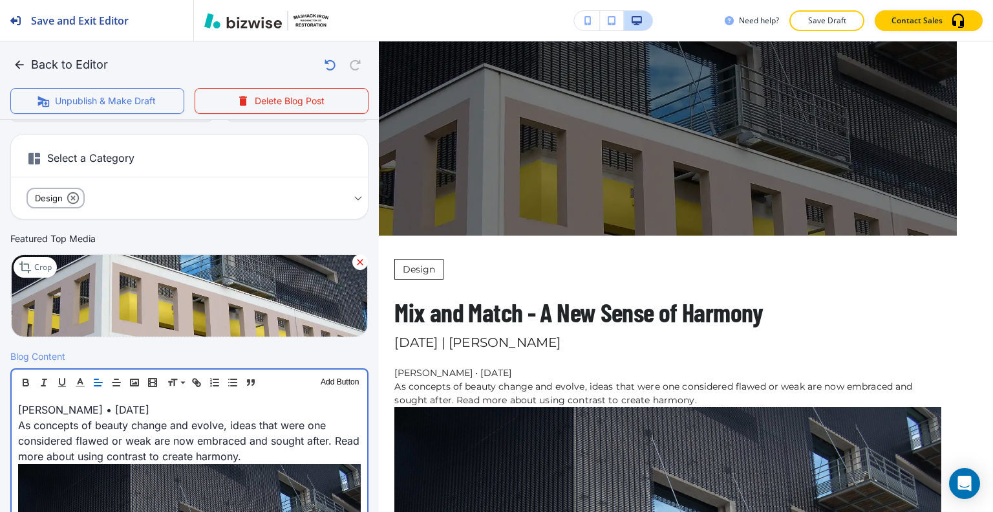
scroll to position [178, 0]
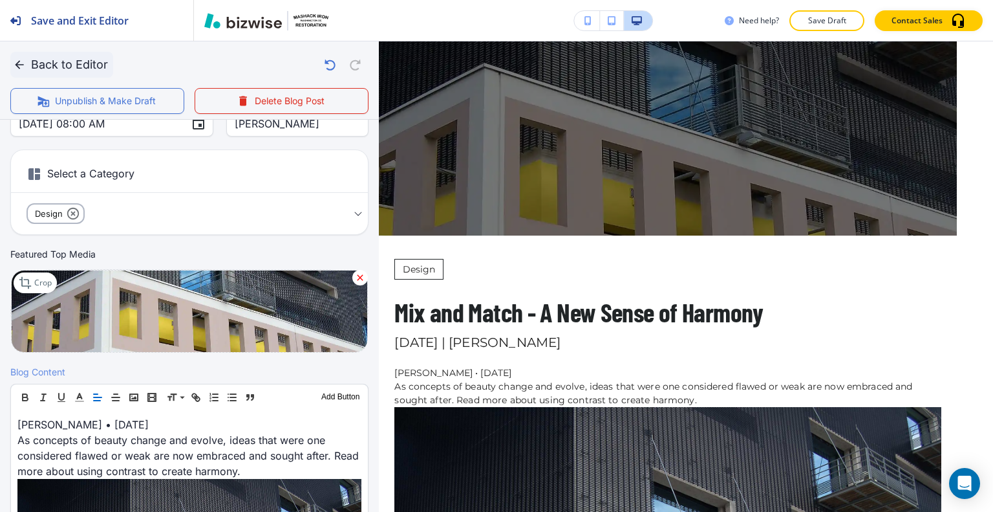
click at [20, 64] on icon "button" at bounding box center [19, 64] width 8 height 8
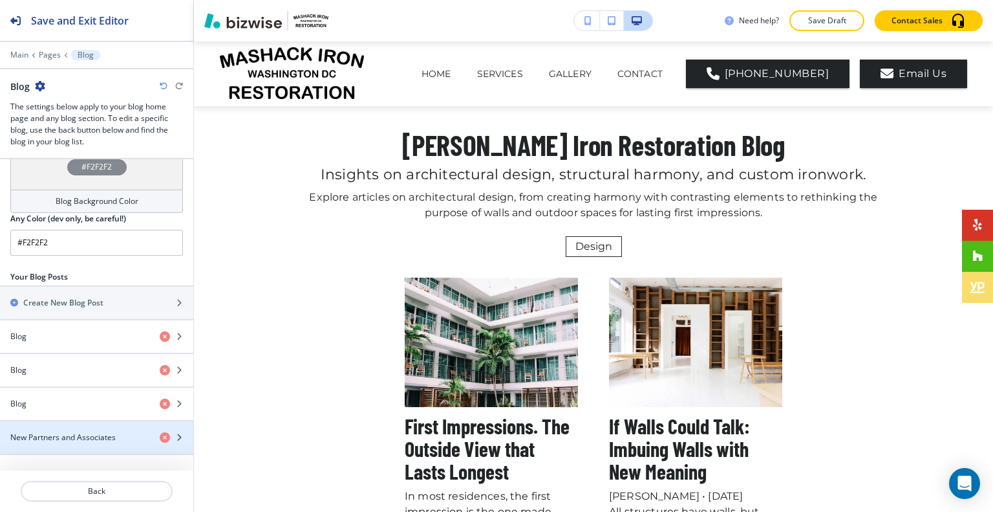
click at [59, 442] on h4 "New Partners and Associates" at bounding box center [62, 437] width 105 height 12
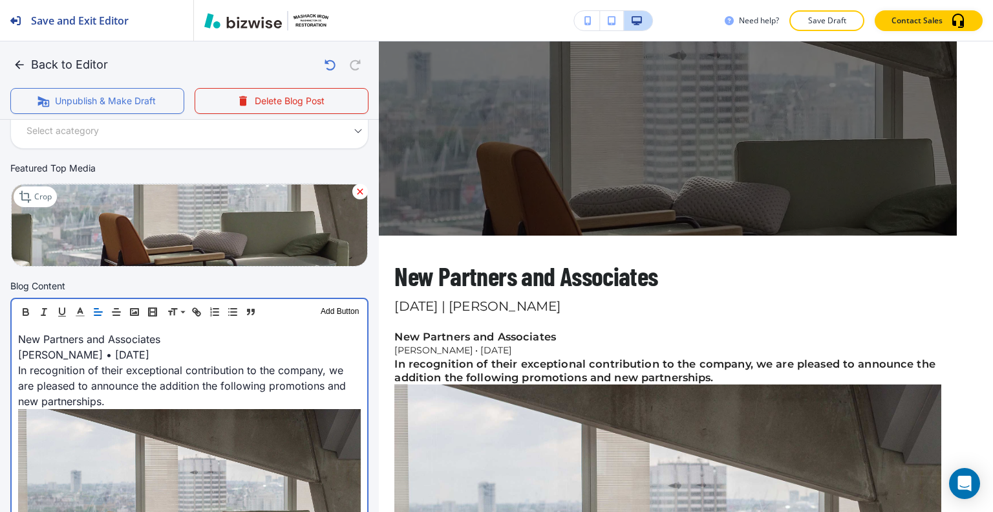
scroll to position [259, 0]
drag, startPoint x: 166, startPoint y: 337, endPoint x: 1, endPoint y: 332, distance: 165.6
click at [0, 332] on div "Blog Content Header 1 Header 2 Header 3 Body Text Add Button New Partners and A…" at bounding box center [189, 492] width 379 height 427
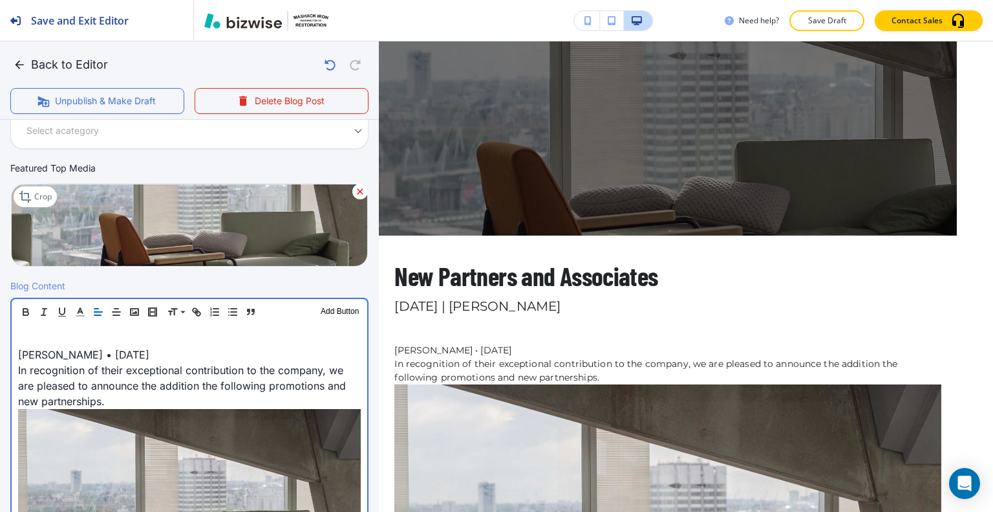
click at [10, 356] on div "Header 1 Header 2 Header 3 Body Text Add Button Bob Hansen • March 12, 2019 In …" at bounding box center [189, 488] width 358 height 383
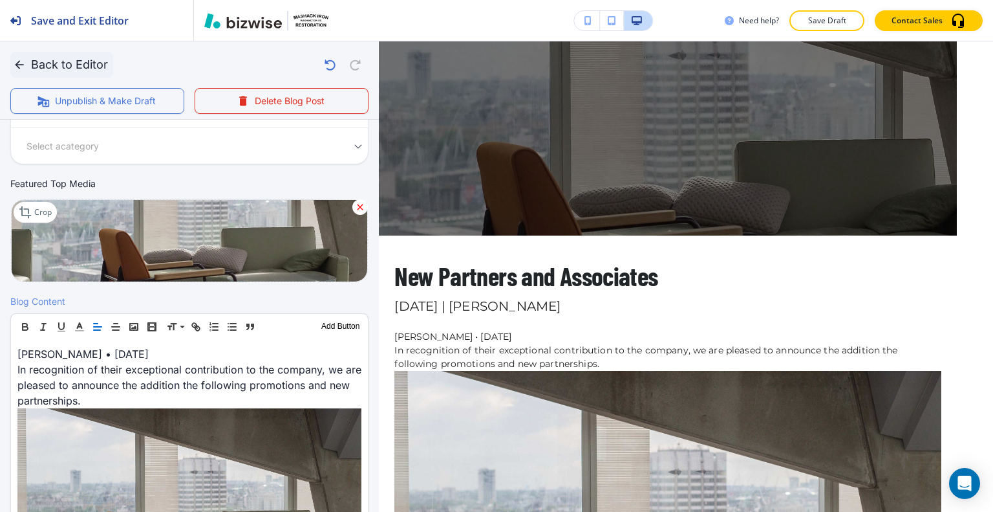
scroll to position [243, 0]
click at [69, 59] on button "Back to Editor" at bounding box center [61, 65] width 103 height 26
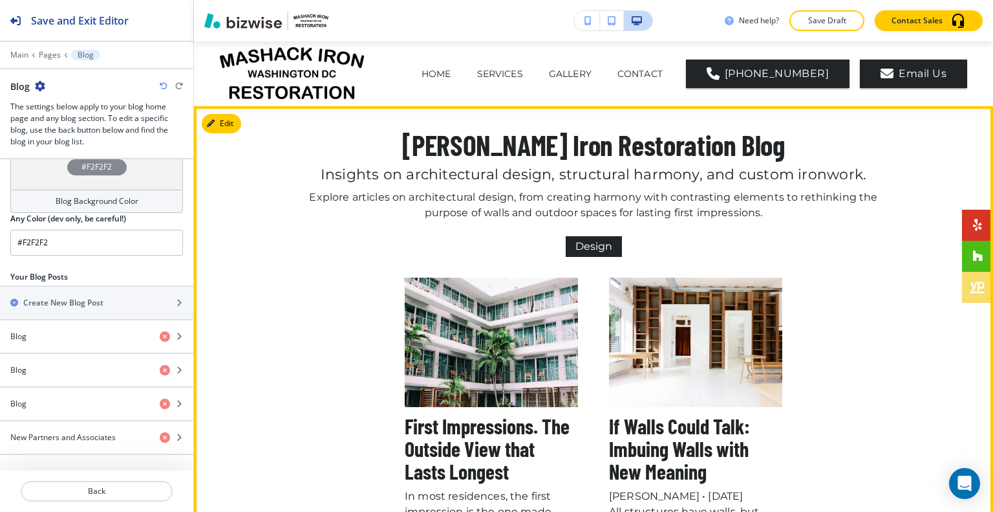
click at [586, 243] on span "Design" at bounding box center [593, 246] width 55 height 18
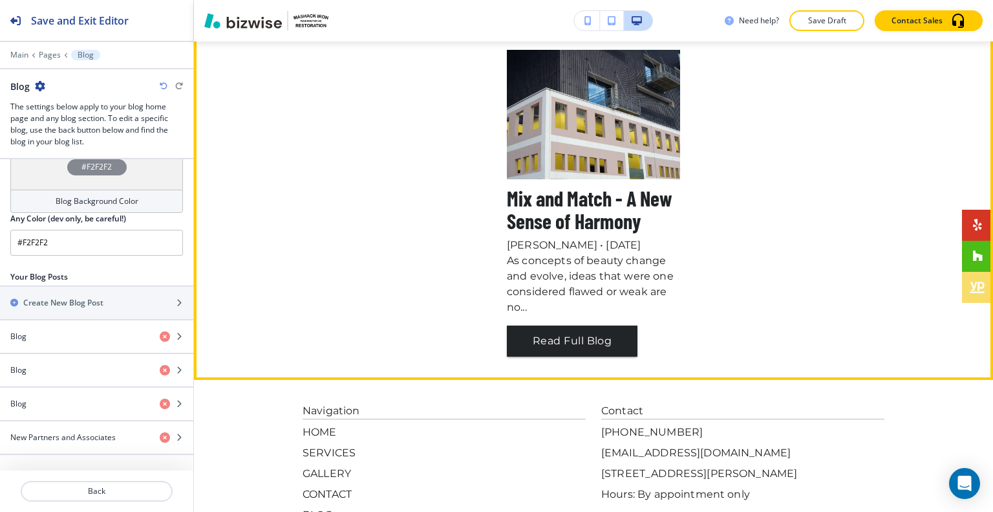
scroll to position [65, 0]
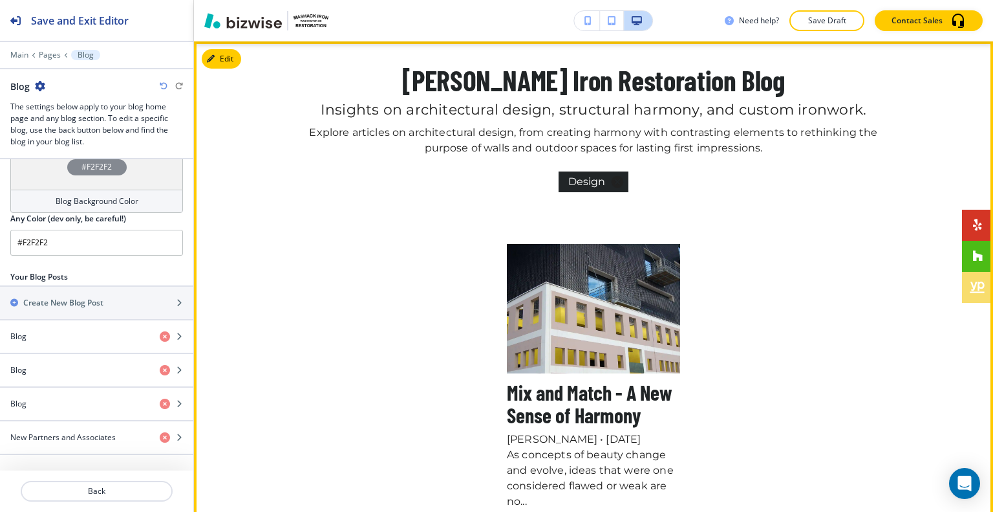
click at [592, 186] on span "Design" at bounding box center [586, 182] width 55 height 18
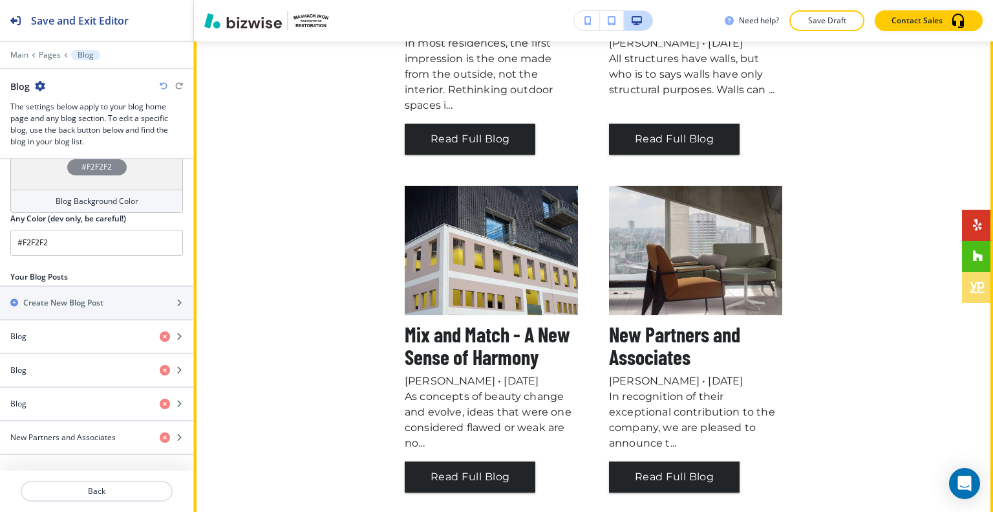
scroll to position [698, 0]
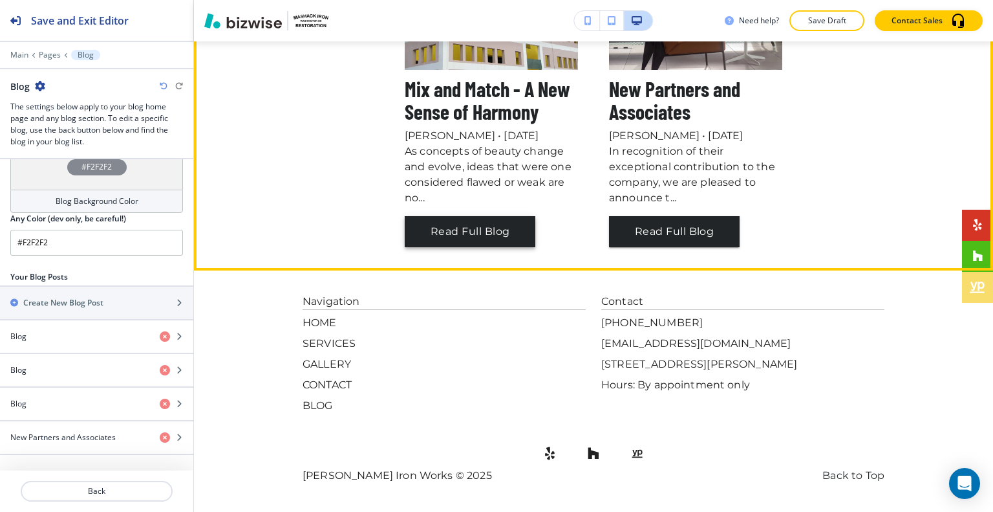
click at [488, 228] on button "Read Full Blog" at bounding box center [470, 231] width 131 height 31
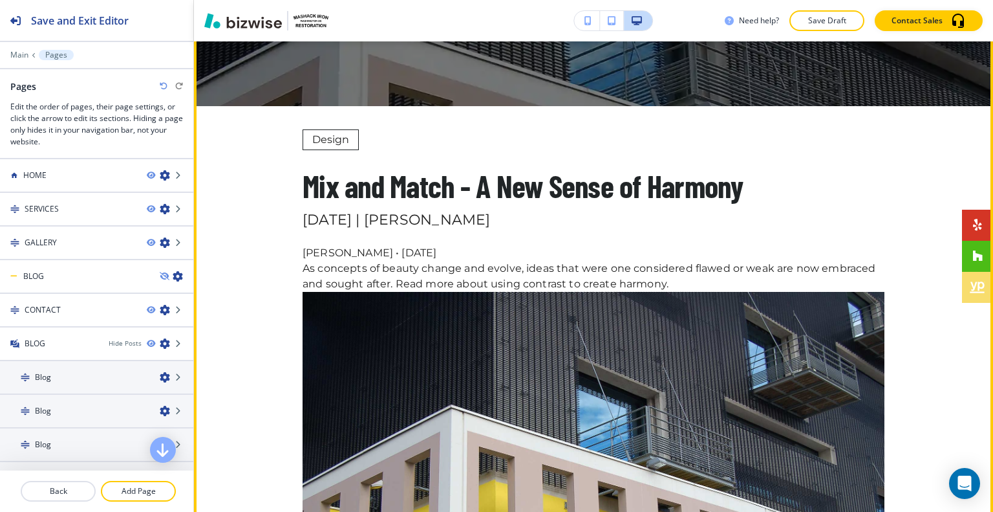
scroll to position [517, 0]
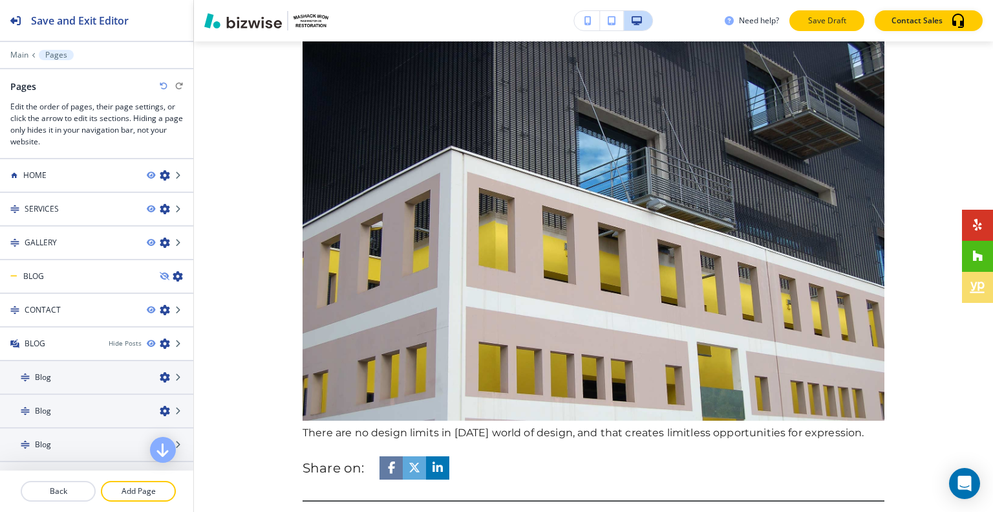
click at [852, 23] on button "Save Draft" at bounding box center [827, 20] width 75 height 21
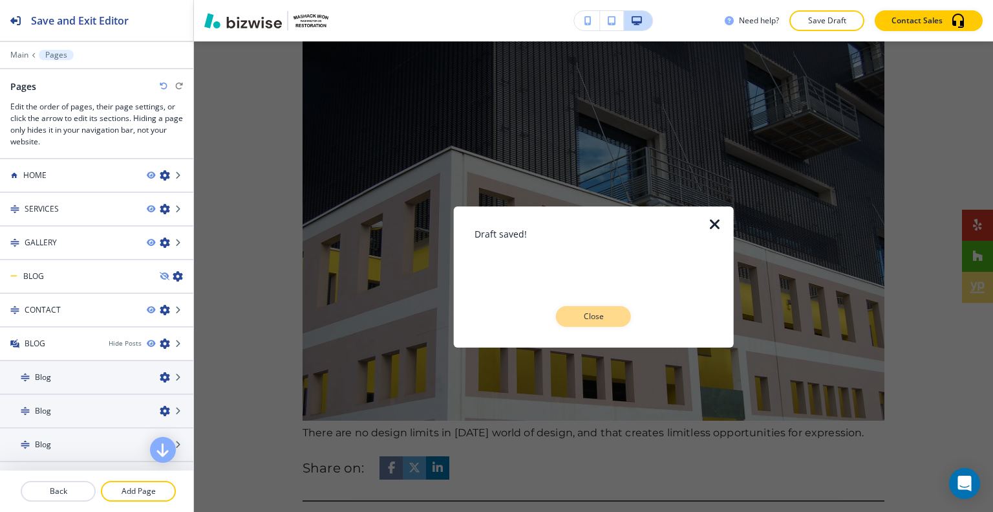
click at [583, 314] on p "Close" at bounding box center [593, 316] width 41 height 12
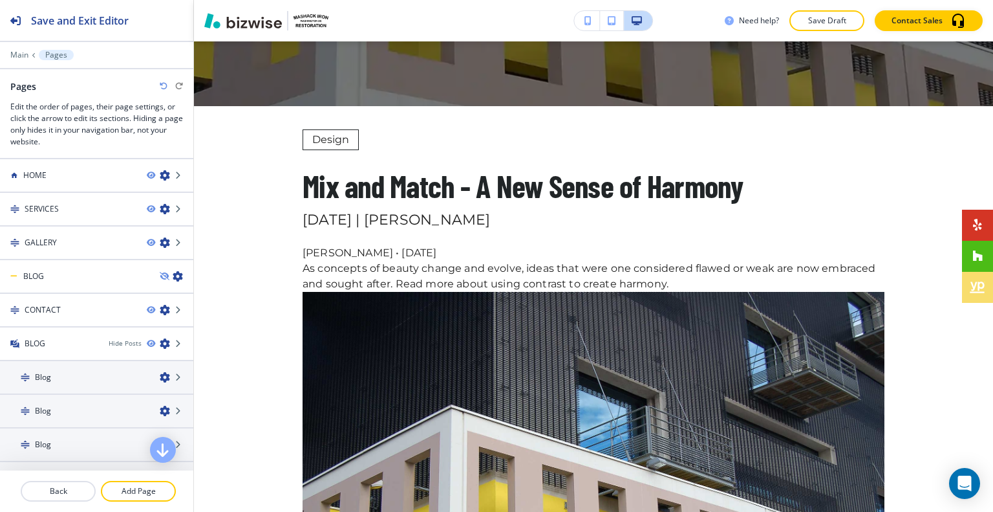
scroll to position [0, 0]
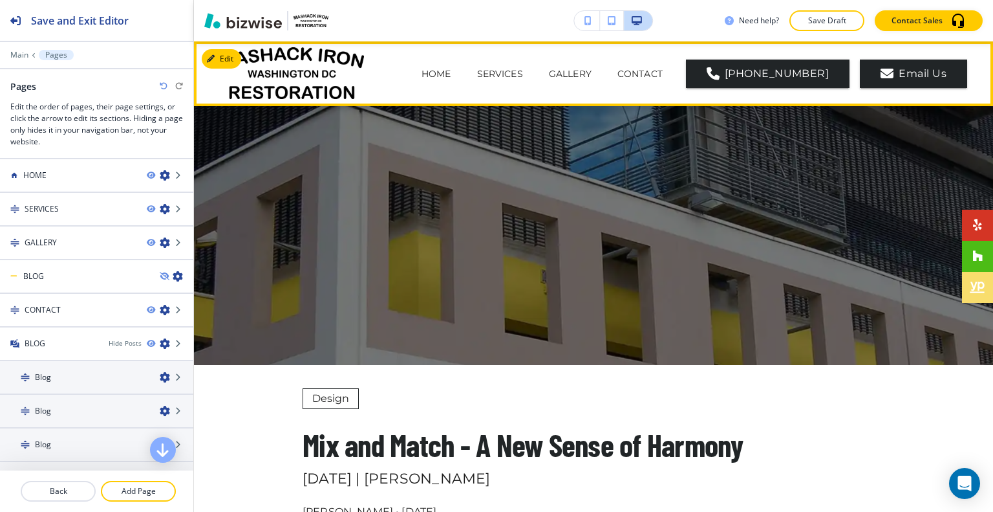
click at [663, 119] on p "BLOG" at bounding box center [649, 126] width 28 height 14
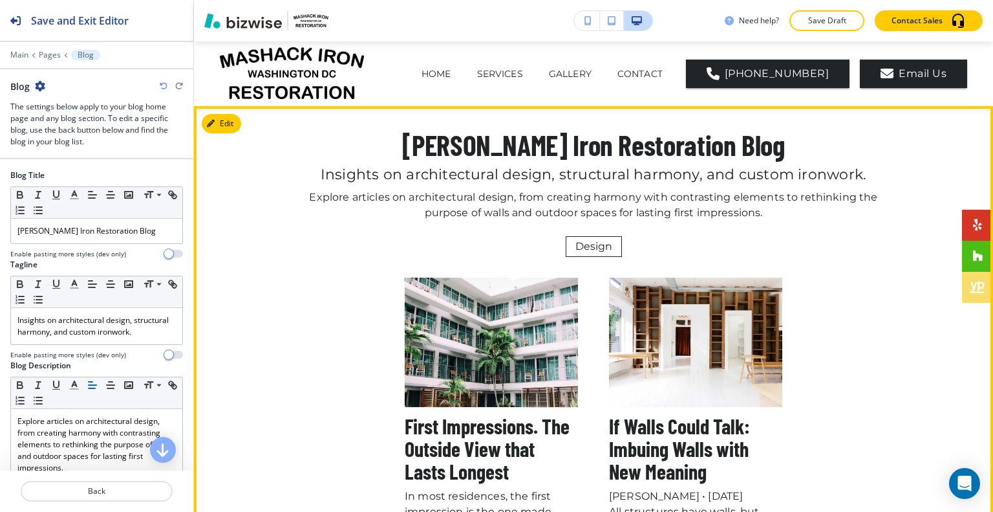
scroll to position [65, 0]
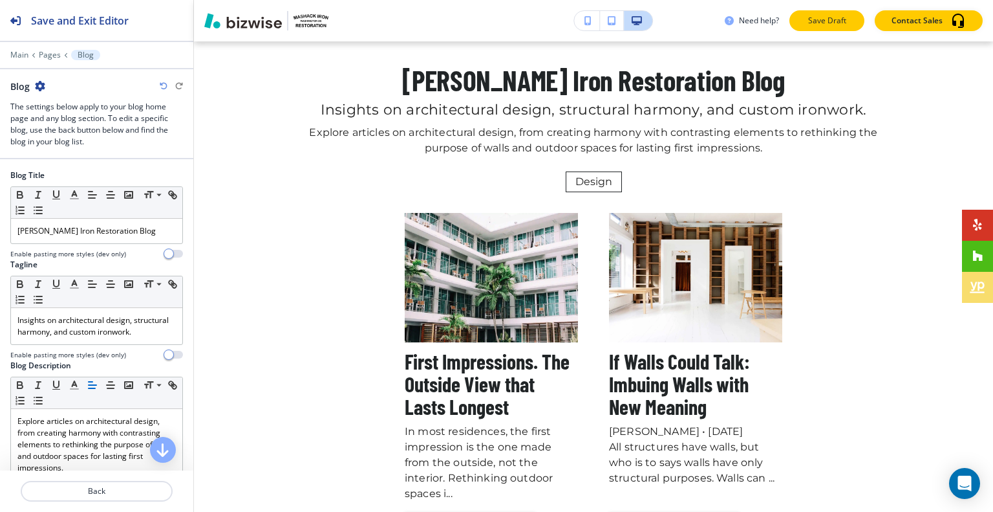
click at [848, 23] on p "Save Draft" at bounding box center [826, 21] width 41 height 12
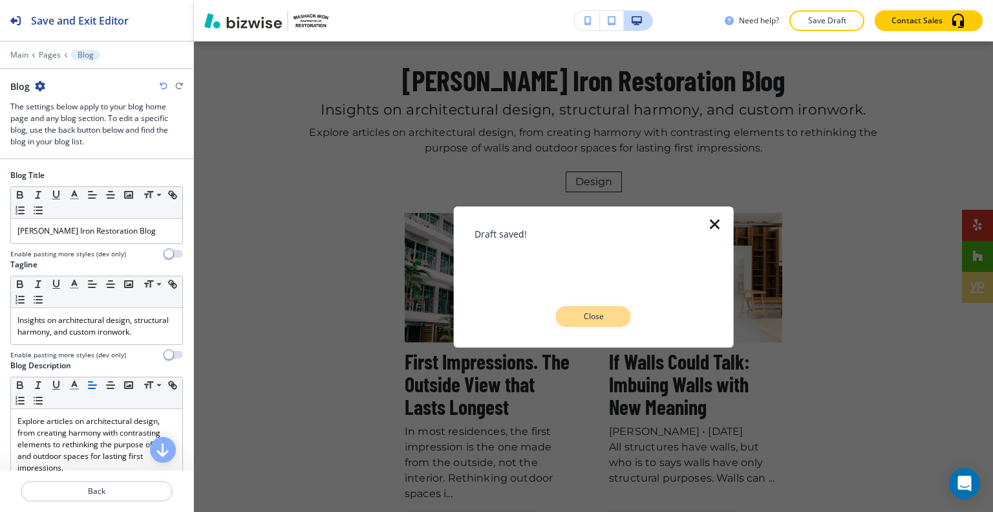
click at [616, 320] on button "Close" at bounding box center [593, 316] width 75 height 21
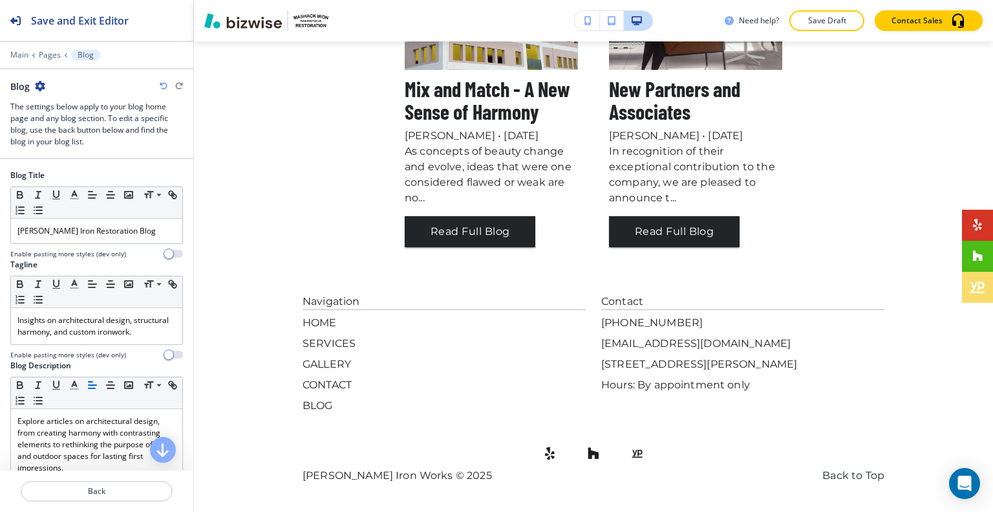
scroll to position [504, 0]
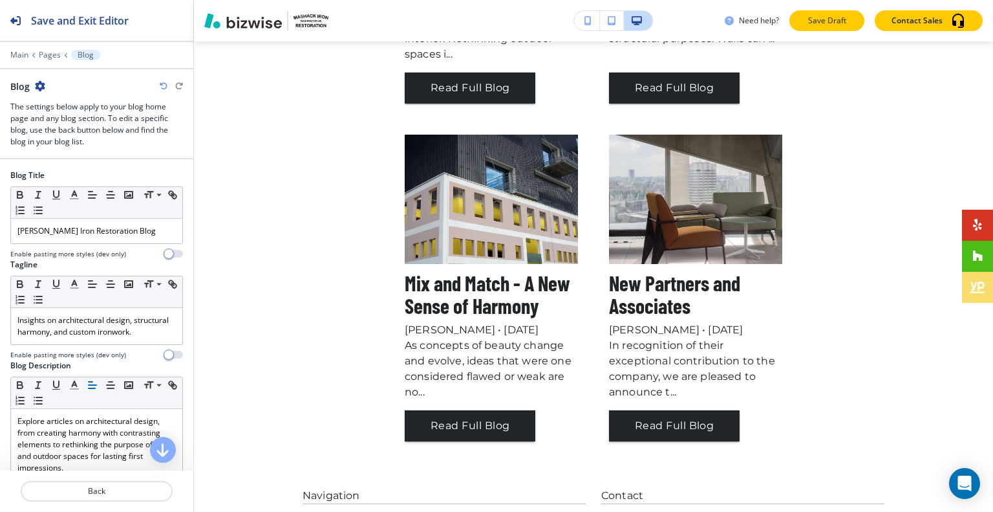
click at [832, 28] on button "Save Draft" at bounding box center [827, 20] width 75 height 21
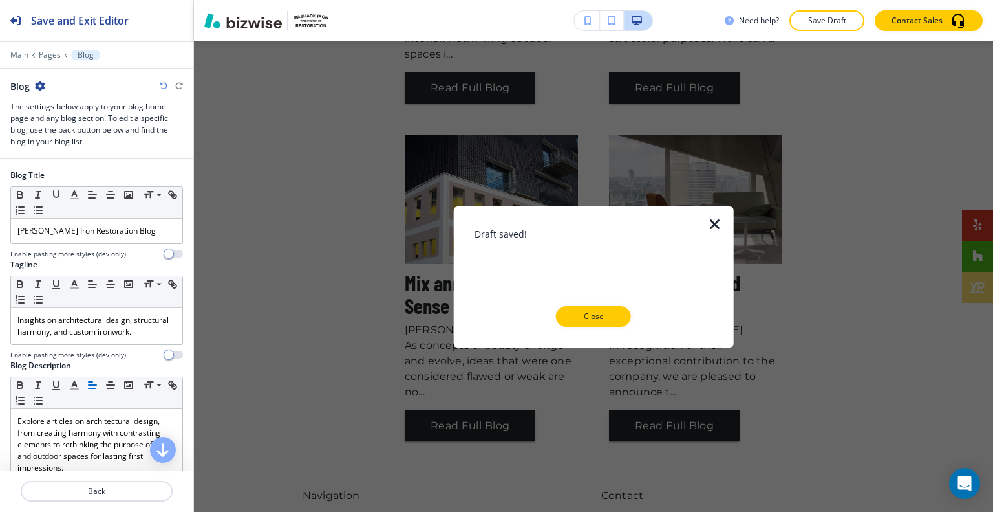
click at [715, 228] on icon "button" at bounding box center [715, 224] width 16 height 16
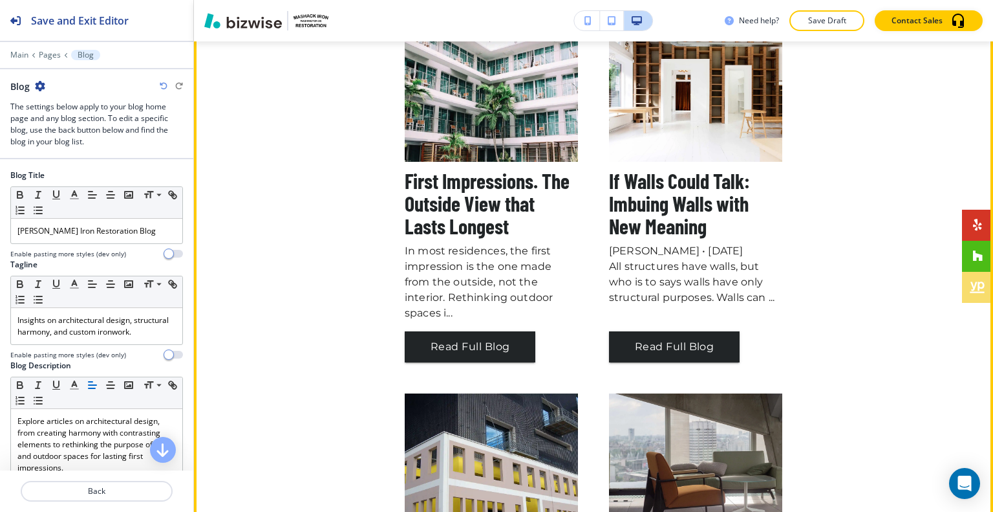
scroll to position [0, 0]
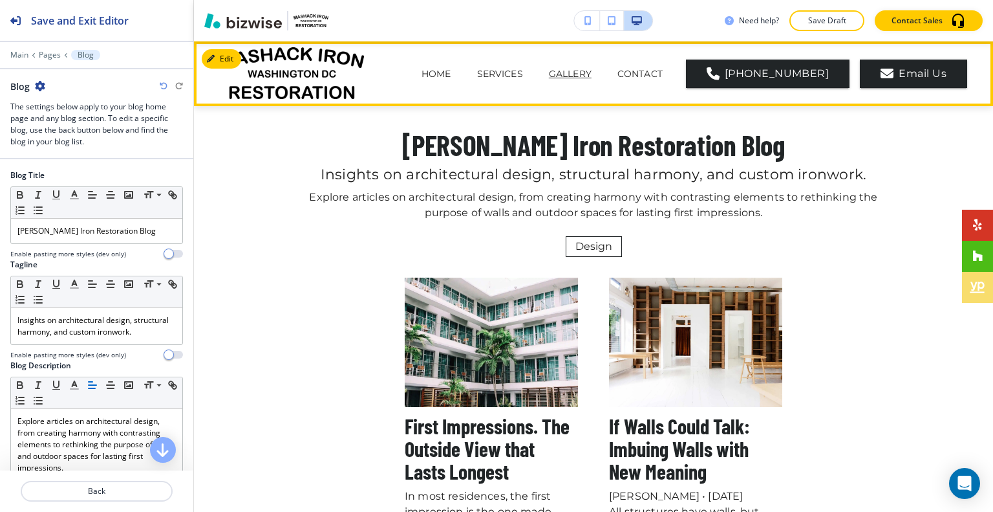
click at [549, 69] on p "GALLERY" at bounding box center [570, 74] width 43 height 14
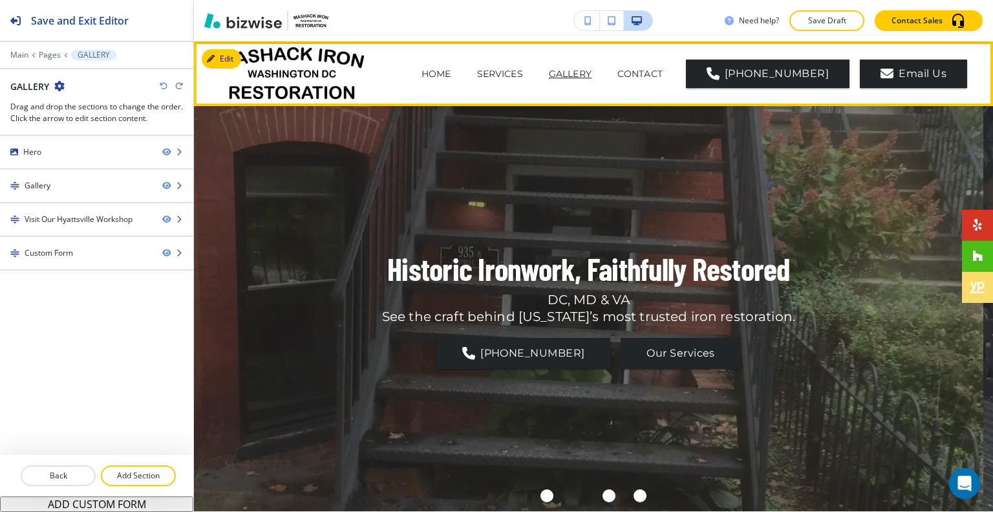
click at [605, 66] on span "CONTACT" at bounding box center [640, 74] width 71 height 52
click at [618, 74] on p "CONTACT" at bounding box center [640, 74] width 45 height 14
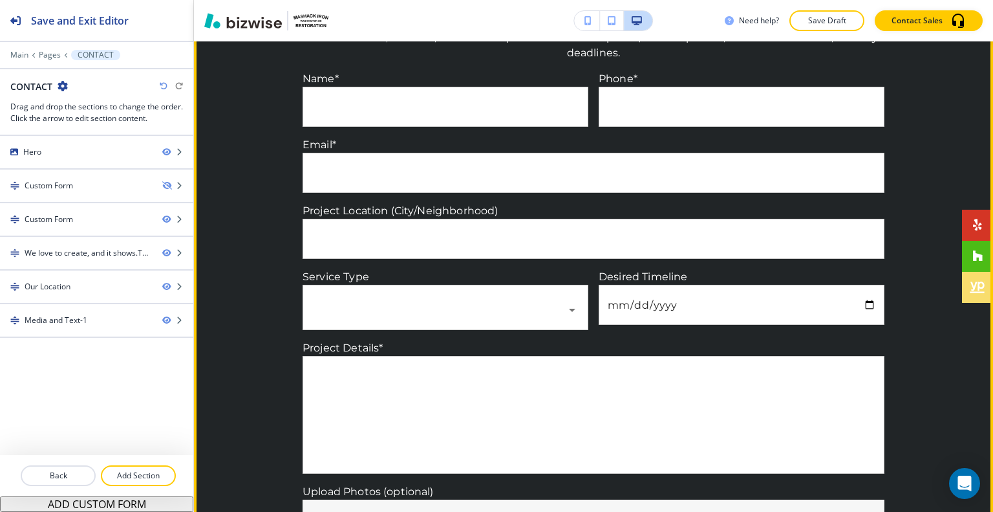
scroll to position [647, 0]
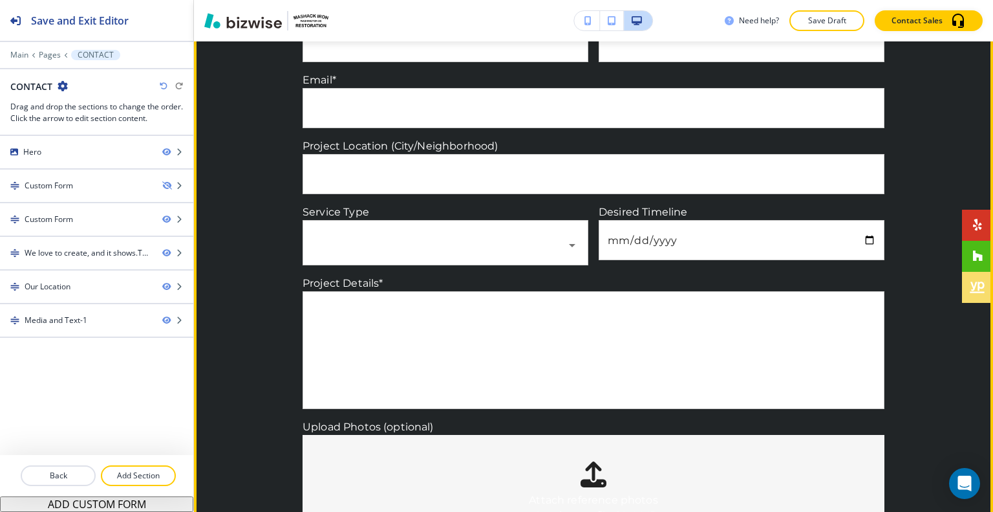
click at [817, 240] on input "date" at bounding box center [741, 240] width 285 height 39
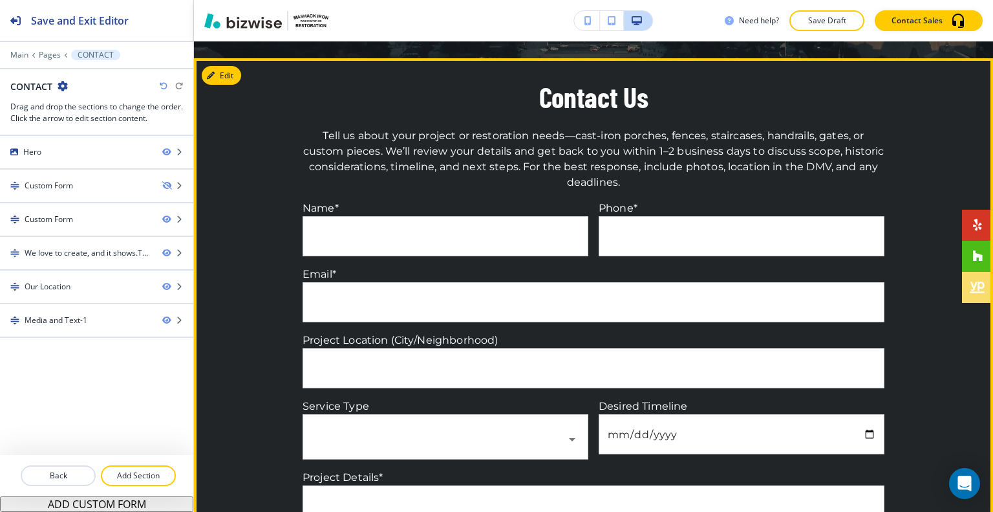
scroll to position [388, 0]
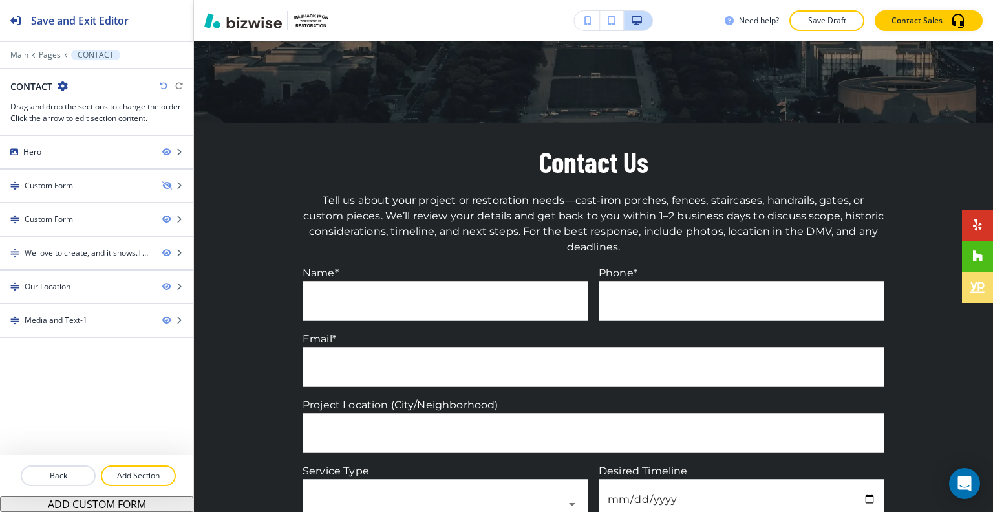
click at [232, 144] on div "Edit Contact Us Tell us about your project or restoration needs—cast-iron porch…" at bounding box center [593, 498] width 799 height 750
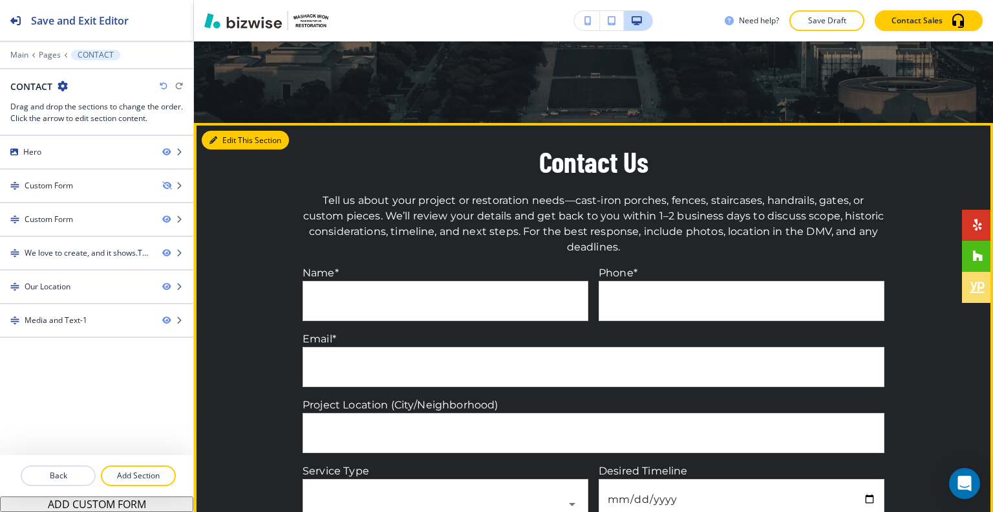
click at [222, 138] on button "Edit This Section" at bounding box center [245, 140] width 87 height 19
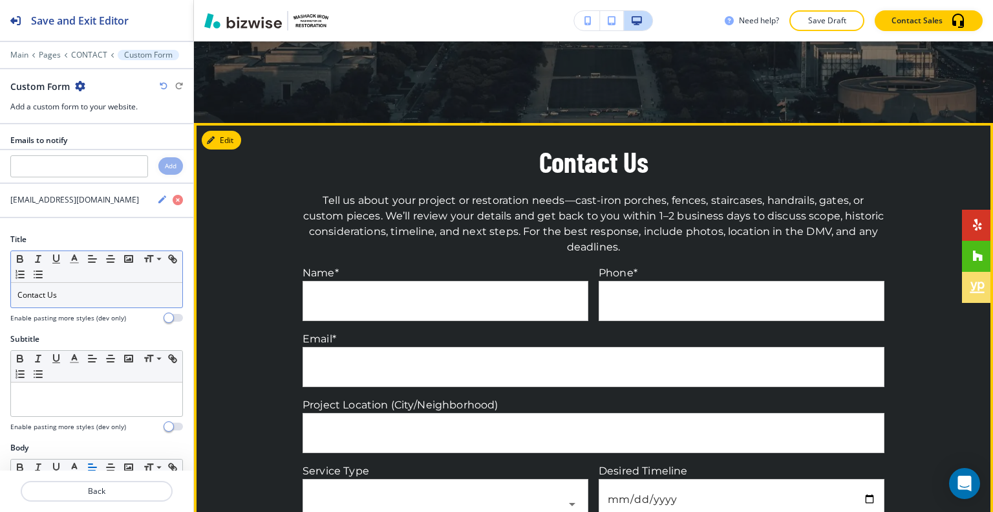
scroll to position [469, 0]
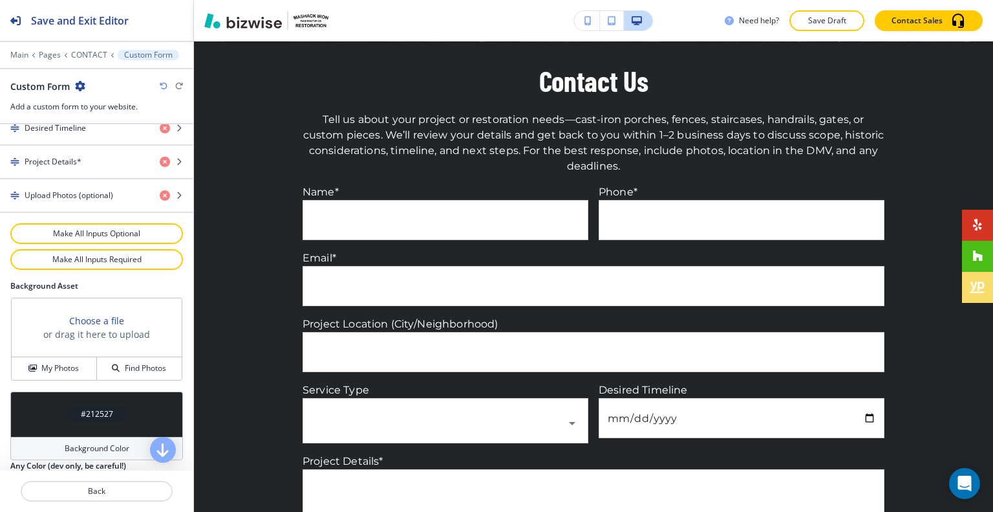
click at [43, 407] on div "#212527" at bounding box center [96, 413] width 173 height 45
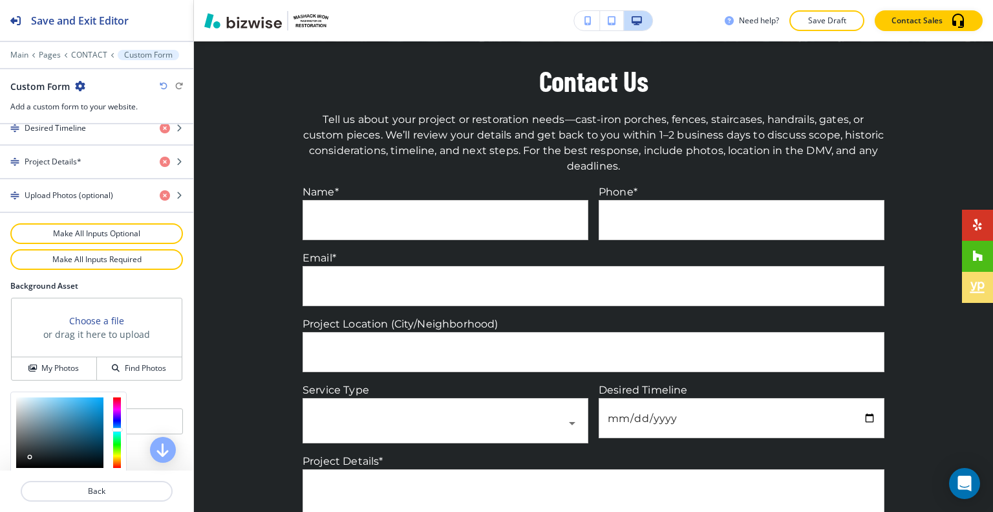
scroll to position [874, 0]
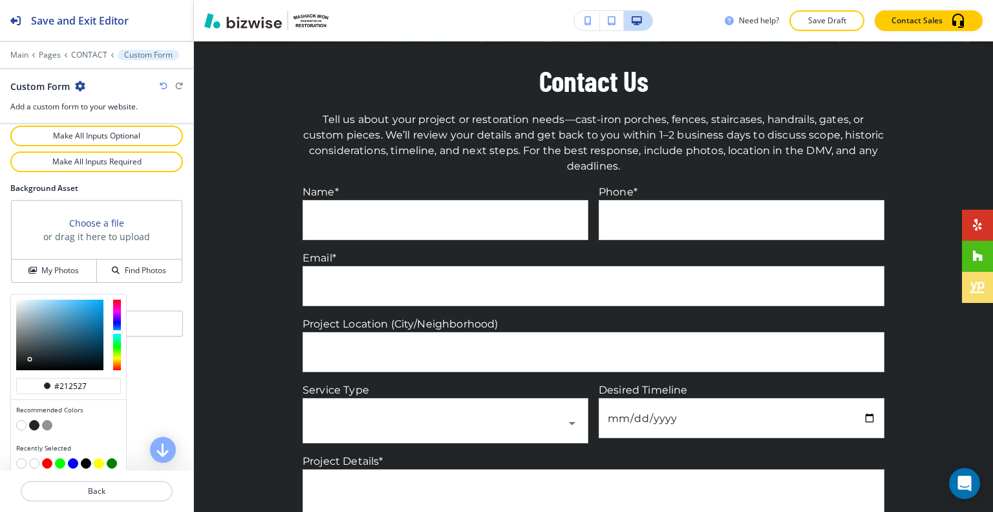
click at [21, 420] on button "button" at bounding box center [21, 425] width 10 height 10
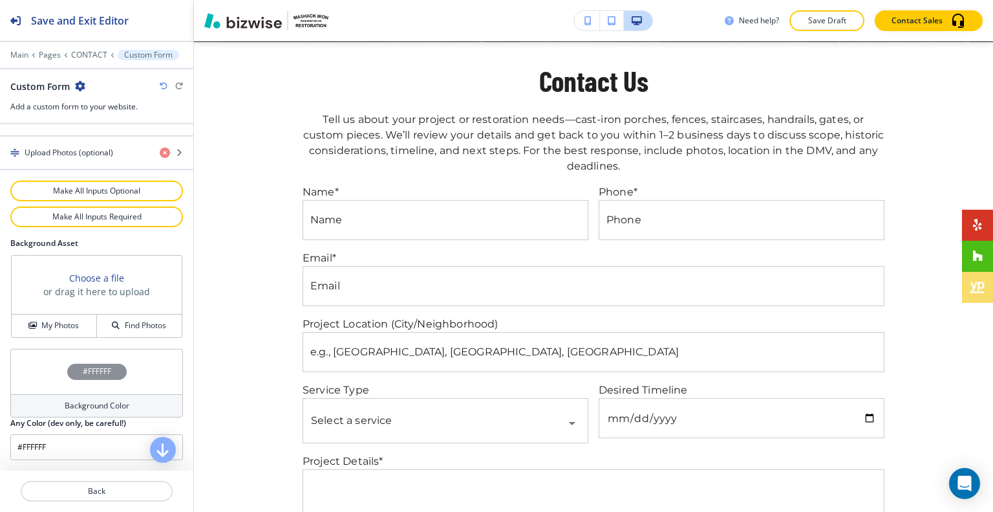
scroll to position [812, 0]
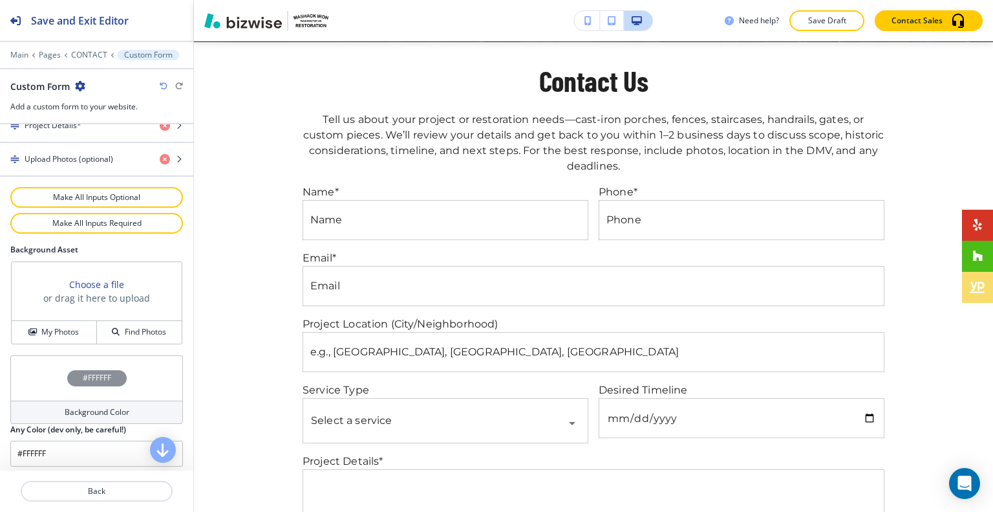
click at [52, 374] on div "#FFFFFF" at bounding box center [96, 377] width 173 height 45
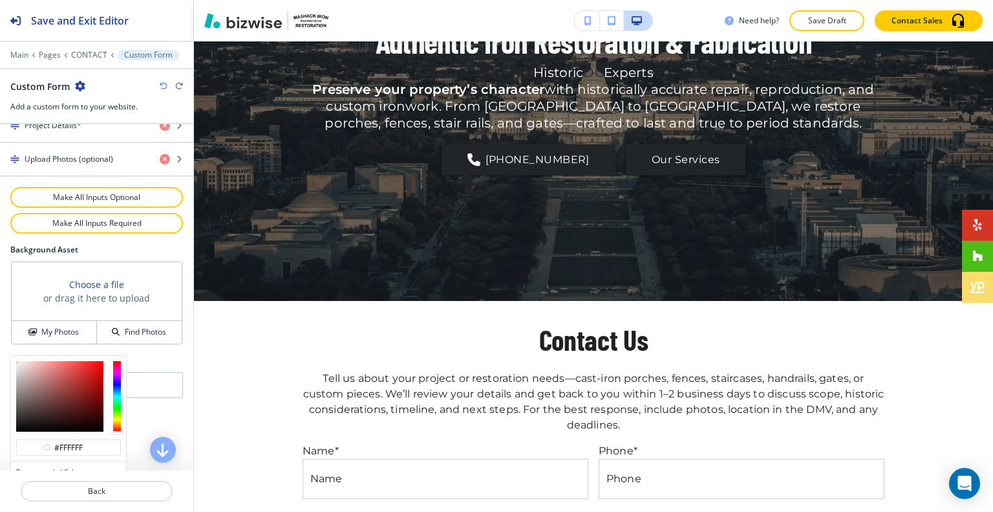
click at [164, 85] on icon "button" at bounding box center [164, 86] width 8 height 8
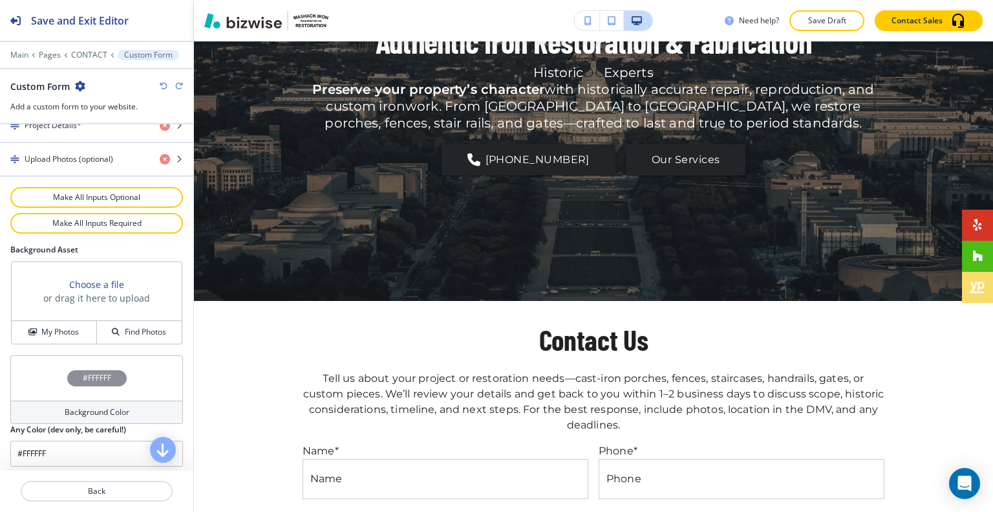
click at [44, 380] on div "#FFFFFF" at bounding box center [96, 377] width 173 height 45
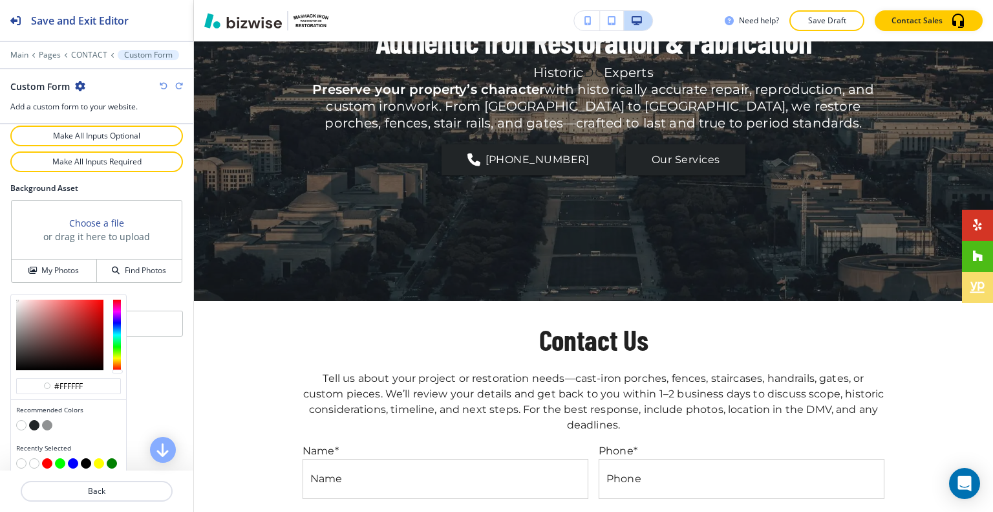
click at [49, 422] on button "button" at bounding box center [47, 425] width 10 height 10
type input "#909293"
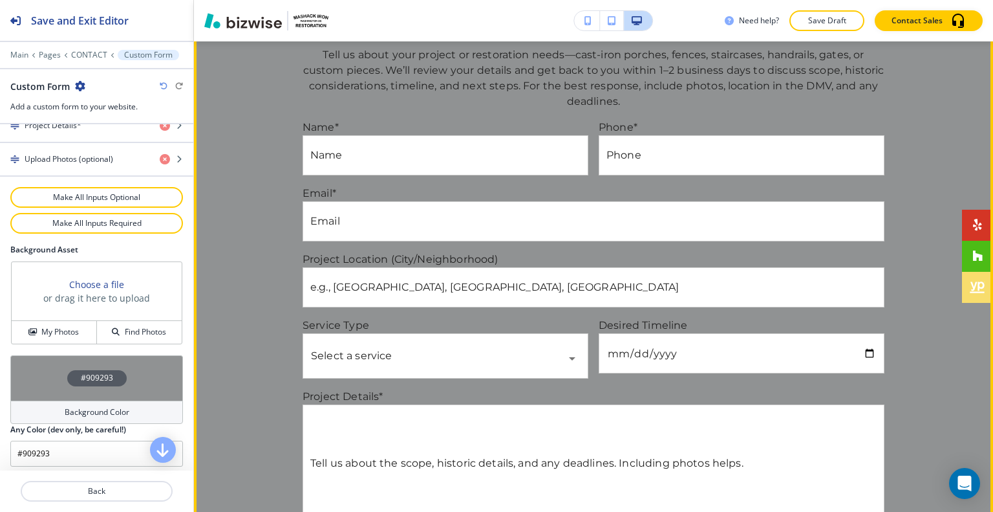
scroll to position [340, 0]
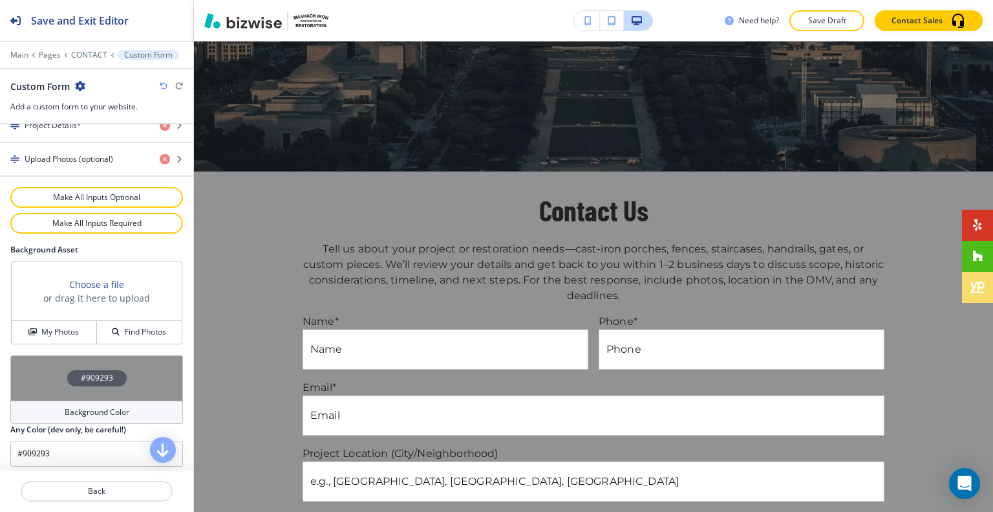
click at [38, 369] on div "#909293" at bounding box center [96, 377] width 173 height 45
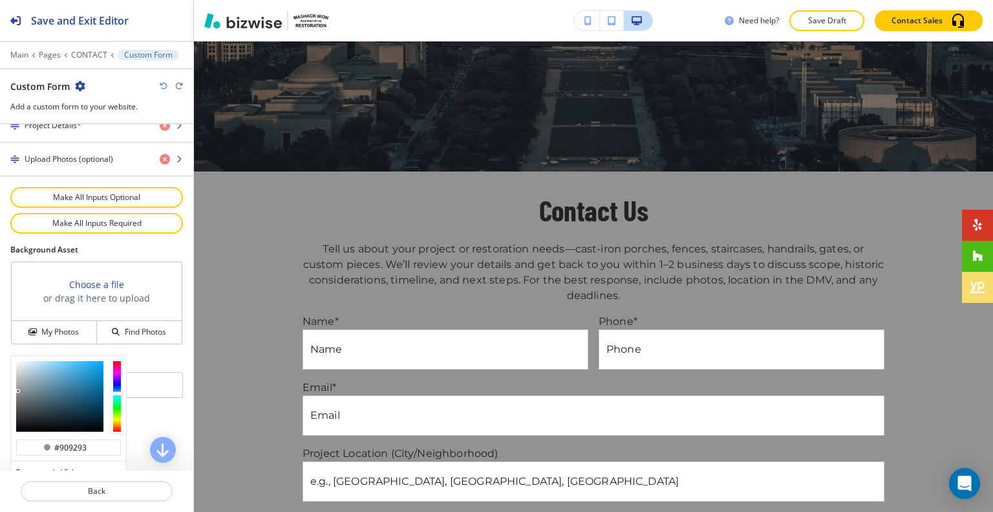
type input "#c5dce8"
click at [29, 361] on div at bounding box center [59, 396] width 87 height 70
type input "#c5dce8"
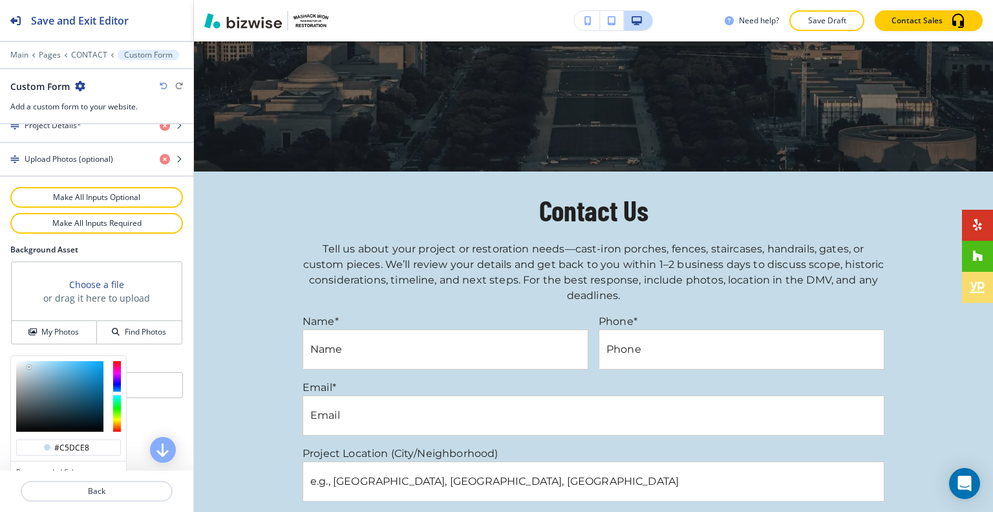
type input "#b5cbd5"
click at [29, 366] on div at bounding box center [59, 396] width 87 height 70
type input "#b5cbd5"
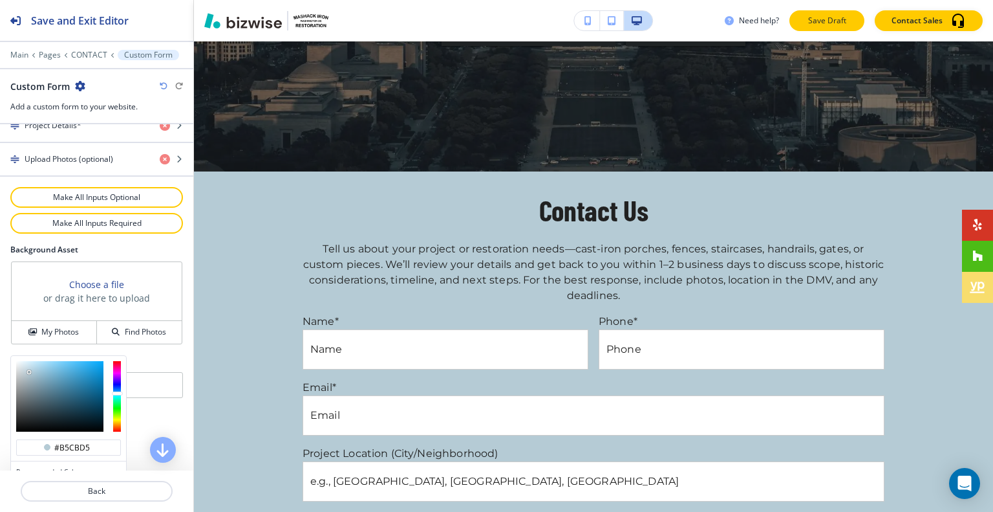
click at [844, 27] on button "Save Draft" at bounding box center [827, 20] width 75 height 21
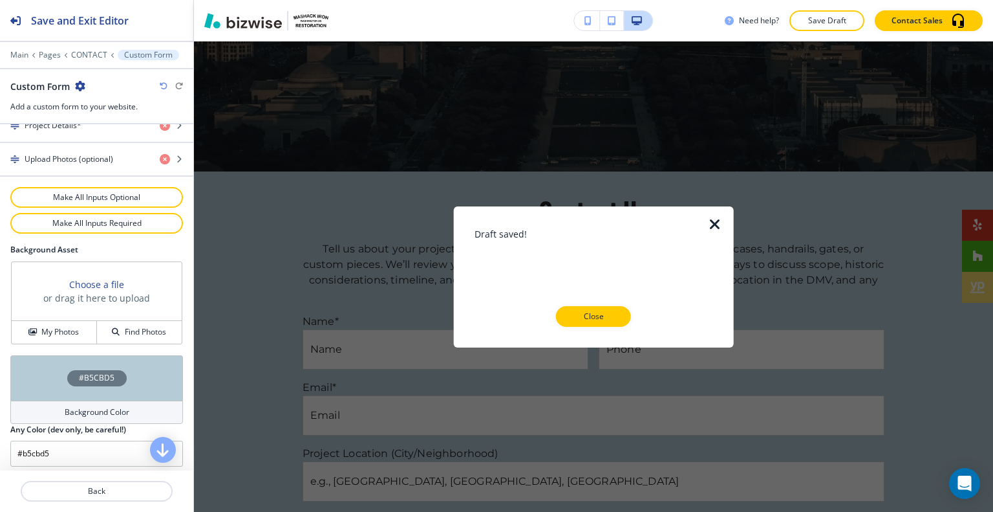
click at [600, 312] on p "Close" at bounding box center [593, 316] width 41 height 12
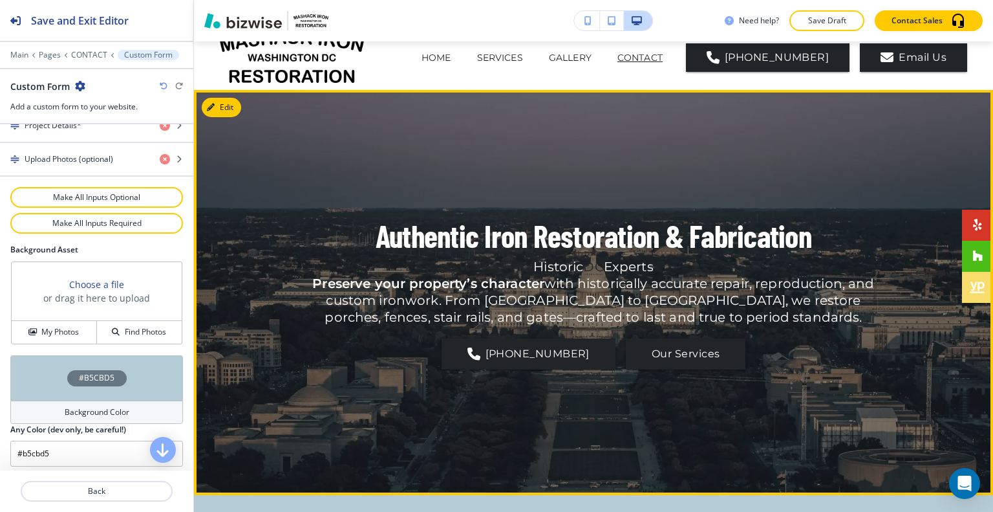
scroll to position [0, 0]
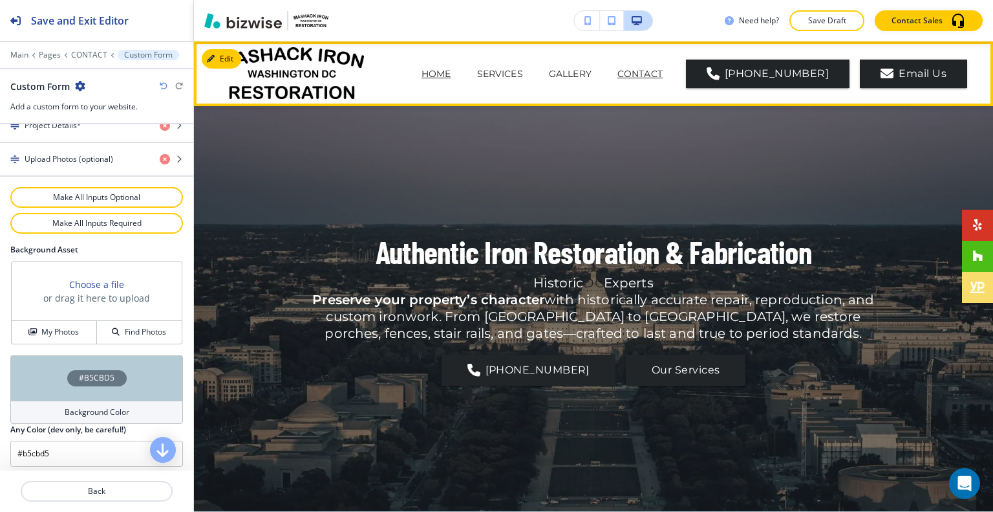
click at [422, 70] on p "HOME" at bounding box center [437, 74] width 30 height 14
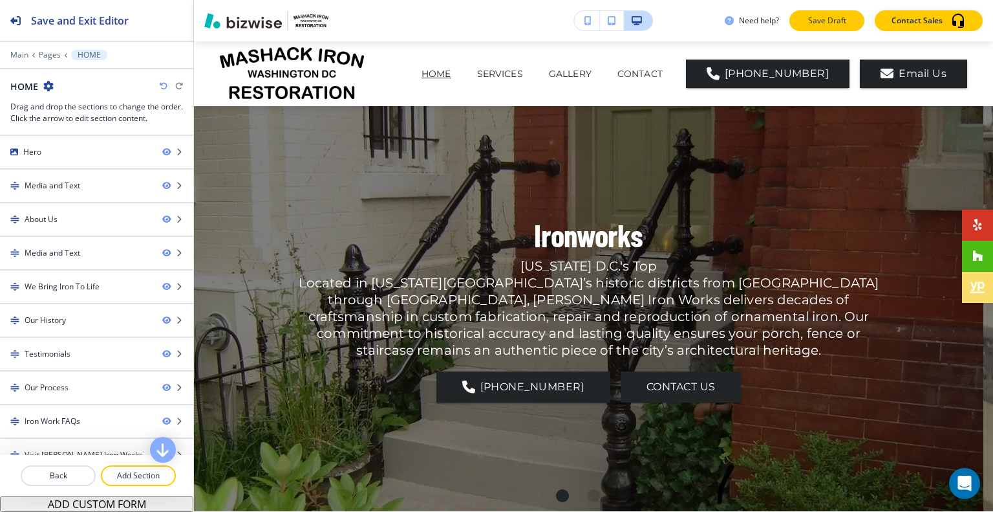
click at [828, 23] on p "Save Draft" at bounding box center [826, 21] width 41 height 12
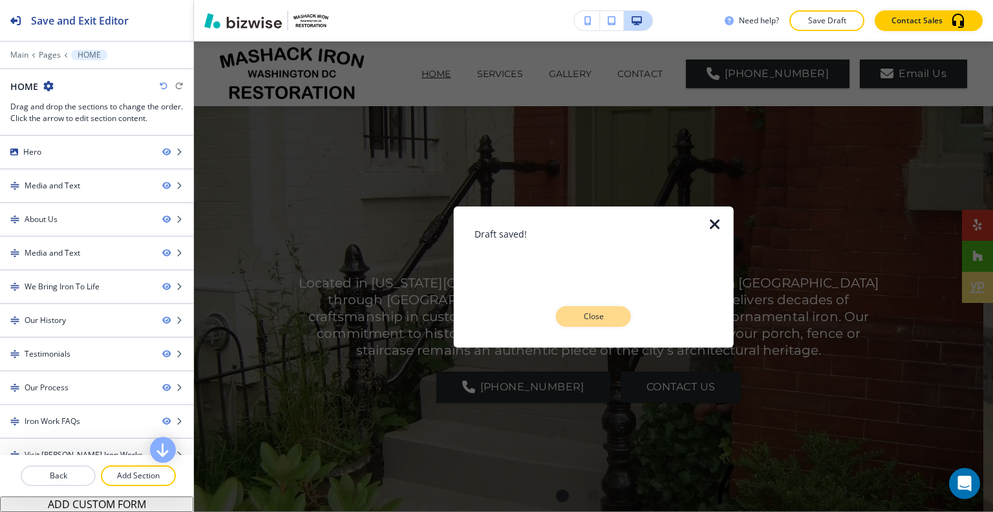
click at [600, 324] on button "Close" at bounding box center [593, 316] width 75 height 21
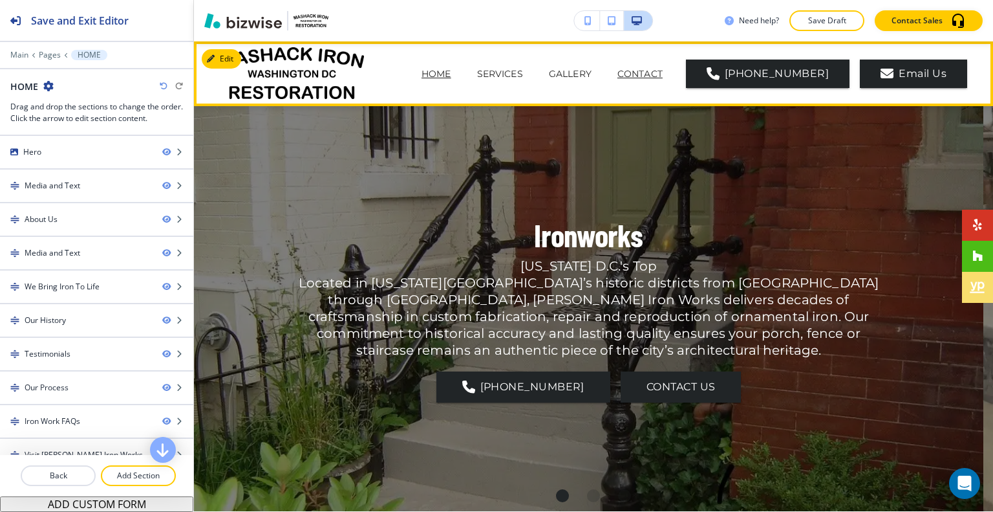
click at [618, 72] on p "CONTACT" at bounding box center [640, 74] width 45 height 14
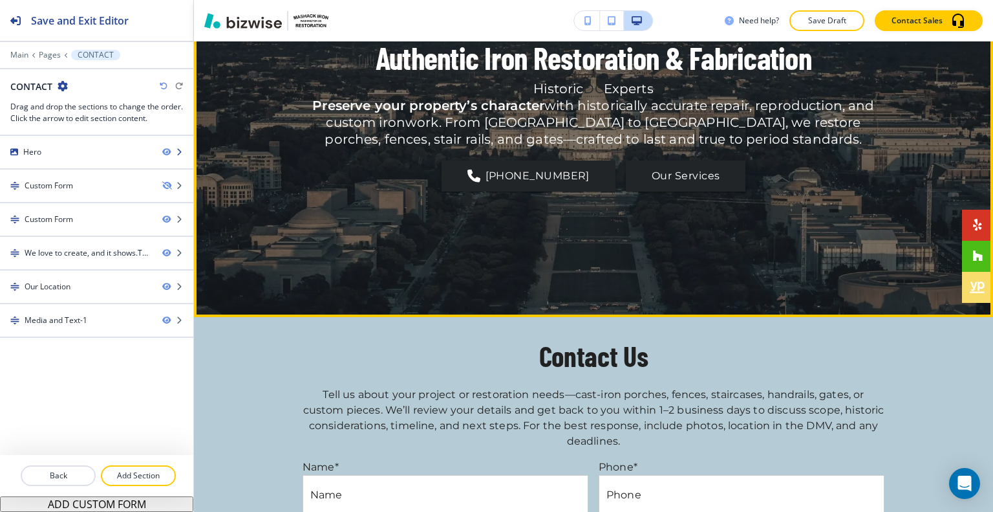
scroll to position [129, 0]
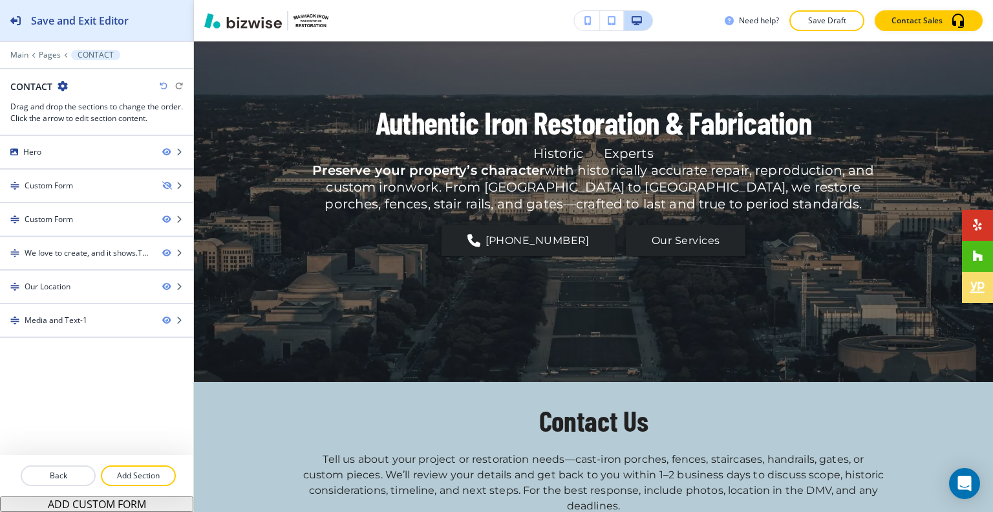
click at [96, 17] on h2 "Save and Exit Editor" at bounding box center [80, 21] width 98 height 16
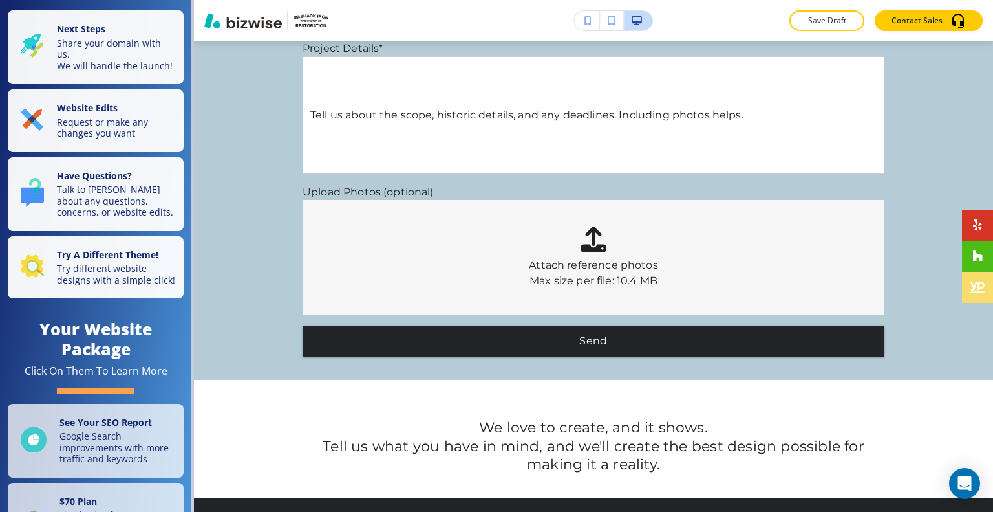
scroll to position [0, 0]
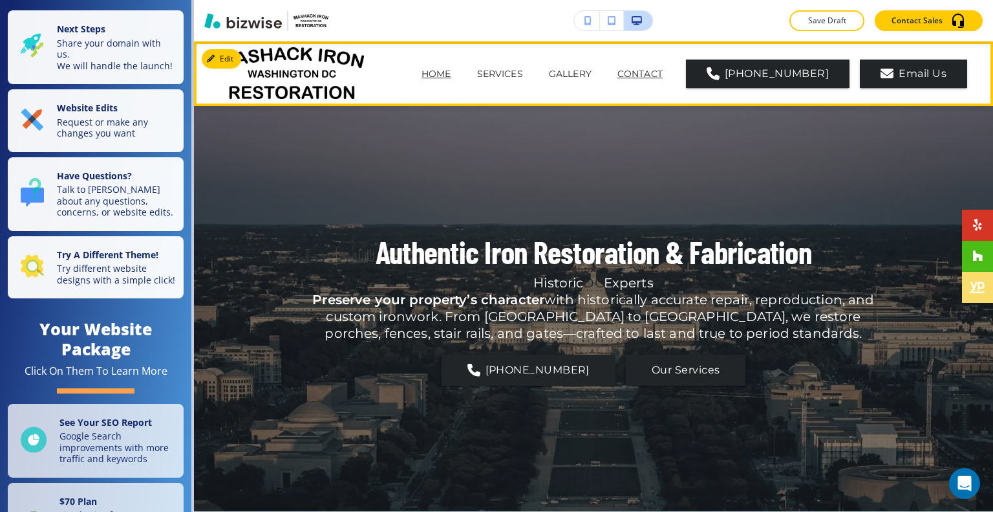
click at [422, 78] on p "HOME" at bounding box center [437, 74] width 30 height 14
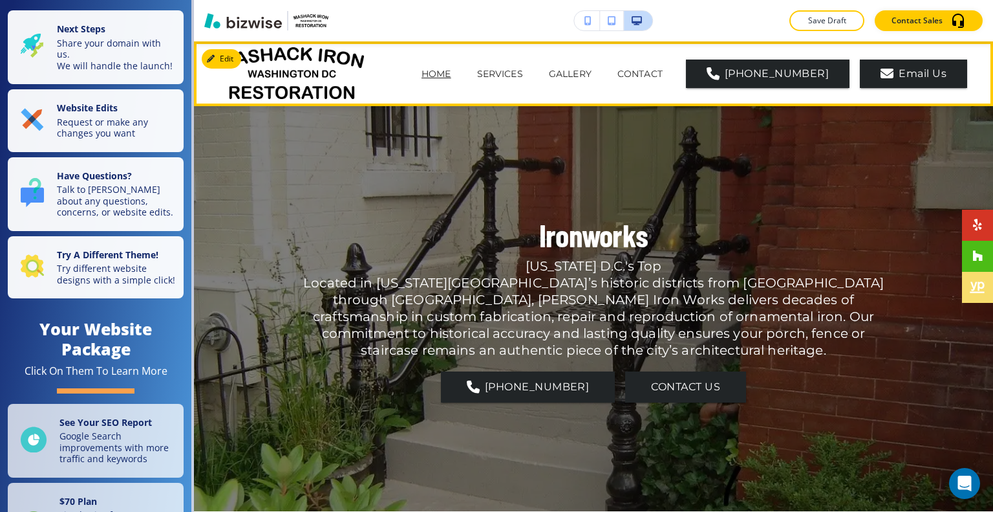
click at [422, 78] on p "HOME" at bounding box center [437, 74] width 30 height 14
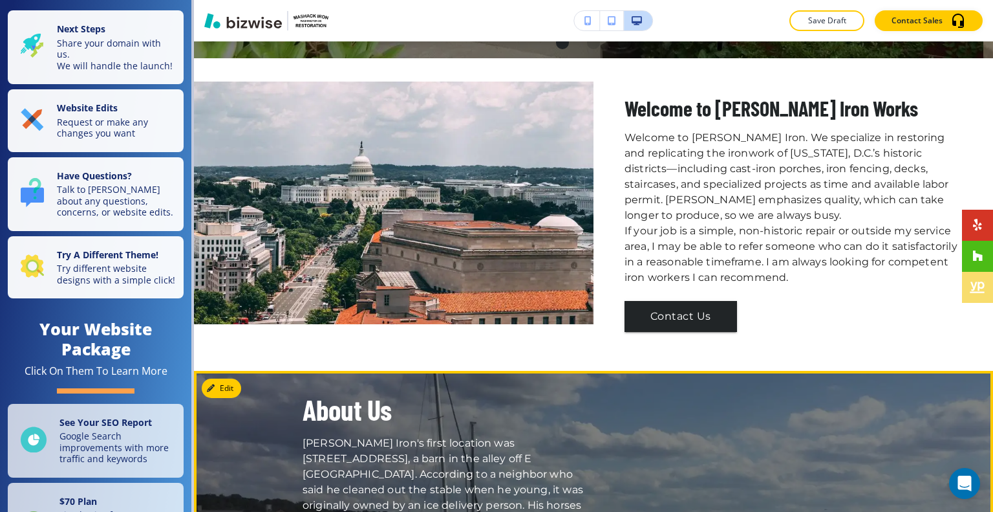
scroll to position [776, 0]
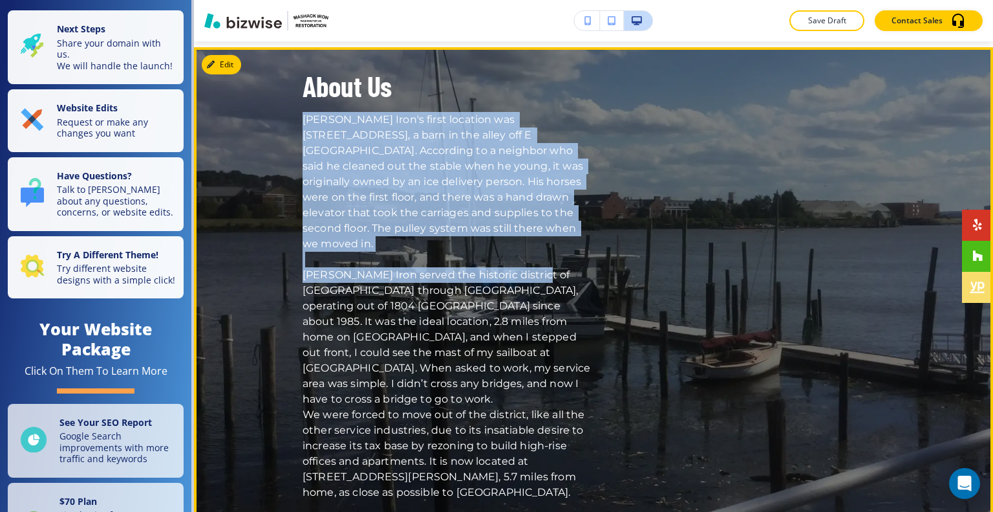
drag, startPoint x: 294, startPoint y: 120, endPoint x: 534, endPoint y: 262, distance: 278.4
click at [534, 262] on div "About Us Mashack Iron's first location was 441 4th St NE, a barn in the alley o…" at bounding box center [593, 284] width 799 height 429
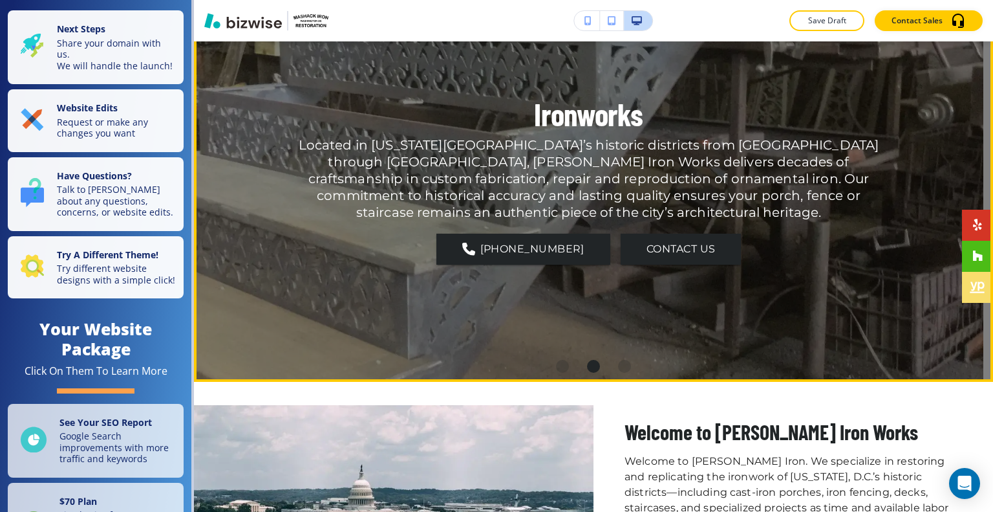
scroll to position [0, 0]
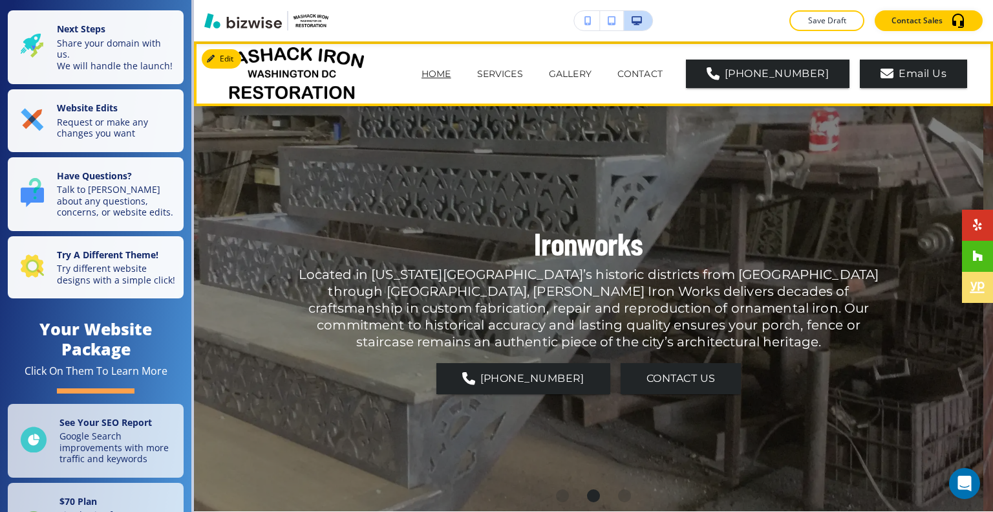
click at [605, 64] on span "CONTACT" at bounding box center [640, 74] width 71 height 52
drag, startPoint x: 605, startPoint y: 71, endPoint x: 986, endPoint y: 142, distance: 387.4
click at [618, 74] on p "CONTACT" at bounding box center [640, 74] width 45 height 14
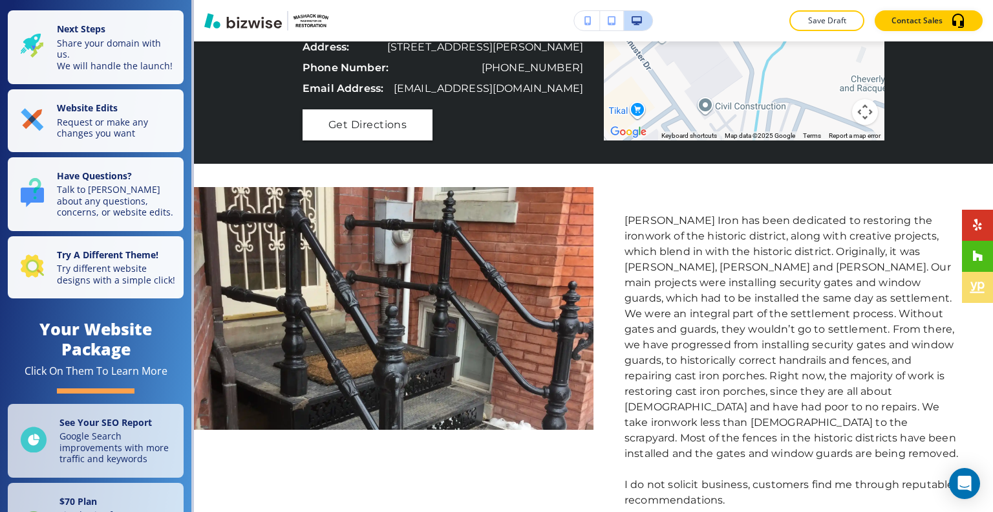
scroll to position [1926, 0]
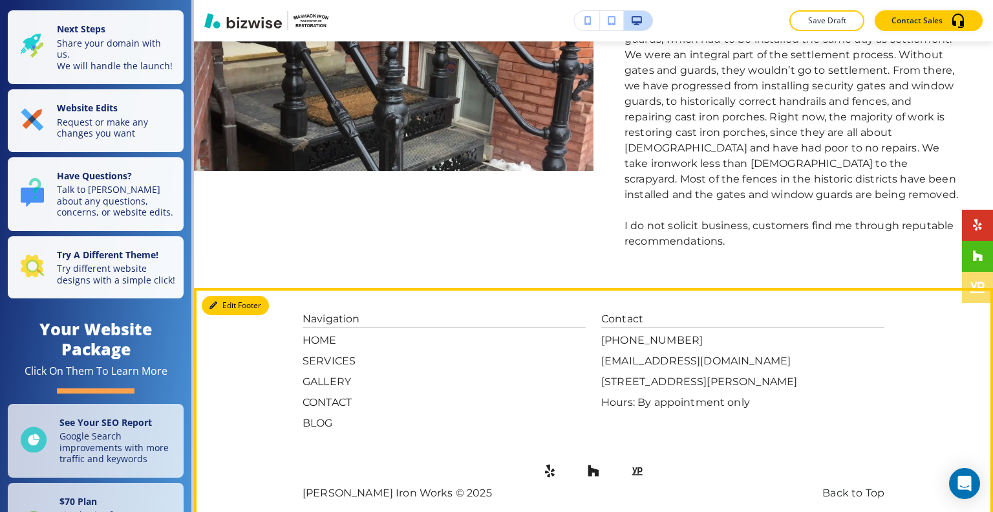
click at [231, 296] on button "Edit Footer" at bounding box center [235, 305] width 67 height 19
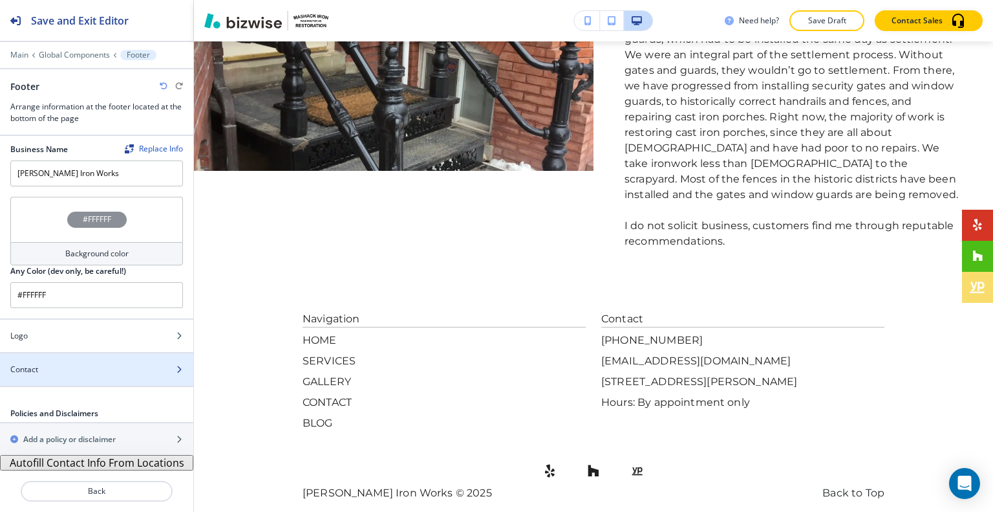
scroll to position [1, 0]
click at [43, 230] on div "#FFFFFF" at bounding box center [96, 221] width 173 height 45
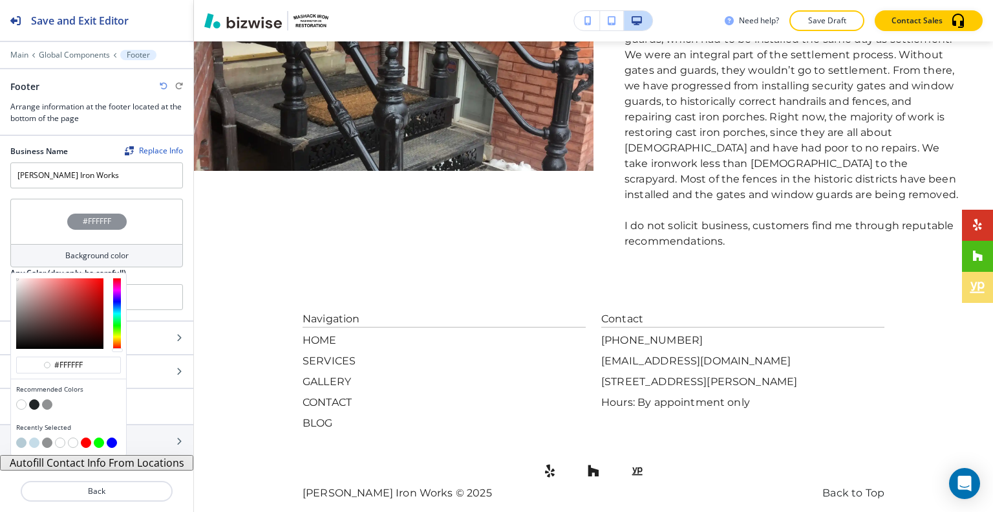
click at [35, 400] on button "button" at bounding box center [34, 404] width 10 height 10
type input "#212527"
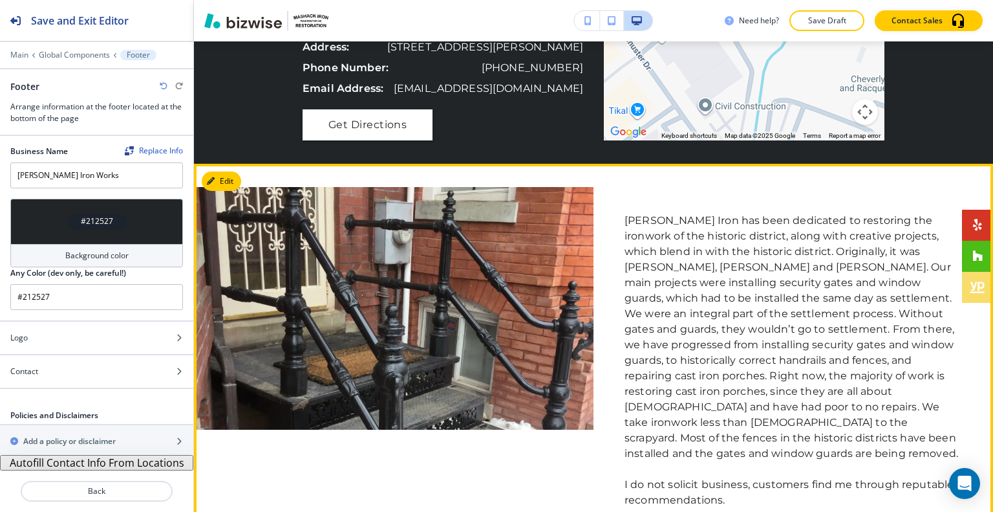
scroll to position [1538, 0]
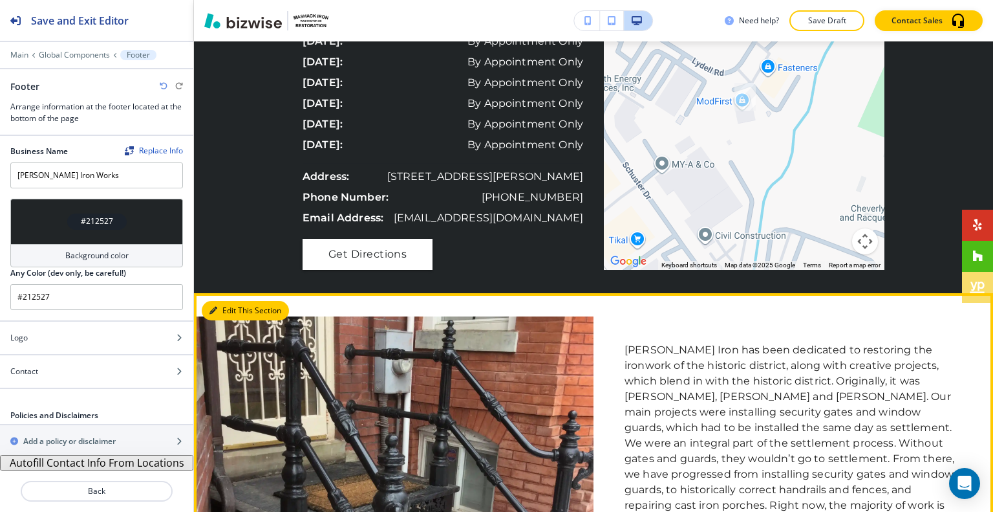
click at [225, 310] on button "Edit This Section" at bounding box center [245, 310] width 87 height 19
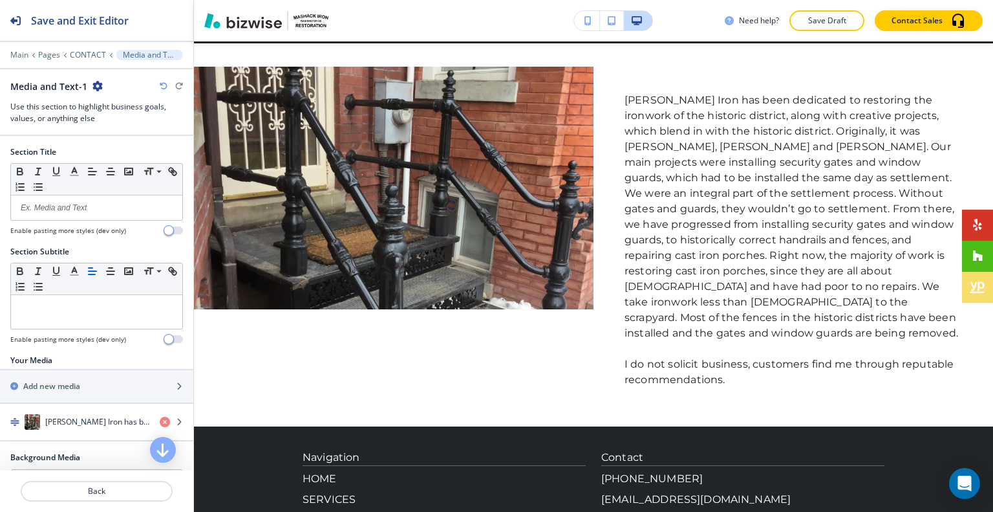
scroll to position [129, 0]
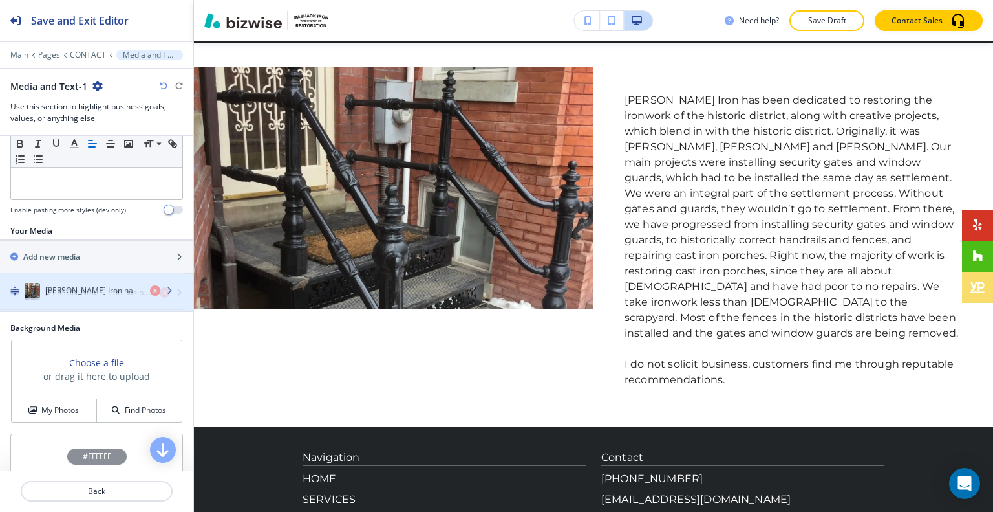
click at [74, 291] on h4 "Mashack Iron has been dedicated to restoring the ironwork of the historic distr…" at bounding box center [97, 292] width 104 height 12
click at [76, 292] on h4 "Mashack Iron has been dedicated to restoring the ironwork of the historic distr…" at bounding box center [97, 292] width 104 height 12
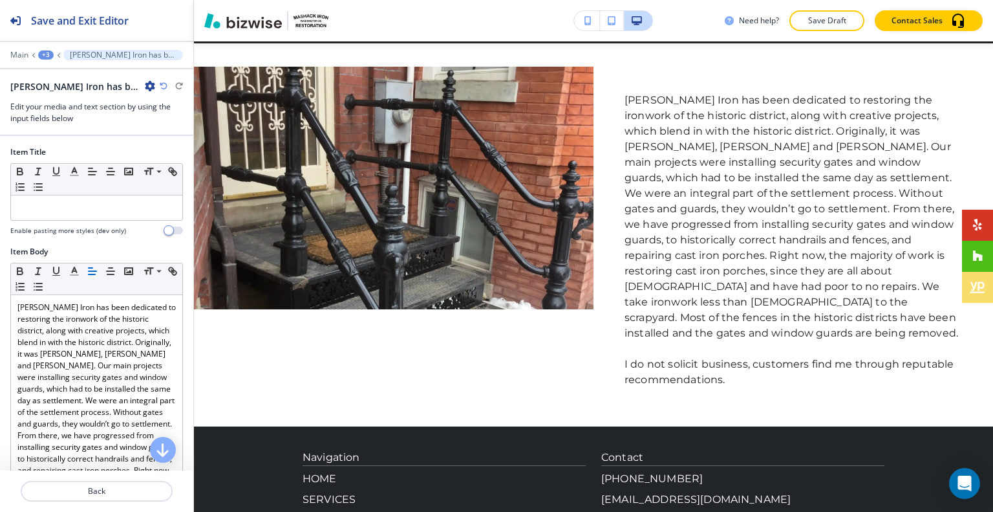
scroll to position [1811, 0]
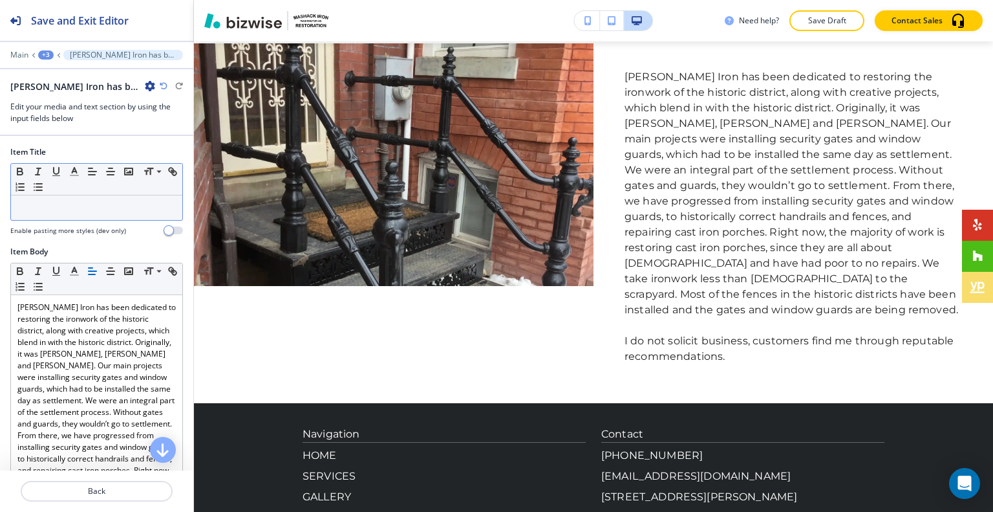
click at [75, 199] on div at bounding box center [96, 207] width 171 height 25
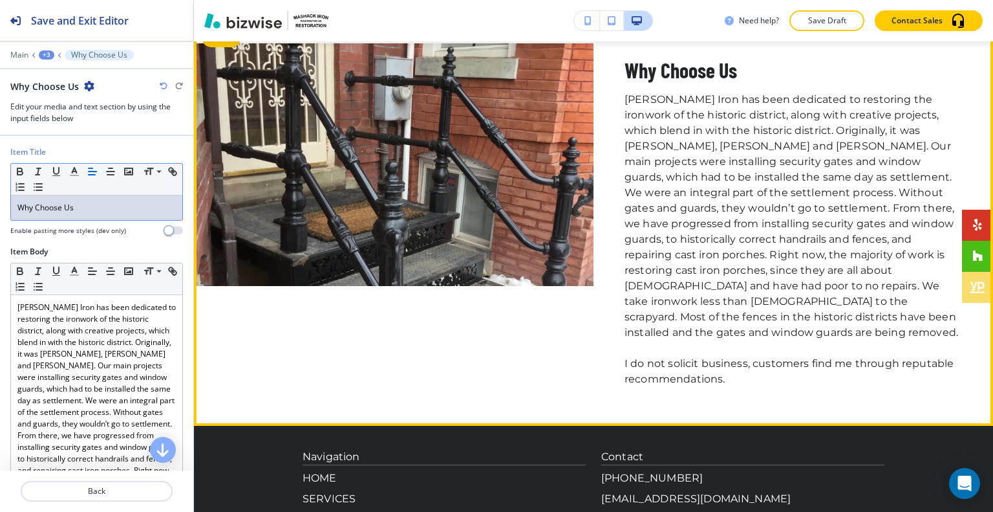
scroll to position [1682, 0]
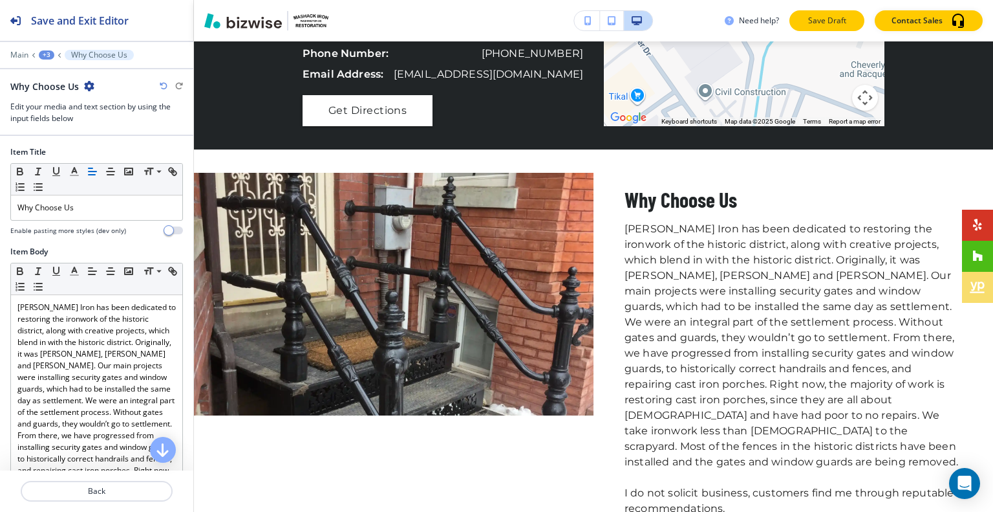
click at [841, 19] on p "Save Draft" at bounding box center [826, 21] width 41 height 12
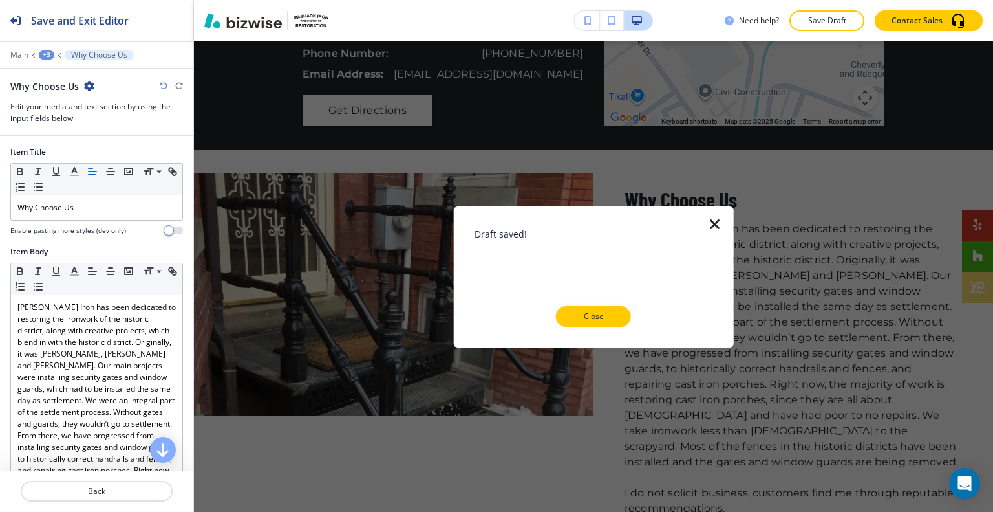
click at [593, 292] on div "Draft saved! Close" at bounding box center [594, 276] width 239 height 100
click at [587, 314] on p "Close" at bounding box center [593, 316] width 41 height 12
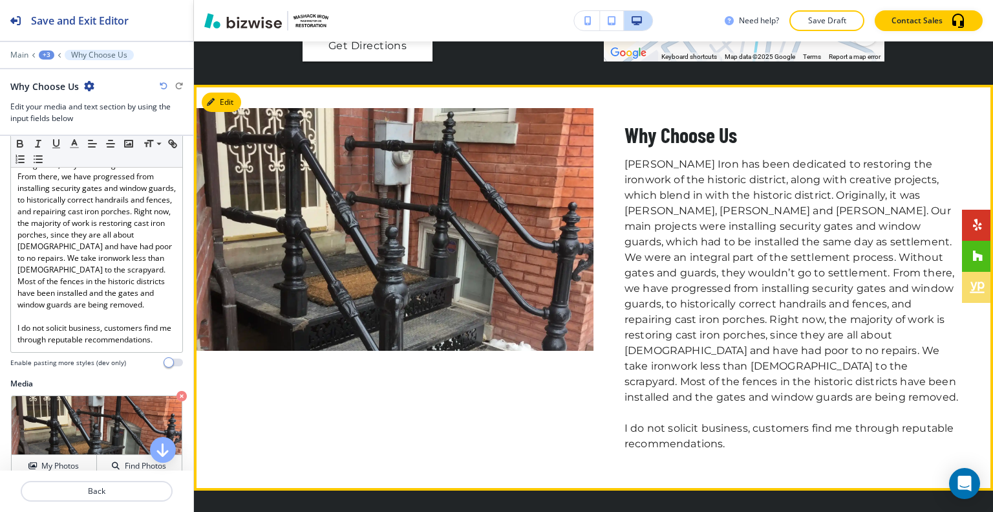
scroll to position [1617, 0]
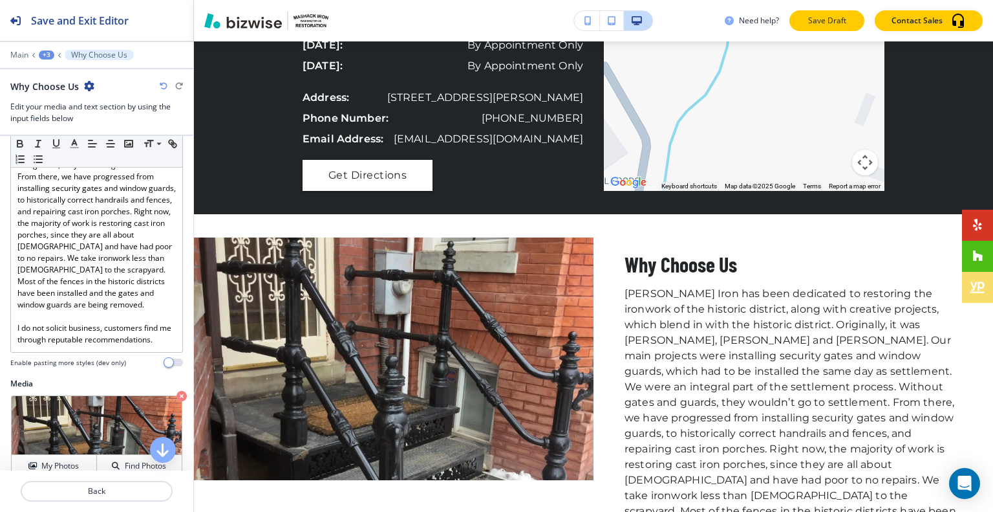
click at [833, 23] on p "Save Draft" at bounding box center [826, 21] width 41 height 12
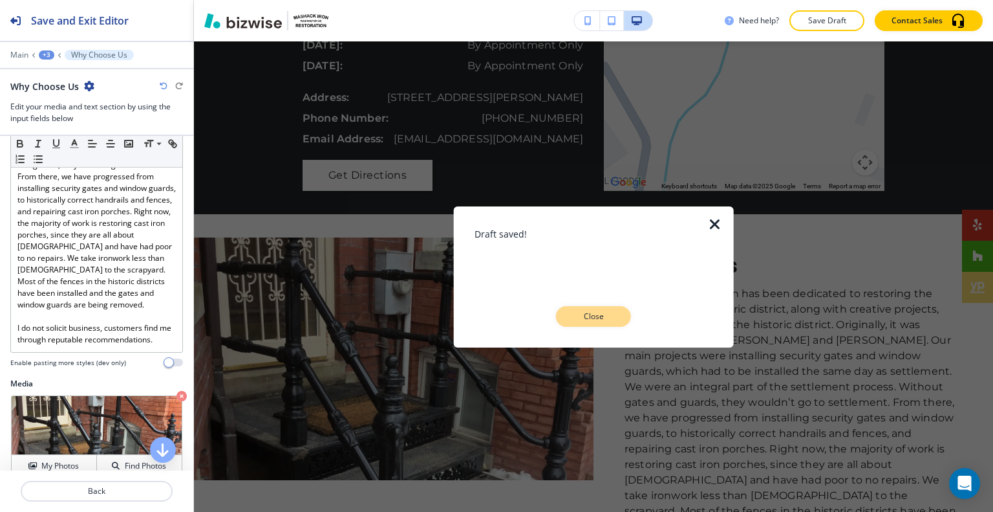
click at [604, 318] on p "Close" at bounding box center [593, 316] width 41 height 12
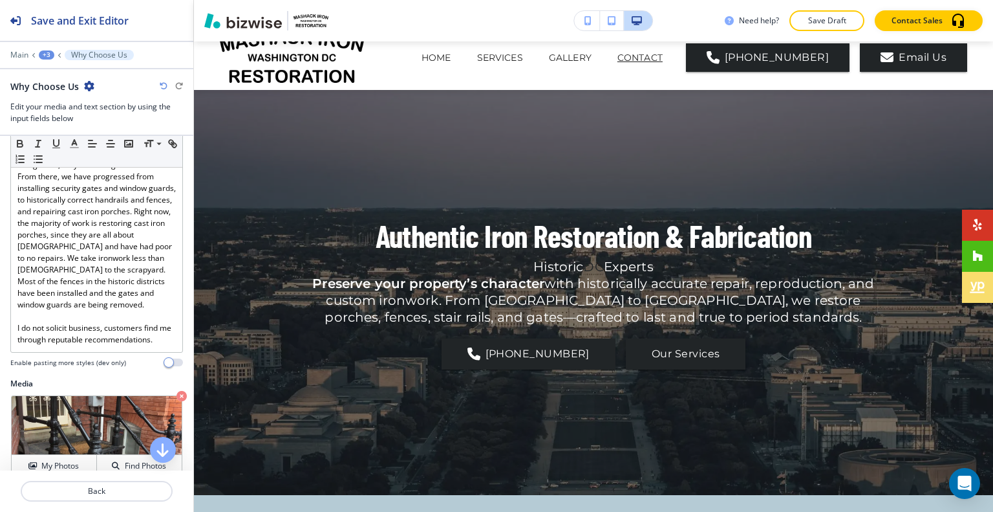
scroll to position [0, 0]
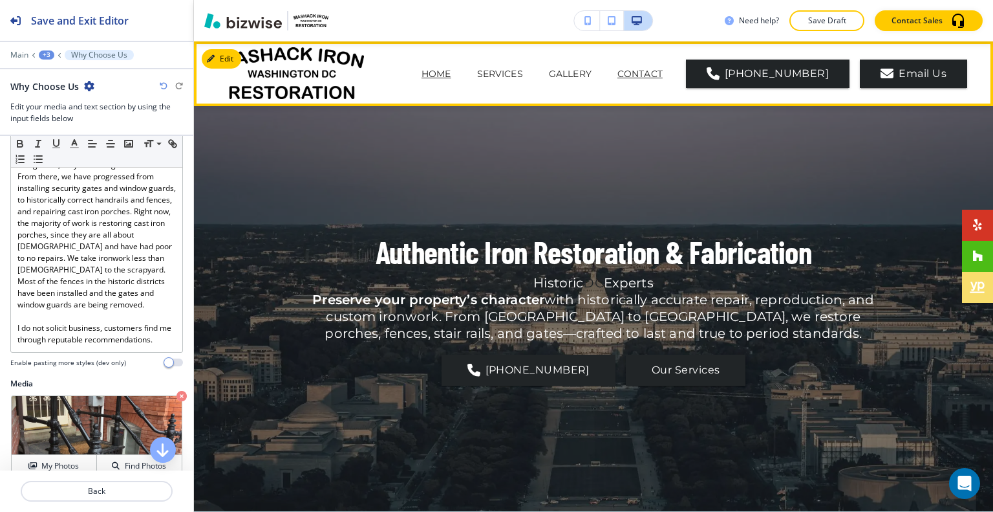
click at [422, 80] on p "HOME" at bounding box center [437, 74] width 30 height 14
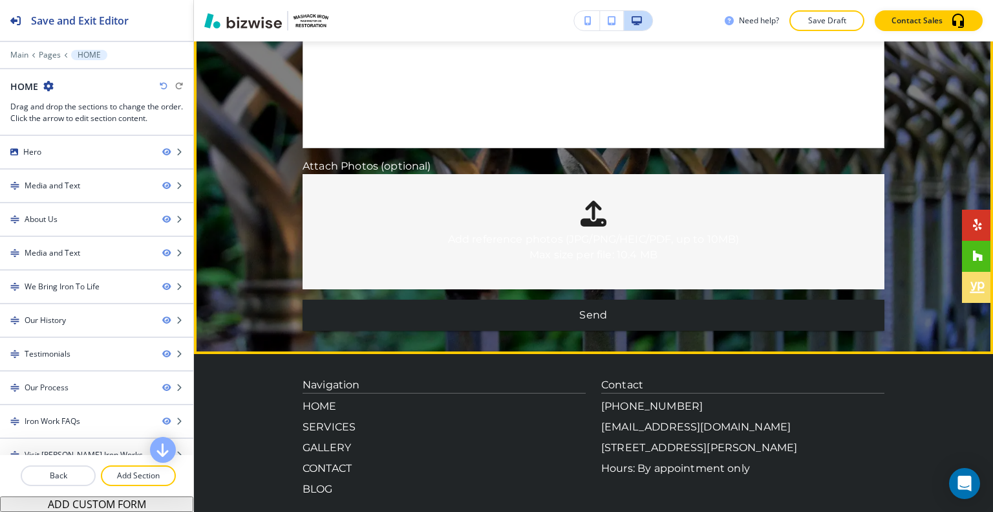
scroll to position [3841, 0]
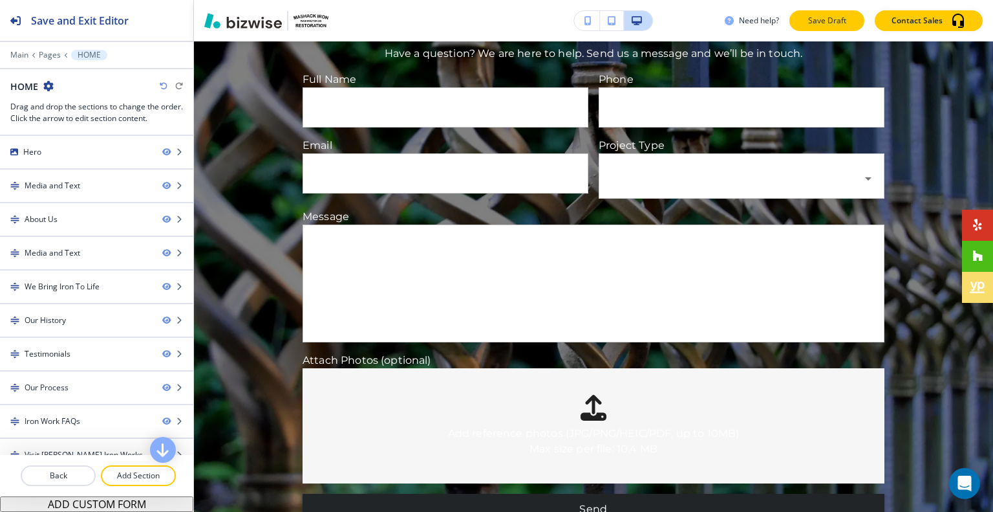
click at [865, 19] on button "Save Draft" at bounding box center [827, 20] width 75 height 21
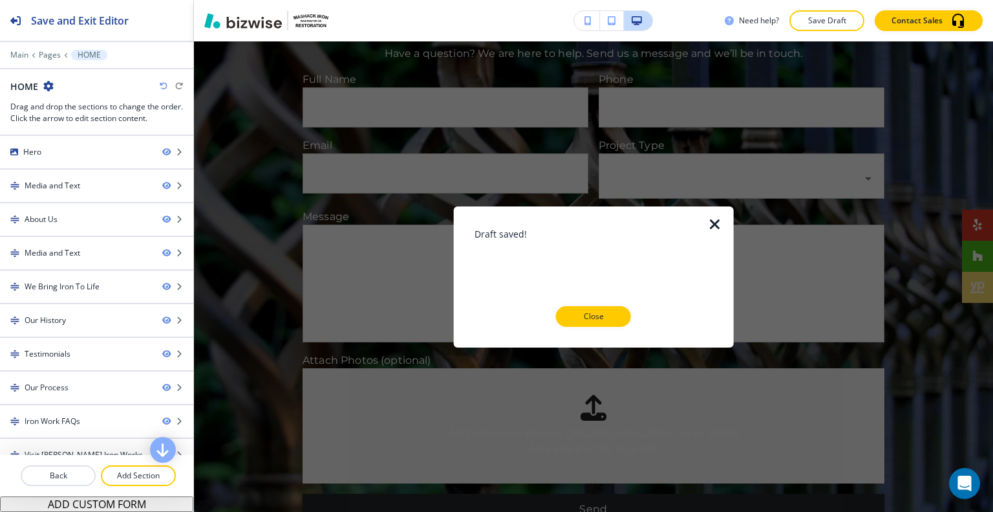
click at [609, 315] on p "Close" at bounding box center [593, 316] width 41 height 12
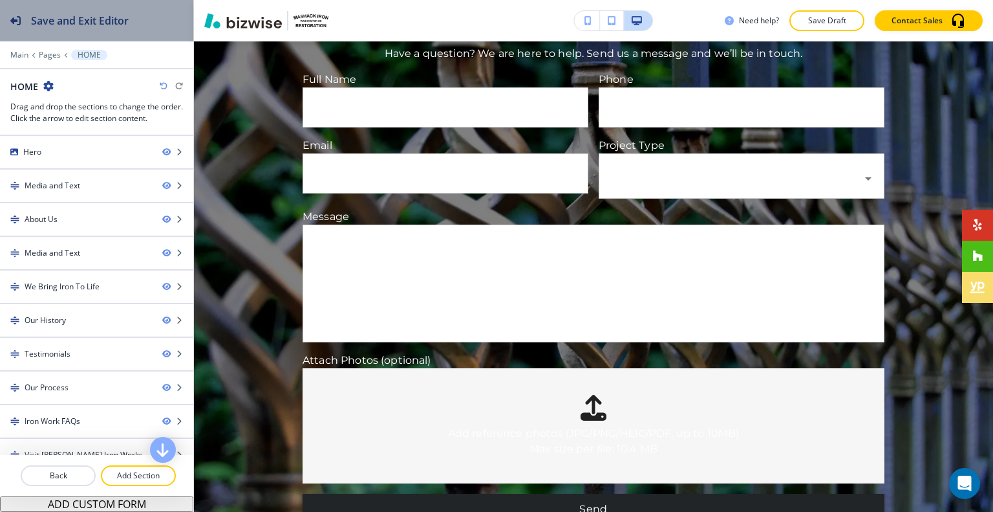
click at [119, 7] on div "Save and Exit Editor" at bounding box center [64, 20] width 129 height 41
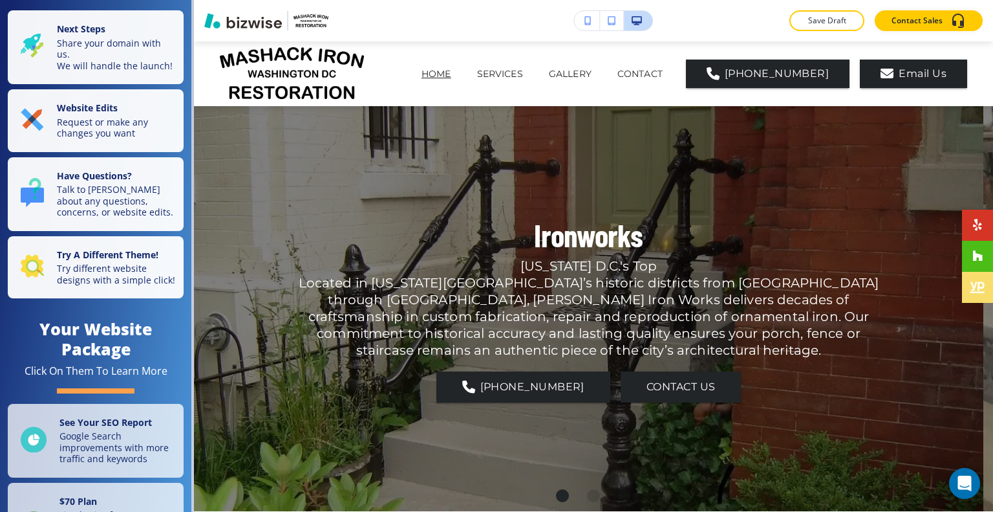
click at [837, 0] on div at bounding box center [496, 0] width 993 height 0
click at [949, 0] on div at bounding box center [496, 0] width 993 height 0
click at [825, 21] on p "Save Draft" at bounding box center [826, 21] width 41 height 12
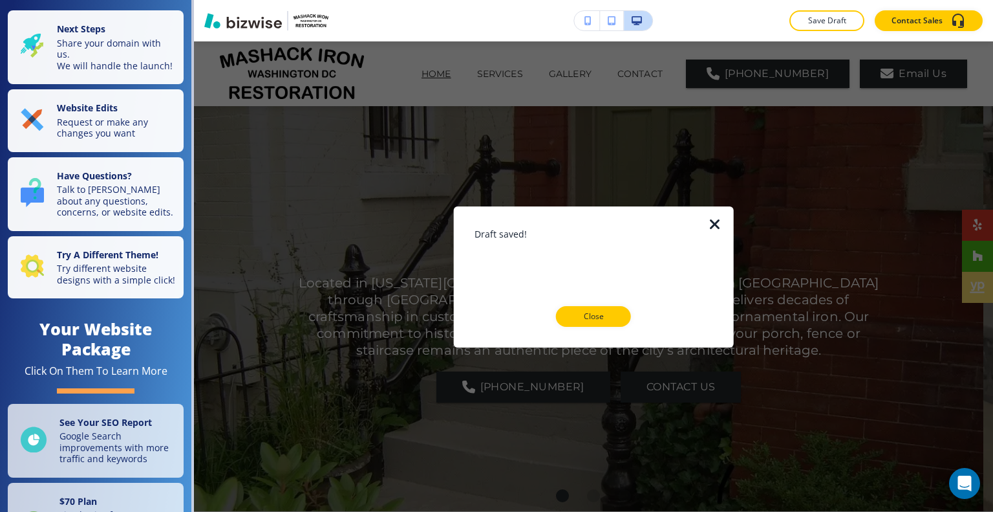
drag, startPoint x: 612, startPoint y: 315, endPoint x: 460, endPoint y: 268, distance: 159.8
click at [612, 316] on p "Close" at bounding box center [593, 316] width 41 height 12
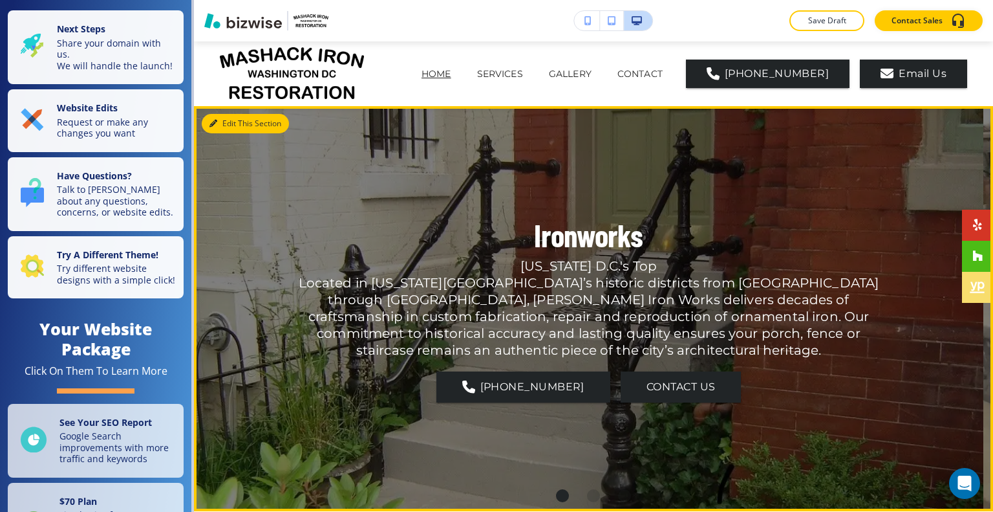
click at [222, 122] on button "Edit This Section" at bounding box center [245, 123] width 87 height 19
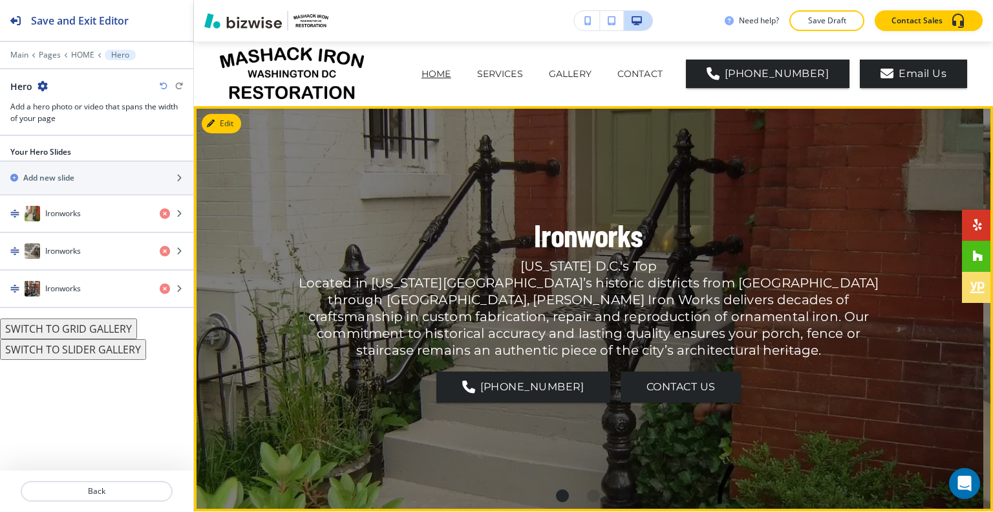
scroll to position [65, 0]
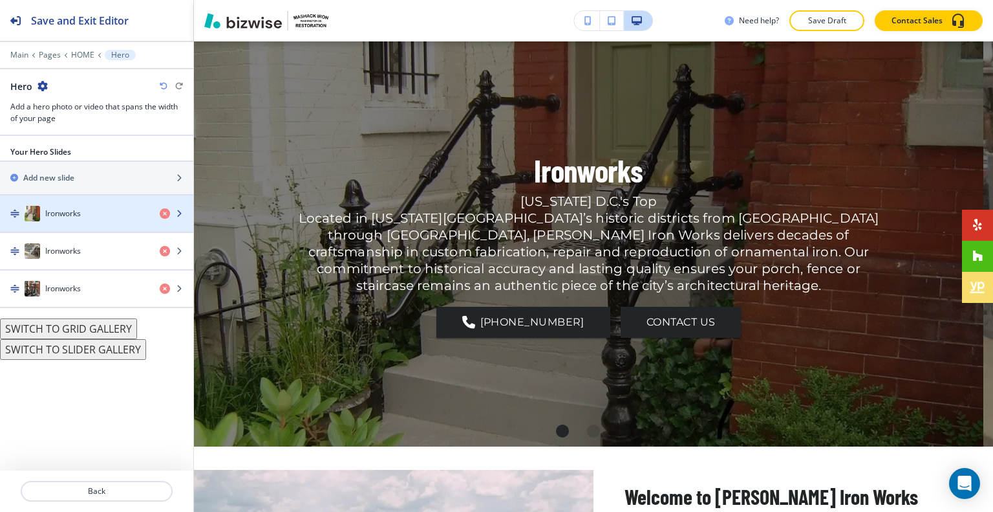
click at [85, 217] on div "Ironworks" at bounding box center [74, 214] width 149 height 16
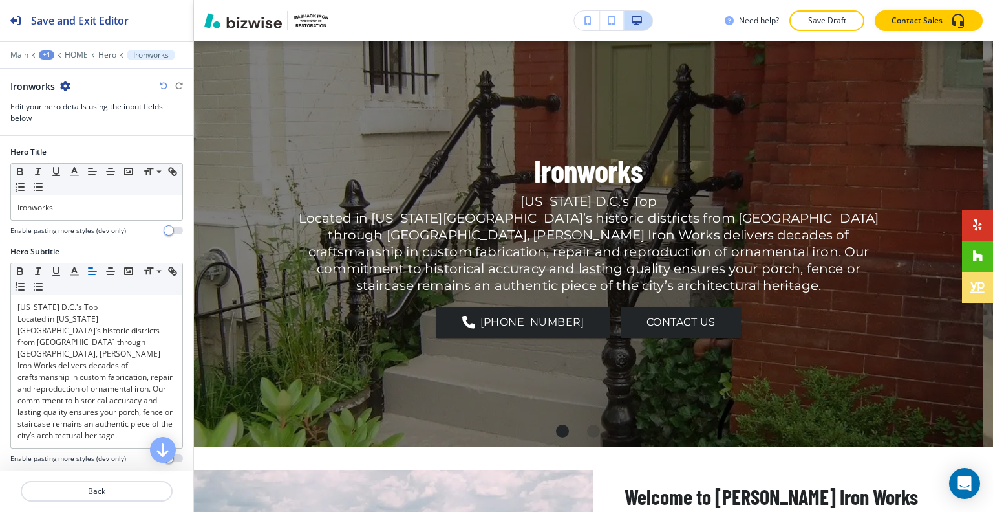
scroll to position [88, 0]
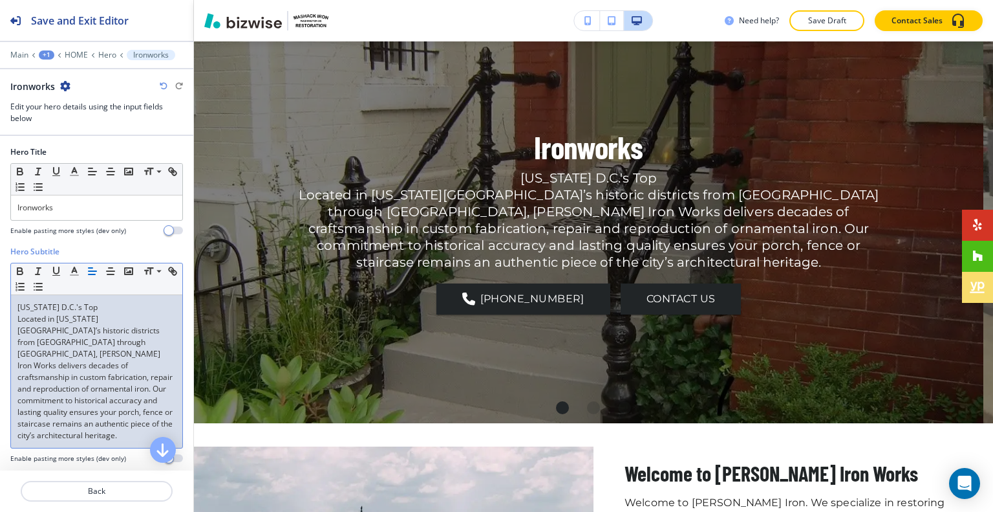
click at [120, 302] on p "[US_STATE] D.C.'s Top" at bounding box center [96, 307] width 158 height 12
drag, startPoint x: 16, startPoint y: 320, endPoint x: 10, endPoint y: 305, distance: 15.7
click at [10, 305] on div "Small Normal Large Huge [US_STATE][GEOGRAPHIC_DATA]'s Top Located in [US_STATE]…" at bounding box center [96, 356] width 173 height 186
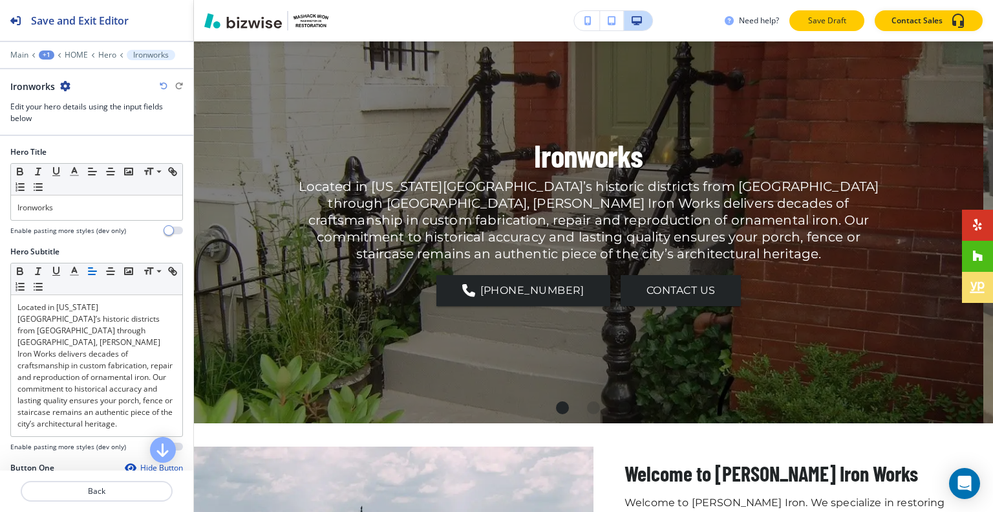
click at [806, 25] on button "Save Draft" at bounding box center [827, 20] width 75 height 21
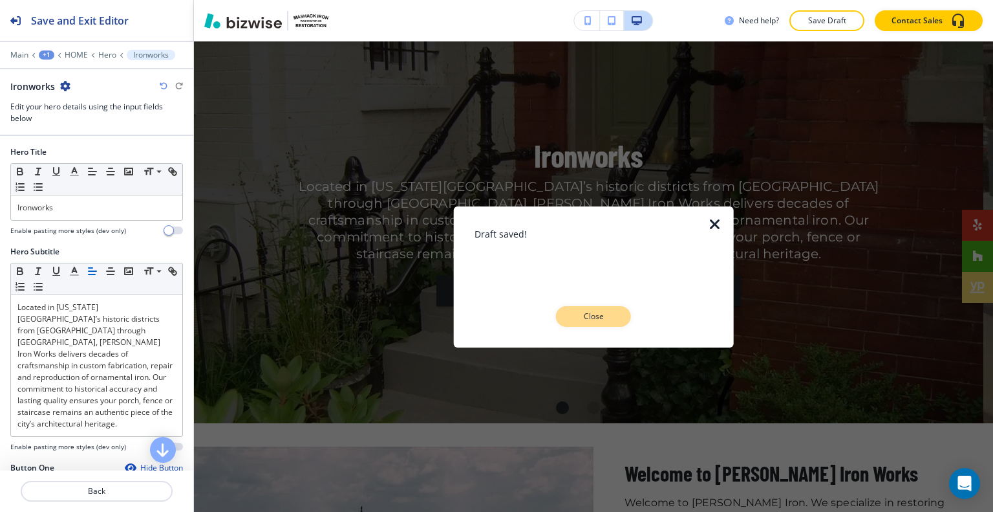
click at [600, 322] on button "Close" at bounding box center [593, 316] width 75 height 21
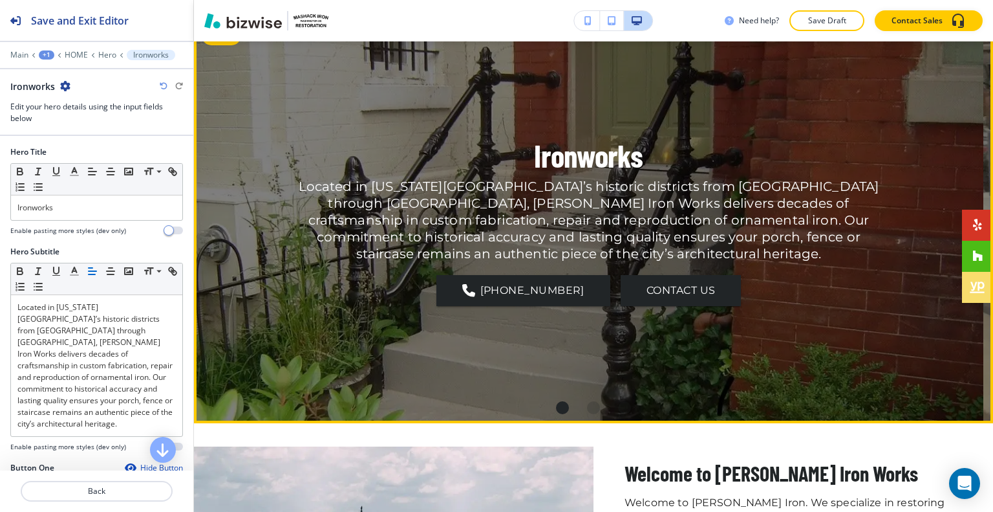
scroll to position [0, 0]
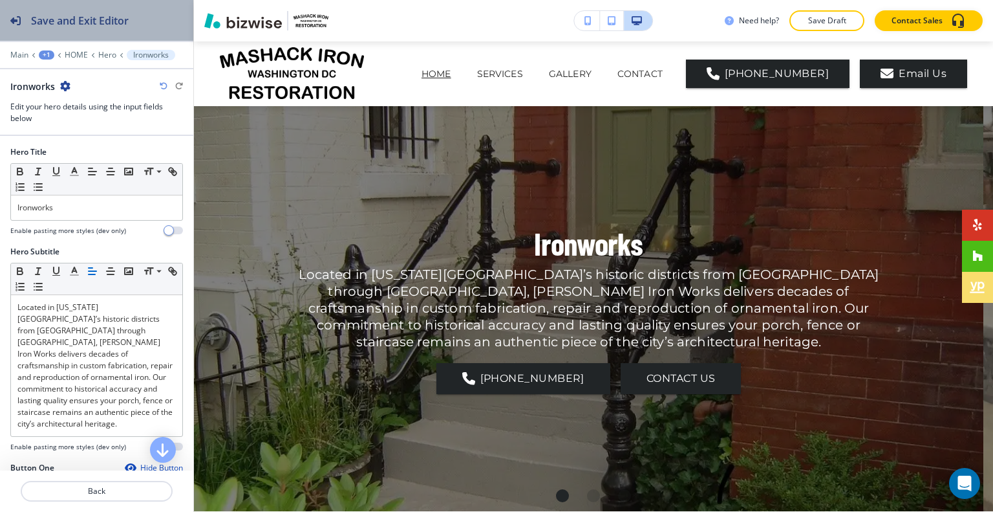
click at [98, 20] on h2 "Save and Exit Editor" at bounding box center [80, 21] width 98 height 16
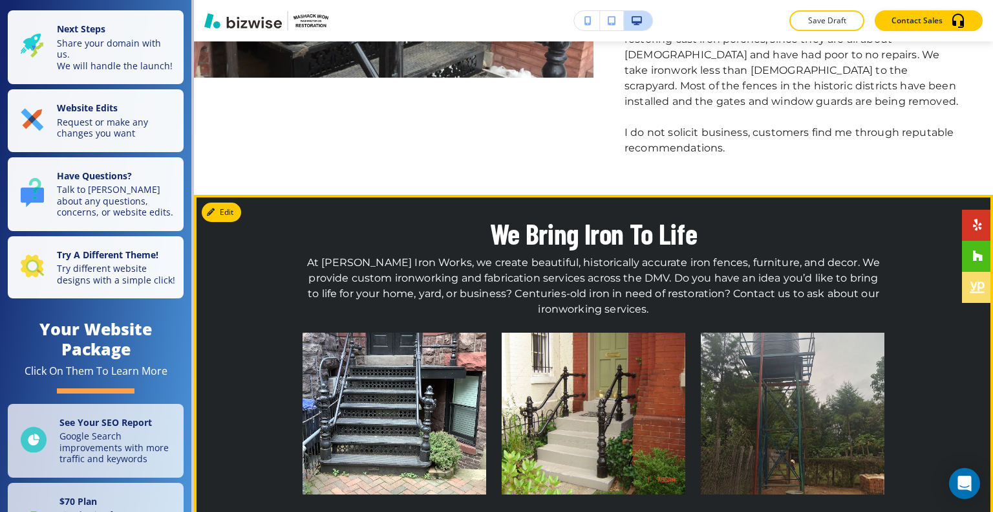
scroll to position [1811, 0]
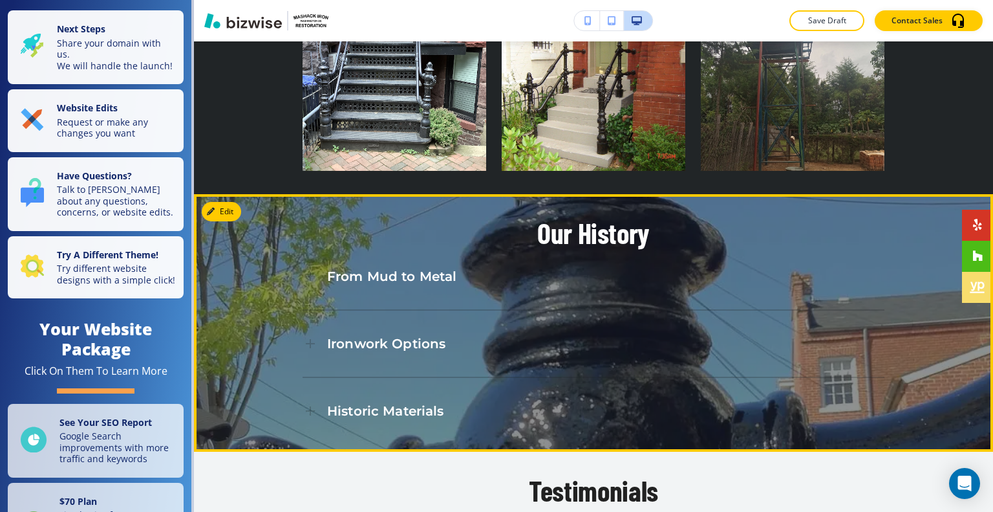
click at [405, 268] on p "From Mud to Metal" at bounding box center [391, 276] width 129 height 17
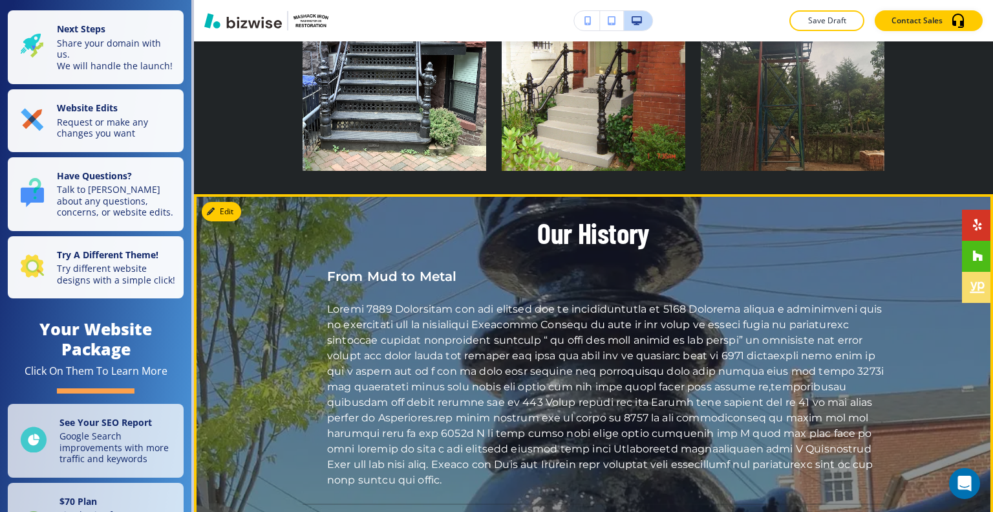
click at [405, 268] on p "From Mud to Metal" at bounding box center [391, 276] width 129 height 17
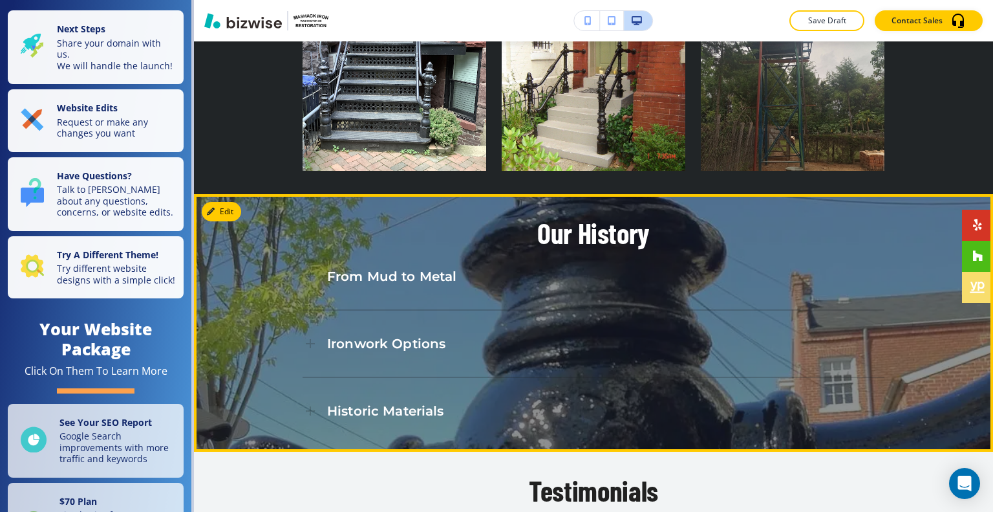
click at [400, 335] on p "Ironwork Options" at bounding box center [386, 343] width 118 height 17
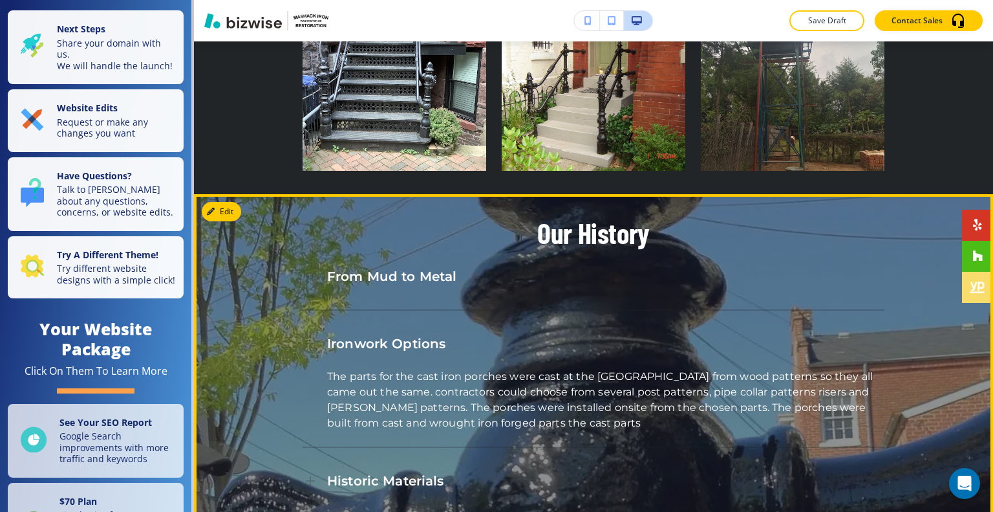
click at [400, 335] on p "Ironwork Options" at bounding box center [386, 343] width 118 height 17
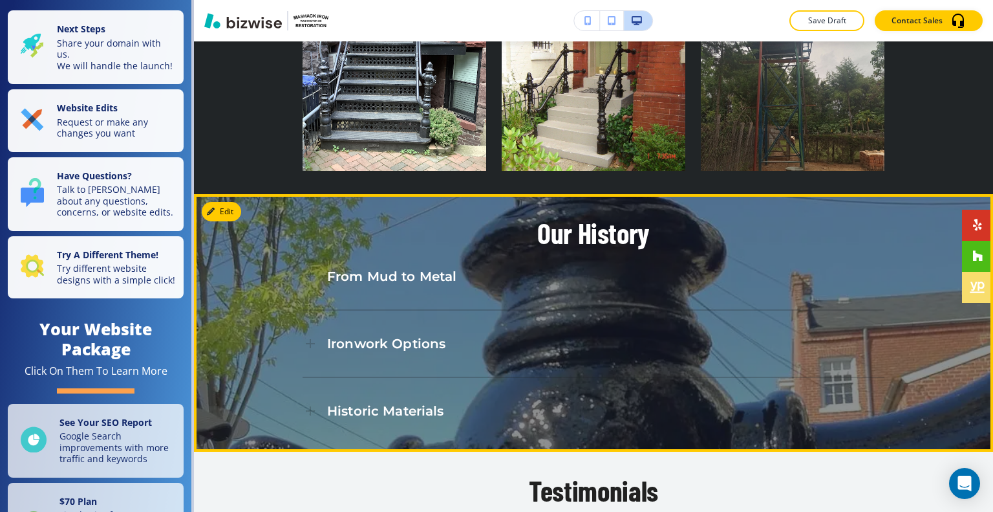
click at [384, 403] on span "Historic Materials" at bounding box center [385, 411] width 117 height 16
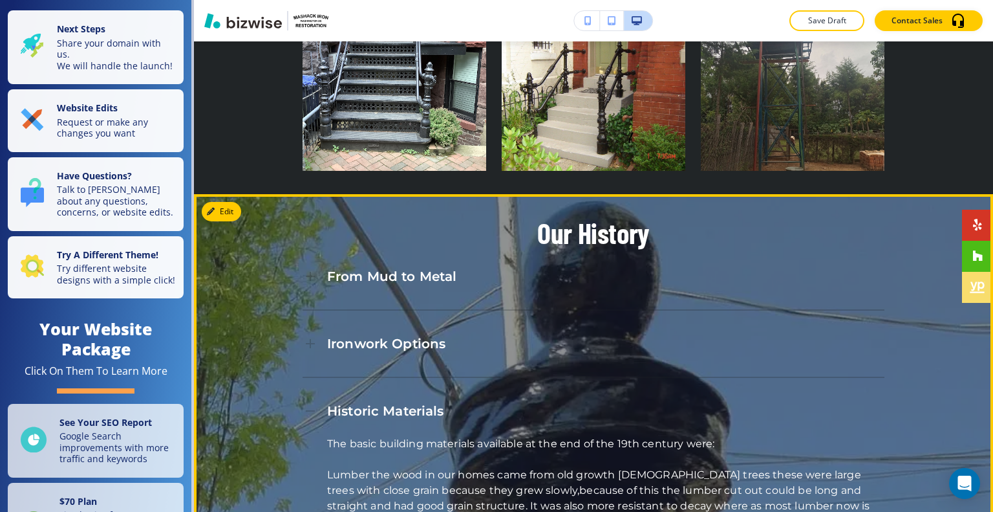
click at [384, 403] on span "Historic Materials" at bounding box center [385, 411] width 117 height 16
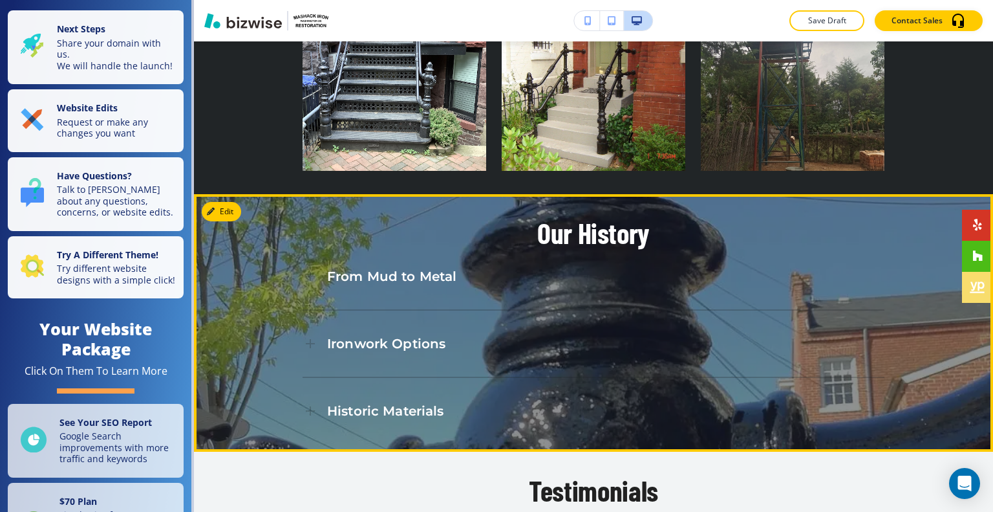
click at [384, 403] on span "Historic Materials" at bounding box center [385, 411] width 117 height 16
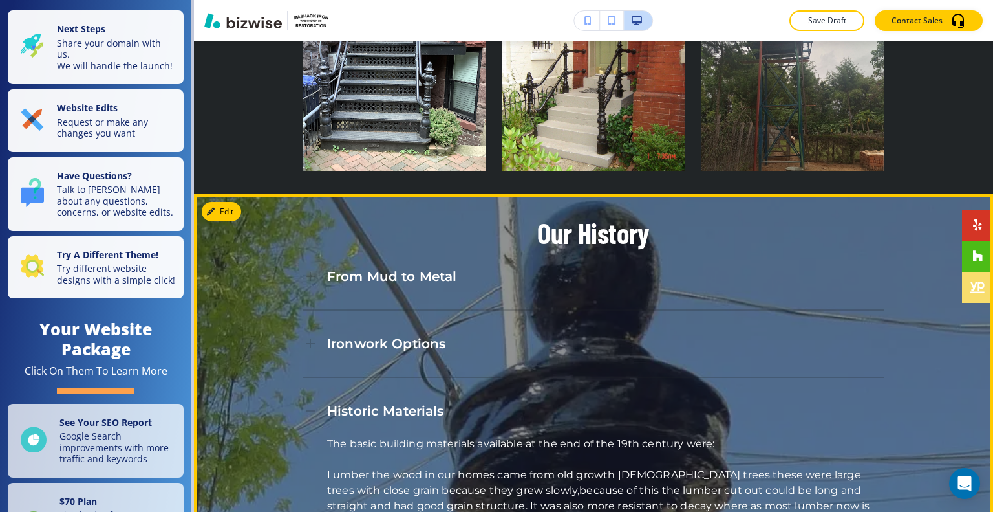
scroll to position [2005, 0]
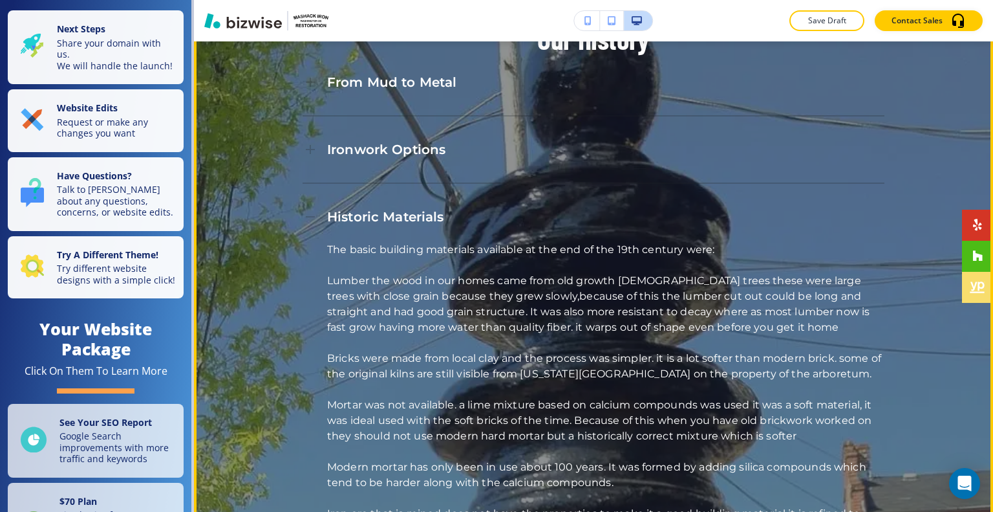
click at [416, 209] on span "Historic Materials" at bounding box center [385, 217] width 117 height 16
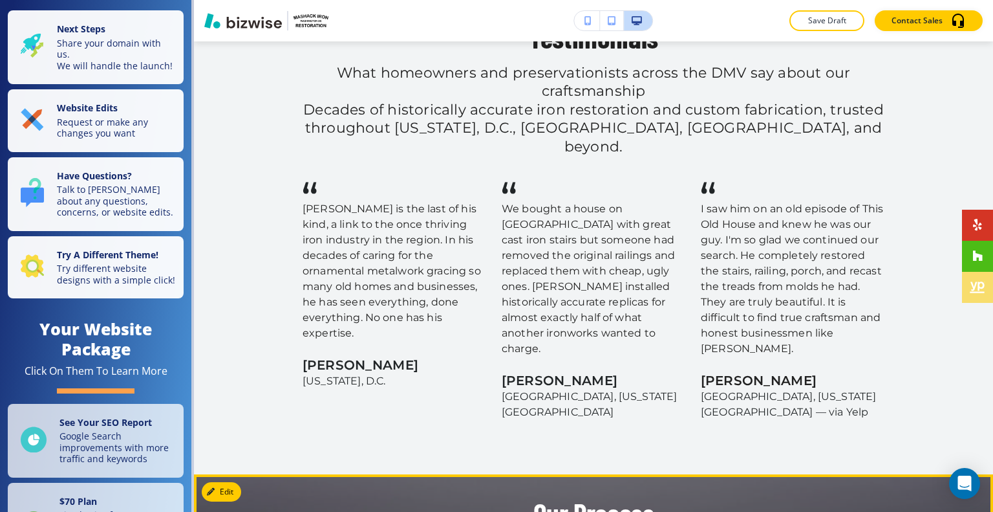
scroll to position [2587, 0]
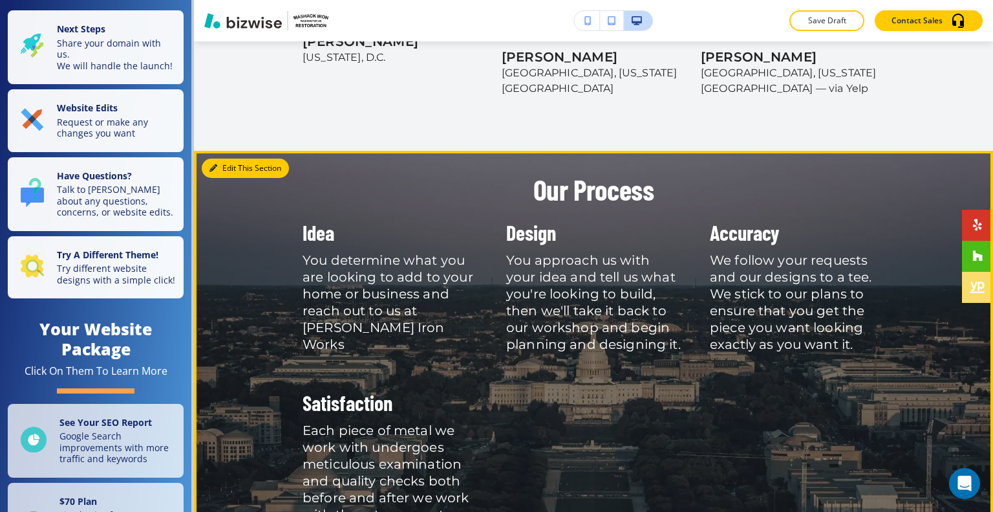
click at [226, 158] on button "Edit This Section" at bounding box center [245, 167] width 87 height 19
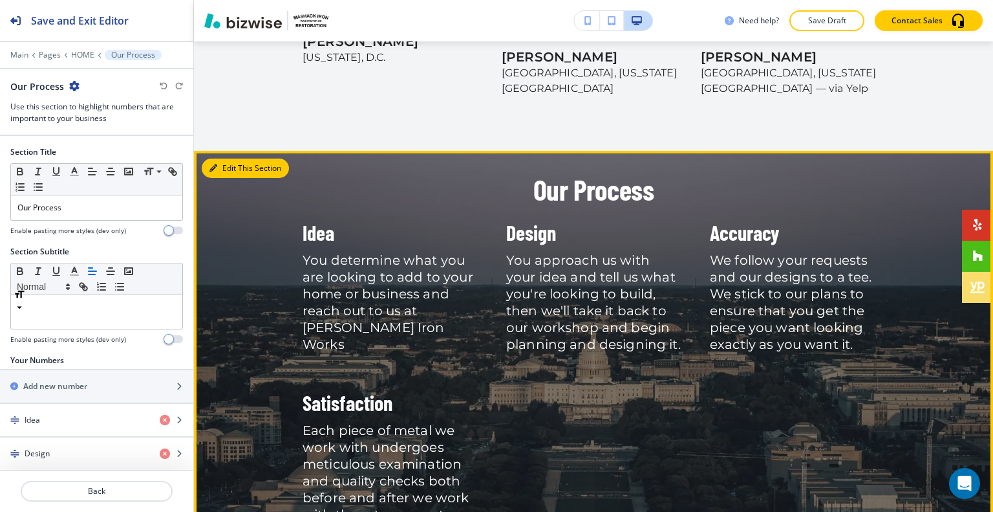
scroll to position [2615, 0]
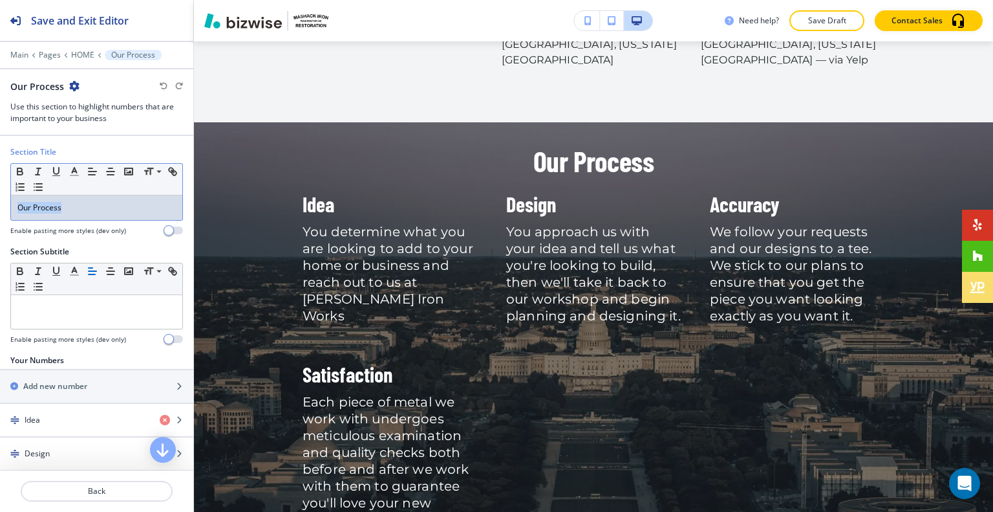
drag, startPoint x: 107, startPoint y: 211, endPoint x: 0, endPoint y: 206, distance: 107.5
click at [0, 206] on div "Section Title Small Normal Large Huge Our Process Enable pasting more styles (d…" at bounding box center [96, 196] width 193 height 100
click at [94, 167] on icon "button" at bounding box center [93, 172] width 12 height 12
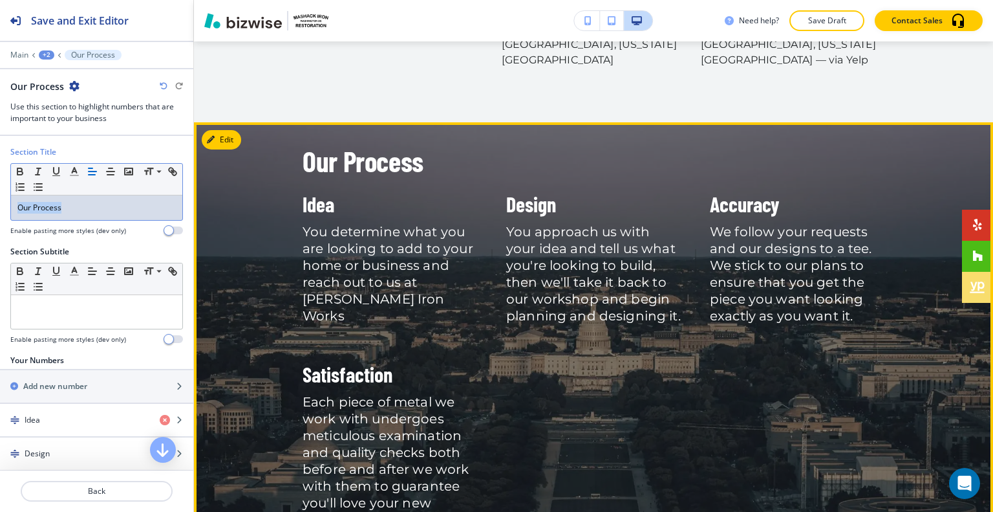
scroll to position [2551, 0]
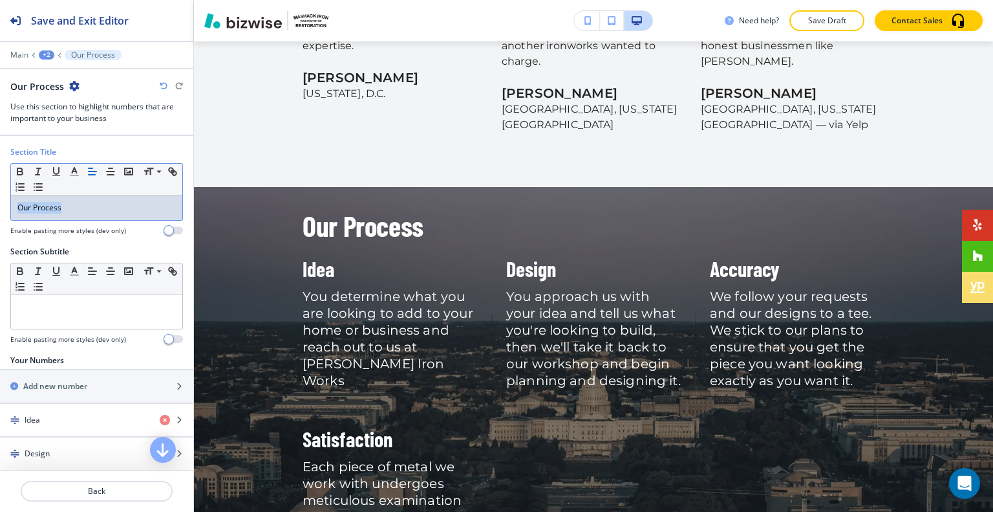
click at [817, 25] on p "Save Draft" at bounding box center [826, 21] width 41 height 12
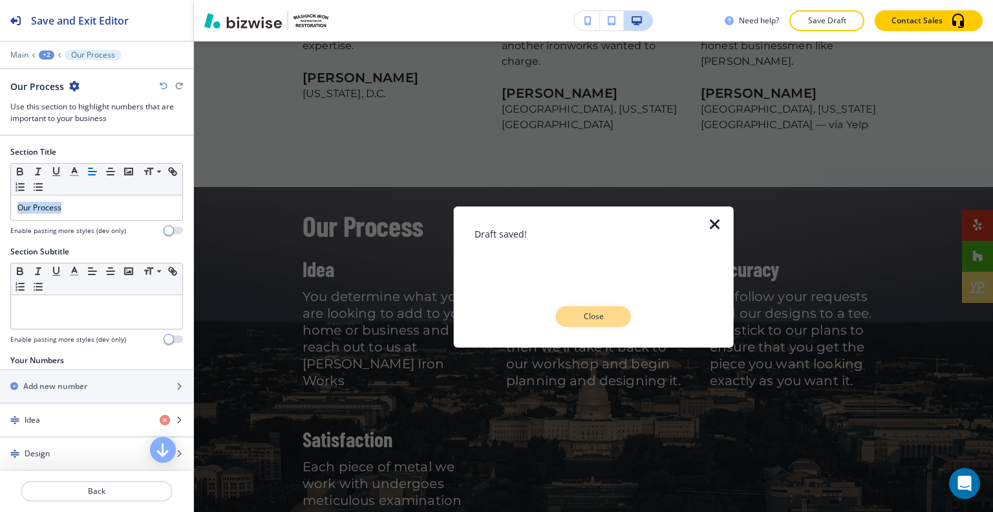
click at [584, 320] on p "Close" at bounding box center [593, 316] width 41 height 12
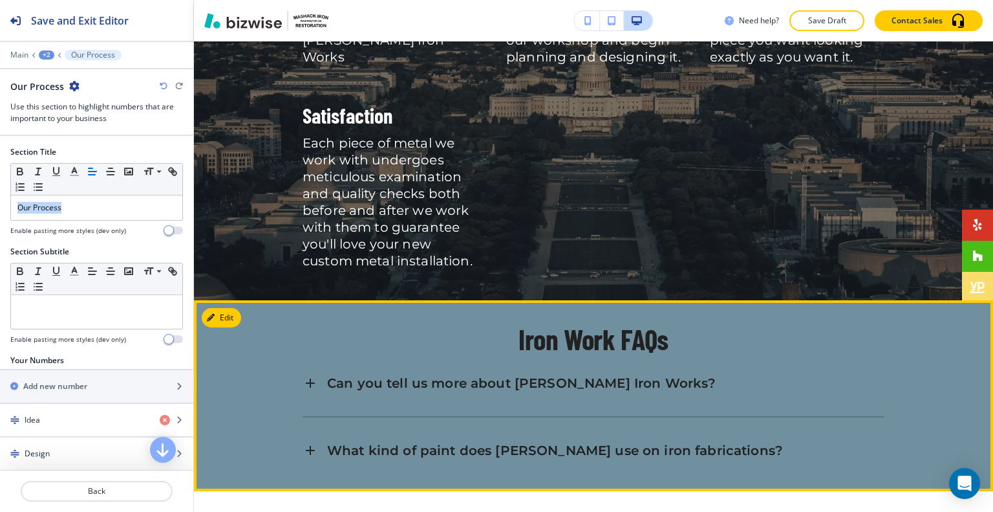
scroll to position [2939, 0]
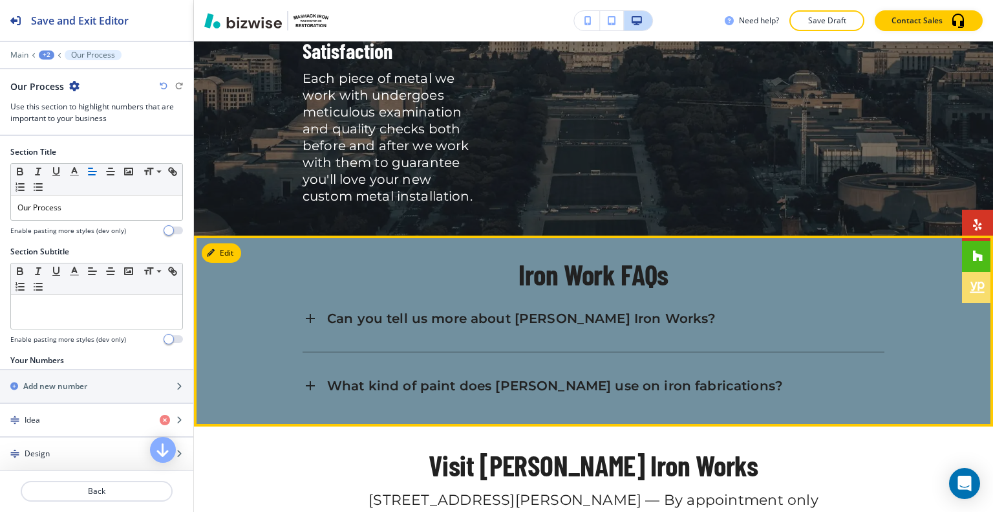
click at [287, 259] on div "Iron Work FAQs Can you tell us more about Mashack Frederick Iron Works? Mashack…" at bounding box center [593, 331] width 799 height 144
click at [306, 314] on icon at bounding box center [310, 318] width 9 height 9
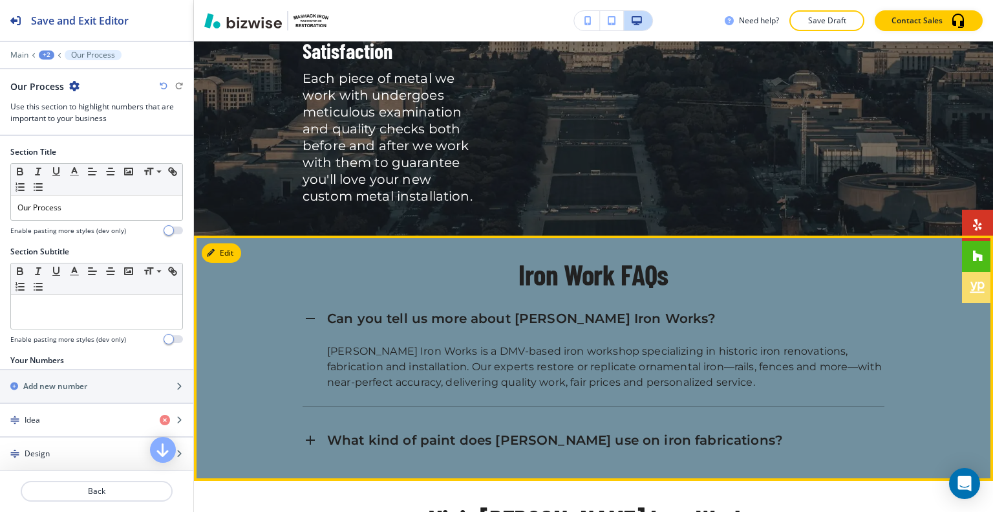
click at [308, 310] on icon at bounding box center [311, 318] width 16 height 16
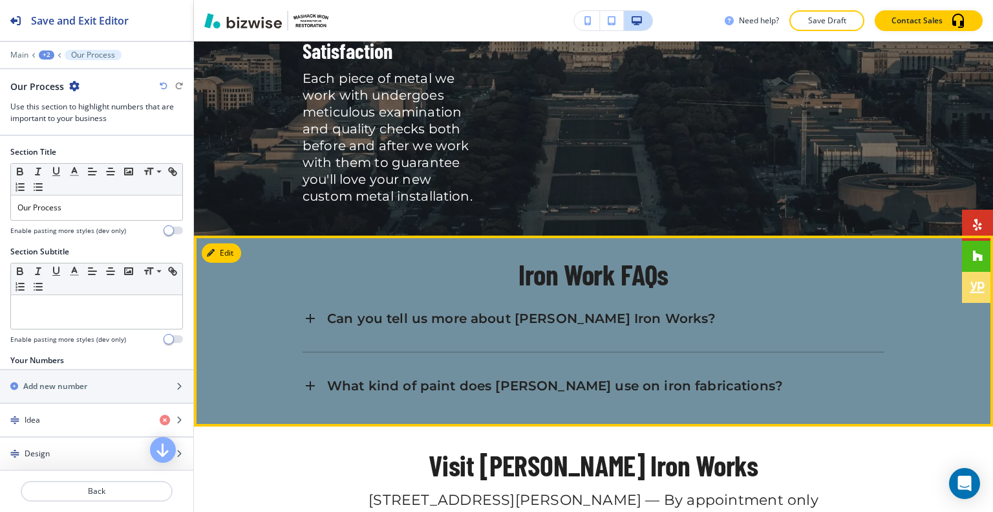
click at [307, 381] on icon at bounding box center [310, 385] width 9 height 9
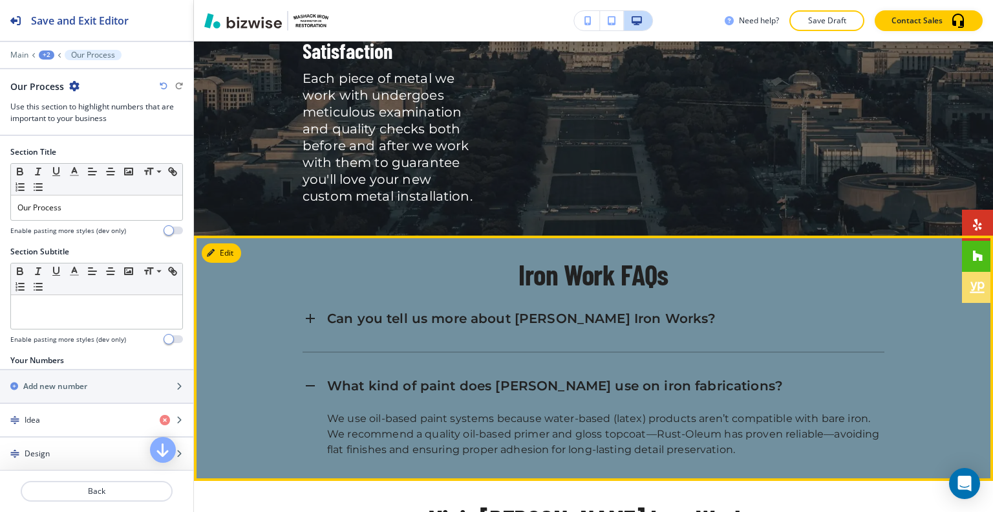
click at [308, 368] on div "What kind of paint does [PERSON_NAME] use on iron fabrications?" at bounding box center [594, 385] width 582 height 35
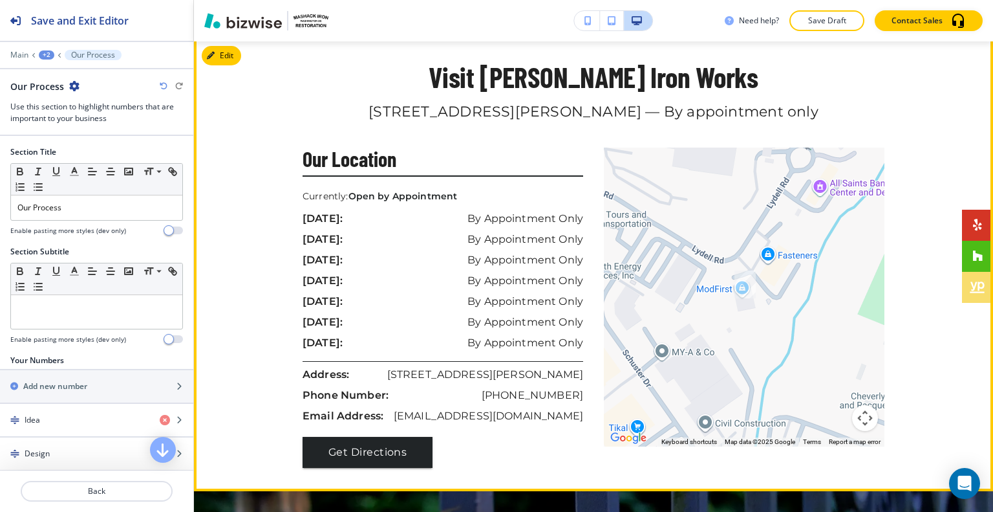
scroll to position [3391, 0]
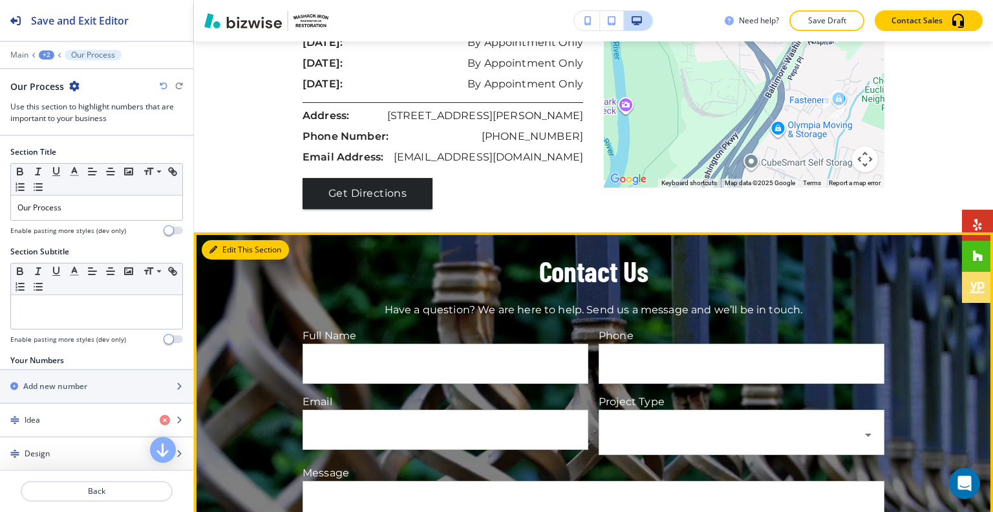
click at [230, 240] on button "Edit This Section" at bounding box center [245, 249] width 87 height 19
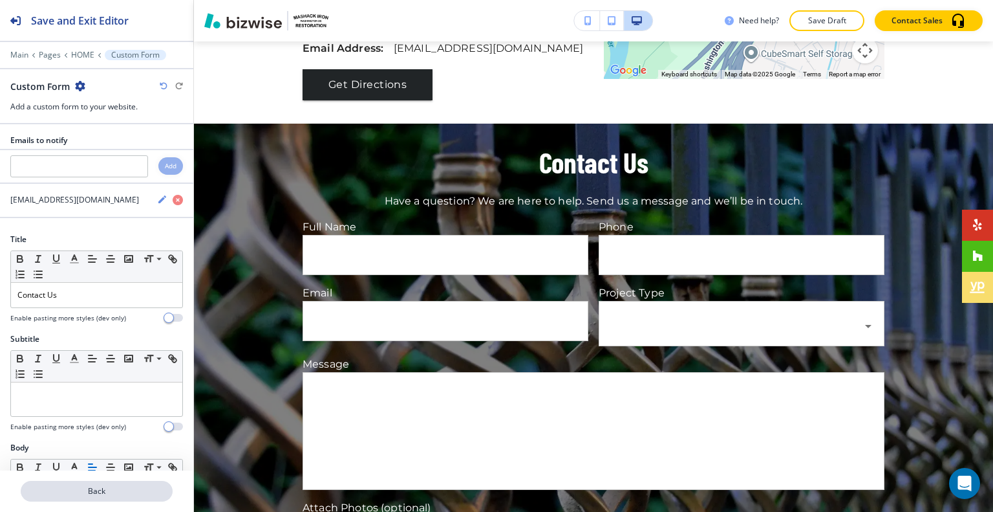
click at [93, 488] on p "Back" at bounding box center [96, 491] width 149 height 12
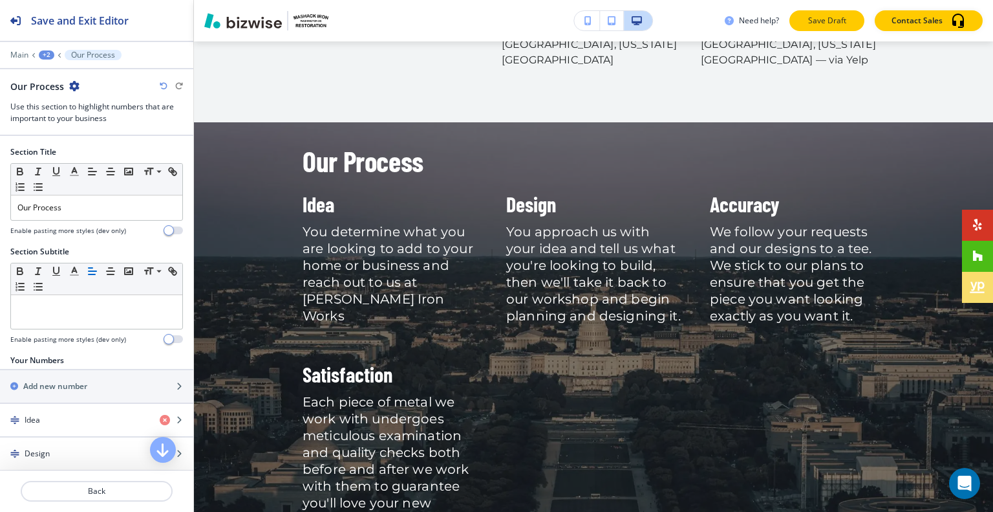
click at [823, 21] on p "Save Draft" at bounding box center [826, 21] width 41 height 12
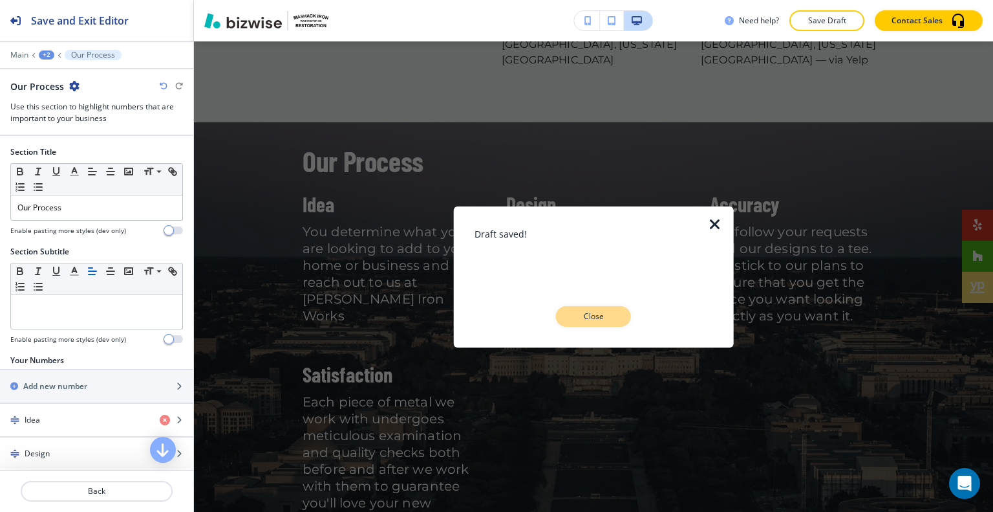
click at [607, 318] on p "Close" at bounding box center [593, 316] width 41 height 12
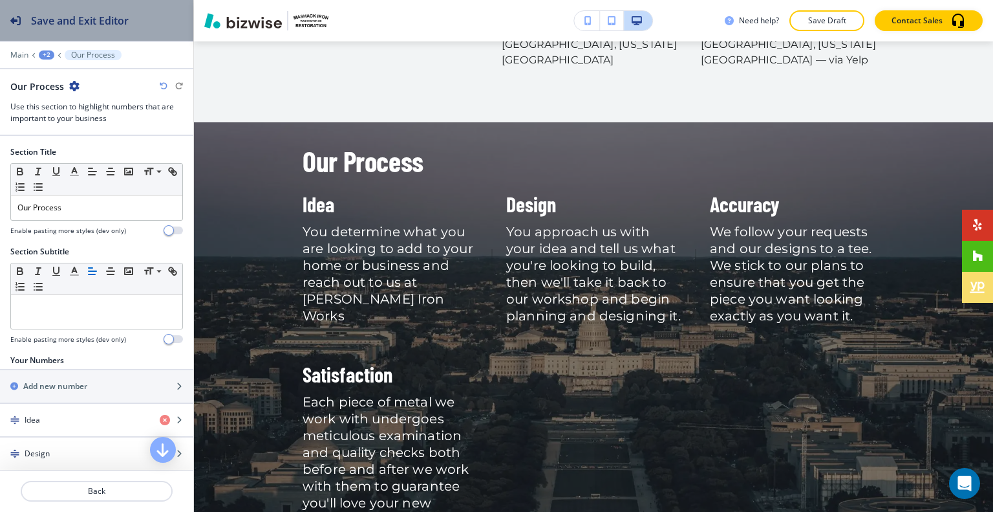
click at [73, 19] on h2 "Save and Exit Editor" at bounding box center [80, 21] width 98 height 16
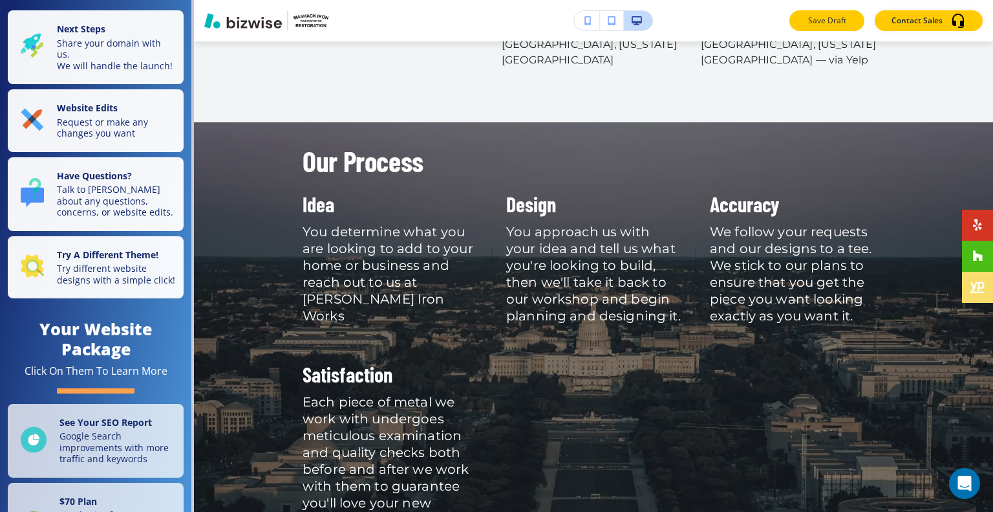
click at [825, 13] on button "Save Draft" at bounding box center [827, 20] width 75 height 21
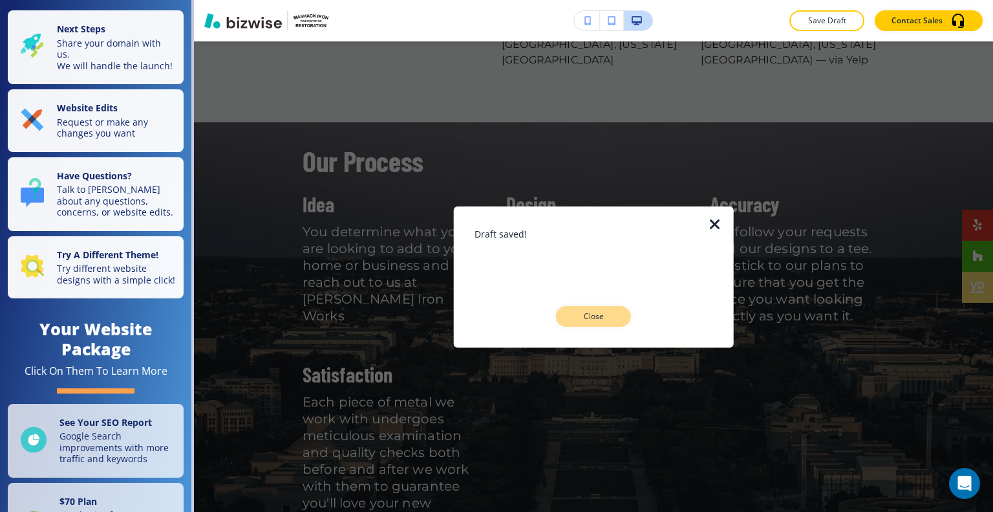
click at [600, 319] on p "Close" at bounding box center [593, 316] width 41 height 12
